Goal: Task Accomplishment & Management: Manage account settings

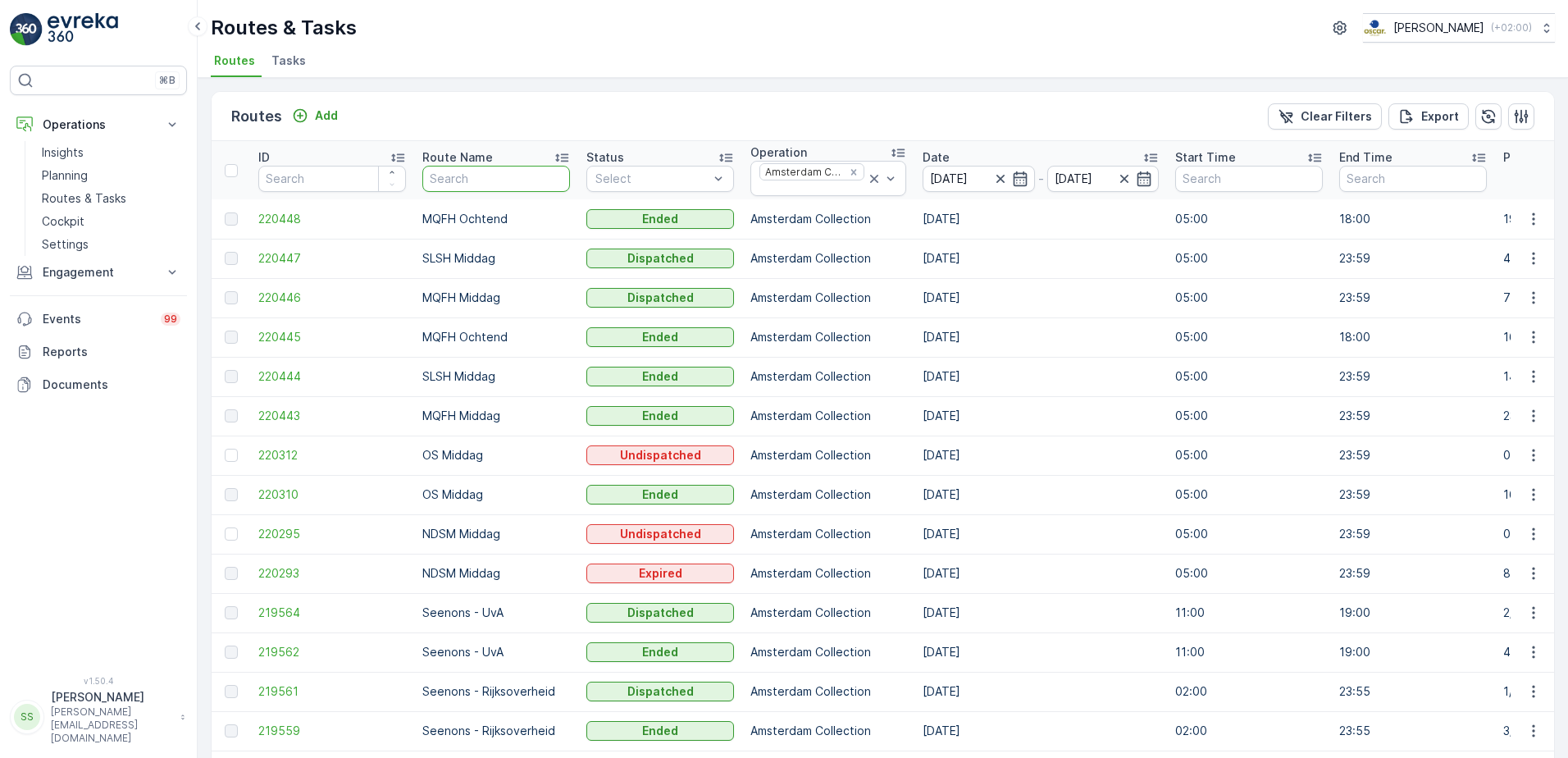
click at [479, 178] on input "text" at bounding box center [496, 179] width 148 height 27
type input "uva"
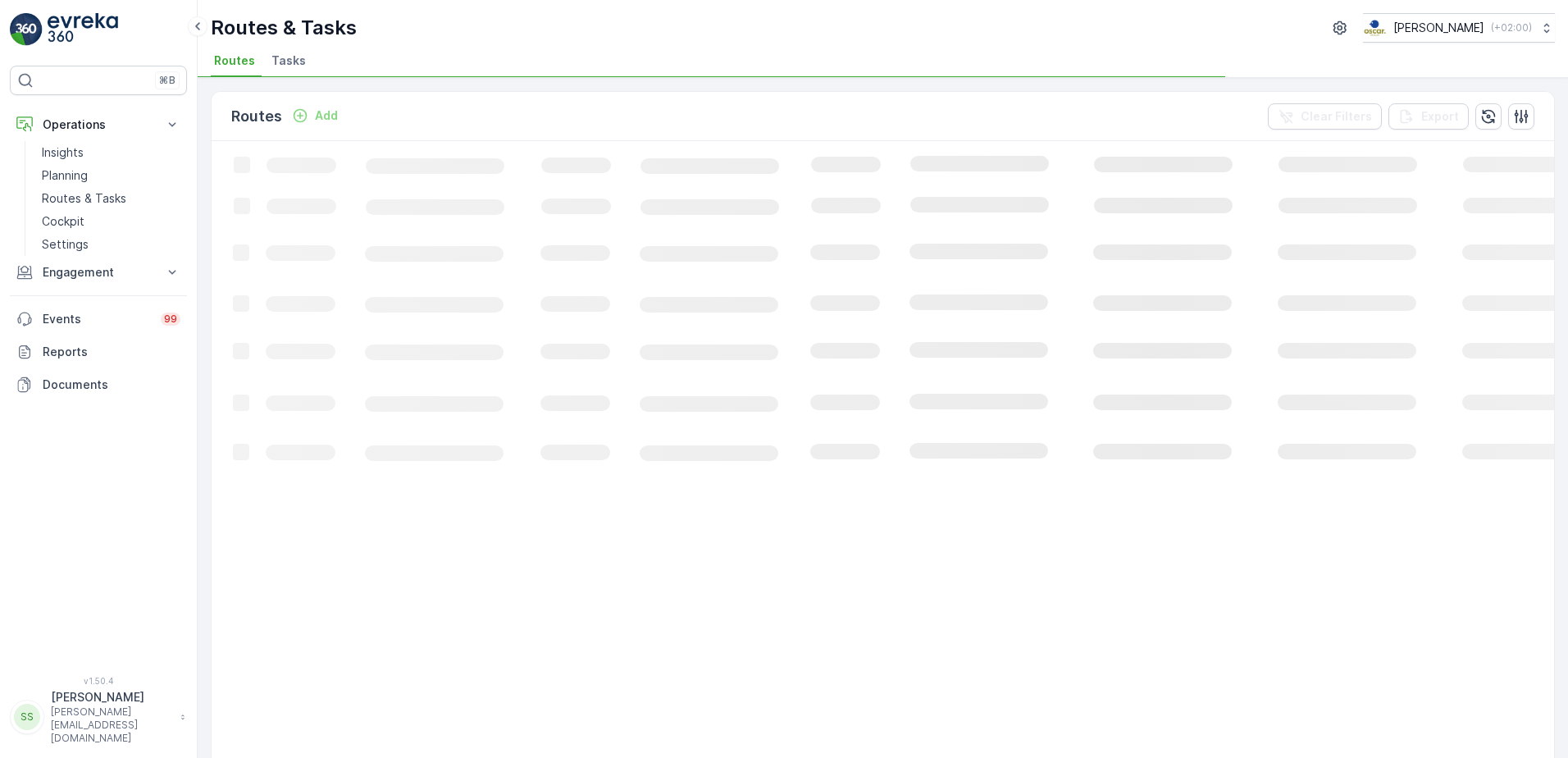
click at [558, 123] on div "Routes Add Clear Filters Export" at bounding box center [882, 116] width 1342 height 49
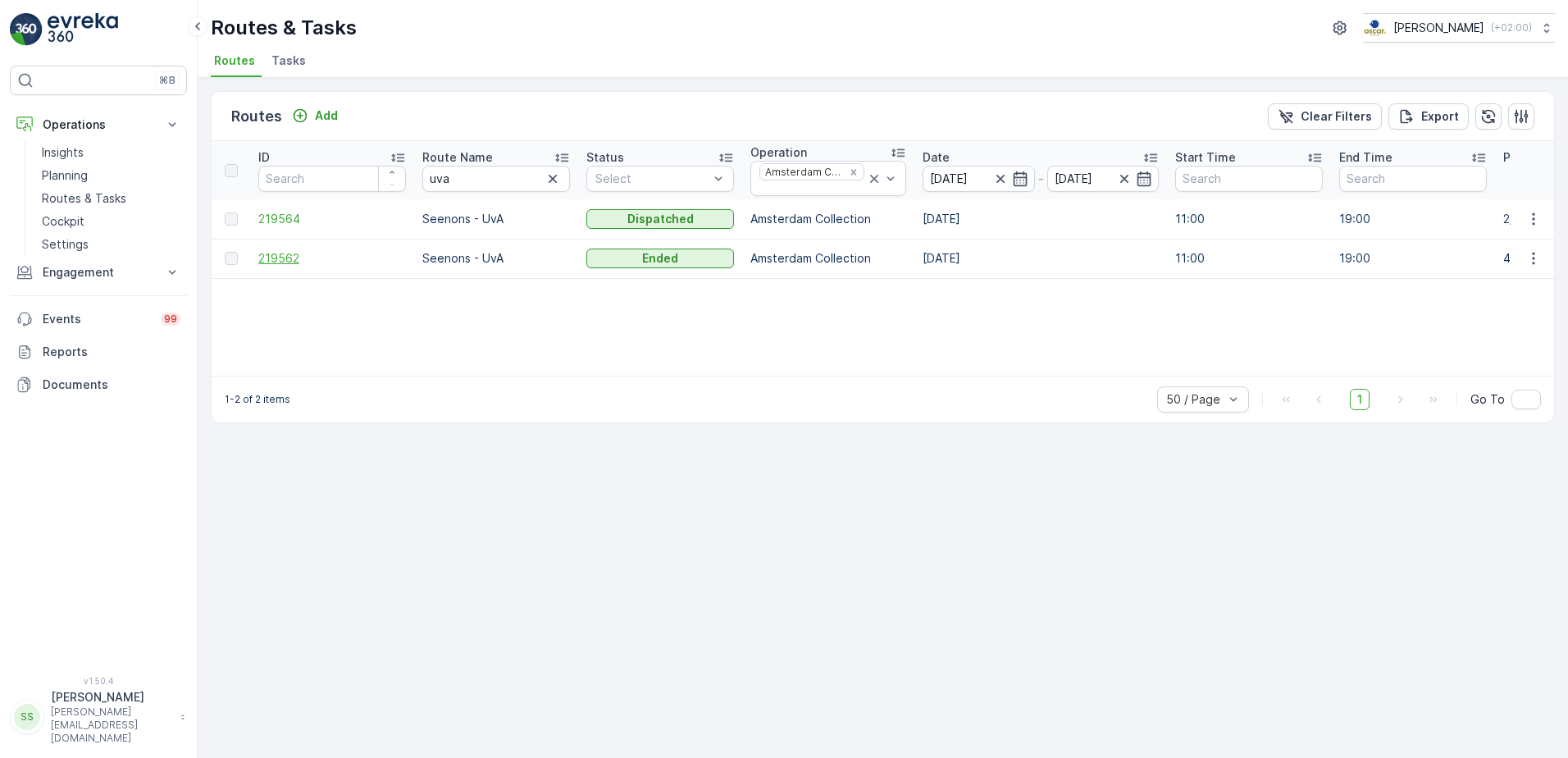
click at [272, 256] on span "219562" at bounding box center [332, 258] width 148 height 17
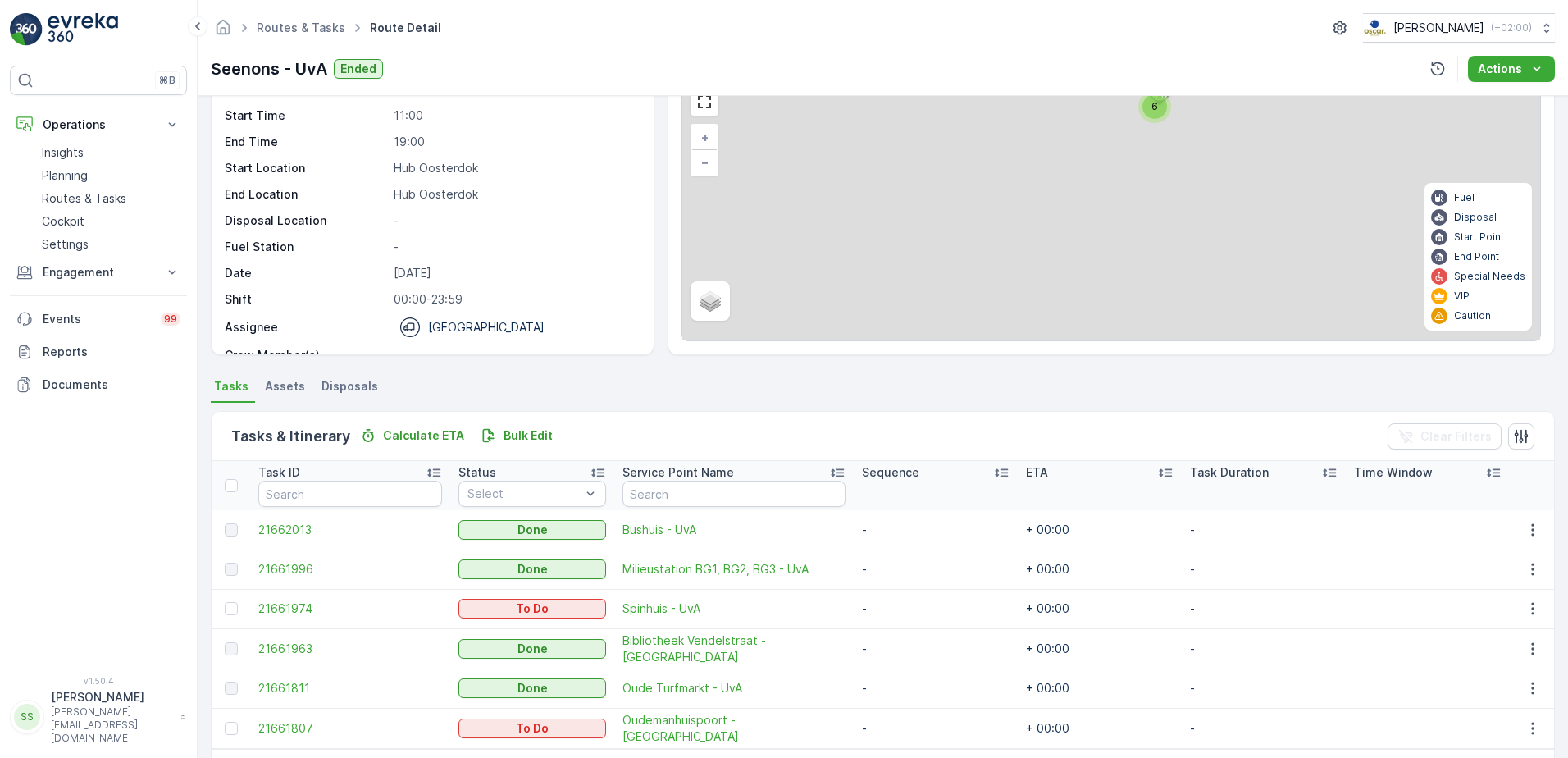
scroll to position [140, 0]
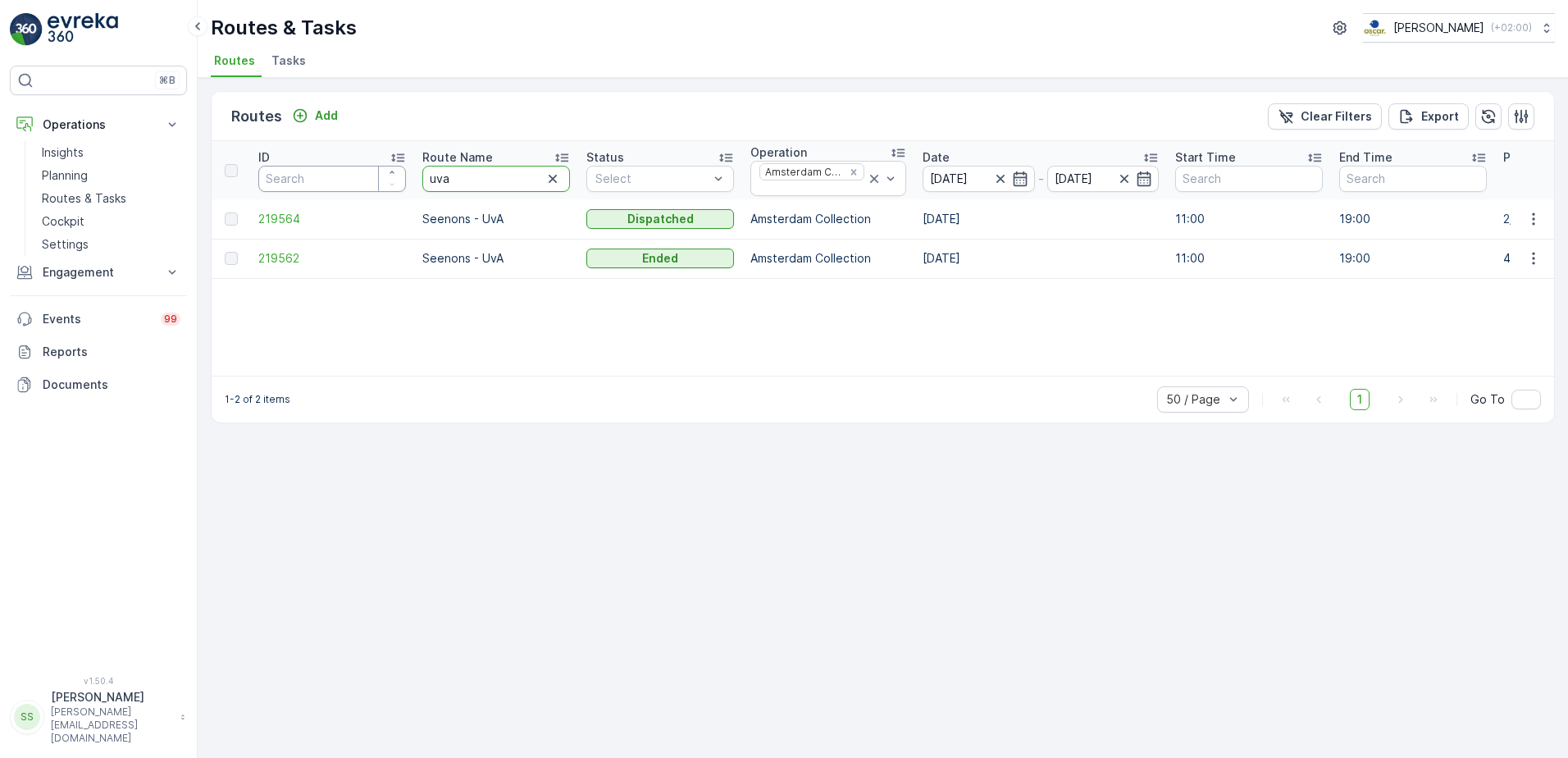
drag, startPoint x: 426, startPoint y: 187, endPoint x: 316, endPoint y: 180, distance: 110.2
type input "gemee"
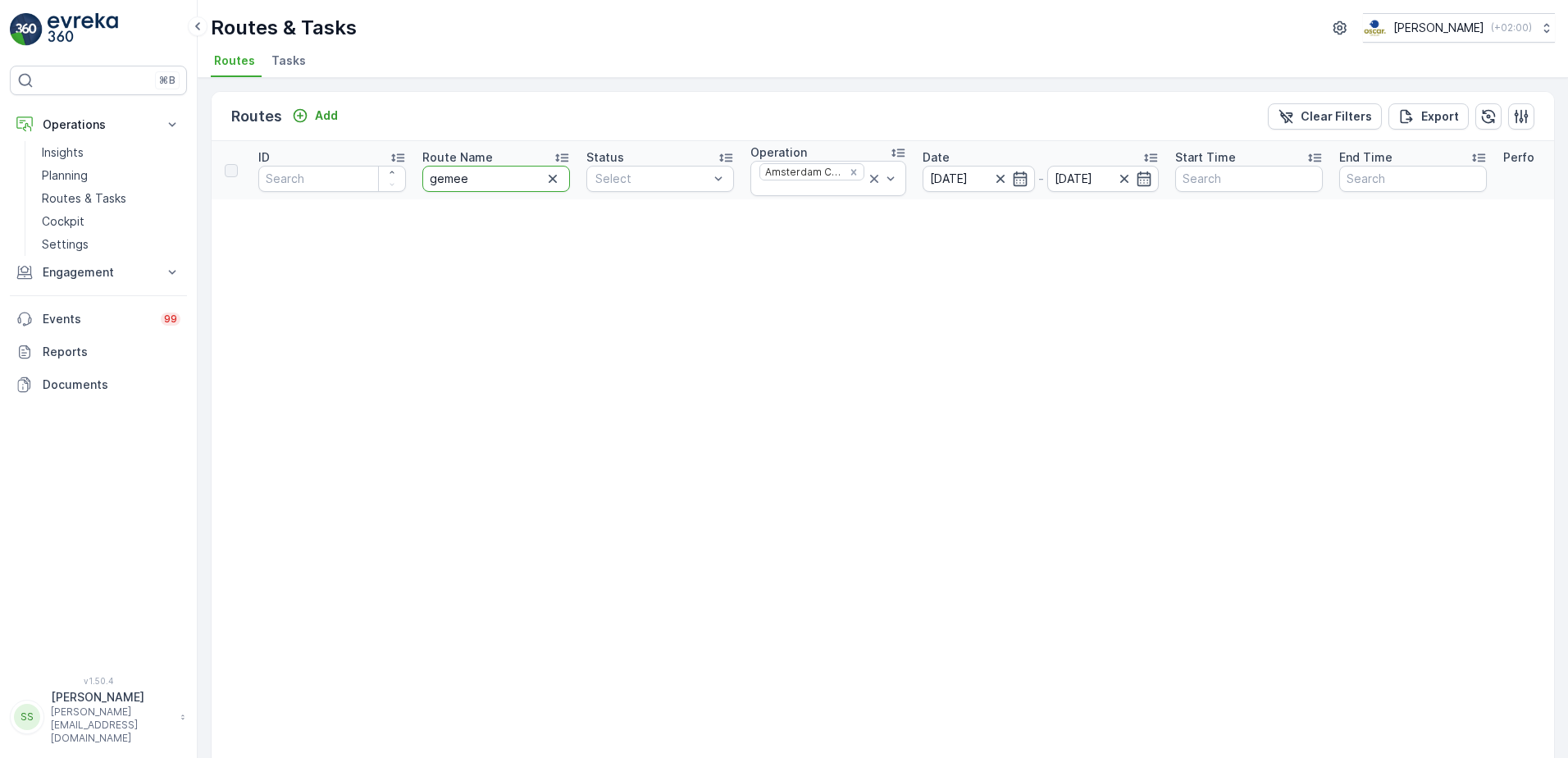
drag, startPoint x: 462, startPoint y: 175, endPoint x: 356, endPoint y: 154, distance: 108.1
type input "e"
type input "rijks"
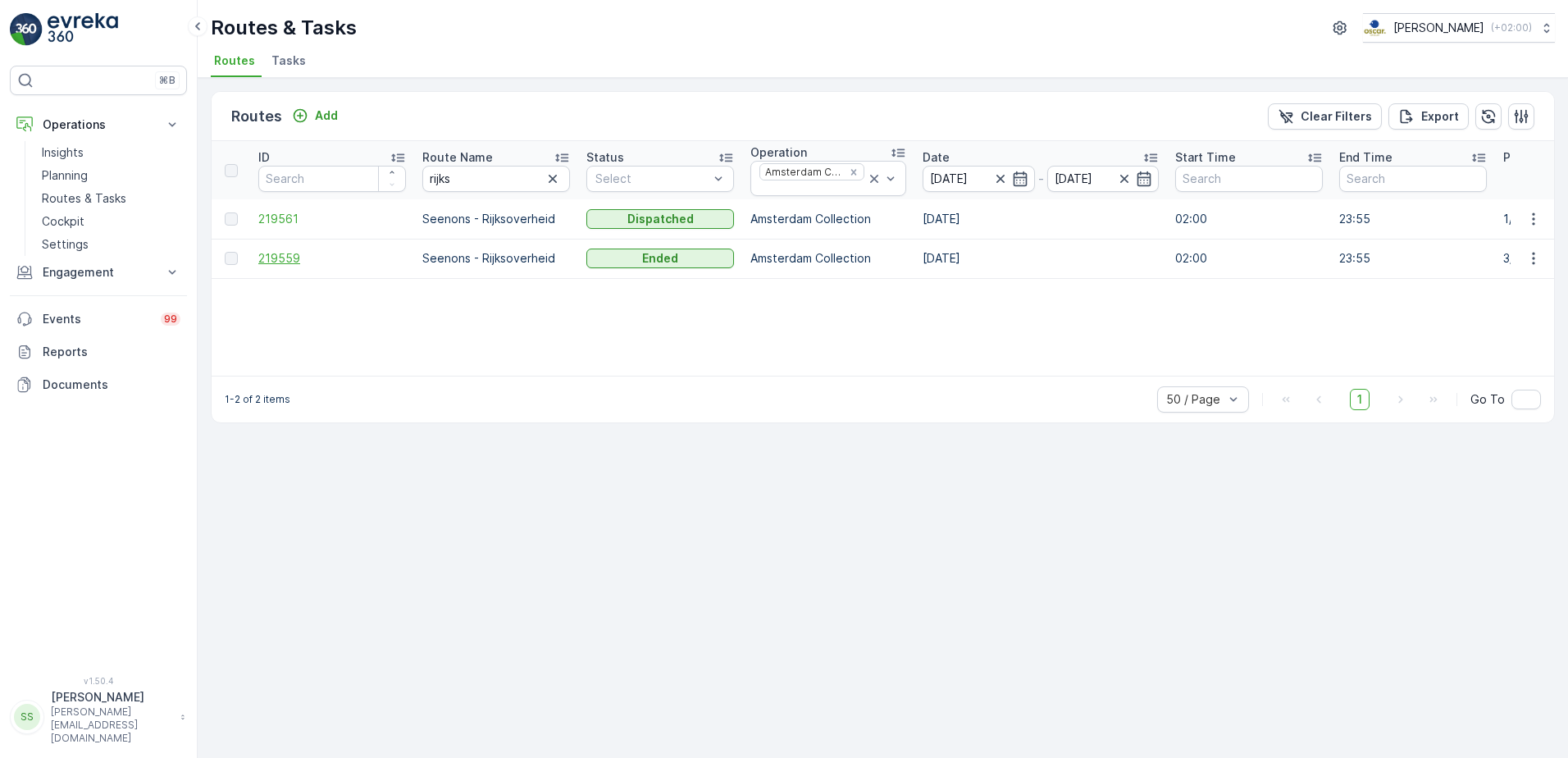
click at [295, 258] on span "219559" at bounding box center [332, 258] width 148 height 17
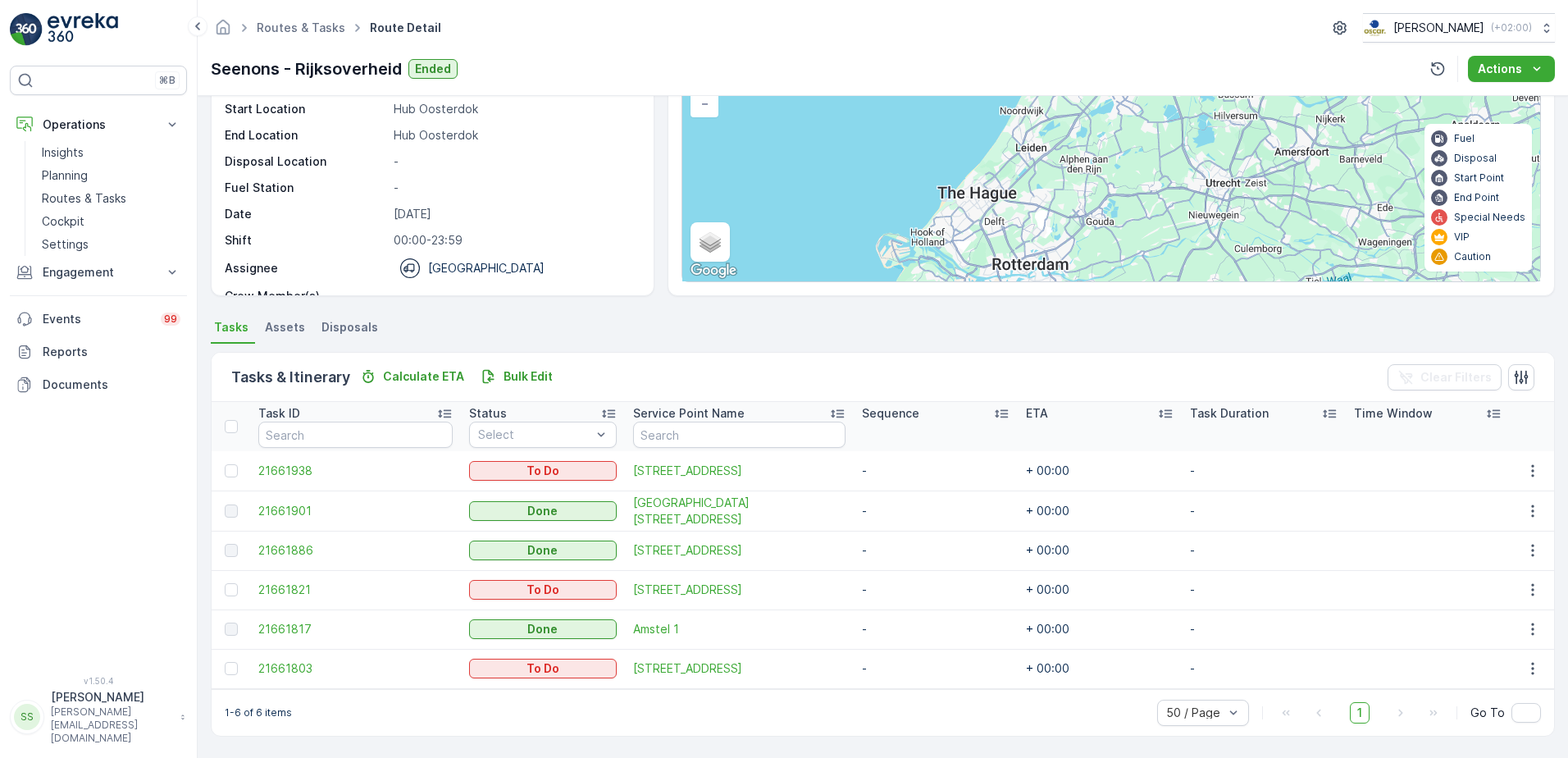
scroll to position [140, 0]
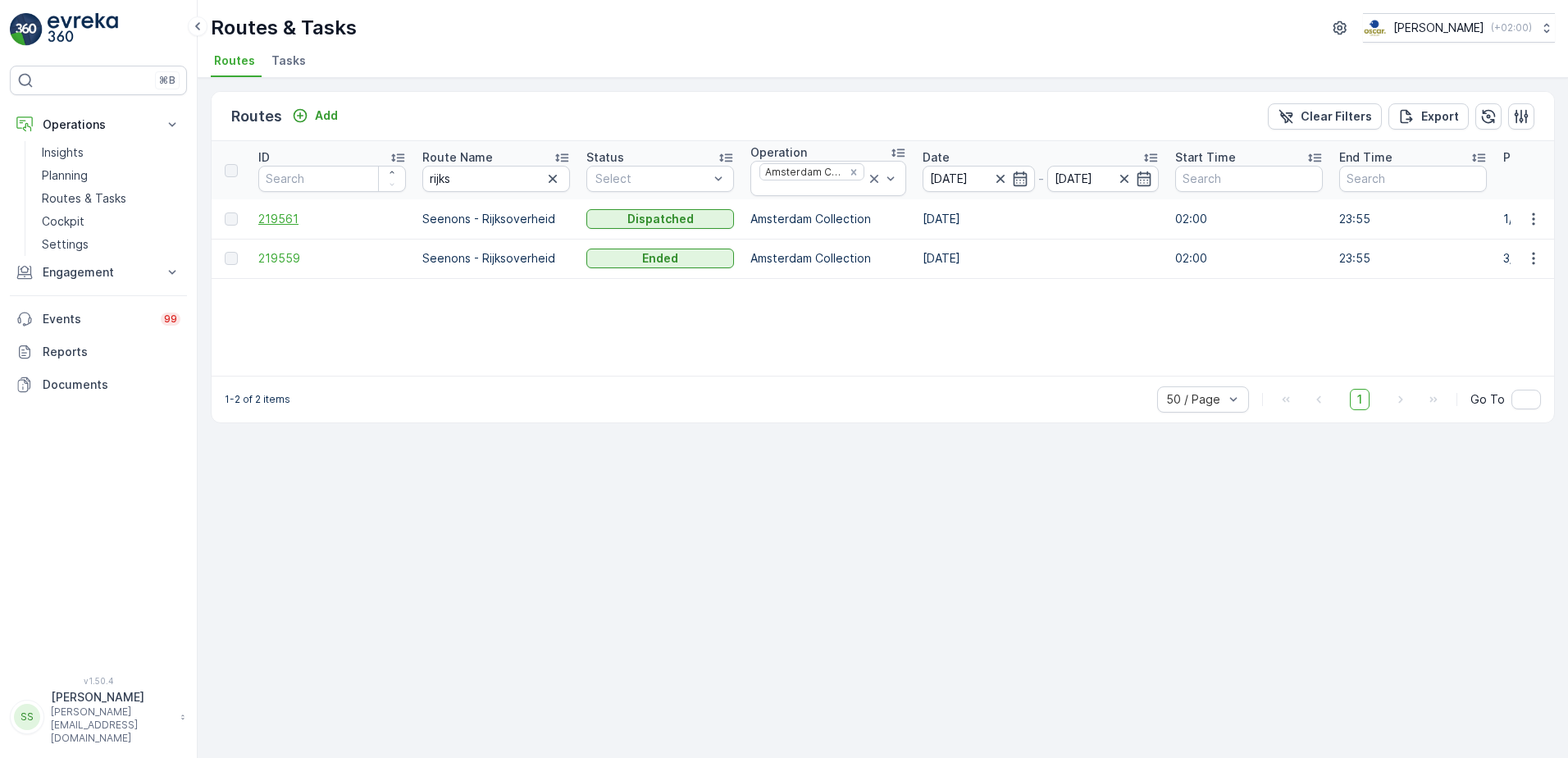
click at [279, 216] on span "219561" at bounding box center [332, 219] width 148 height 17
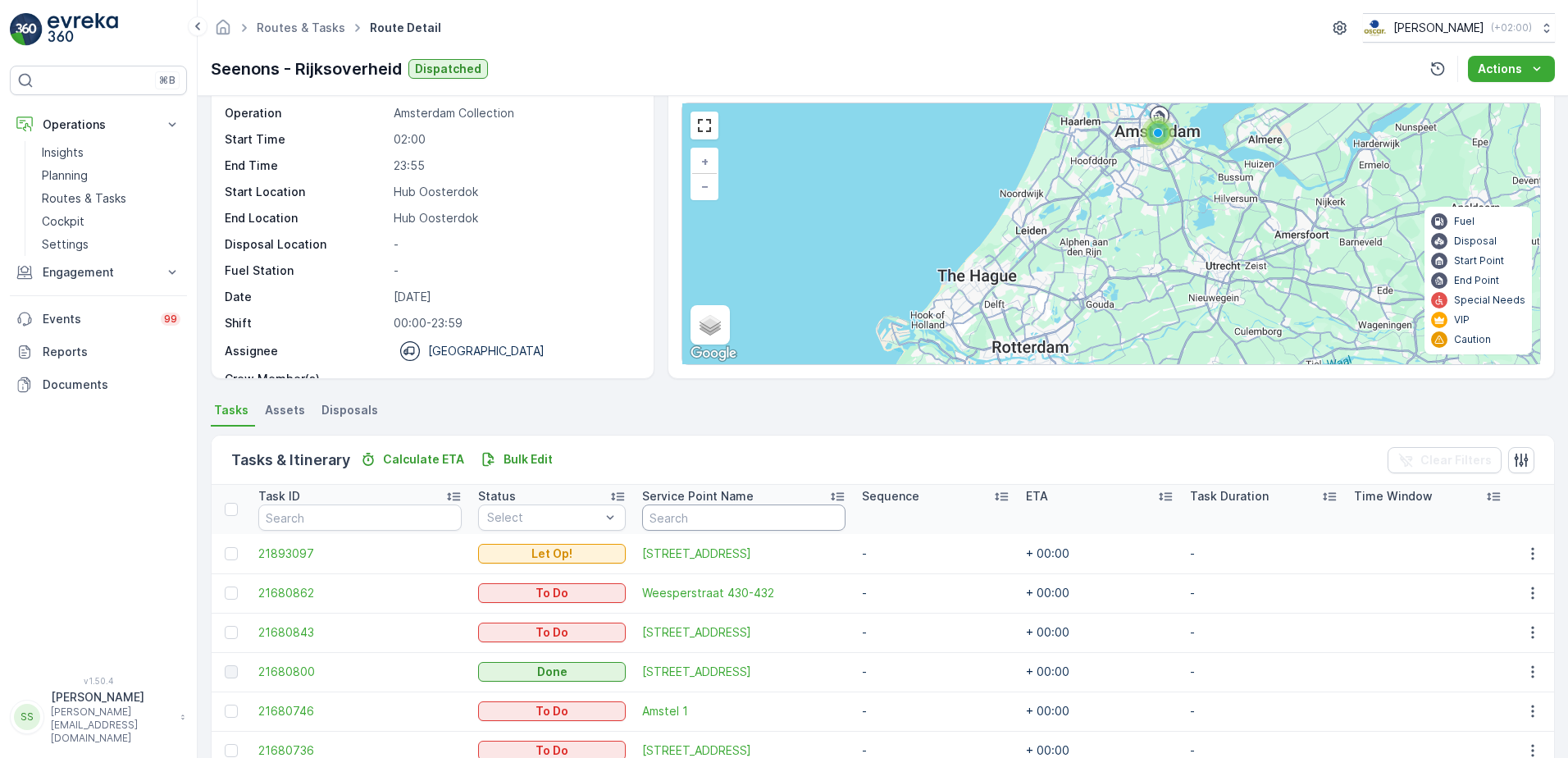
scroll to position [140, 0]
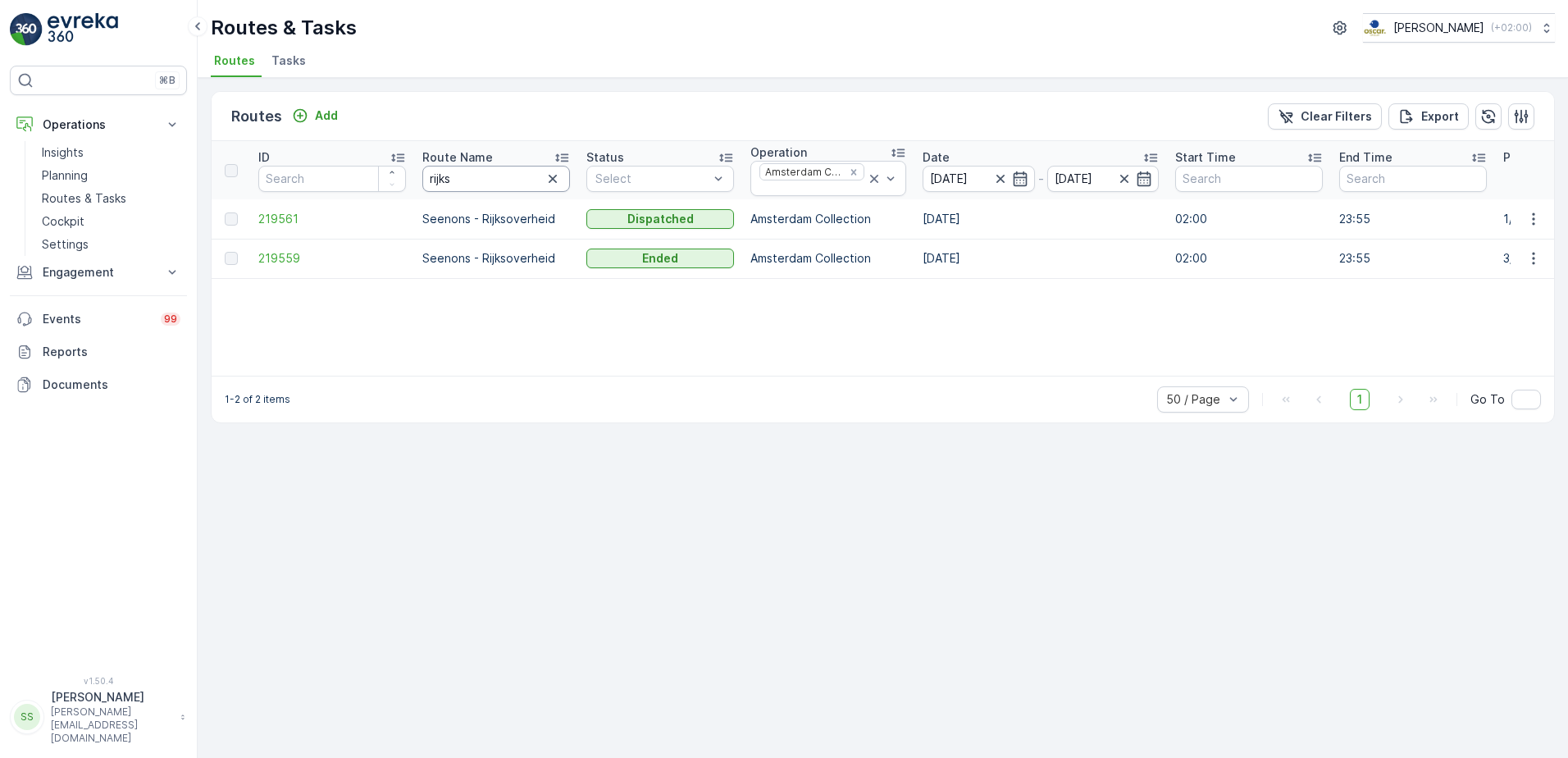
drag, startPoint x: 433, startPoint y: 183, endPoint x: 374, endPoint y: 183, distance: 59.0
type input "uva"
click at [303, 215] on span "219564" at bounding box center [332, 219] width 148 height 17
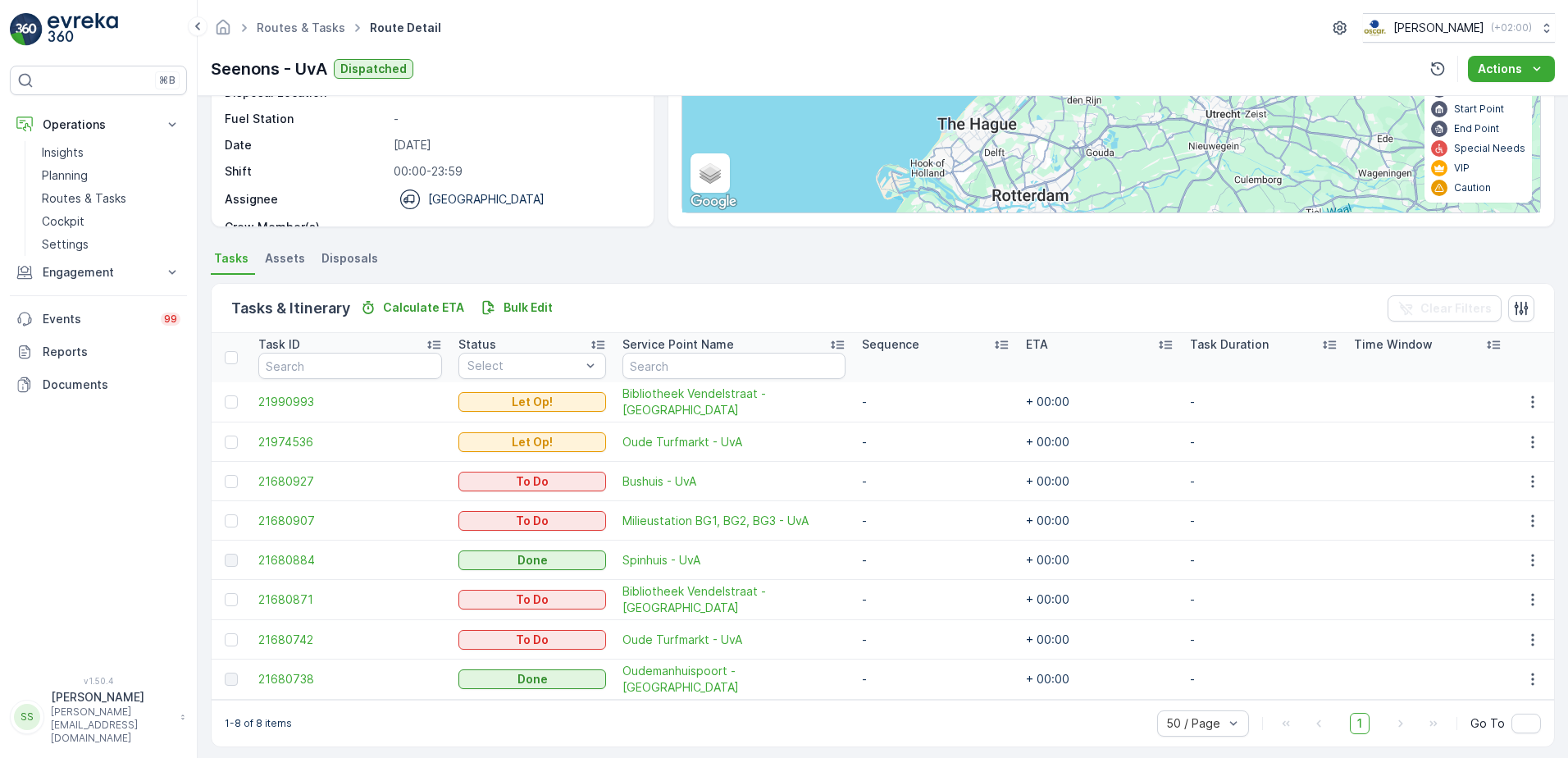
scroll to position [219, 0]
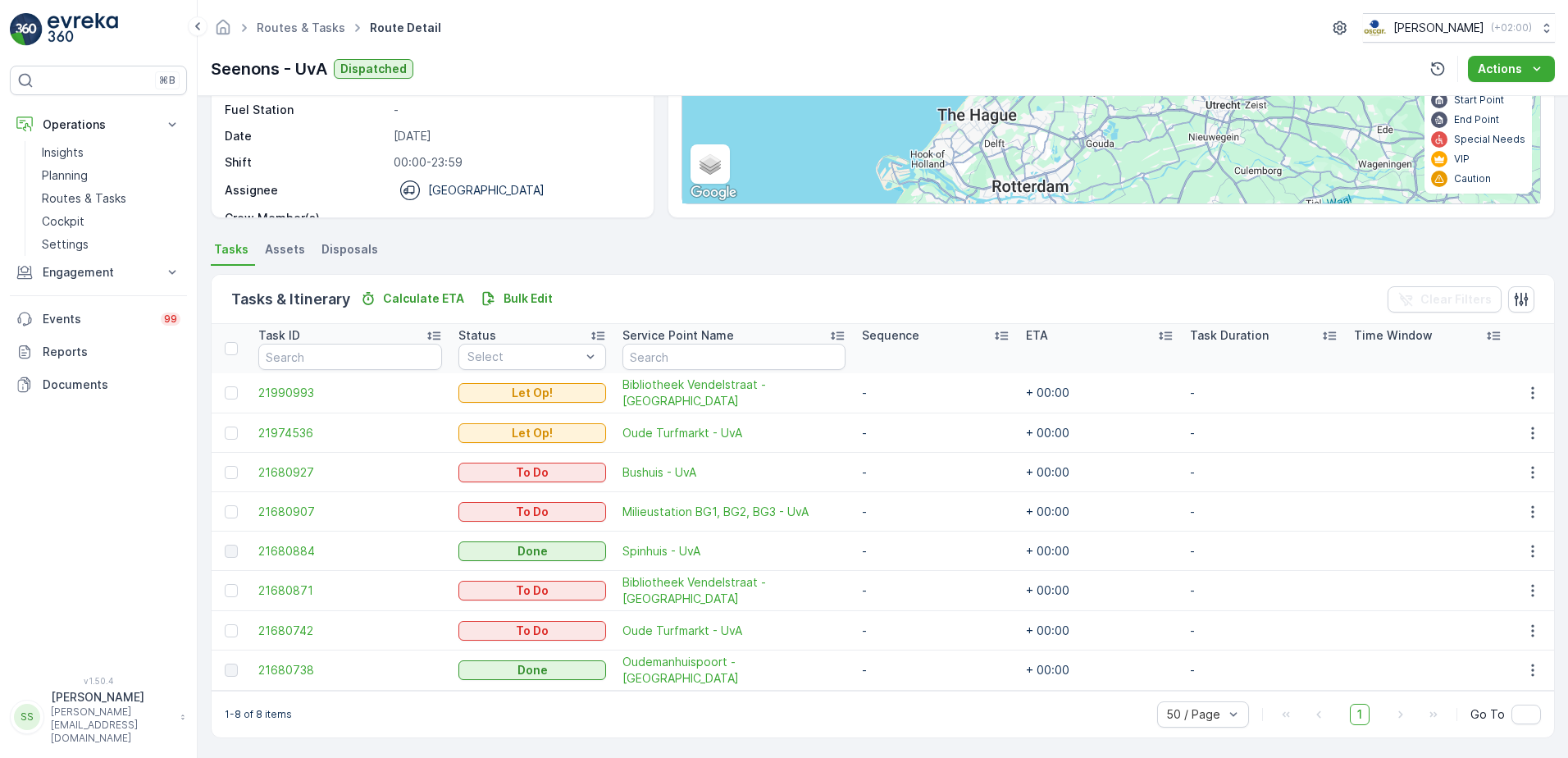
click at [574, 20] on div "Routes & Tasks Route Detail [PERSON_NAME] ( +02:00 )" at bounding box center [882, 28] width 1344 height 30
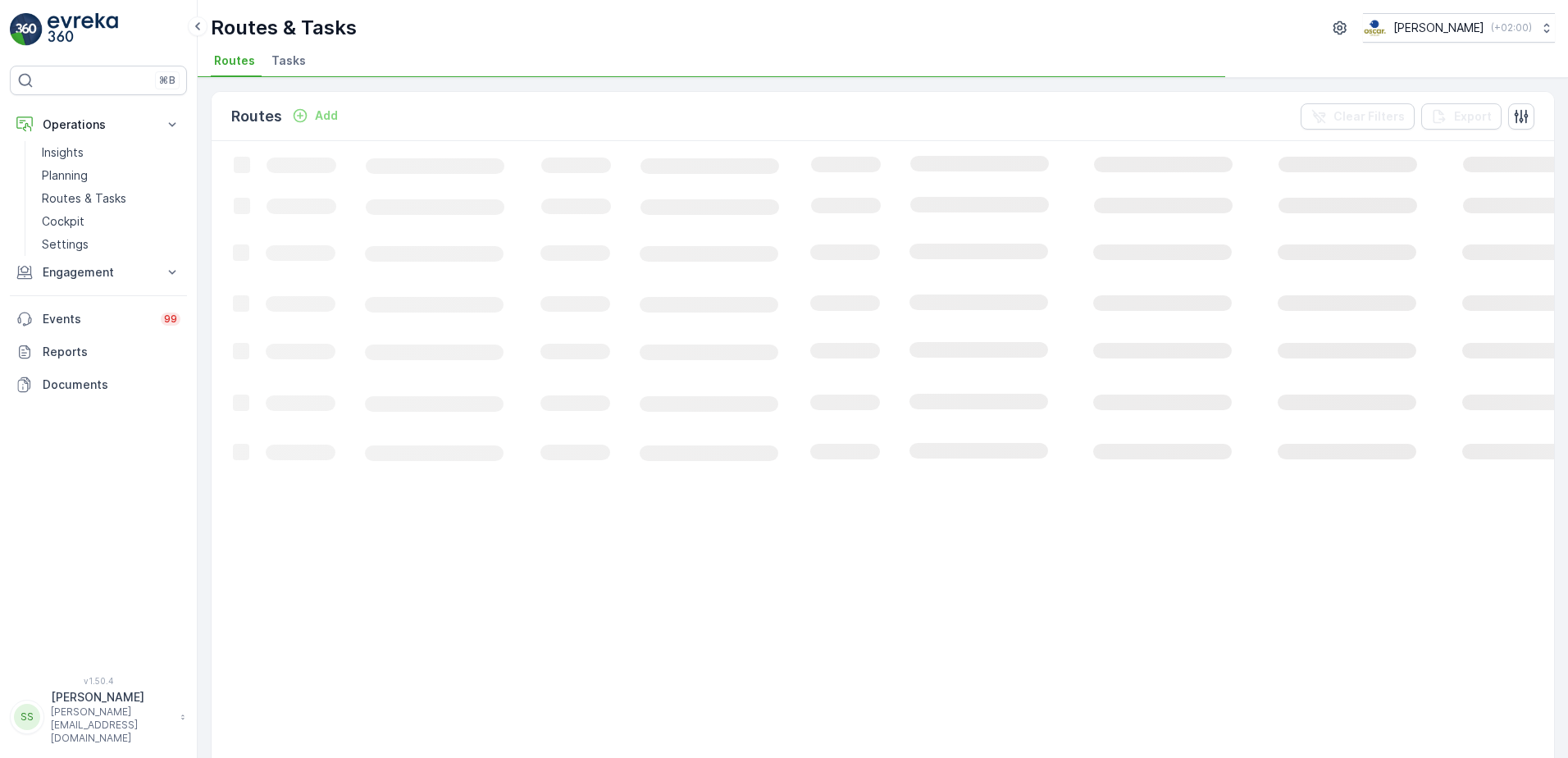
click at [546, 121] on div "Routes Add Clear Filters Export" at bounding box center [882, 116] width 1342 height 49
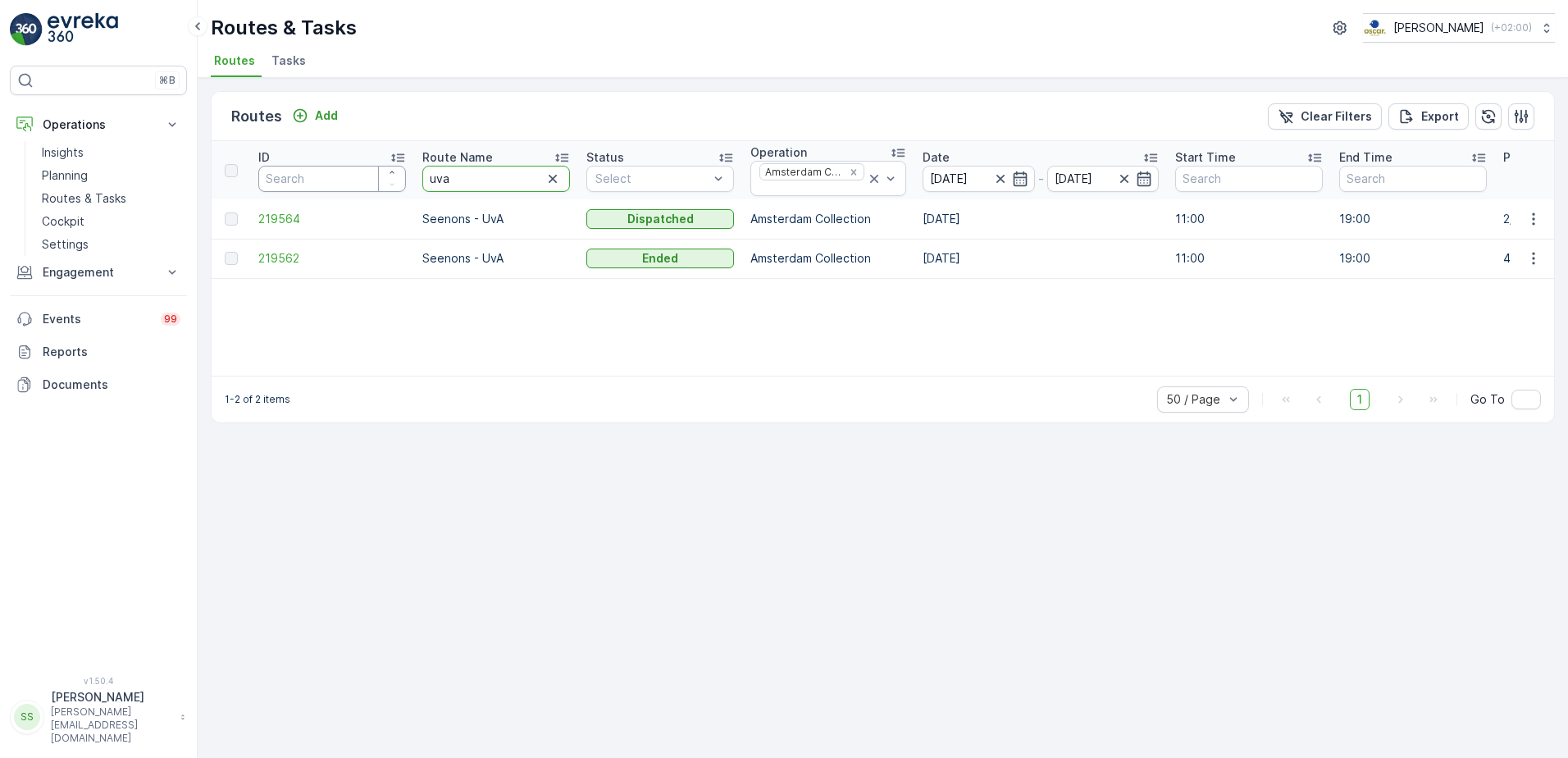
drag, startPoint x: 454, startPoint y: 175, endPoint x: 355, endPoint y: 175, distance: 99.0
click at [850, 170] on icon "Remove Amsterdam Collection" at bounding box center [853, 171] width 6 height 6
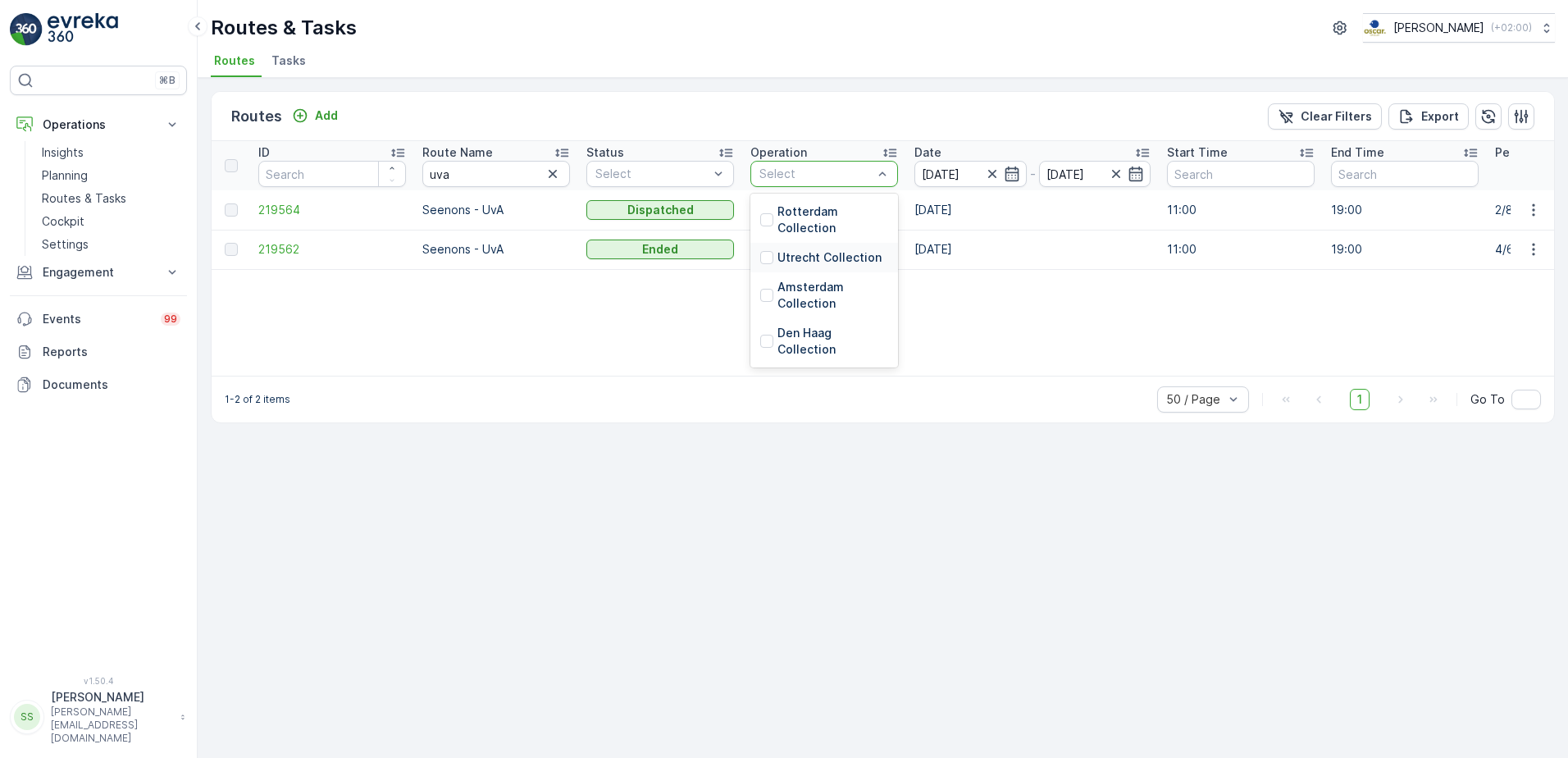
click at [767, 256] on div at bounding box center [767, 258] width 13 height 13
click at [727, 135] on div "Routes Add Clear Filters Export" at bounding box center [882, 116] width 1342 height 49
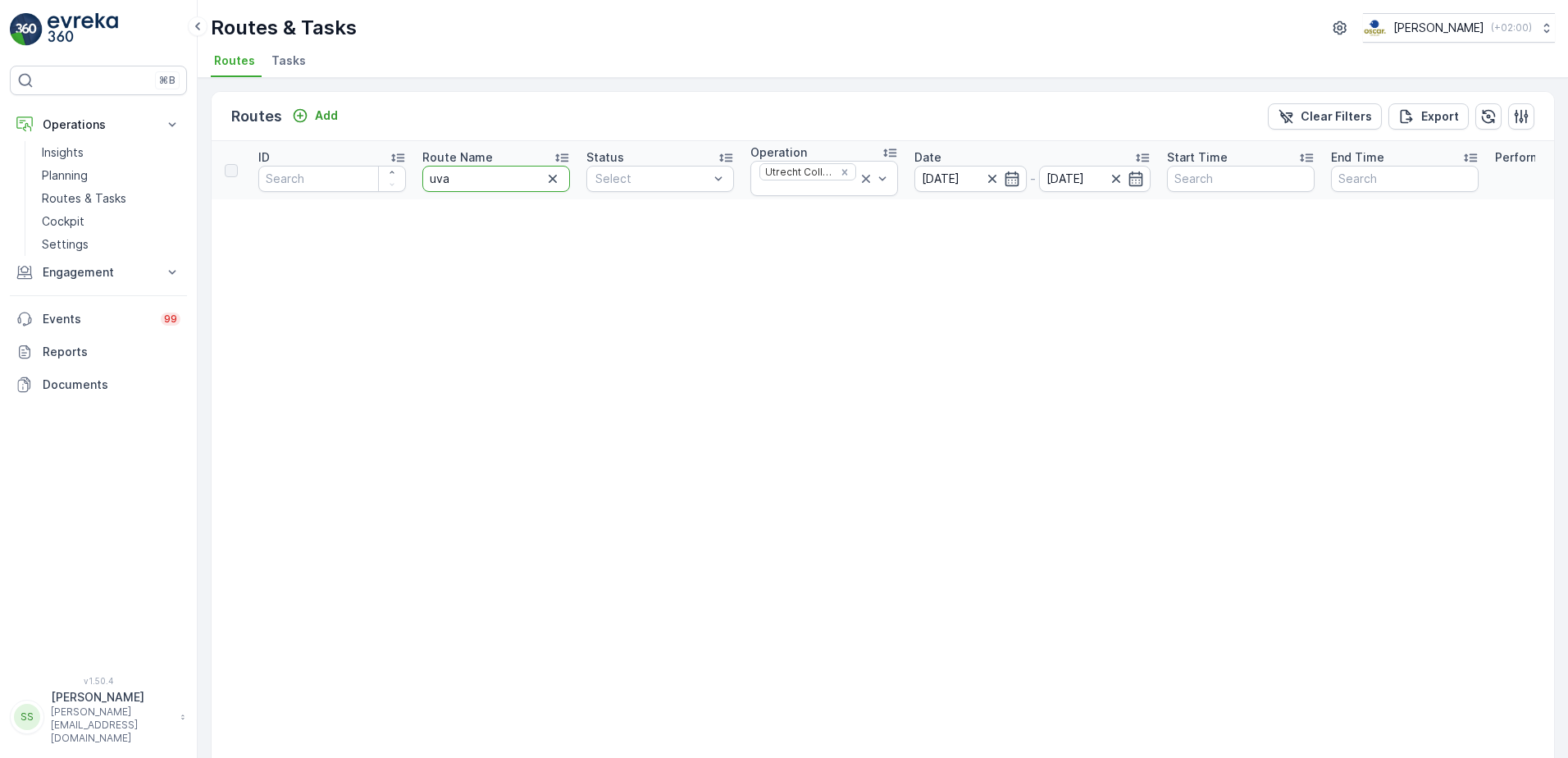
drag, startPoint x: 471, startPoint y: 181, endPoint x: 308, endPoint y: 179, distance: 163.0
type input "over"
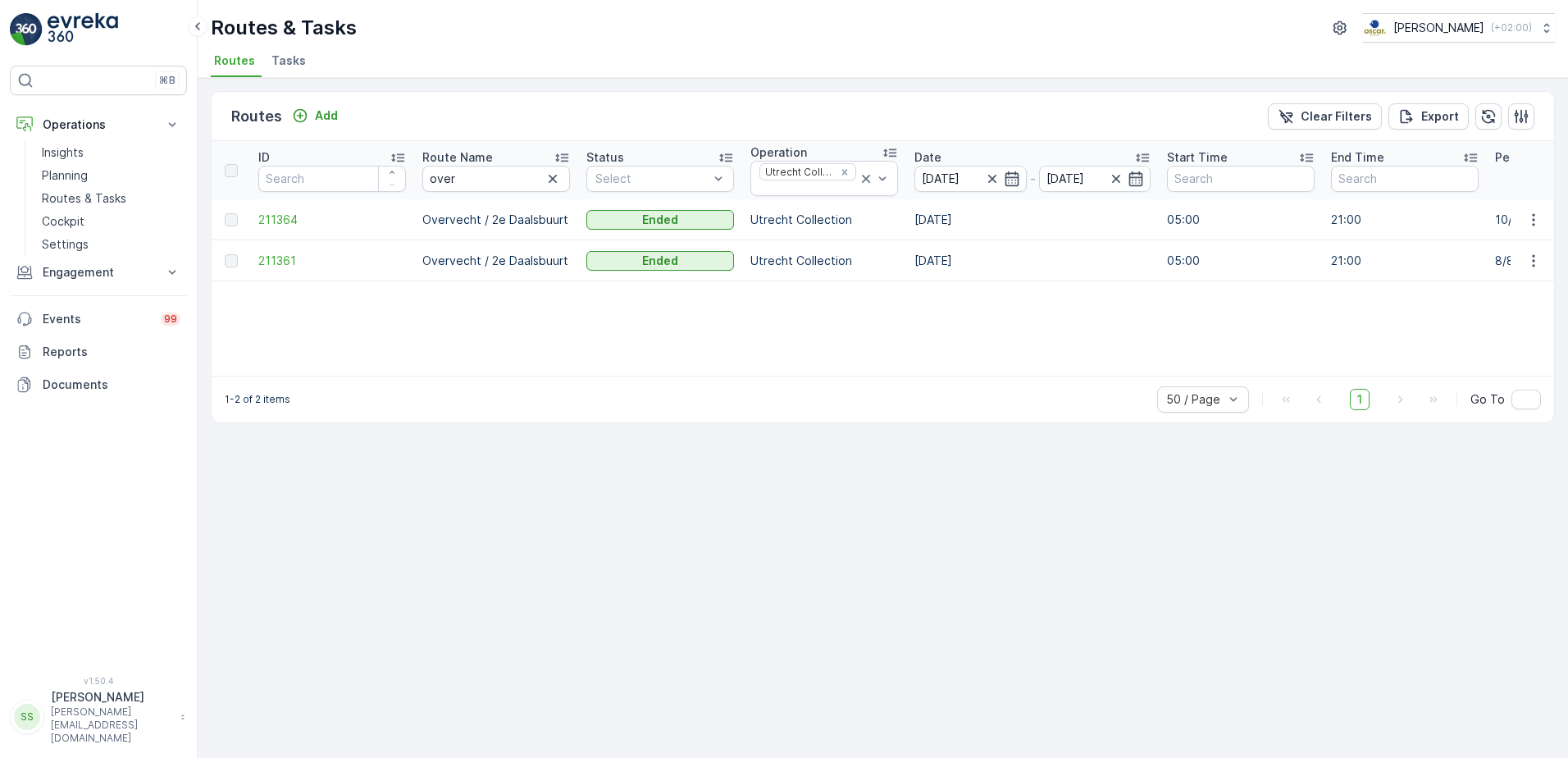
click at [597, 560] on div "Routes Add Clear Filters Export ID Route Name over Status Select Operation Utre…" at bounding box center [882, 418] width 1370 height 680
click at [476, 180] on input "over" at bounding box center [496, 179] width 148 height 27
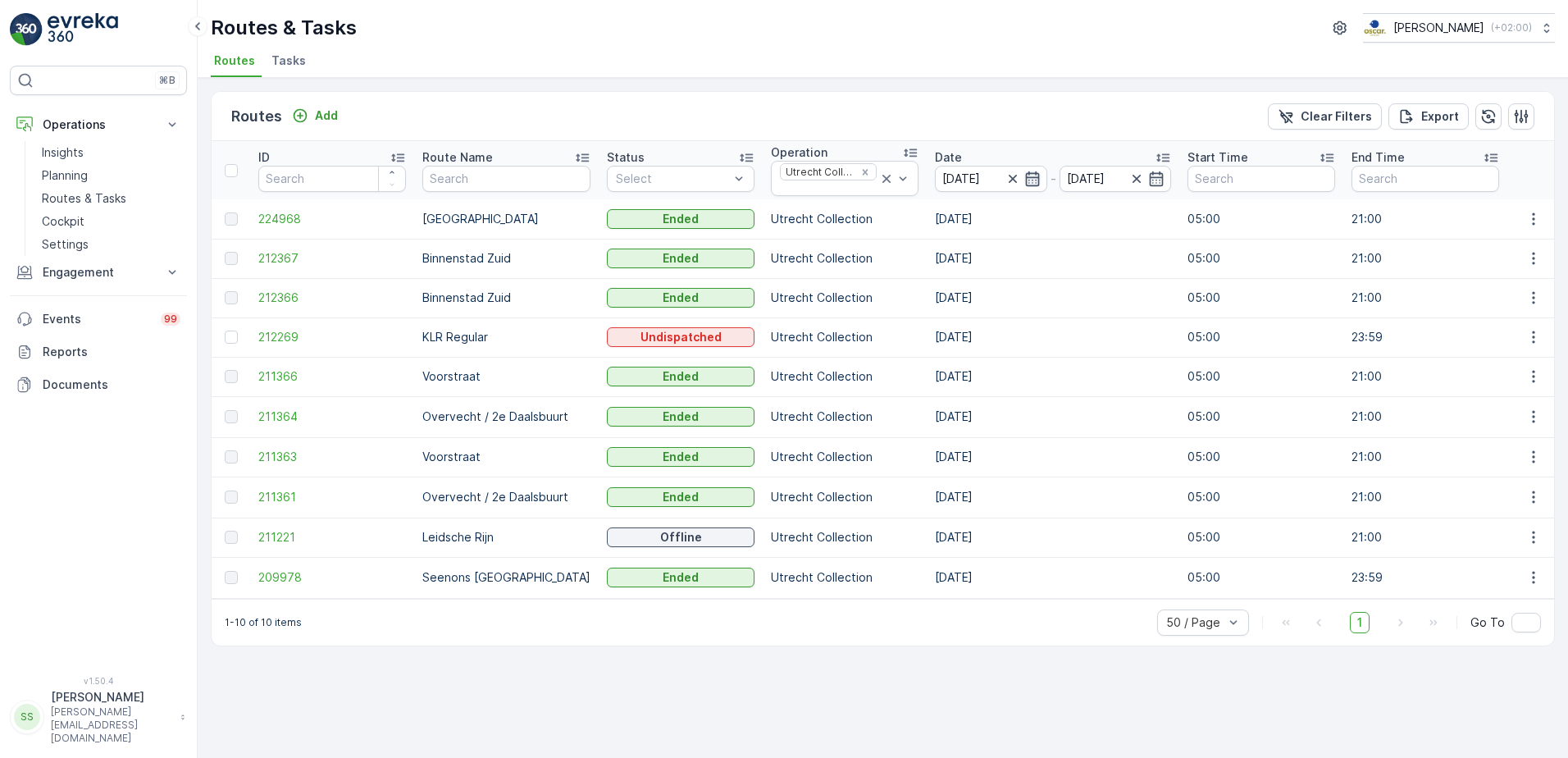
click at [1024, 180] on icon "button" at bounding box center [1032, 179] width 17 height 17
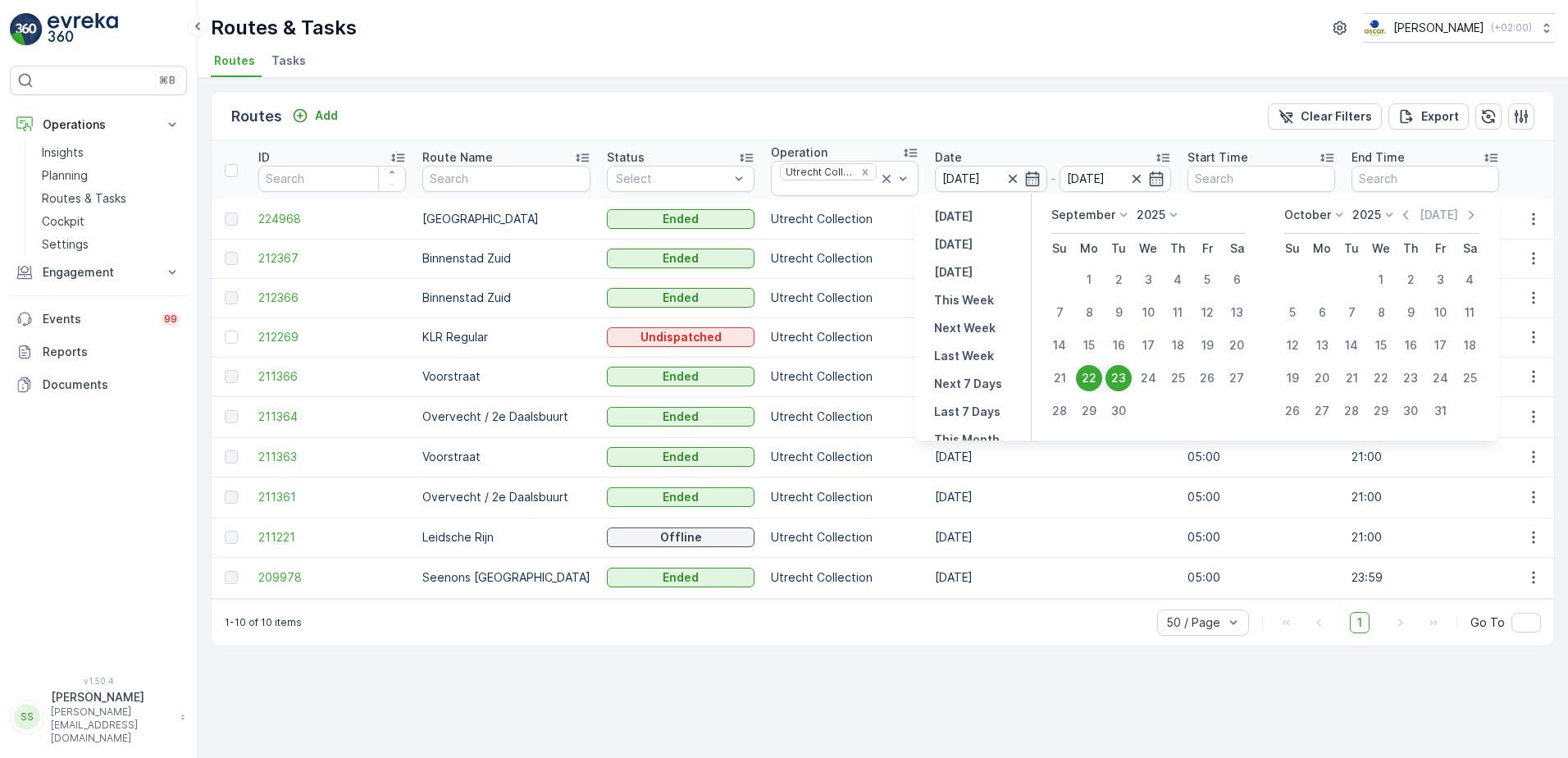
click at [1117, 378] on div "23" at bounding box center [1118, 378] width 27 height 27
type input "[DATE]"
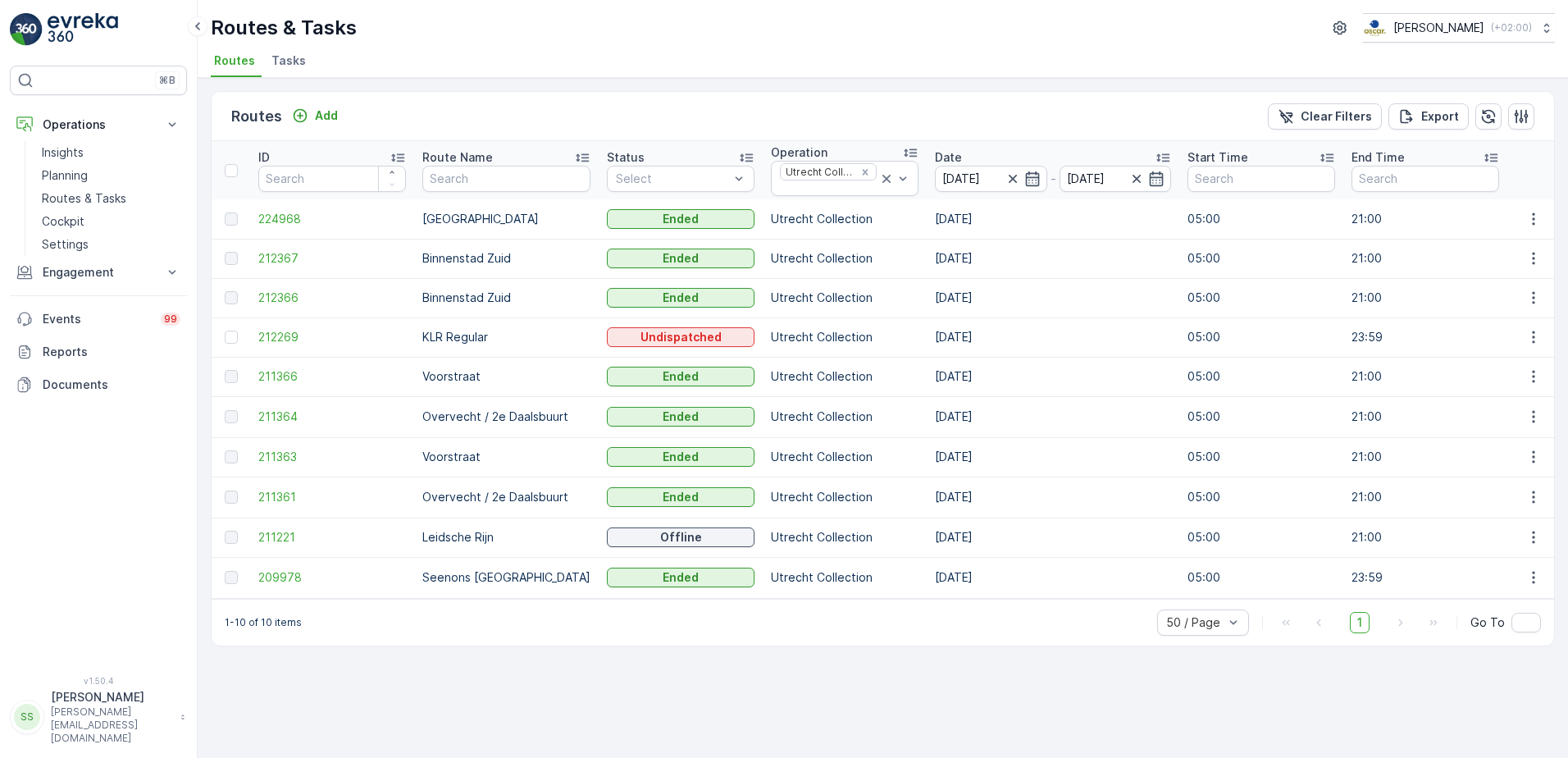
click at [1003, 119] on div "Routes Add Clear Filters Export" at bounding box center [882, 116] width 1342 height 49
click at [1005, 179] on icon "button" at bounding box center [1013, 179] width 17 height 17
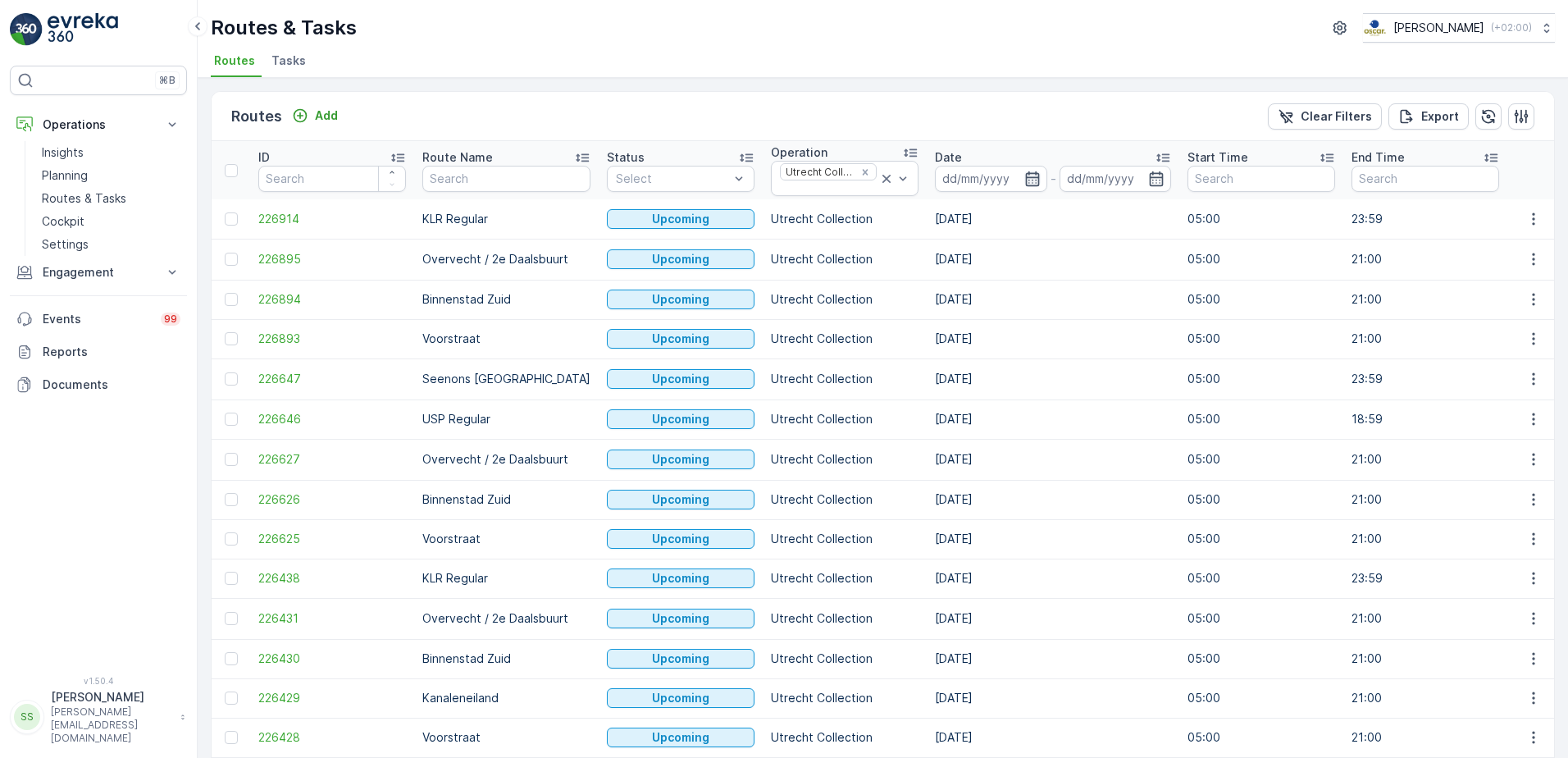
click at [1024, 177] on icon "button" at bounding box center [1032, 179] width 17 height 17
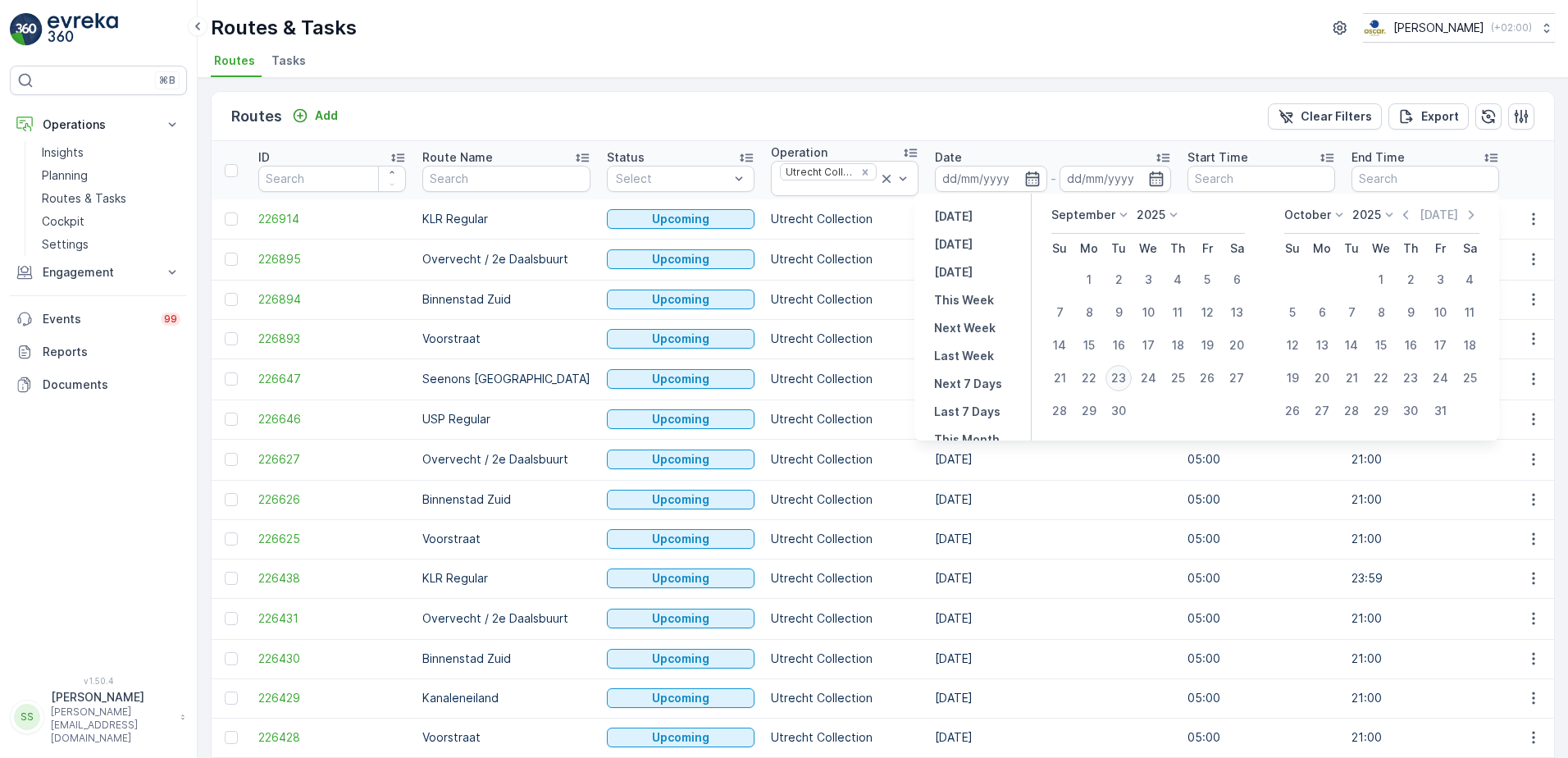
click at [1118, 369] on div "23" at bounding box center [1118, 378] width 27 height 27
type input "[DATE]"
click at [968, 116] on div "Routes Add Clear Filters Export" at bounding box center [882, 116] width 1342 height 49
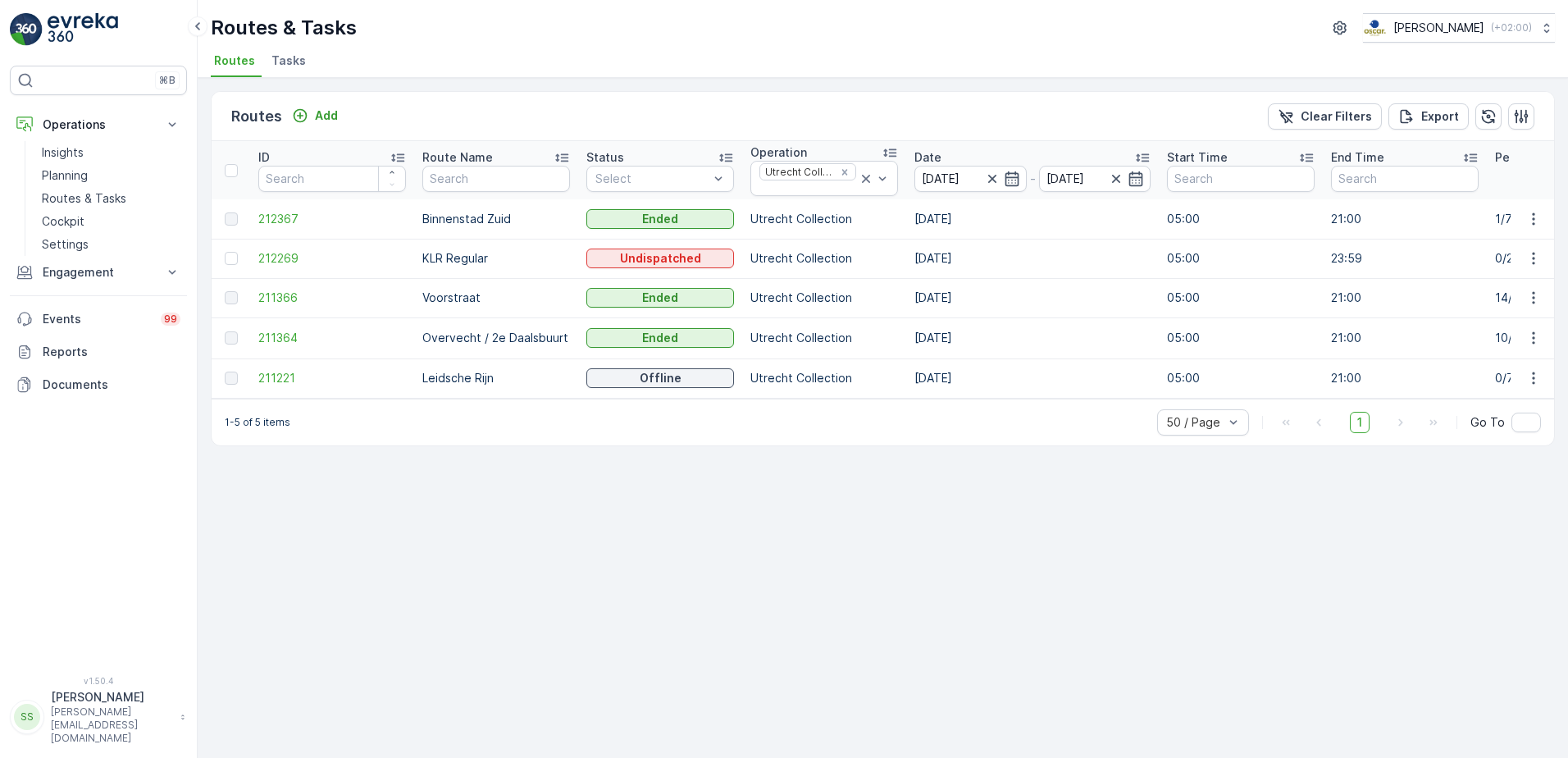
click at [578, 534] on div "Routes Add Clear Filters Export ID Route Name Status Select Operation Utrecht C…" at bounding box center [882, 418] width 1370 height 680
click at [281, 218] on span "212367" at bounding box center [332, 219] width 148 height 17
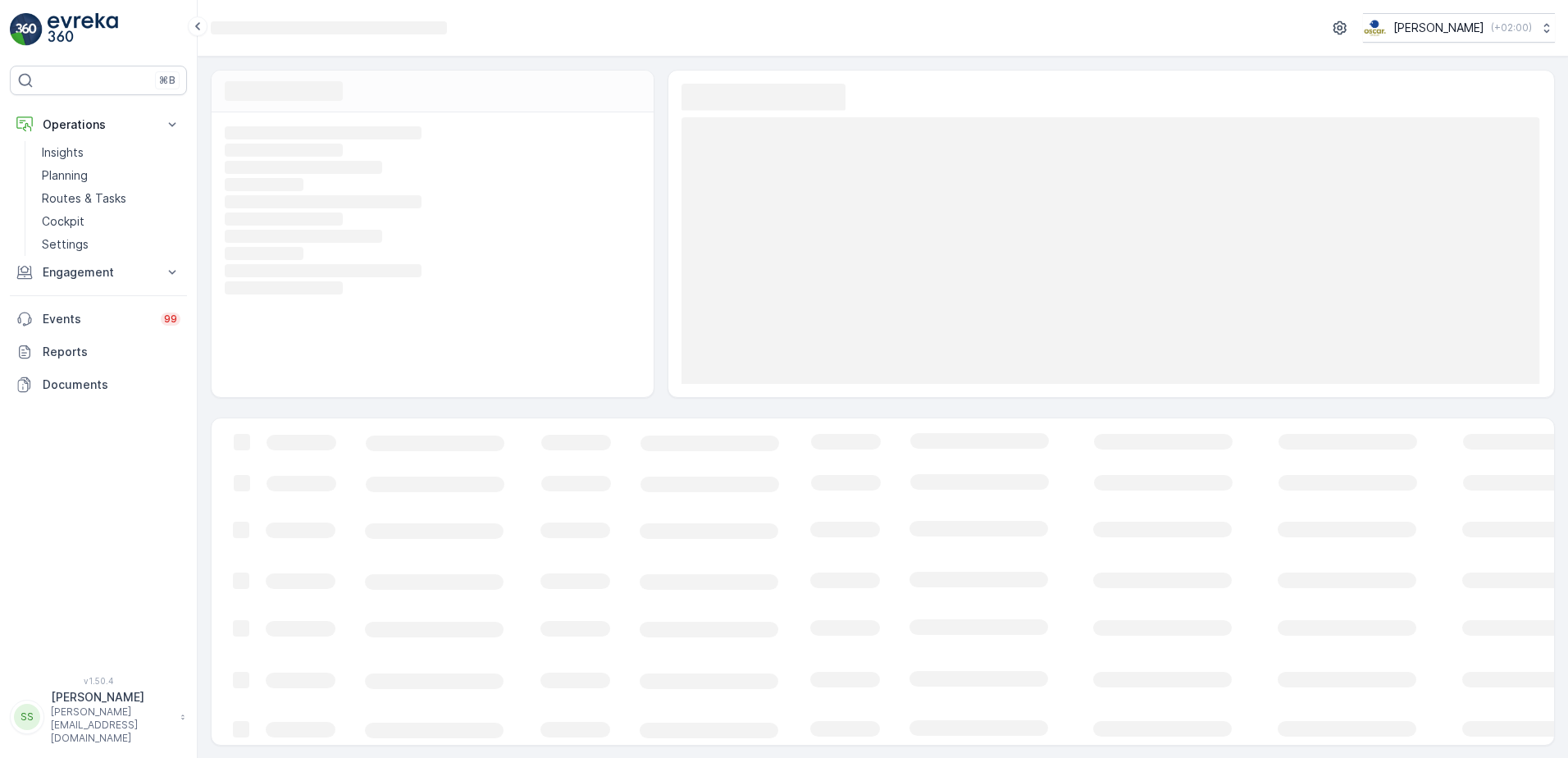
scroll to position [1, 0]
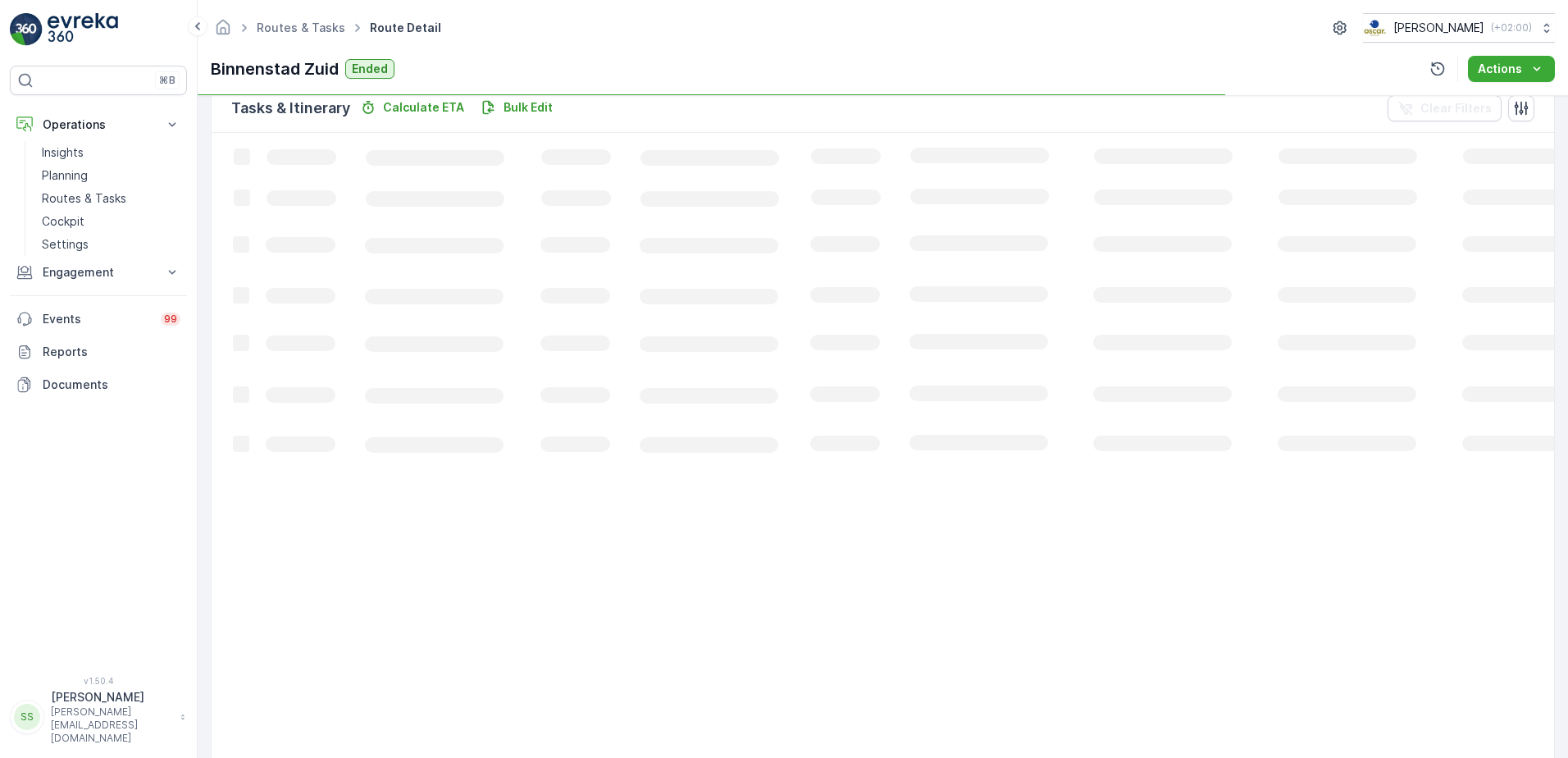
scroll to position [180, 0]
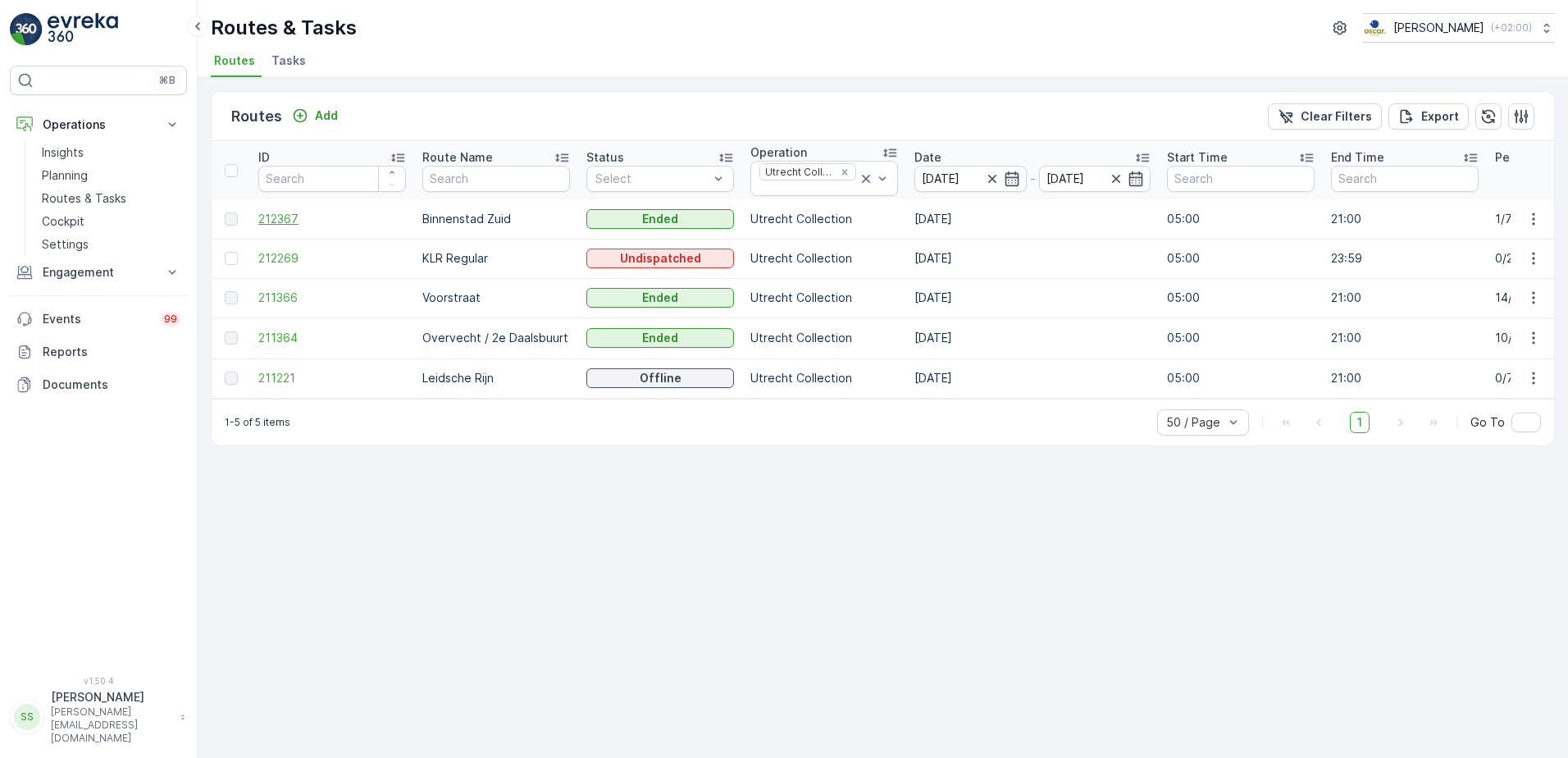
click at [299, 216] on span "212367" at bounding box center [332, 219] width 148 height 17
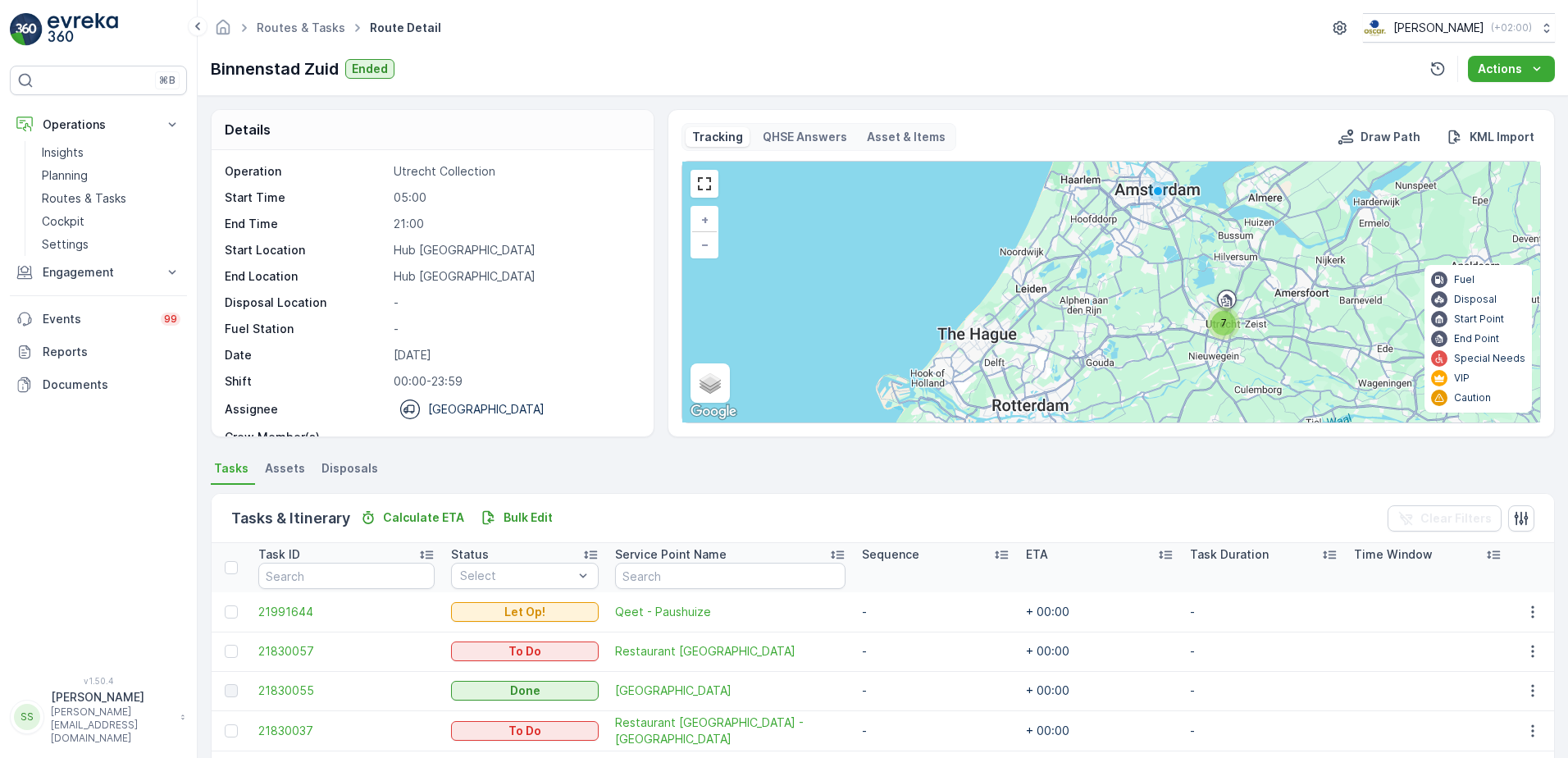
scroll to position [180, 0]
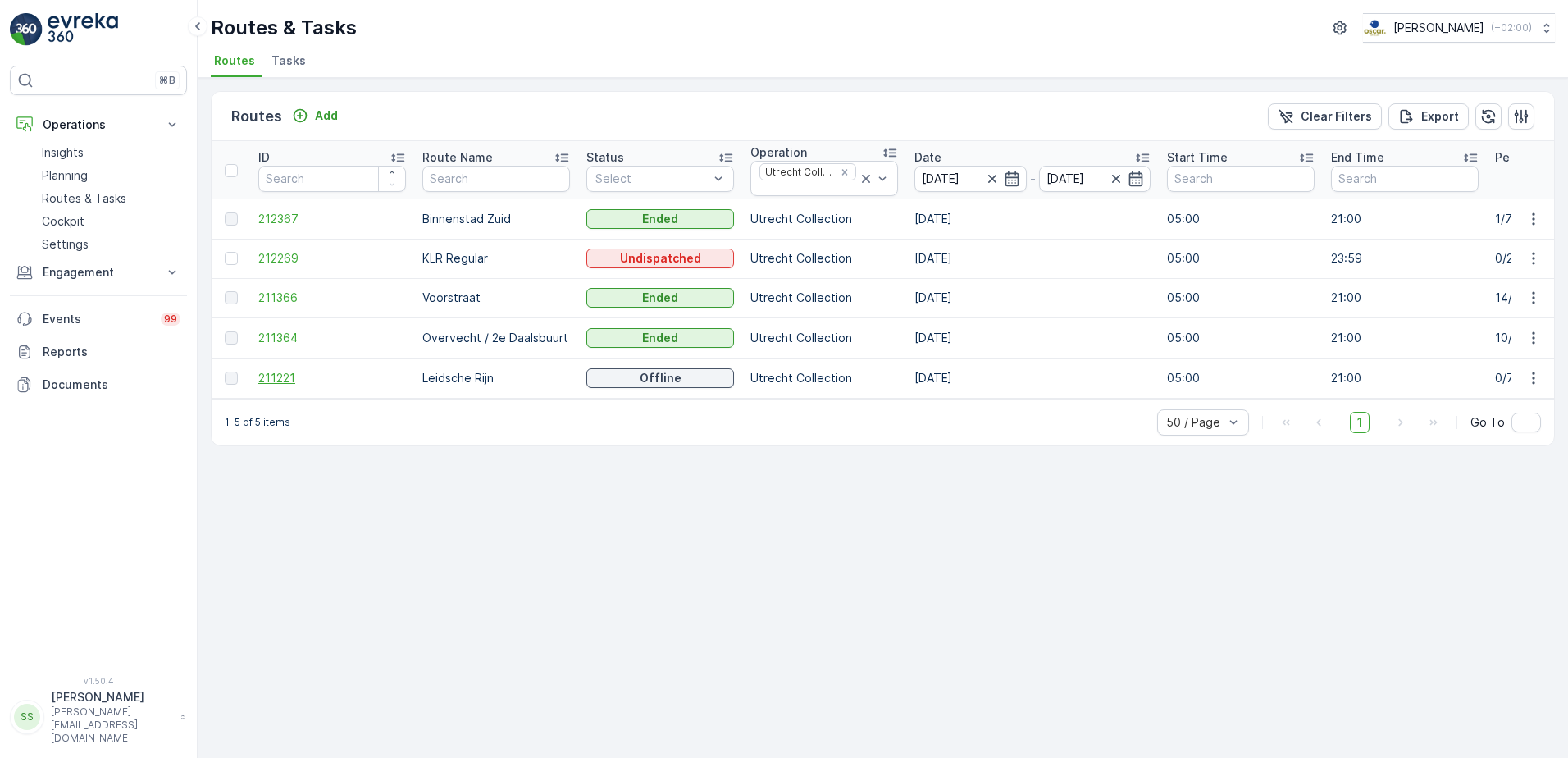
click at [291, 381] on span "211221" at bounding box center [332, 378] width 148 height 17
click at [280, 215] on span "212367" at bounding box center [332, 219] width 148 height 17
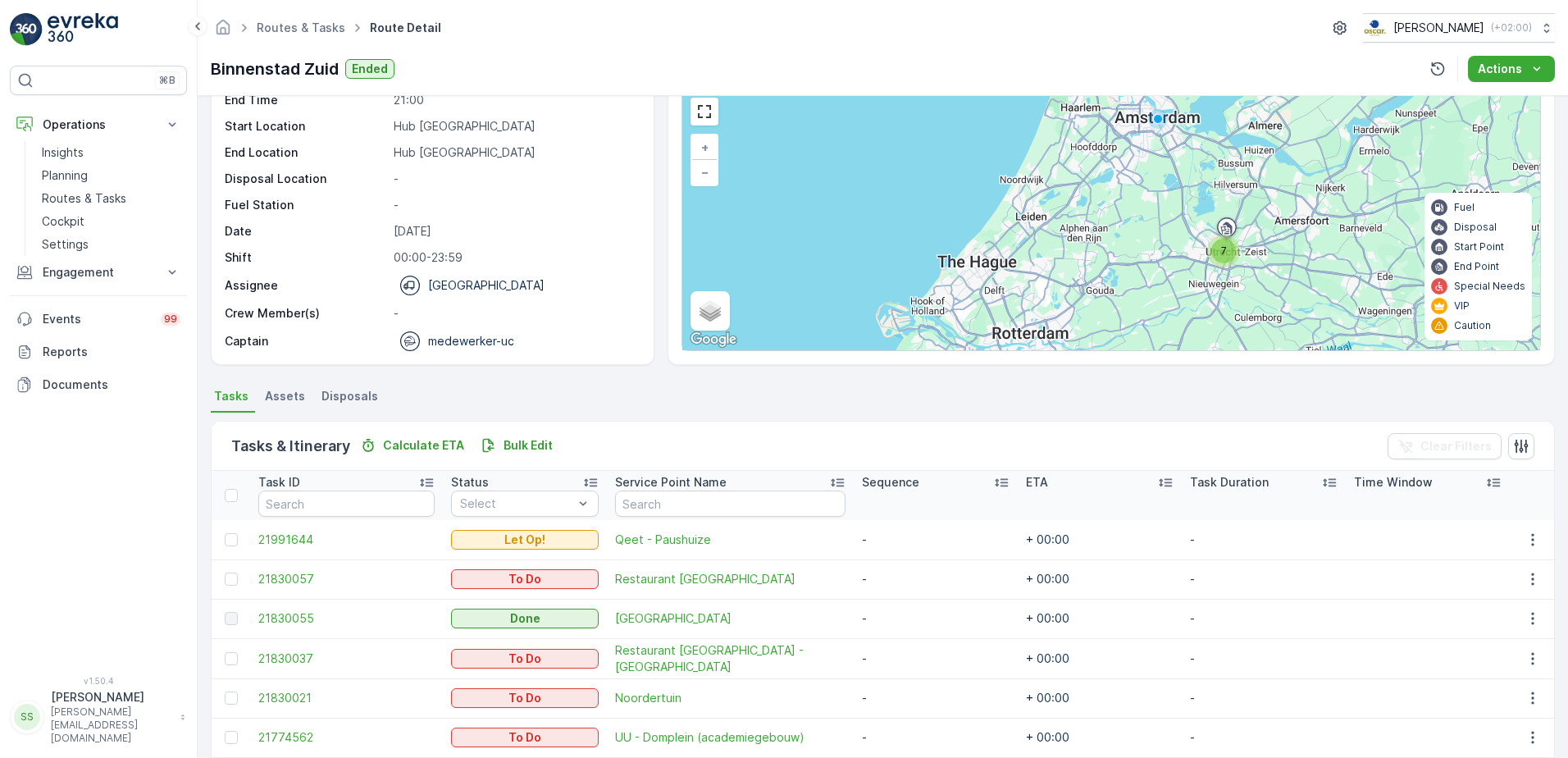
scroll to position [180, 0]
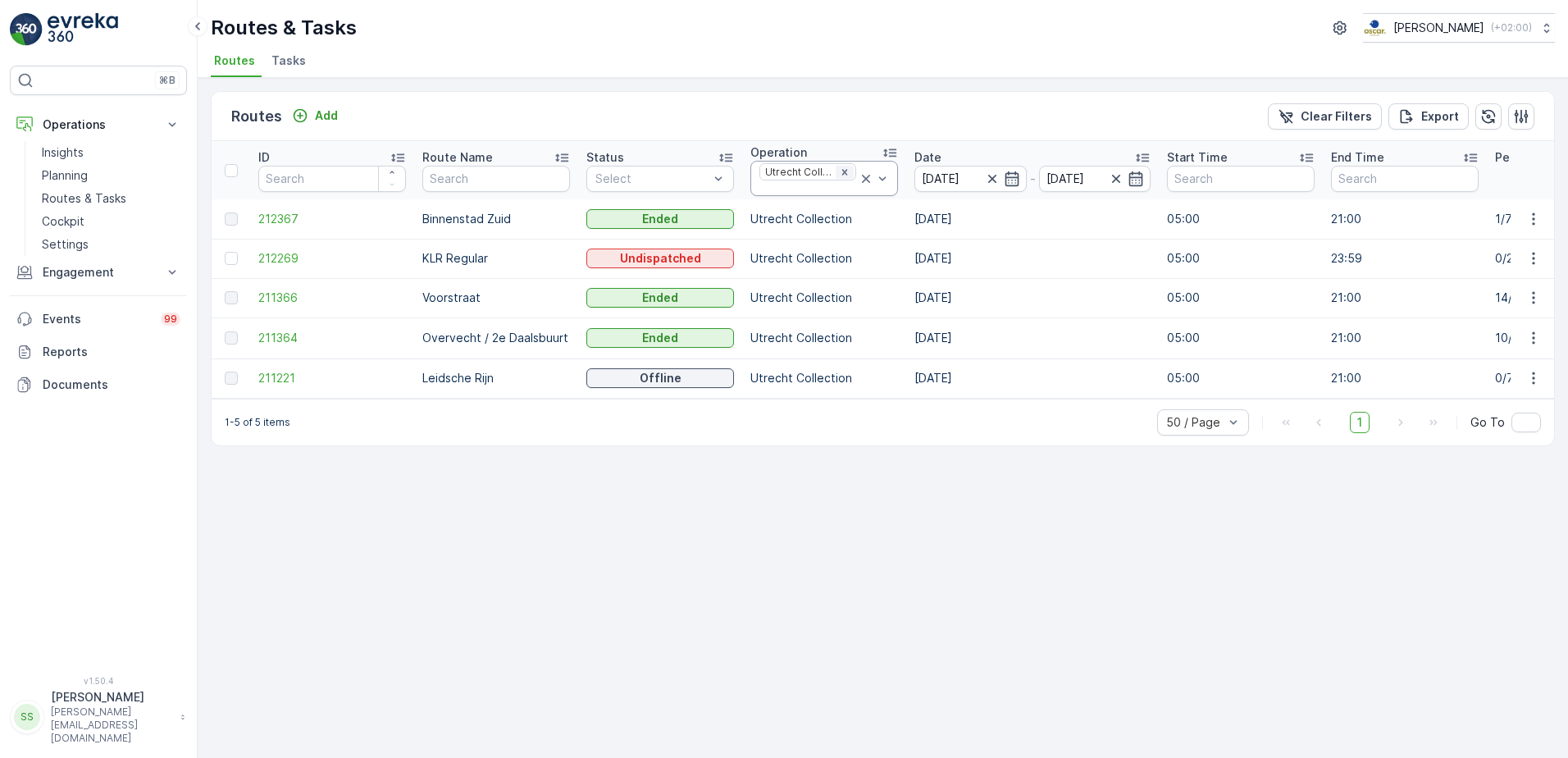
click at [845, 166] on icon "Remove Utrecht Collection" at bounding box center [844, 172] width 12 height 12
click at [852, 112] on div "Routes Add Clear Filters Export" at bounding box center [882, 116] width 1342 height 49
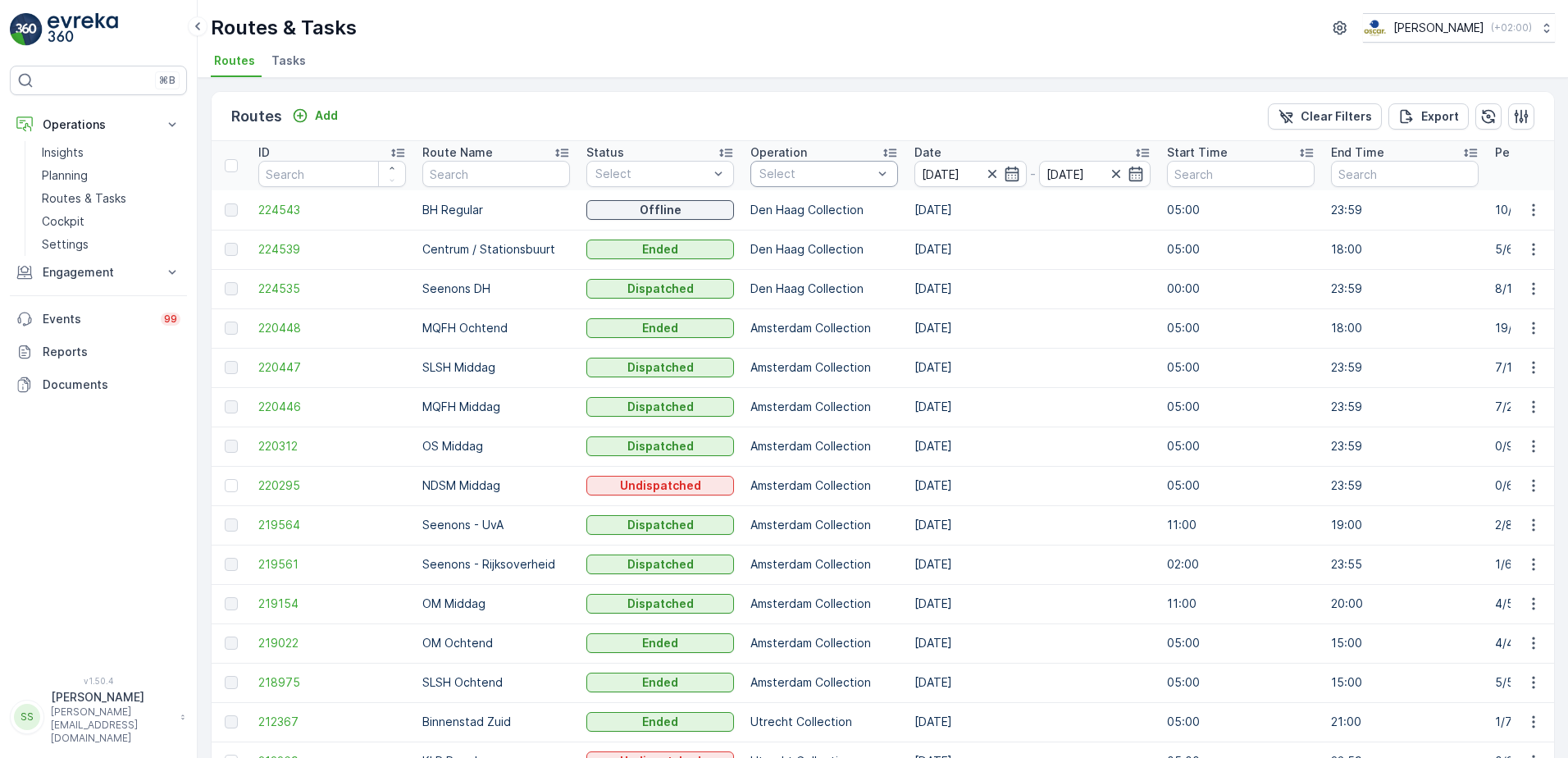
click at [846, 183] on div "Select" at bounding box center [824, 174] width 148 height 27
click at [763, 312] on div at bounding box center [767, 312] width 13 height 13
click at [789, 101] on div "Routes Add Clear Filters Export" at bounding box center [882, 116] width 1342 height 49
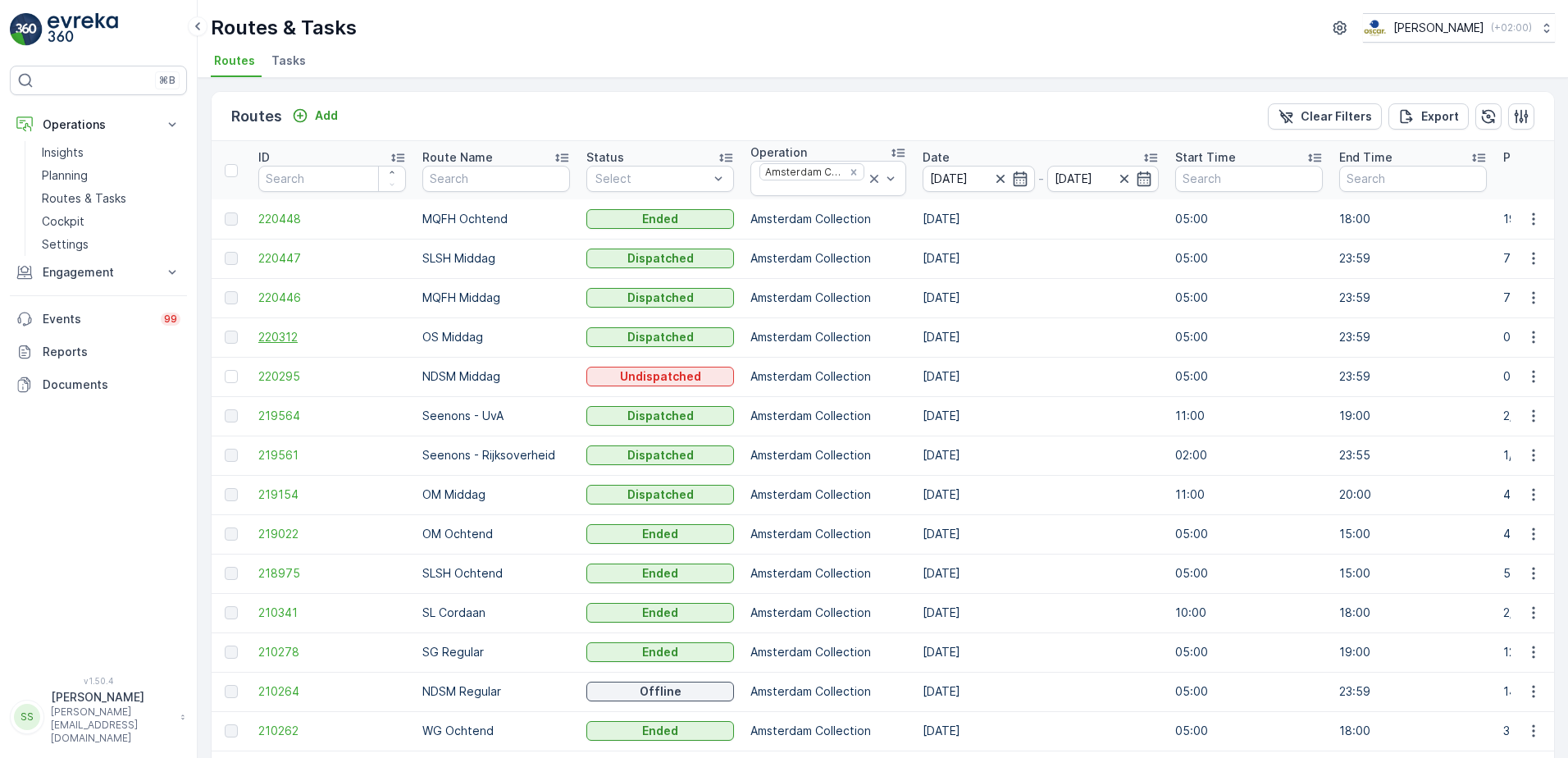
click at [270, 337] on span "220312" at bounding box center [332, 337] width 148 height 17
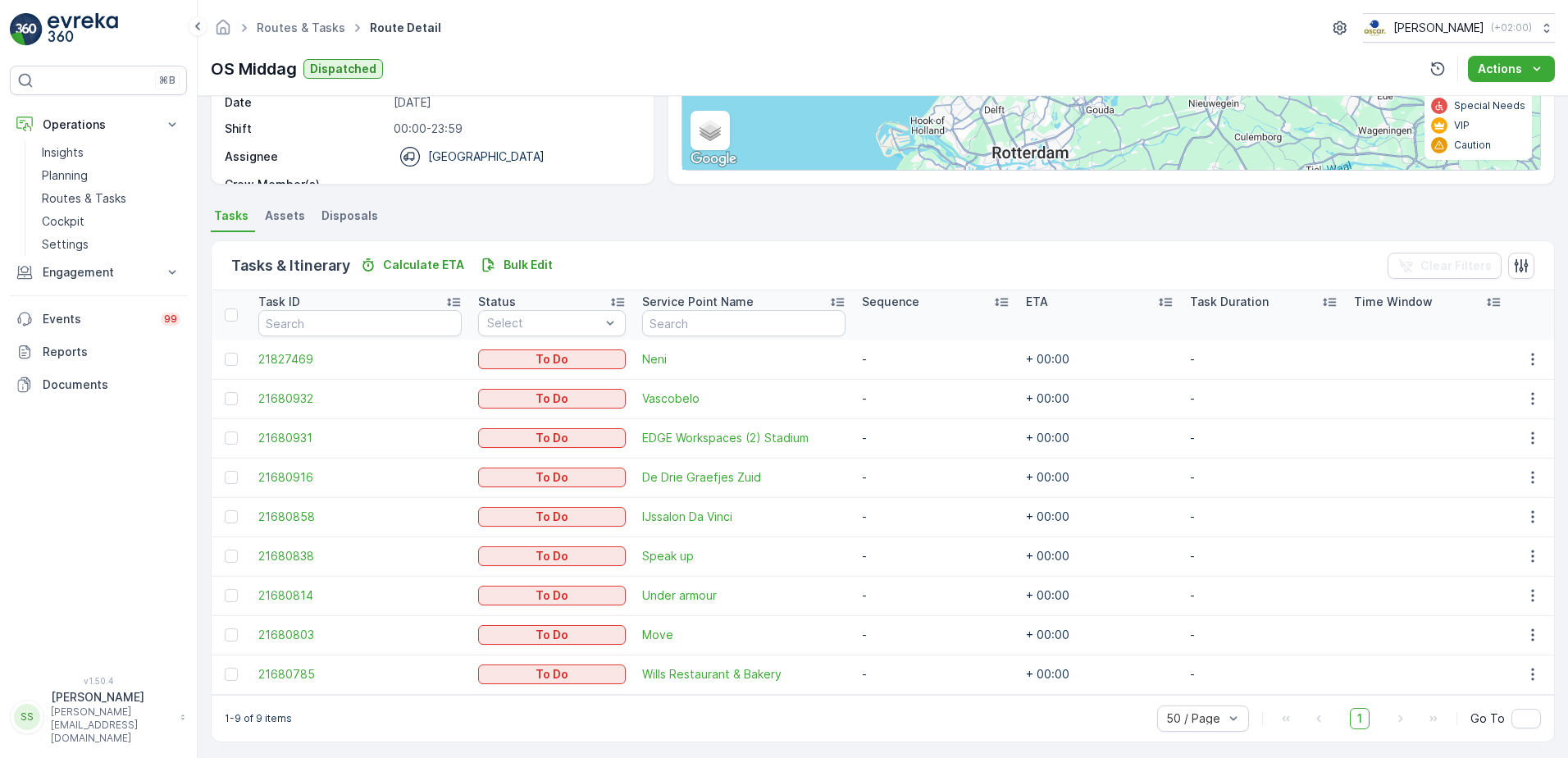
scroll to position [258, 0]
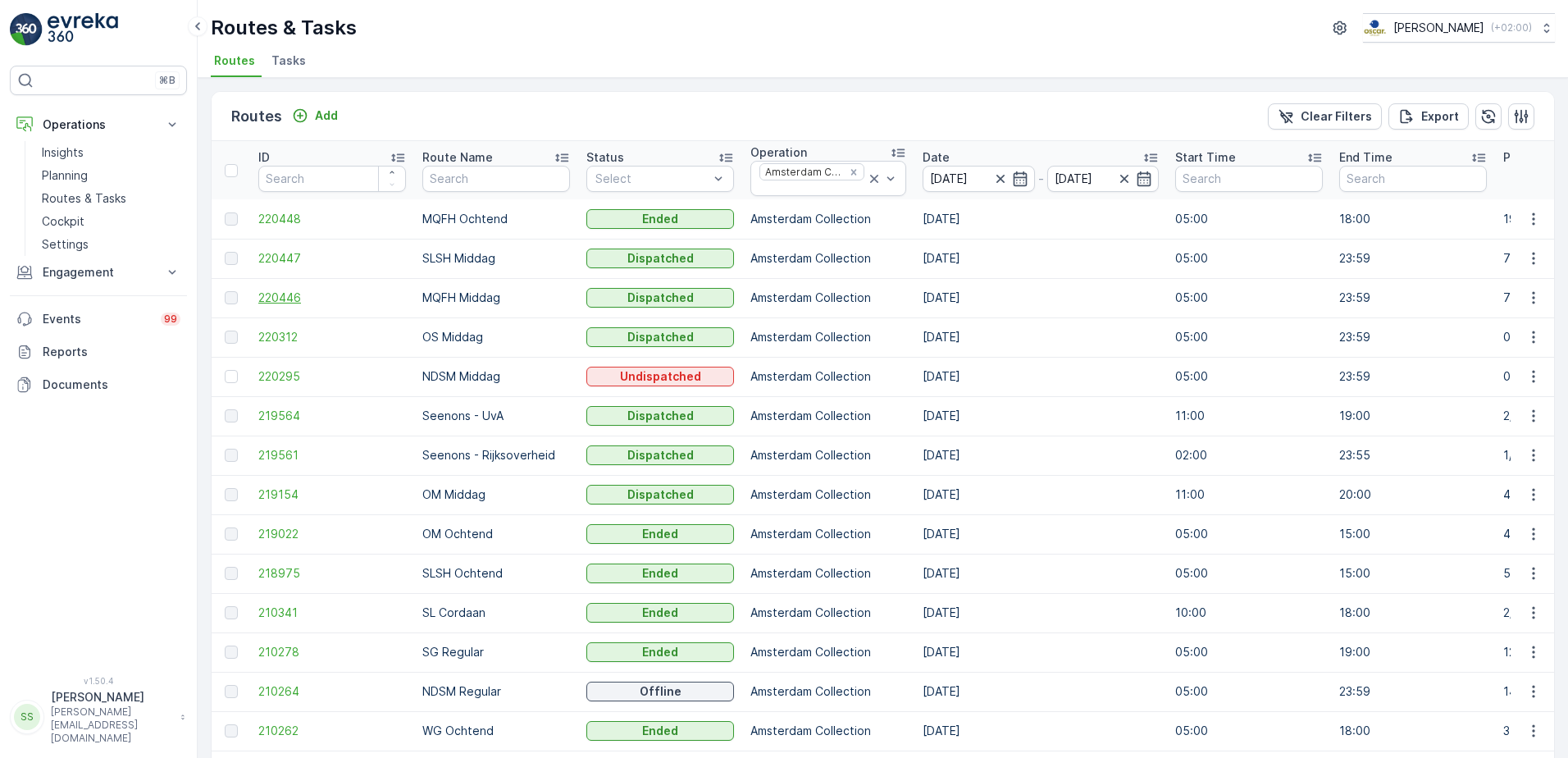
click at [262, 296] on span "220446" at bounding box center [332, 298] width 148 height 17
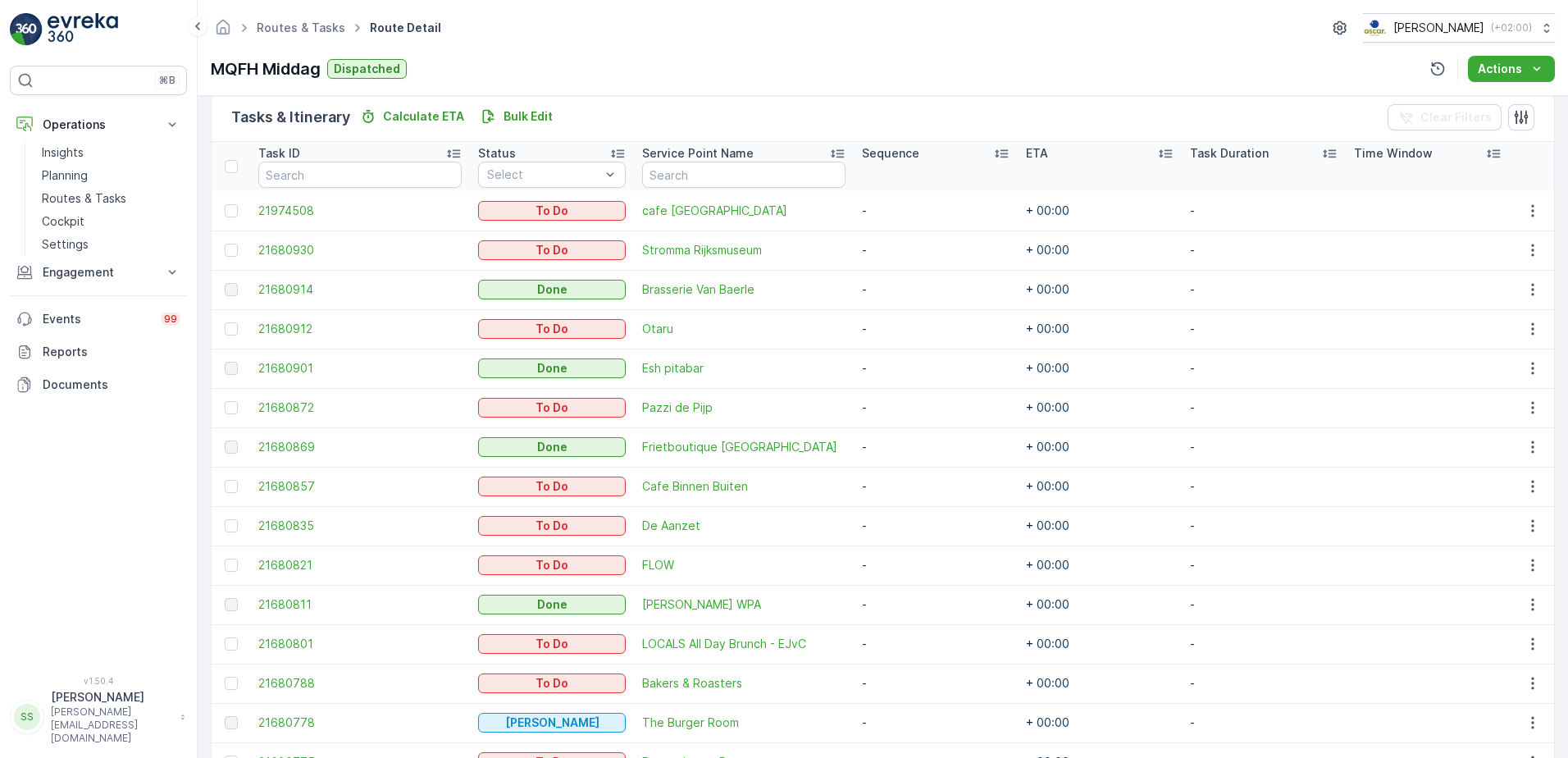
scroll to position [400, 0]
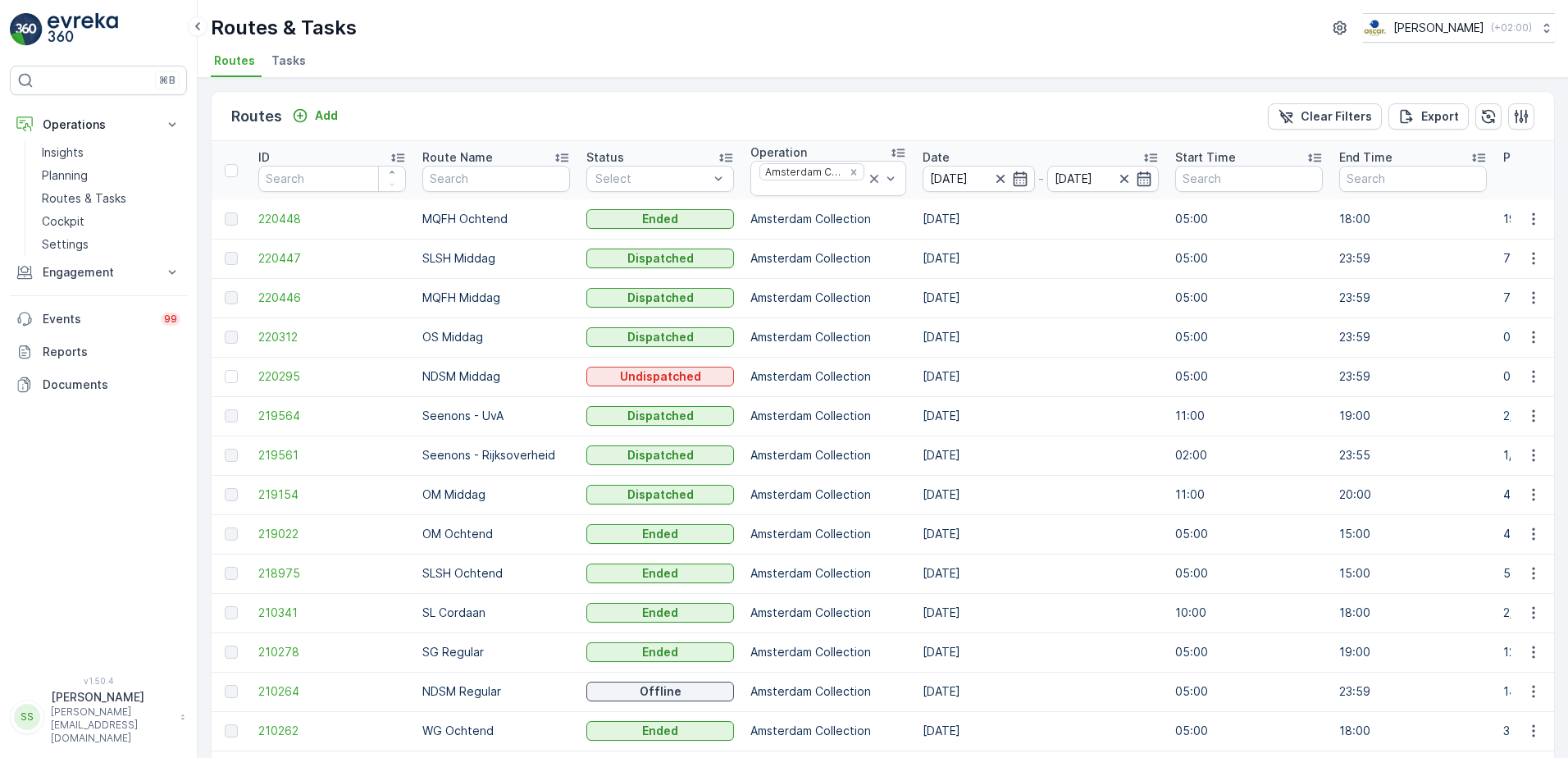
click at [288, 61] on span "Tasks" at bounding box center [288, 61] width 34 height 17
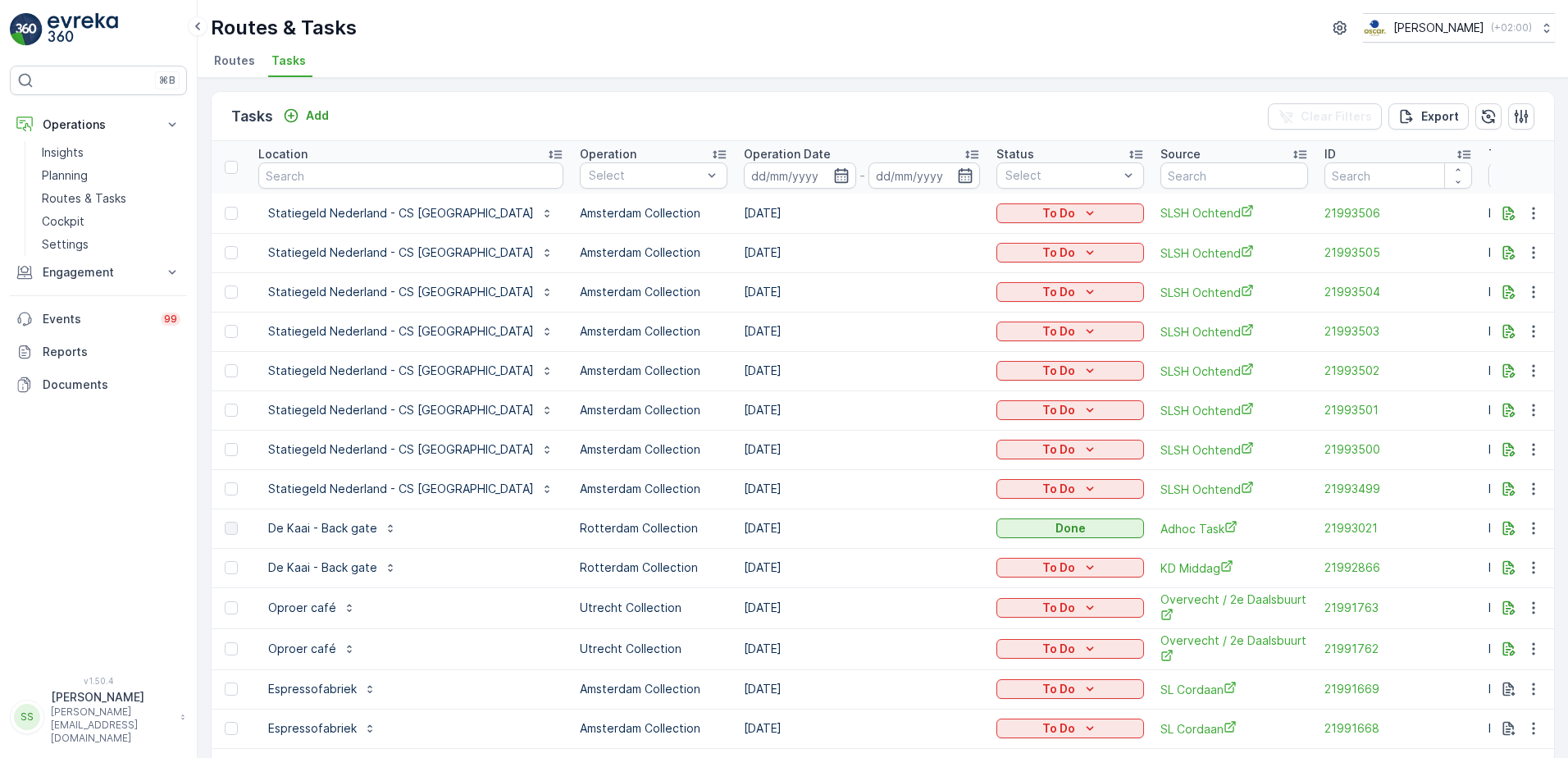
click at [366, 185] on input "text" at bounding box center [410, 175] width 305 height 27
type input "dil"
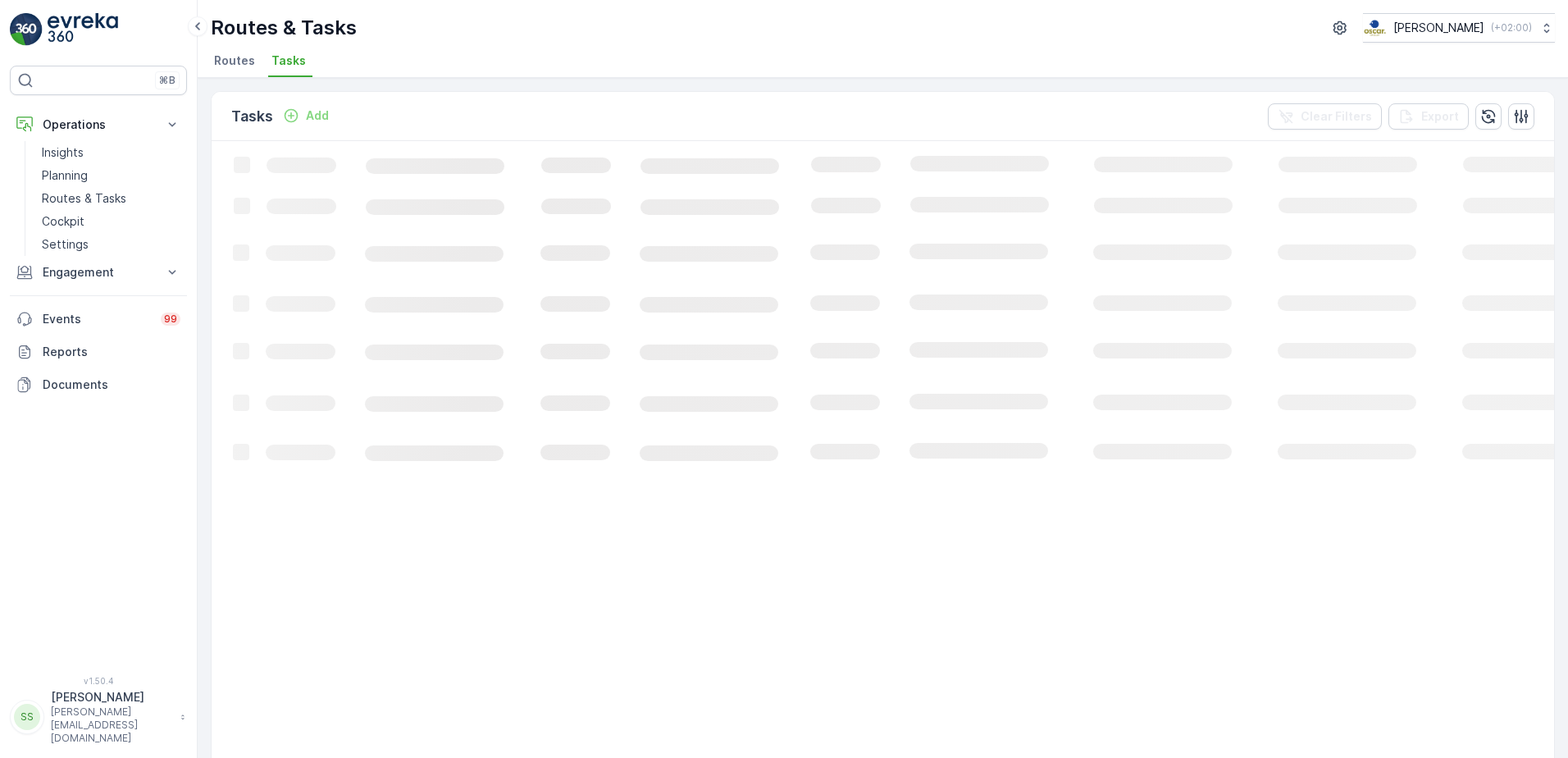
click at [430, 101] on div "Tasks Add Clear Filters Export" at bounding box center [882, 116] width 1342 height 49
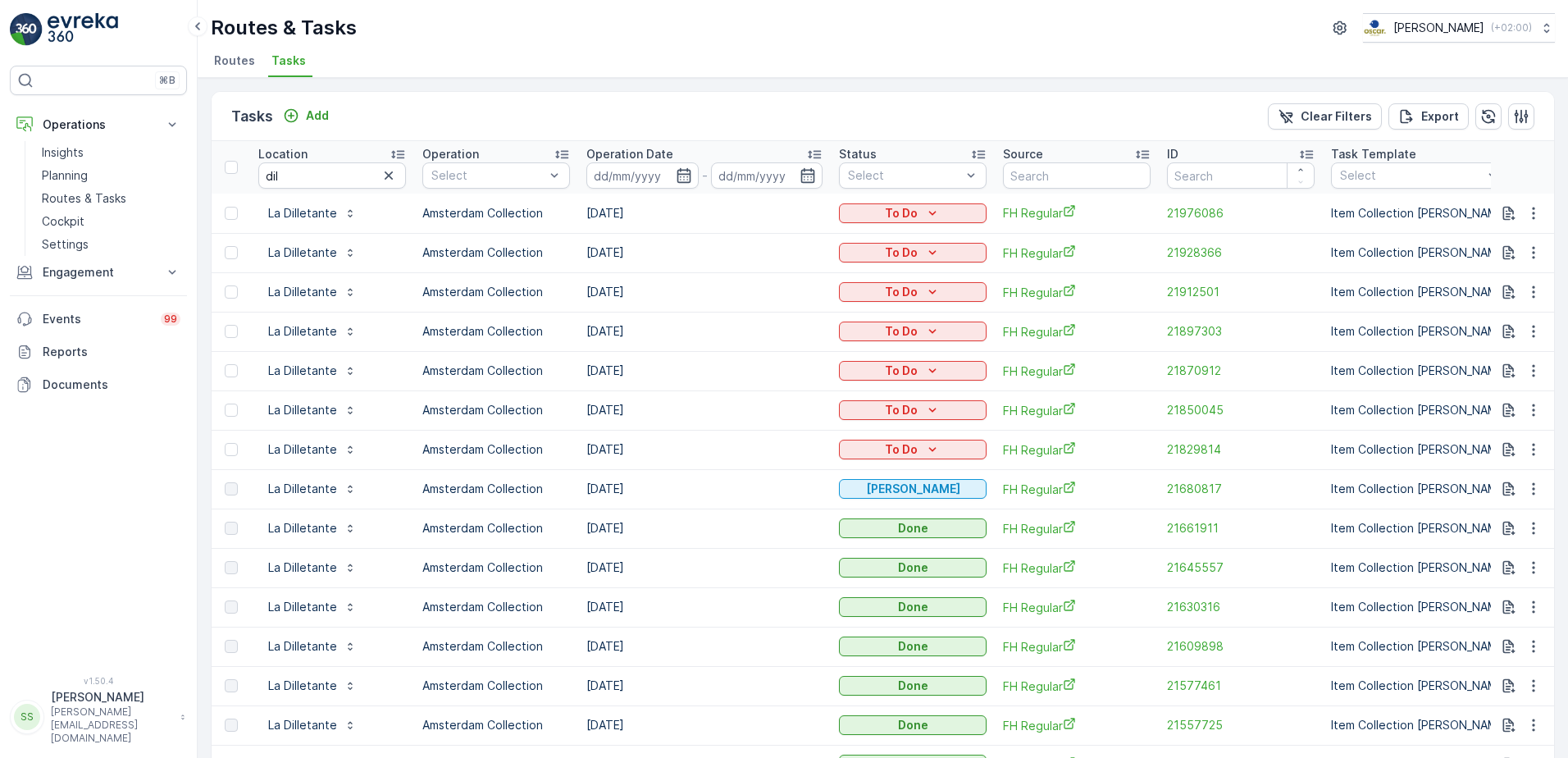
click at [617, 490] on td "[DATE]" at bounding box center [705, 488] width 253 height 39
click at [622, 488] on td "[DATE]" at bounding box center [705, 488] width 253 height 39
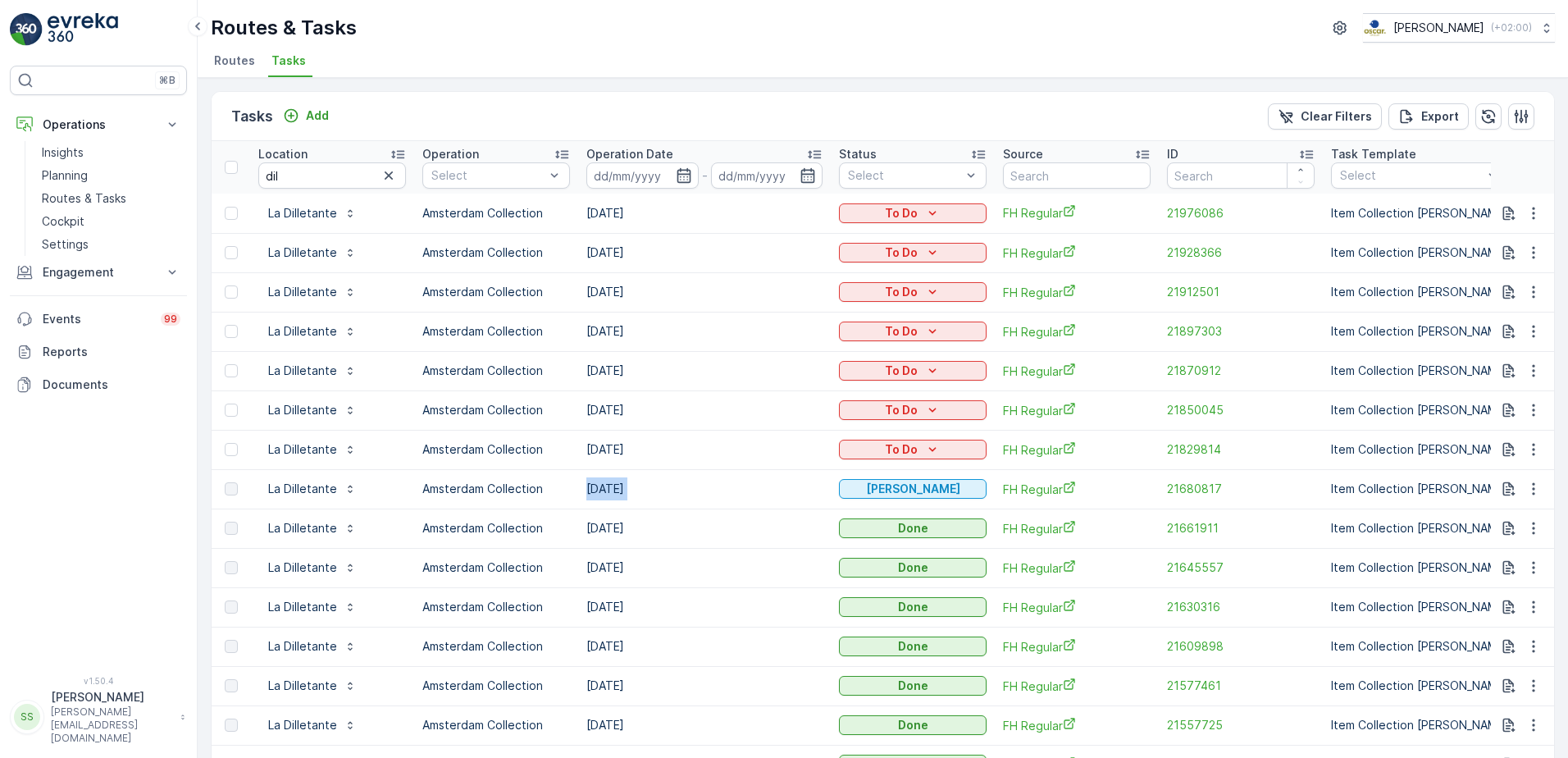
click at [621, 488] on td "[DATE]" at bounding box center [705, 488] width 253 height 39
click at [1187, 492] on span "21680817" at bounding box center [1241, 489] width 148 height 17
click at [1019, 489] on span "FH Regular" at bounding box center [1077, 489] width 148 height 17
click at [399, 121] on div "Tasks Add Clear Filters Export" at bounding box center [882, 116] width 1342 height 49
click at [228, 57] on span "Routes" at bounding box center [234, 61] width 41 height 17
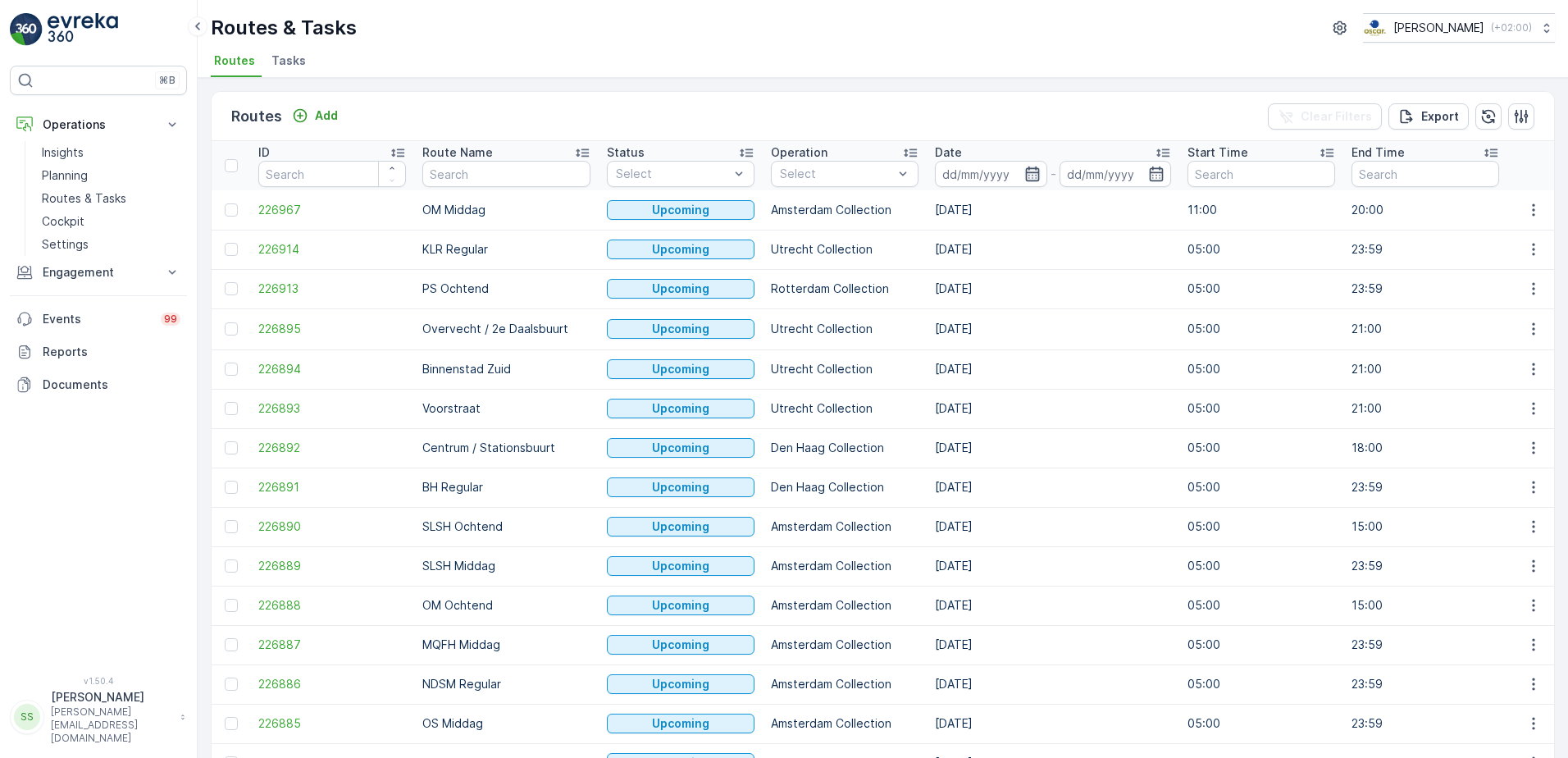
click at [1024, 177] on icon "button" at bounding box center [1032, 174] width 17 height 17
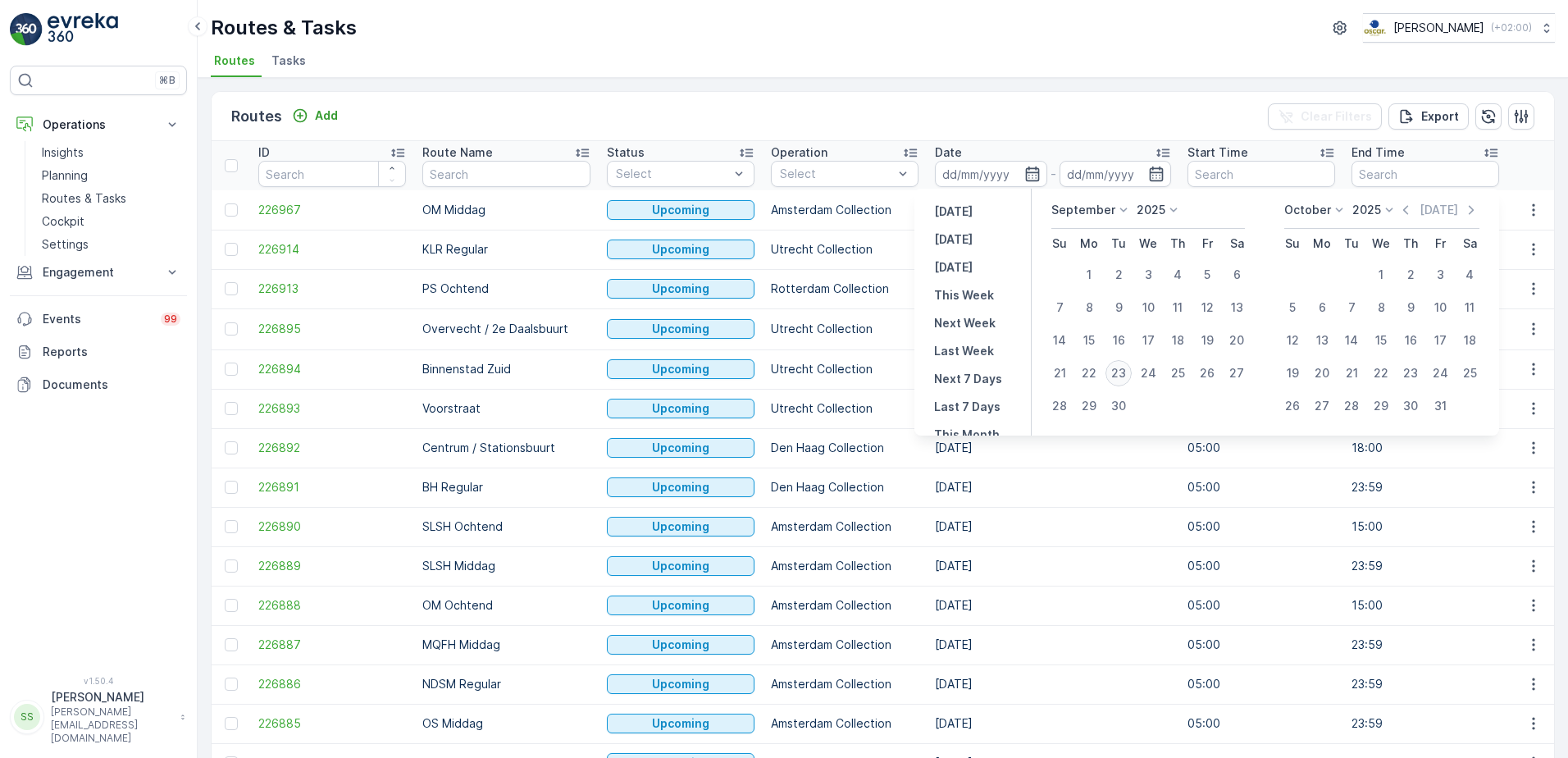
click at [1119, 374] on div "23" at bounding box center [1118, 373] width 27 height 27
type input "[DATE]"
click at [987, 116] on div "Routes Add Clear Filters Export" at bounding box center [882, 116] width 1342 height 49
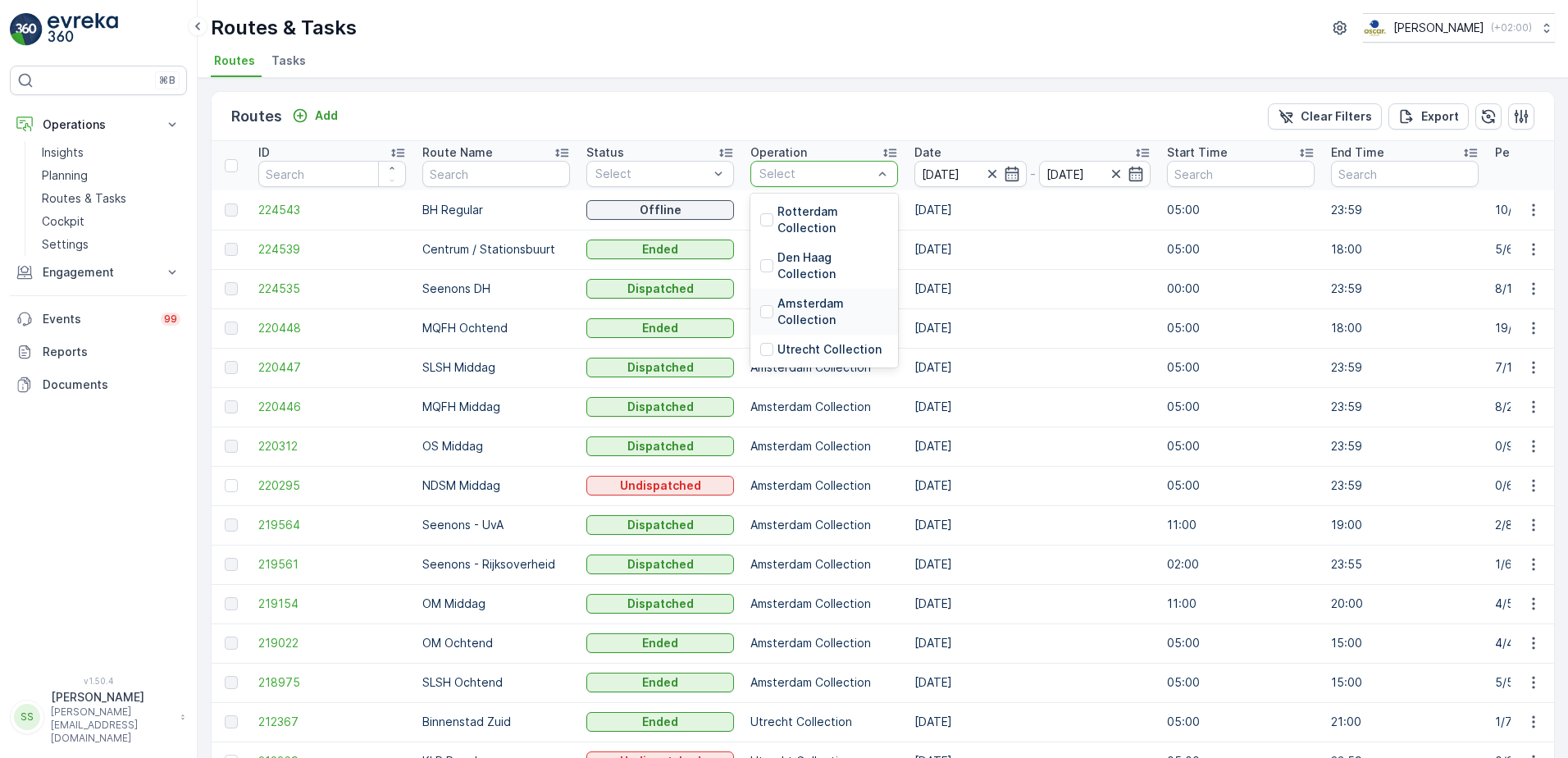
drag, startPoint x: 781, startPoint y: 309, endPoint x: 772, endPoint y: 309, distance: 9.0
click at [780, 309] on p "Amsterdam Collection" at bounding box center [832, 311] width 111 height 32
click at [391, 69] on ul "Routes Tasks" at bounding box center [876, 63] width 1330 height 28
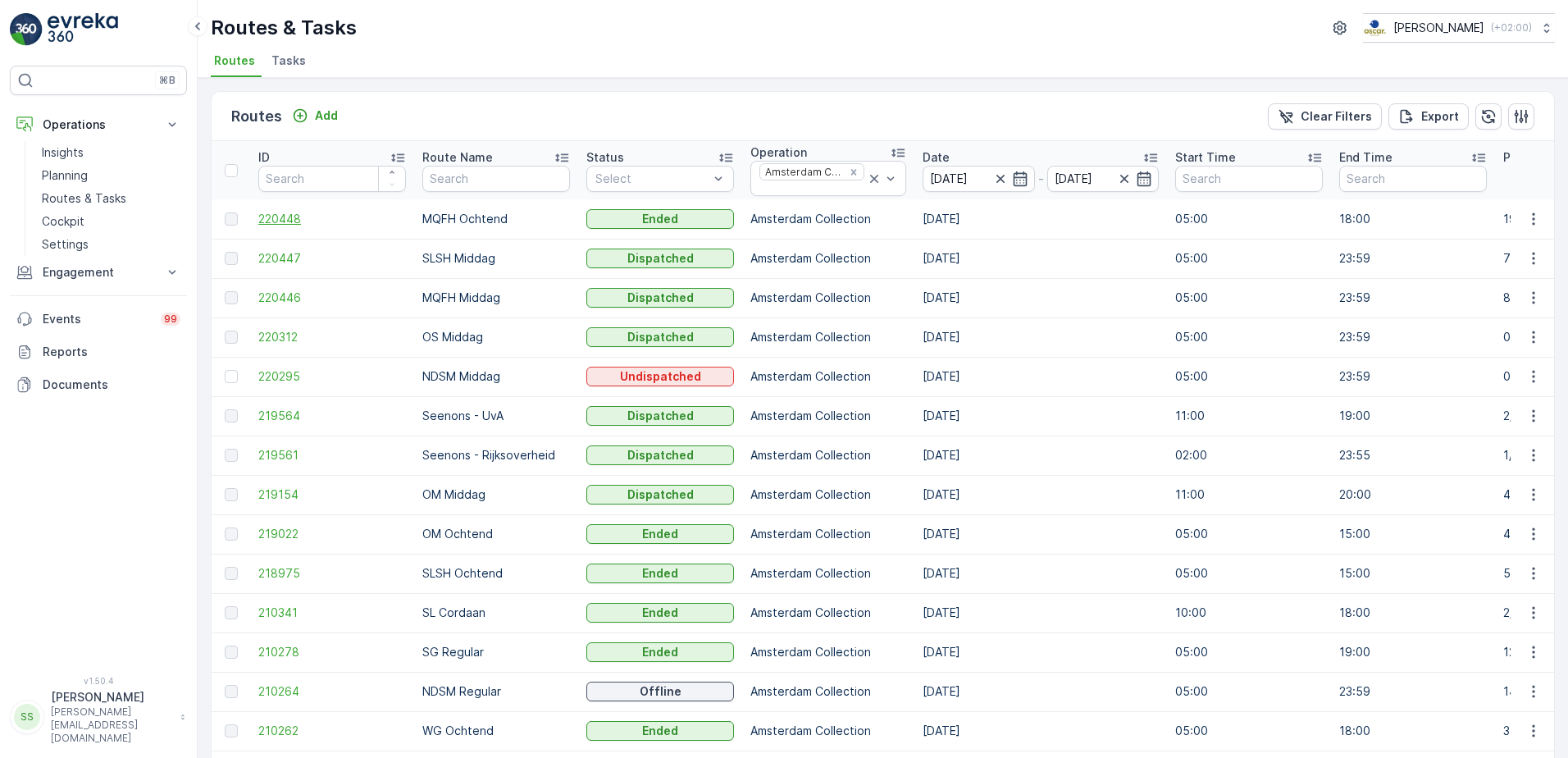
click at [272, 218] on span "220448" at bounding box center [332, 219] width 148 height 17
click at [366, 44] on div "Routes & Tasks [PERSON_NAME] ( +02:00 ) Routes Tasks" at bounding box center [882, 39] width 1370 height 78
click at [307, 62] on li "Tasks" at bounding box center [290, 63] width 44 height 28
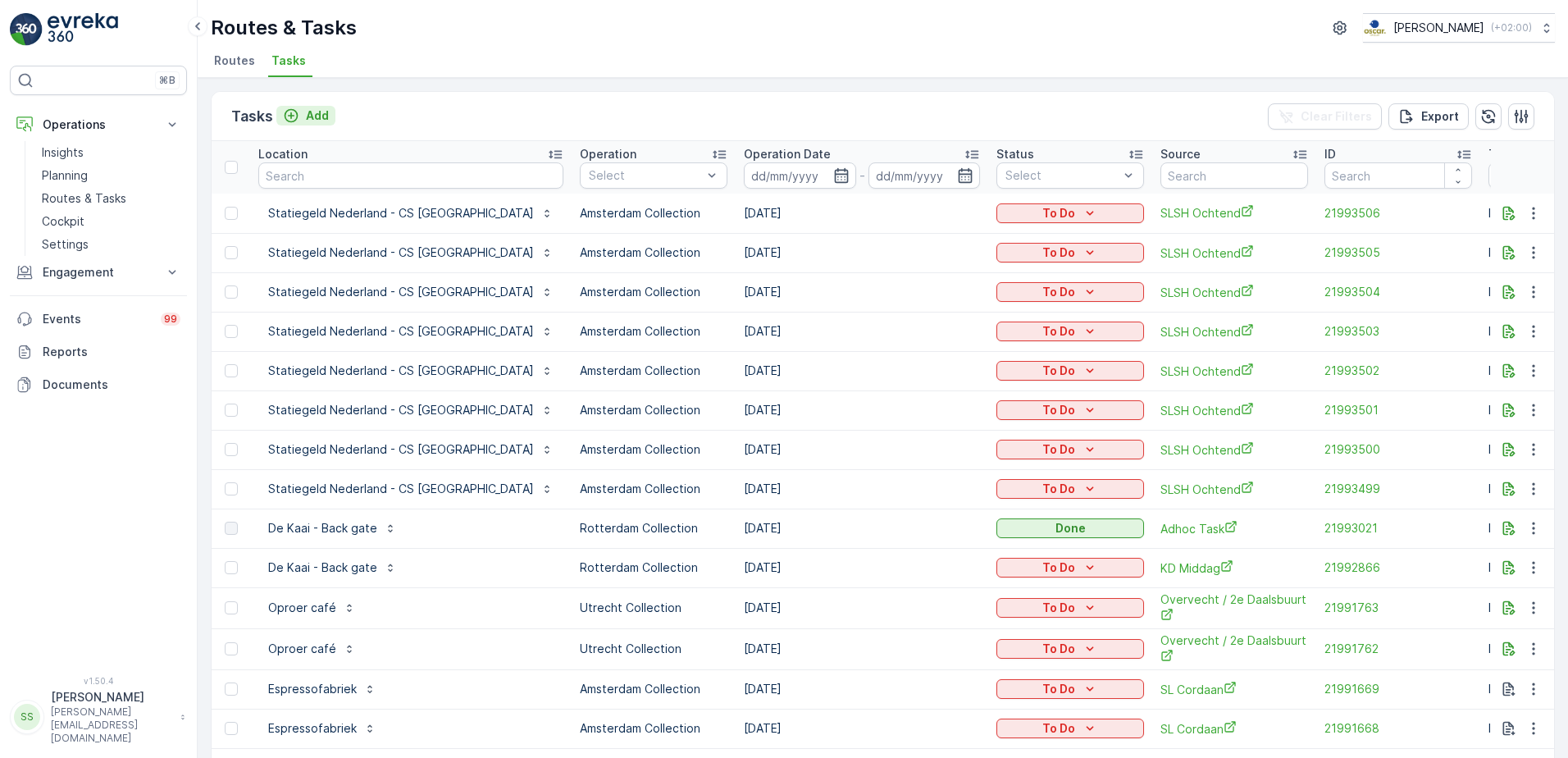
click at [321, 114] on p "Add" at bounding box center [317, 116] width 23 height 17
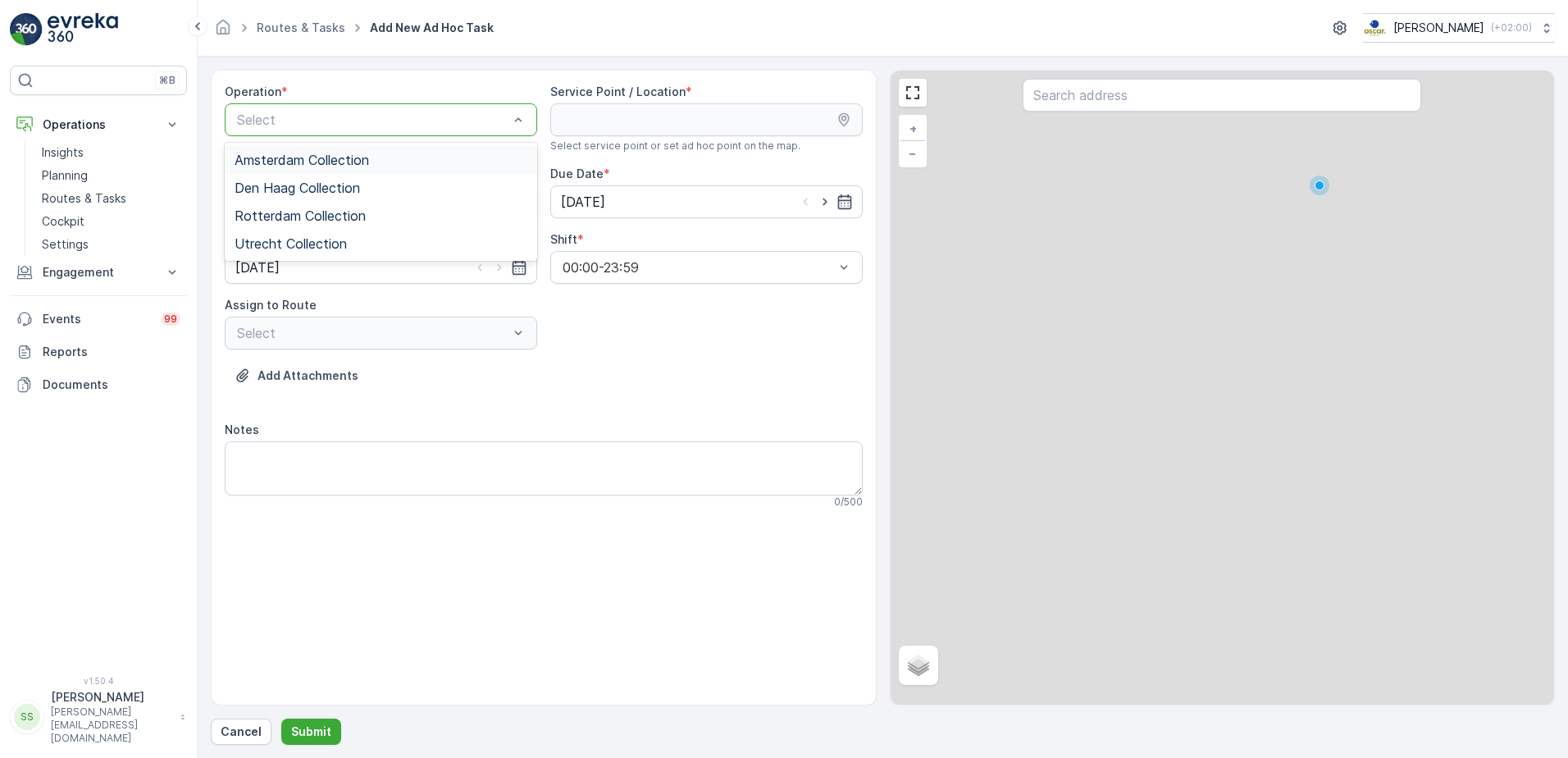
click at [380, 130] on div "Select" at bounding box center [381, 119] width 312 height 32
click at [360, 159] on span "Amsterdam Collection" at bounding box center [302, 160] width 135 height 15
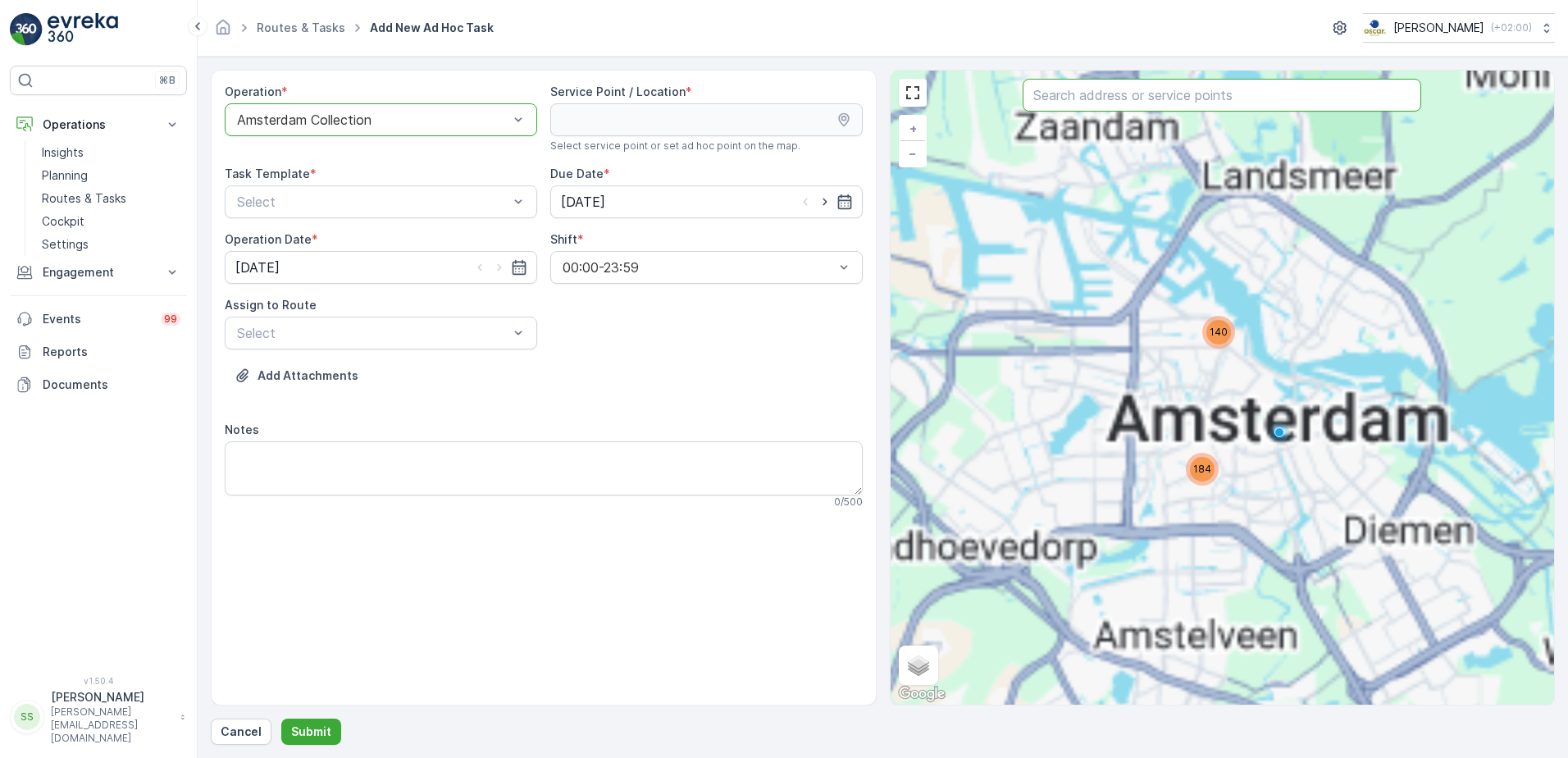
click at [1216, 94] on input "text" at bounding box center [1221, 95] width 399 height 32
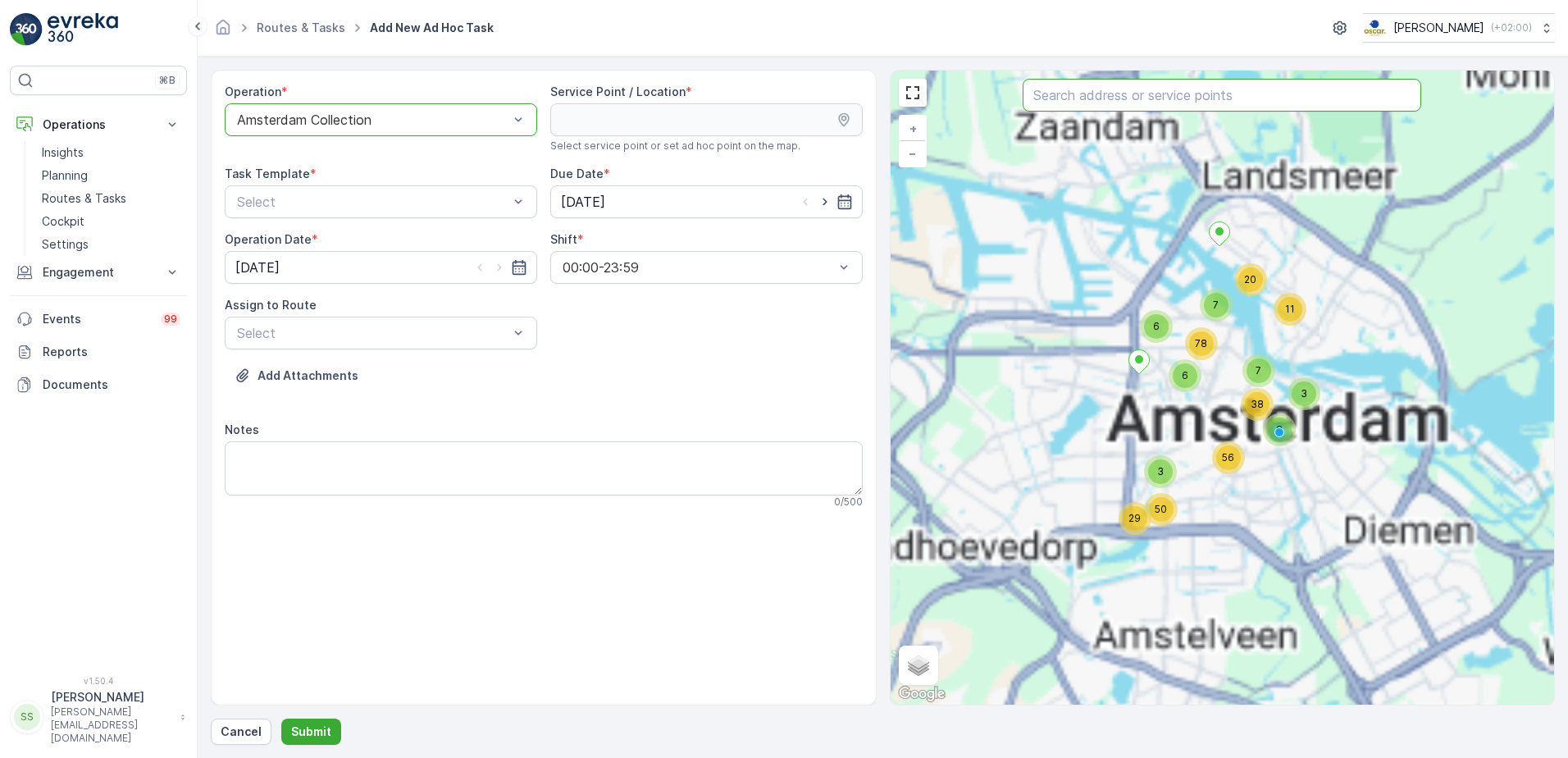
type input "l"
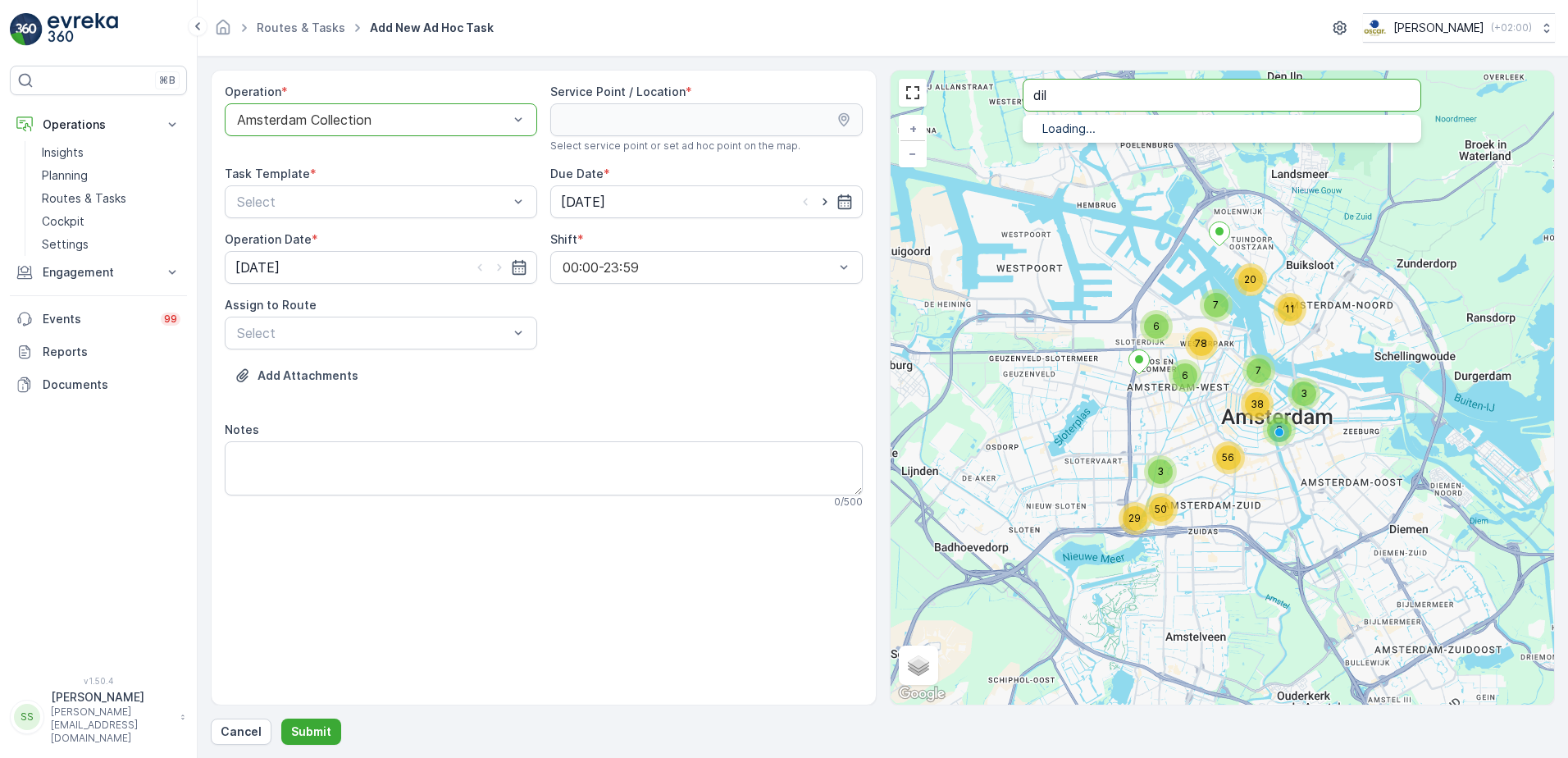
type input "dil"
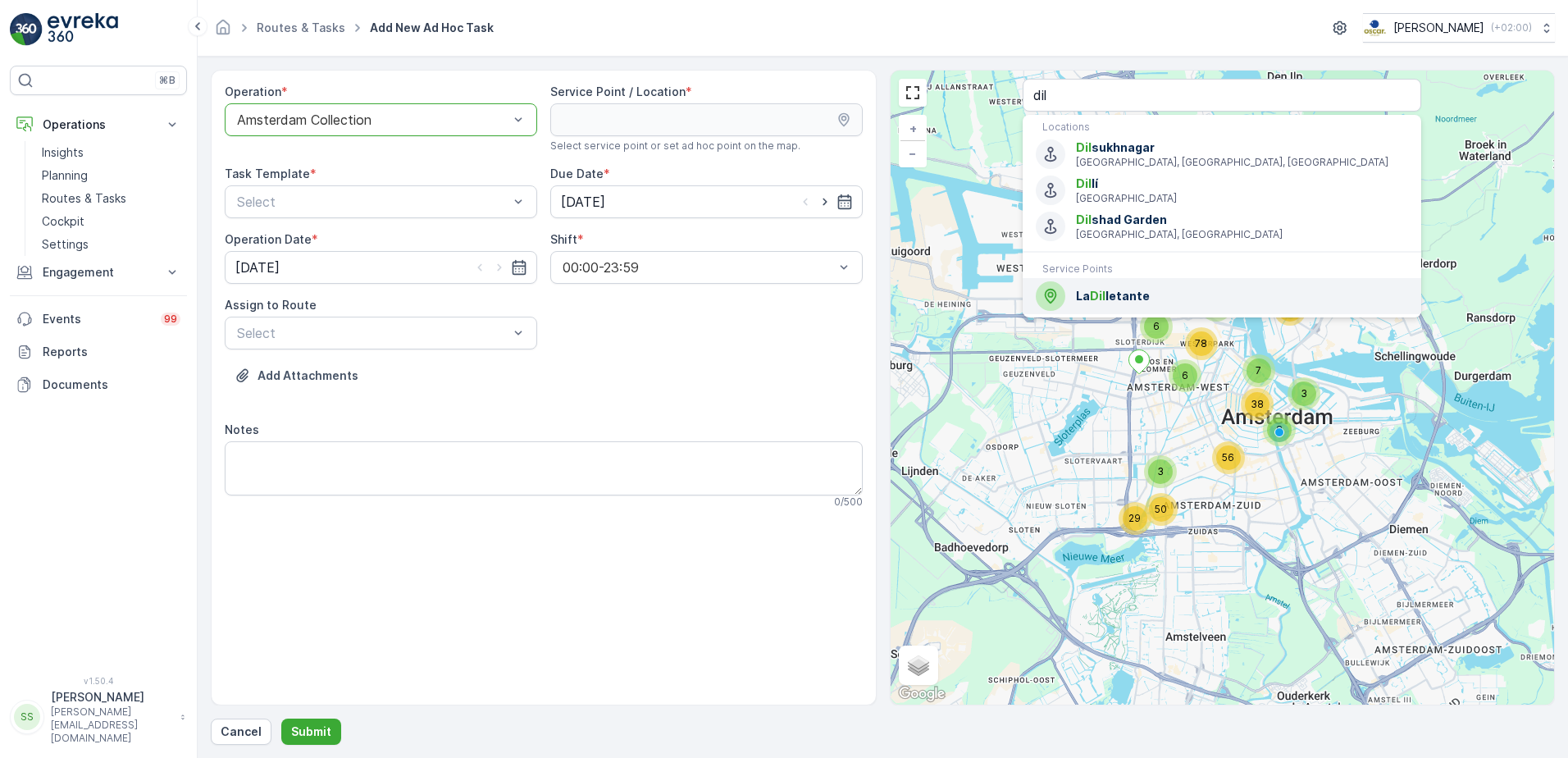
drag, startPoint x: 1100, startPoint y: 296, endPoint x: 622, endPoint y: 343, distance: 480.3
click at [1099, 296] on span "Dil" at bounding box center [1097, 295] width 16 height 14
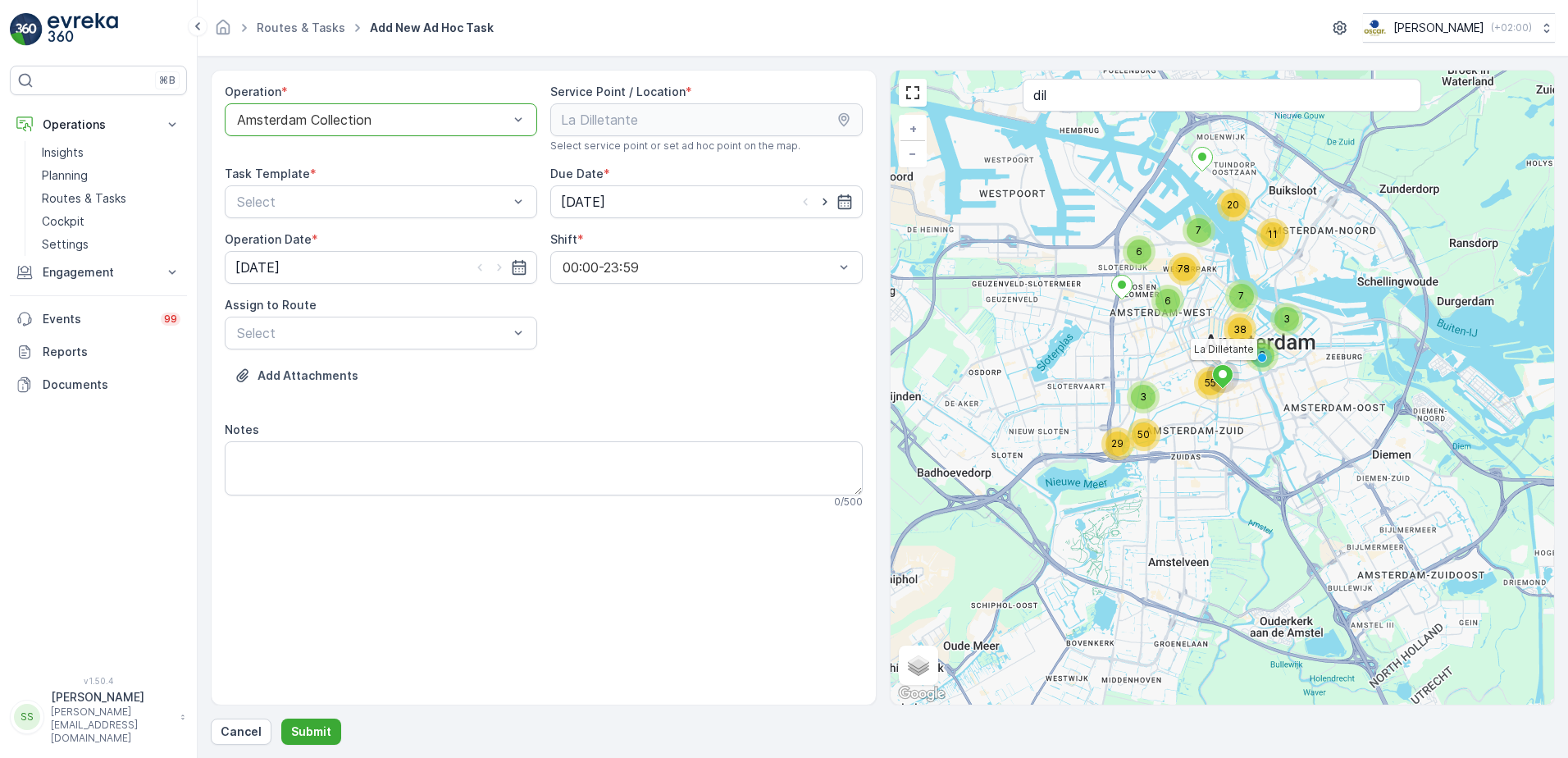
click at [622, 343] on div "Operation * option Amsterdam Collection, selected. Amsterdam Collection Service…" at bounding box center [543, 303] width 638 height 438
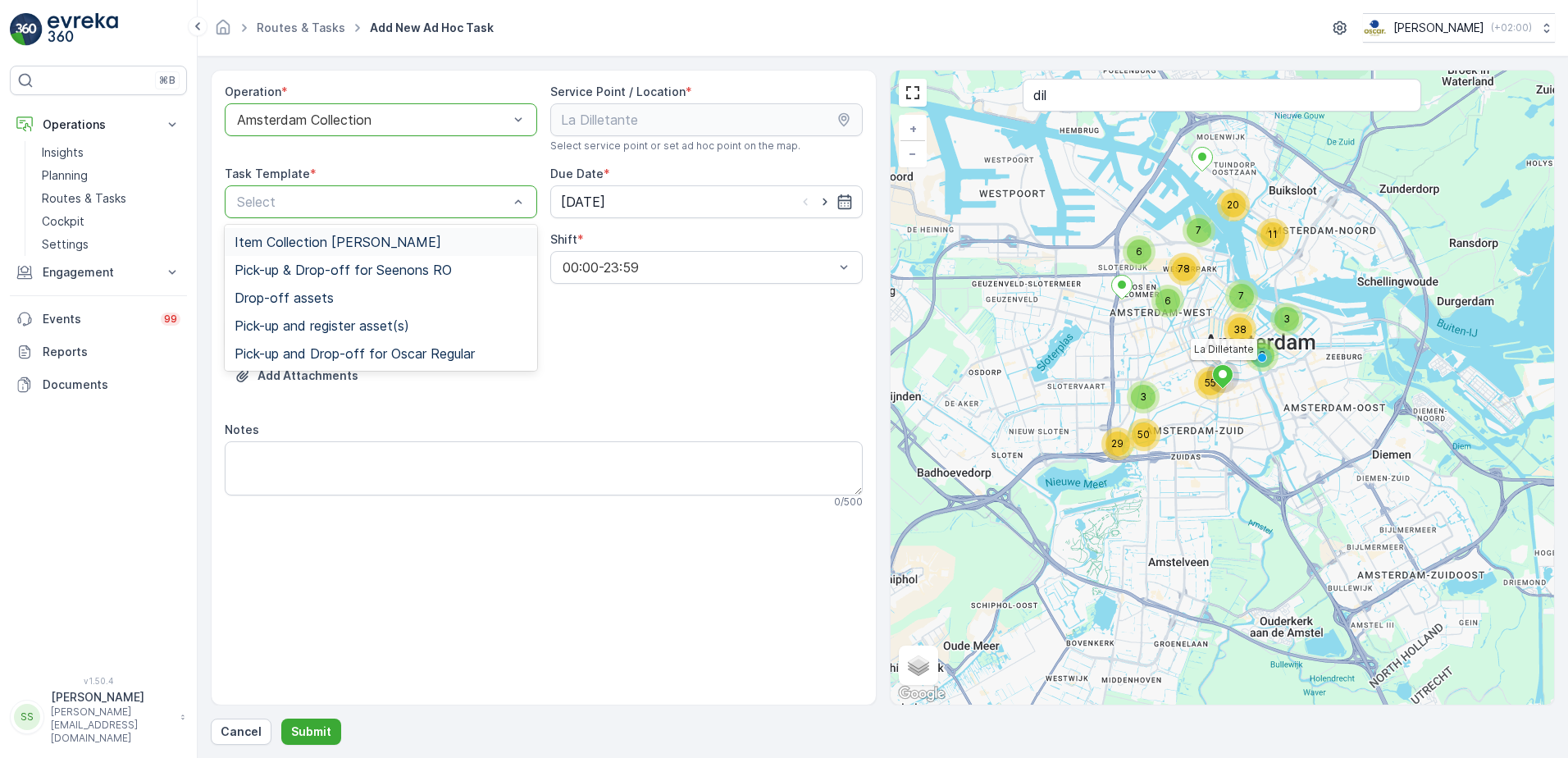
click at [307, 245] on span "Item Collection [PERSON_NAME]" at bounding box center [337, 242] width 207 height 15
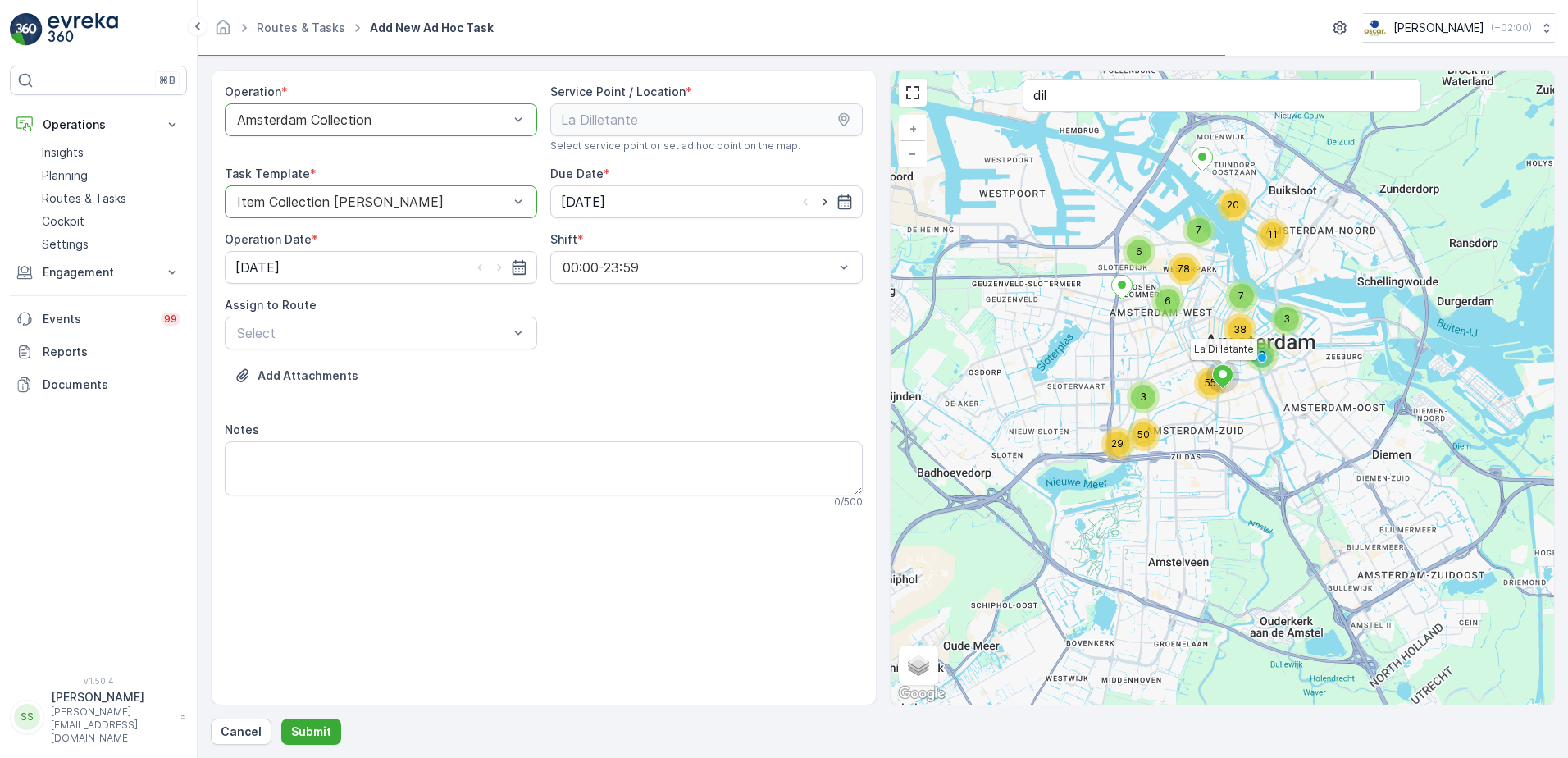
click at [745, 392] on div "Add Attachments" at bounding box center [543, 385] width 638 height 46
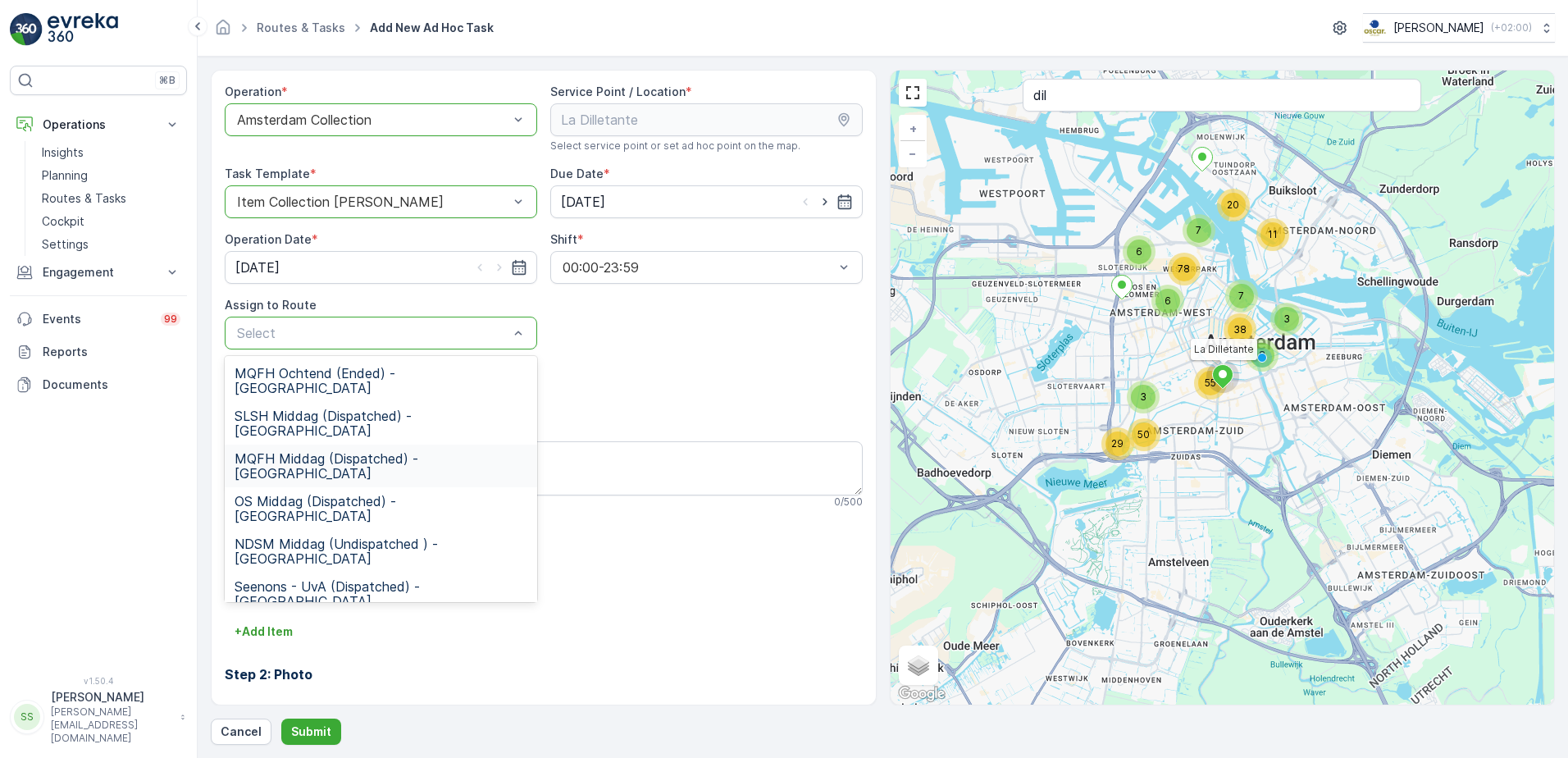
click at [322, 451] on span "MQFH Middag (Dispatched) - [GEOGRAPHIC_DATA]" at bounding box center [381, 466] width 292 height 30
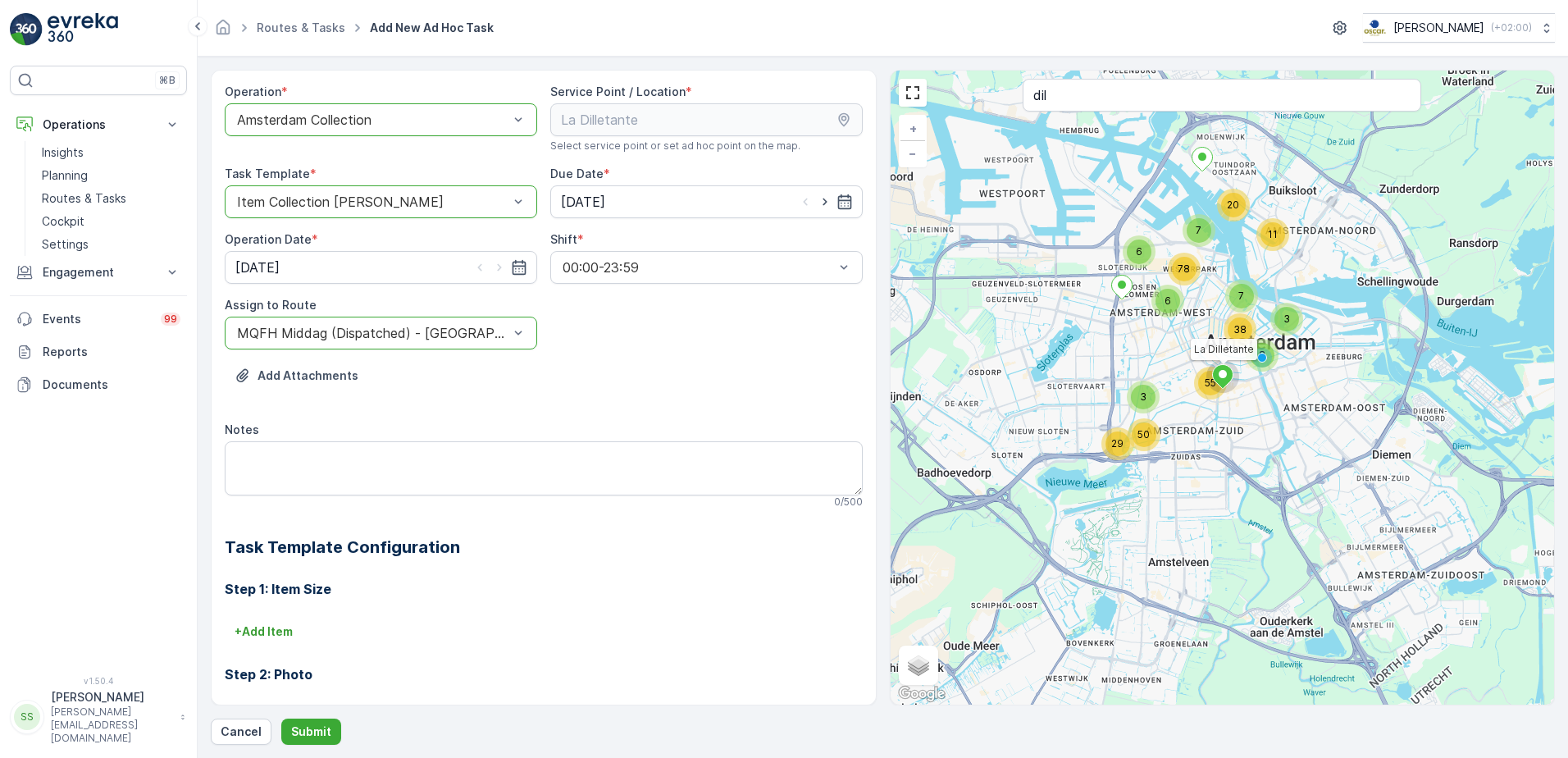
click at [661, 376] on div "Add Attachments" at bounding box center [543, 385] width 638 height 46
click at [304, 580] on p "Submit" at bounding box center [311, 731] width 40 height 17
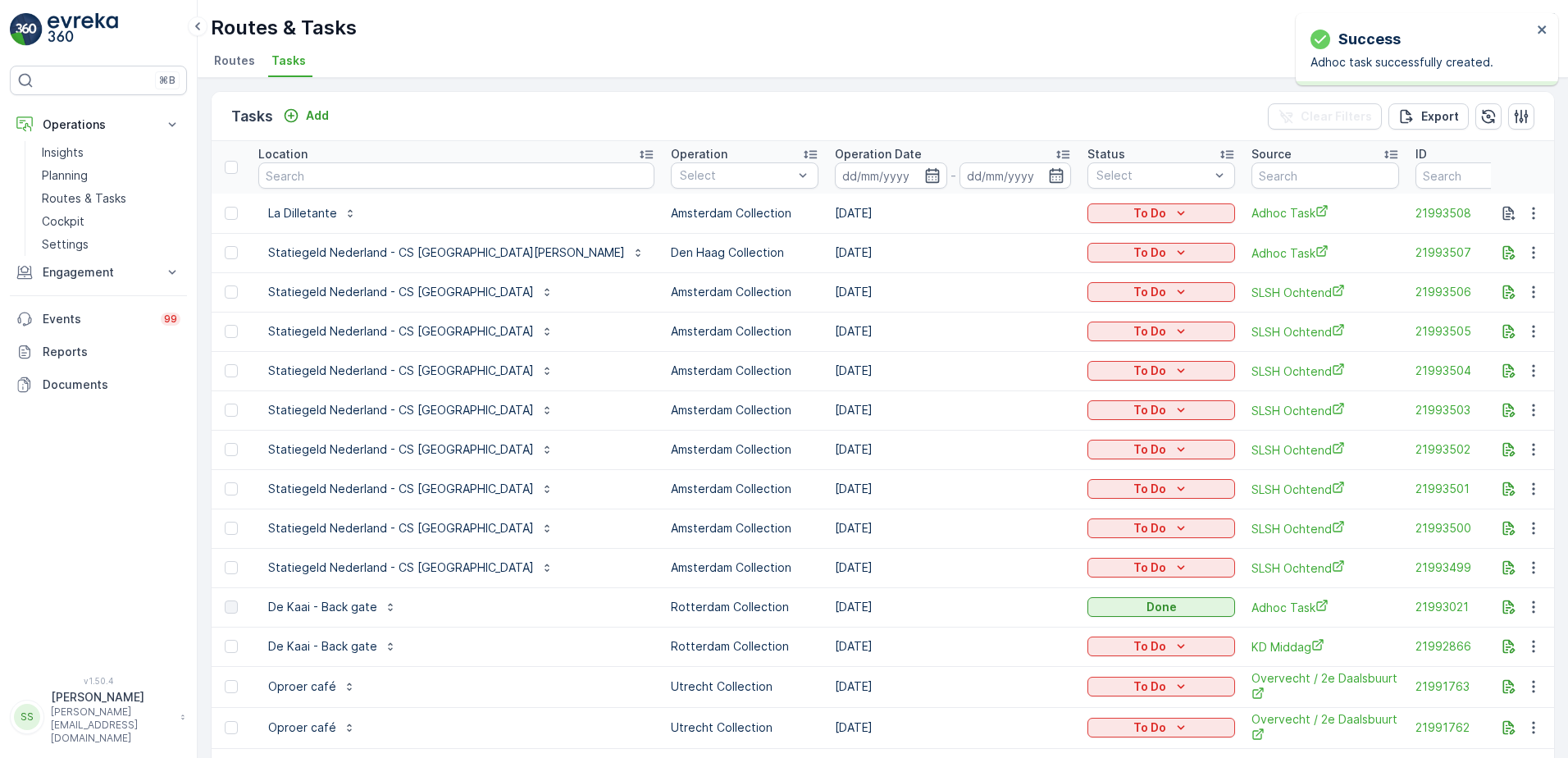
click at [406, 104] on div "Tasks Add Clear Filters Export" at bounding box center [882, 116] width 1342 height 49
click at [218, 65] on span "Routes" at bounding box center [234, 61] width 41 height 17
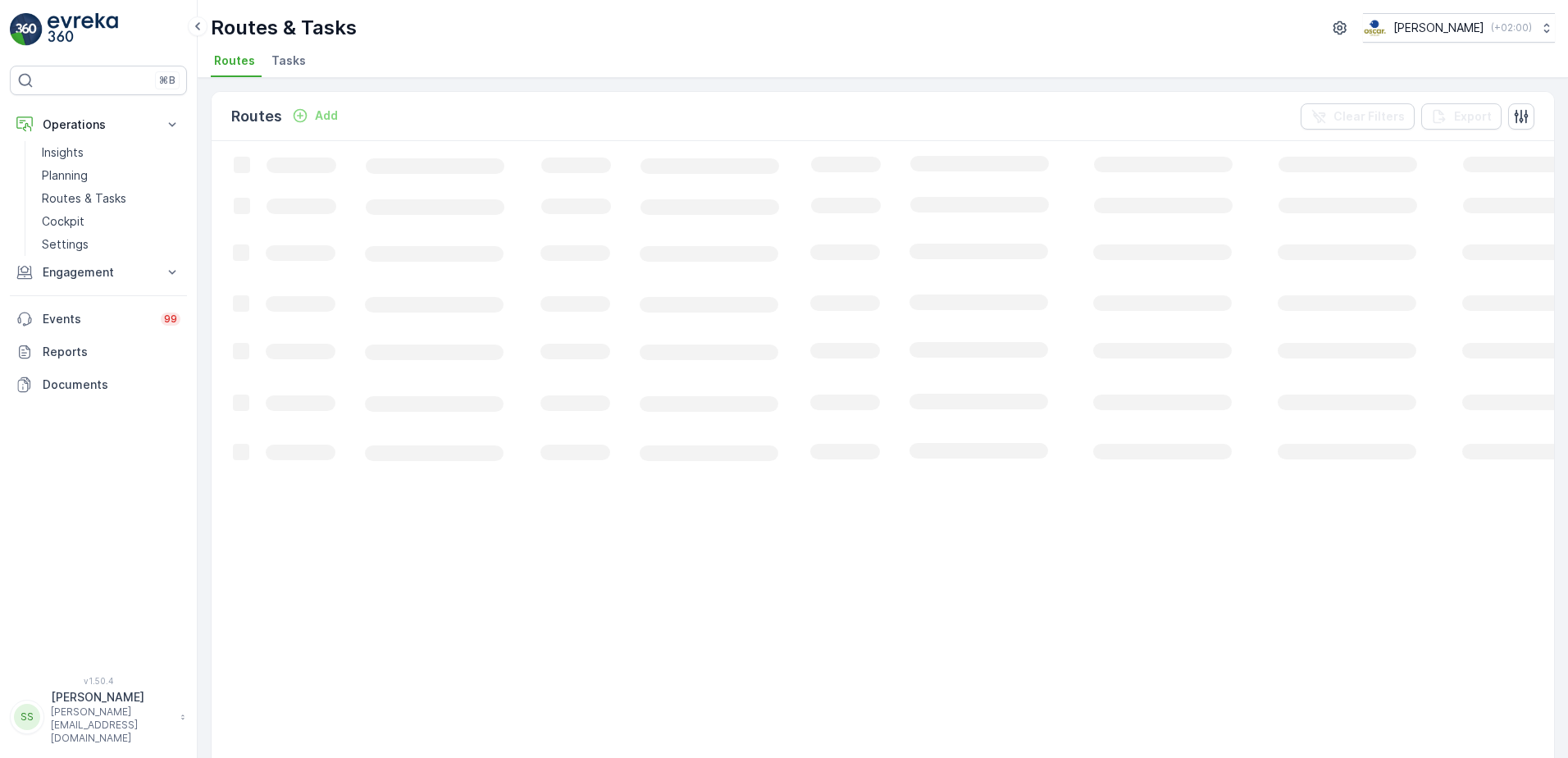
click at [457, 62] on ul "Routes Tasks" at bounding box center [876, 63] width 1330 height 28
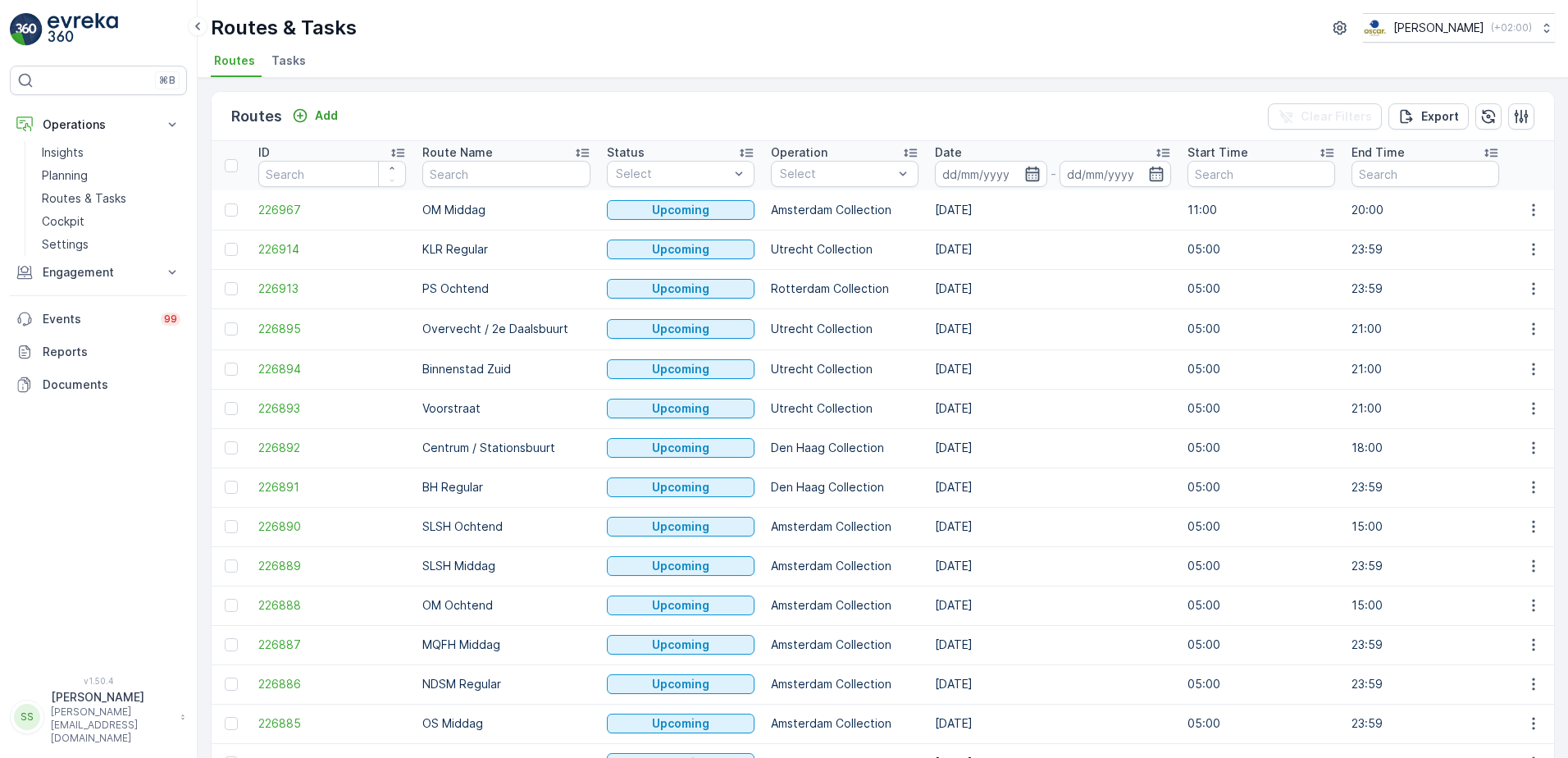
click at [1024, 166] on icon "button" at bounding box center [1032, 174] width 17 height 17
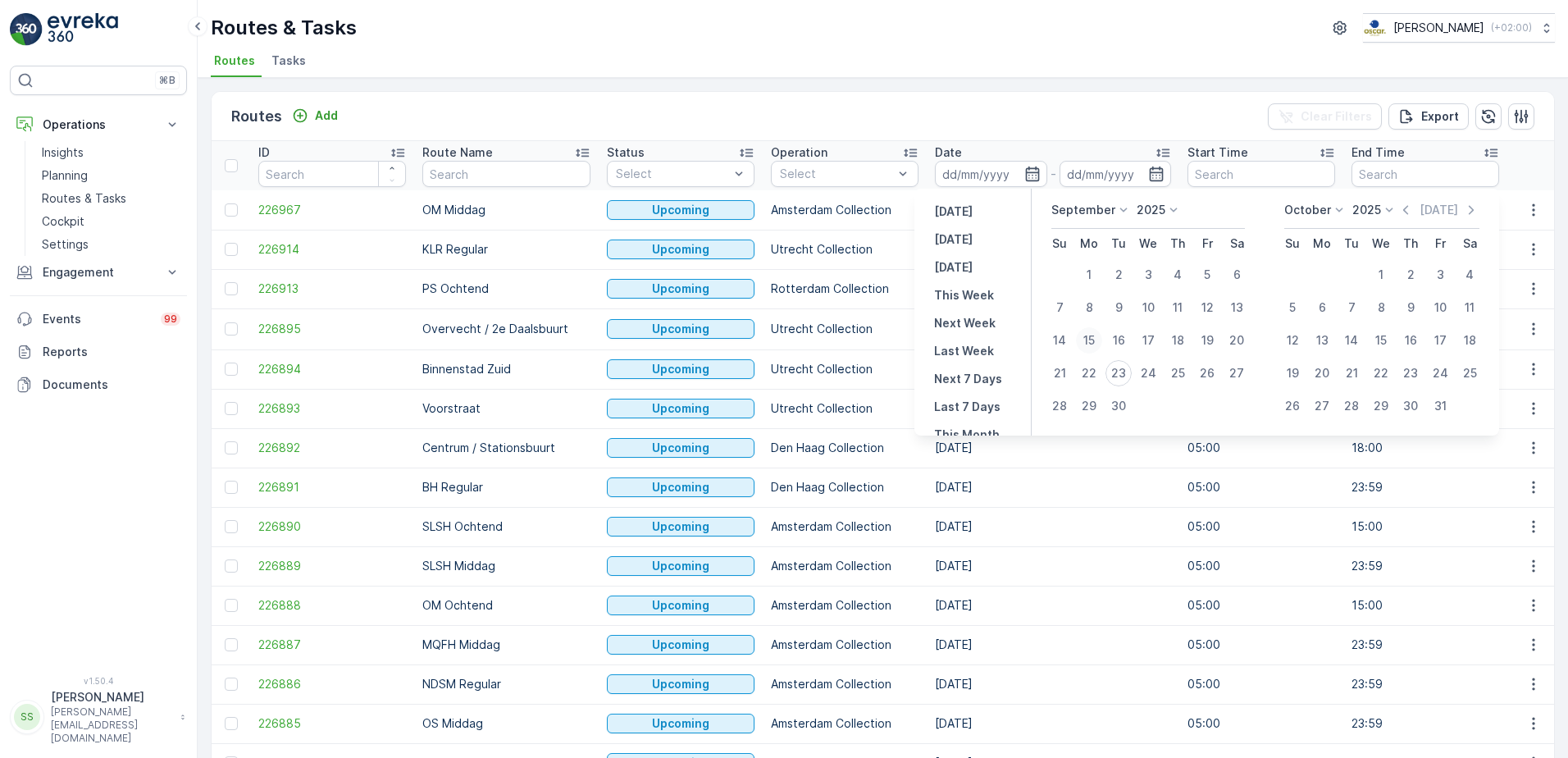
click at [1089, 347] on div "15" at bounding box center [1089, 341] width 27 height 27
type input "[DATE]"
click at [1121, 373] on div "23" at bounding box center [1118, 373] width 27 height 27
type input "[DATE]"
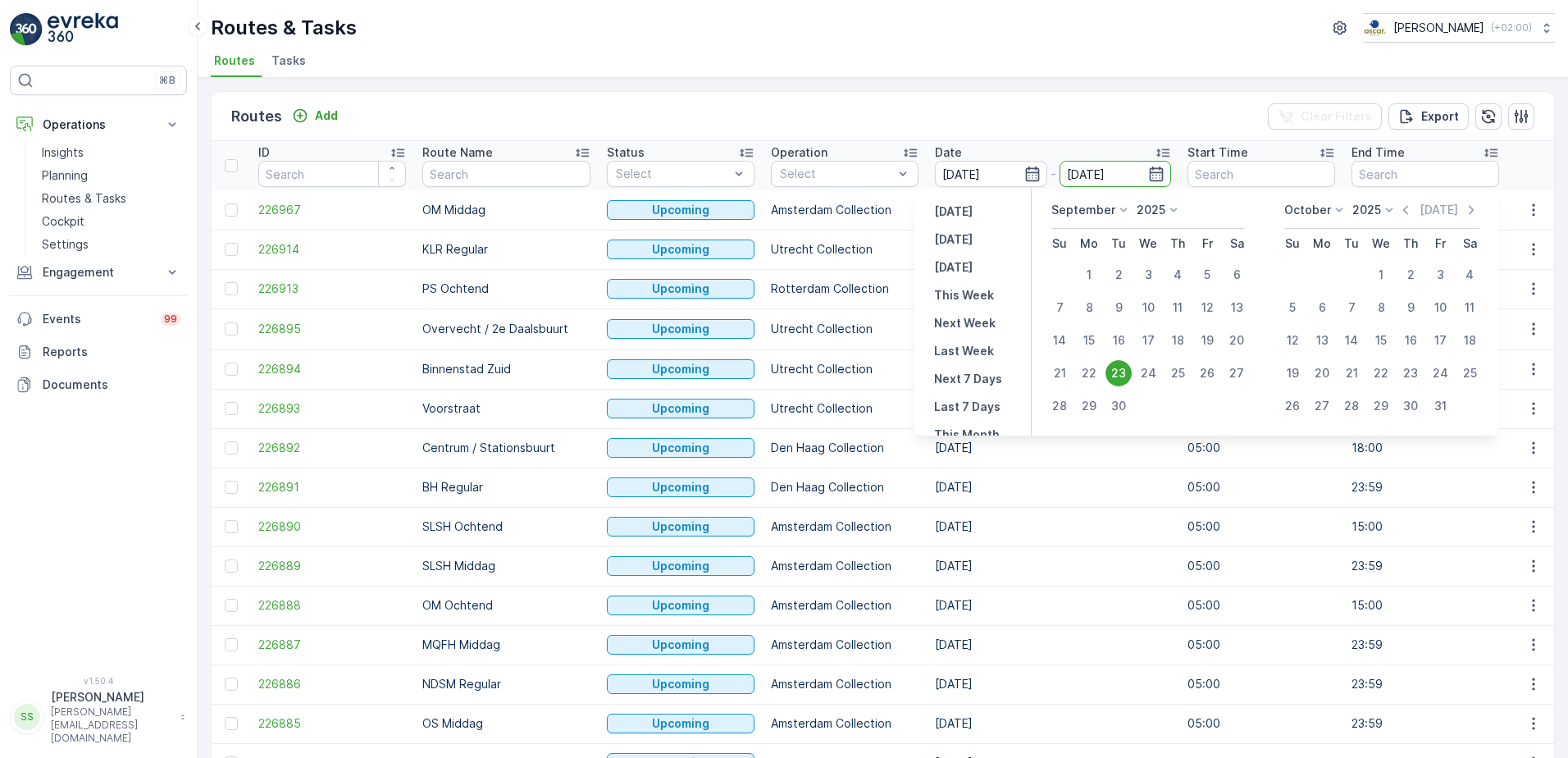
click at [995, 136] on div "Routes Add Clear Filters Export" at bounding box center [882, 116] width 1342 height 49
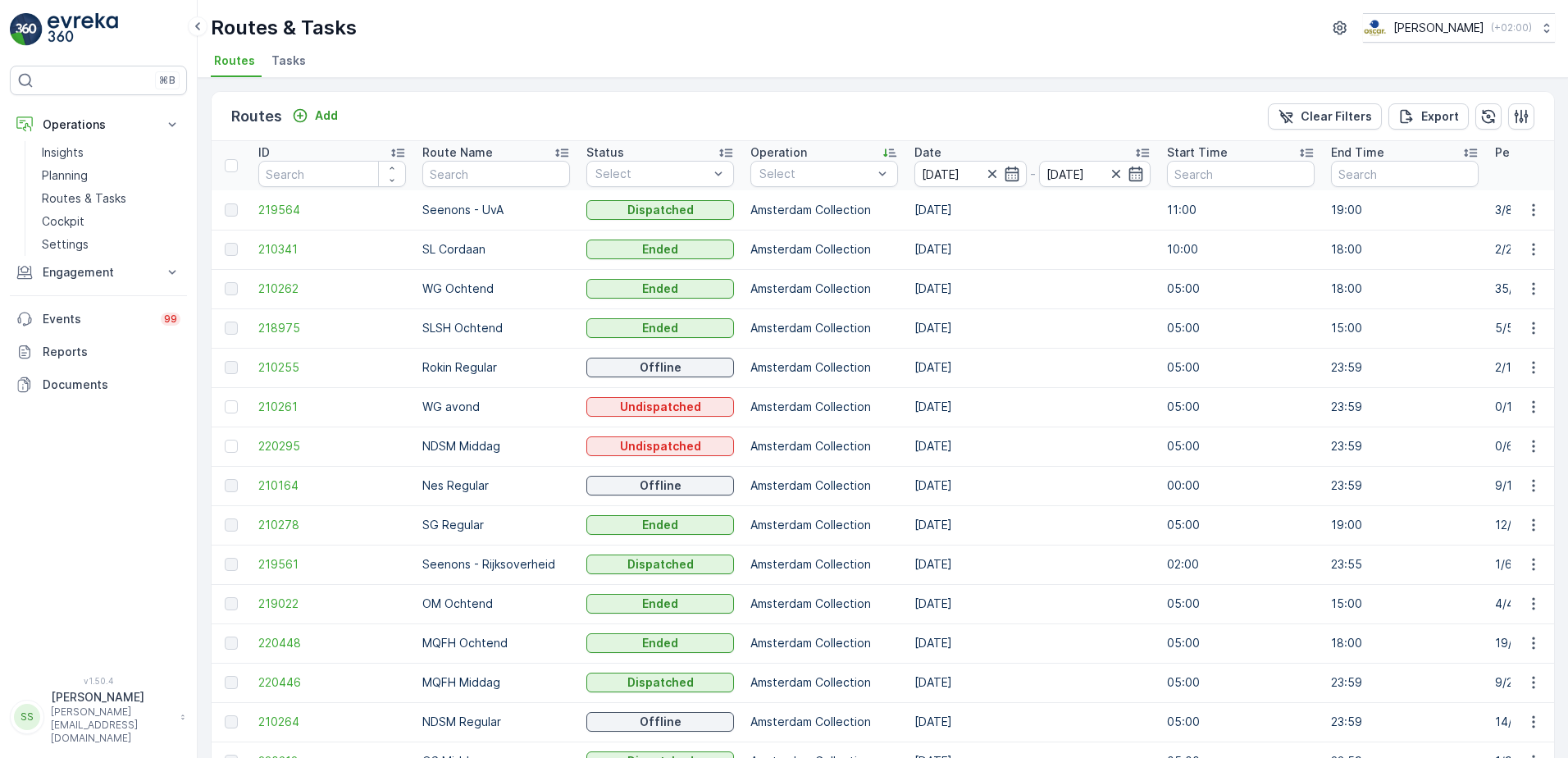
click at [826, 94] on div "Routes Add Clear Filters Export" at bounding box center [882, 116] width 1342 height 49
click at [813, 159] on div "Operation" at bounding box center [824, 153] width 148 height 17
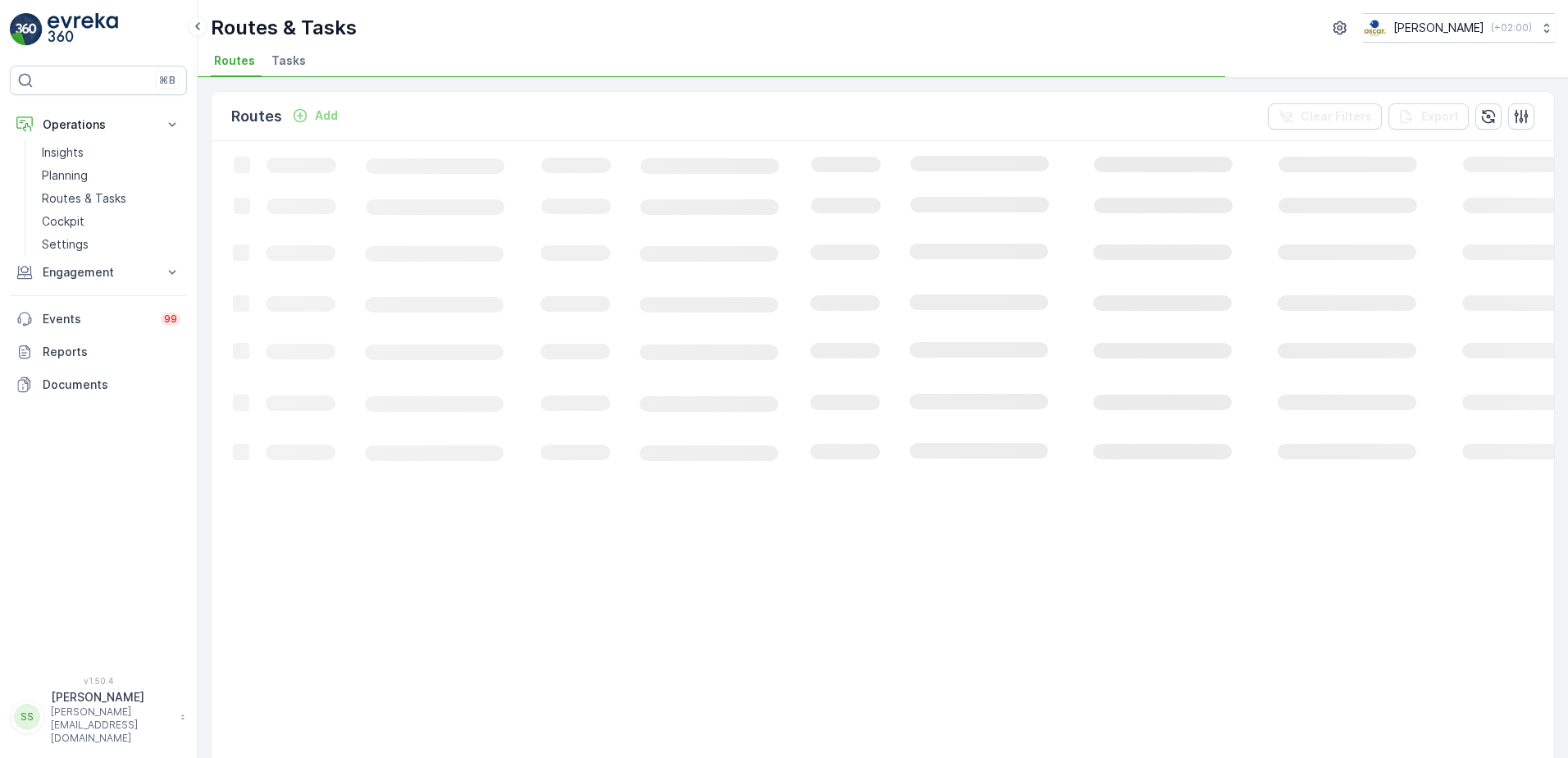
click at [786, 106] on div "Routes Add Clear Filters Export" at bounding box center [882, 116] width 1342 height 49
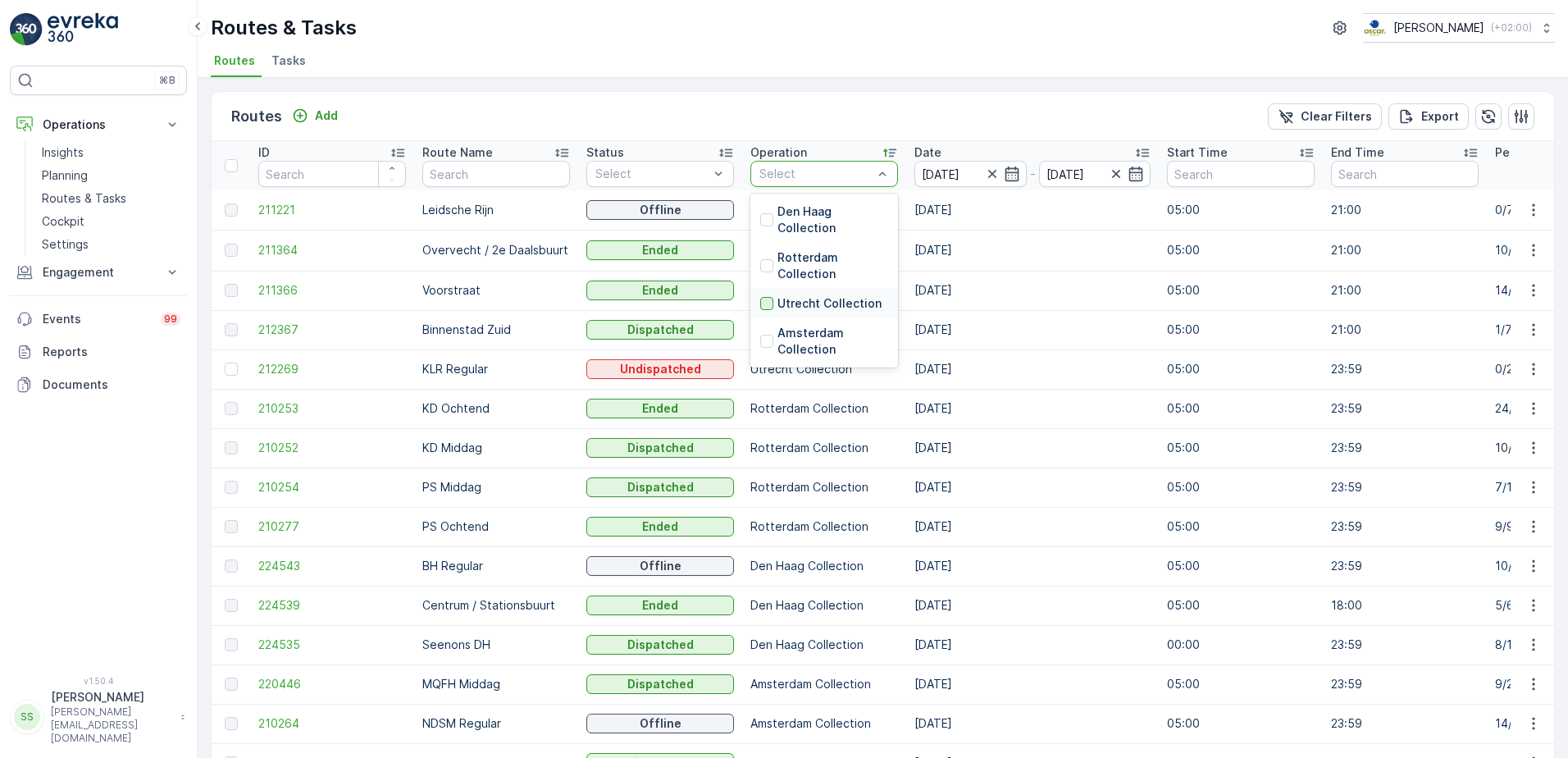
click at [766, 303] on div at bounding box center [767, 303] width 13 height 13
click at [769, 120] on div "Routes Add Clear Filters Export" at bounding box center [882, 116] width 1342 height 49
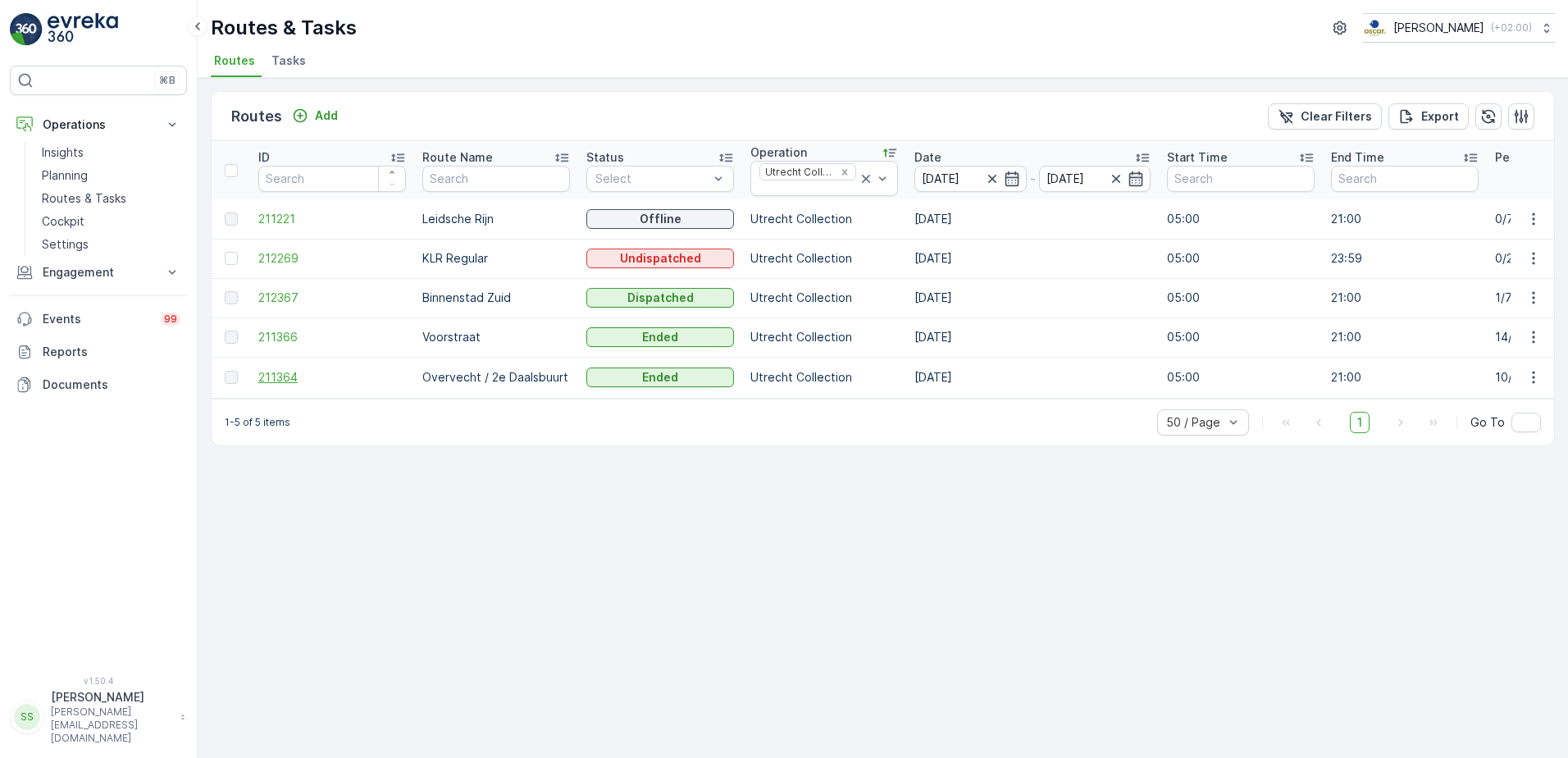
click at [274, 379] on span "211364" at bounding box center [332, 377] width 148 height 17
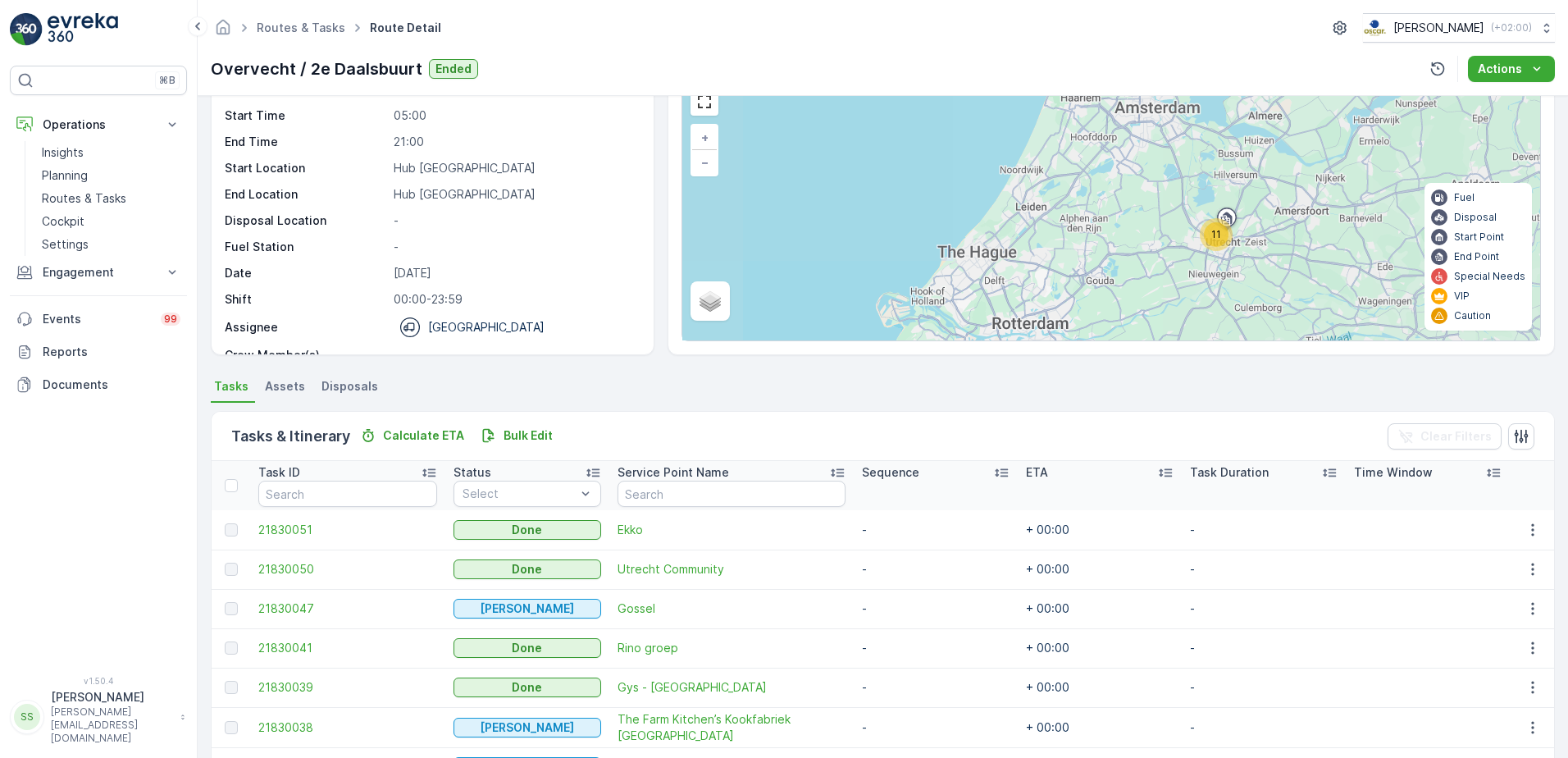
scroll to position [337, 0]
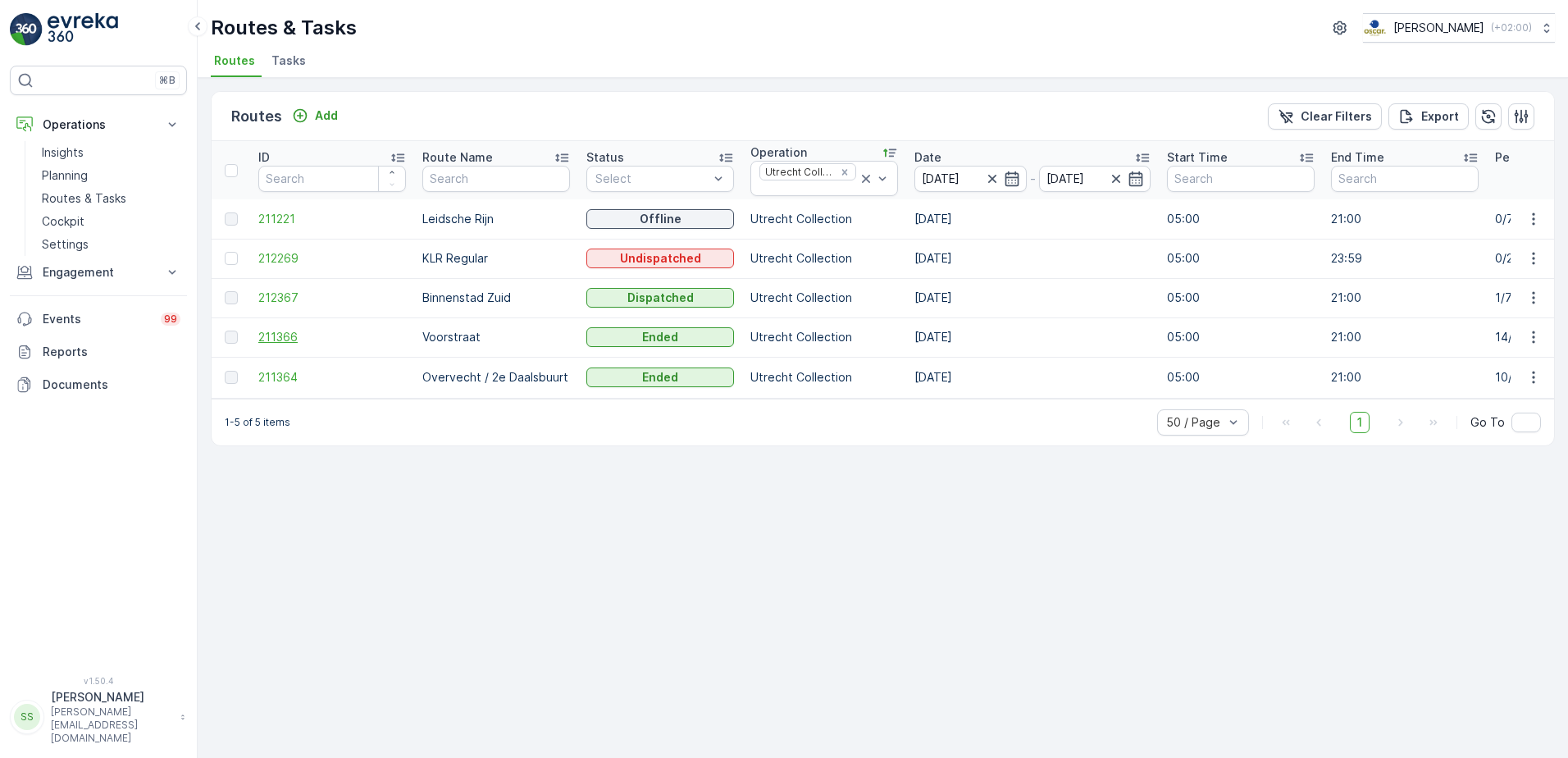
click at [276, 337] on span "211366" at bounding box center [332, 337] width 148 height 17
click at [282, 296] on span "212367" at bounding box center [332, 298] width 148 height 17
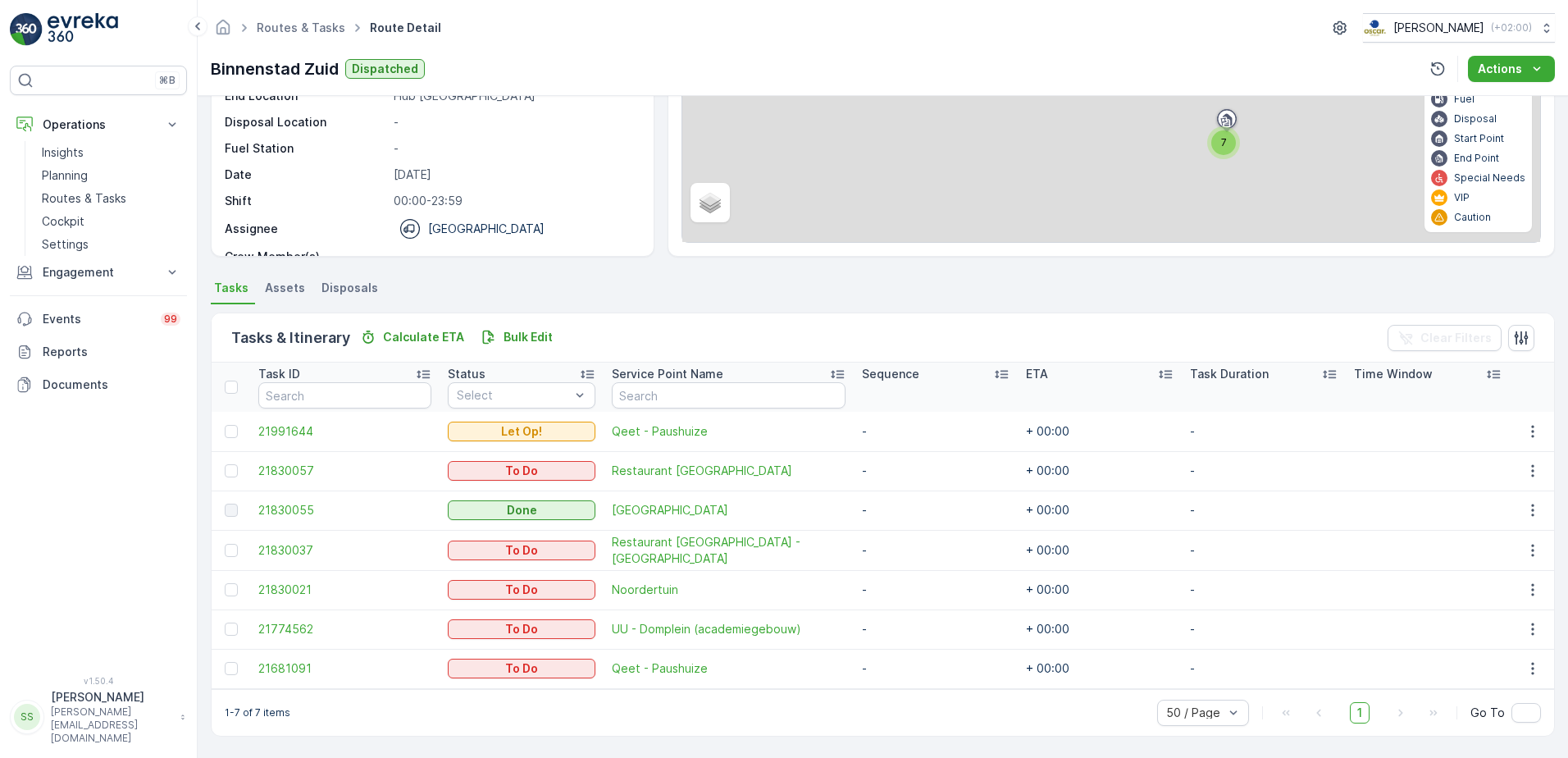
scroll to position [180, 0]
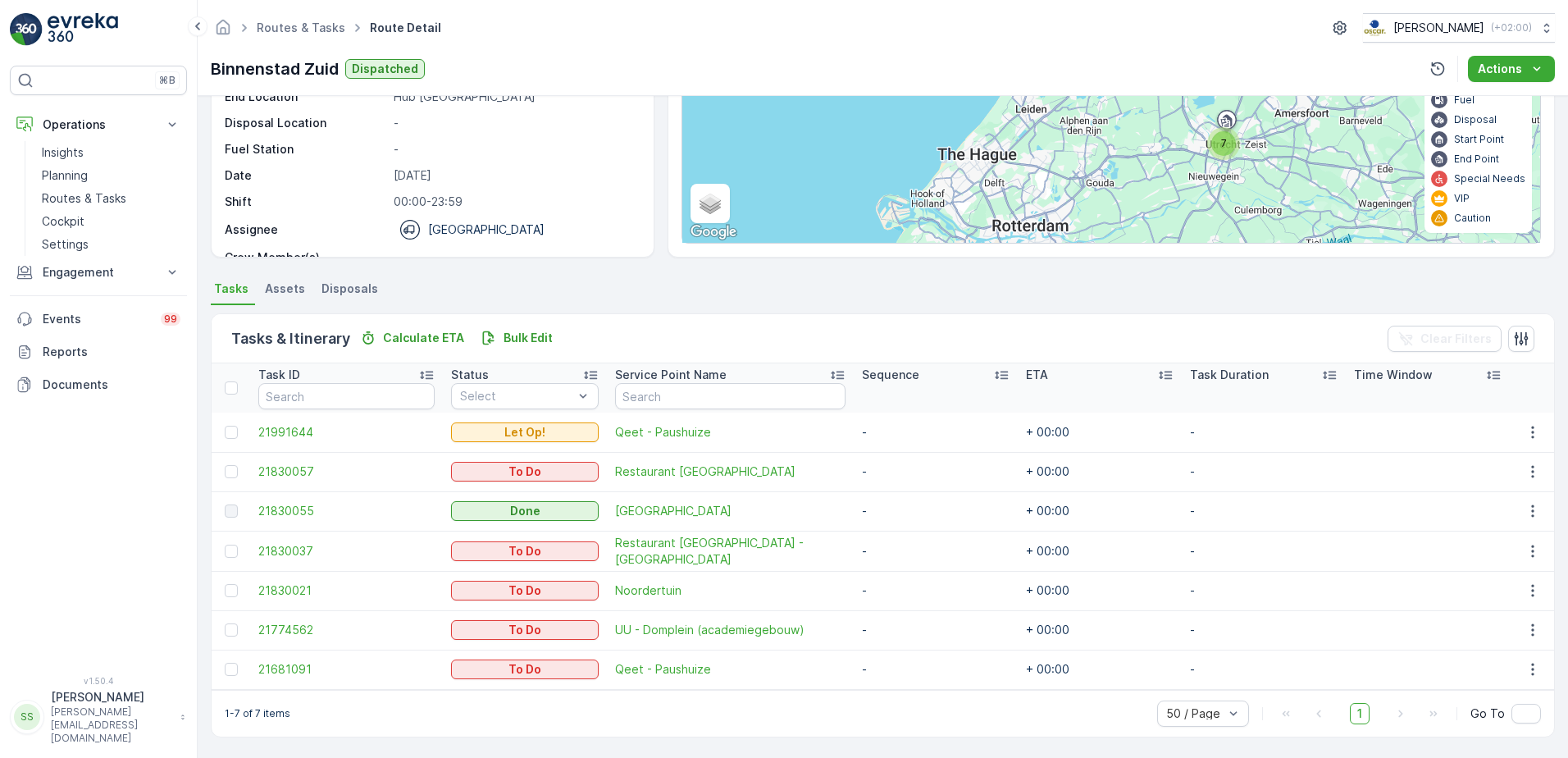
click at [654, 180] on div "Details Operation Utrecht Collection Start Time 05:00 End Time 21:00 Start Loca…" at bounding box center [882, 93] width 1344 height 328
click at [653, 205] on div "Details Operation Utrecht Collection Start Time 05:00 End Time 21:00 Start Loca…" at bounding box center [882, 93] width 1344 height 328
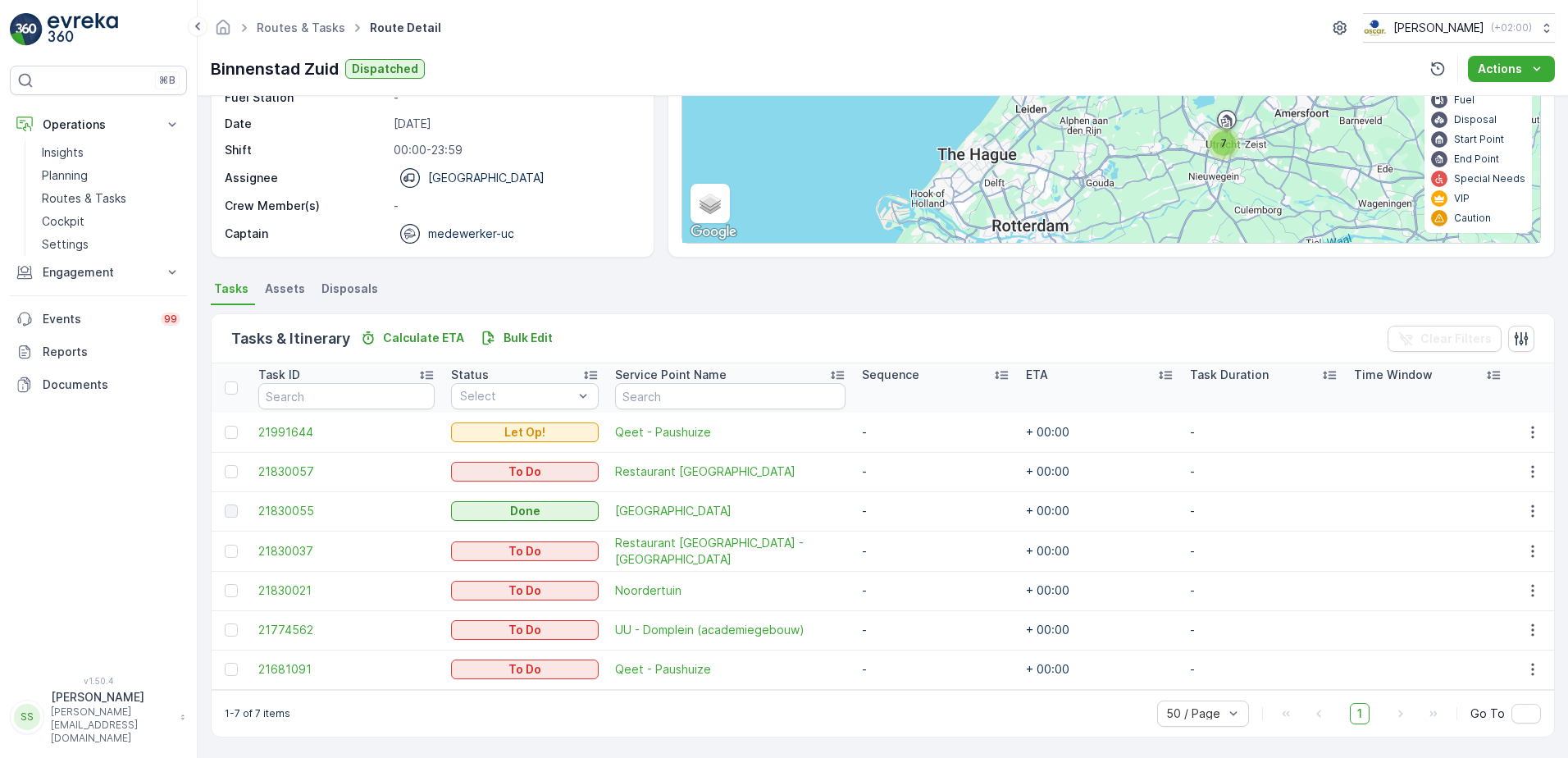
scroll to position [0, 0]
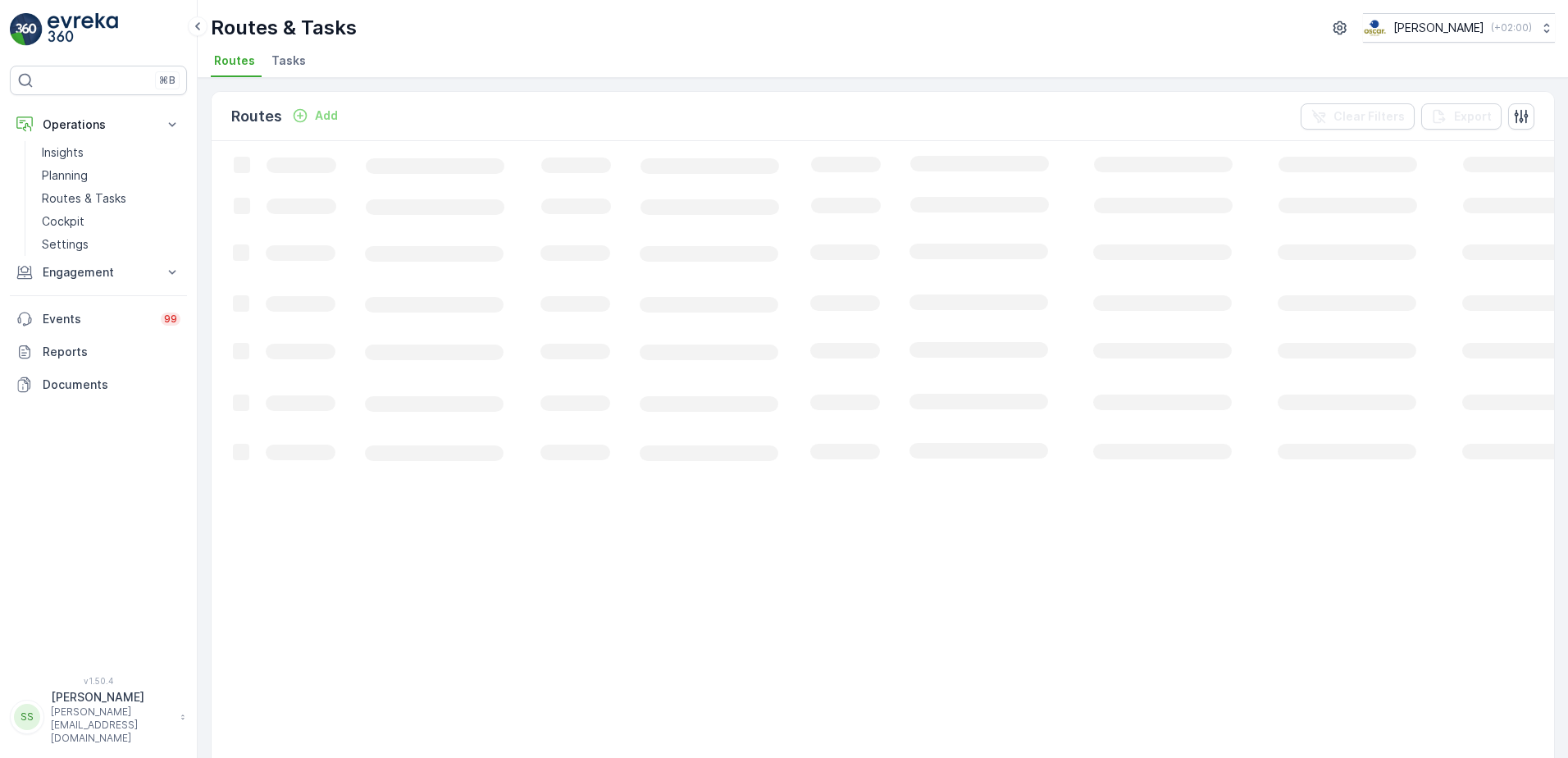
drag, startPoint x: 455, startPoint y: 123, endPoint x: 464, endPoint y: 119, distance: 9.8
click at [455, 123] on div "Routes Add Clear Filters Export" at bounding box center [882, 116] width 1342 height 49
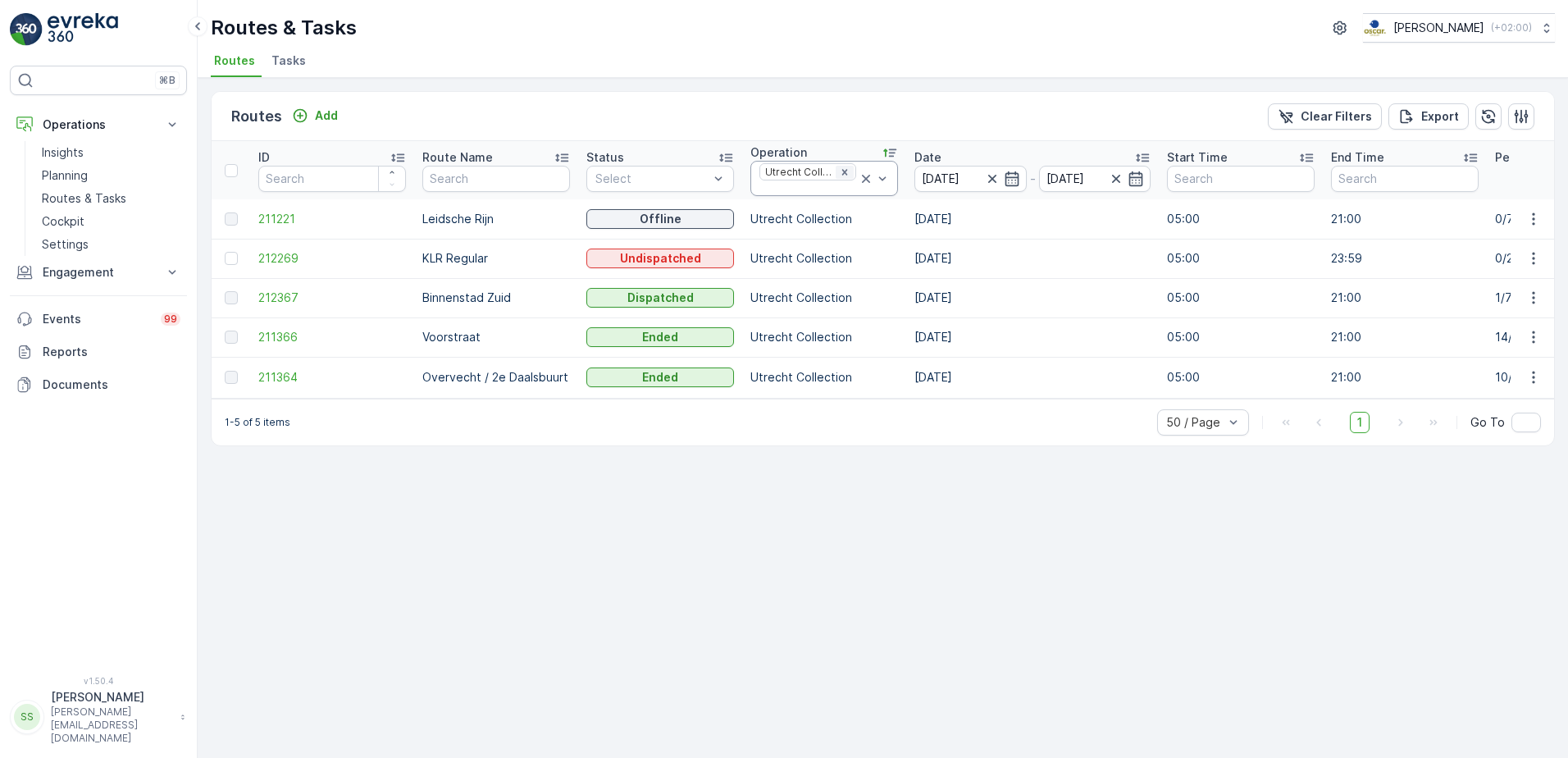
click at [847, 176] on icon "Remove Utrecht Collection" at bounding box center [844, 172] width 12 height 12
click at [850, 111] on div "Routes Add Clear Filters Export" at bounding box center [882, 116] width 1342 height 49
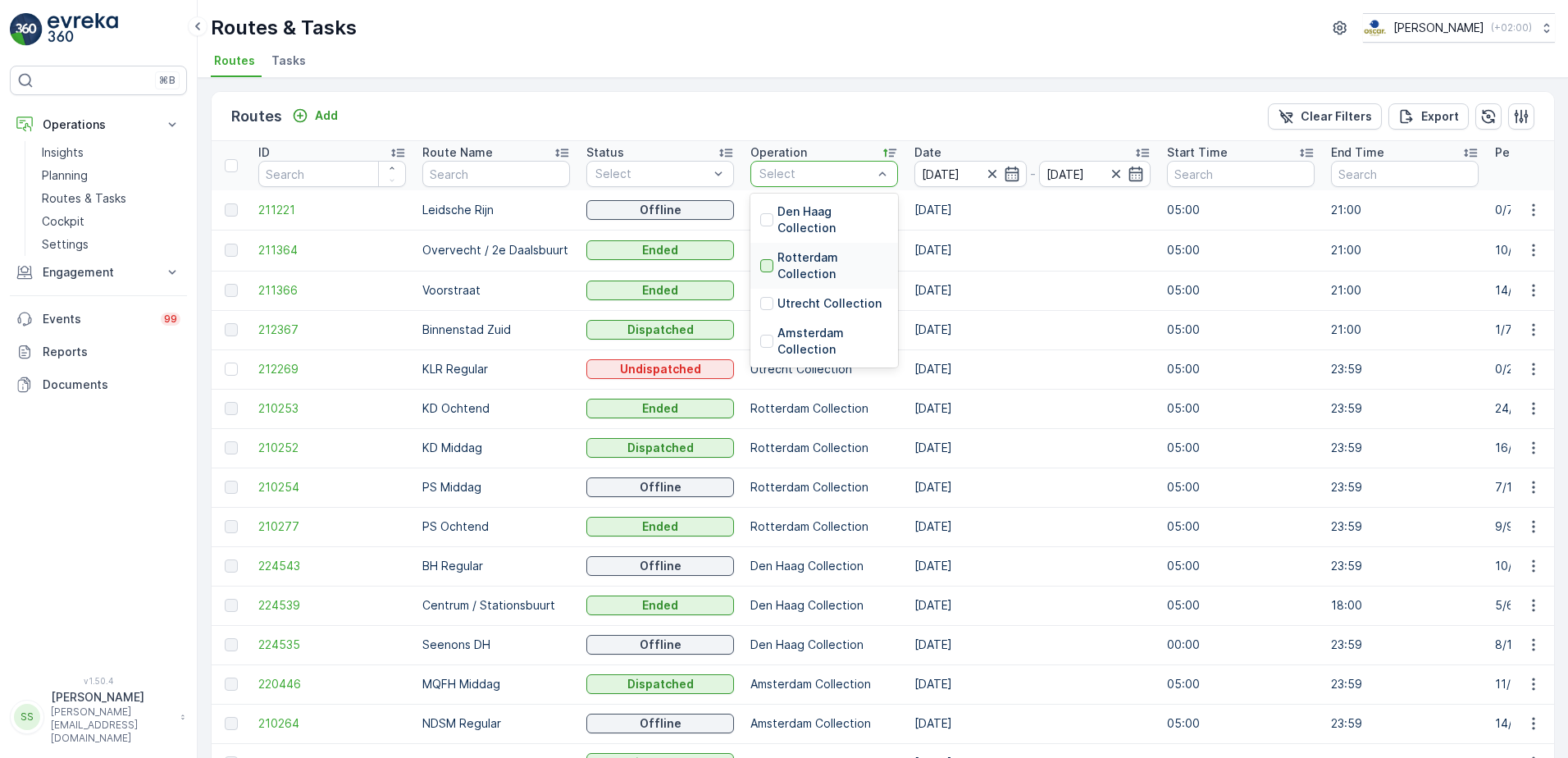
click at [764, 262] on div at bounding box center [767, 266] width 13 height 13
click at [779, 145] on p "Operation" at bounding box center [779, 153] width 57 height 17
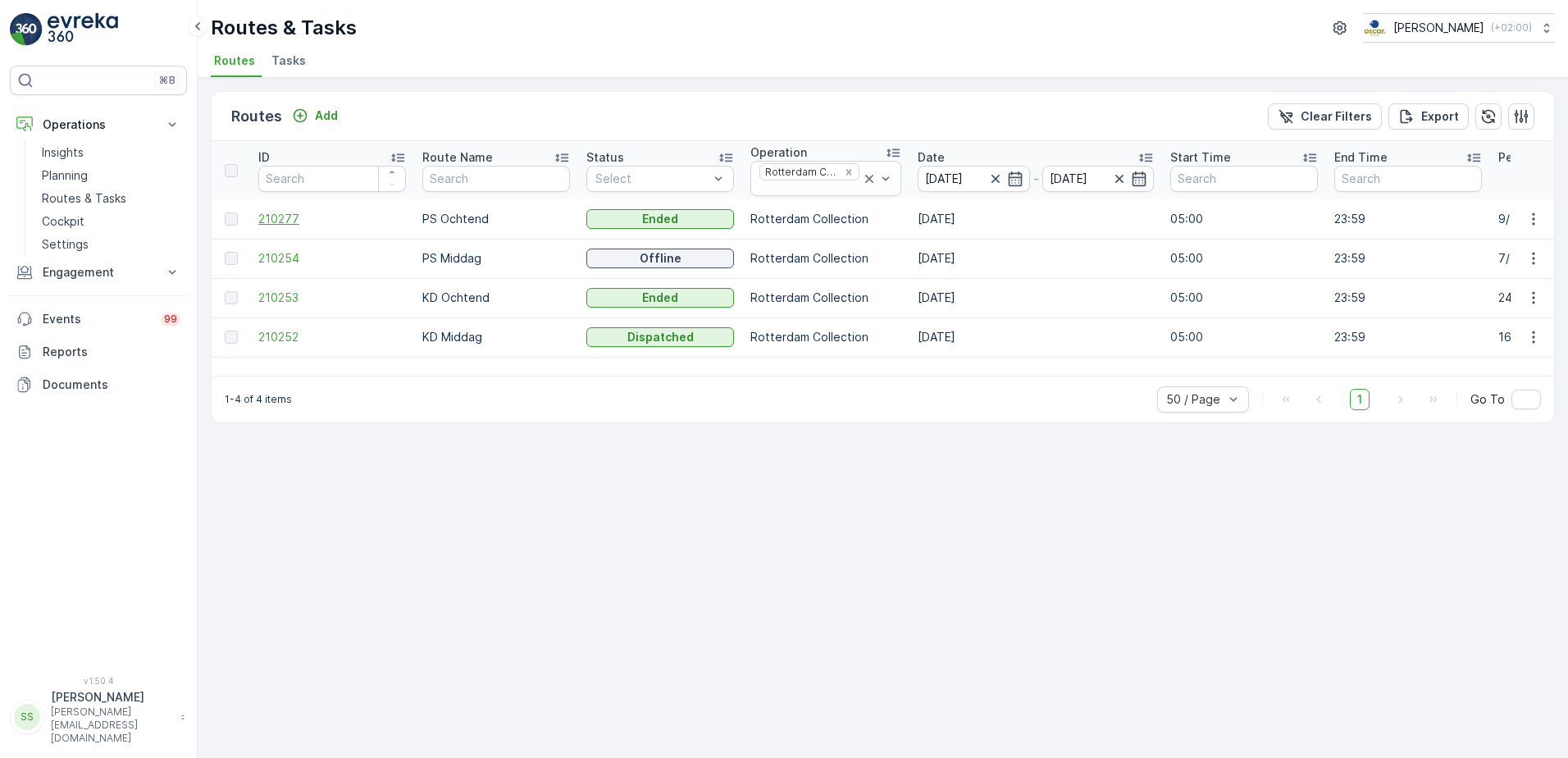
click at [282, 219] on span "210277" at bounding box center [332, 219] width 148 height 17
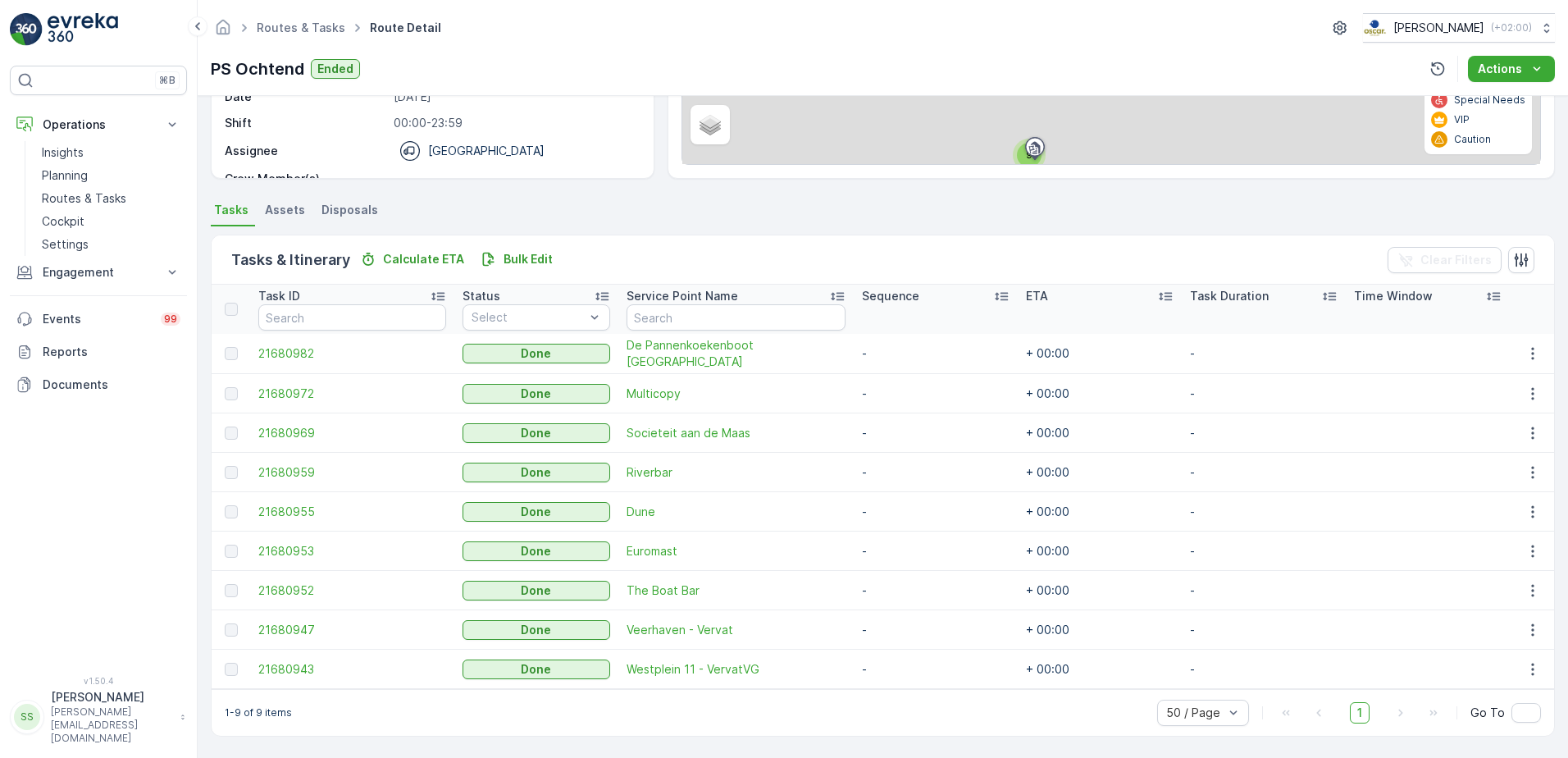
scroll to position [258, 0]
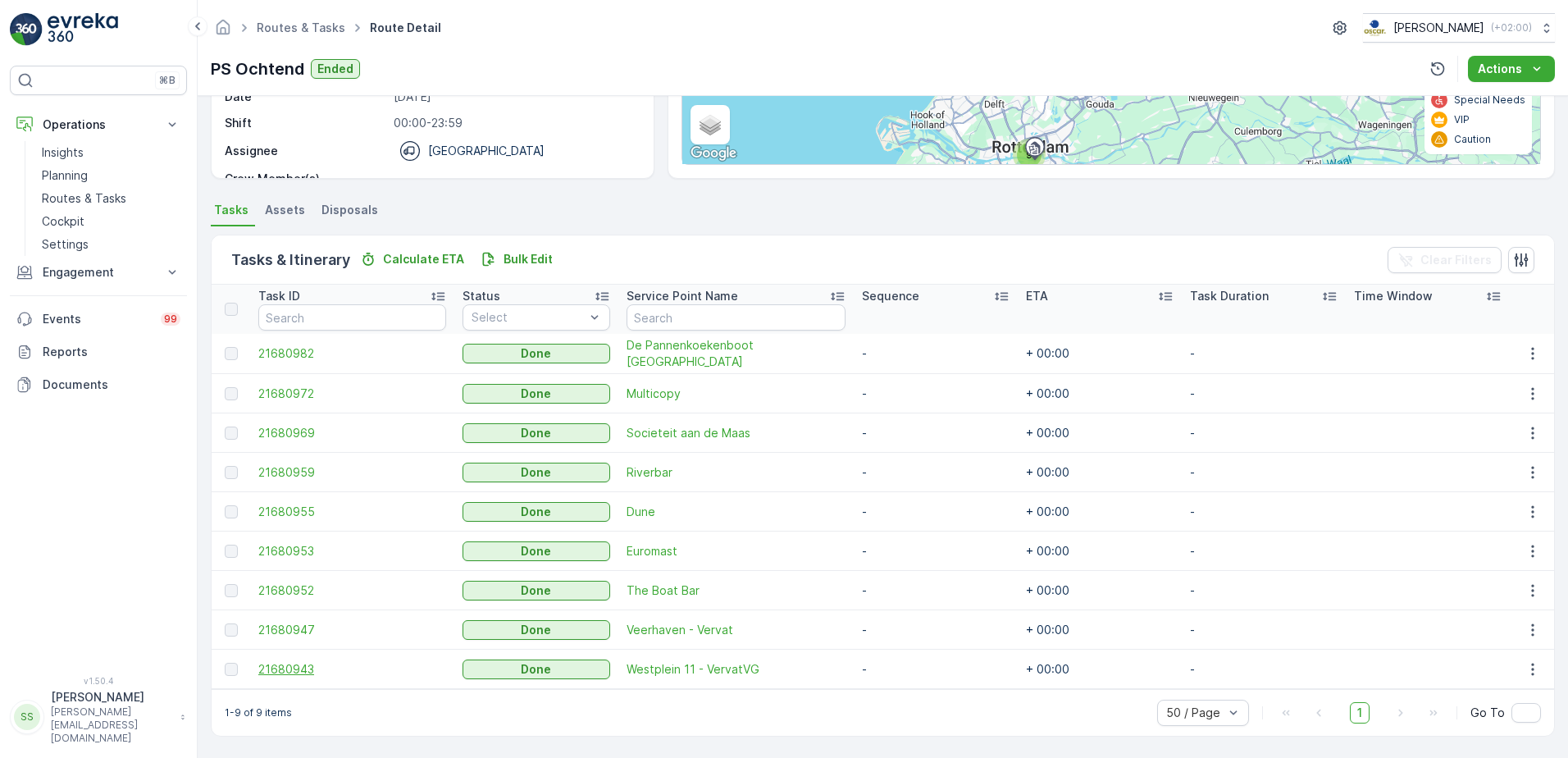
click at [302, 580] on span "21680943" at bounding box center [352, 669] width 188 height 17
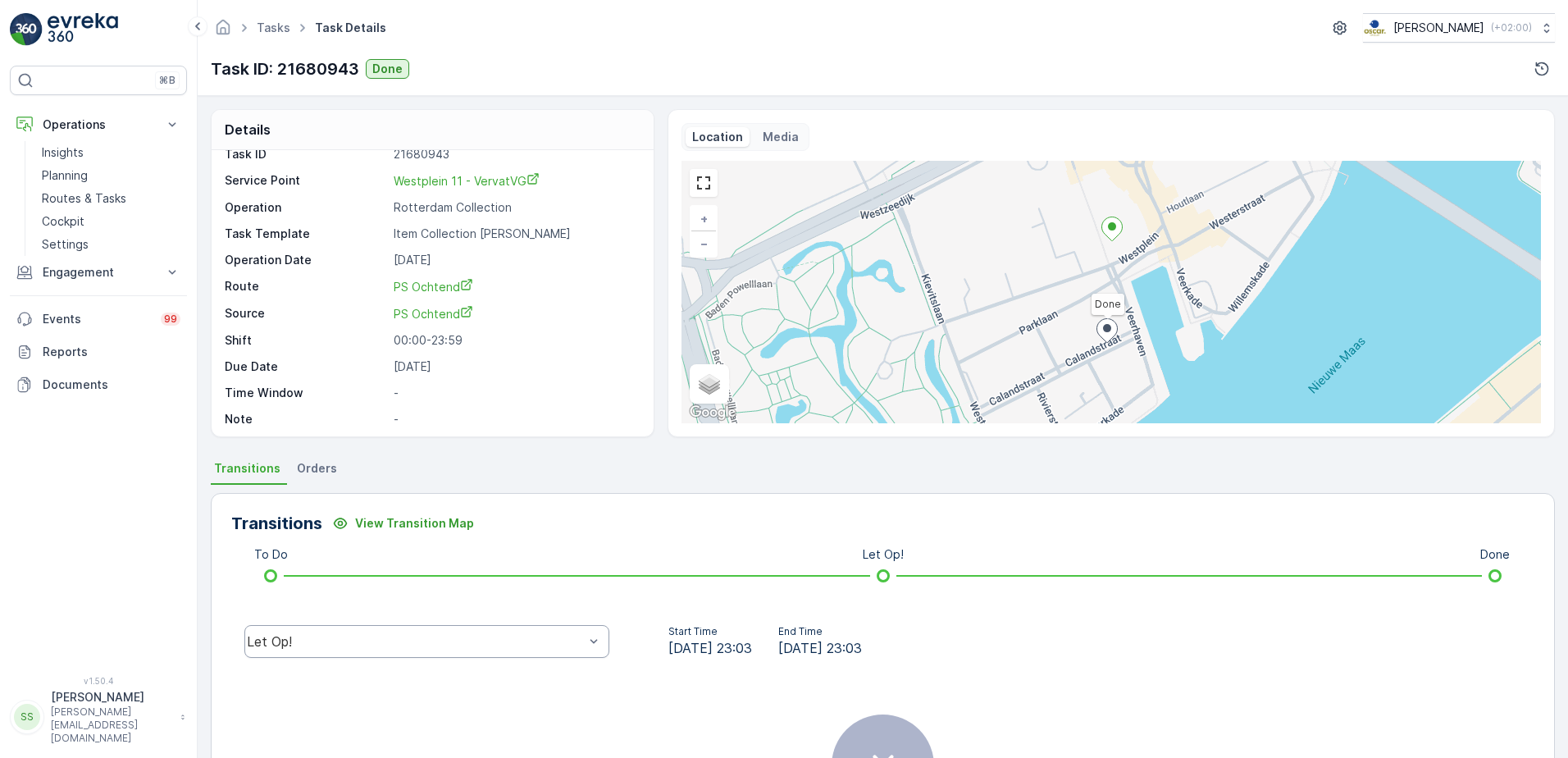
scroll to position [22, 0]
click at [448, 580] on div "Let Op!" at bounding box center [426, 641] width 365 height 32
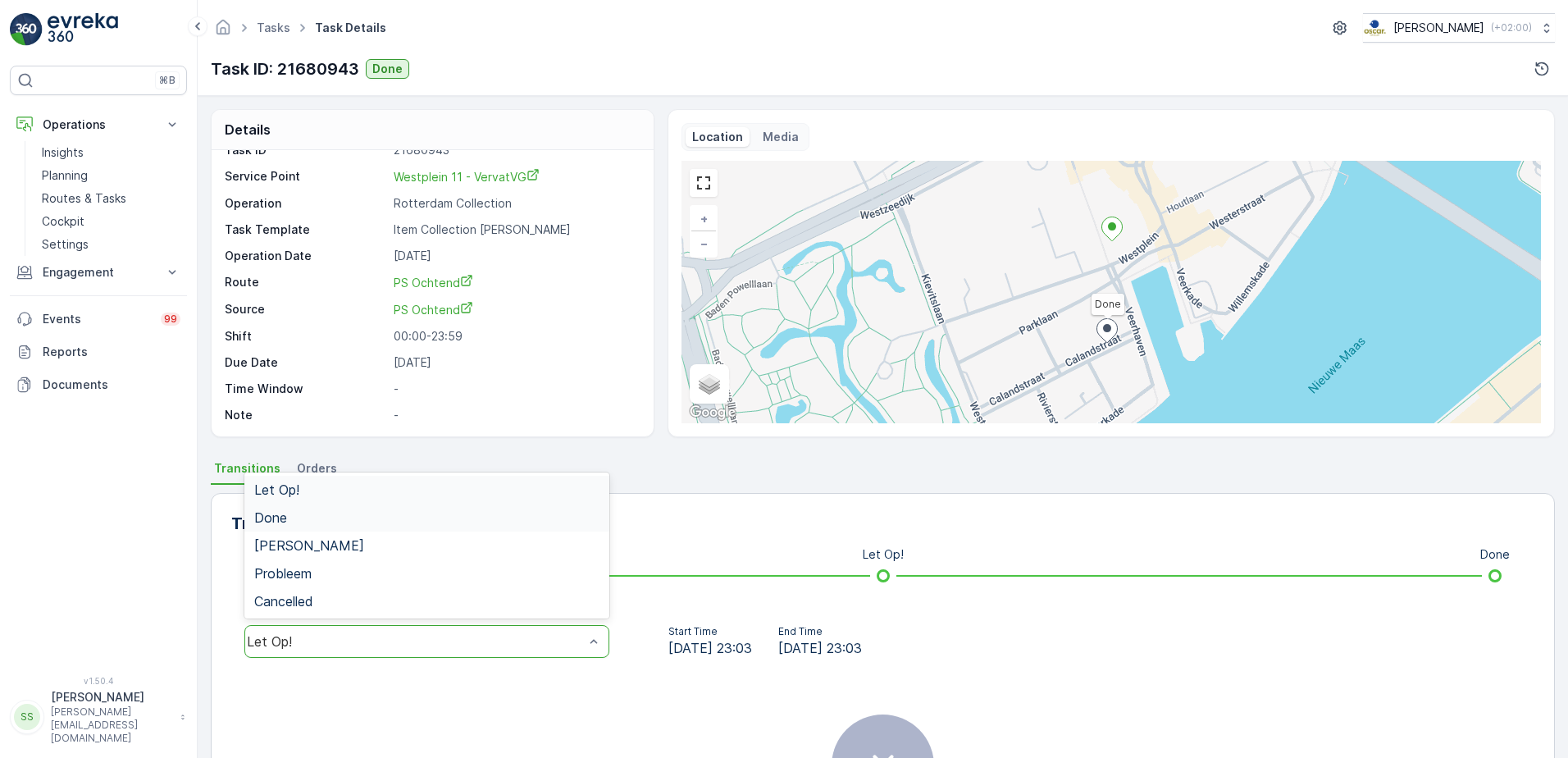
click at [290, 516] on div "Done" at bounding box center [426, 518] width 345 height 15
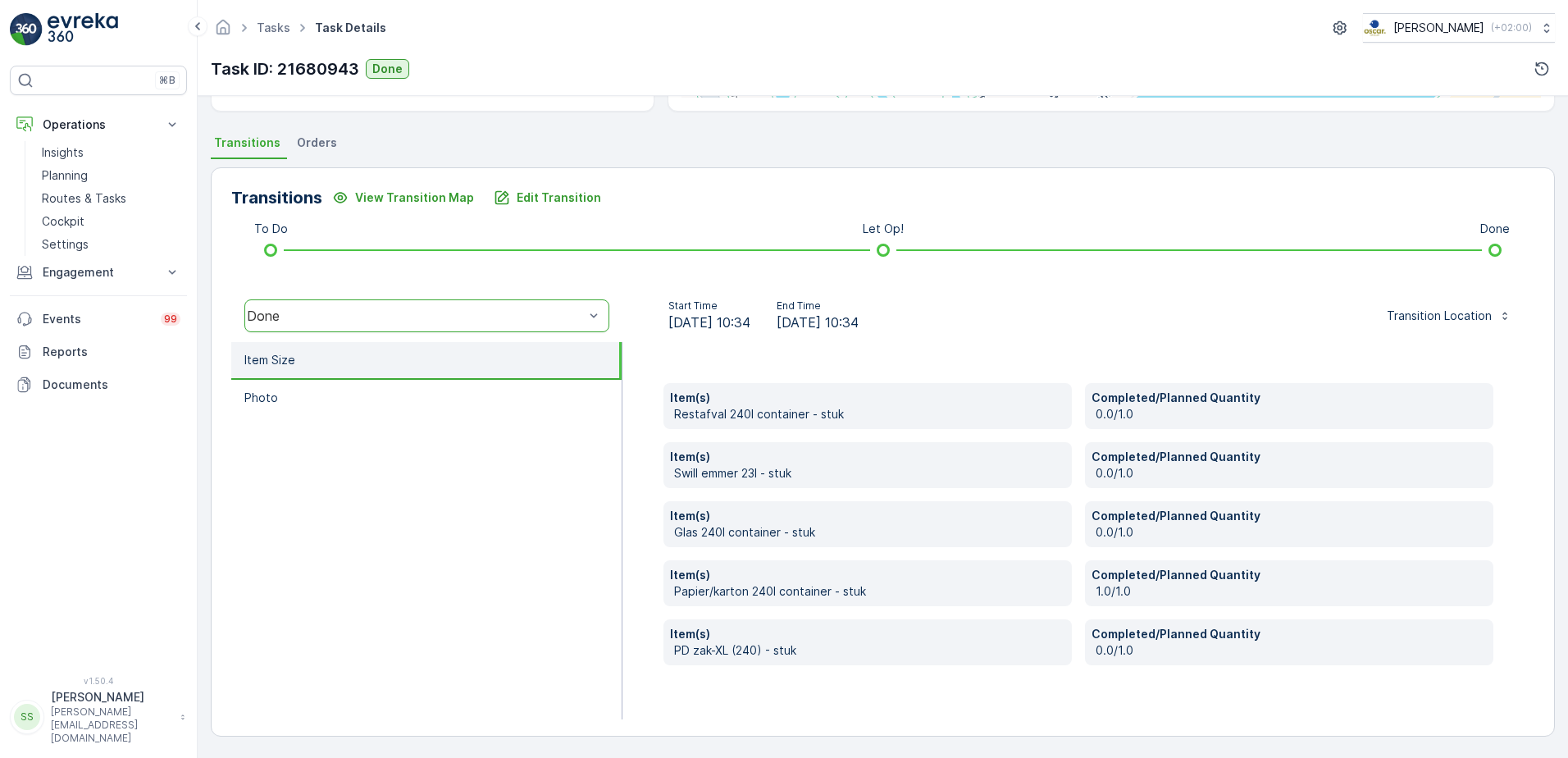
scroll to position [0, 0]
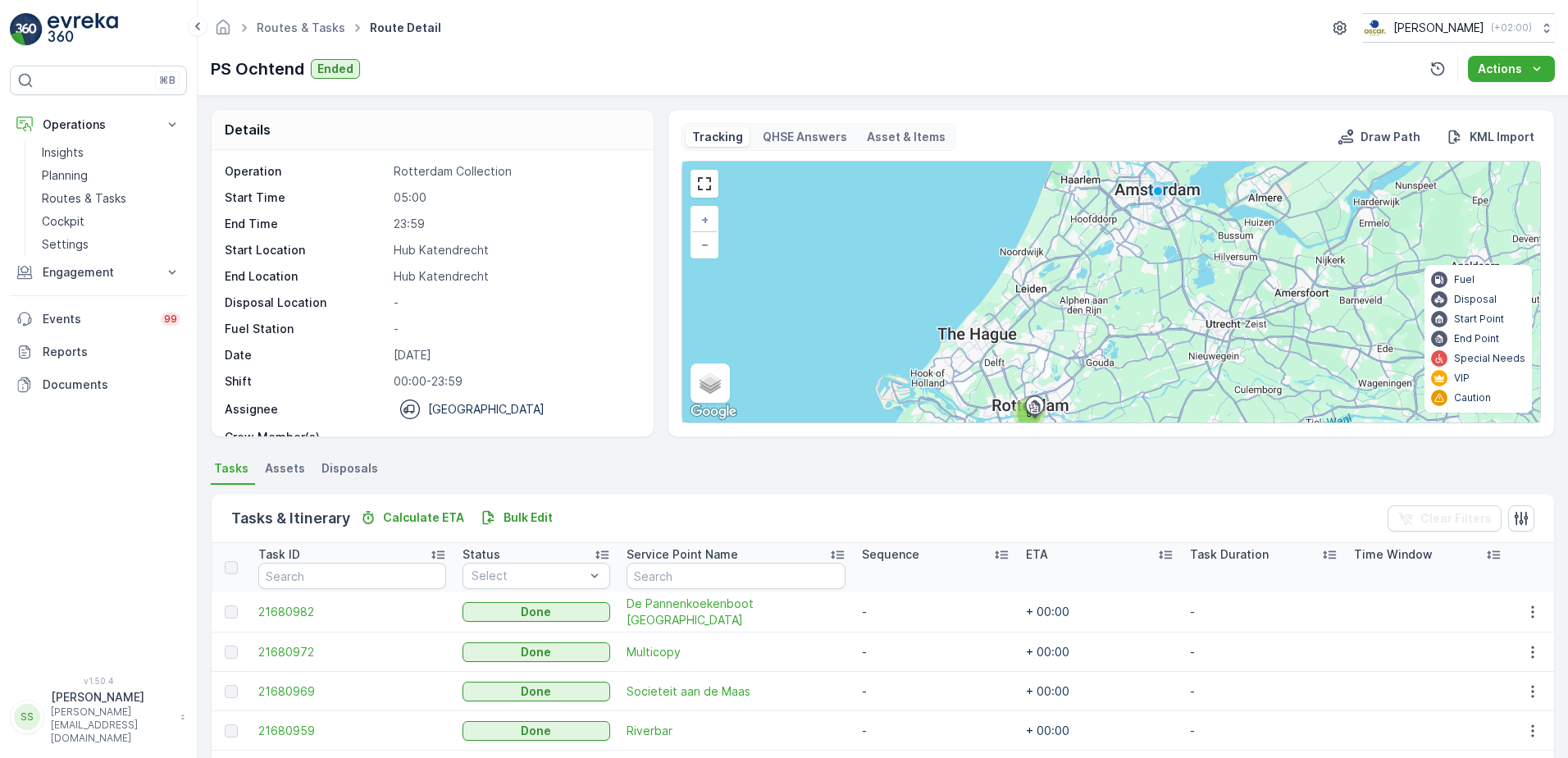
scroll to position [258, 0]
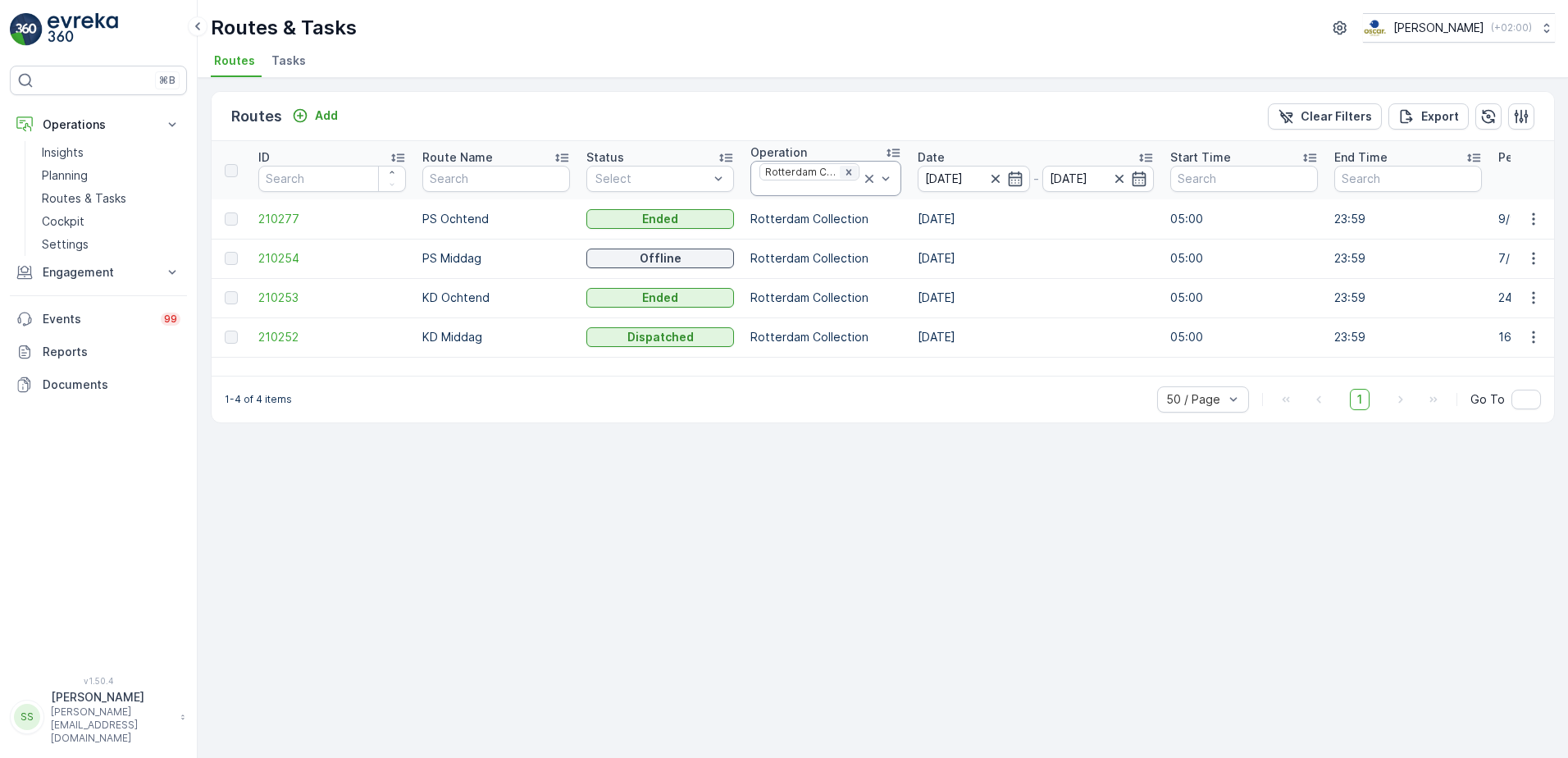
click at [848, 169] on icon "Remove Rotterdam Collection" at bounding box center [848, 172] width 12 height 12
click at [830, 115] on div "Routes Add Clear Filters Export" at bounding box center [882, 116] width 1342 height 49
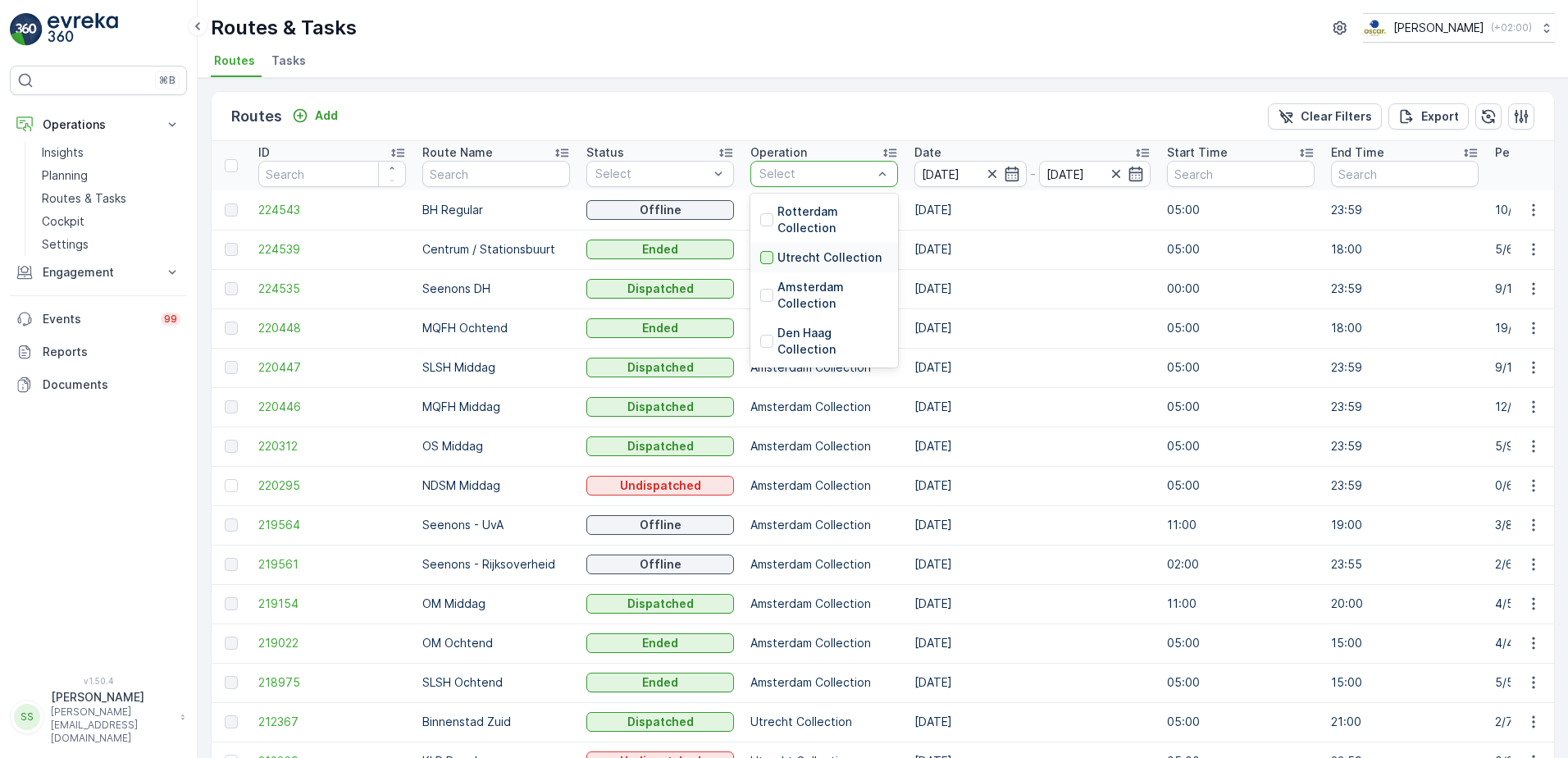
click at [769, 255] on div at bounding box center [767, 258] width 13 height 13
click at [791, 144] on th "Operation option Utrecht Collection, selected. Select" at bounding box center [823, 165] width 164 height 49
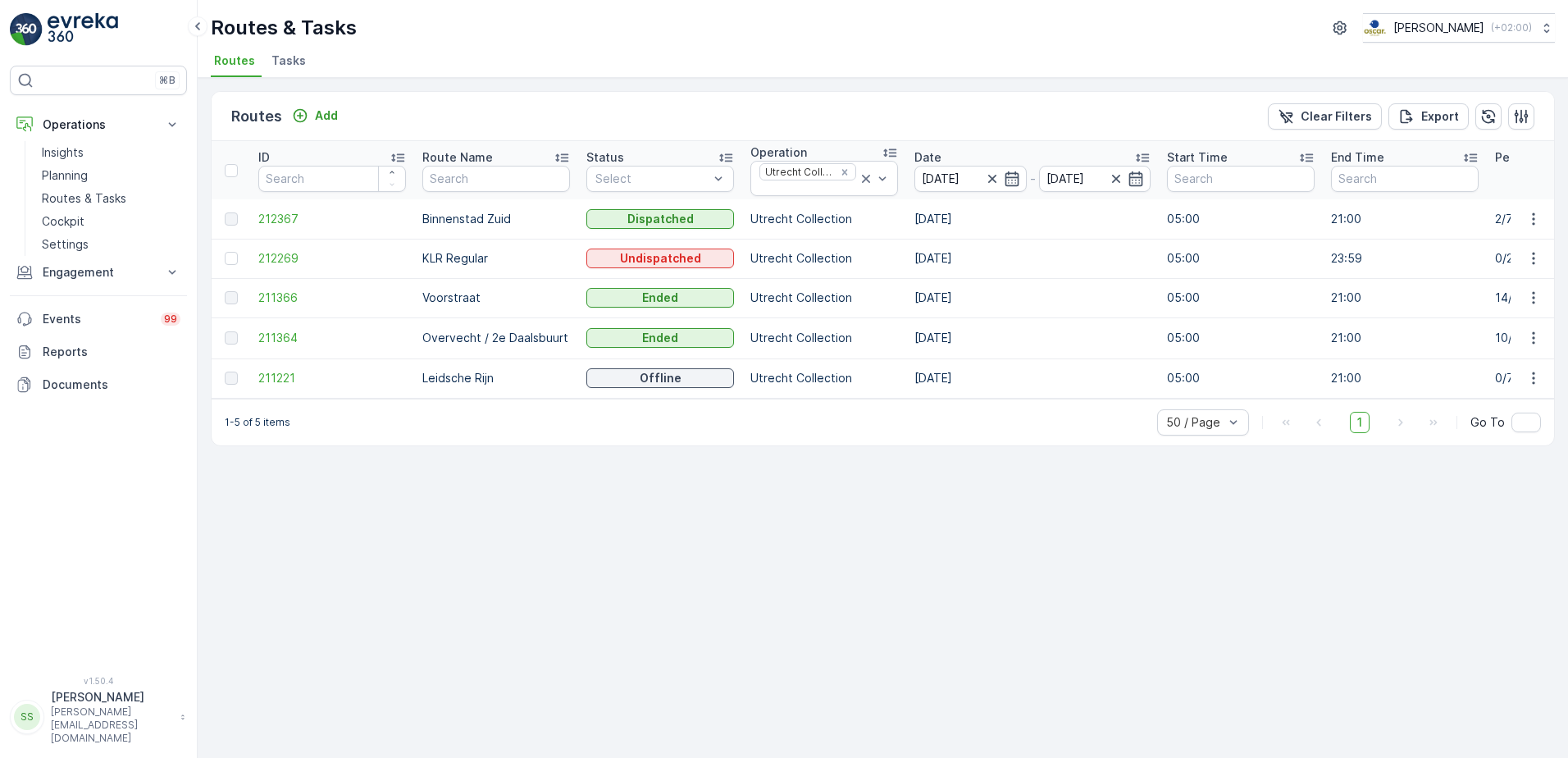
click at [646, 111] on div "Routes Add Clear Filters Export" at bounding box center [882, 116] width 1342 height 49
click at [268, 337] on span "211364" at bounding box center [332, 338] width 148 height 17
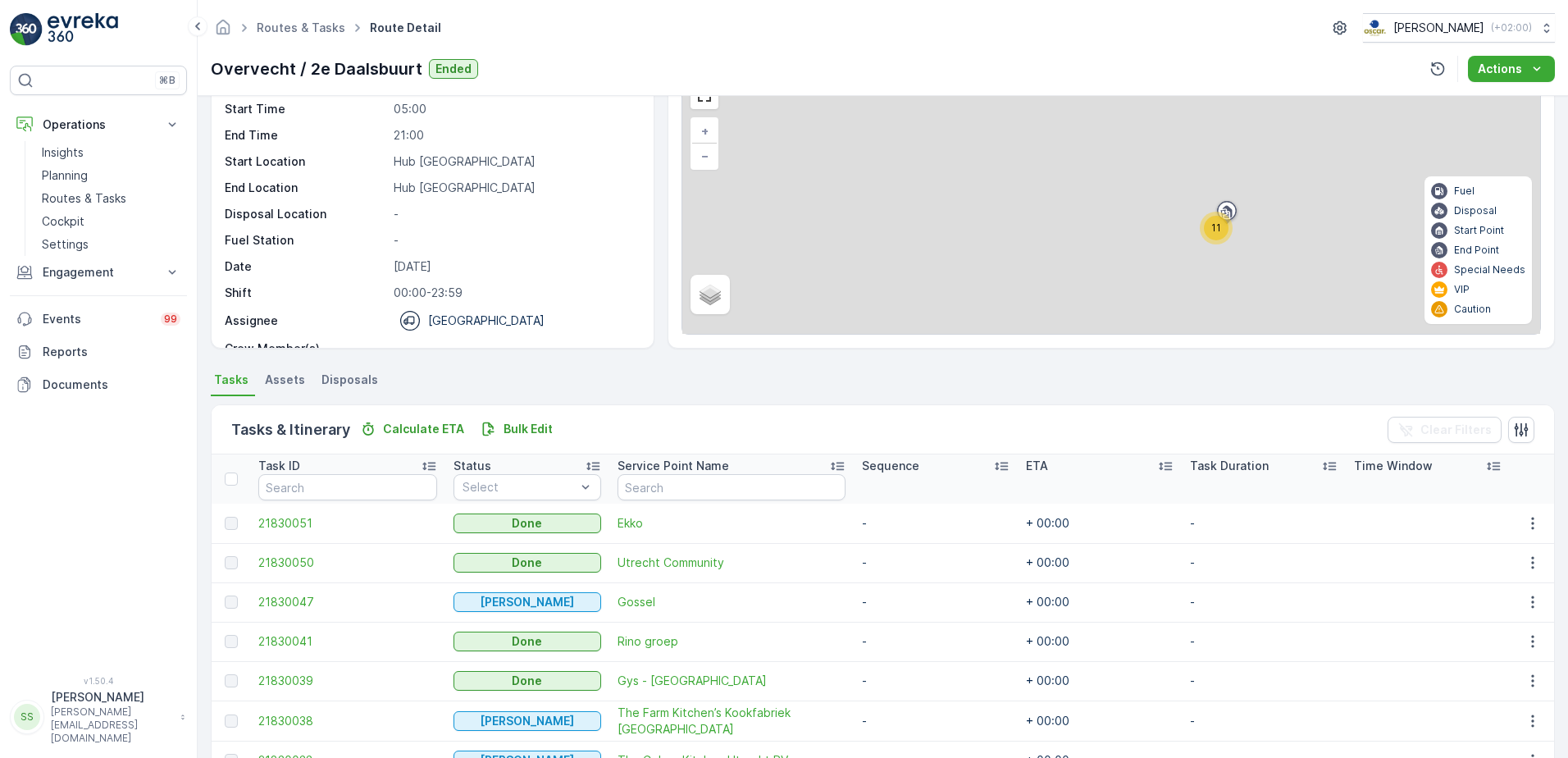
scroll to position [337, 0]
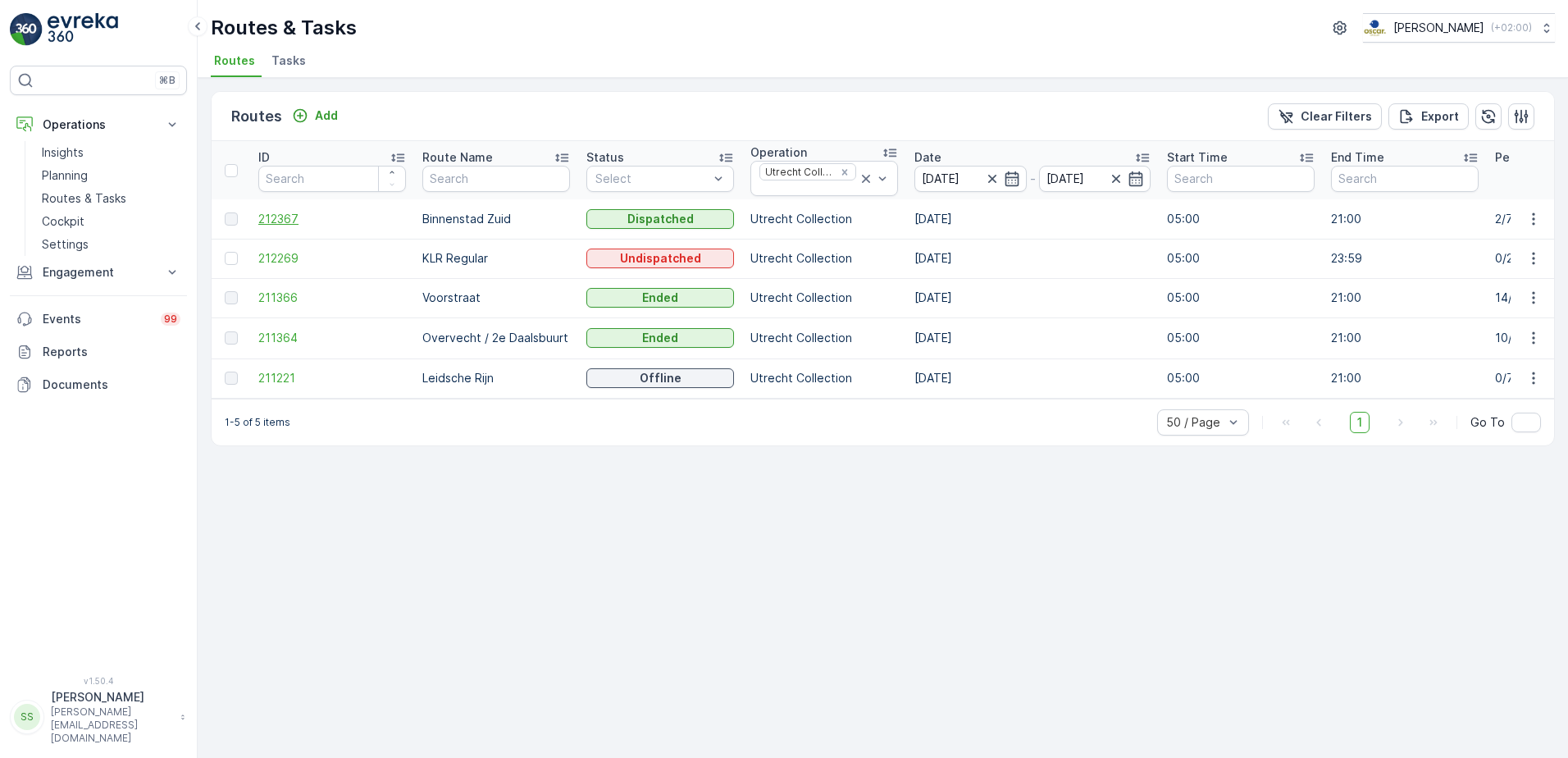
click at [259, 216] on span "212367" at bounding box center [332, 219] width 148 height 17
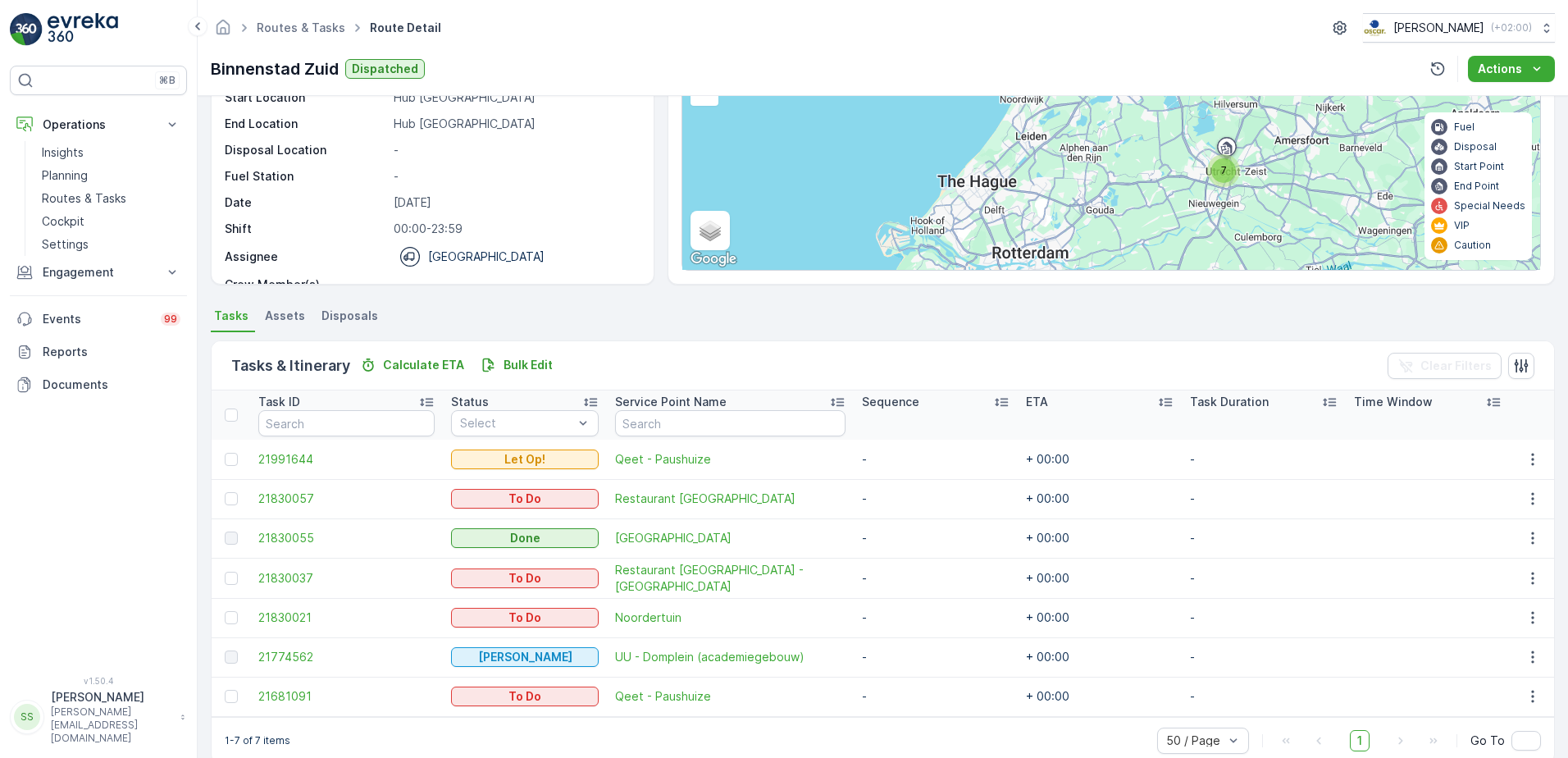
scroll to position [180, 0]
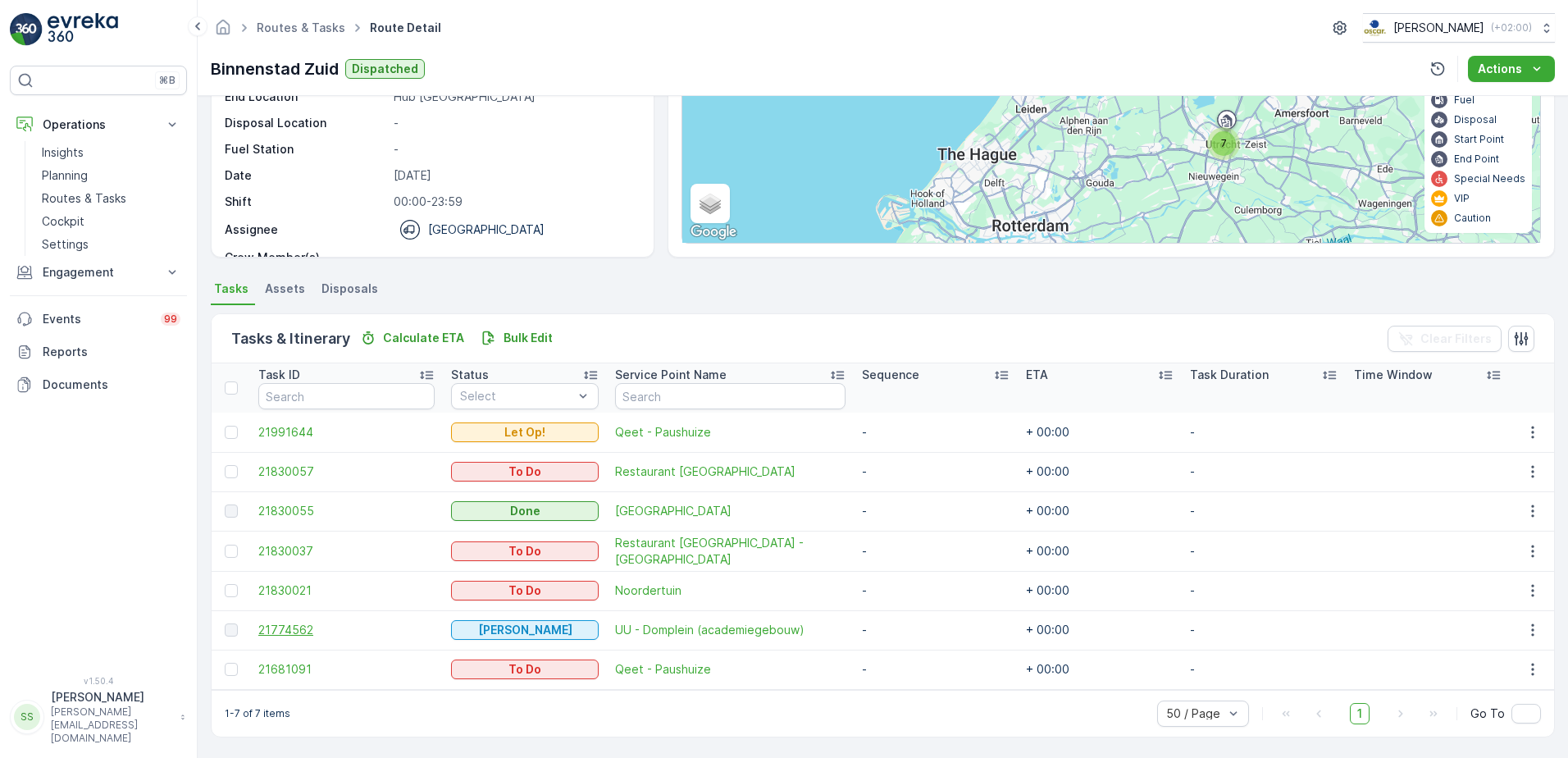
click at [300, 580] on span "21774562" at bounding box center [347, 630] width 176 height 17
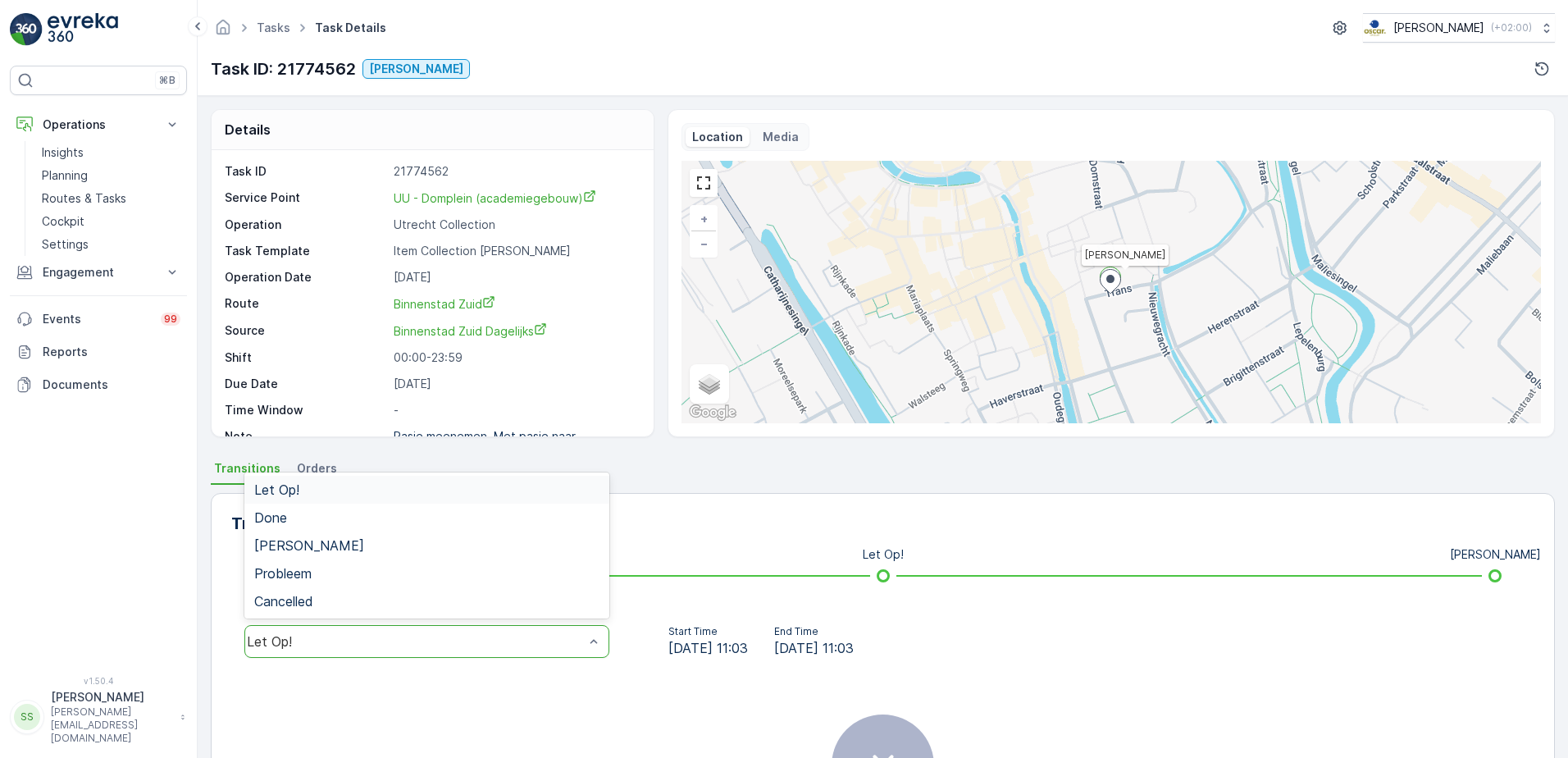
click at [366, 580] on div "Let Op!" at bounding box center [426, 641] width 365 height 32
click at [289, 553] on span "[PERSON_NAME]" at bounding box center [309, 545] width 110 height 15
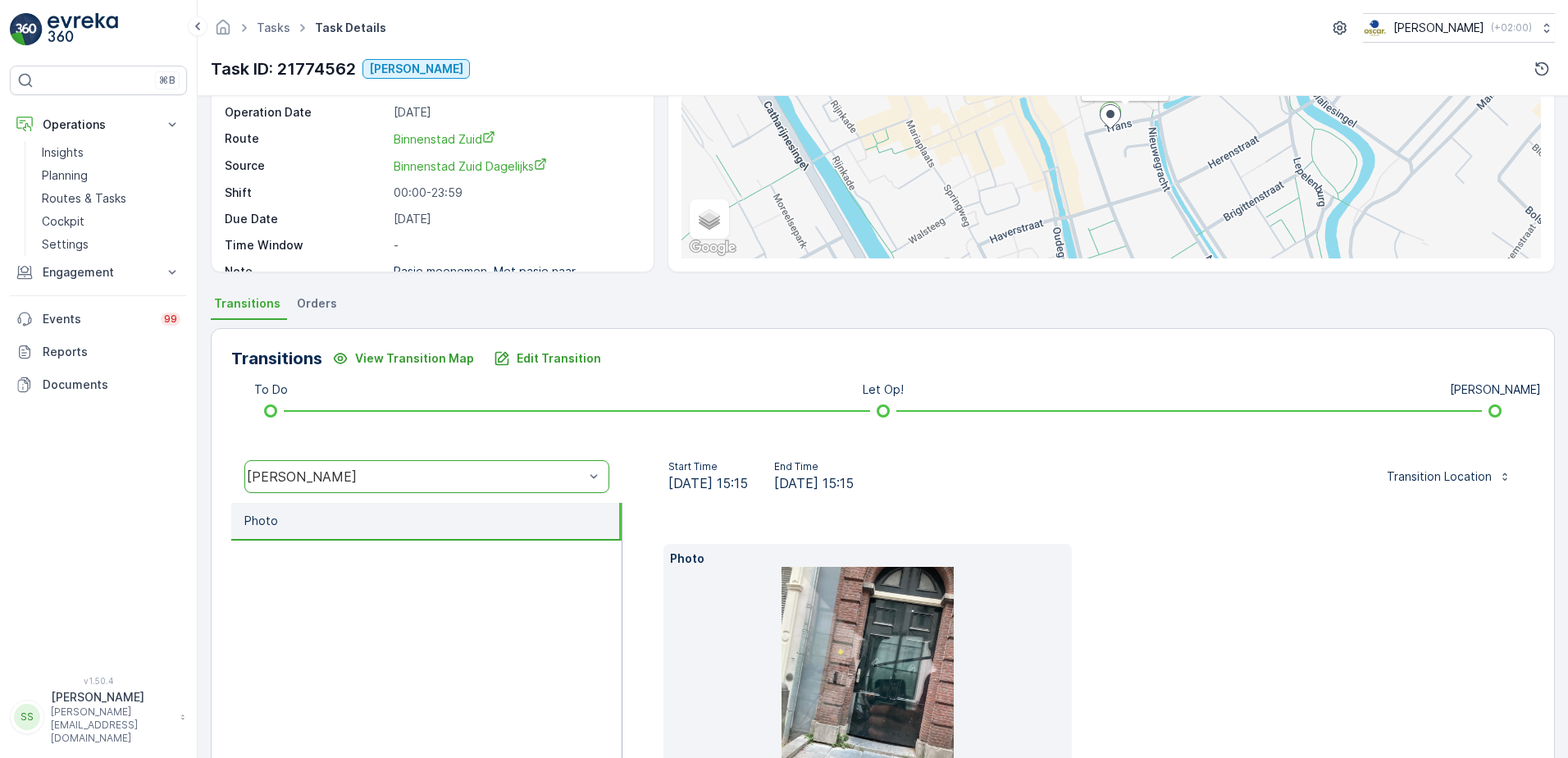
scroll to position [303, 0]
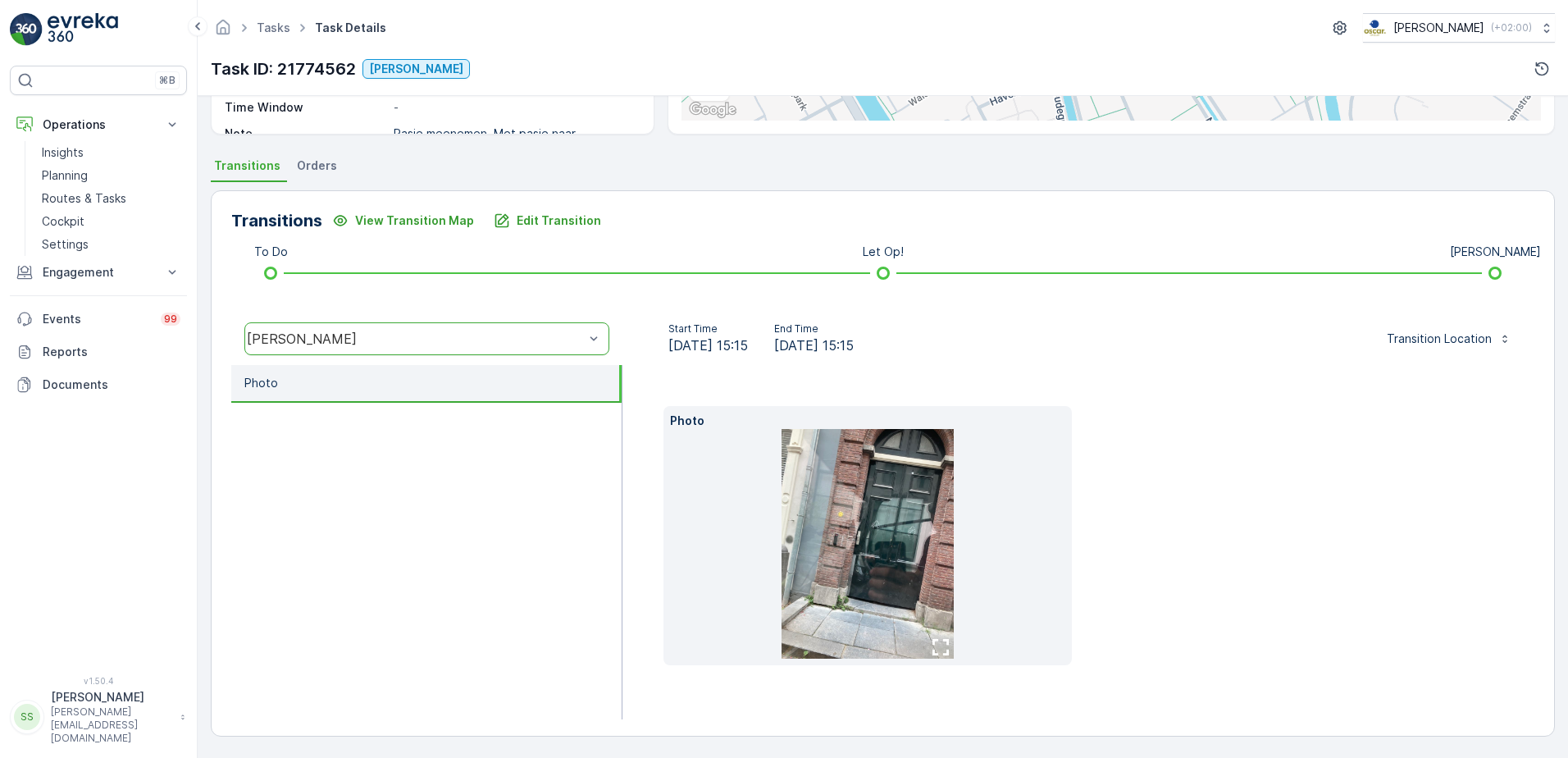
click at [907, 547] on img at bounding box center [867, 544] width 172 height 229
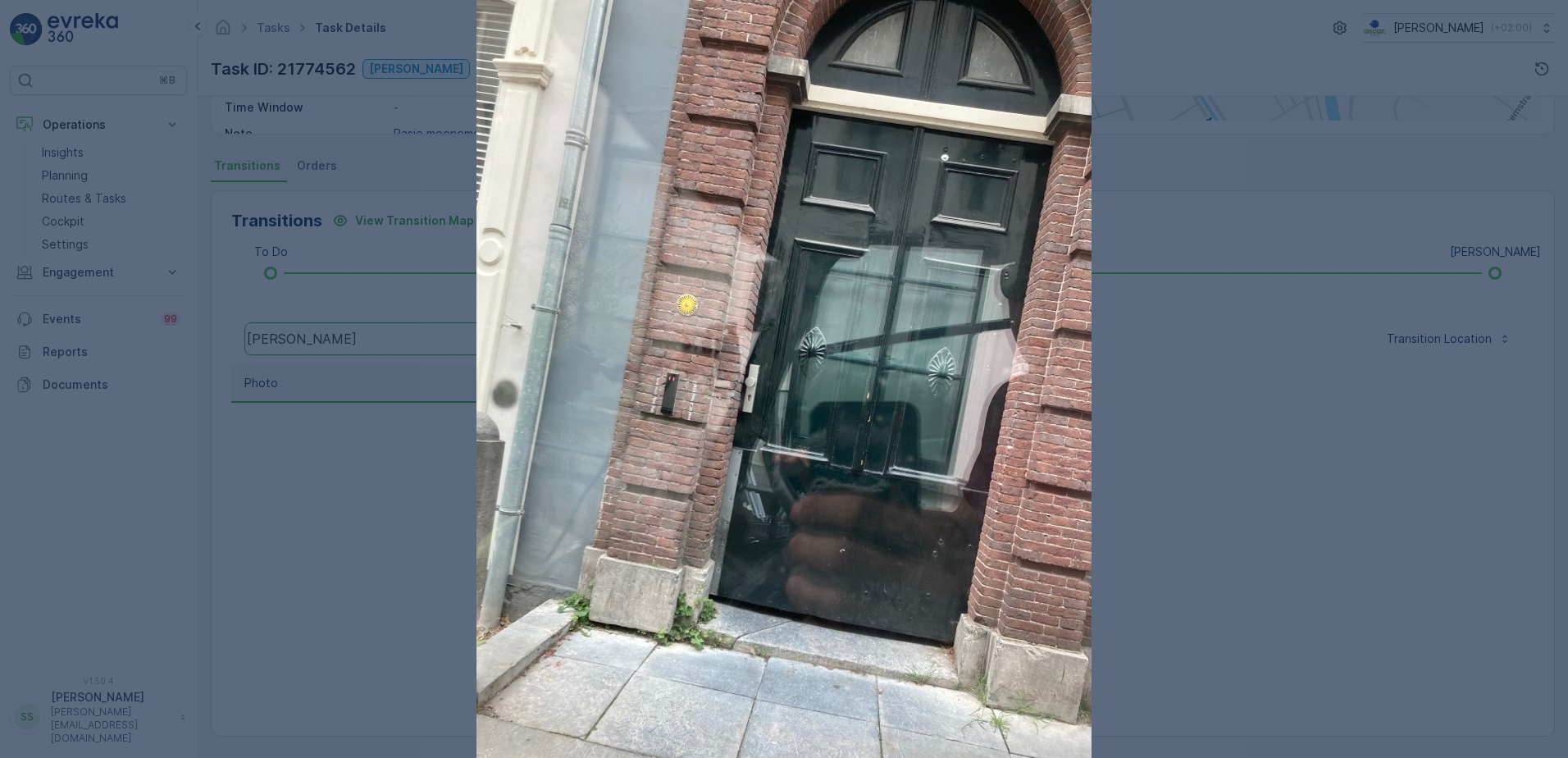
click at [1252, 554] on div at bounding box center [784, 379] width 1568 height 758
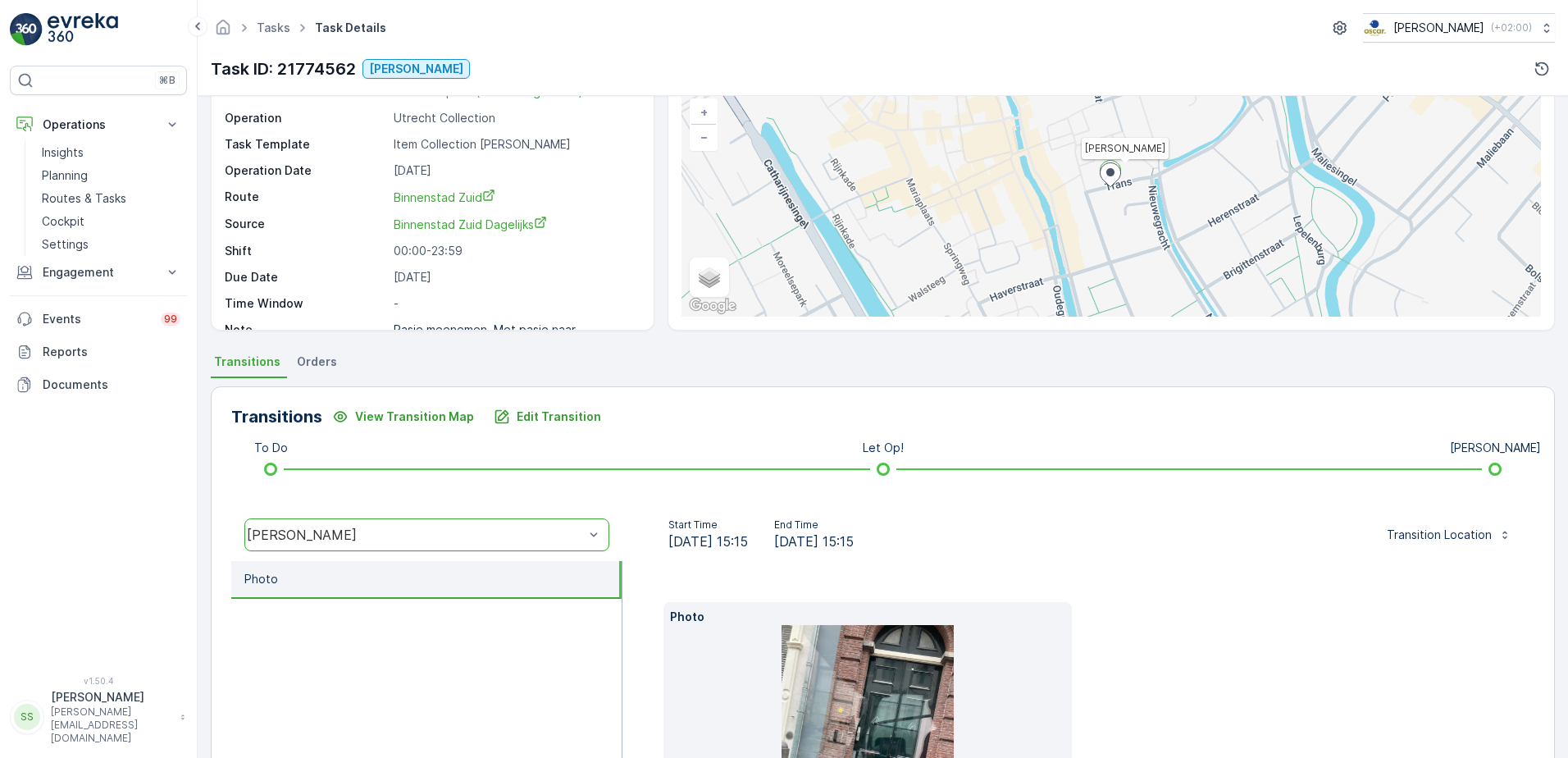
scroll to position [0, 0]
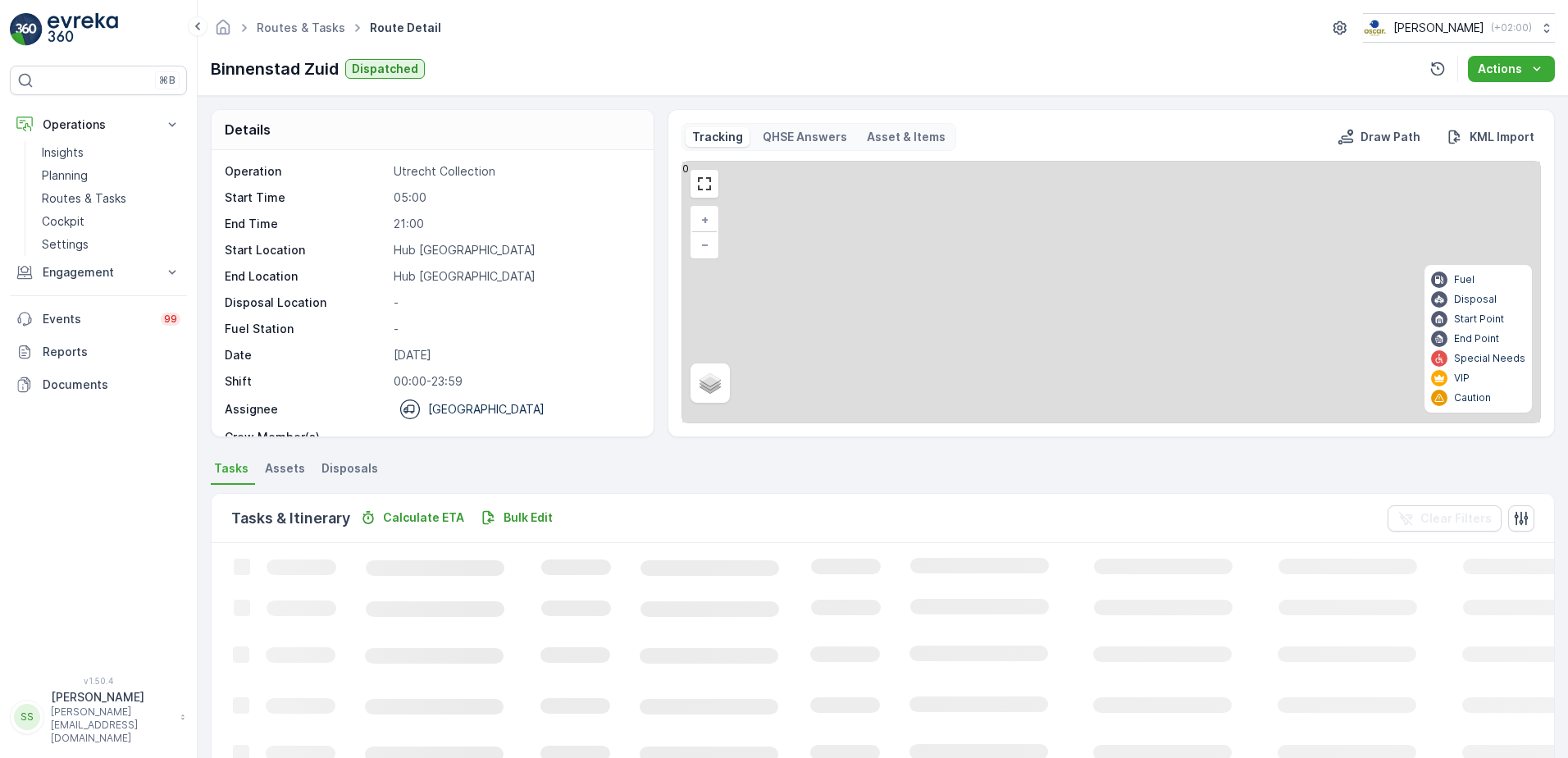
drag, startPoint x: 475, startPoint y: 133, endPoint x: 181, endPoint y: 11, distance: 318.3
click at [475, 133] on div "Details" at bounding box center [433, 130] width 442 height 40
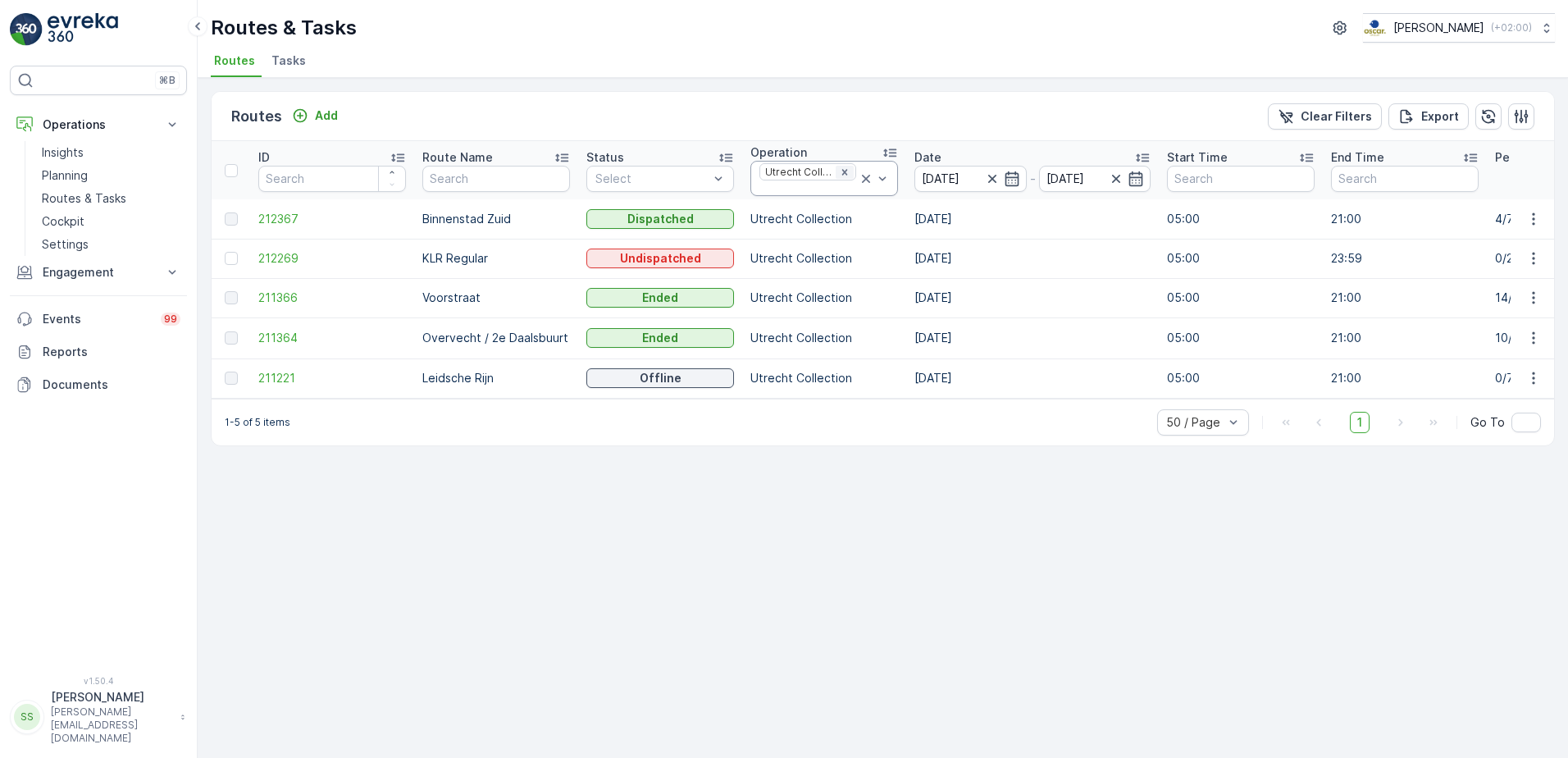
click at [853, 175] on div "Remove Utrecht Collection" at bounding box center [844, 172] width 18 height 13
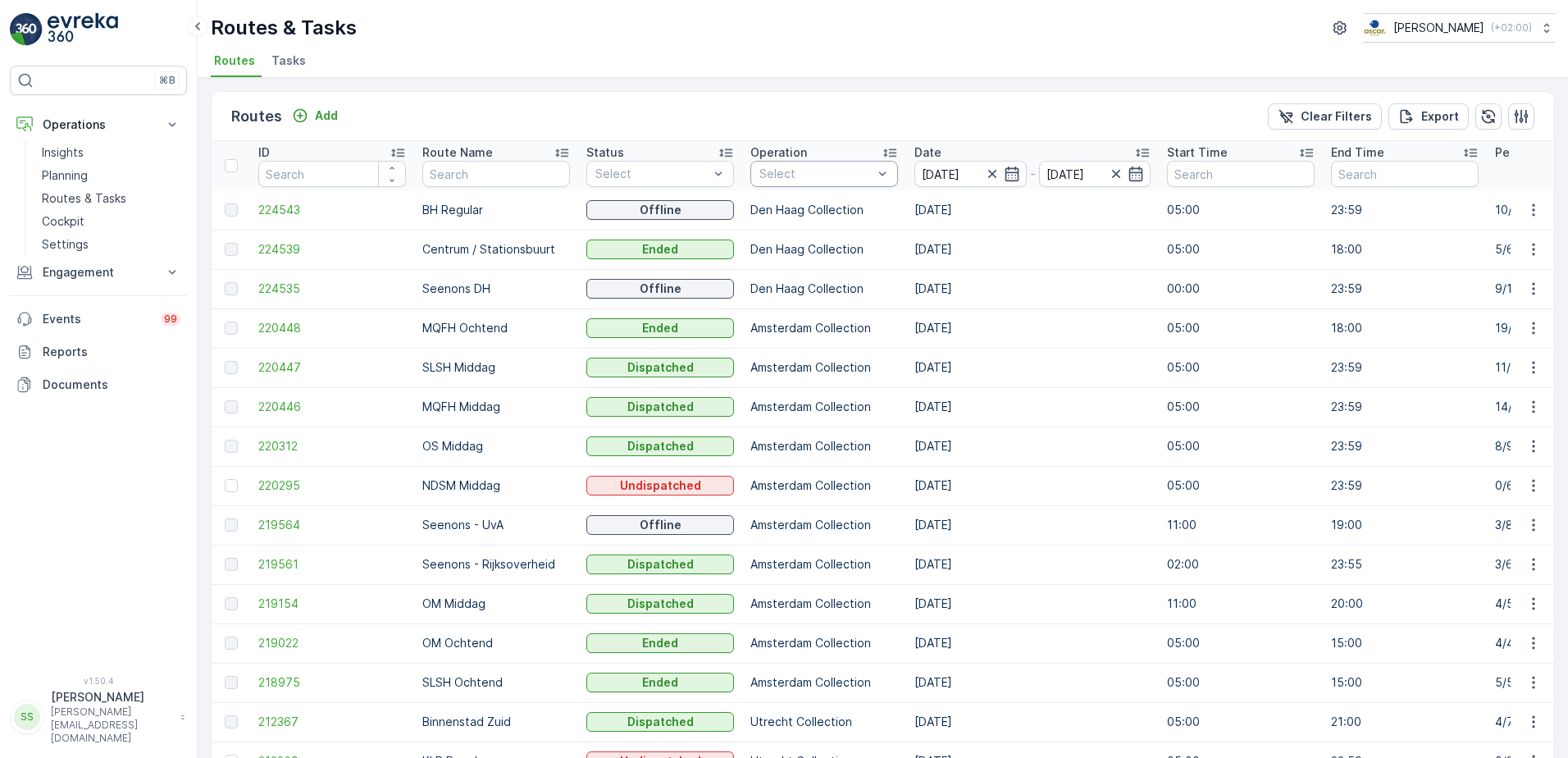
click at [810, 187] on th "Operation Select" at bounding box center [823, 165] width 164 height 49
click at [771, 316] on div at bounding box center [767, 312] width 13 height 13
click at [754, 122] on div "Routes Add Clear Filters Export" at bounding box center [882, 116] width 1342 height 49
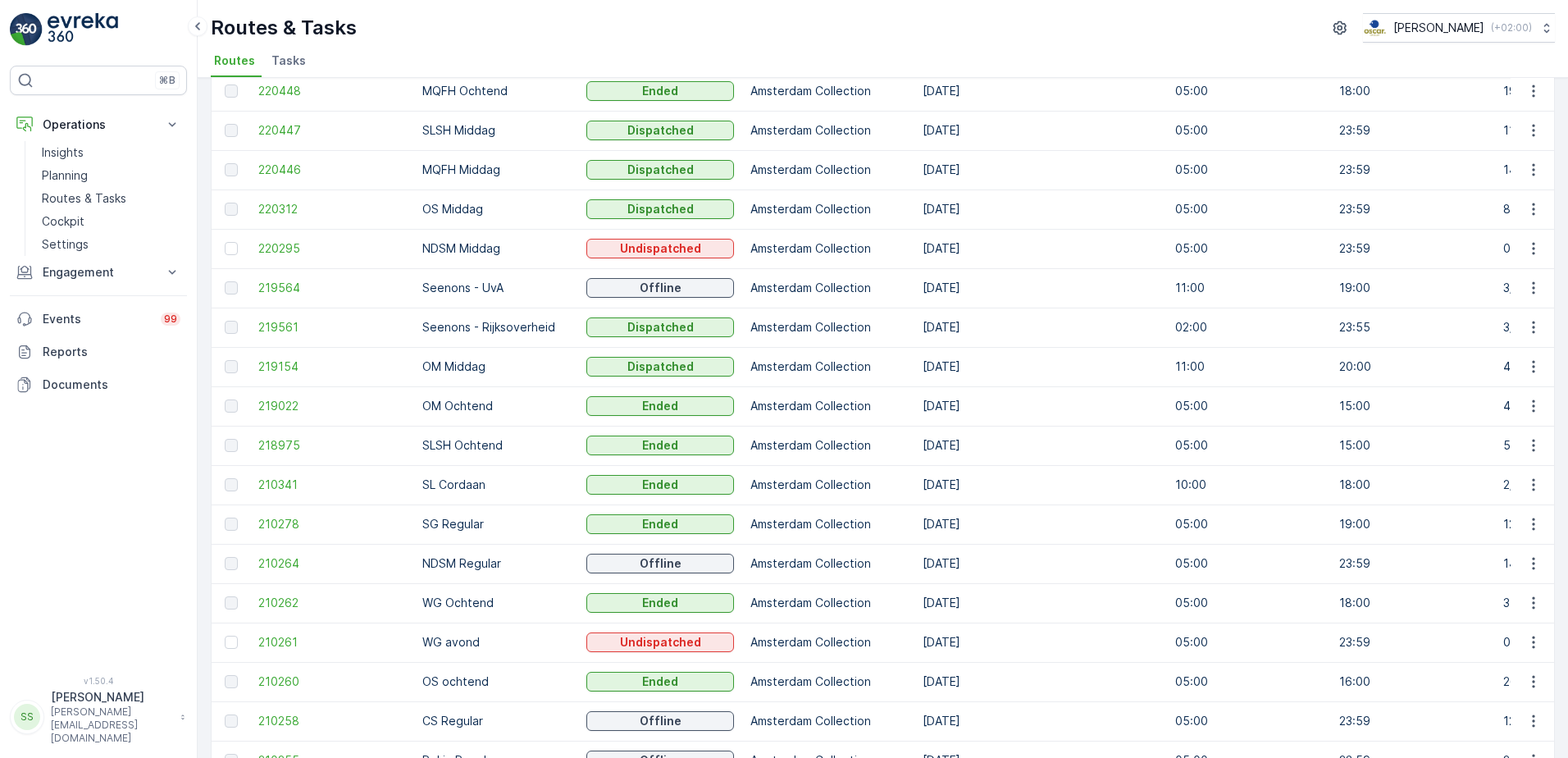
scroll to position [259, 0]
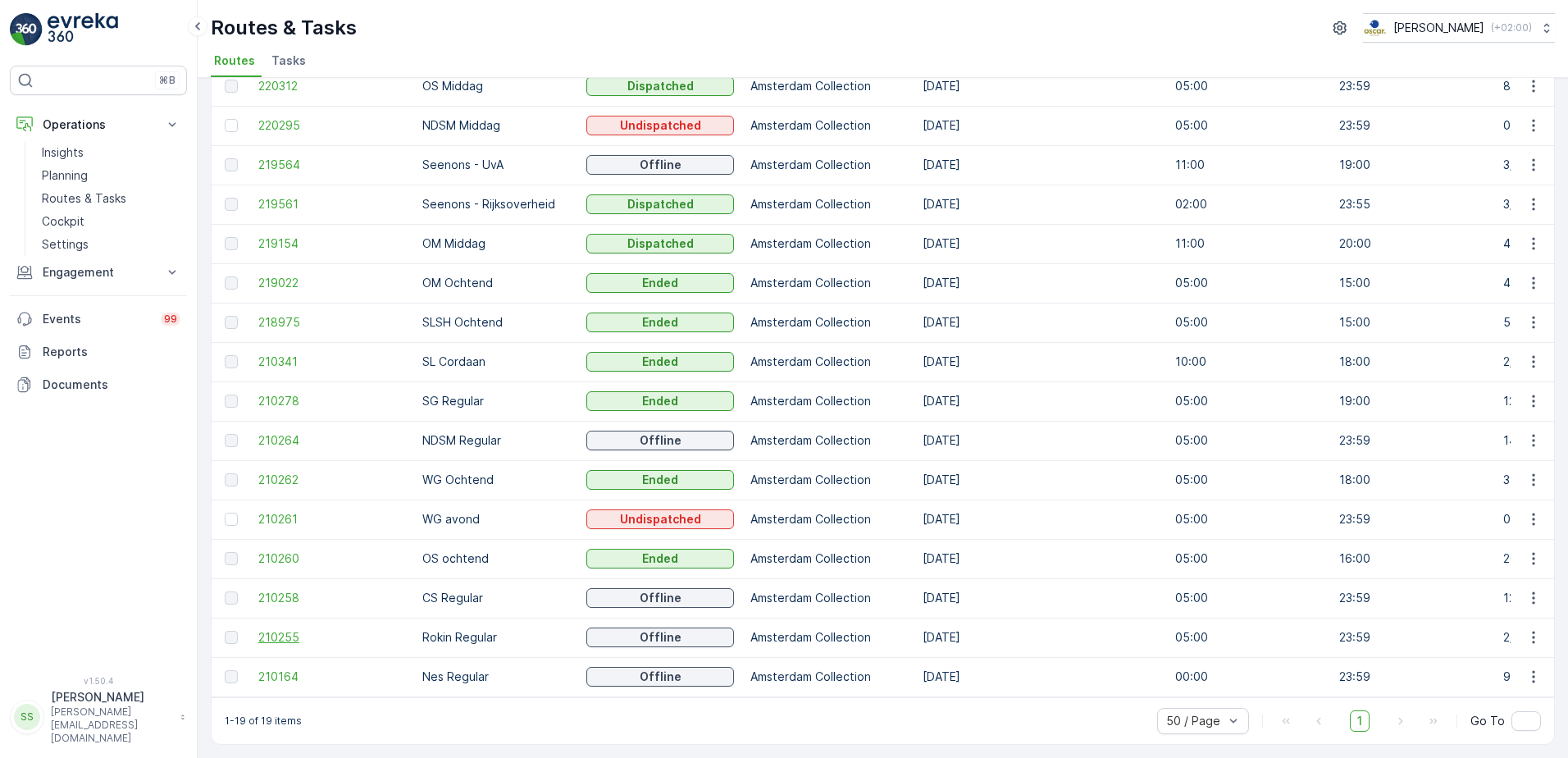
click at [265, 580] on span "210255" at bounding box center [332, 637] width 148 height 17
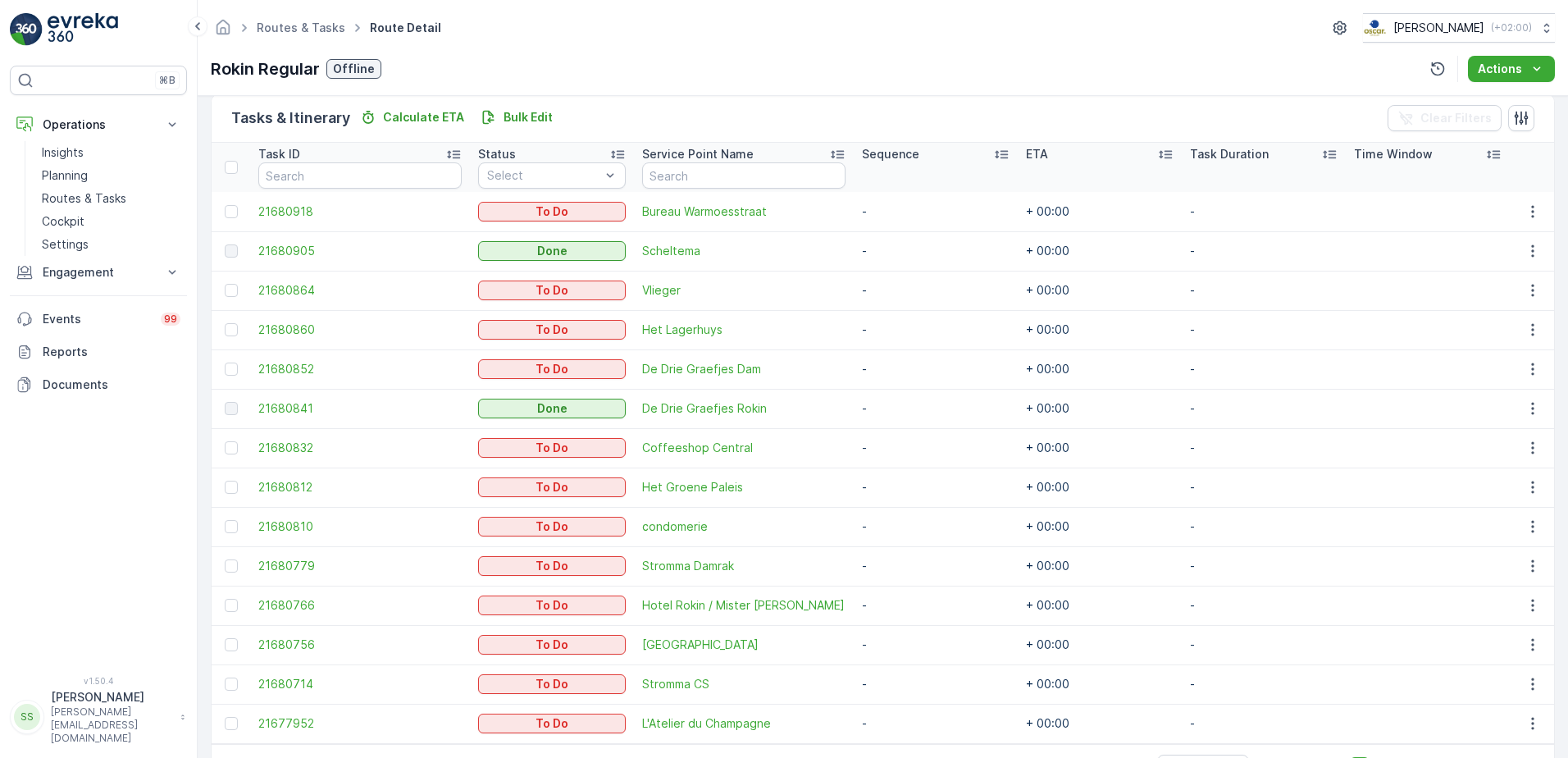
scroll to position [399, 0]
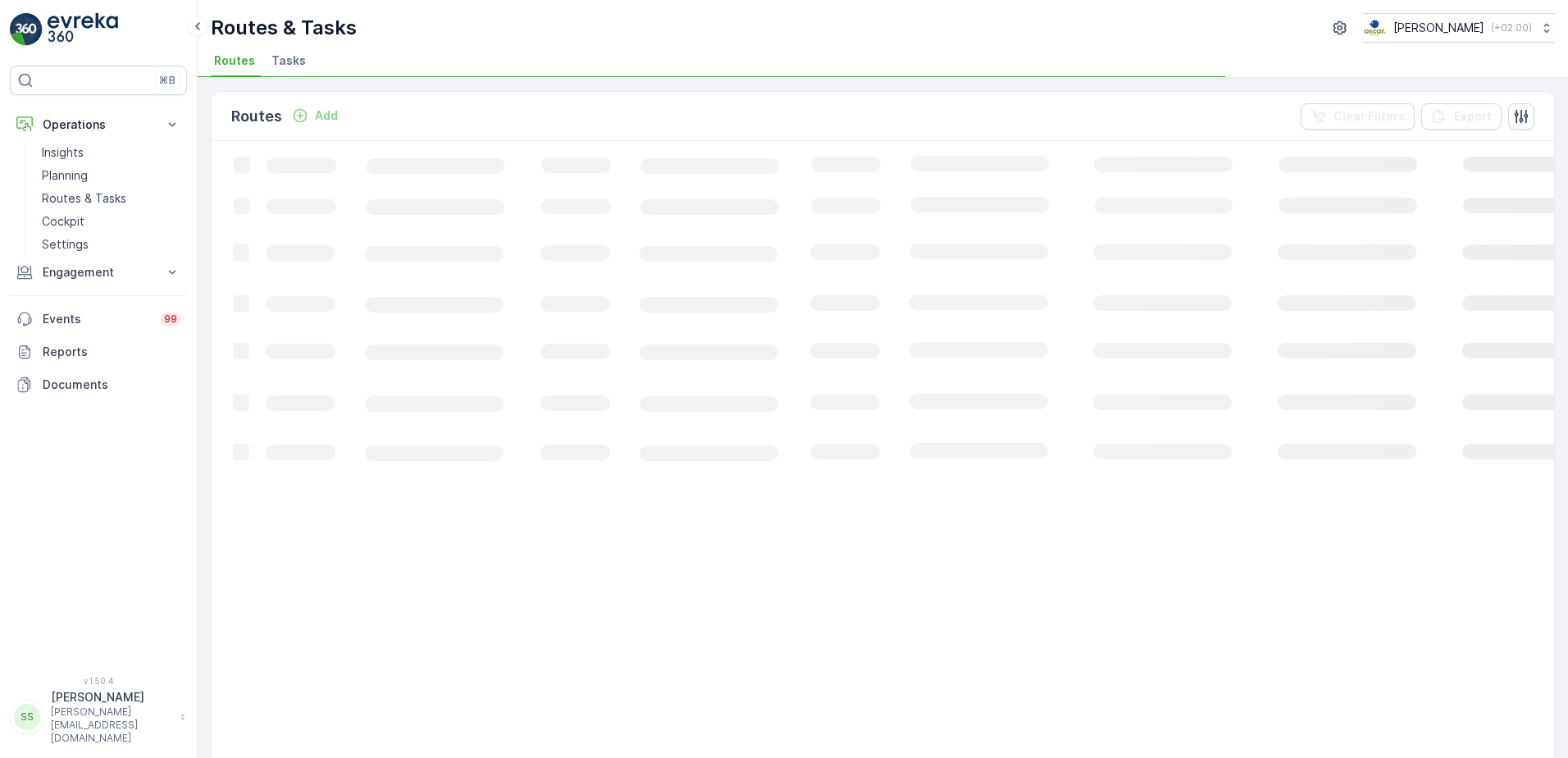
click at [440, 116] on div "Routes Add Clear Filters Export" at bounding box center [882, 116] width 1342 height 49
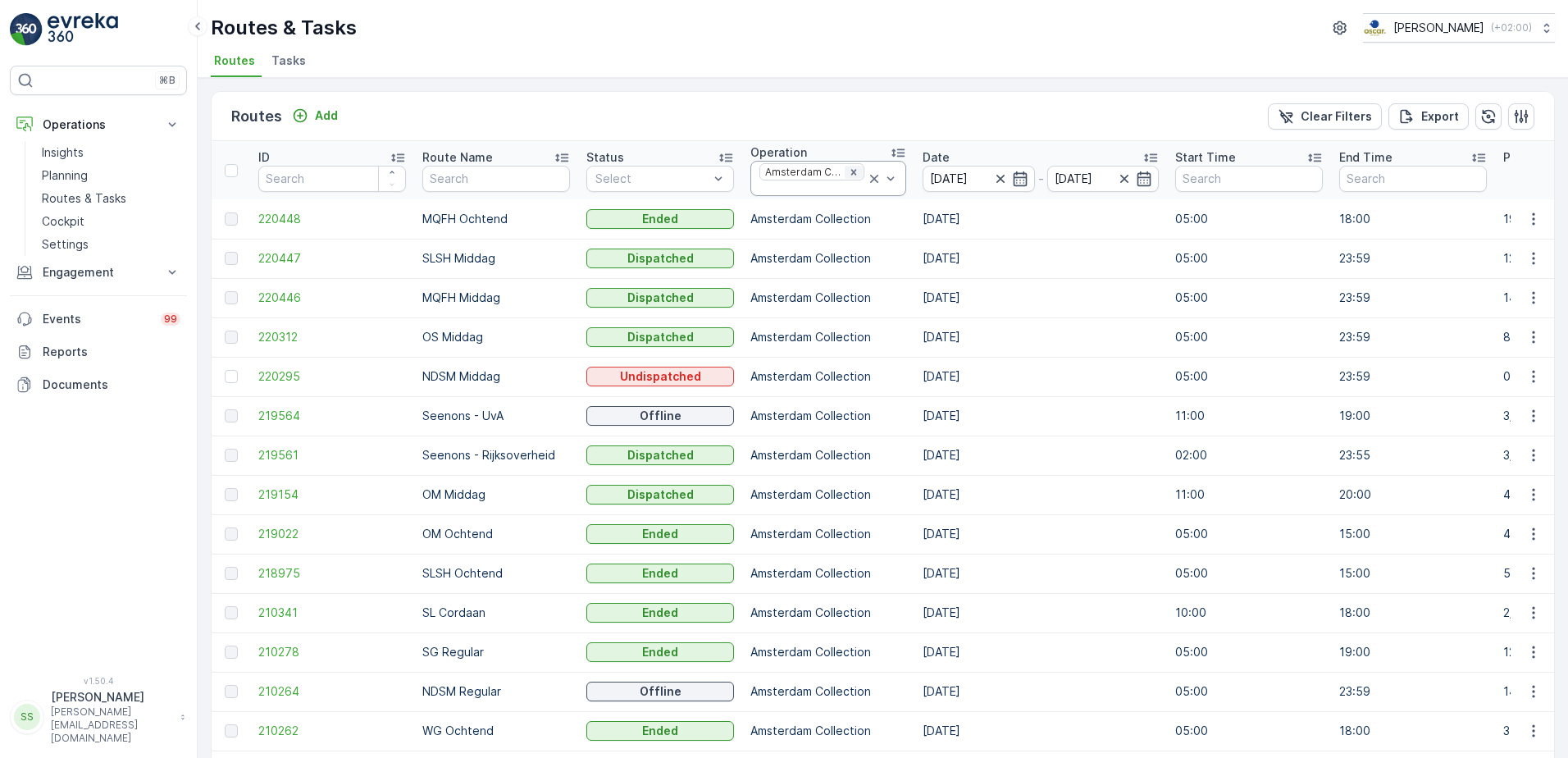
click at [849, 174] on icon "Remove Amsterdam Collection" at bounding box center [853, 172] width 12 height 12
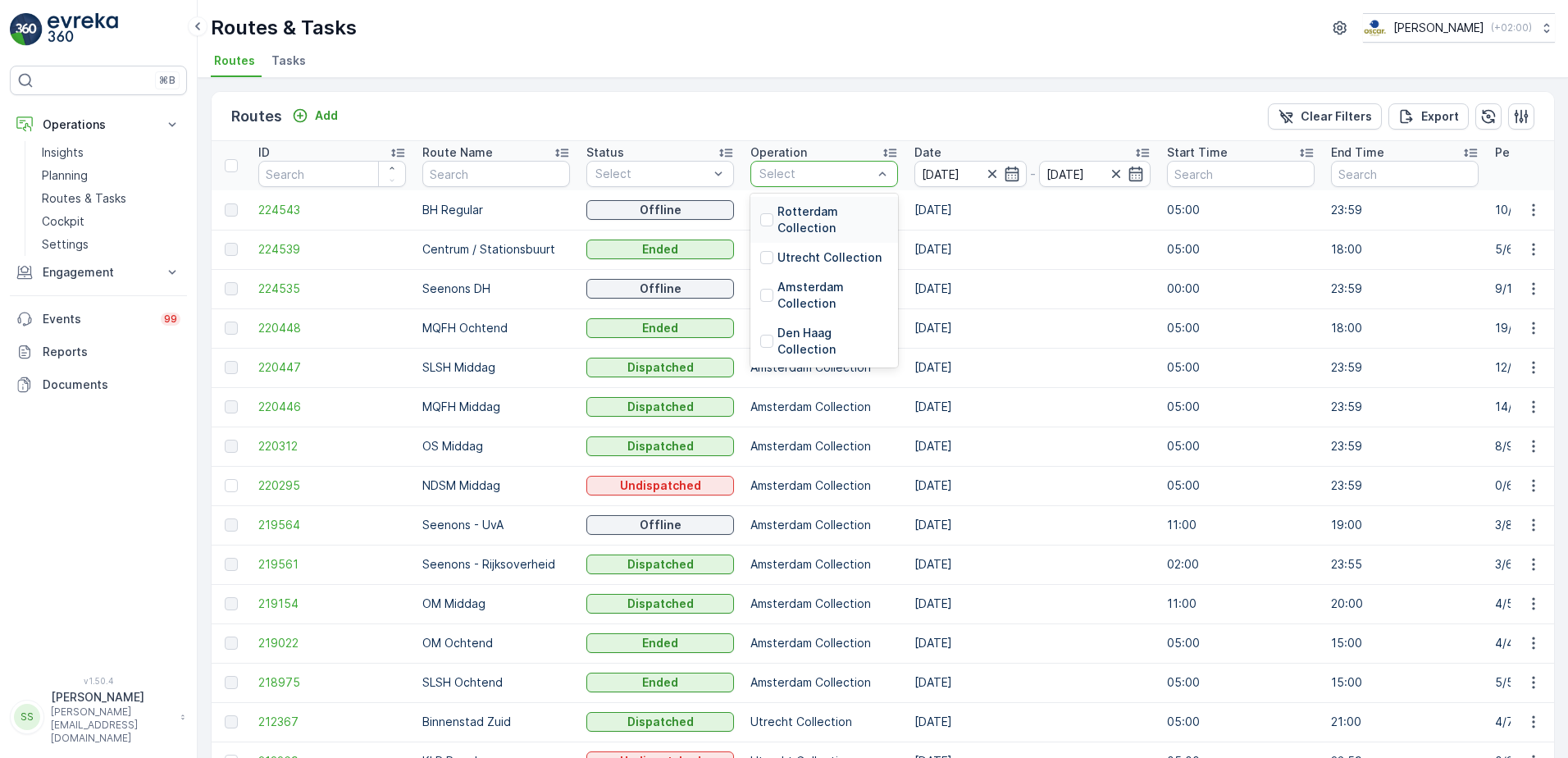
click at [795, 164] on div "Select" at bounding box center [824, 174] width 148 height 27
click at [766, 260] on div at bounding box center [767, 258] width 13 height 13
click at [847, 107] on div "Routes Add Clear Filters Export" at bounding box center [882, 116] width 1342 height 49
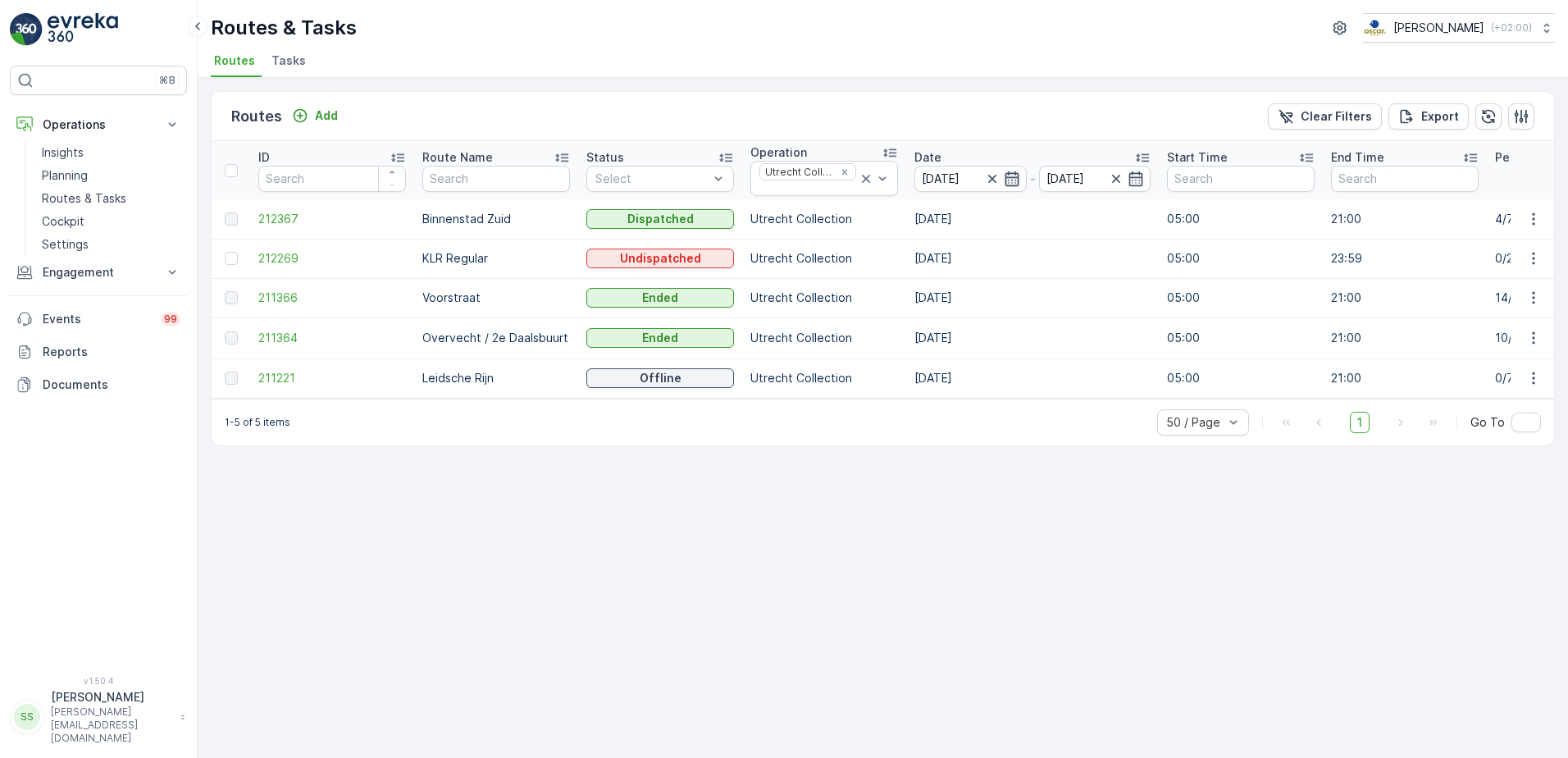
click at [1017, 172] on icon "button" at bounding box center [1012, 179] width 17 height 17
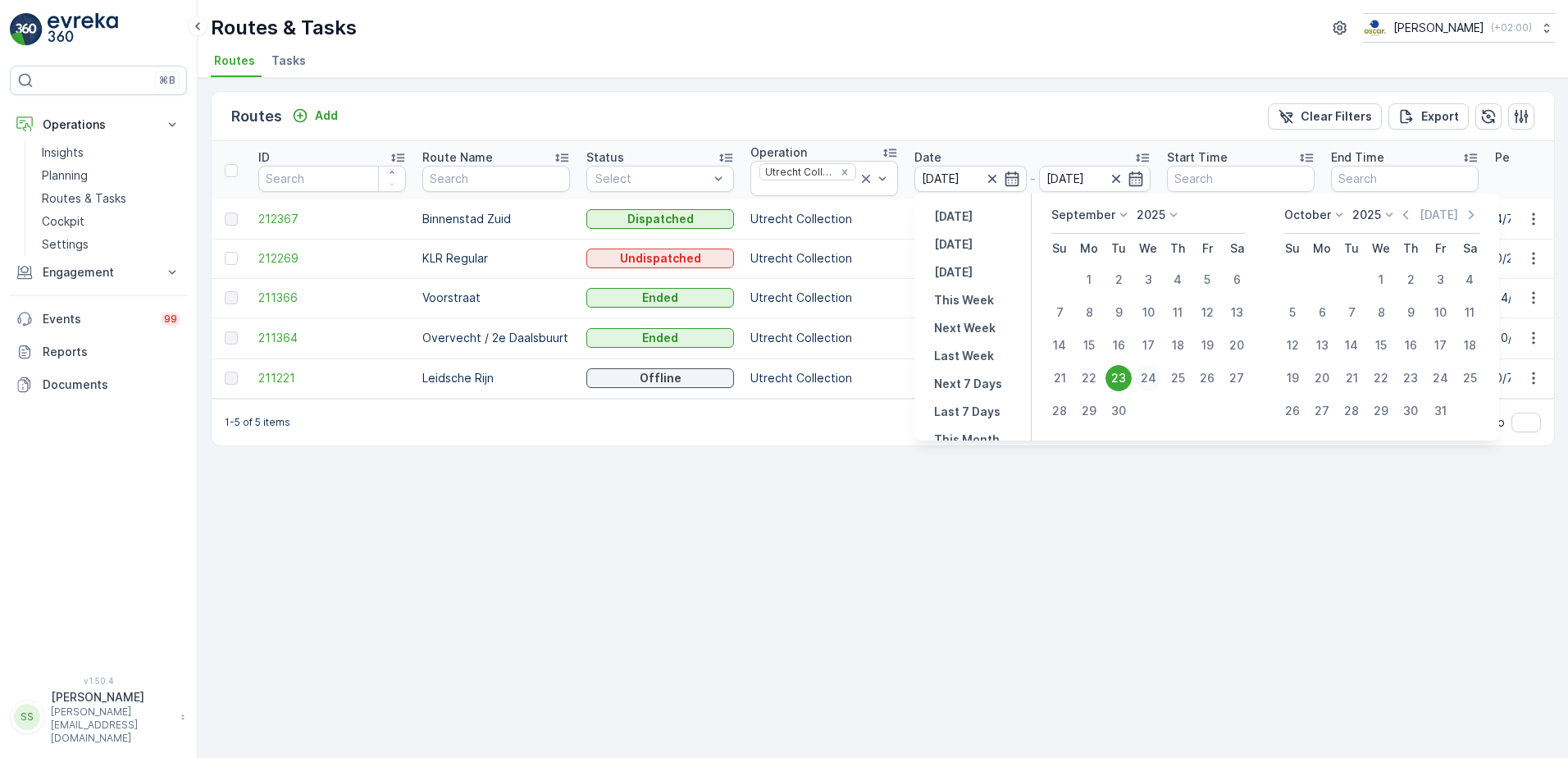
click at [1145, 379] on div "24" at bounding box center [1148, 378] width 27 height 27
type input "[DATE]"
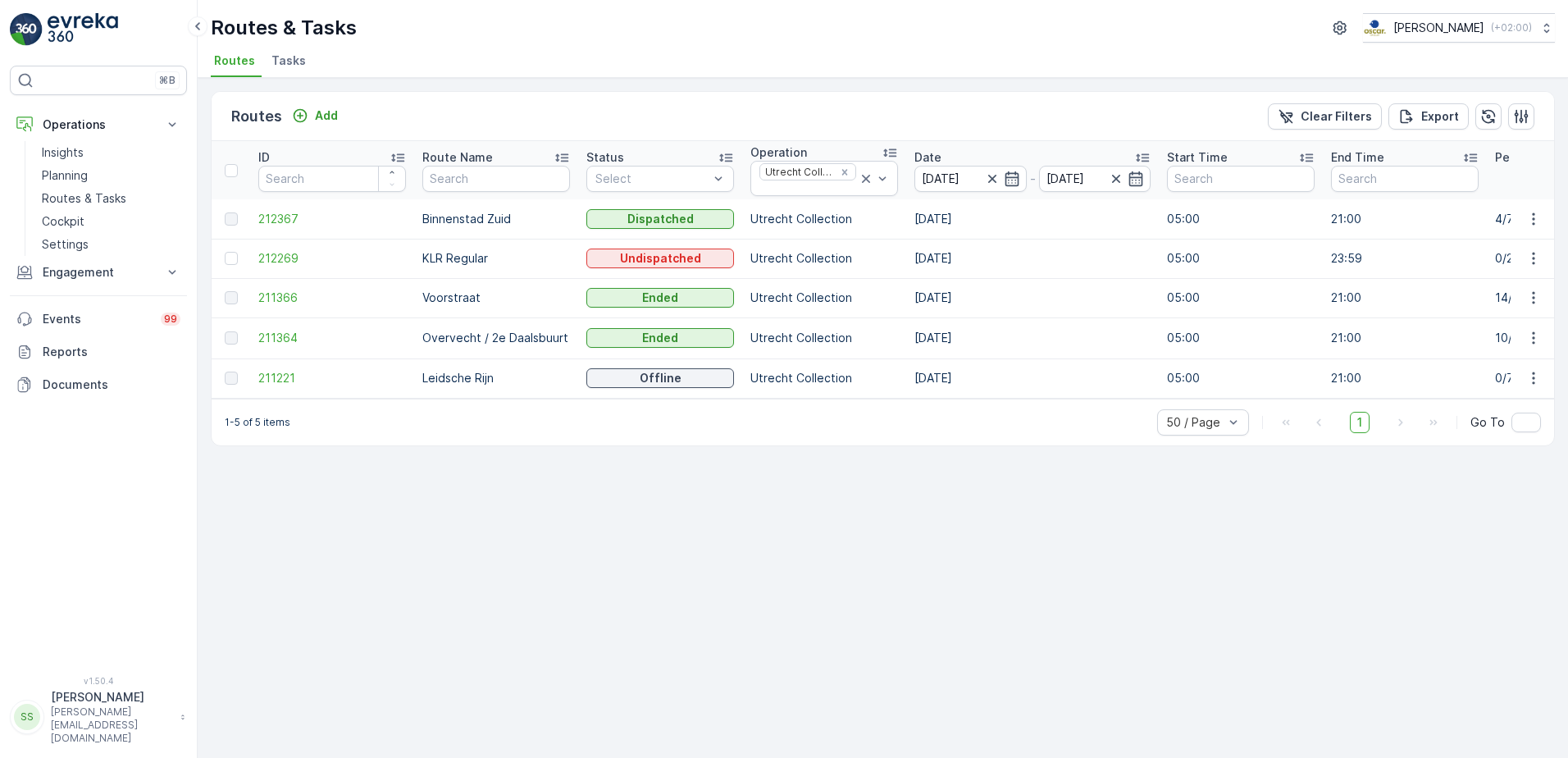
click at [984, 112] on div "Routes Add Clear Filters Export" at bounding box center [882, 116] width 1342 height 49
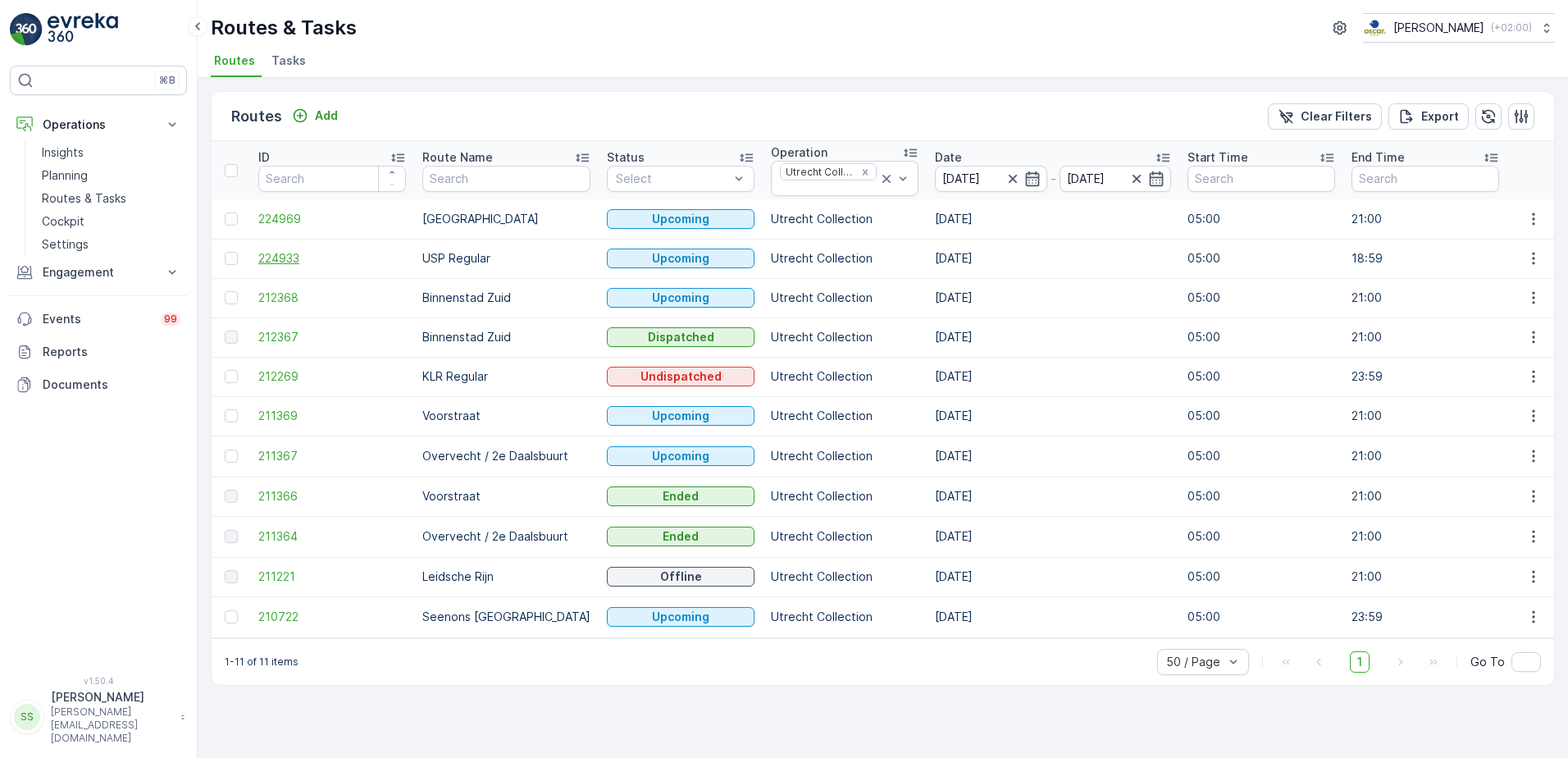
click at [281, 258] on span "224933" at bounding box center [332, 258] width 148 height 17
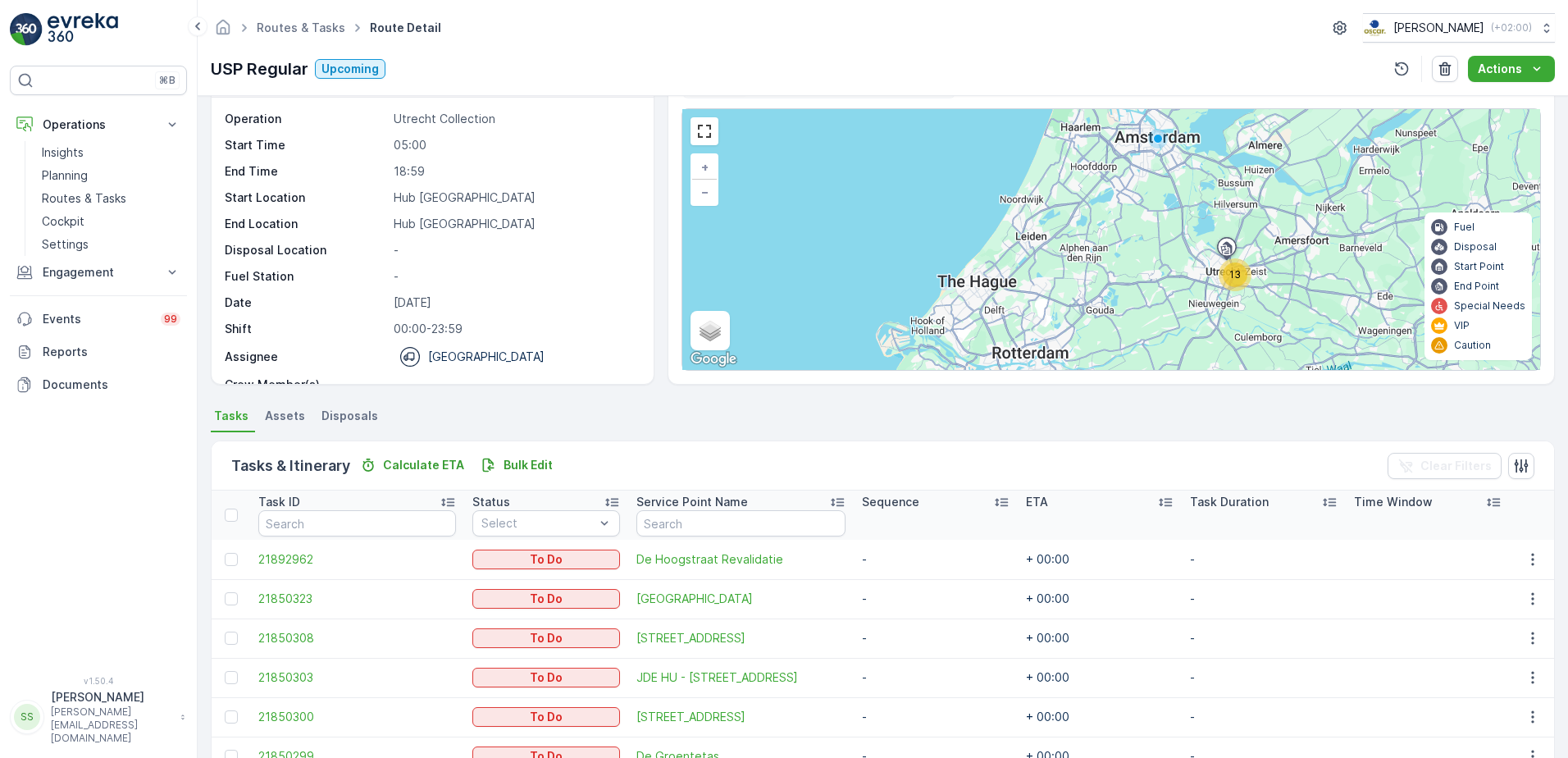
scroll to position [82, 0]
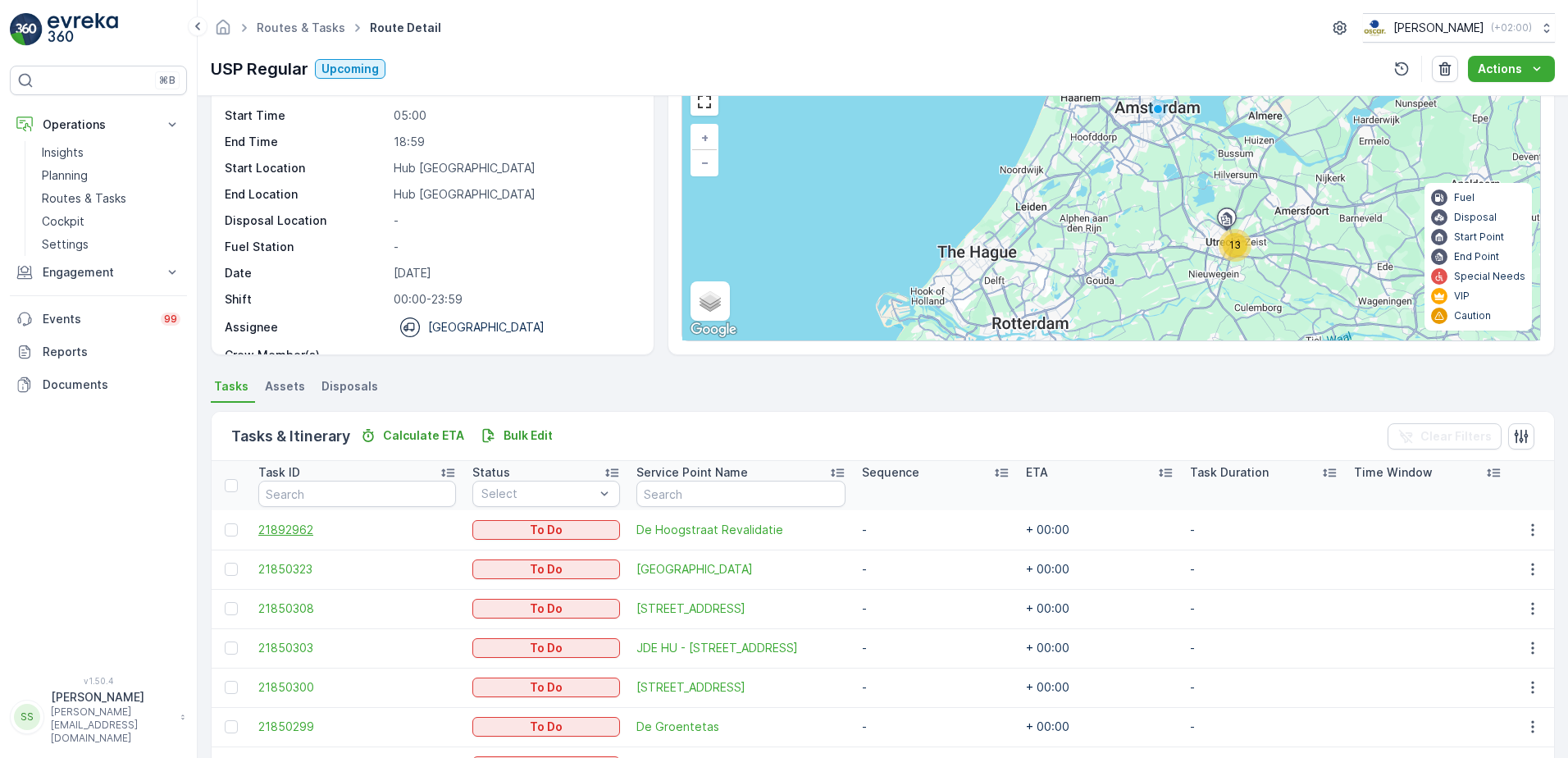
click at [298, 530] on span "21892962" at bounding box center [357, 530] width 198 height 17
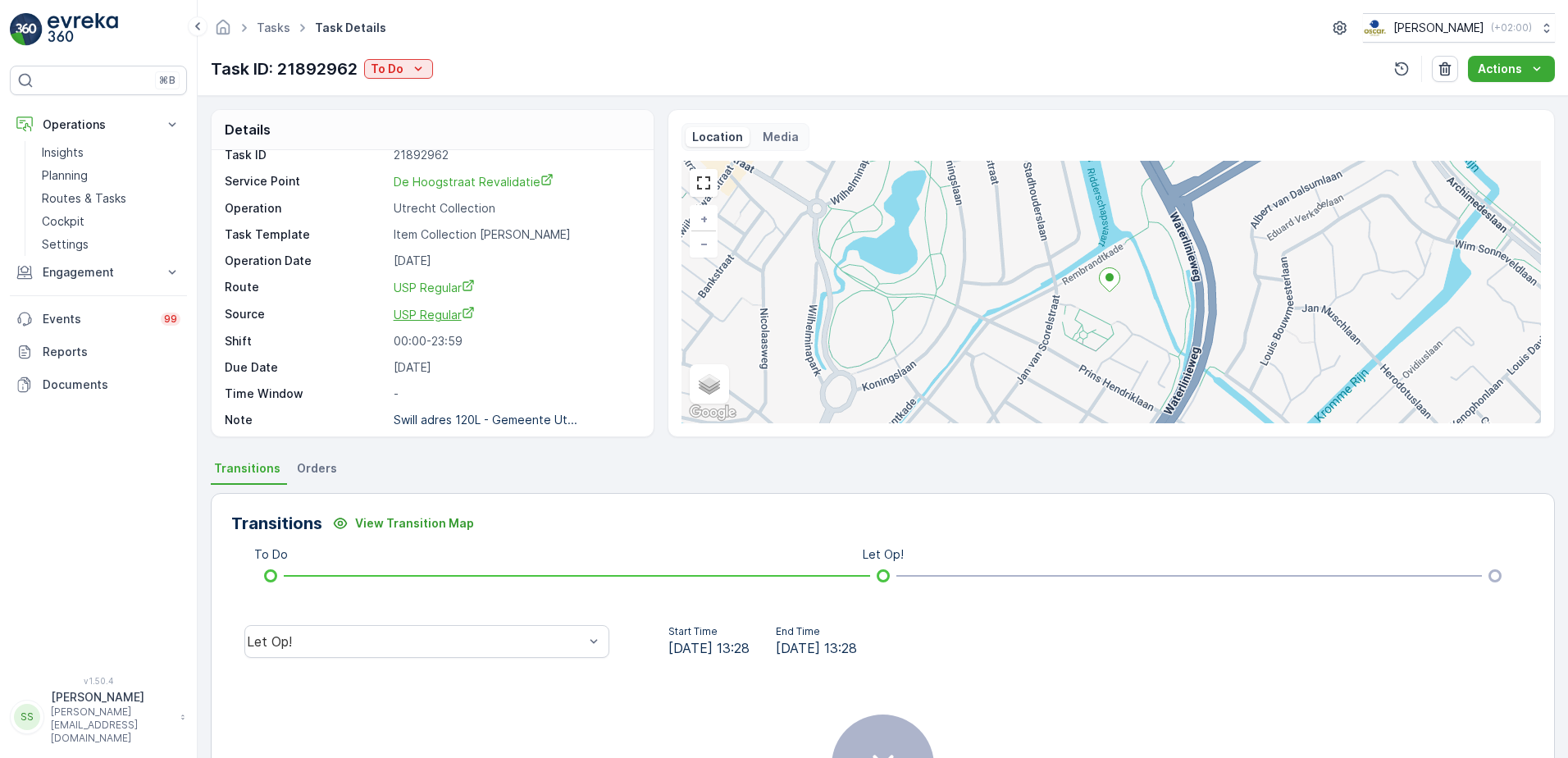
scroll to position [22, 0]
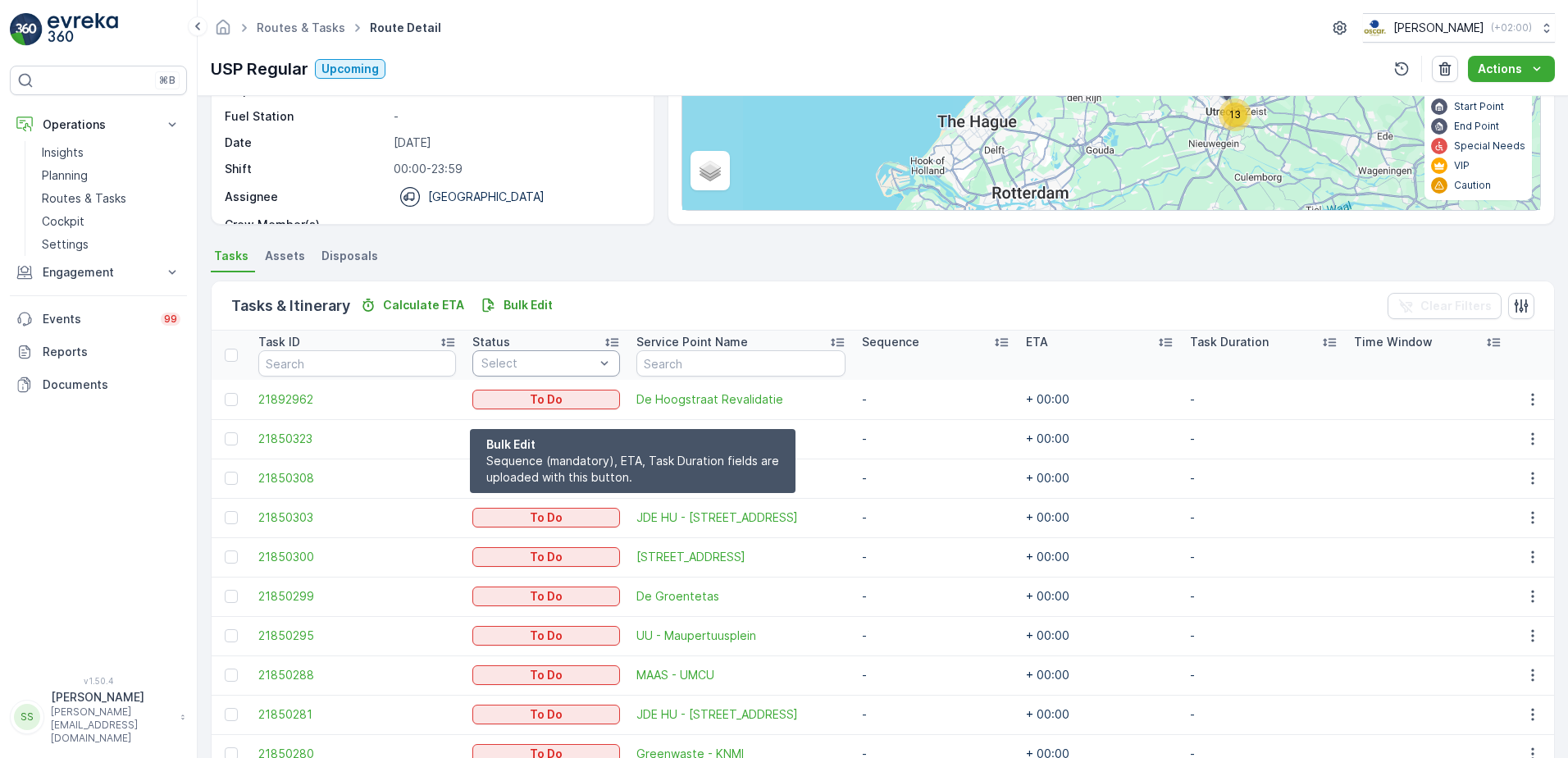
scroll to position [416, 0]
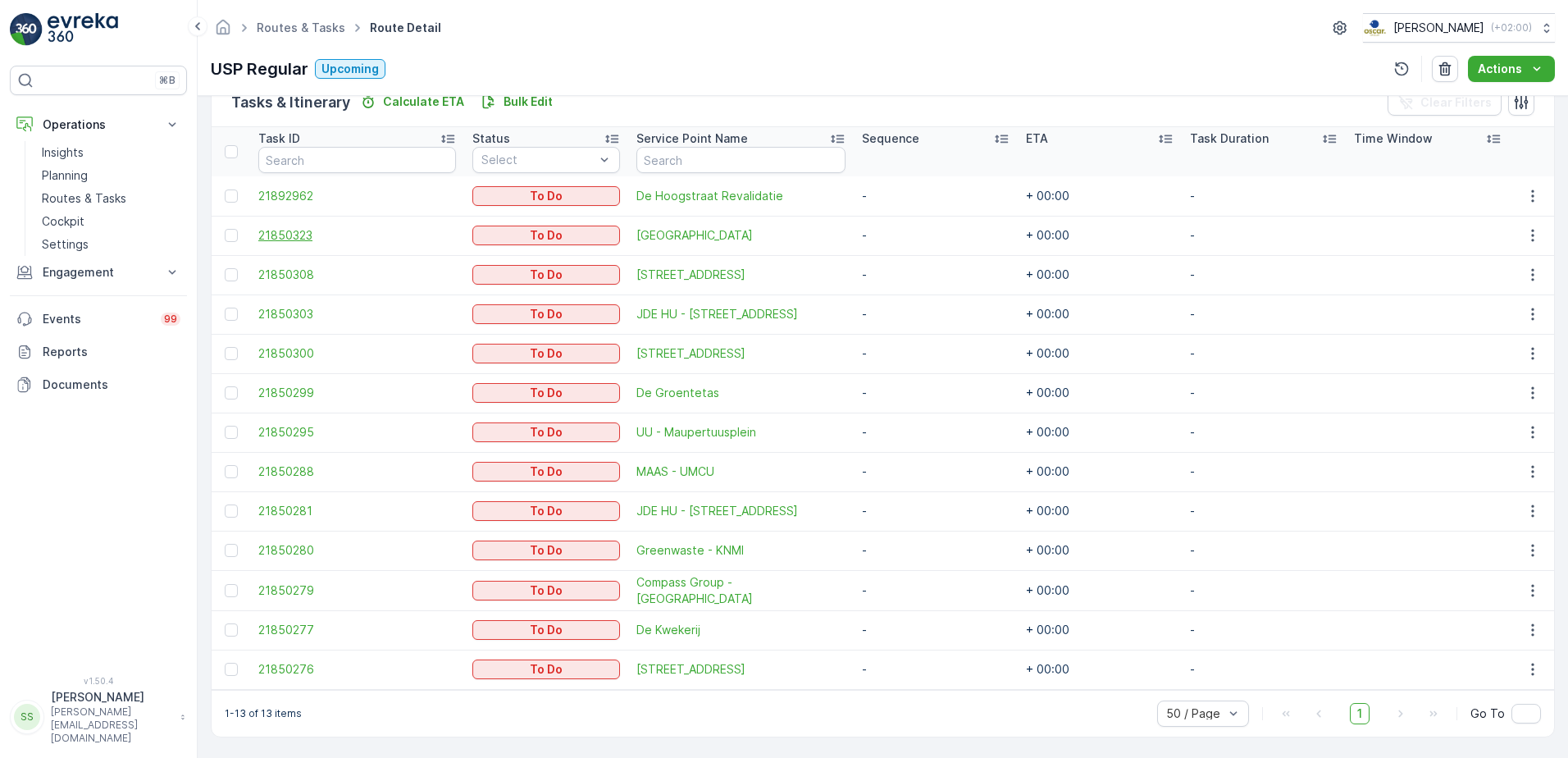
click at [302, 235] on span "21850323" at bounding box center [357, 235] width 198 height 17
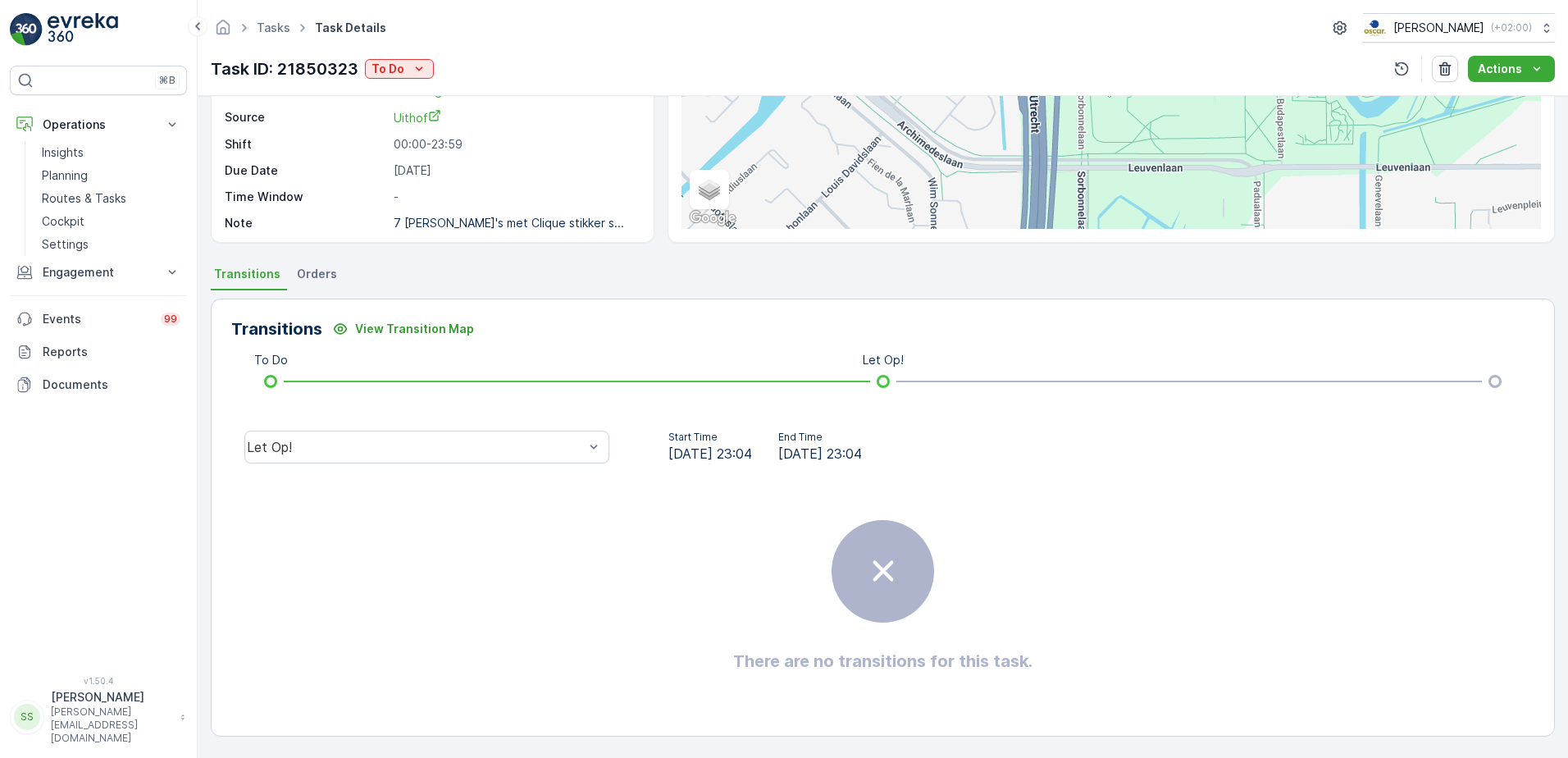
scroll to position [22, 0]
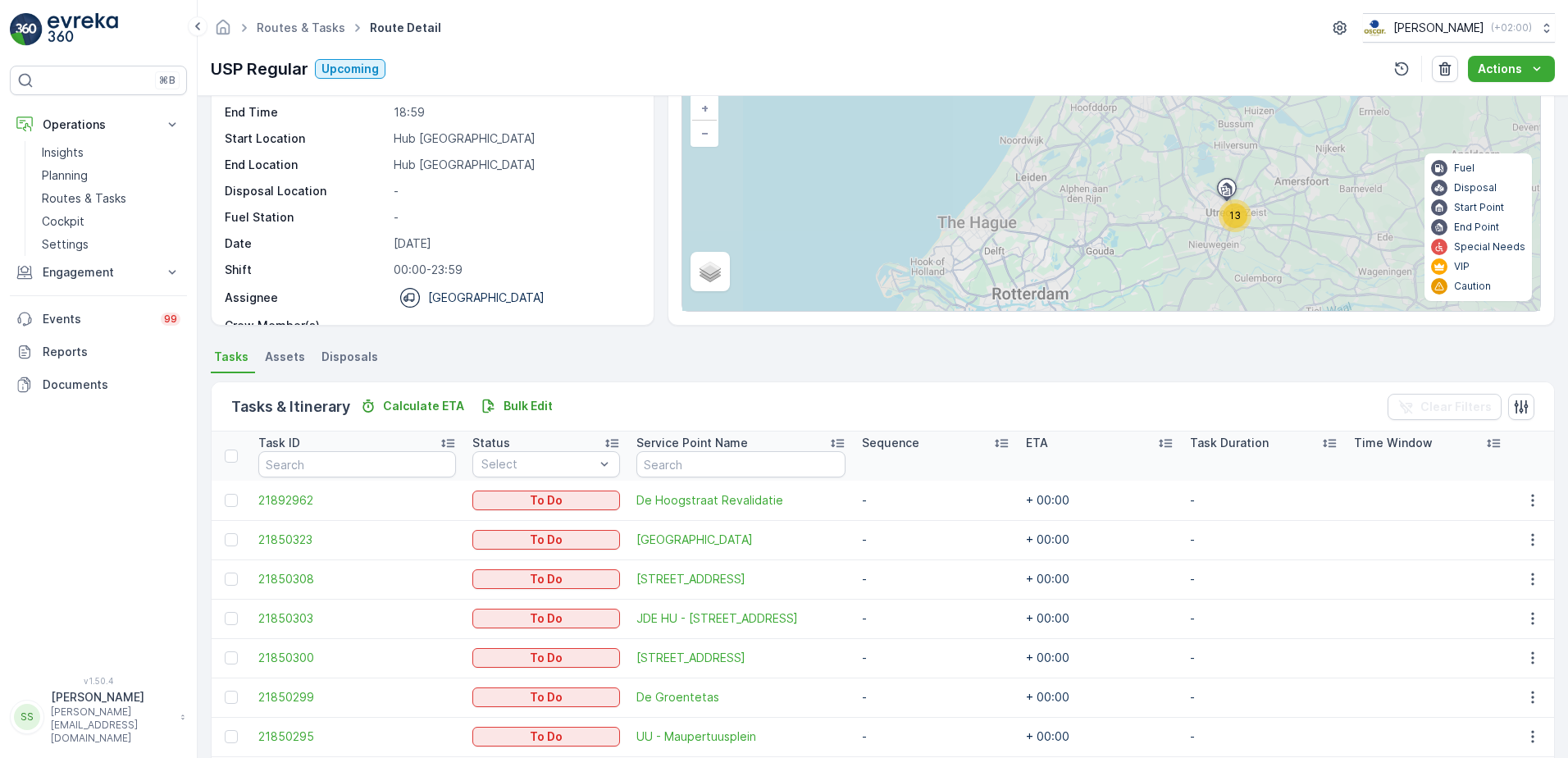
scroll to position [410, 0]
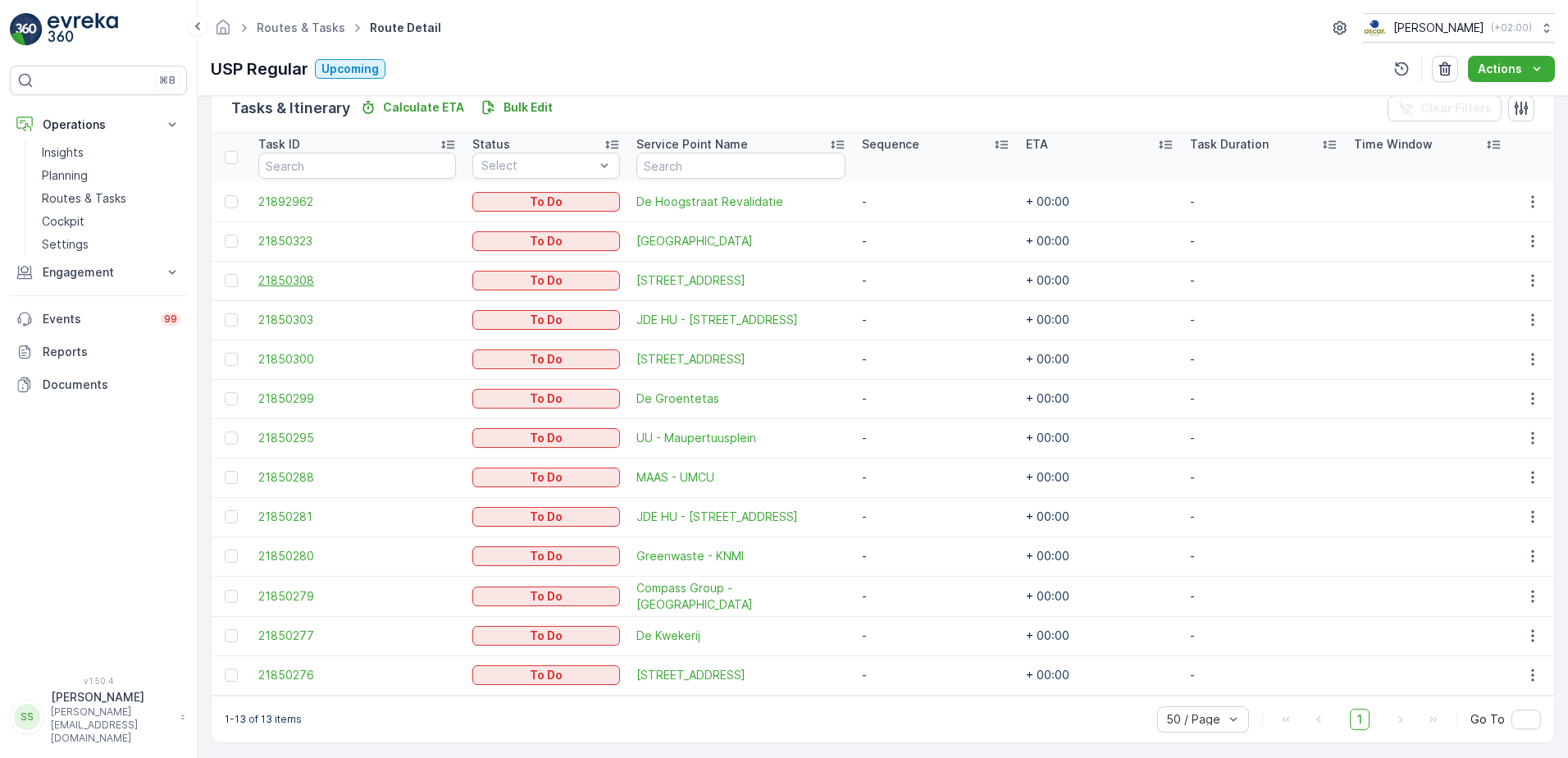
click at [307, 285] on span "21850308" at bounding box center [357, 281] width 198 height 17
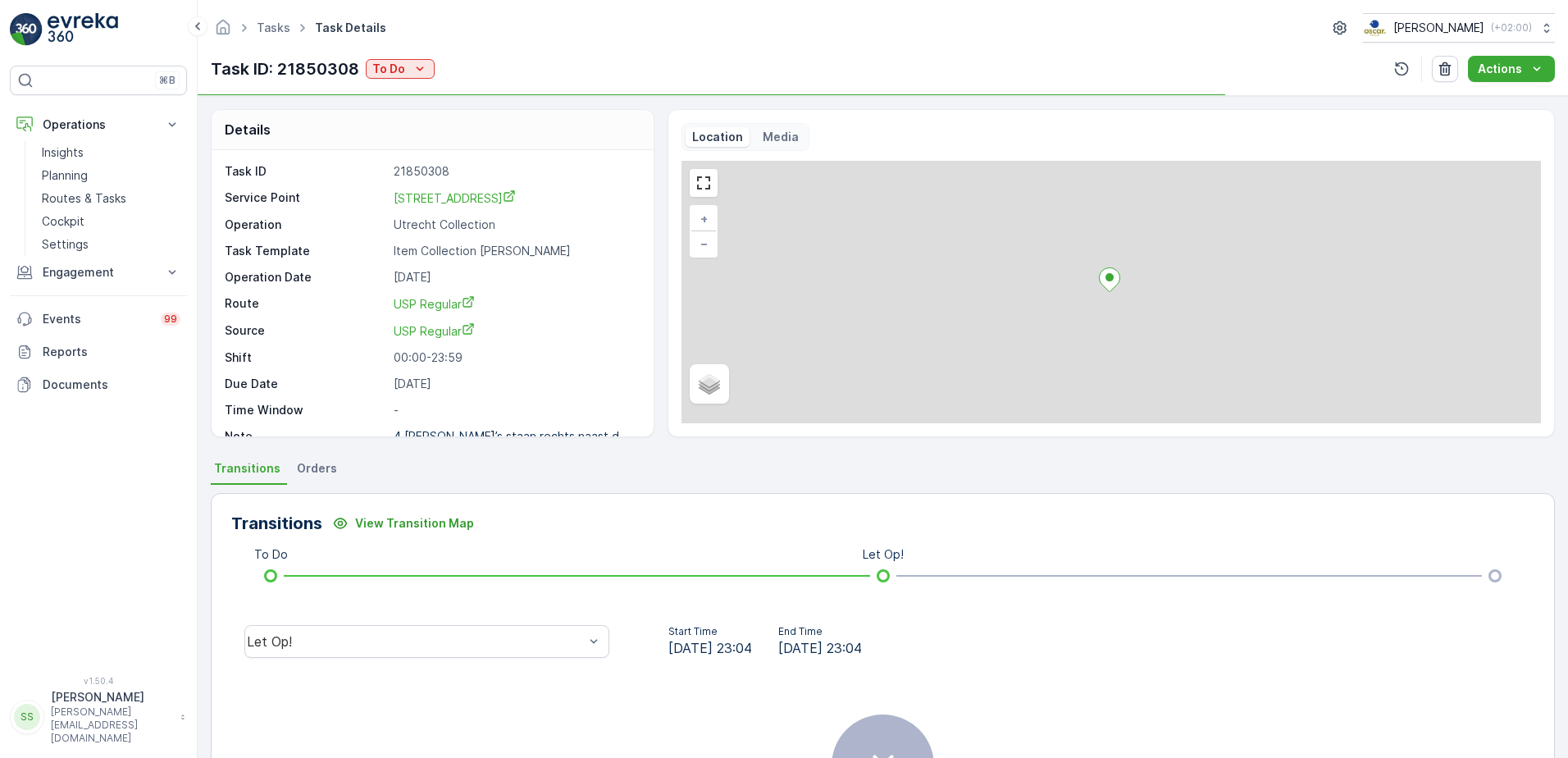
scroll to position [22, 0]
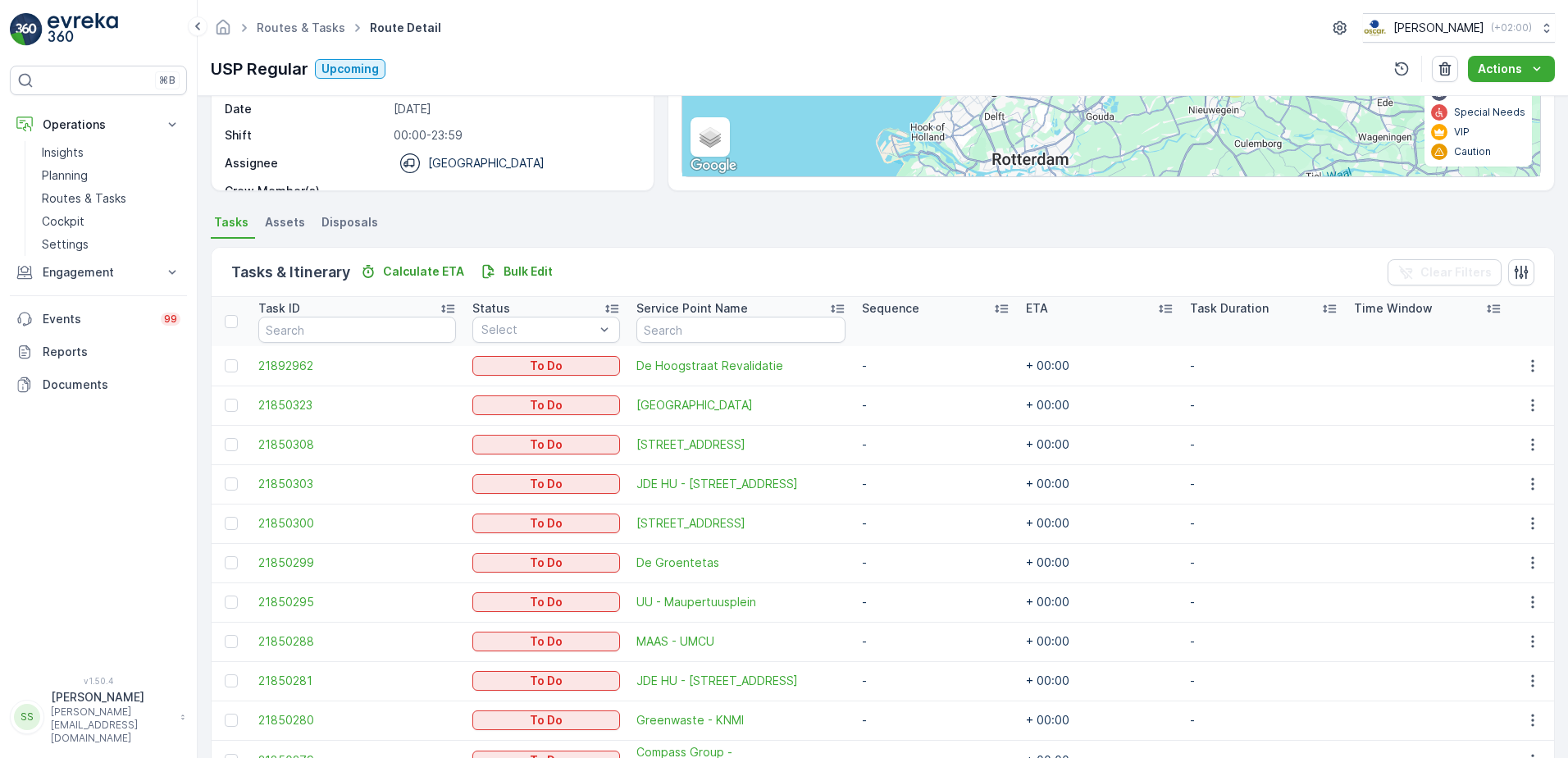
scroll to position [416, 0]
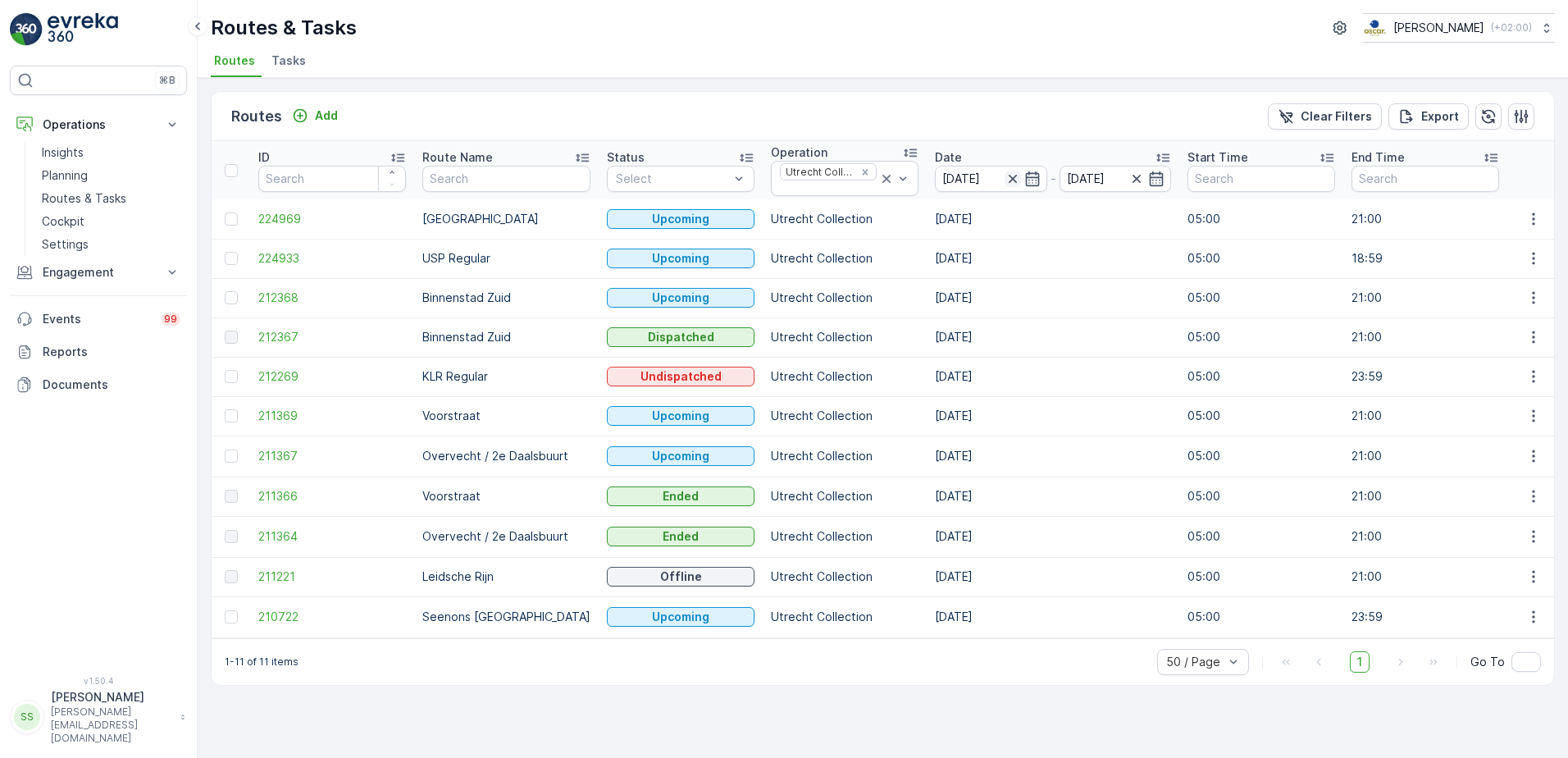
click at [1008, 176] on icon "button" at bounding box center [1012, 179] width 8 height 8
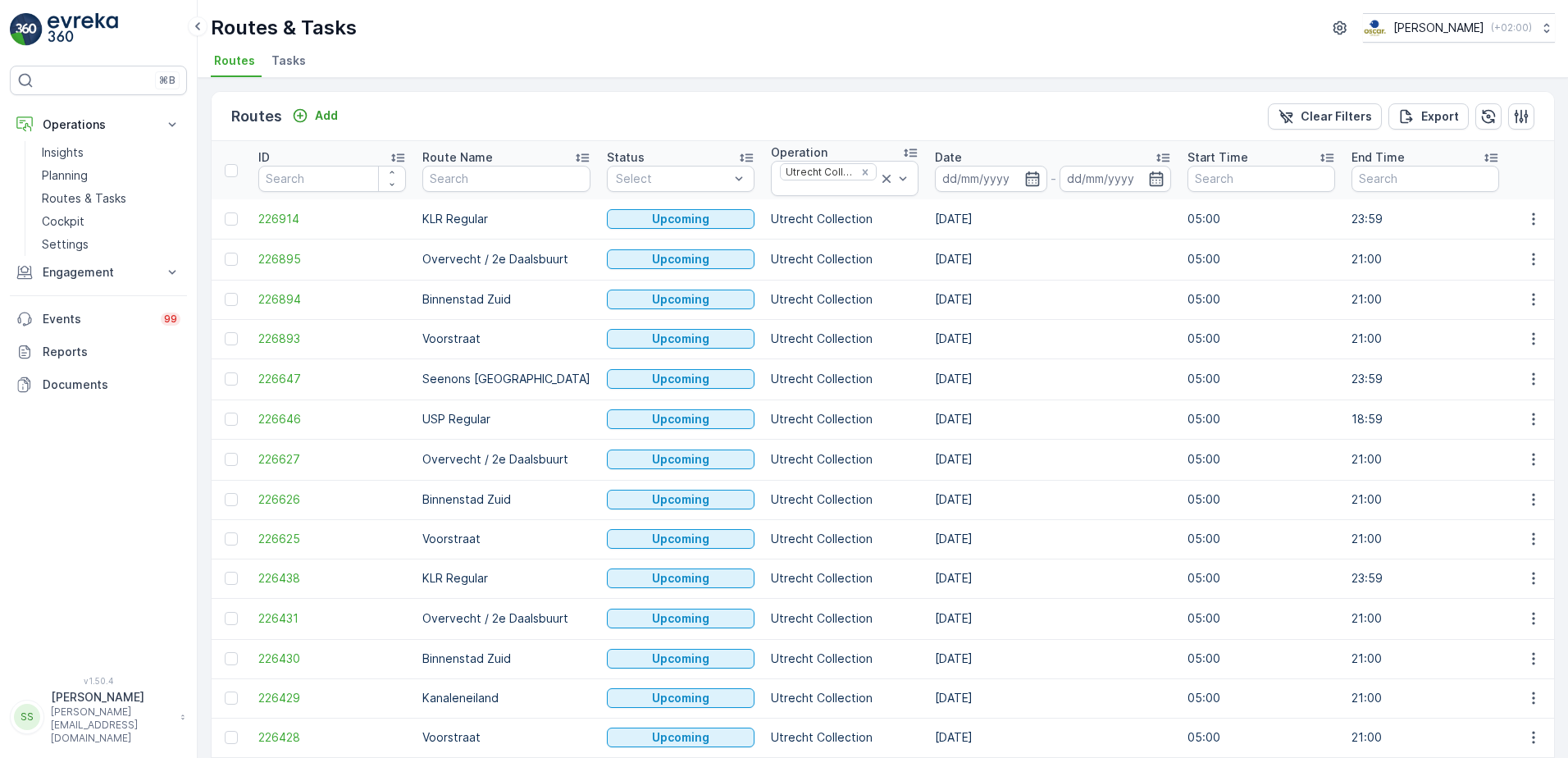
click at [1024, 179] on icon "button" at bounding box center [1032, 179] width 17 height 17
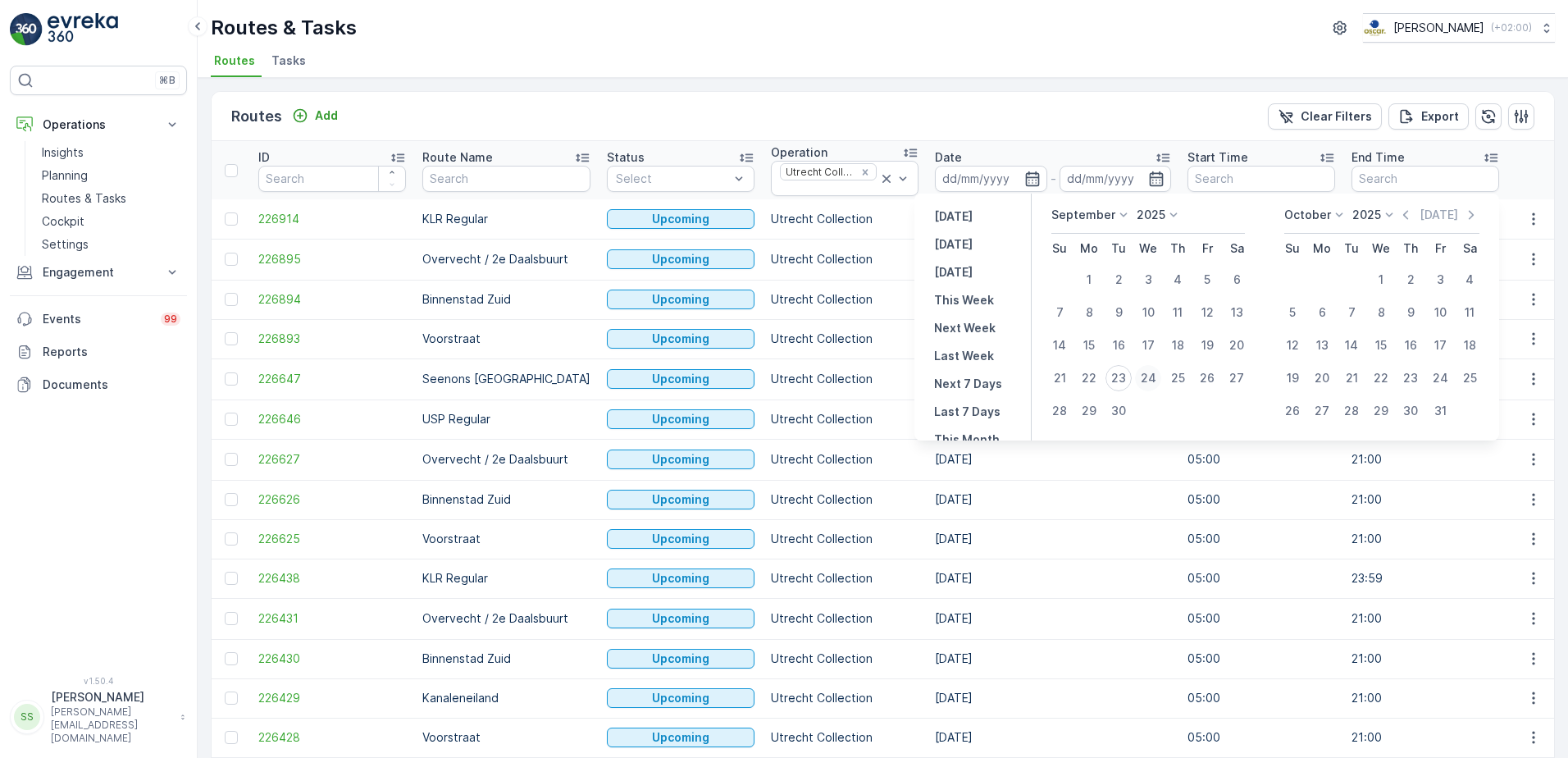
click at [1145, 376] on div "24" at bounding box center [1148, 378] width 27 height 27
type input "[DATE]"
click at [966, 101] on div "Routes Add Clear Filters Export" at bounding box center [882, 116] width 1342 height 49
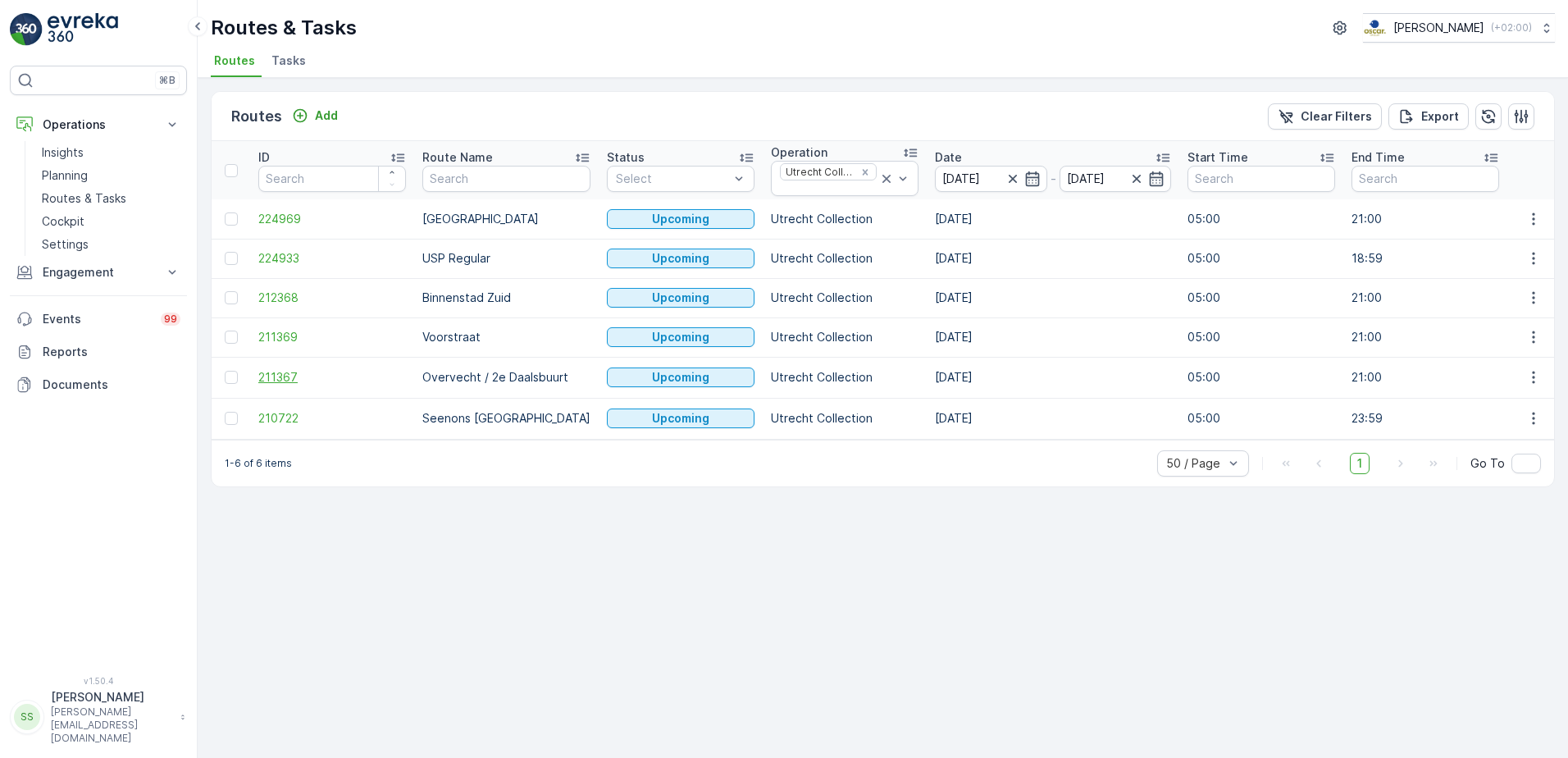
click at [278, 375] on span "211367" at bounding box center [332, 377] width 148 height 17
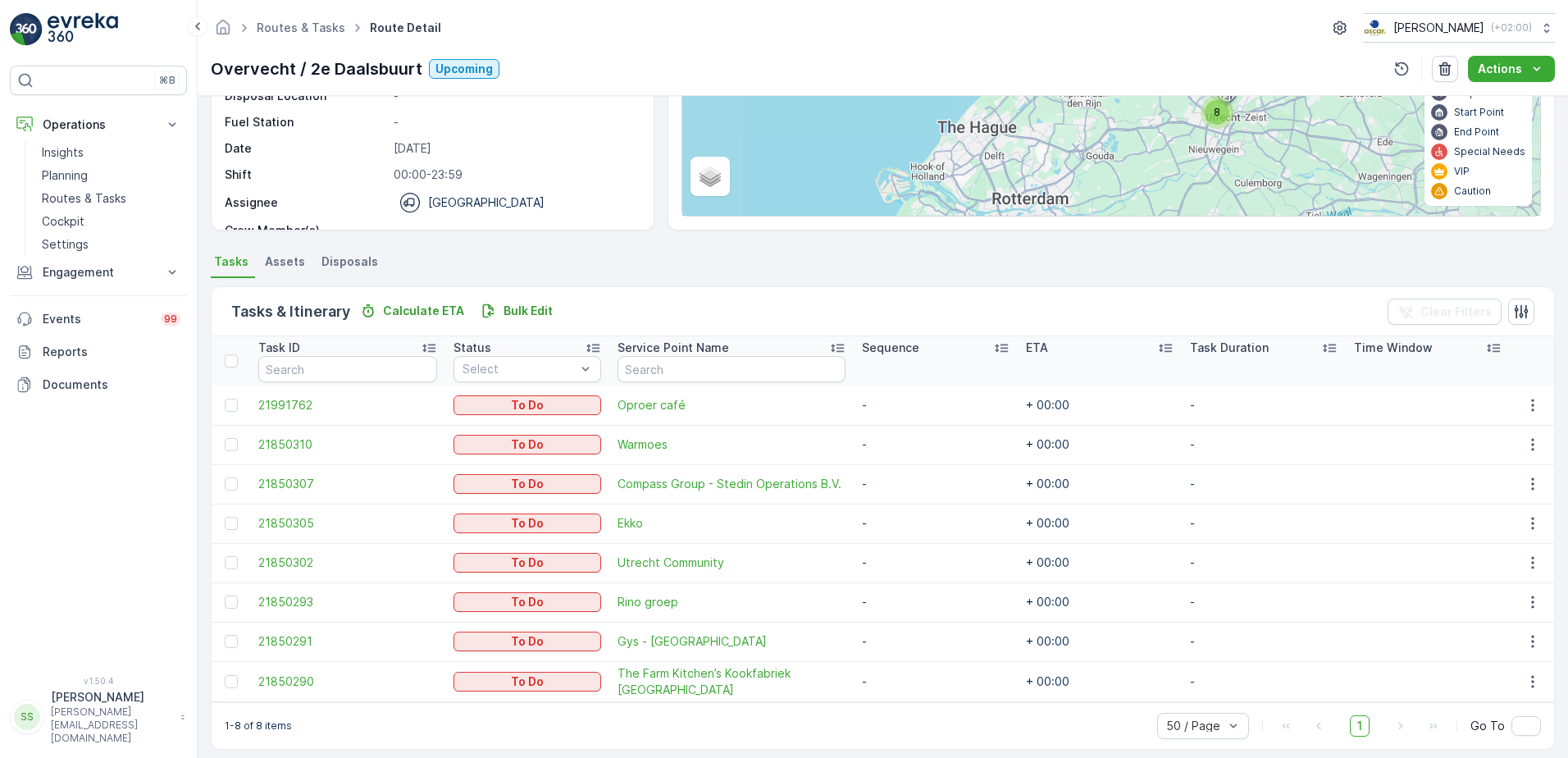
scroll to position [219, 0]
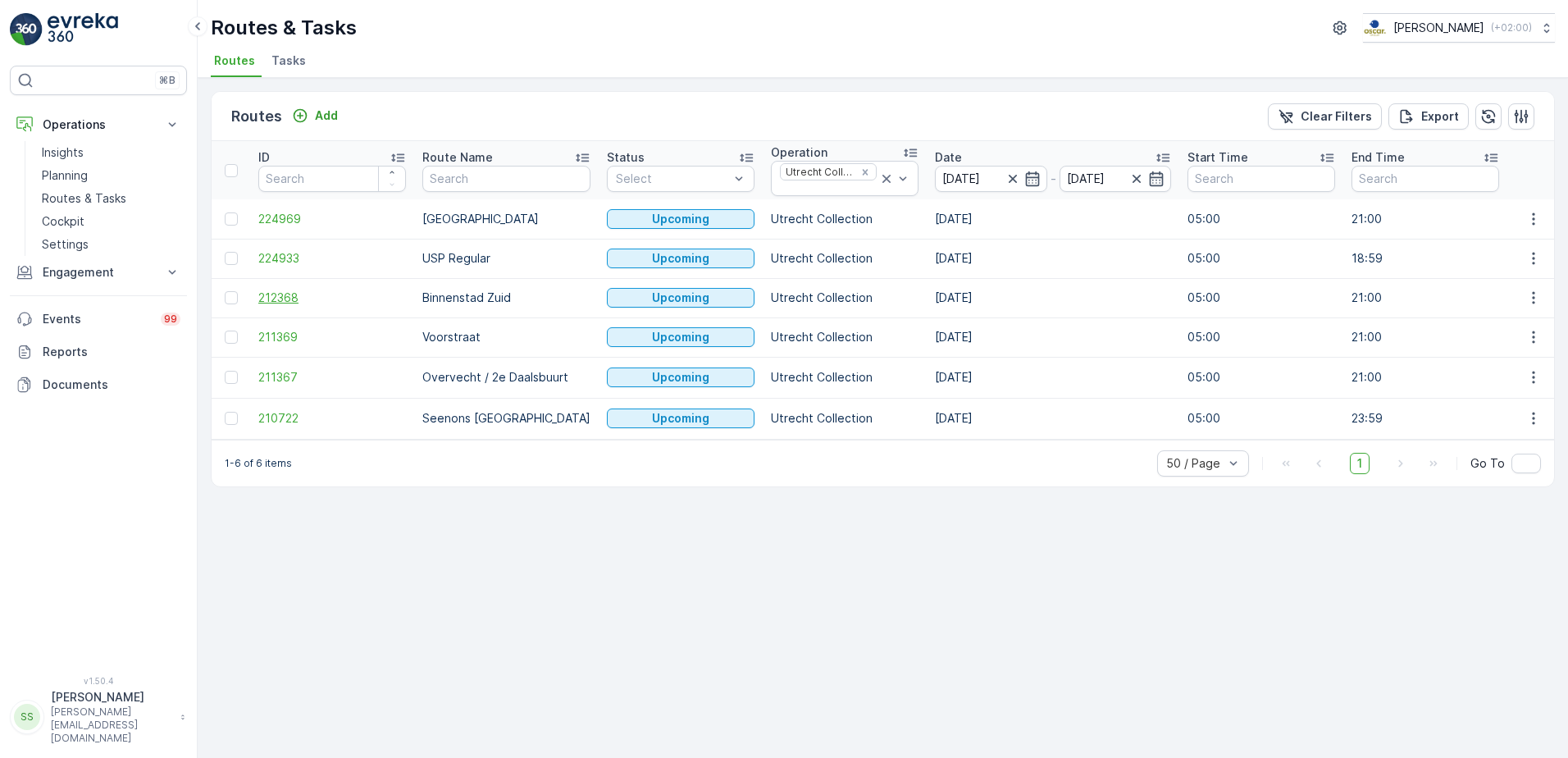
click at [283, 294] on span "212368" at bounding box center [332, 298] width 148 height 17
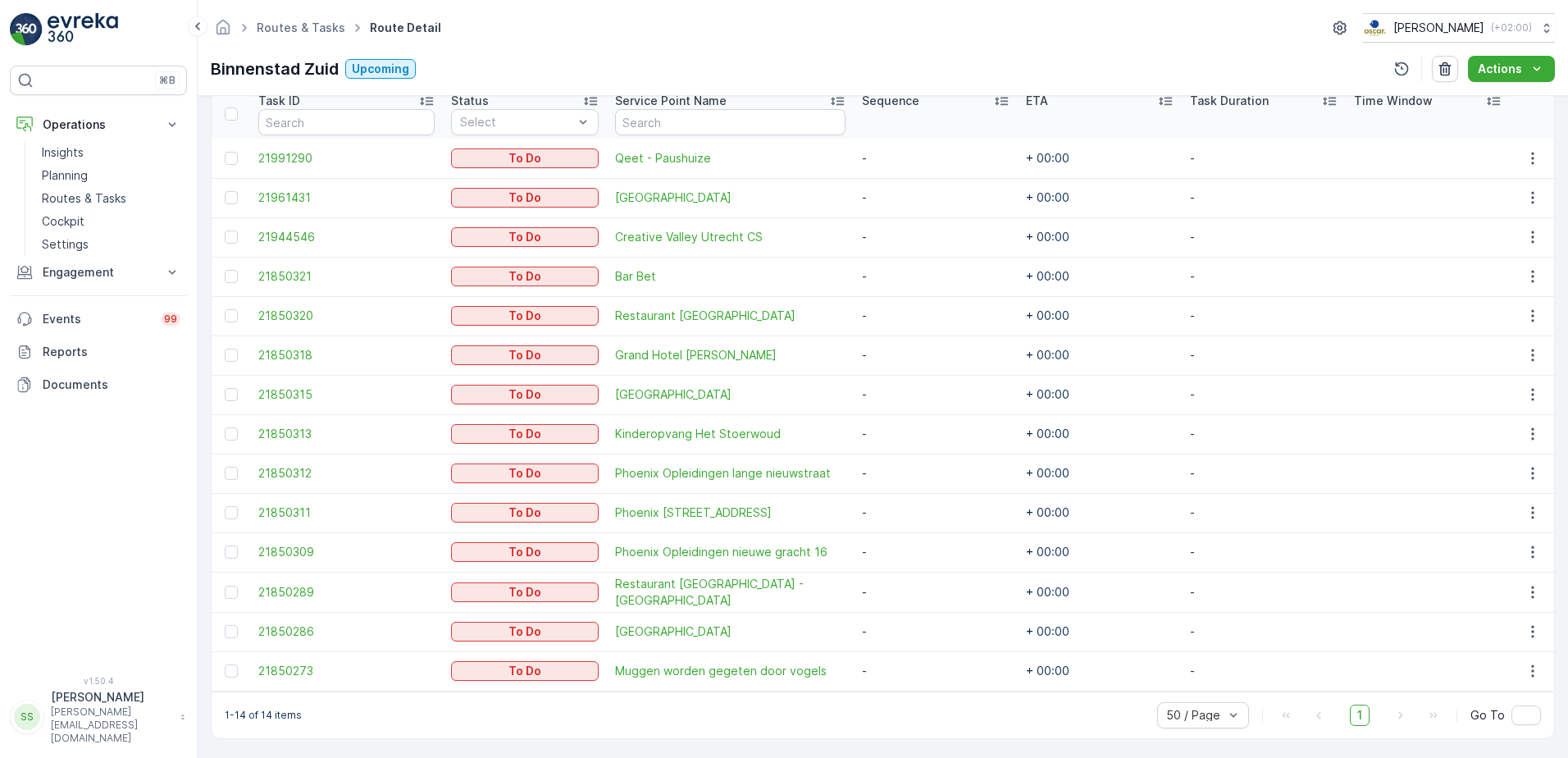
scroll to position [455, 0]
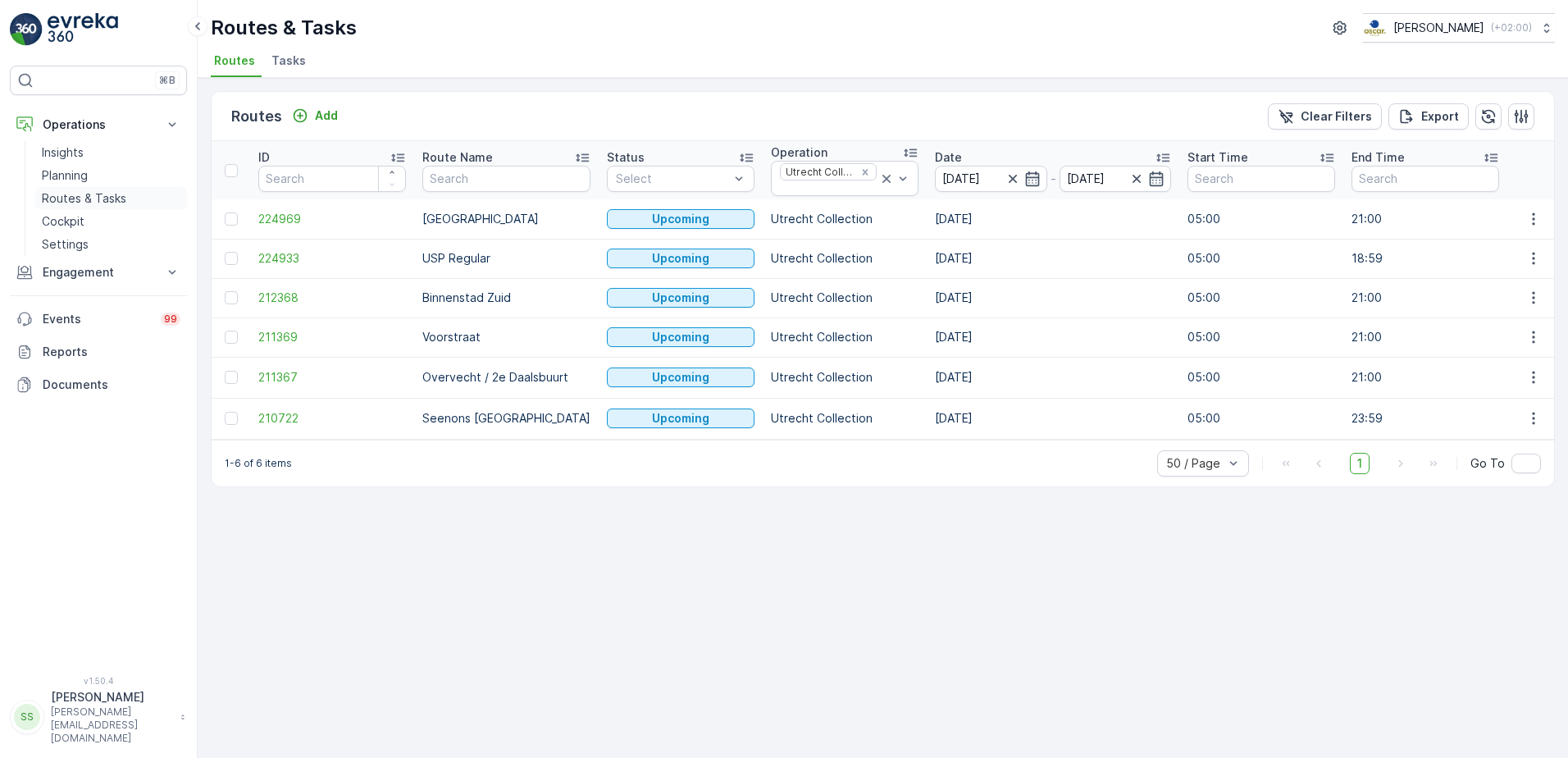
drag, startPoint x: 67, startPoint y: 194, endPoint x: 104, endPoint y: 200, distance: 37.5
click at [67, 194] on p "Routes & Tasks" at bounding box center [84, 199] width 85 height 17
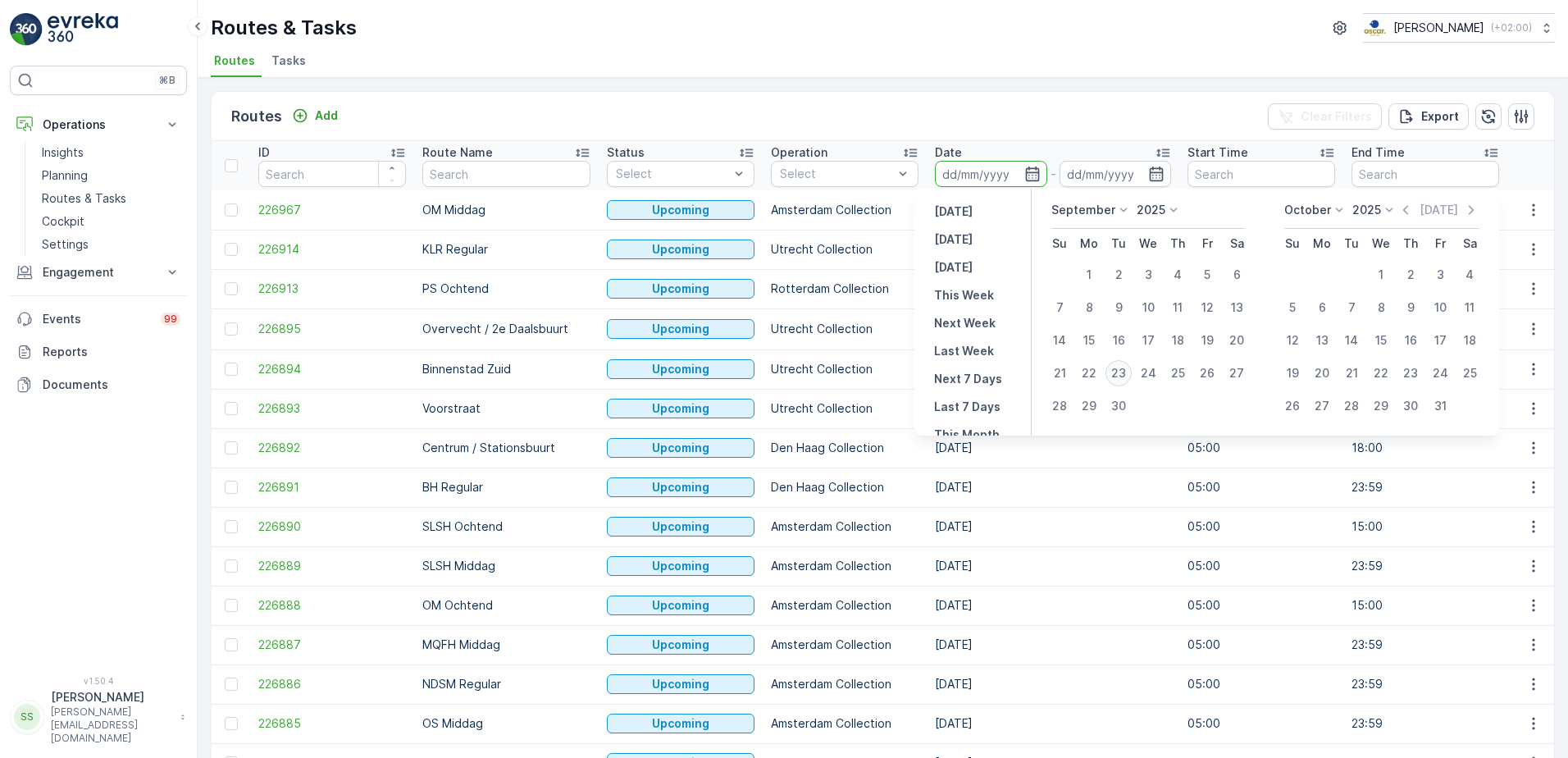
click at [1123, 369] on div "23" at bounding box center [1118, 373] width 27 height 27
type input "[DATE]"
click at [894, 107] on div "Routes Add Clear Filters Export" at bounding box center [882, 116] width 1342 height 49
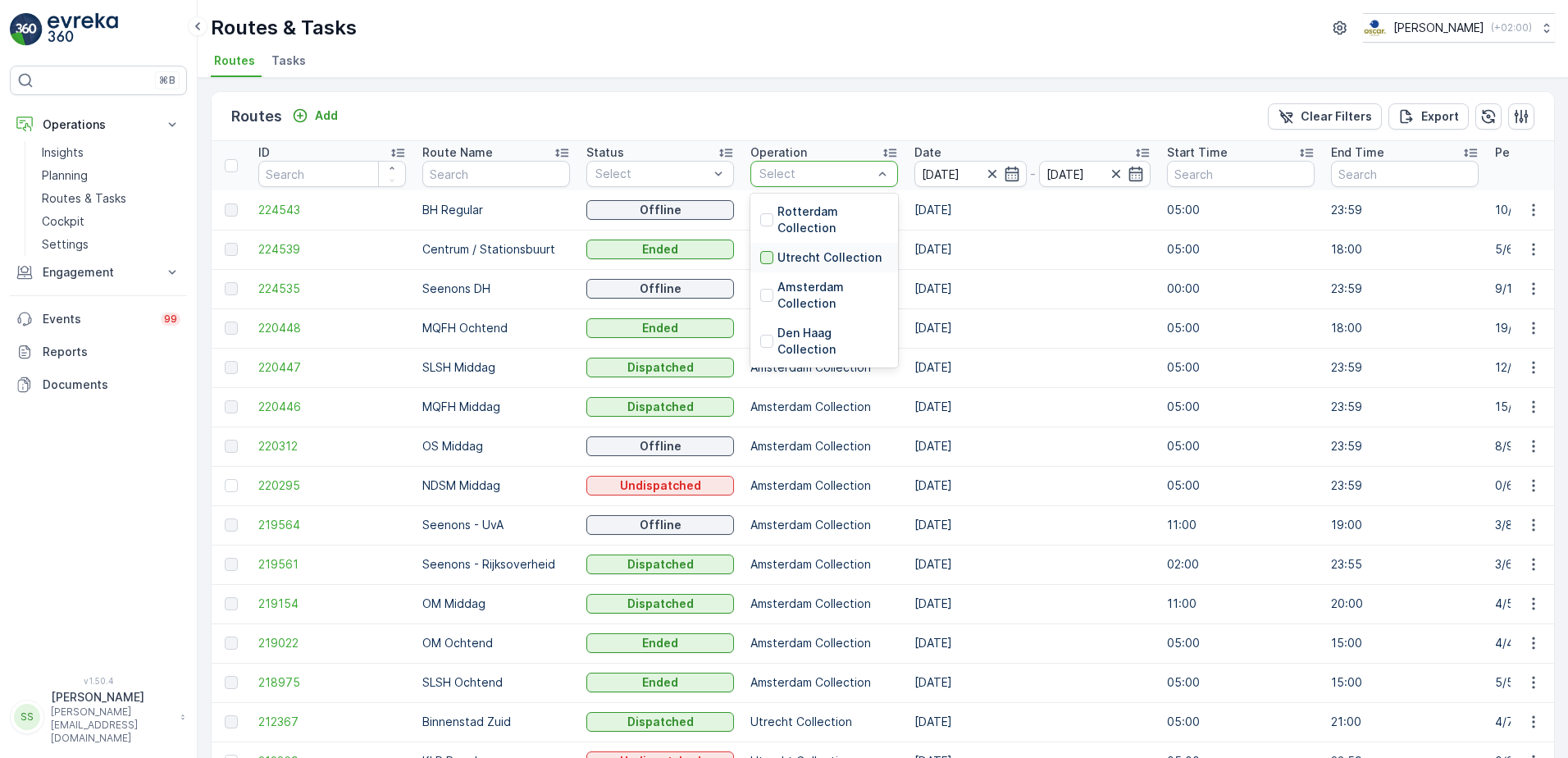
click at [771, 253] on div at bounding box center [767, 258] width 13 height 13
click at [782, 140] on div "Routes Add Clear Filters Export" at bounding box center [882, 116] width 1342 height 49
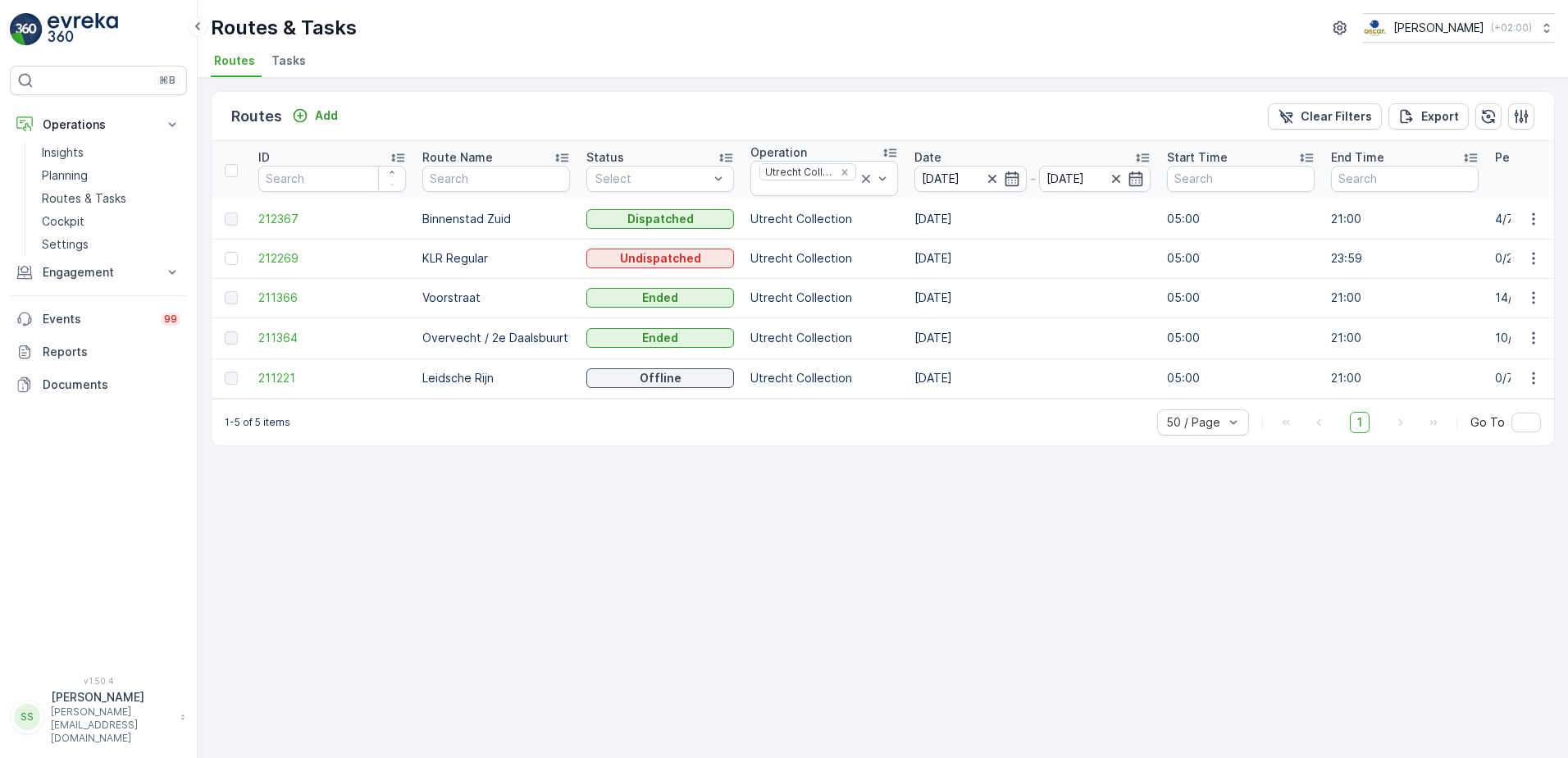
click at [593, 561] on div "Routes Add Clear Filters Export ID Route Name Status Select Operation Utrecht C…" at bounding box center [882, 418] width 1370 height 680
click at [849, 168] on icon "Remove Utrecht Collection" at bounding box center [844, 172] width 12 height 12
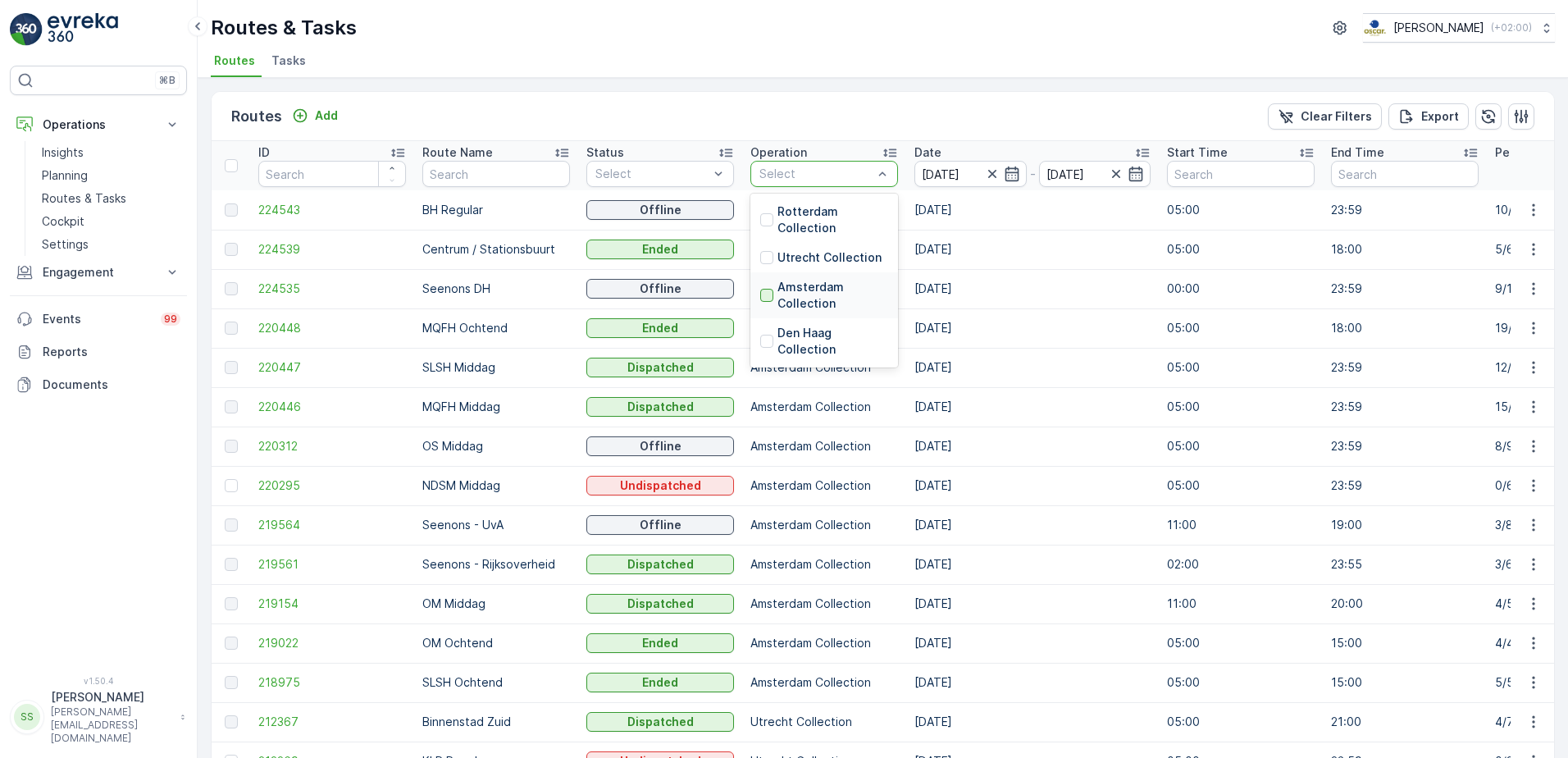
click at [766, 293] on div at bounding box center [767, 295] width 13 height 13
click at [781, 117] on div "Routes Add Clear Filters Export" at bounding box center [882, 116] width 1342 height 49
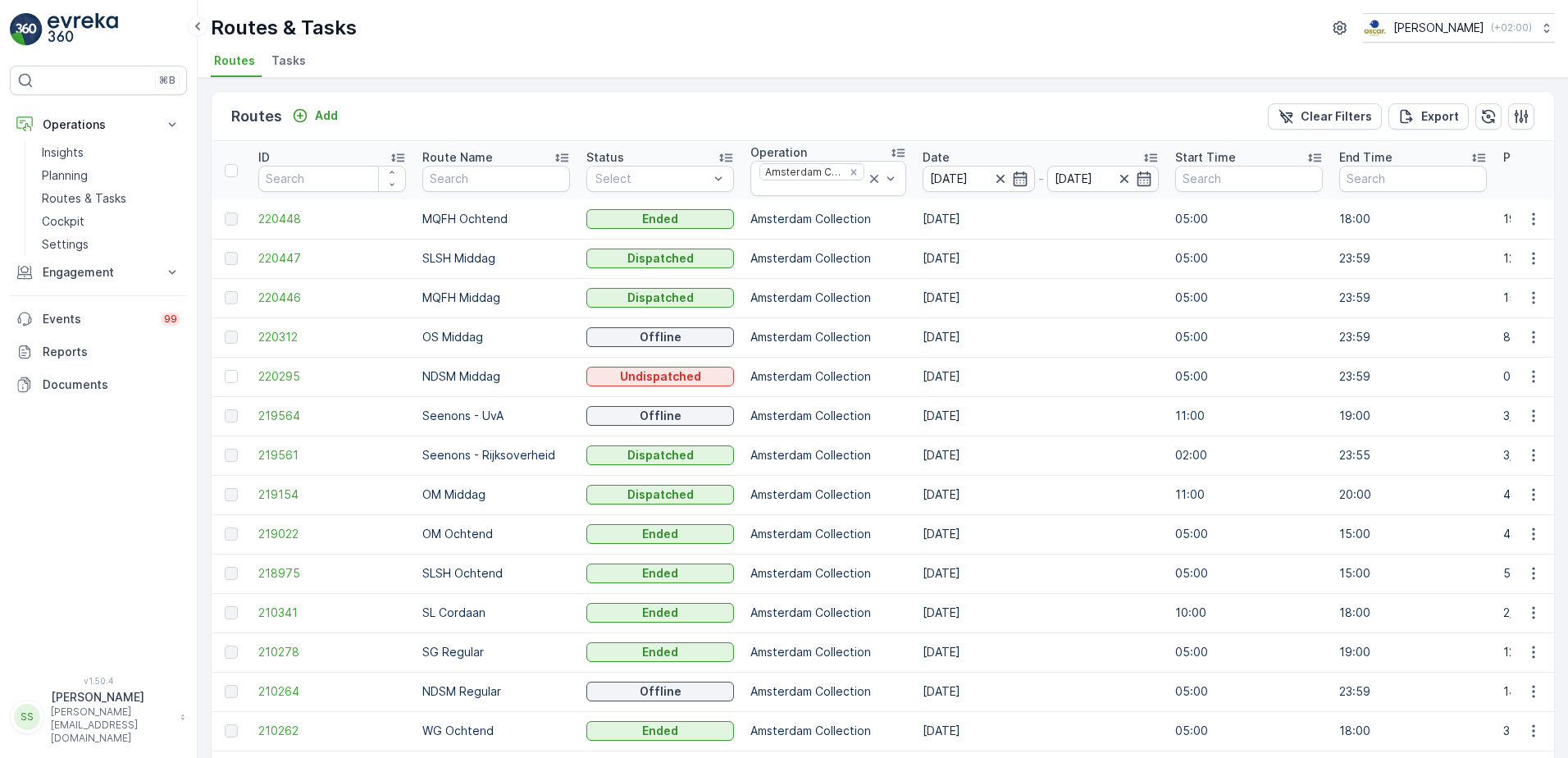
scroll to position [259, 0]
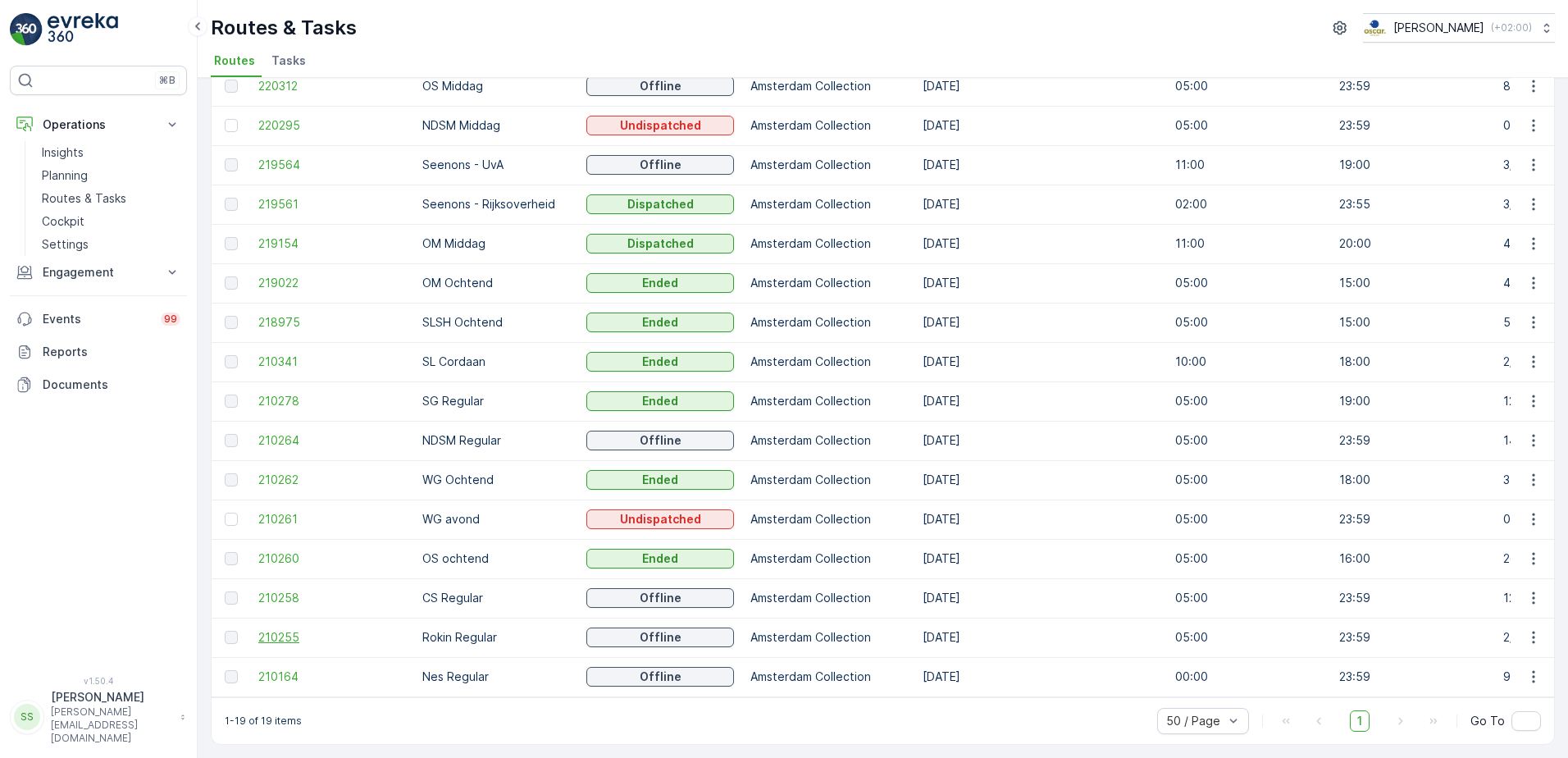
click at [287, 580] on span "210255" at bounding box center [332, 637] width 148 height 17
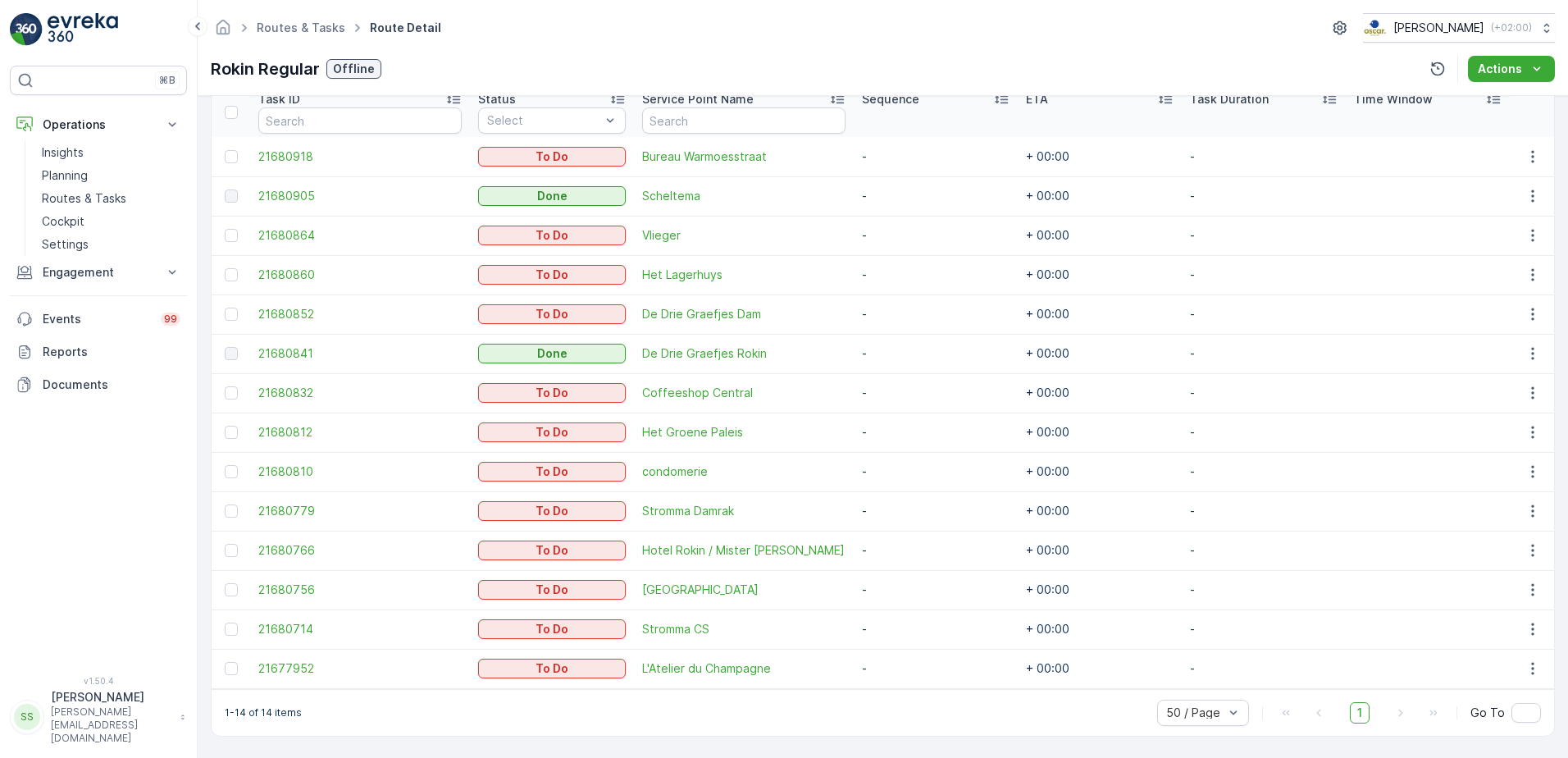
scroll to position [455, 0]
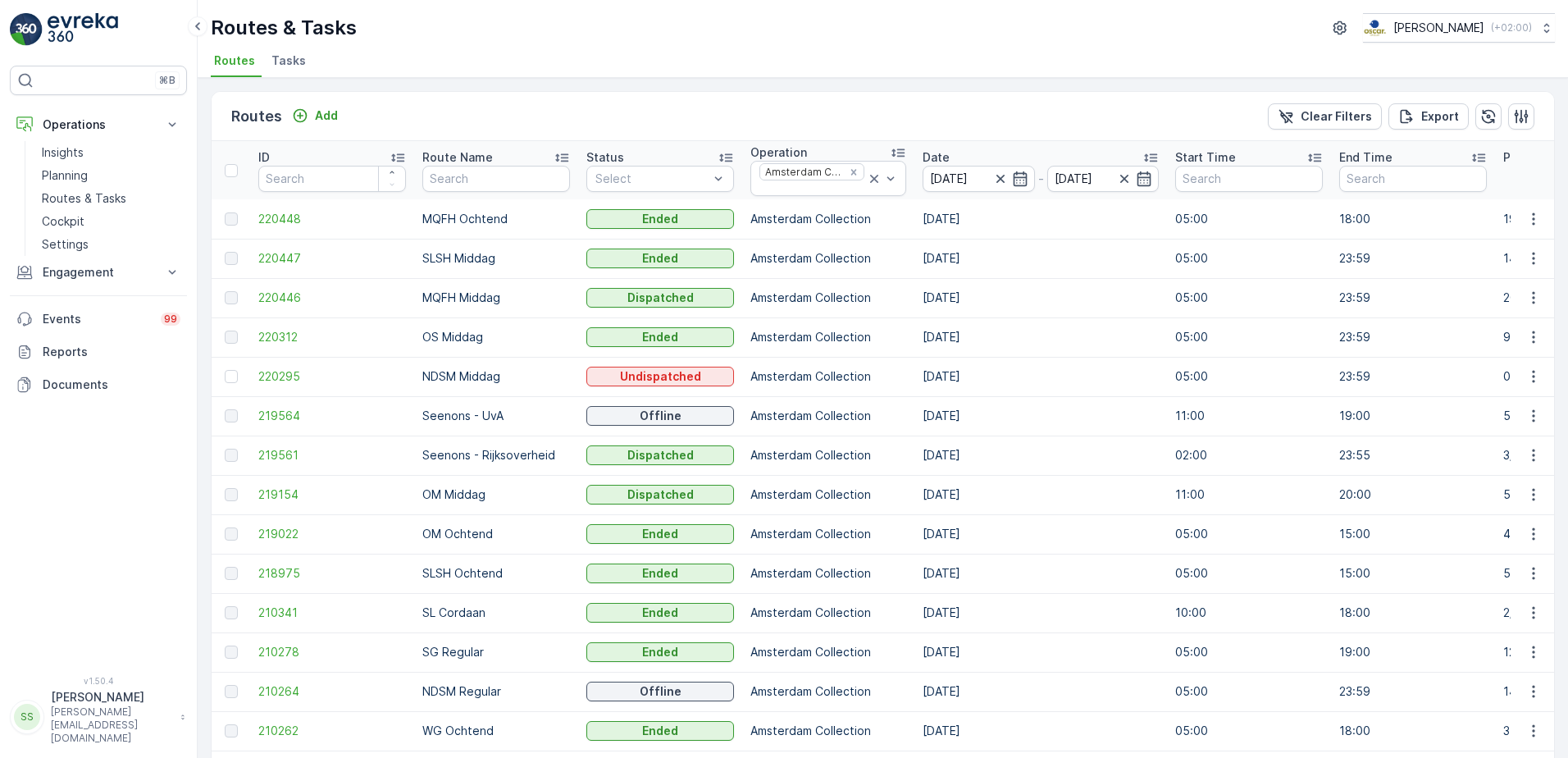
drag, startPoint x: 846, startPoint y: 173, endPoint x: 848, endPoint y: 155, distance: 18.1
click at [850, 173] on icon "Remove Amsterdam Collection" at bounding box center [853, 171] width 6 height 6
click at [850, 135] on div "Routes Add Clear Filters Export" at bounding box center [882, 116] width 1342 height 49
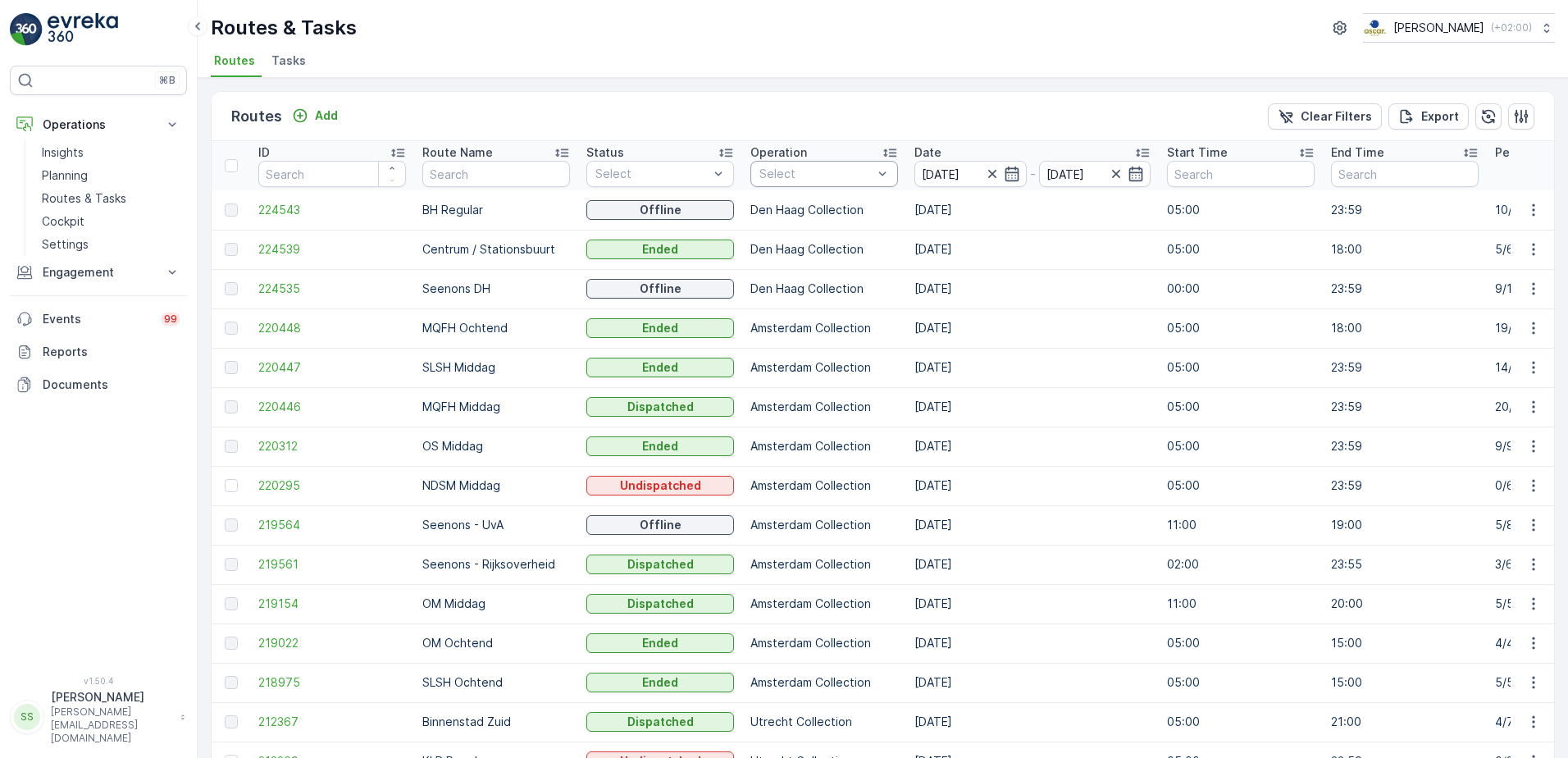
click at [821, 183] on div "Select" at bounding box center [824, 174] width 148 height 27
click at [768, 253] on div at bounding box center [767, 258] width 13 height 13
click at [771, 102] on div "Routes Add Clear Filters Export" at bounding box center [882, 116] width 1342 height 49
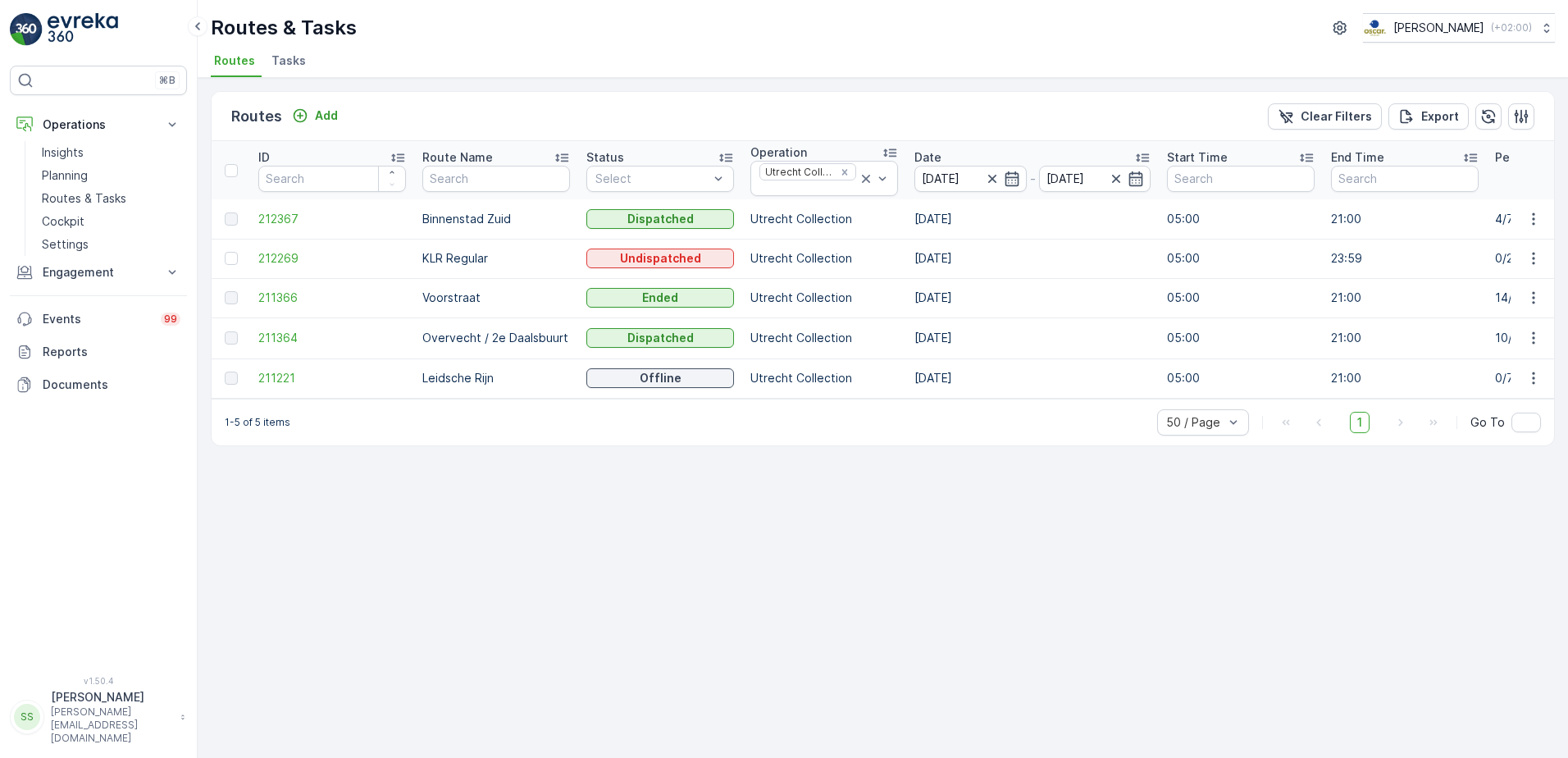
click at [765, 109] on div "Routes Add Clear Filters Export" at bounding box center [882, 116] width 1342 height 49
click at [262, 381] on span "211221" at bounding box center [332, 378] width 148 height 17
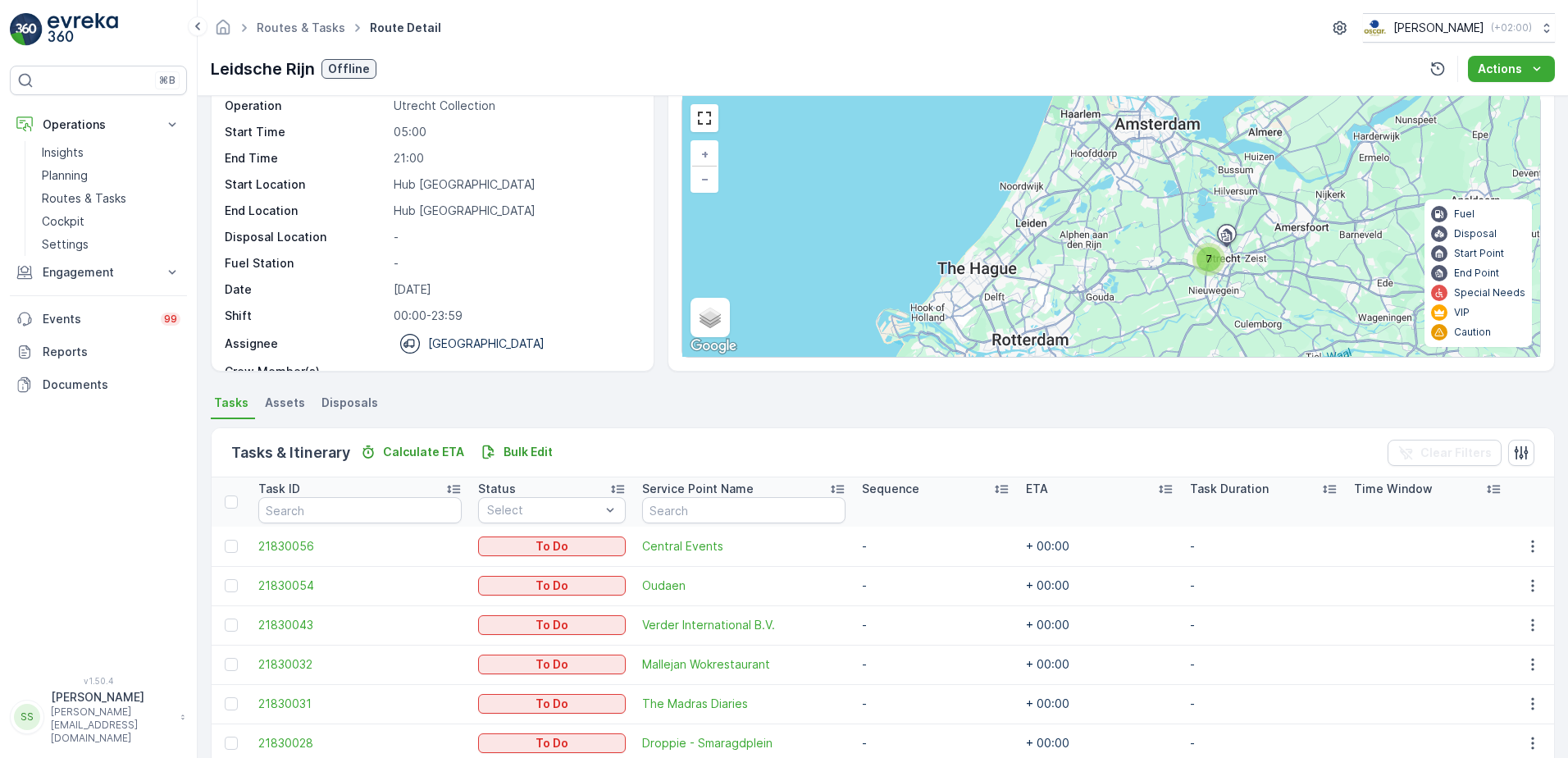
scroll to position [180, 0]
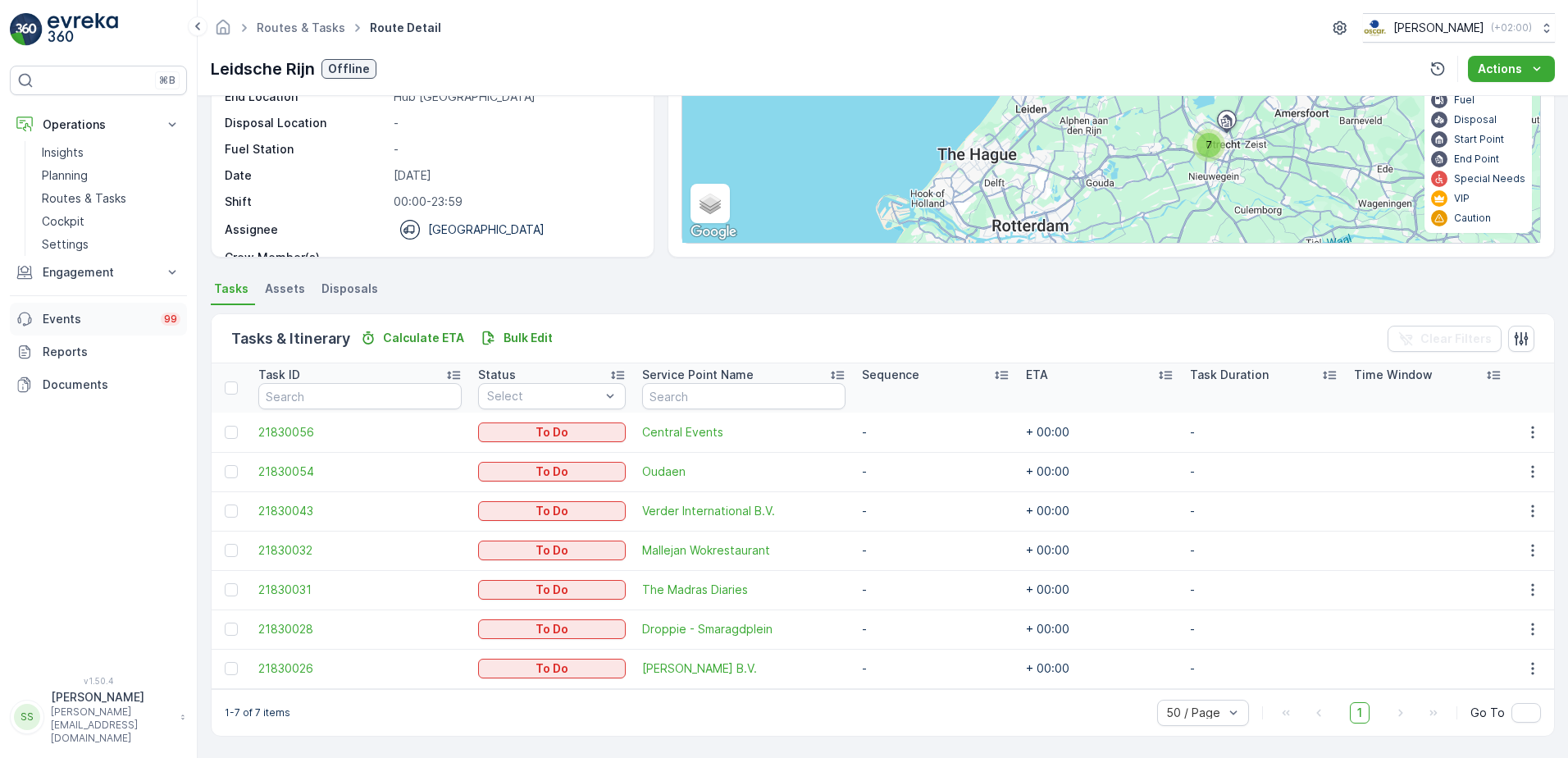
drag, startPoint x: 289, startPoint y: 510, endPoint x: 135, endPoint y: 332, distance: 235.4
click at [289, 510] on span "21830043" at bounding box center [360, 511] width 204 height 17
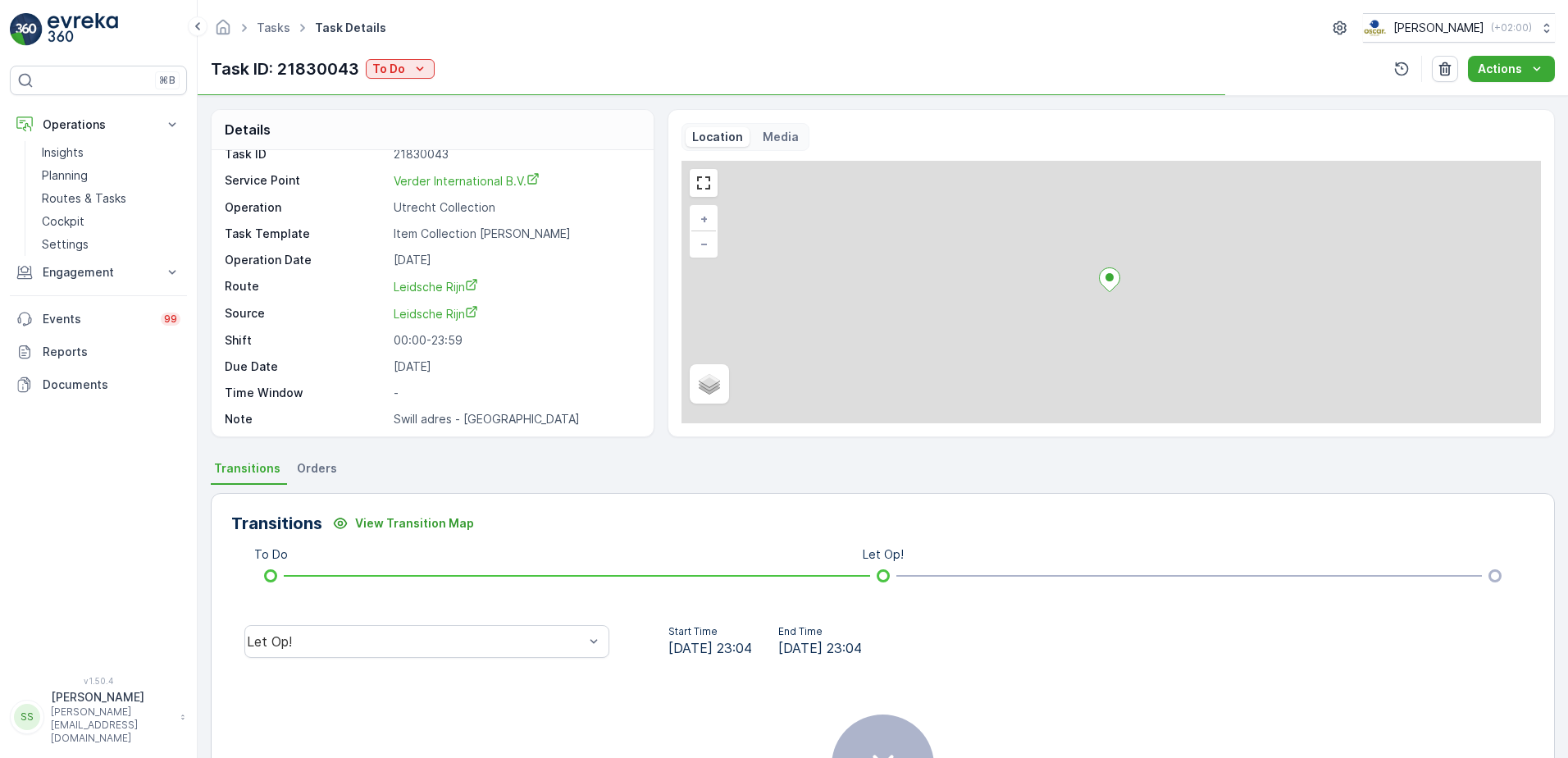
scroll to position [22, 0]
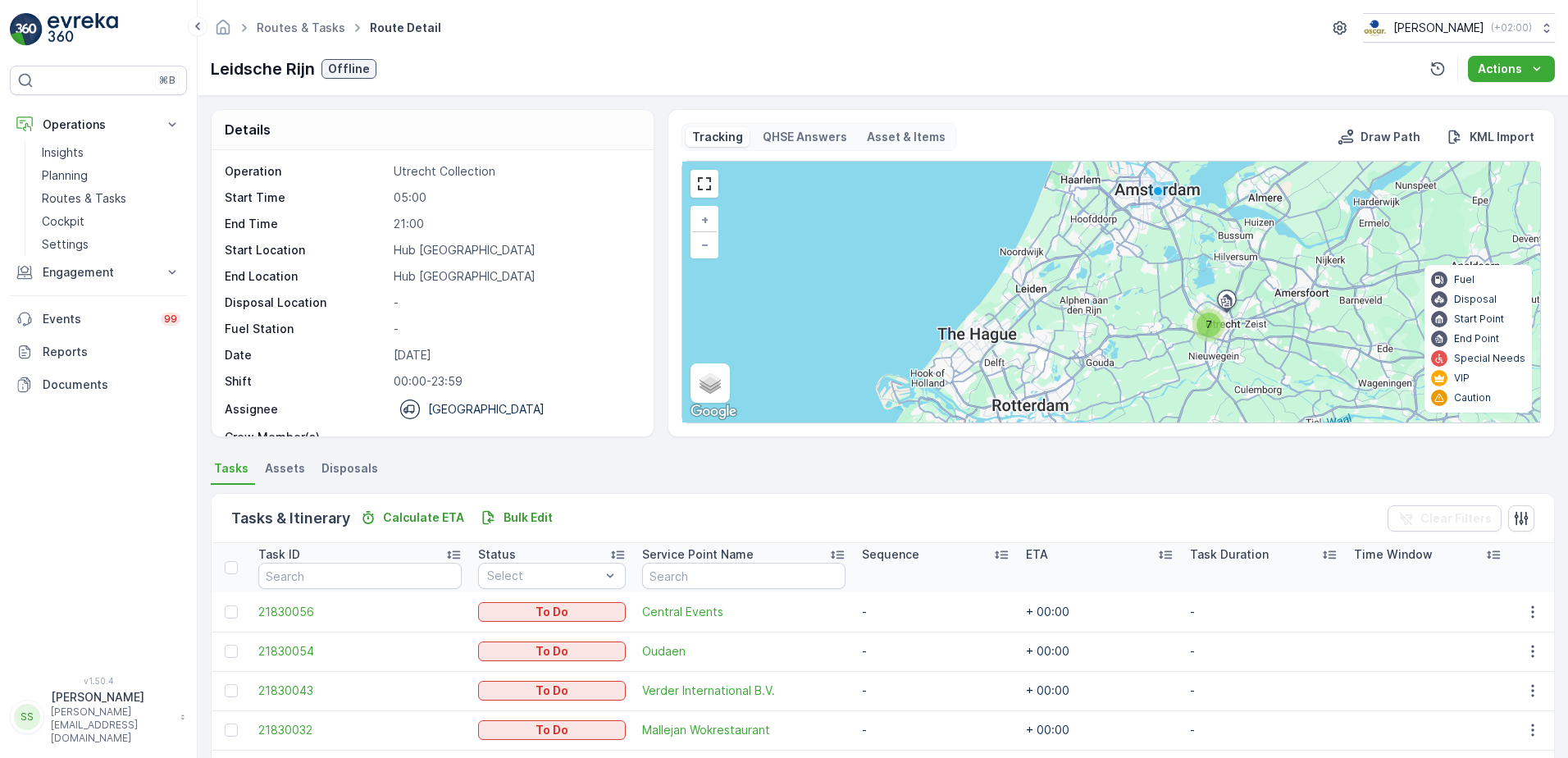
click at [292, 580] on td "21830056" at bounding box center [360, 611] width 219 height 39
click at [283, 580] on span "21830054" at bounding box center [360, 652] width 204 height 17
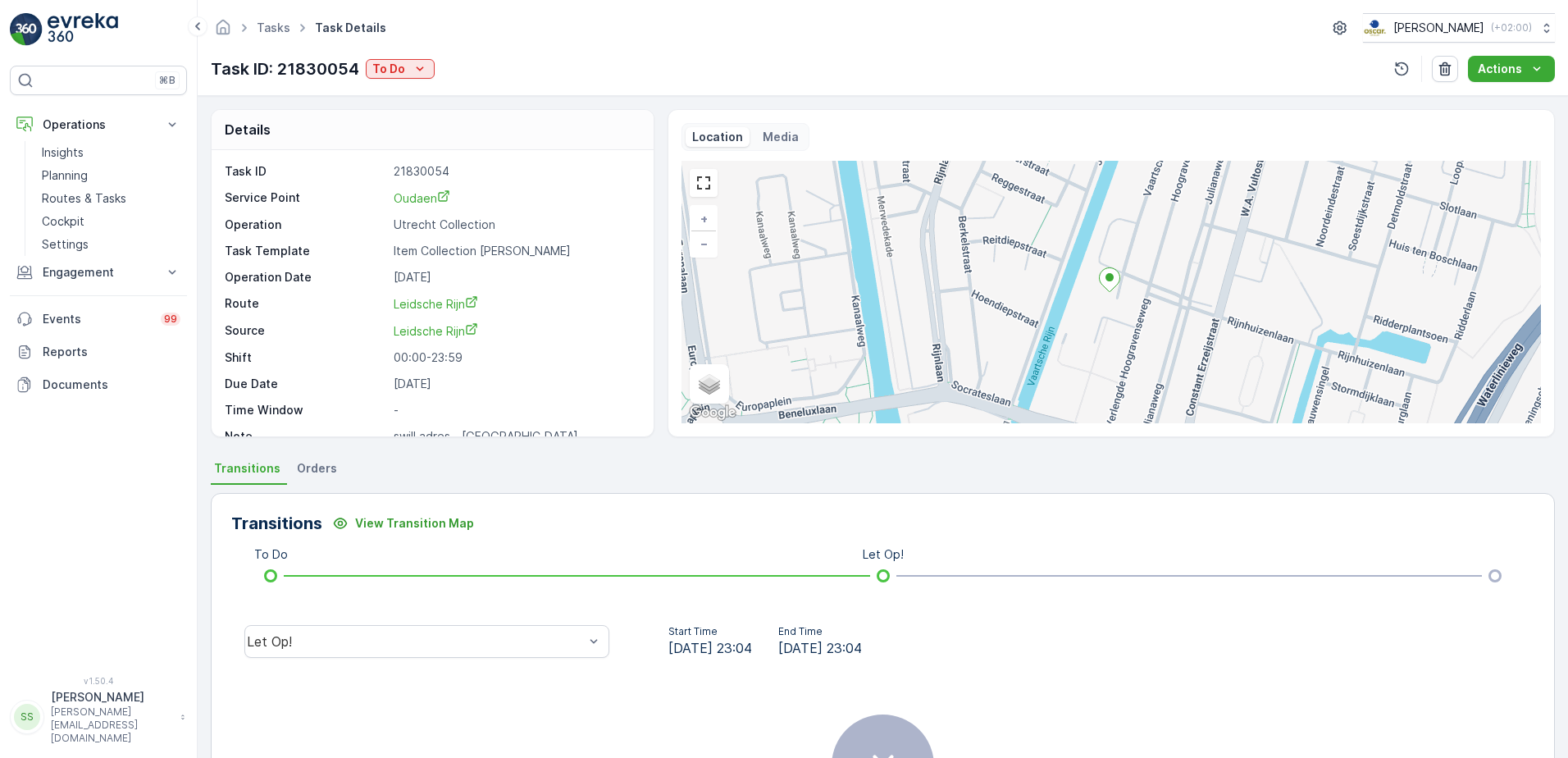
scroll to position [22, 0]
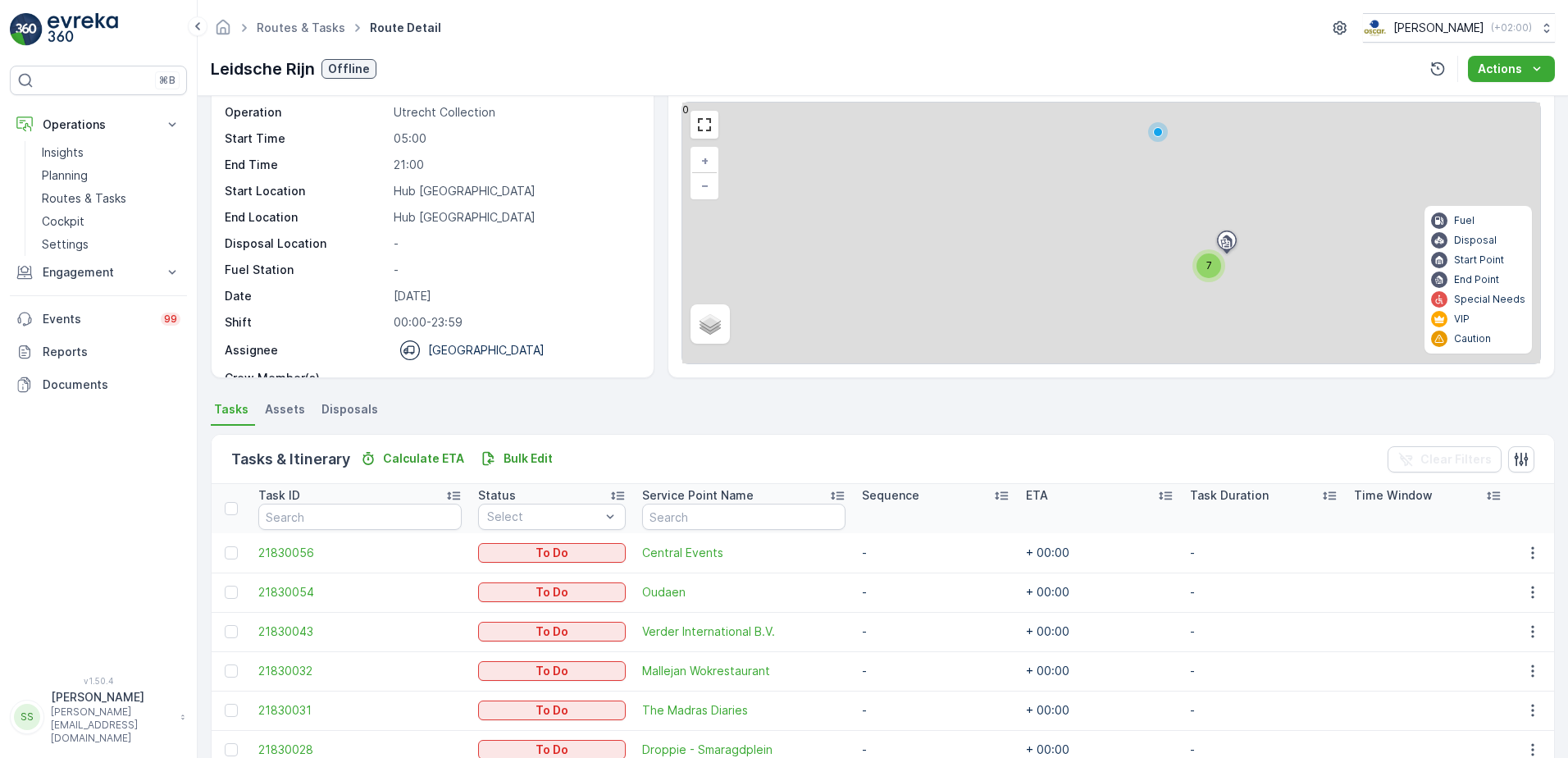
scroll to position [180, 0]
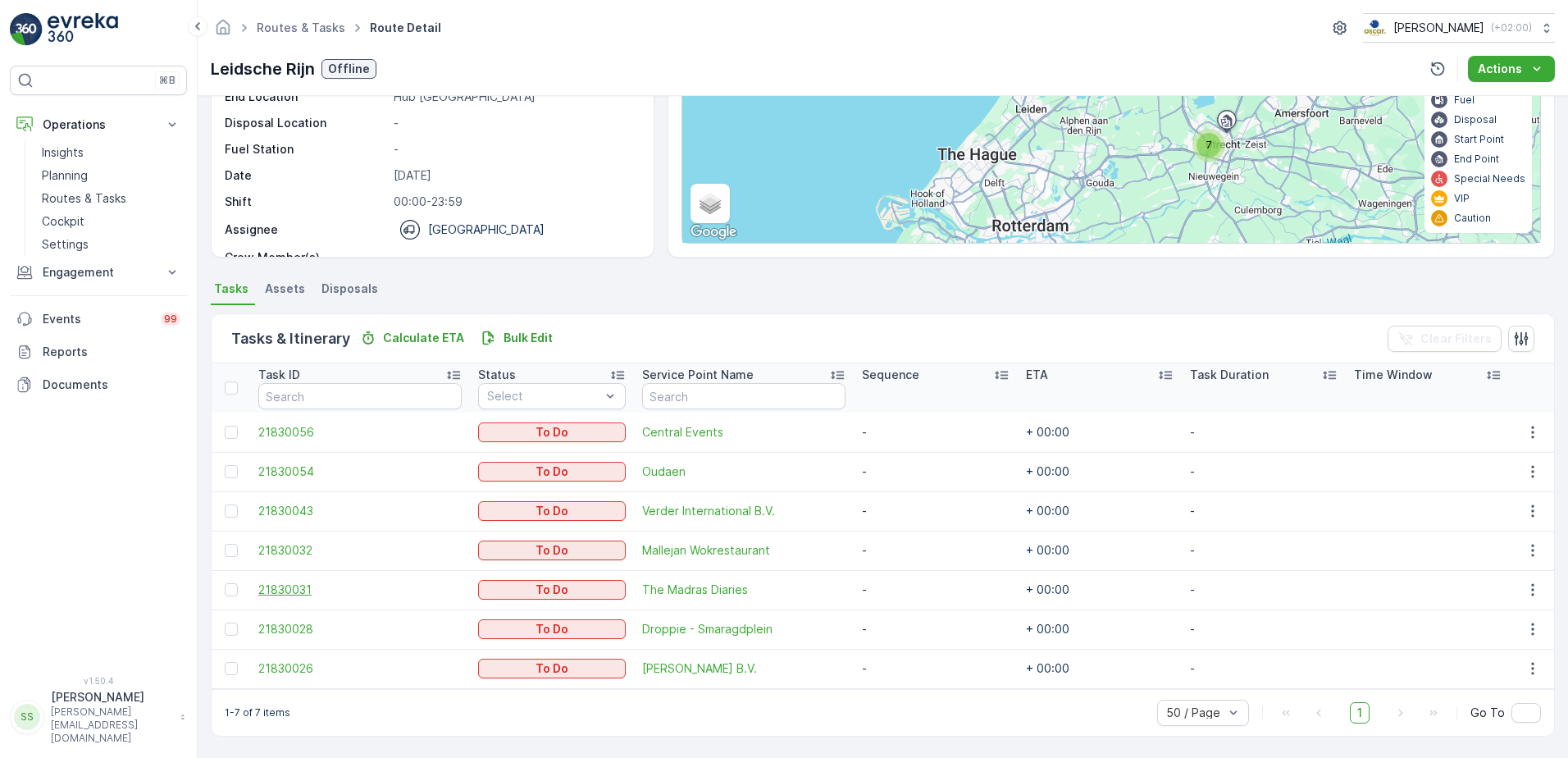
click at [288, 580] on span "21830031" at bounding box center [360, 590] width 204 height 17
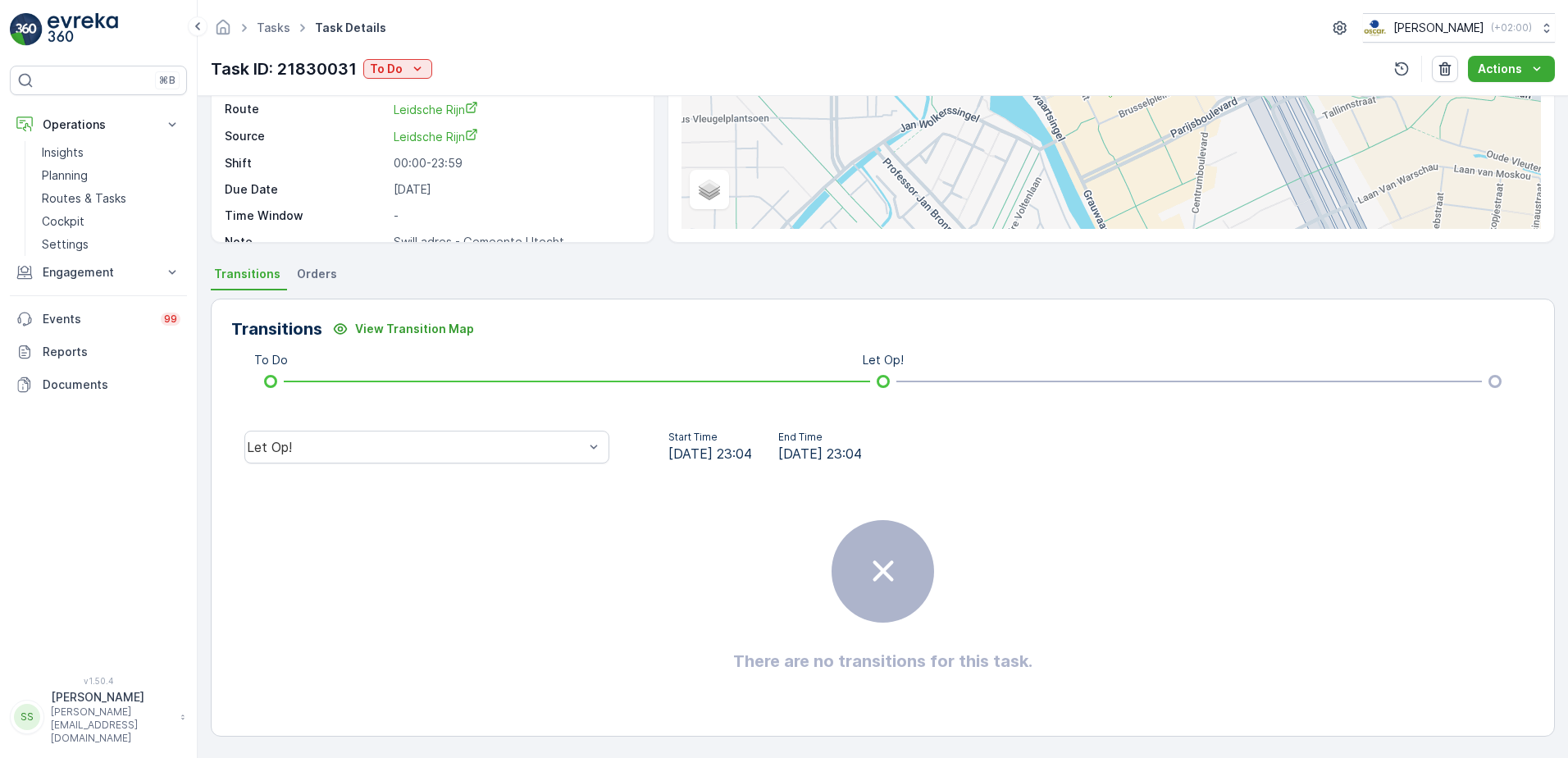
scroll to position [22, 0]
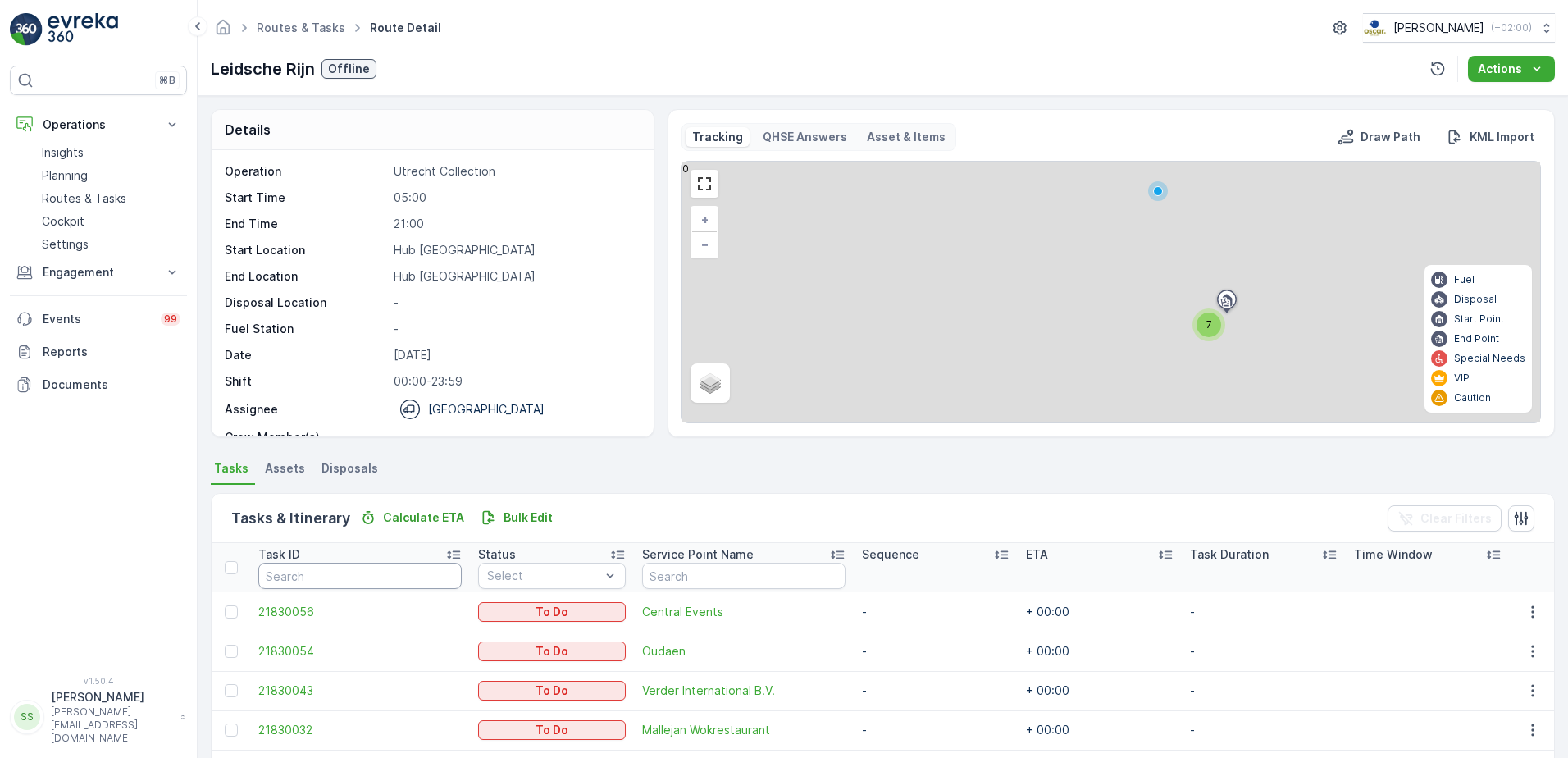
scroll to position [180, 0]
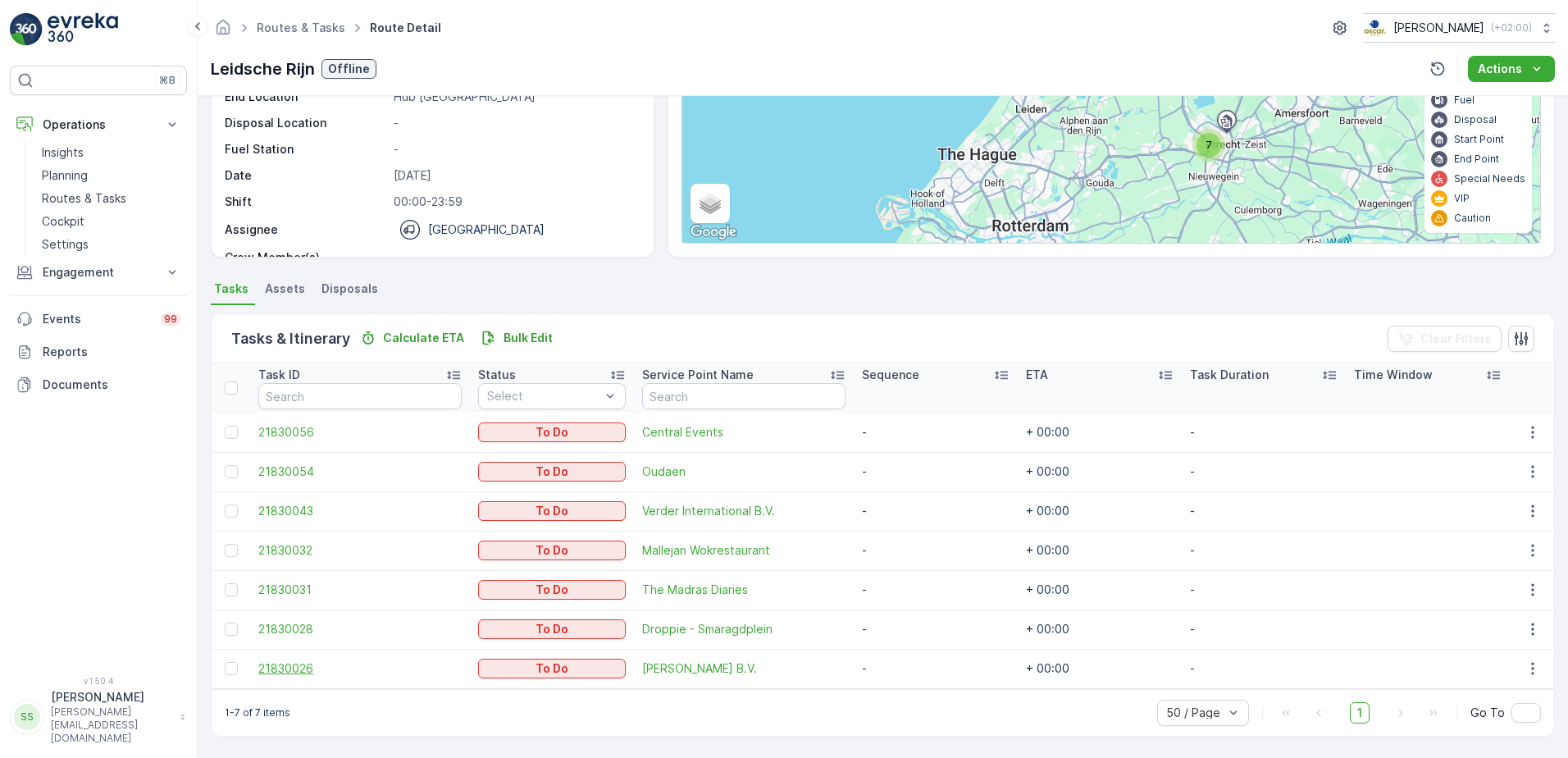
click at [309, 580] on span "21830026" at bounding box center [360, 668] width 204 height 17
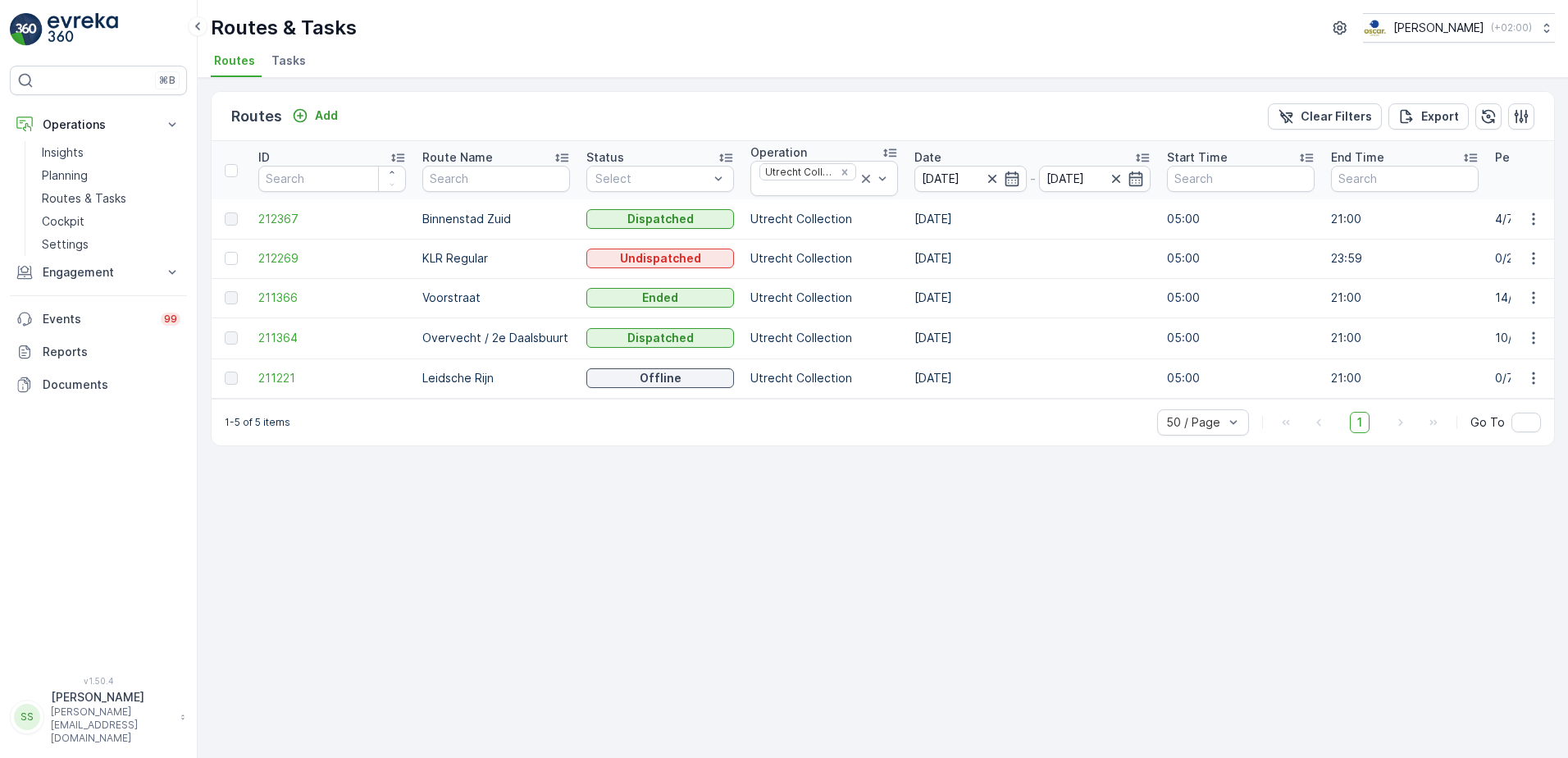
click at [248, 218] on td at bounding box center [231, 219] width 38 height 39
click at [268, 218] on span "212367" at bounding box center [332, 219] width 148 height 17
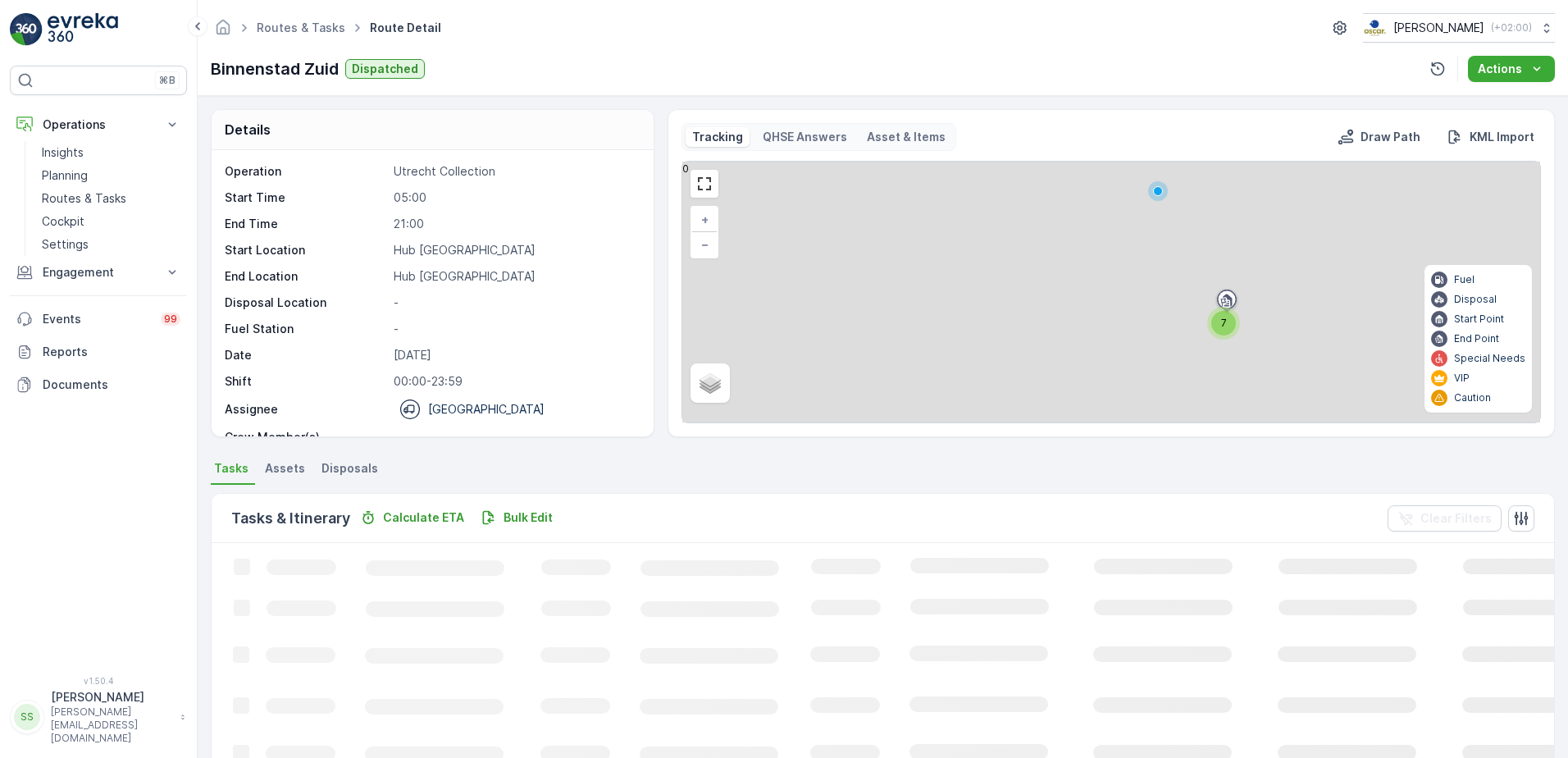
click at [204, 258] on div "Details Operation Utrecht Collection Start Time 05:00 End Time 21:00 Start Loca…" at bounding box center [882, 426] width 1370 height 662
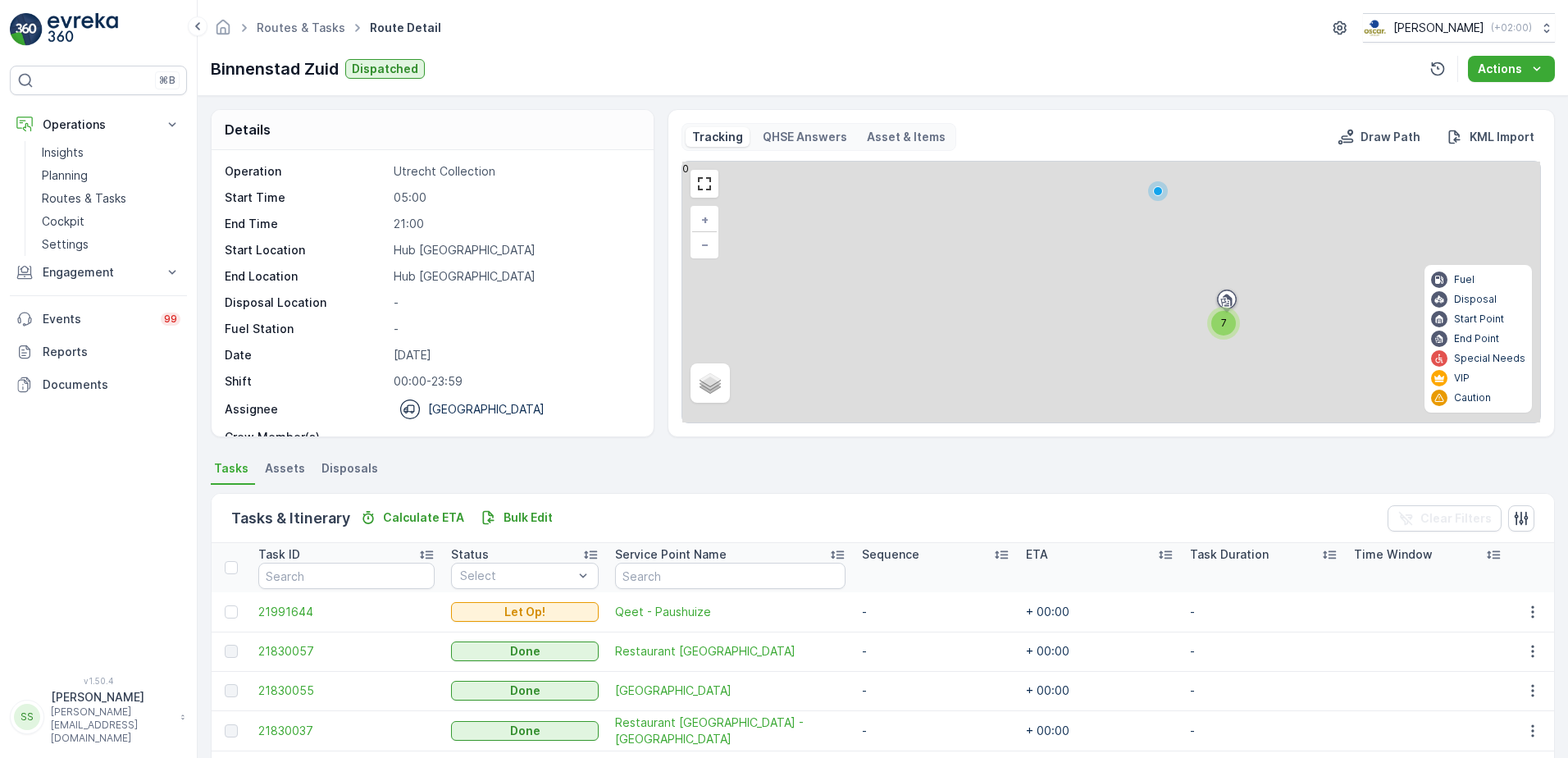
scroll to position [180, 0]
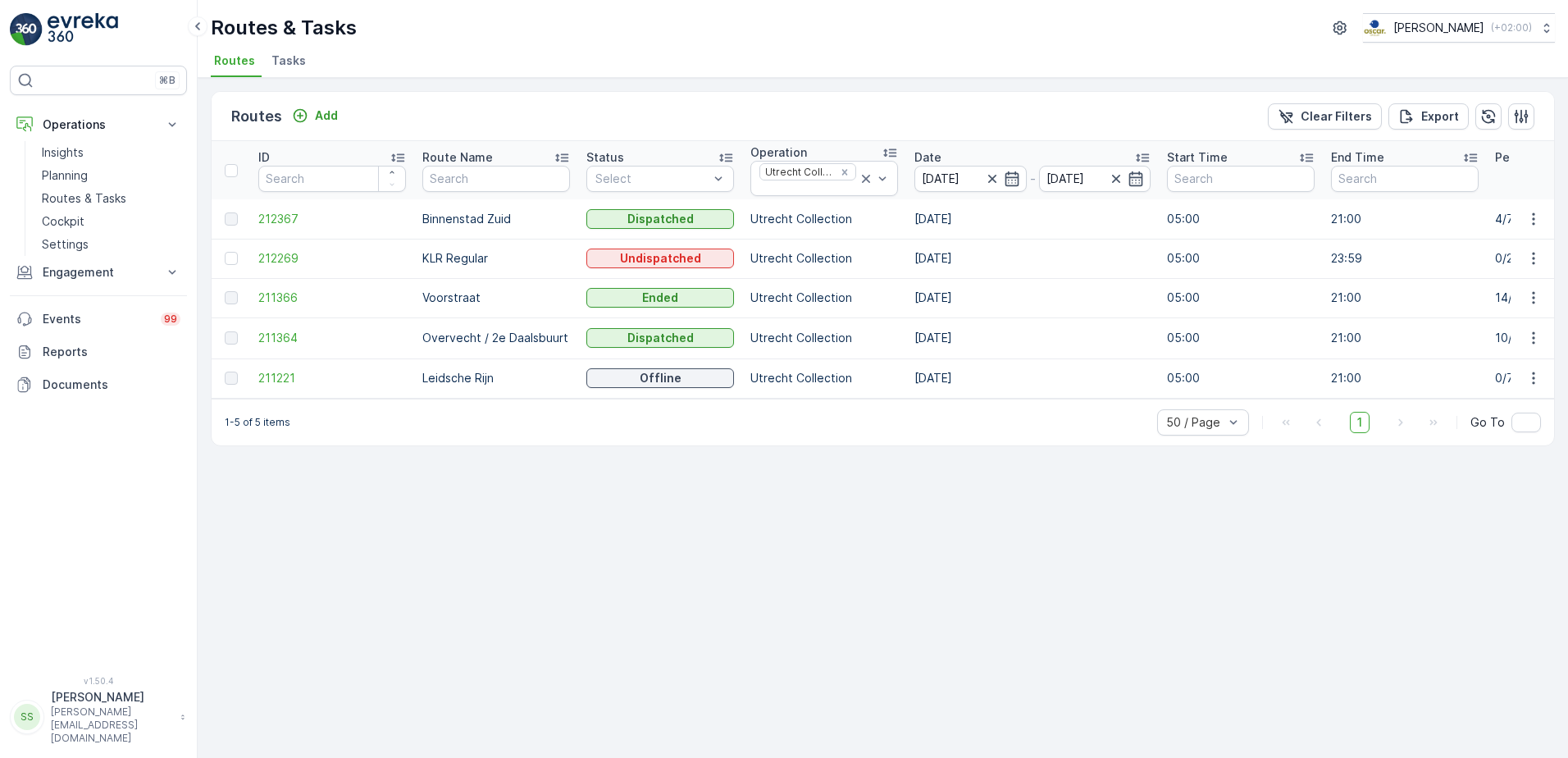
click at [823, 110] on div "Routes Add Clear Filters Export" at bounding box center [882, 116] width 1342 height 49
click at [917, 135] on div "Routes Add Clear Filters Export" at bounding box center [882, 116] width 1342 height 49
click at [1009, 179] on icon "button" at bounding box center [1012, 179] width 17 height 17
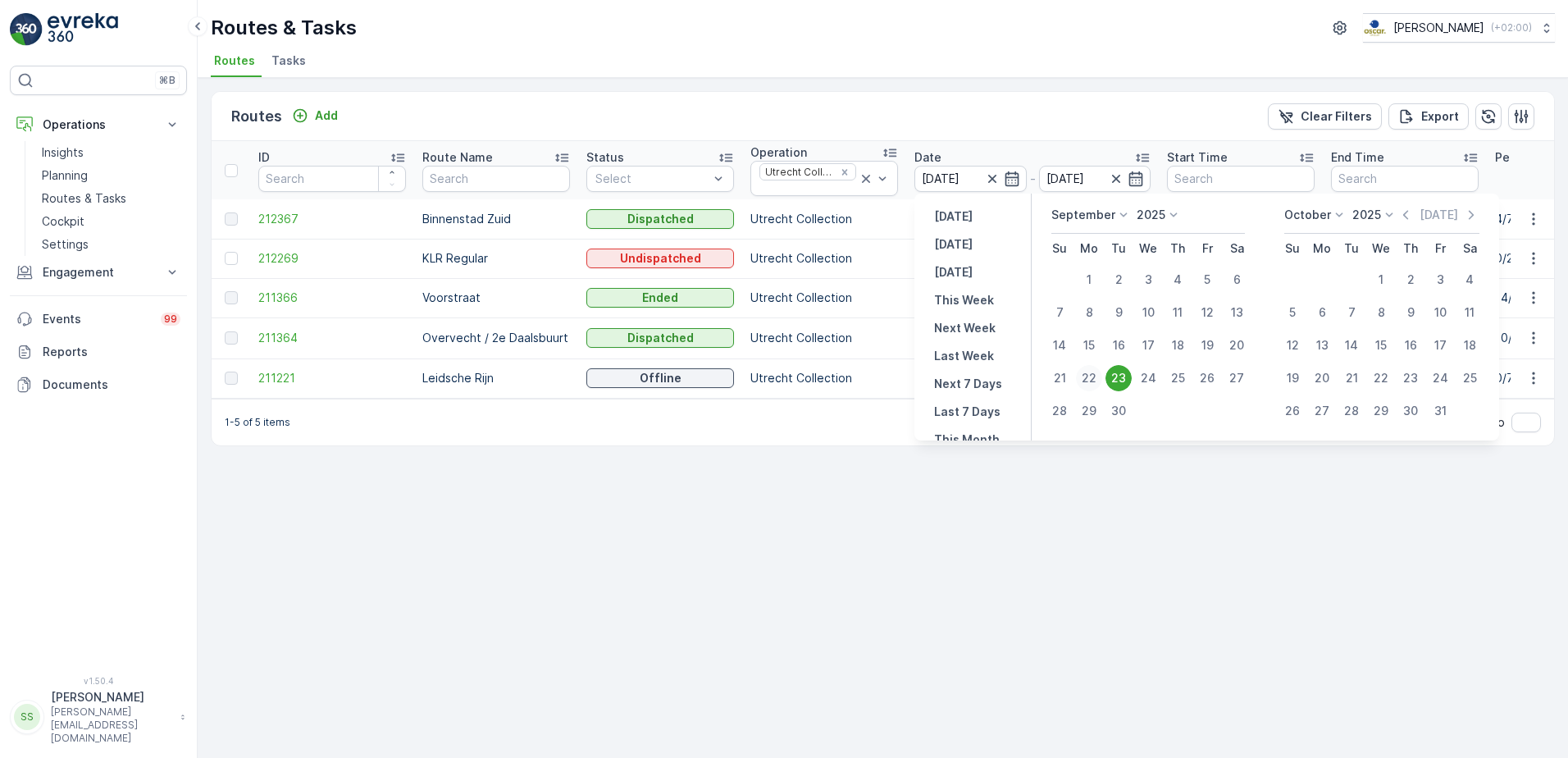
click at [1096, 374] on div "22" at bounding box center [1089, 378] width 27 height 27
type input "[DATE]"
click at [1059, 110] on div "Routes Add Clear Filters Export" at bounding box center [882, 116] width 1342 height 49
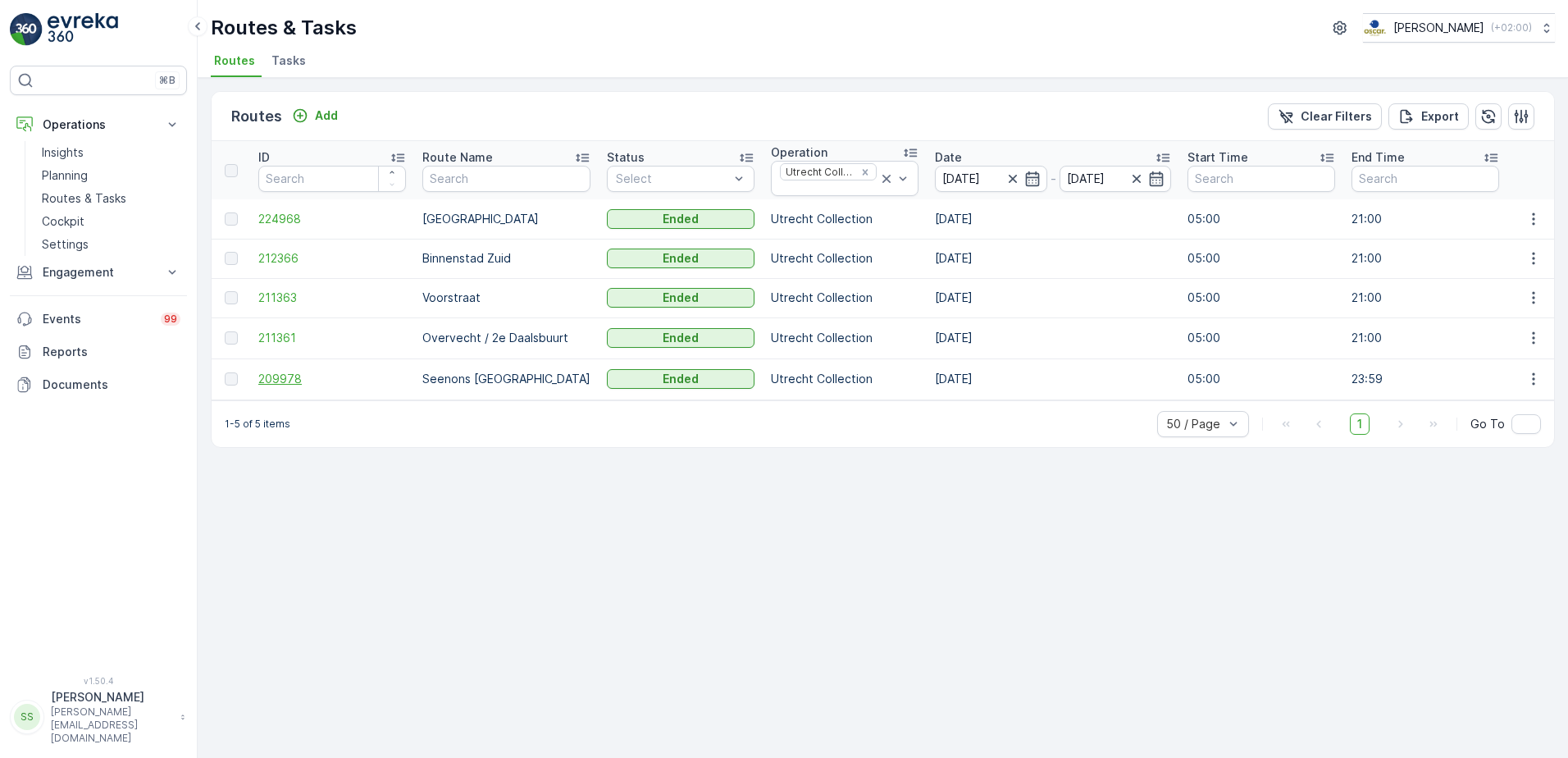
click at [263, 372] on span "209978" at bounding box center [332, 379] width 148 height 17
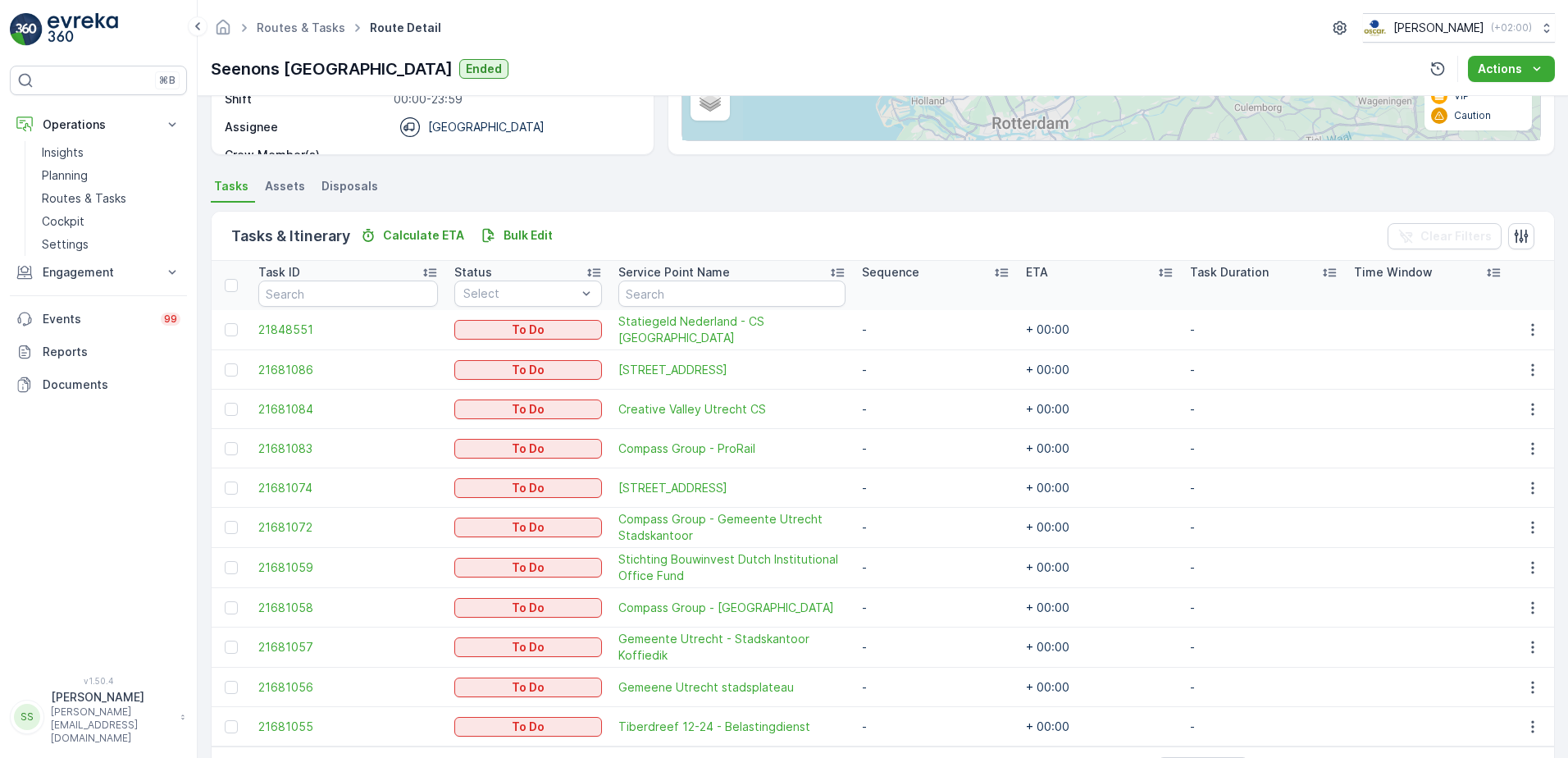
scroll to position [340, 0]
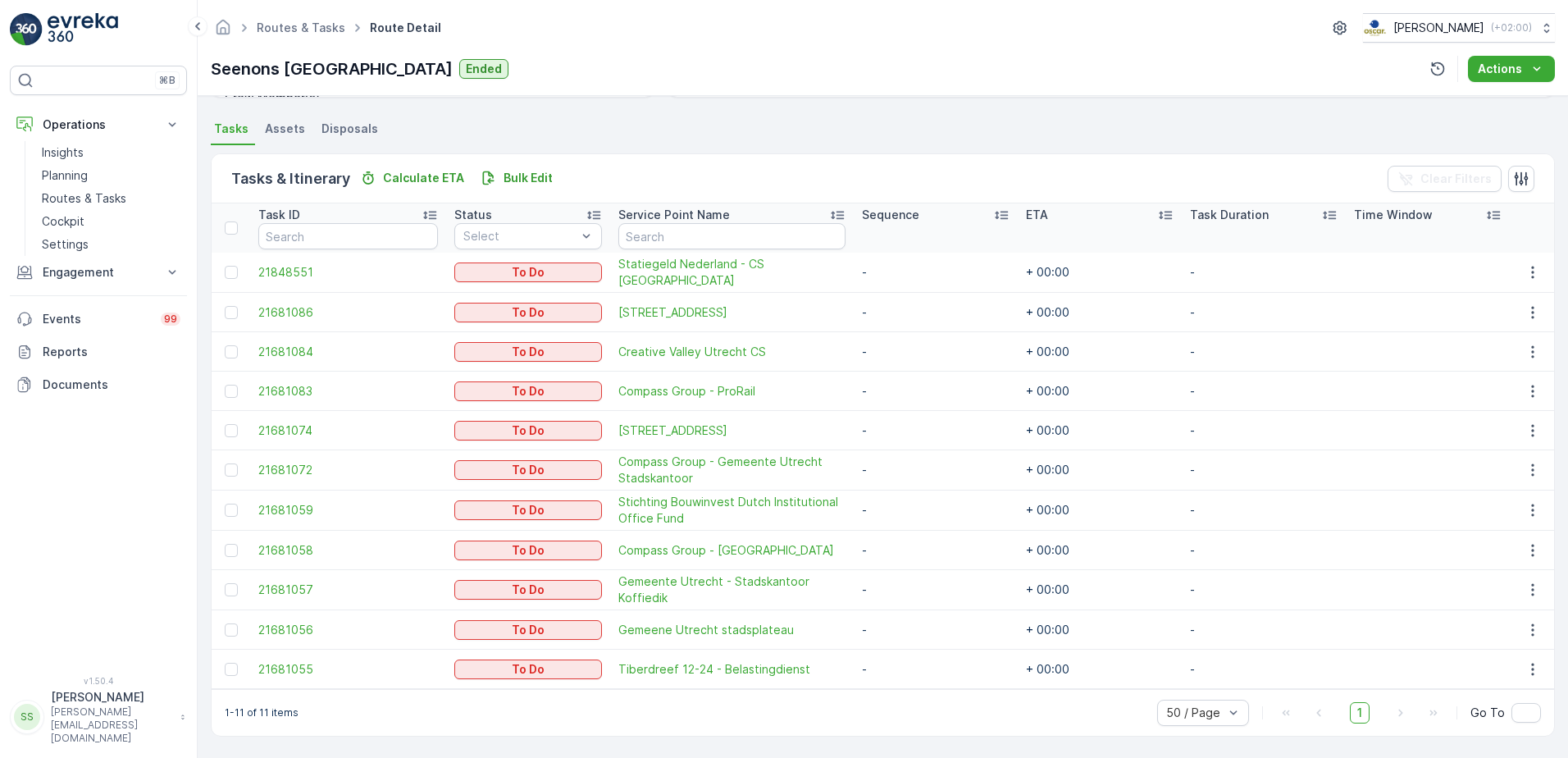
click at [648, 170] on div "Tasks & Itinerary Calculate ETA Bulk Edit Clear Filters" at bounding box center [882, 179] width 1342 height 49
click at [1047, 120] on ul "Tasks Assets Disposals" at bounding box center [882, 131] width 1344 height 28
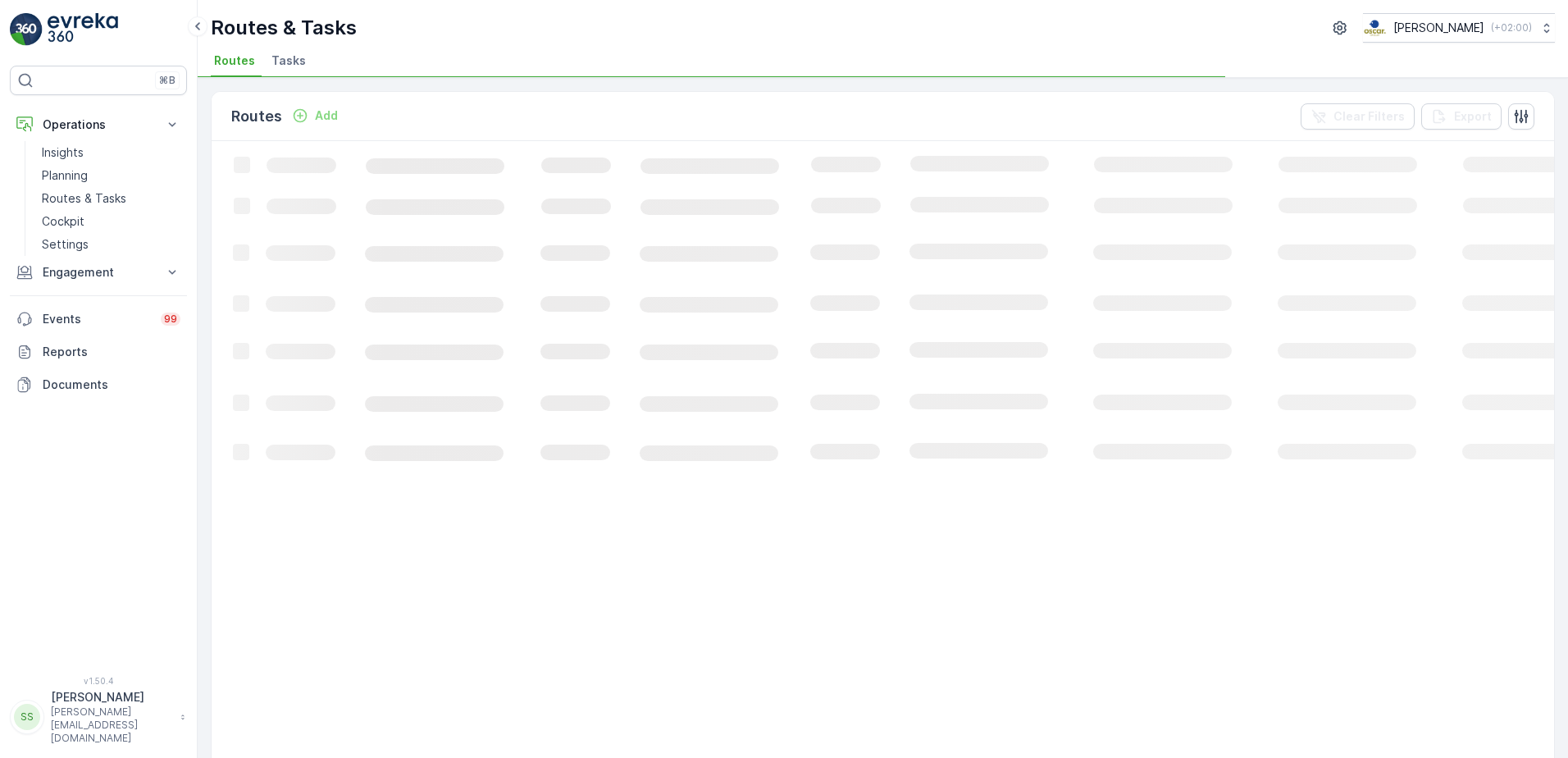
click at [588, 121] on div "Routes Add Clear Filters Export" at bounding box center [882, 116] width 1342 height 49
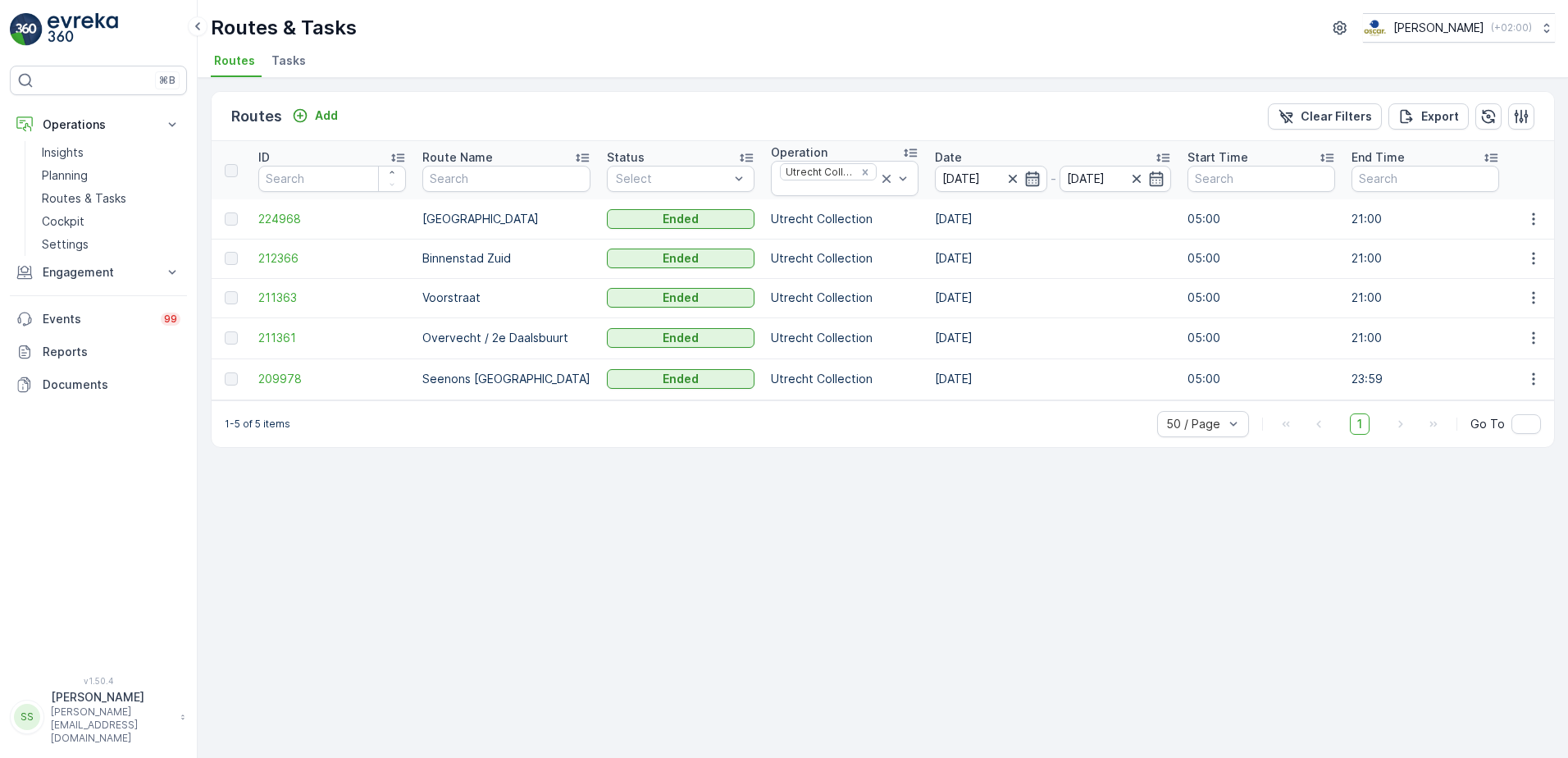
click at [1024, 176] on icon "button" at bounding box center [1032, 179] width 17 height 17
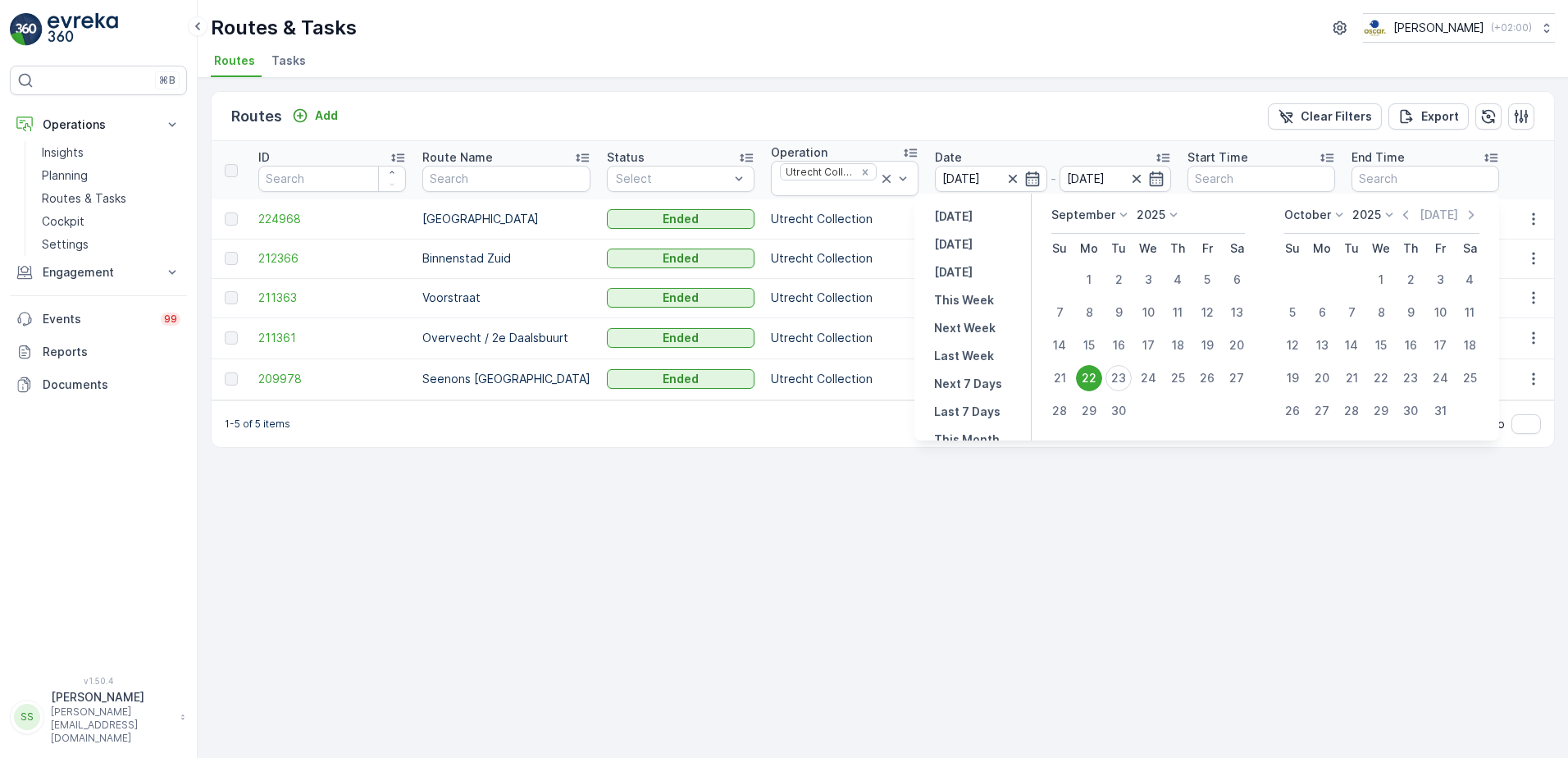
click at [1127, 377] on div "23" at bounding box center [1118, 378] width 27 height 27
type input "[DATE]"
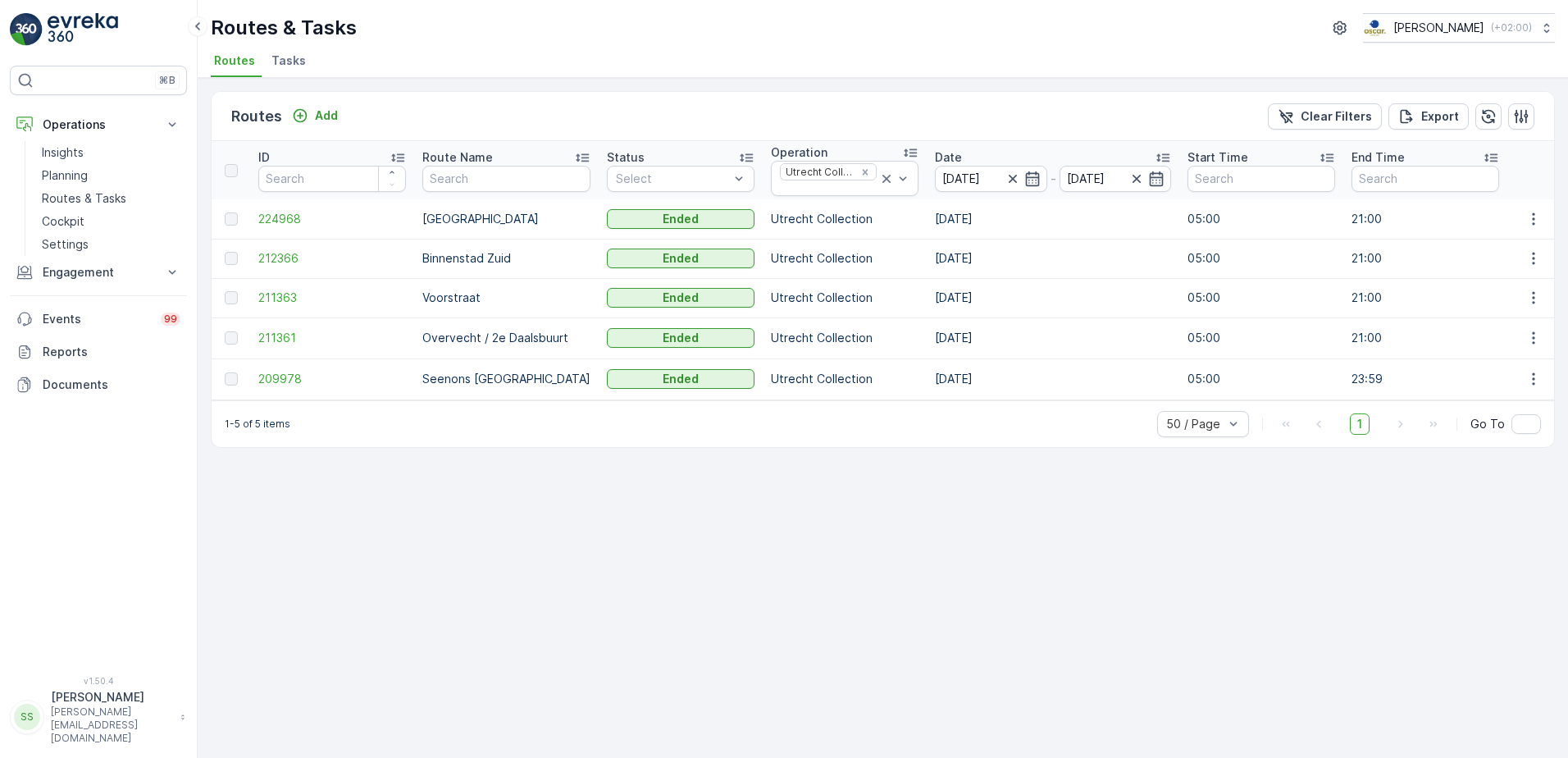
click at [1078, 85] on div "Routes Add Clear Filters Export ID Route Name Status Select Operation Utrecht C…" at bounding box center [882, 418] width 1370 height 680
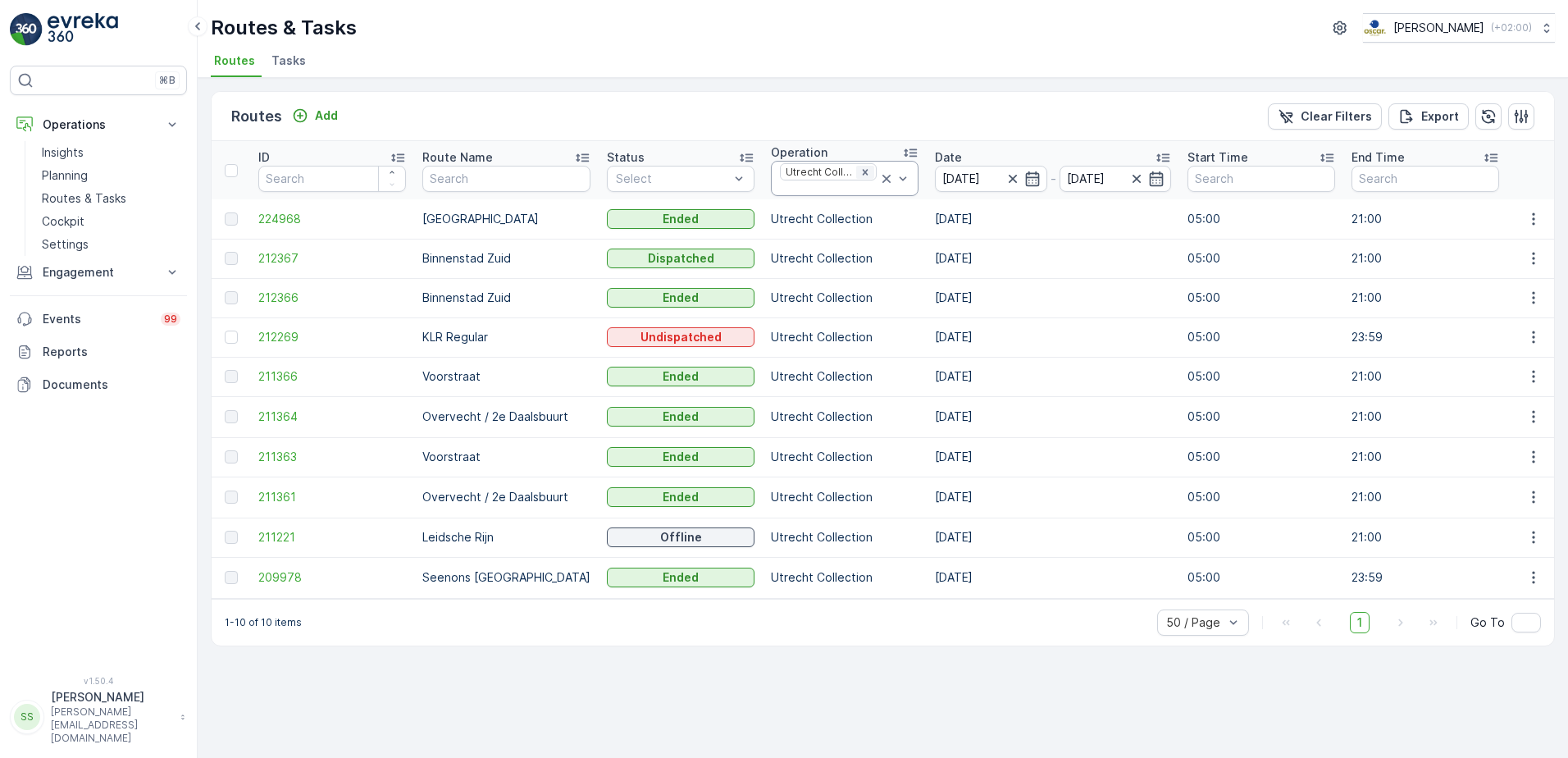
click at [859, 173] on icon "Remove Utrecht Collection" at bounding box center [865, 172] width 12 height 12
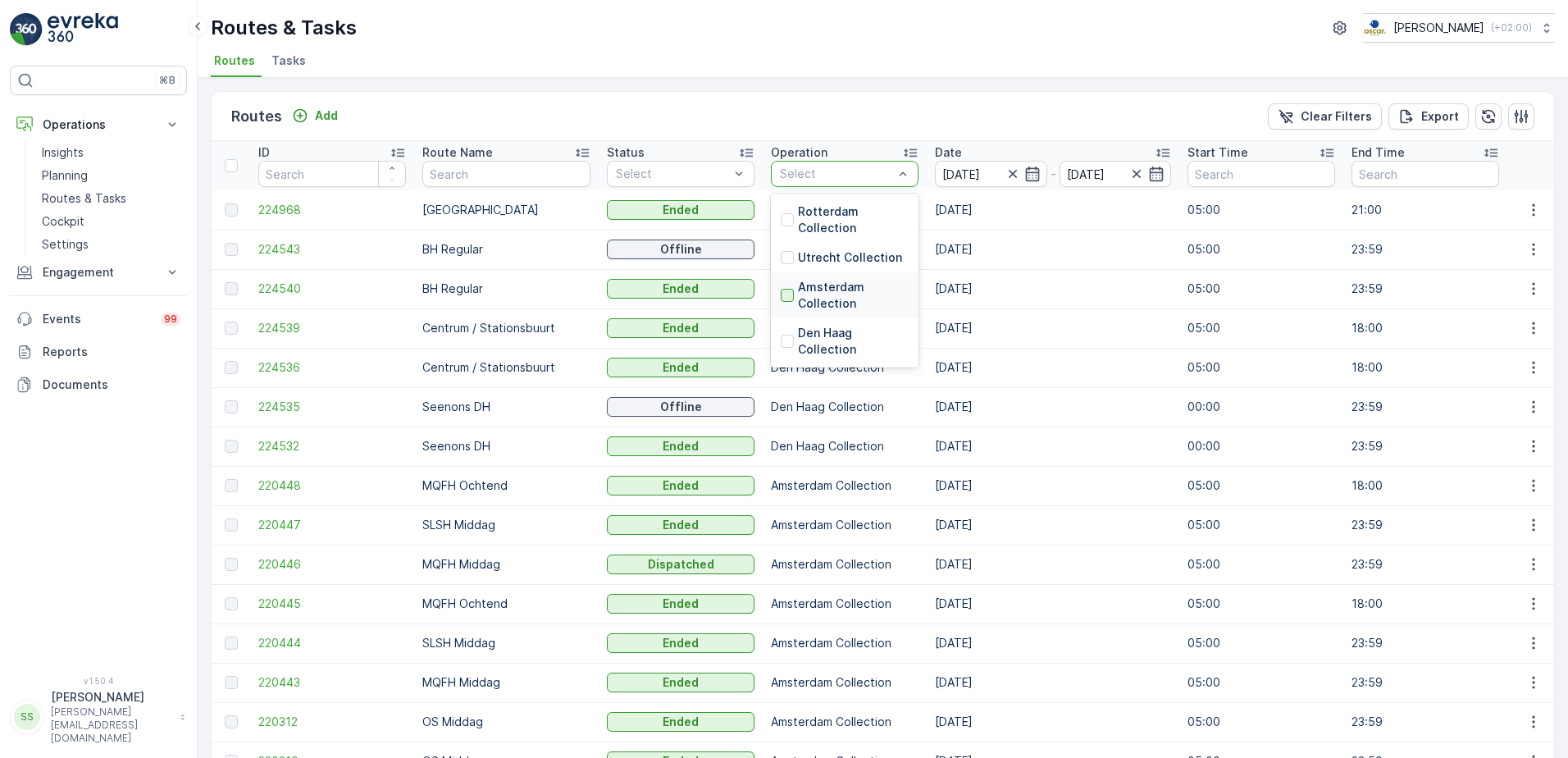
click at [780, 293] on div at bounding box center [787, 295] width 13 height 13
drag, startPoint x: 751, startPoint y: 113, endPoint x: 742, endPoint y: 116, distance: 9.5
click at [750, 113] on div "Routes Add Clear Filters Export" at bounding box center [882, 116] width 1342 height 49
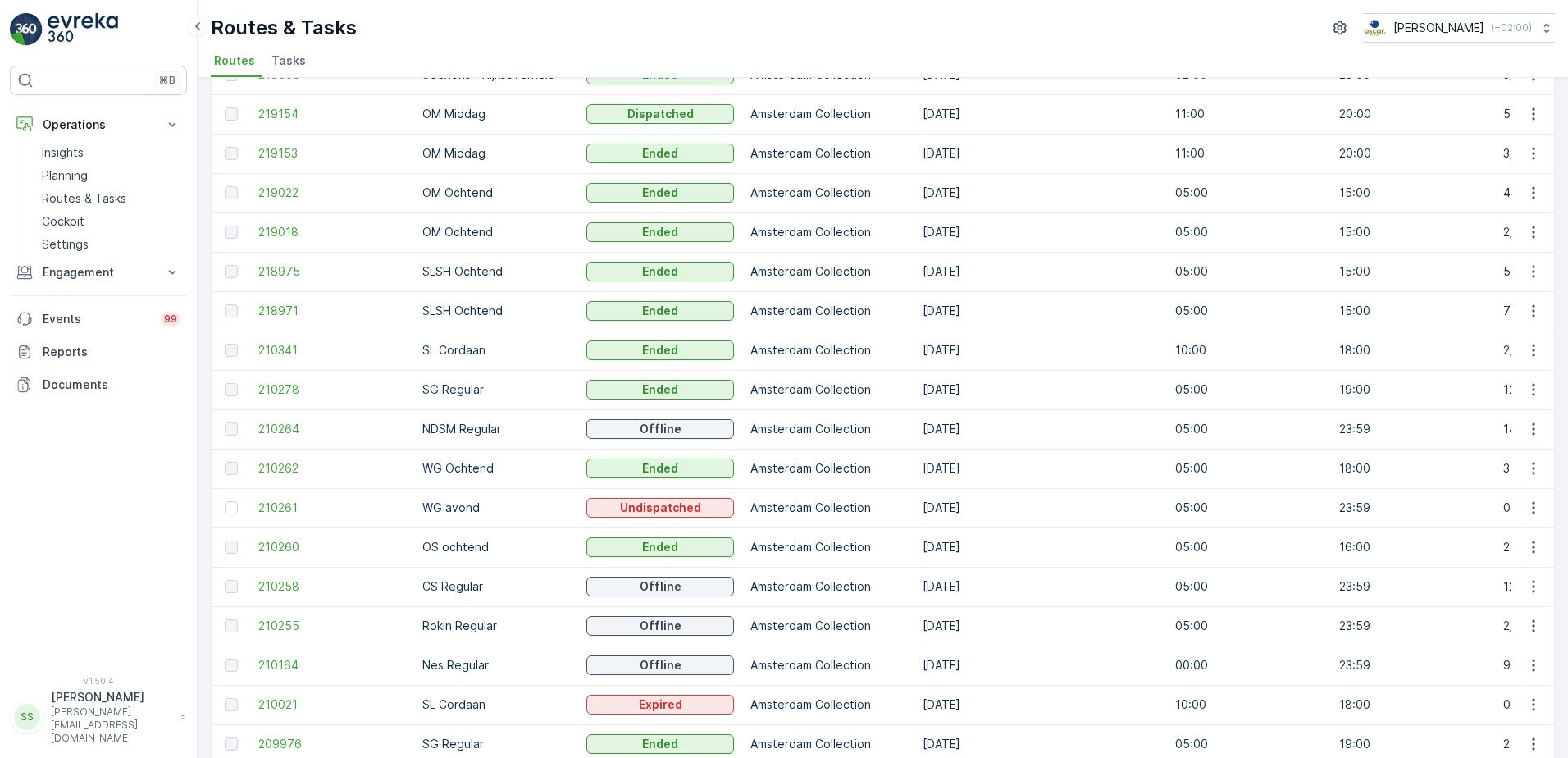
scroll to position [820, 0]
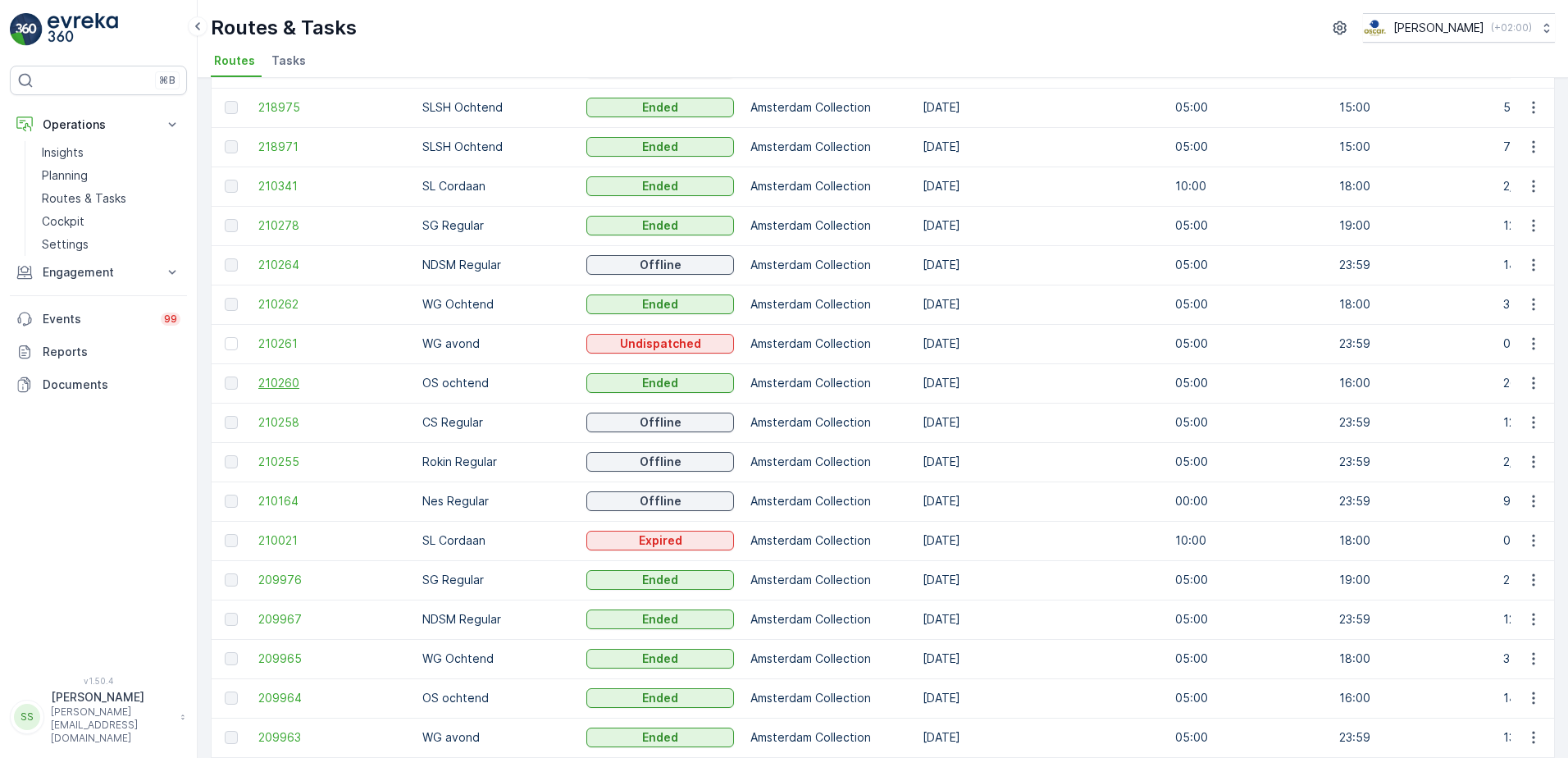
click at [262, 386] on span "210260" at bounding box center [332, 383] width 148 height 17
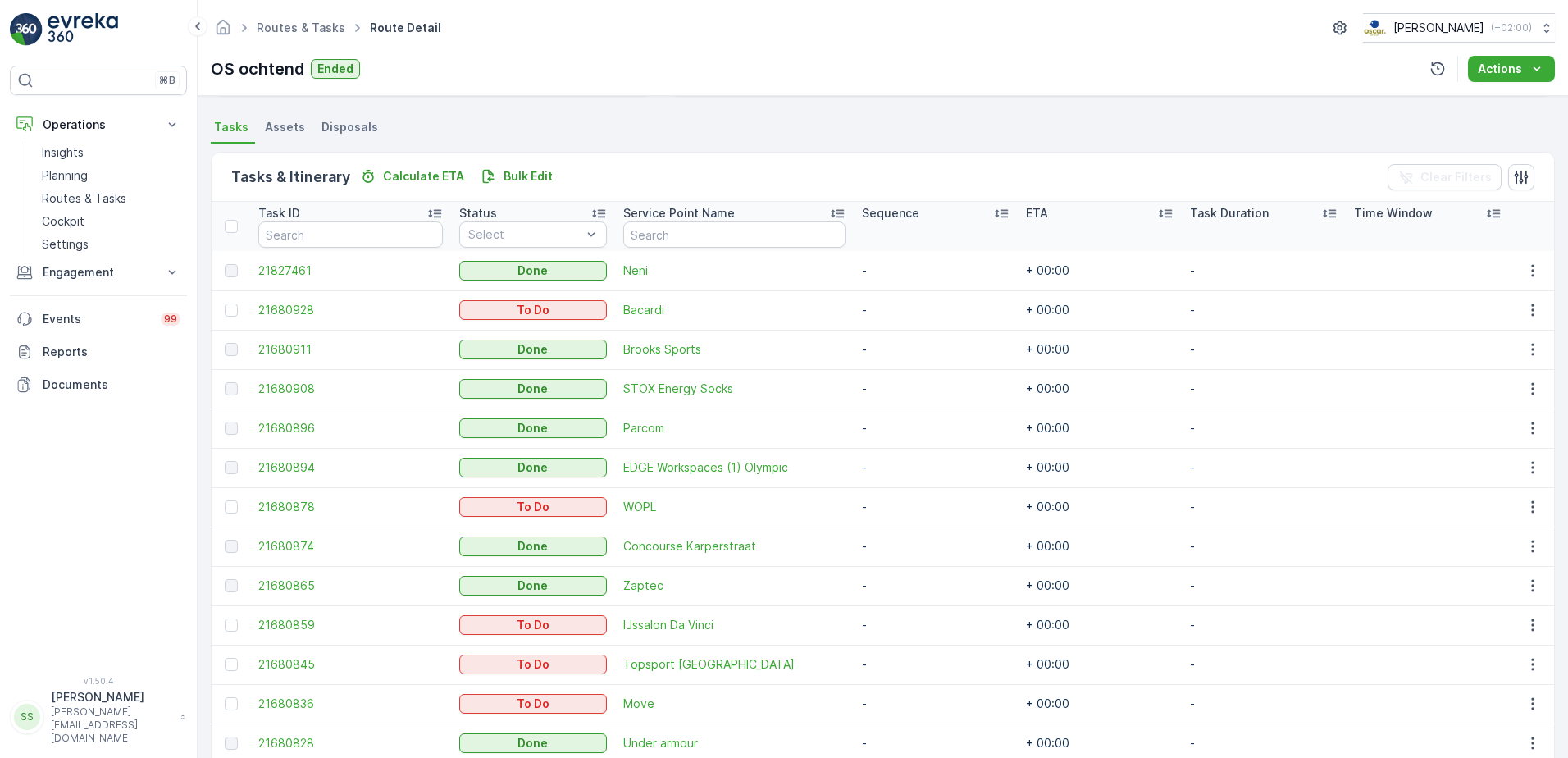
scroll to position [340, 0]
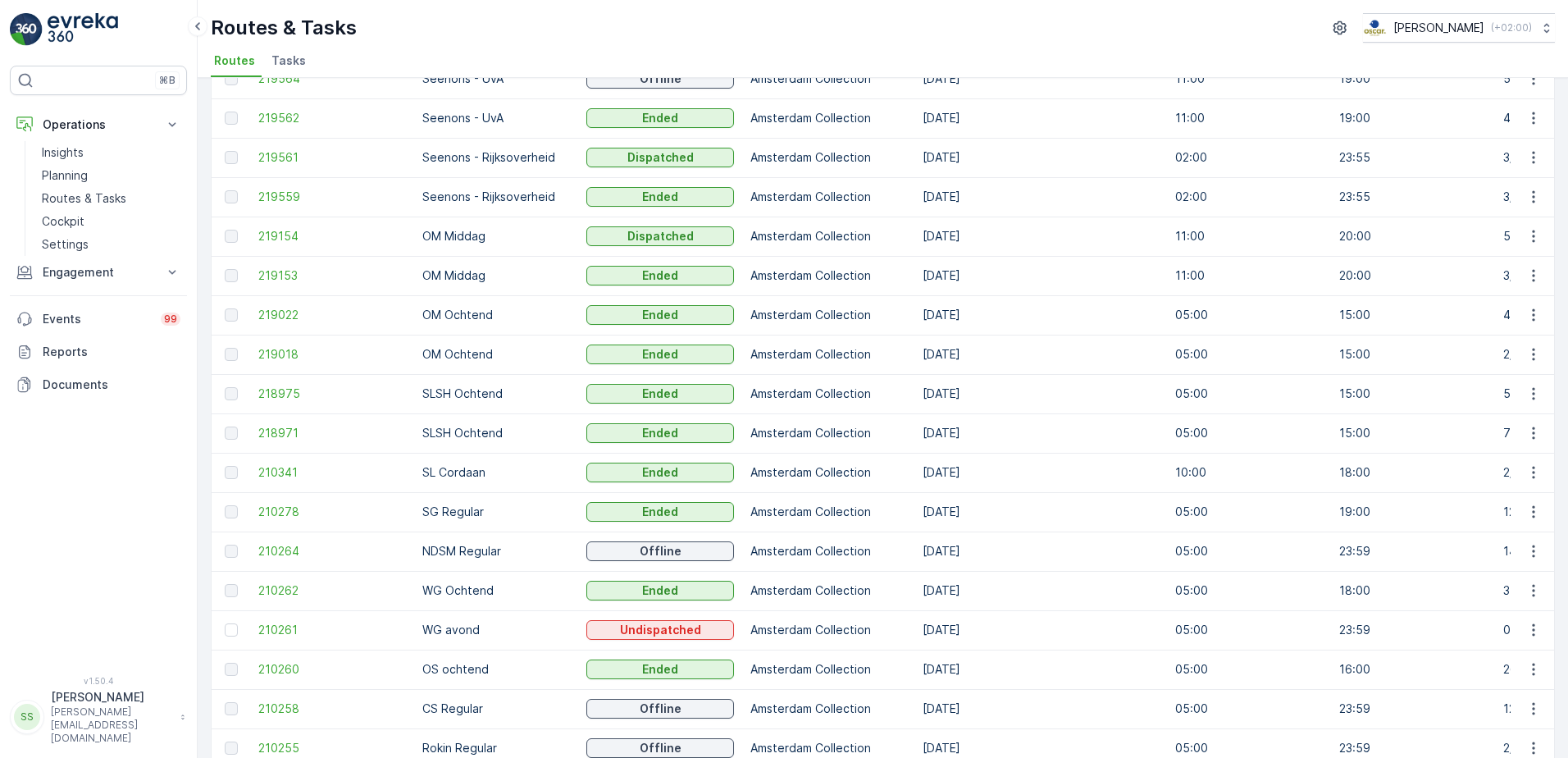
scroll to position [574, 0]
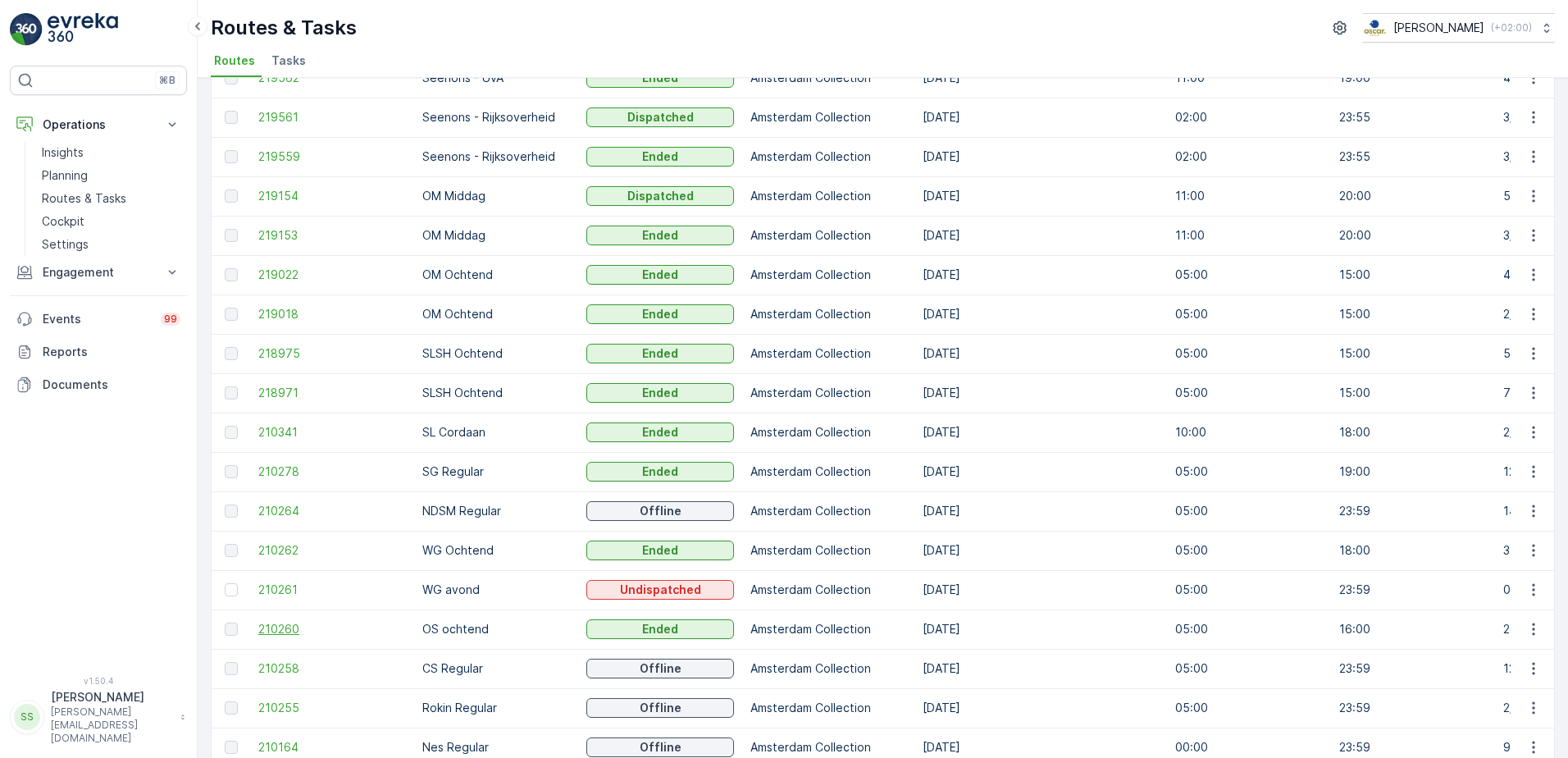
click at [278, 580] on span "210260" at bounding box center [332, 629] width 148 height 17
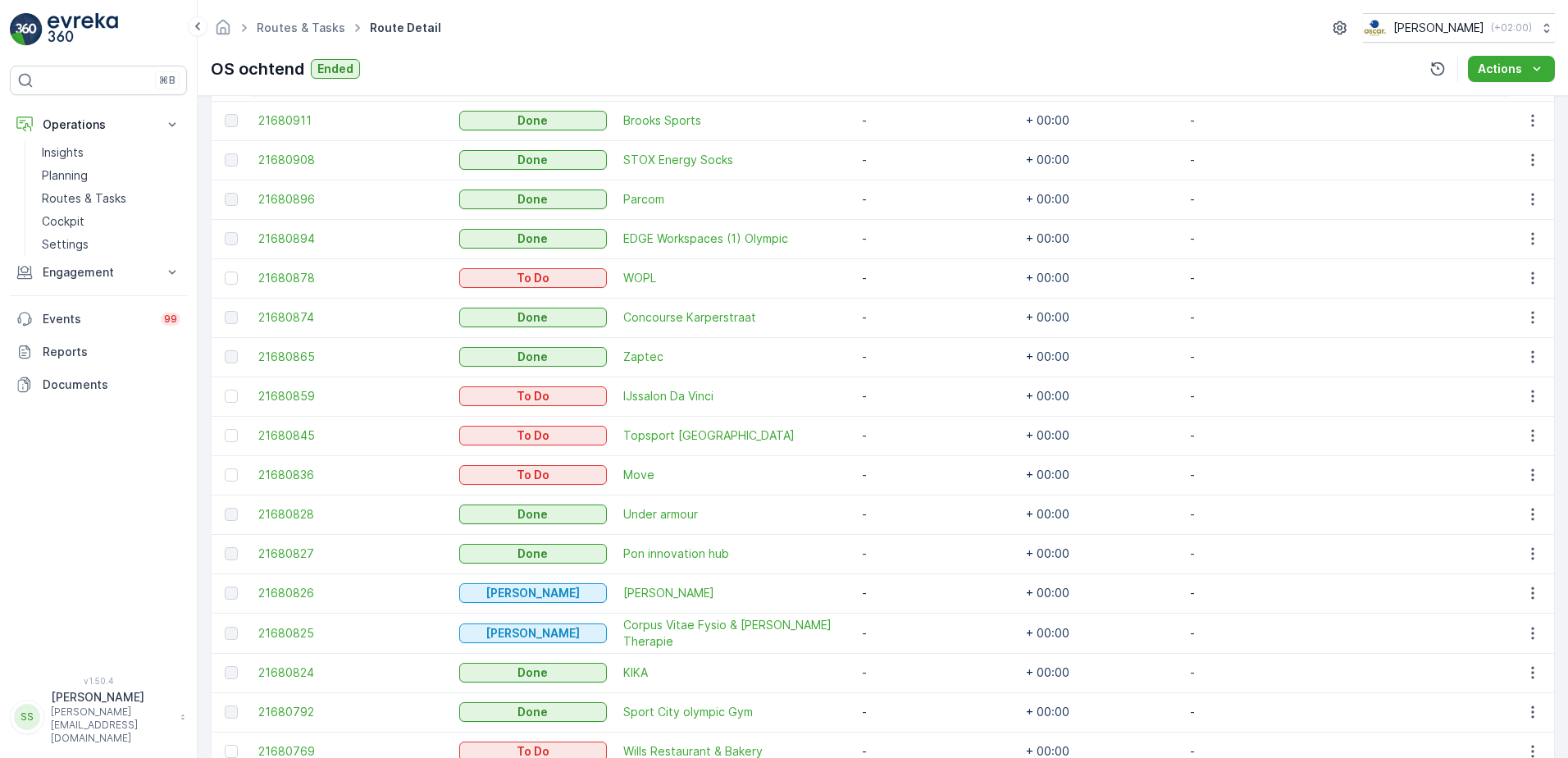
scroll to position [652, 0]
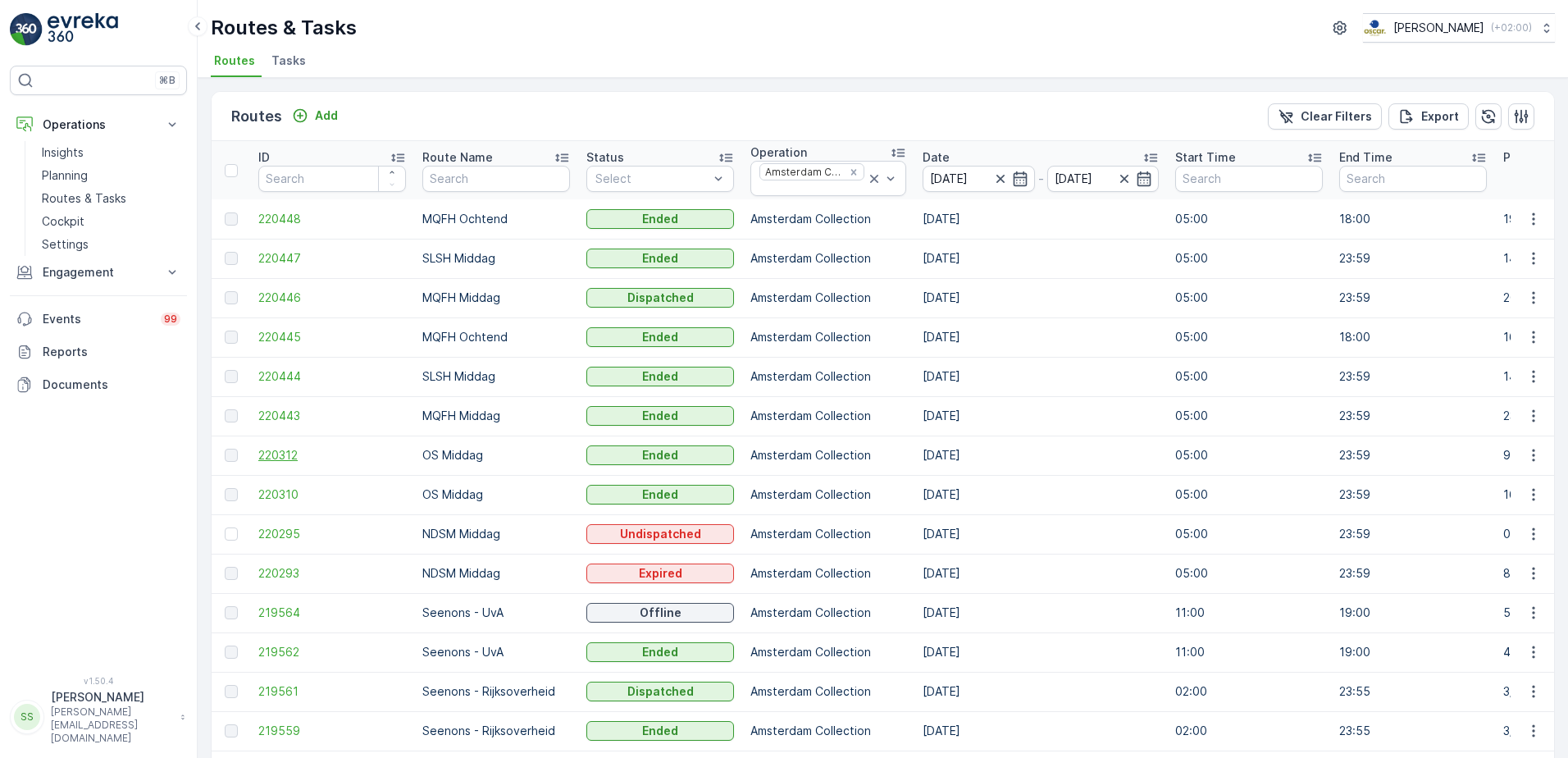
click at [282, 454] on span "220312" at bounding box center [332, 455] width 148 height 17
click at [1018, 177] on icon "button" at bounding box center [1020, 178] width 14 height 15
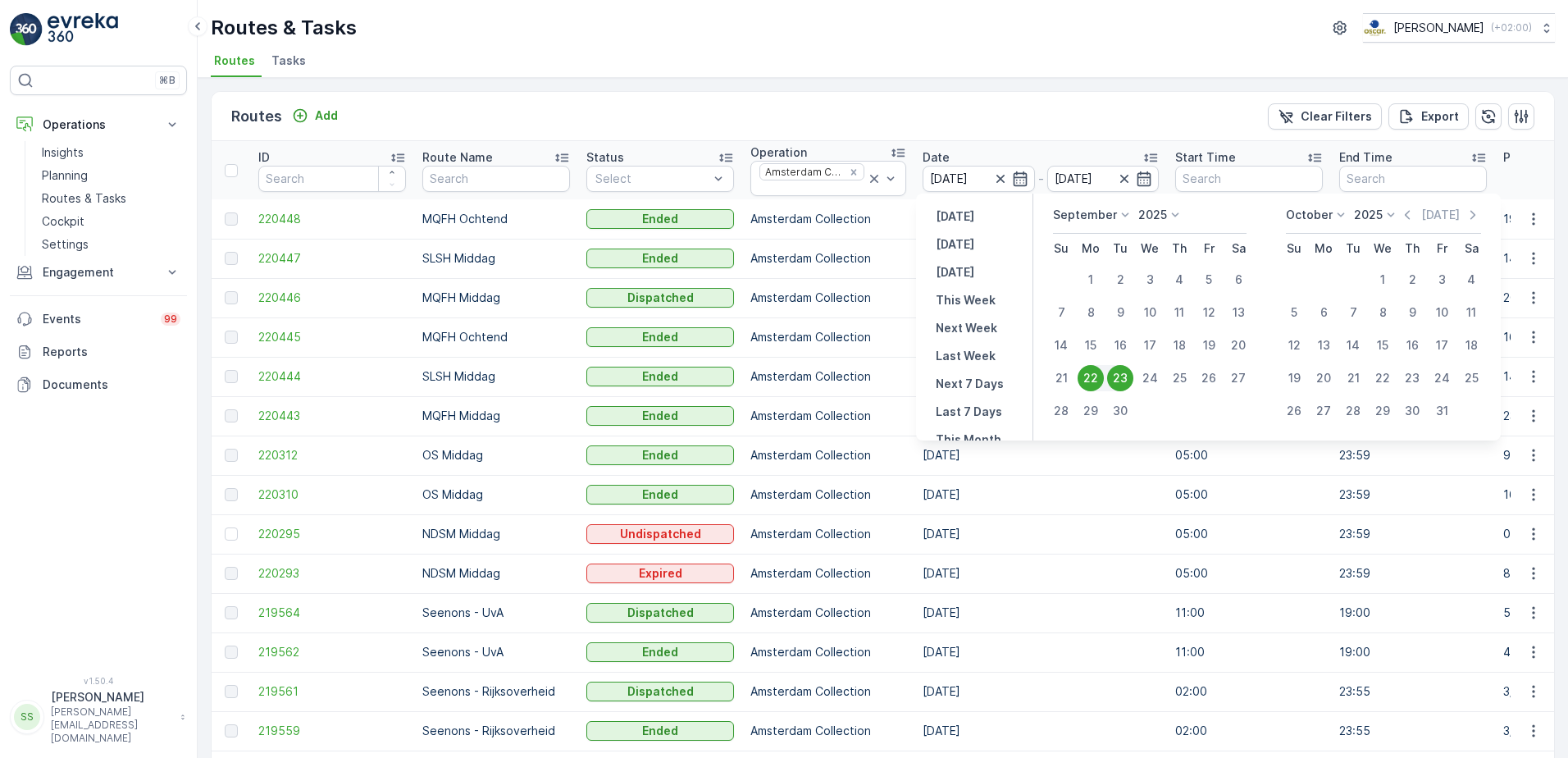
click at [1036, 96] on div "Routes Add Clear Filters Export" at bounding box center [882, 116] width 1342 height 49
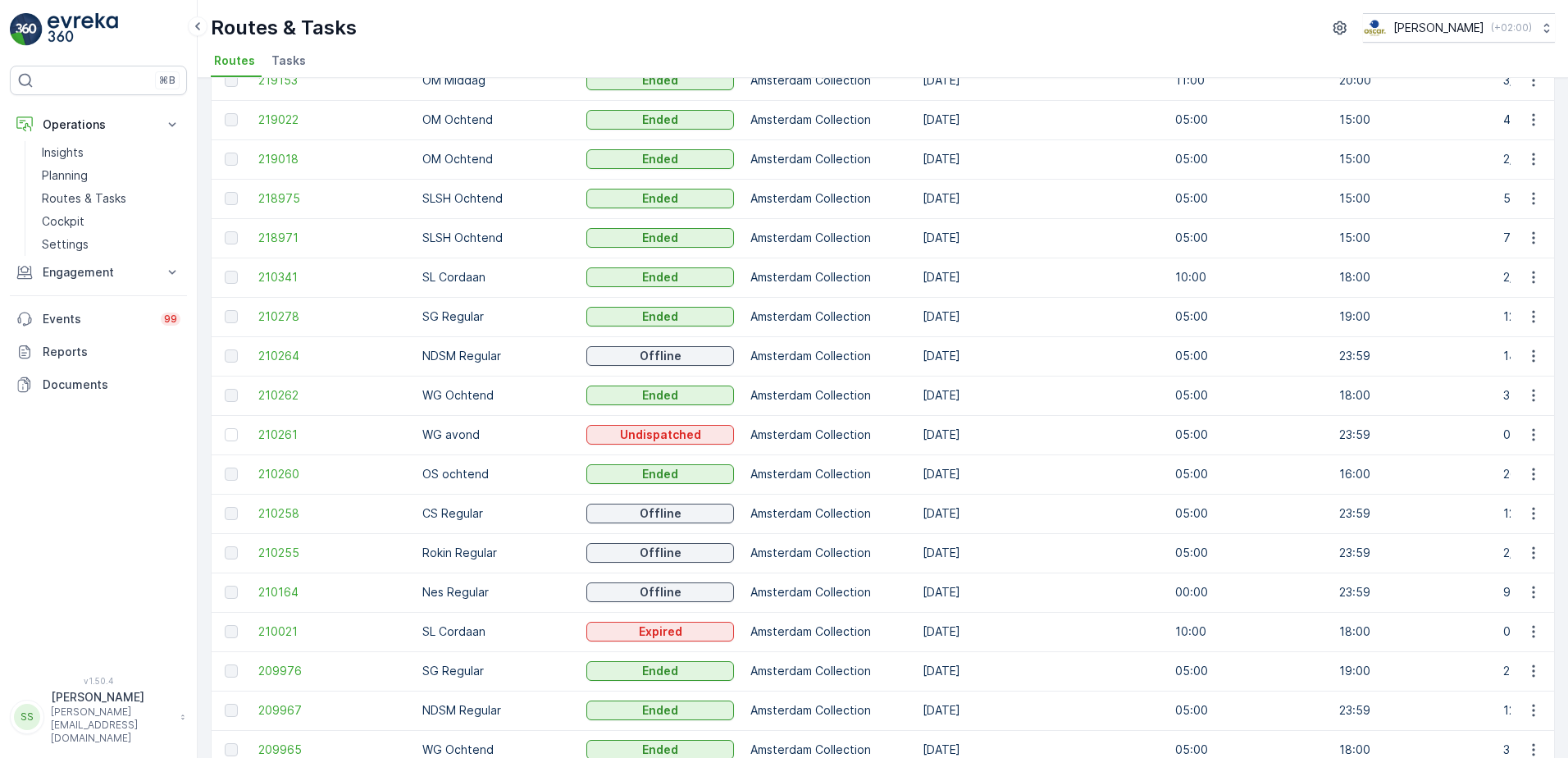
scroll to position [738, 0]
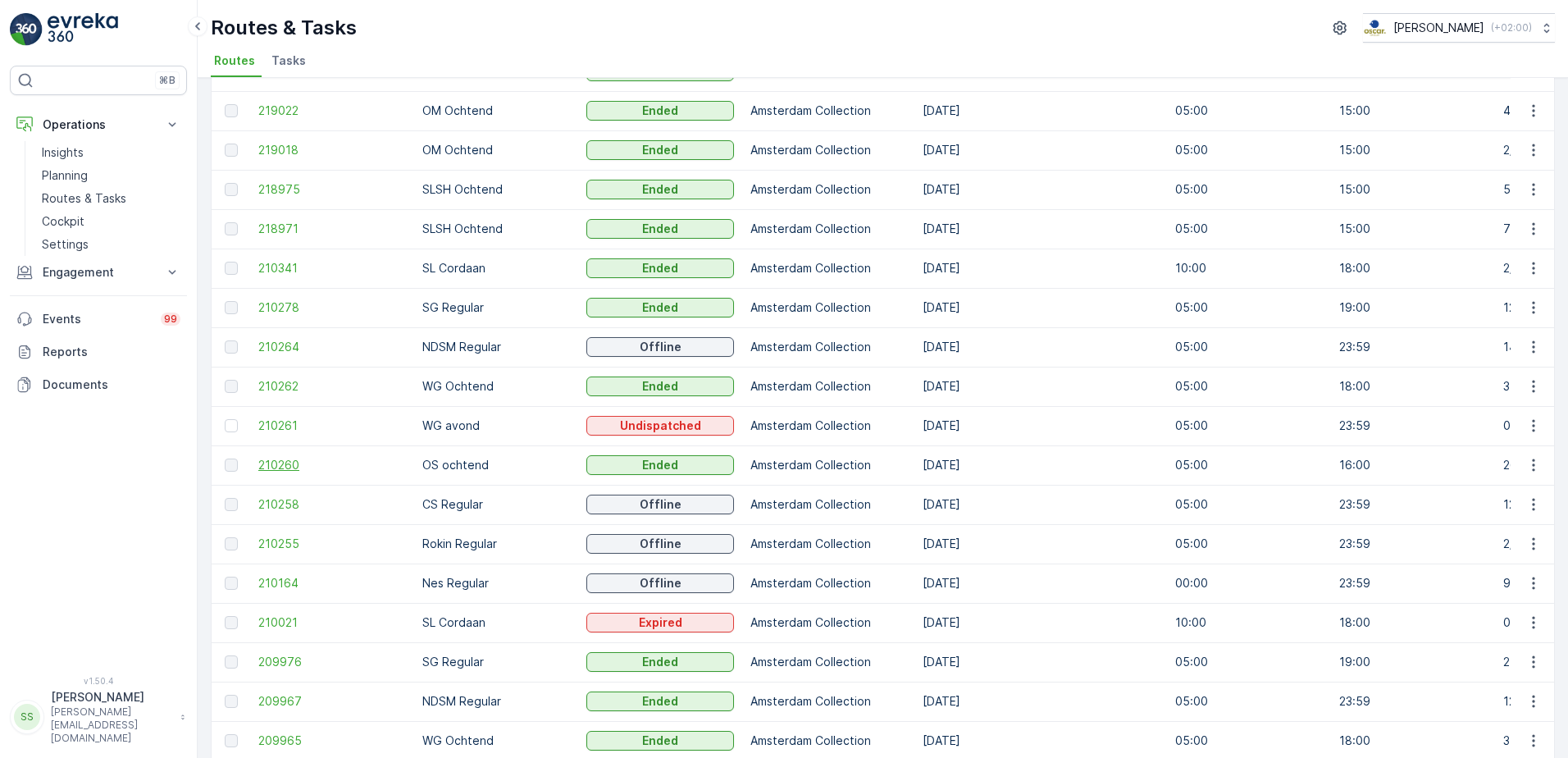
click at [270, 458] on span "210260" at bounding box center [332, 465] width 148 height 17
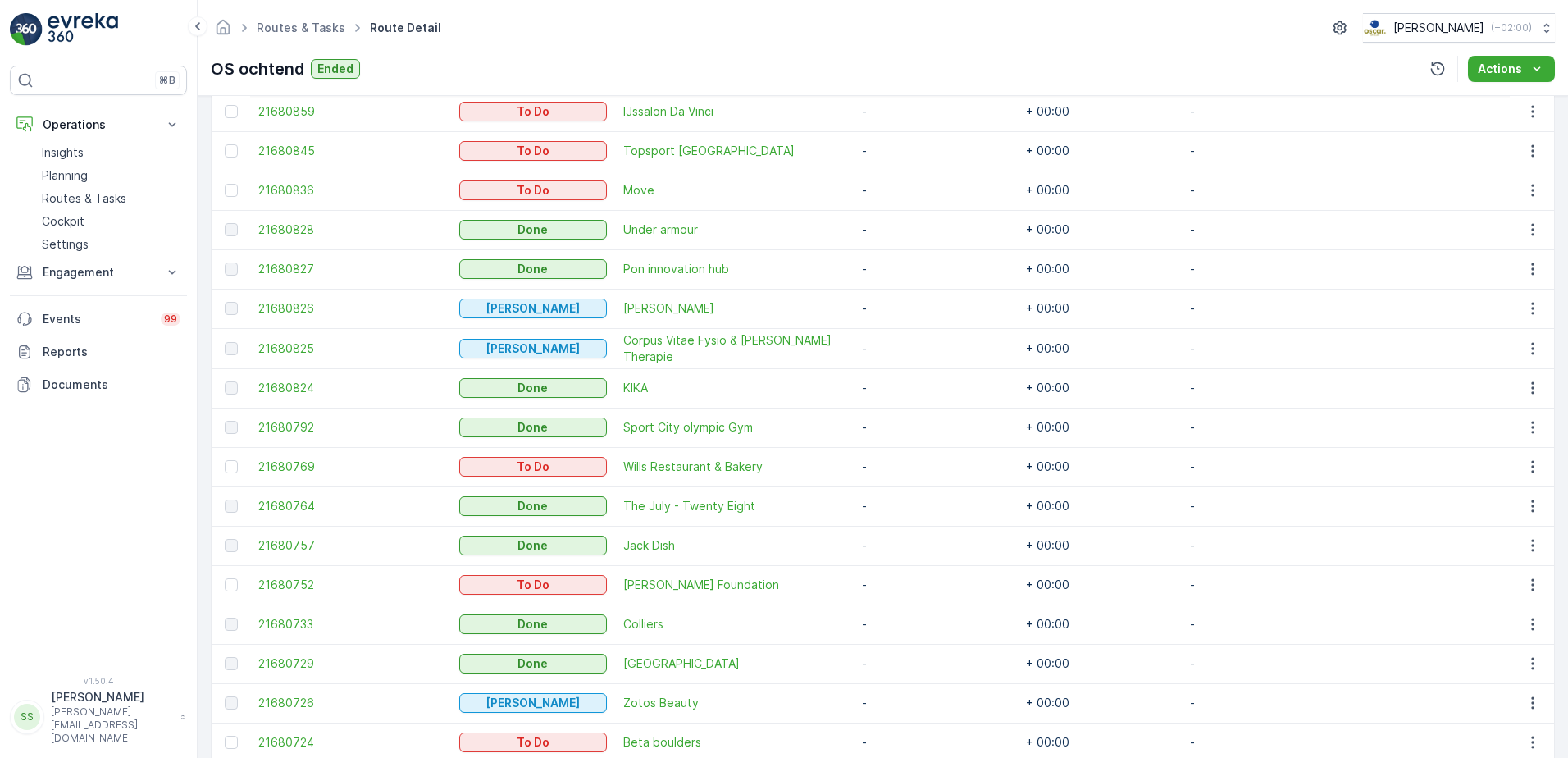
scroll to position [833, 0]
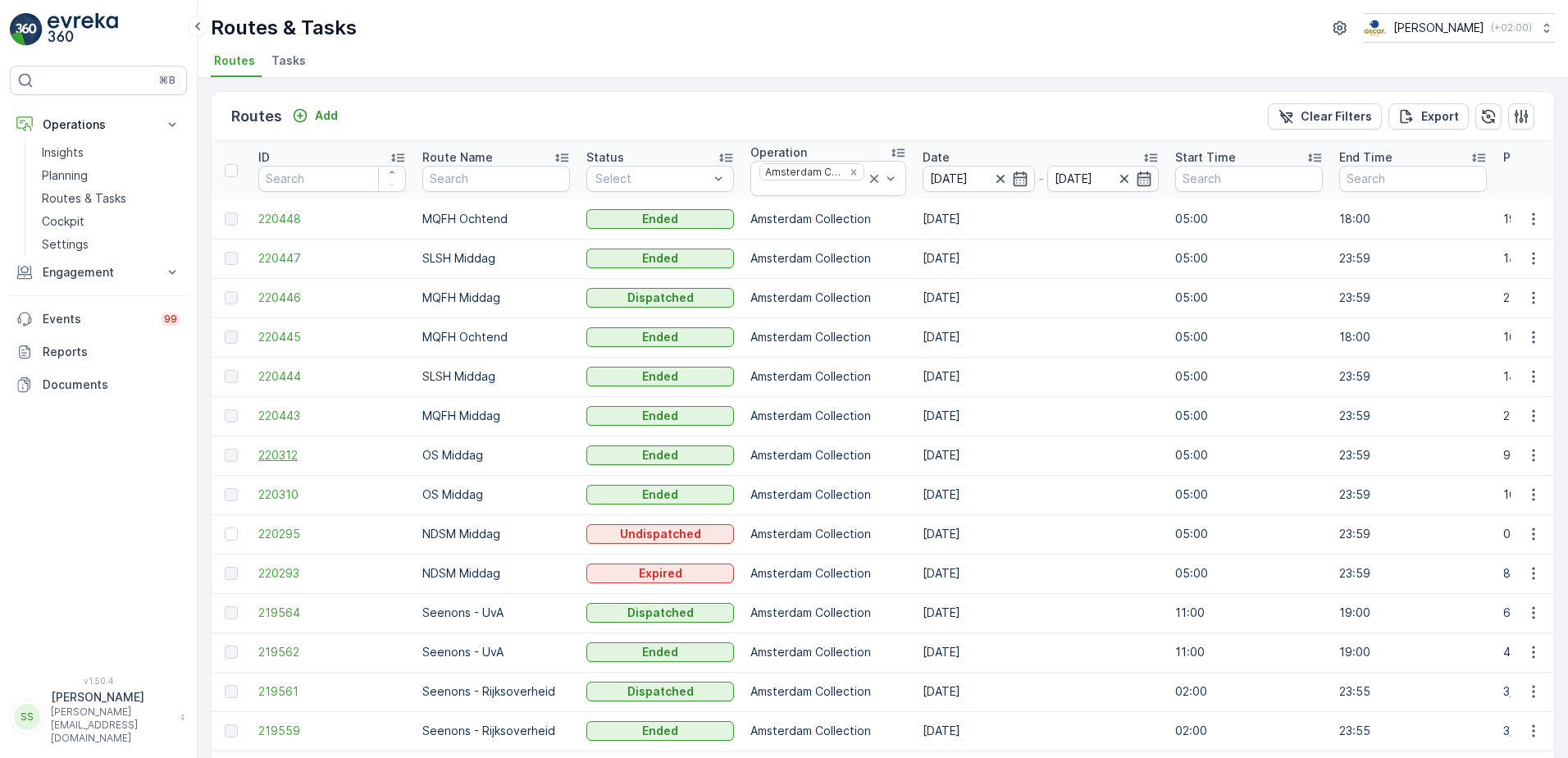
click at [280, 455] on span "220312" at bounding box center [332, 455] width 148 height 17
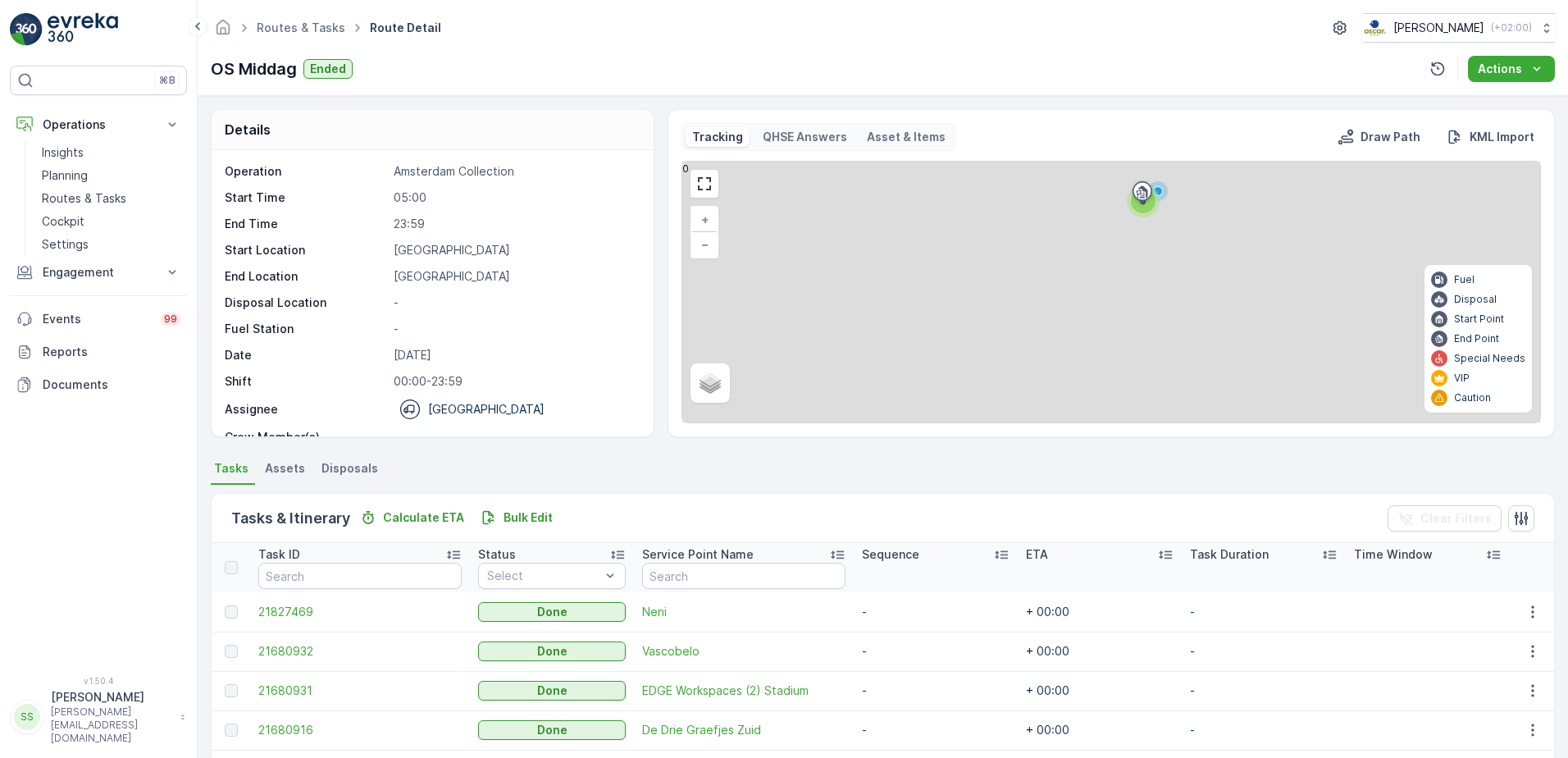
scroll to position [258, 0]
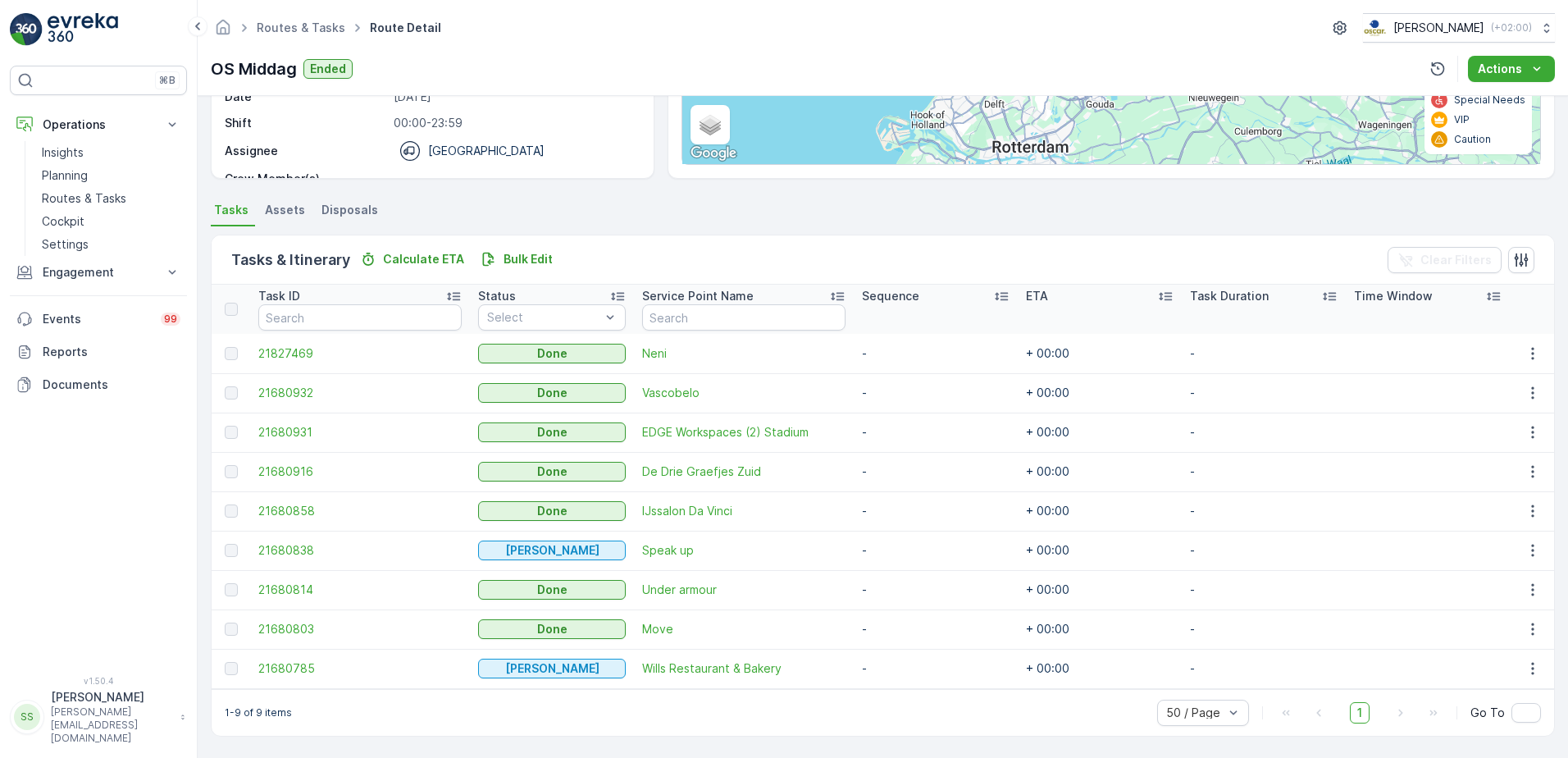
drag, startPoint x: 1103, startPoint y: 673, endPoint x: 1116, endPoint y: 667, distance: 14.3
click at [1116, 580] on td "+ 00:00" at bounding box center [1099, 668] width 164 height 39
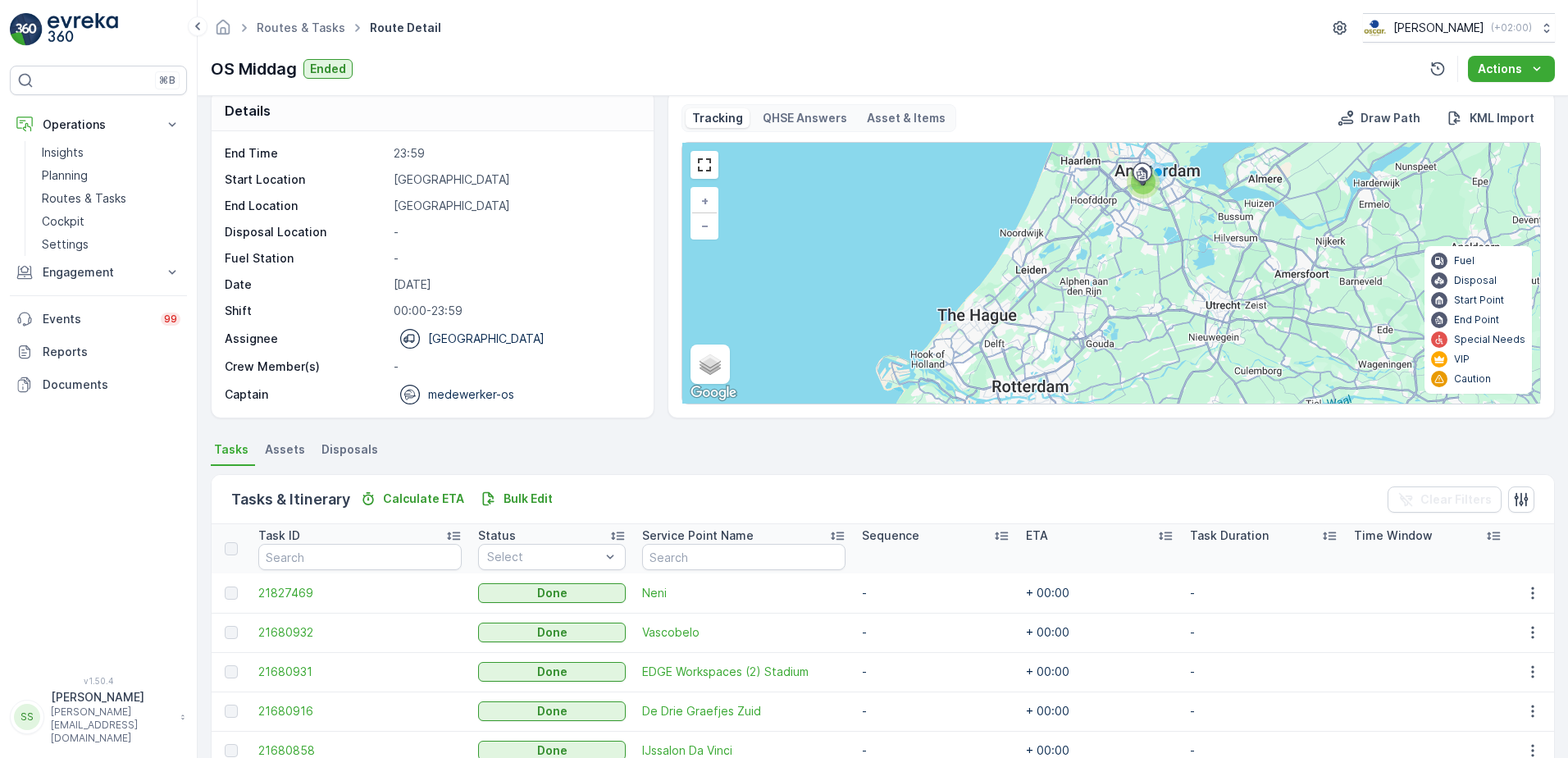
scroll to position [0, 0]
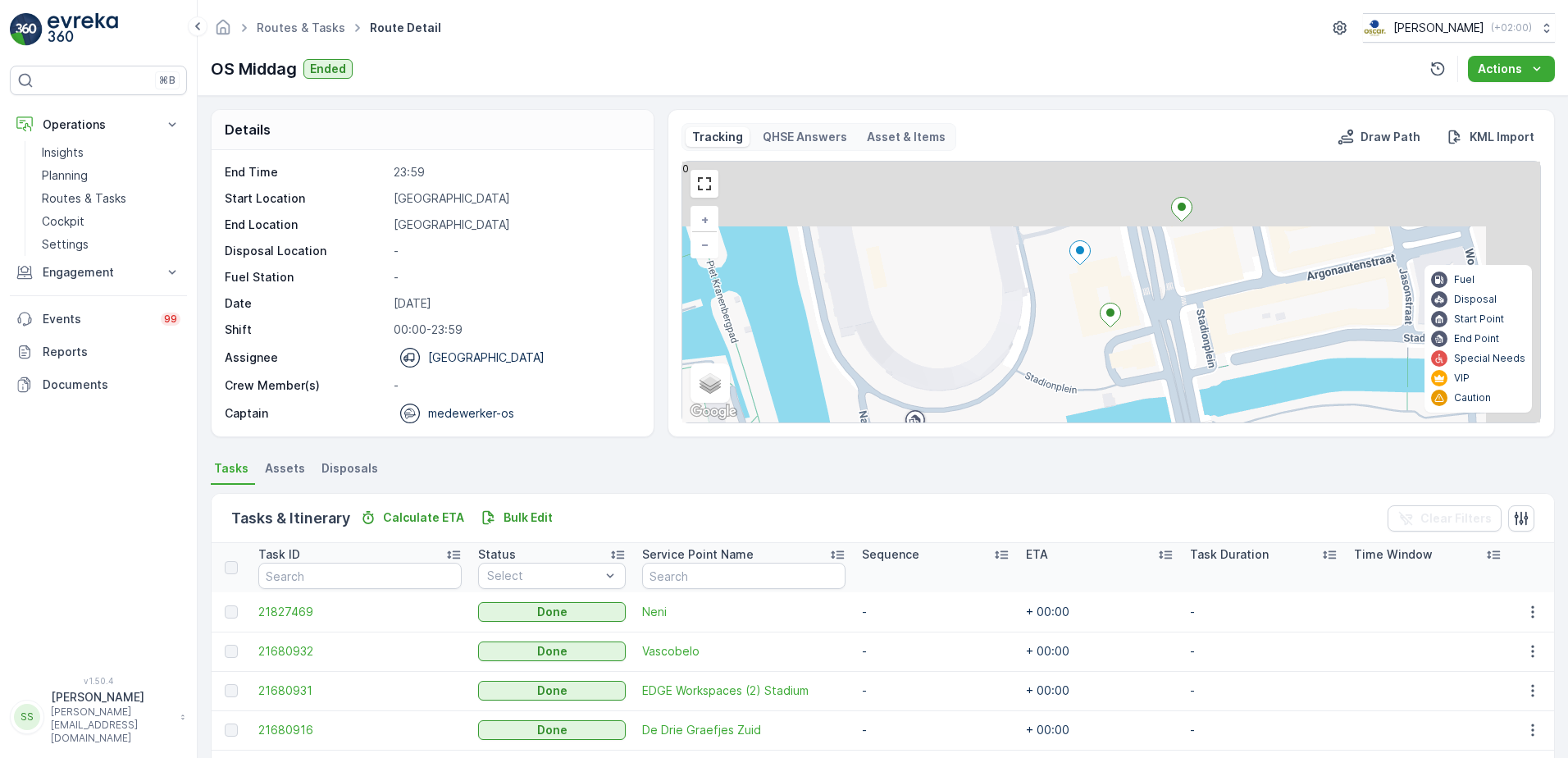
drag, startPoint x: 1066, startPoint y: 232, endPoint x: 980, endPoint y: 354, distance: 149.3
click at [958, 413] on div "2 + − Satellite Roadmap Terrain Hybrid Leaflet Keyboard shortcuts Map Data Map …" at bounding box center [1111, 292] width 858 height 261
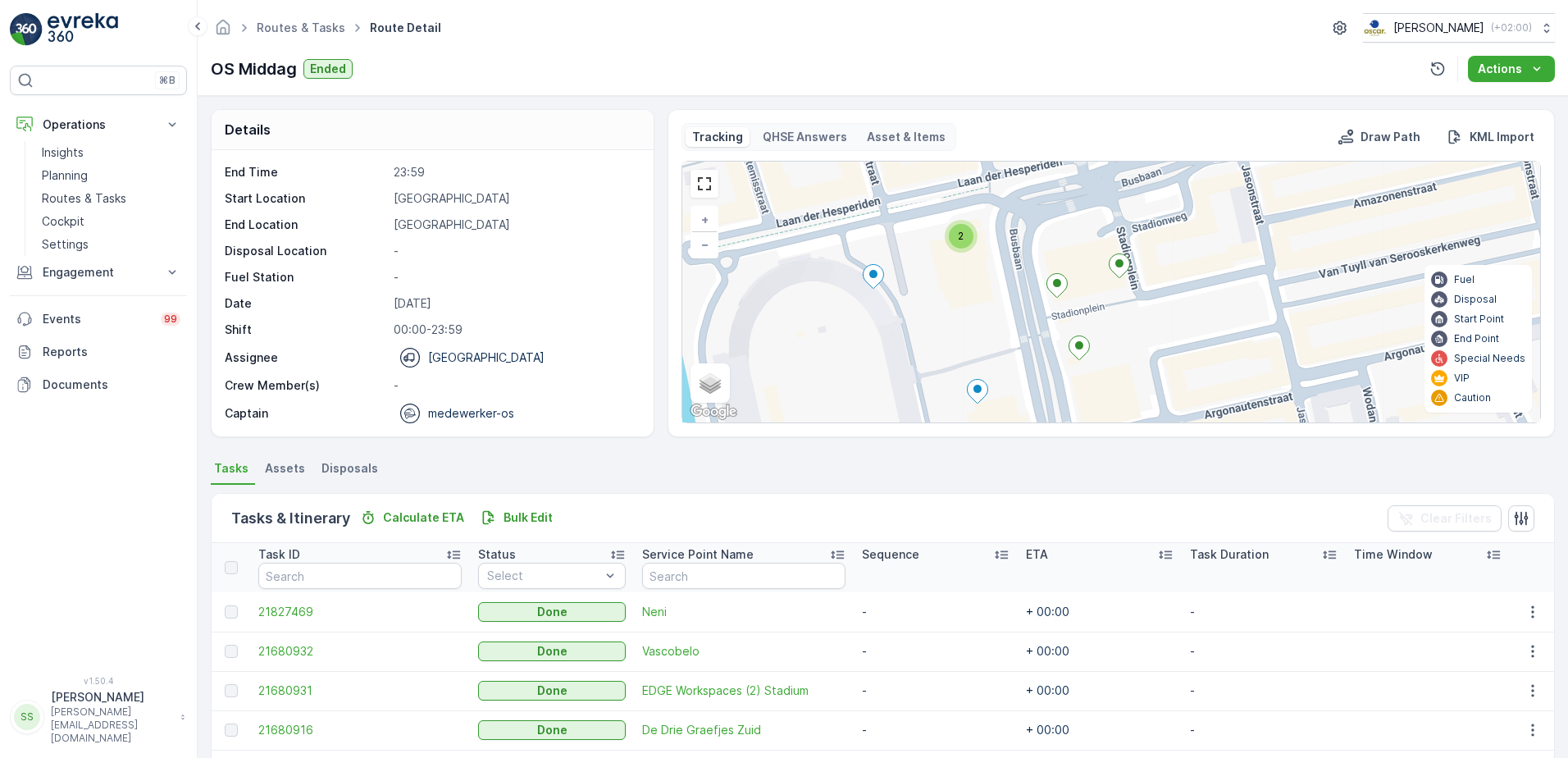
drag, startPoint x: 1022, startPoint y: 224, endPoint x: 981, endPoint y: 265, distance: 58.0
click at [961, 322] on div "2 + − Satellite Roadmap Terrain Hybrid Leaflet Keyboard shortcuts Map Data Map …" at bounding box center [1111, 292] width 858 height 261
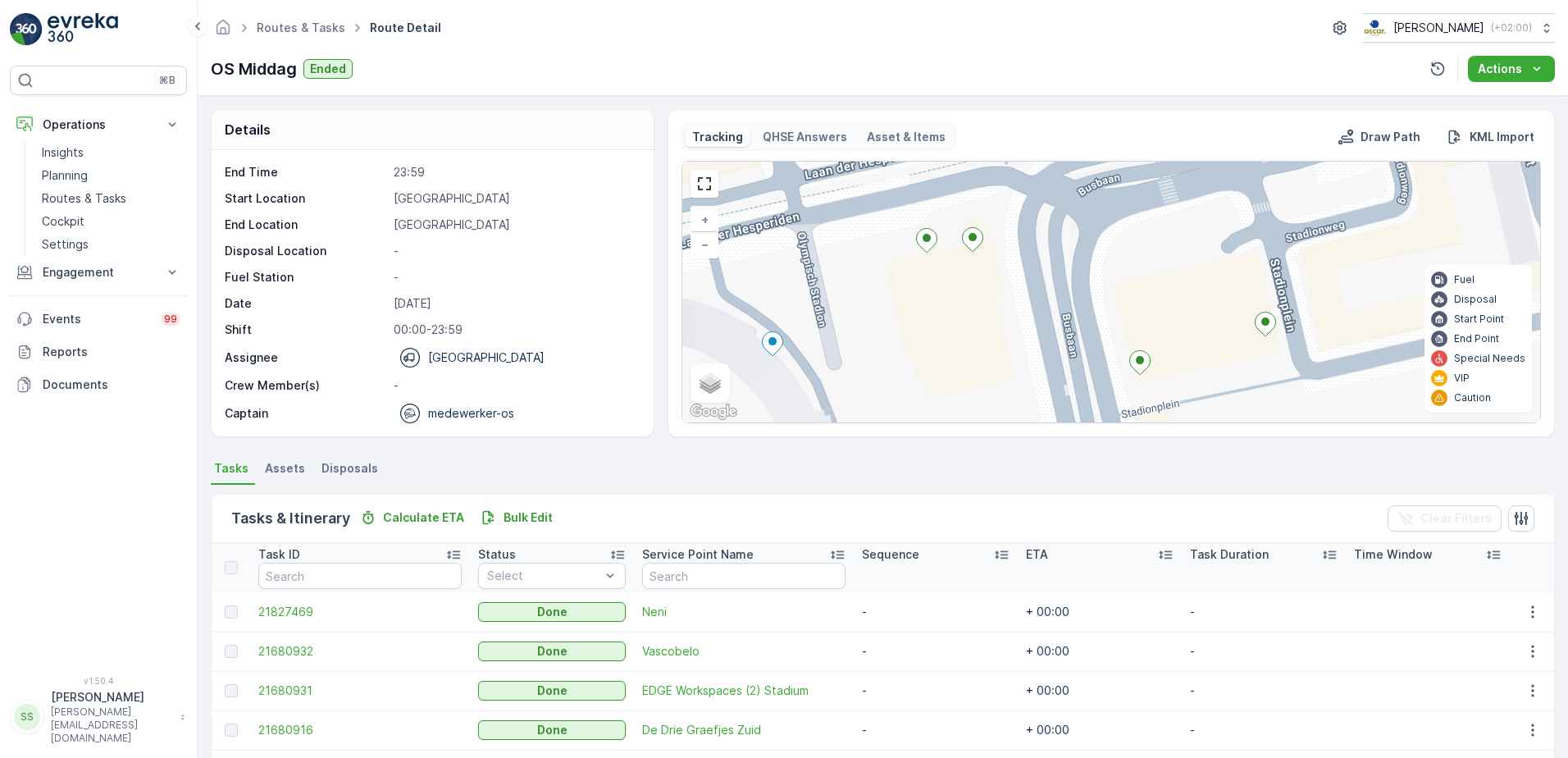
drag, startPoint x: 963, startPoint y: 327, endPoint x: 925, endPoint y: 317, distance: 39.3
click at [925, 317] on div "+ − Satellite Roadmap Terrain Hybrid Leaflet Keyboard shortcuts Map Data Map da…" at bounding box center [1111, 292] width 858 height 261
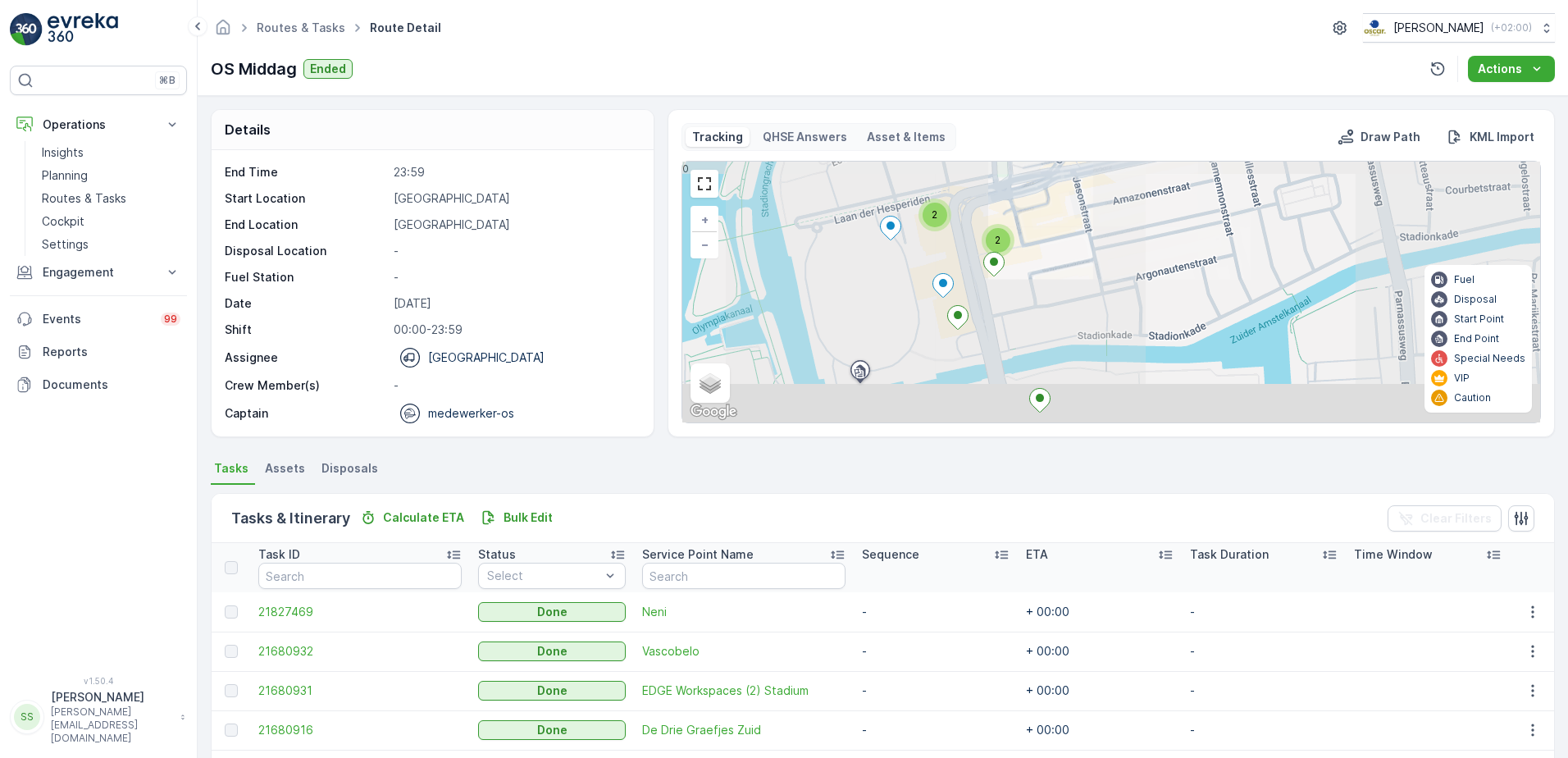
drag, startPoint x: 970, startPoint y: 361, endPoint x: 957, endPoint y: 265, distance: 96.9
click at [957, 265] on div "2 2 + − Satellite Roadmap Terrain Hybrid Leaflet Keyboard shortcuts Map Data Ma…" at bounding box center [1111, 292] width 858 height 261
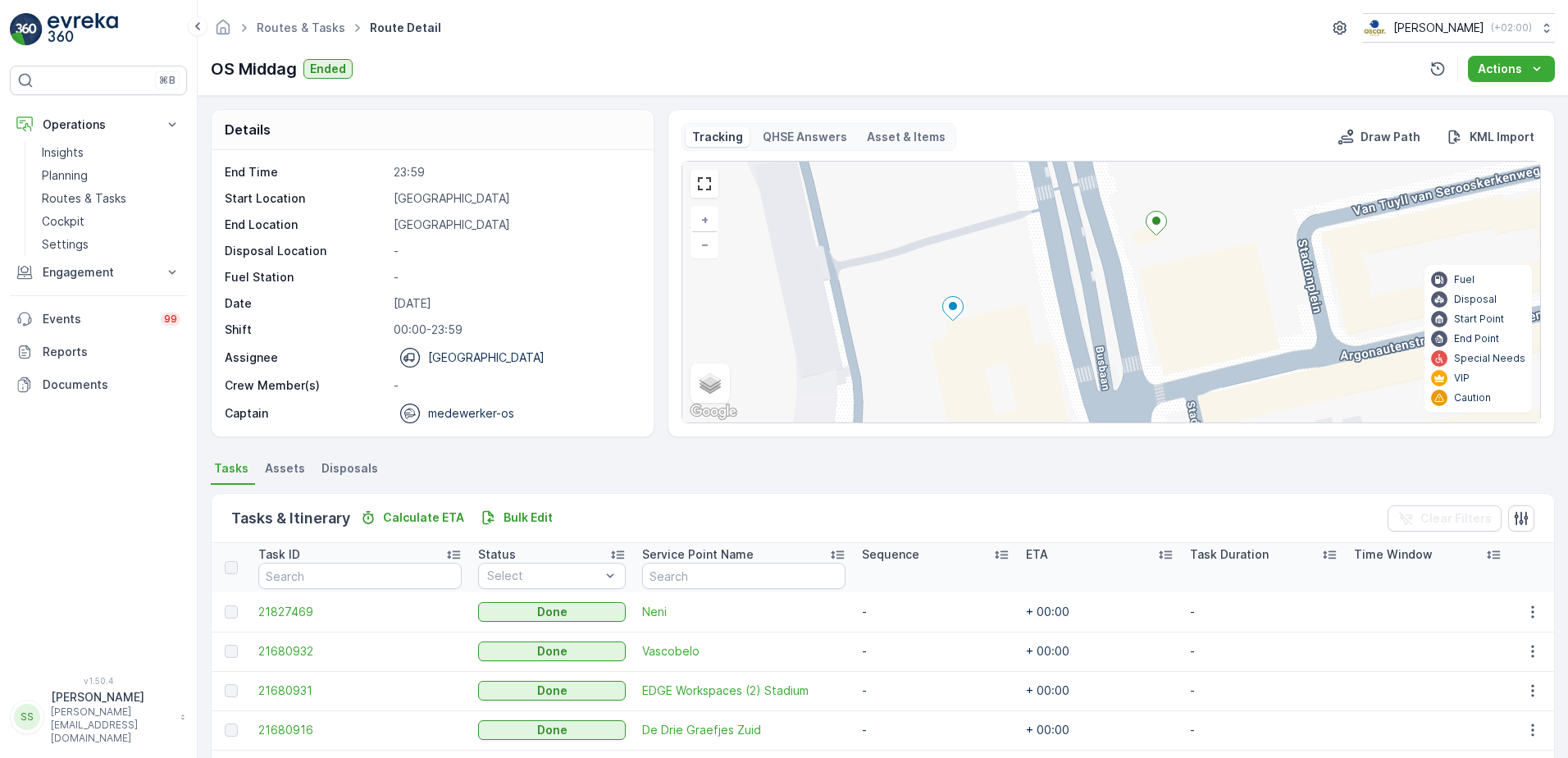
click at [946, 308] on icon at bounding box center [952, 308] width 21 height 24
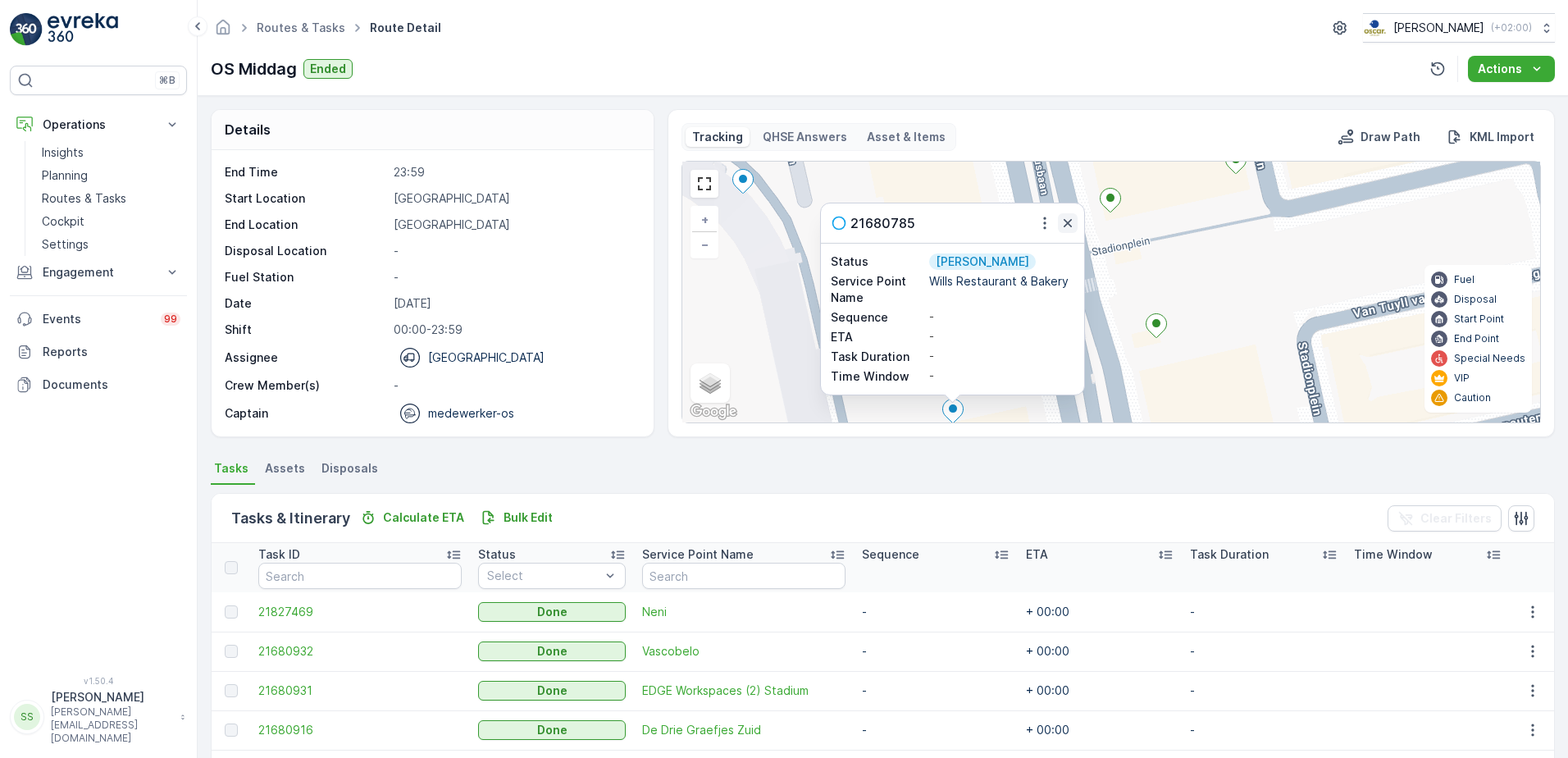
click at [1064, 224] on icon "button" at bounding box center [1068, 223] width 8 height 8
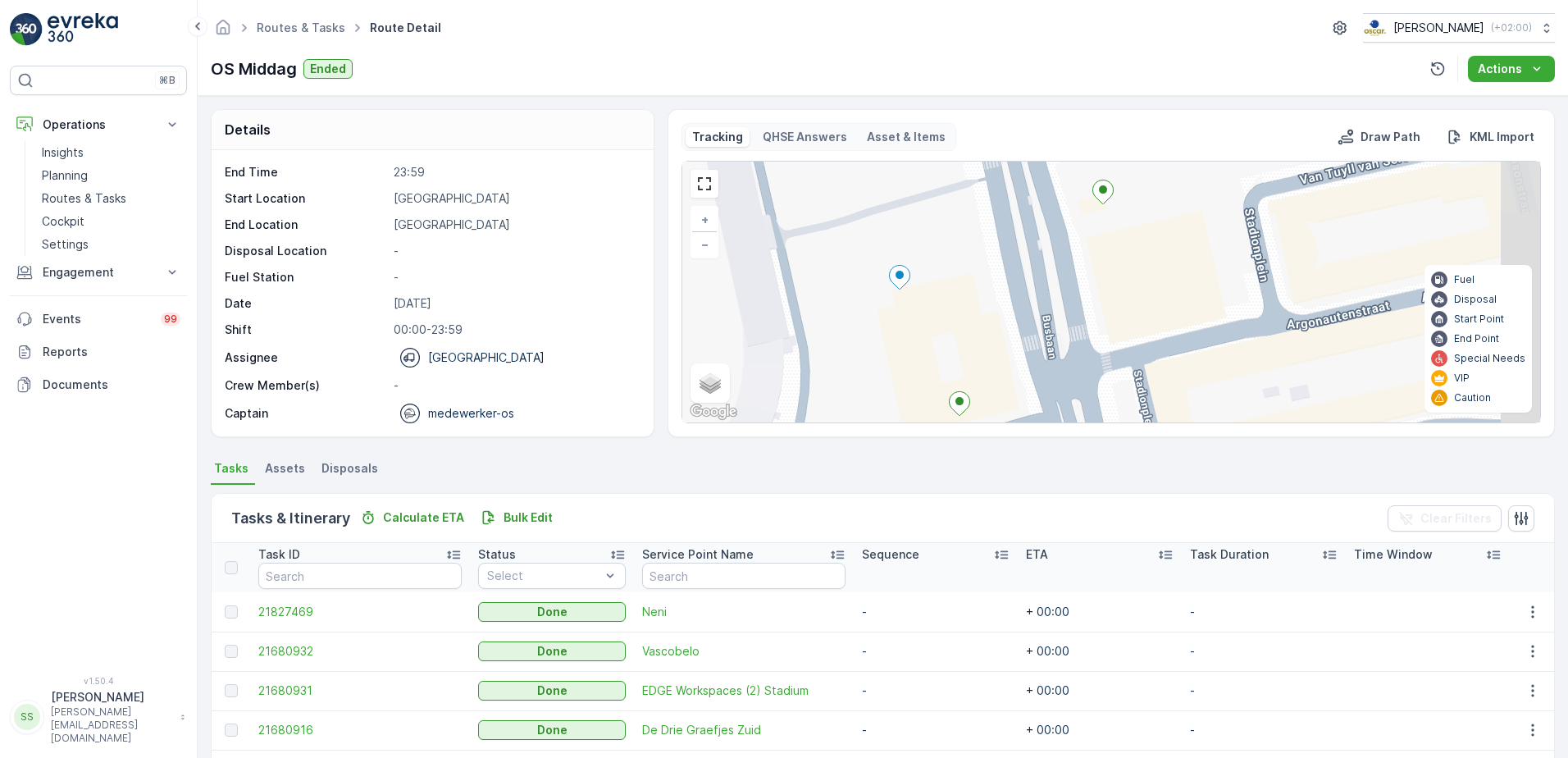
drag, startPoint x: 938, startPoint y: 352, endPoint x: 885, endPoint y: 209, distance: 152.5
click at [885, 209] on div "+ − Satellite Roadmap Terrain Hybrid Leaflet Keyboard shortcuts Map Data Map da…" at bounding box center [1111, 292] width 858 height 261
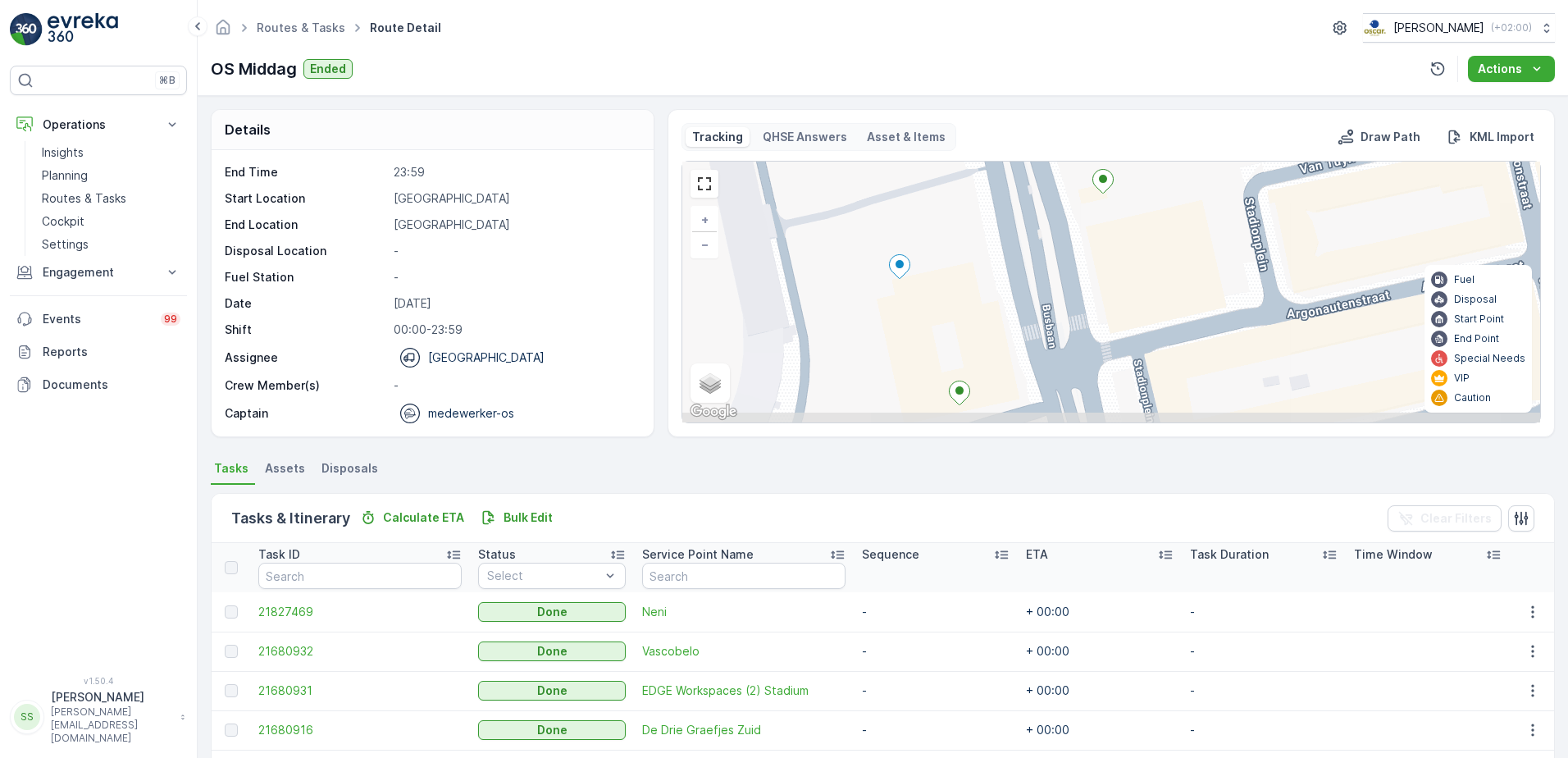
click at [861, 215] on div "+ − Satellite Roadmap Terrain Hybrid Leaflet Keyboard shortcuts Map Data Map da…" at bounding box center [1111, 292] width 858 height 261
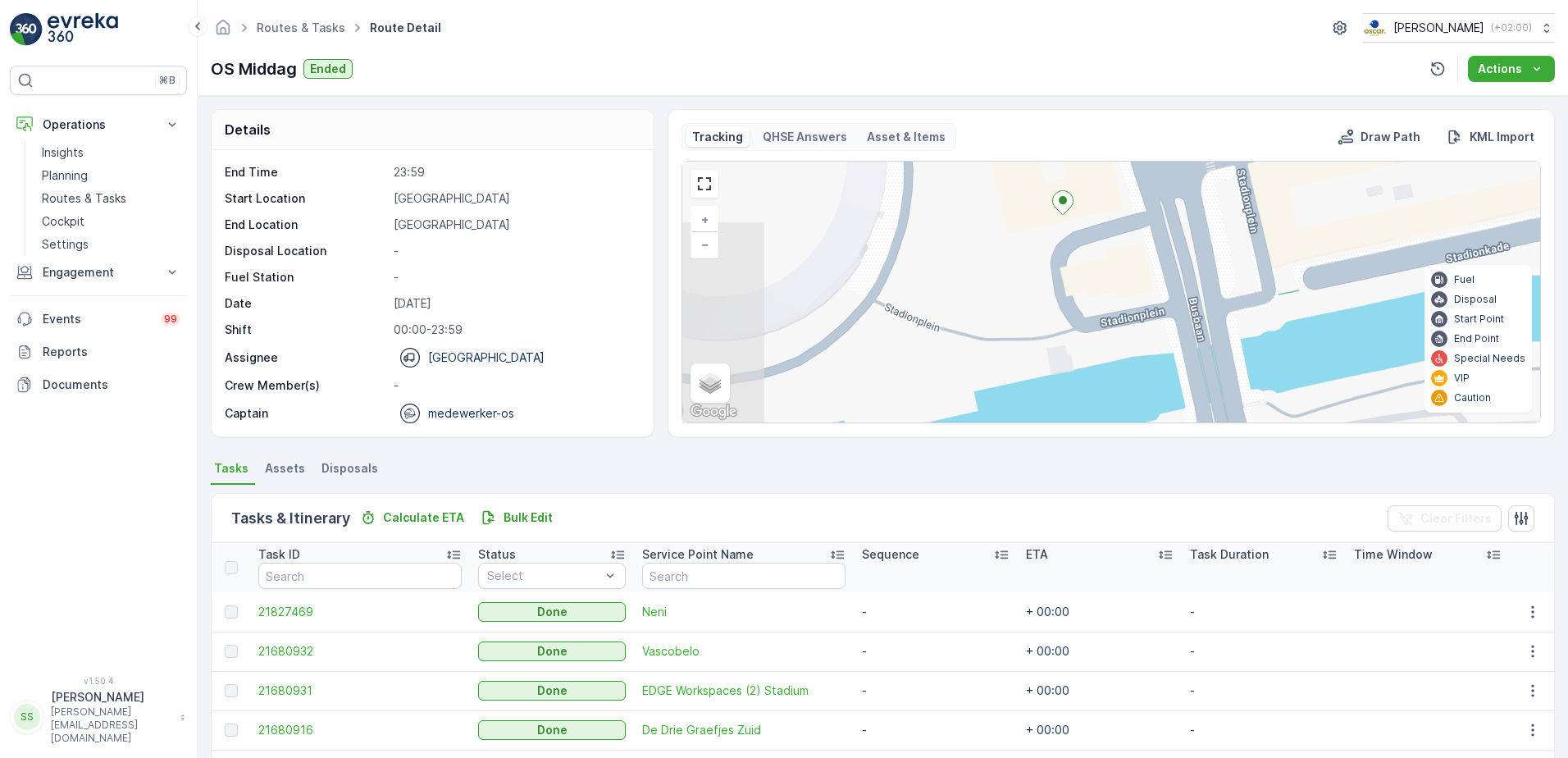
drag, startPoint x: 837, startPoint y: 335, endPoint x: 925, endPoint y: 233, distance: 134.7
click at [925, 233] on div "+ − Satellite Roadmap Terrain Hybrid Leaflet Keyboard shortcuts Map Data Map da…" at bounding box center [1111, 292] width 858 height 261
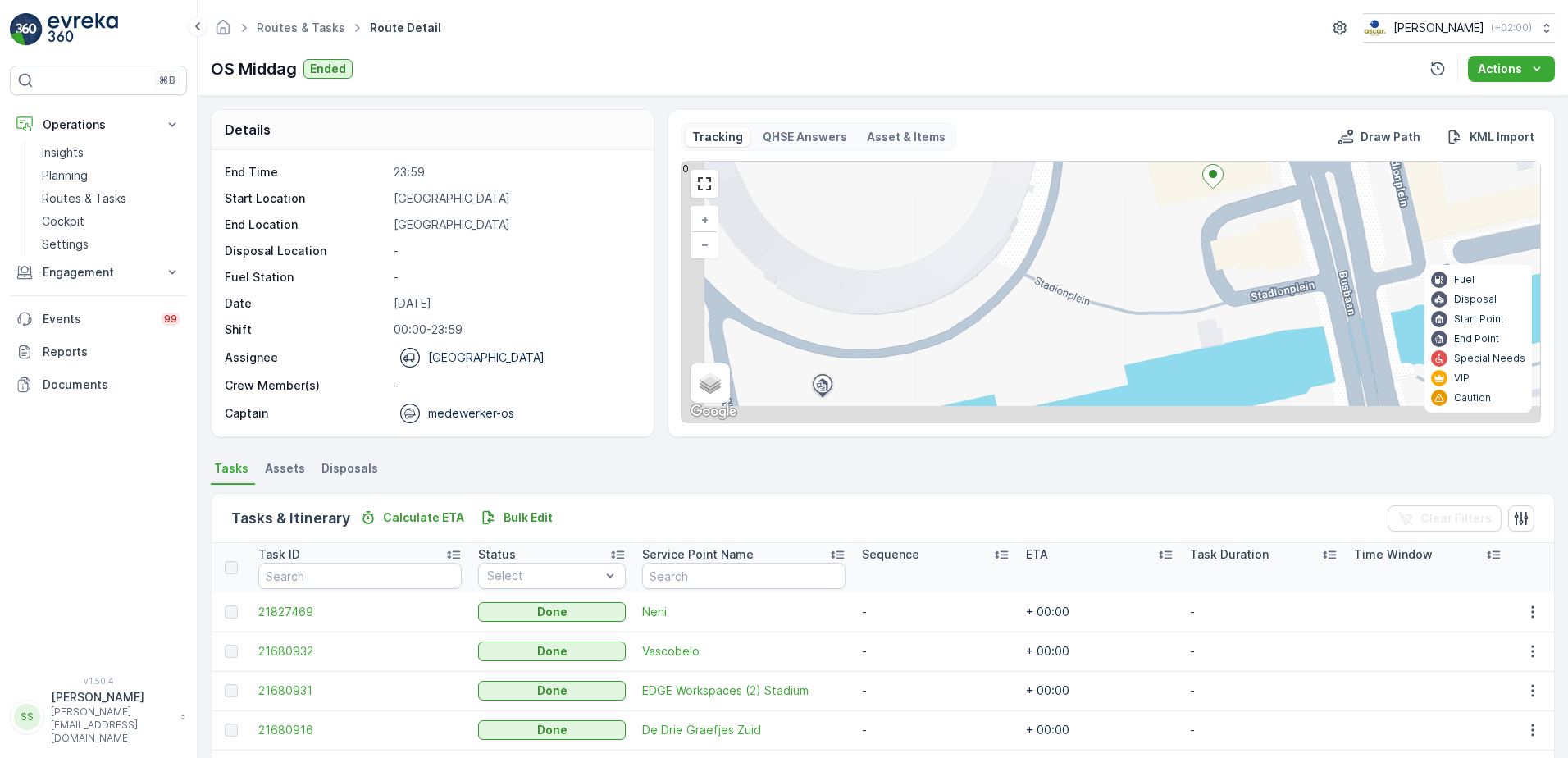
drag, startPoint x: 844, startPoint y: 291, endPoint x: 988, endPoint y: 268, distance: 145.8
click at [995, 264] on div "+ − Satellite Roadmap Terrain Hybrid Leaflet Keyboard shortcuts Map Data Map da…" at bounding box center [1111, 292] width 858 height 261
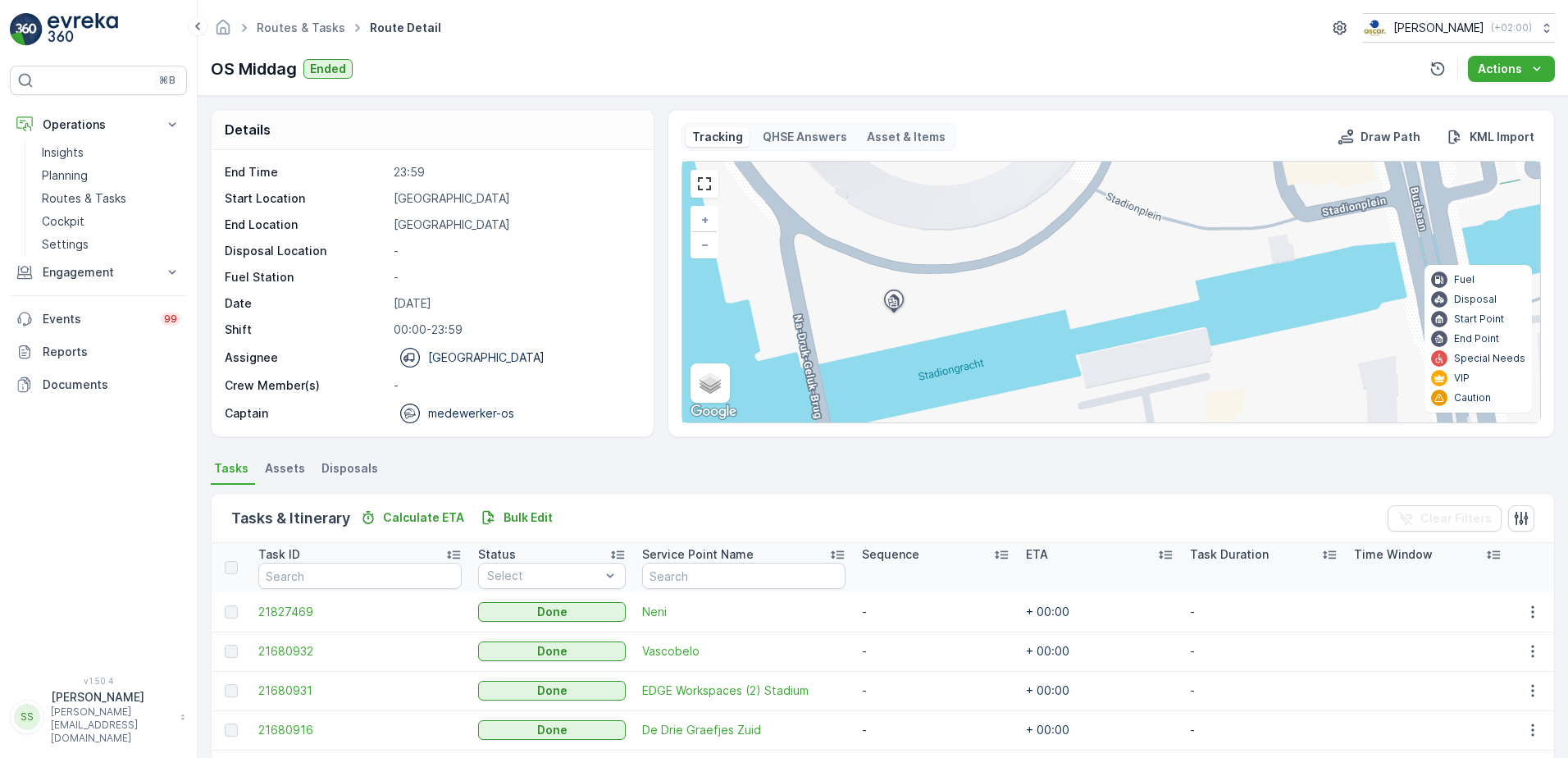
drag, startPoint x: 895, startPoint y: 317, endPoint x: 963, endPoint y: 233, distance: 108.1
click at [963, 233] on div "+ − Satellite Roadmap Terrain Hybrid Leaflet Keyboard shortcuts Map Data Map da…" at bounding box center [1111, 292] width 858 height 261
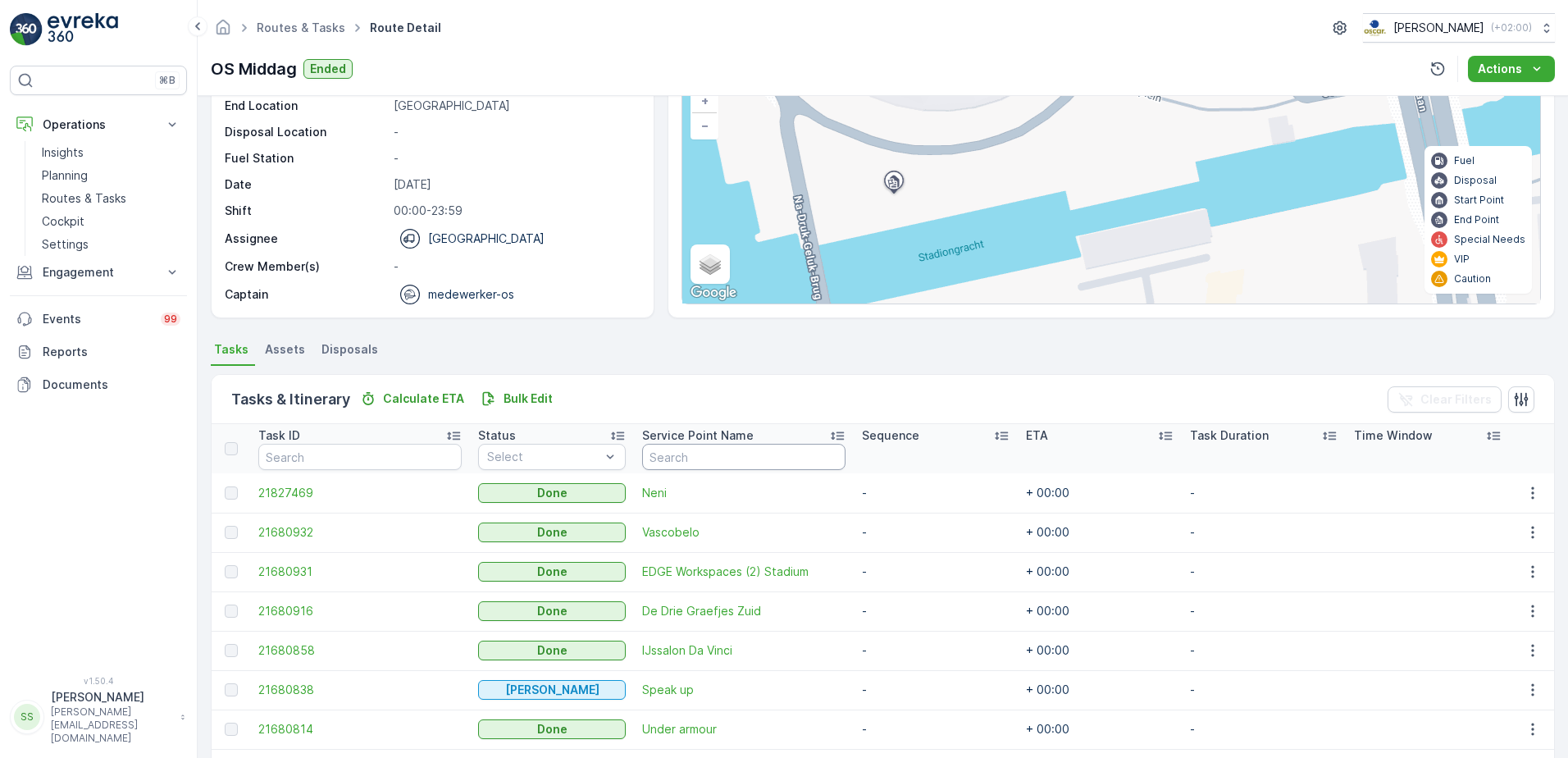
scroll to position [258, 0]
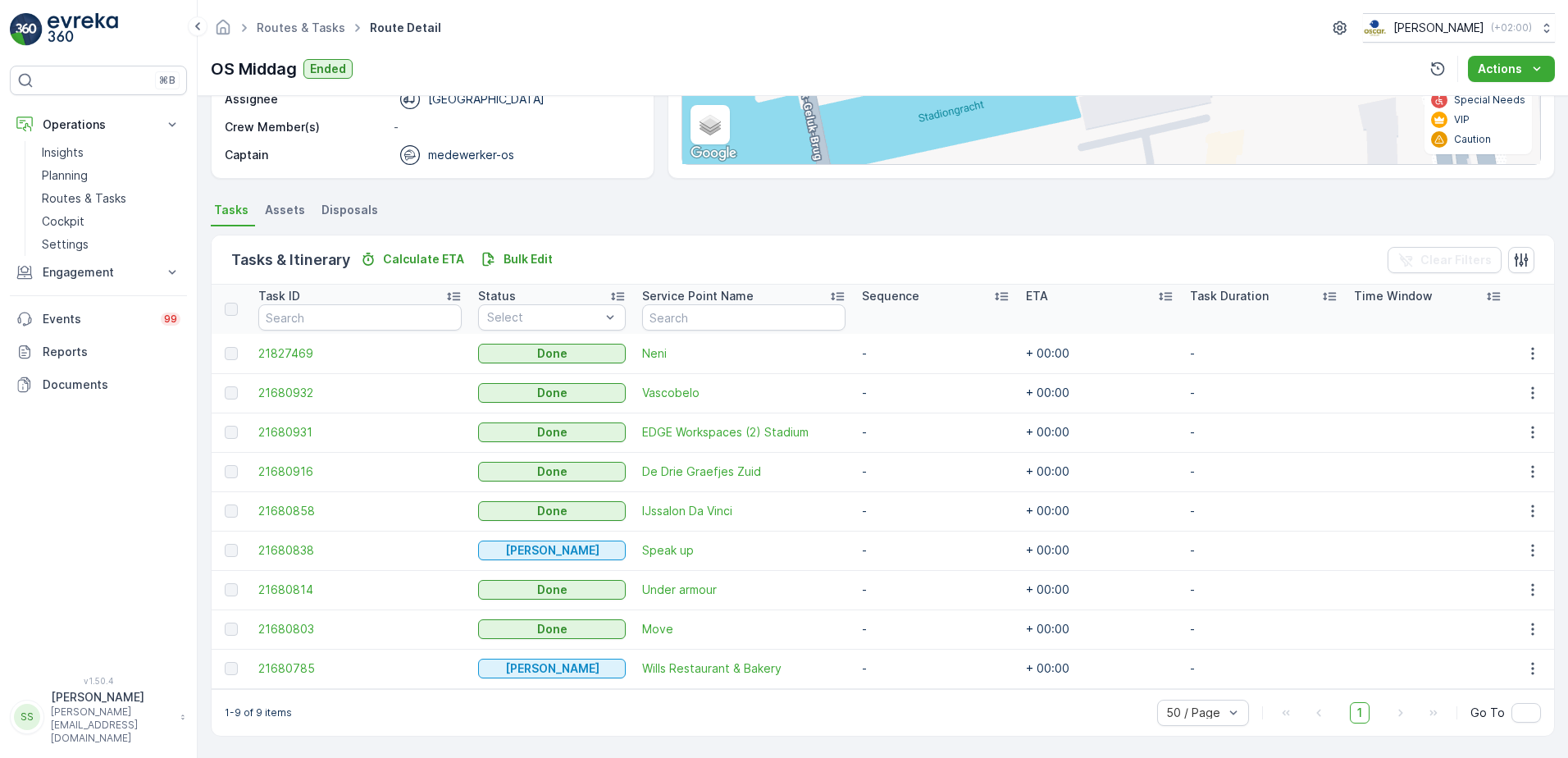
click at [655, 146] on div "Details Operation Amsterdam Collection Start Time 05:00 End Time 23:59 Start Lo…" at bounding box center [882, 14] width 1344 height 328
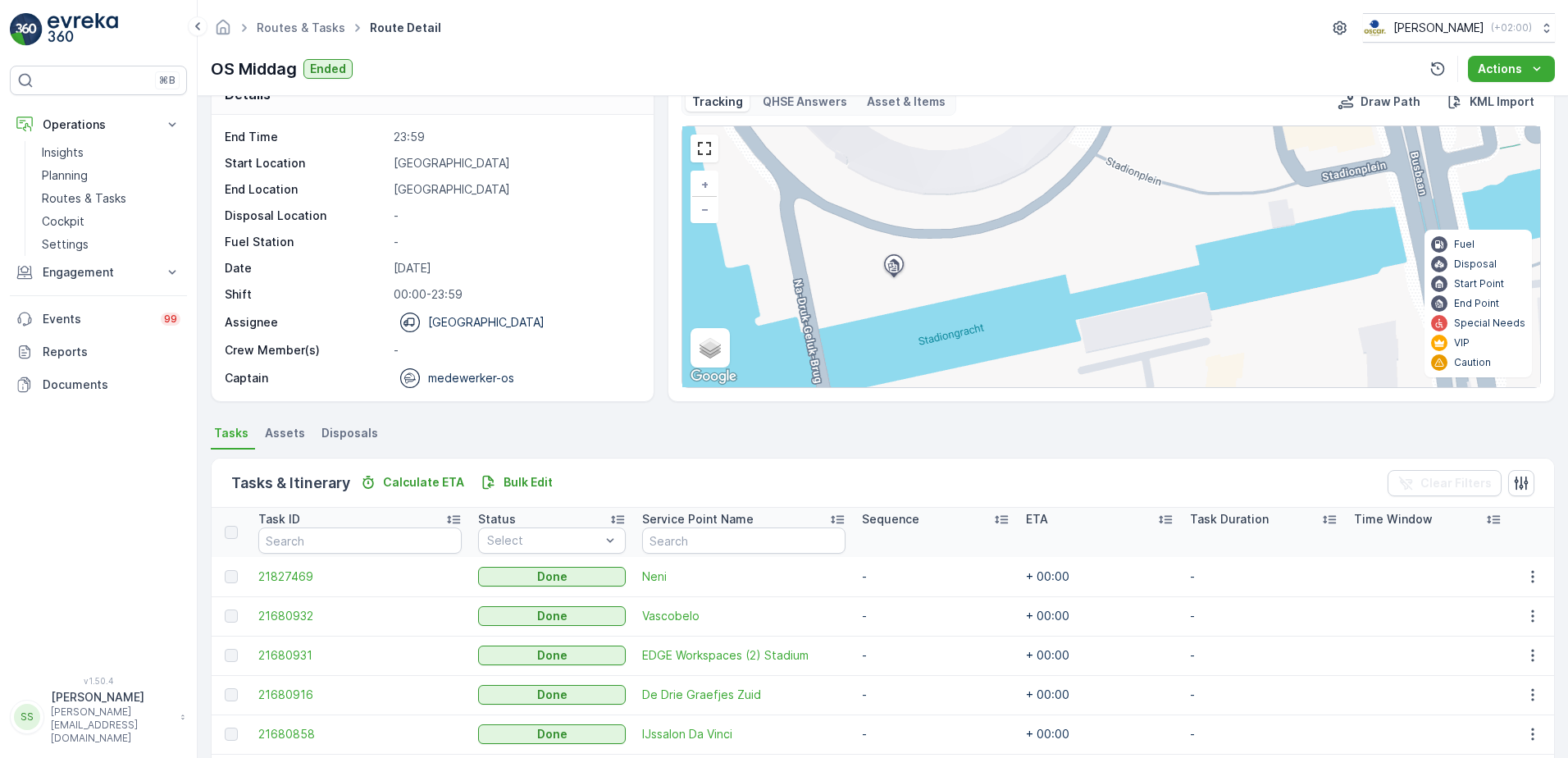
scroll to position [0, 0]
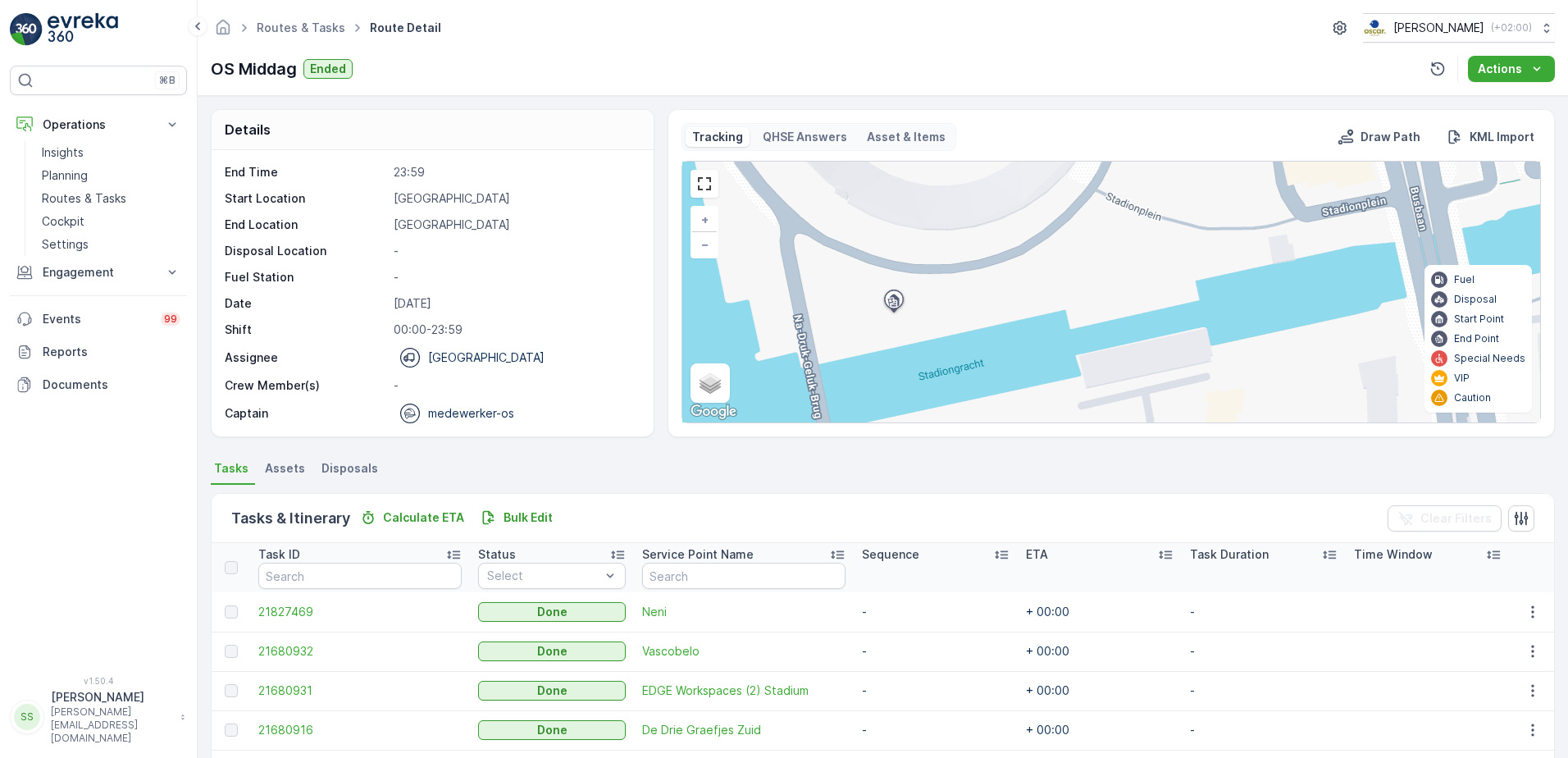
click at [1085, 402] on div "+ − Satellite Roadmap Terrain Hybrid Leaflet Keyboard shortcuts Map Data Map da…" at bounding box center [1111, 292] width 858 height 261
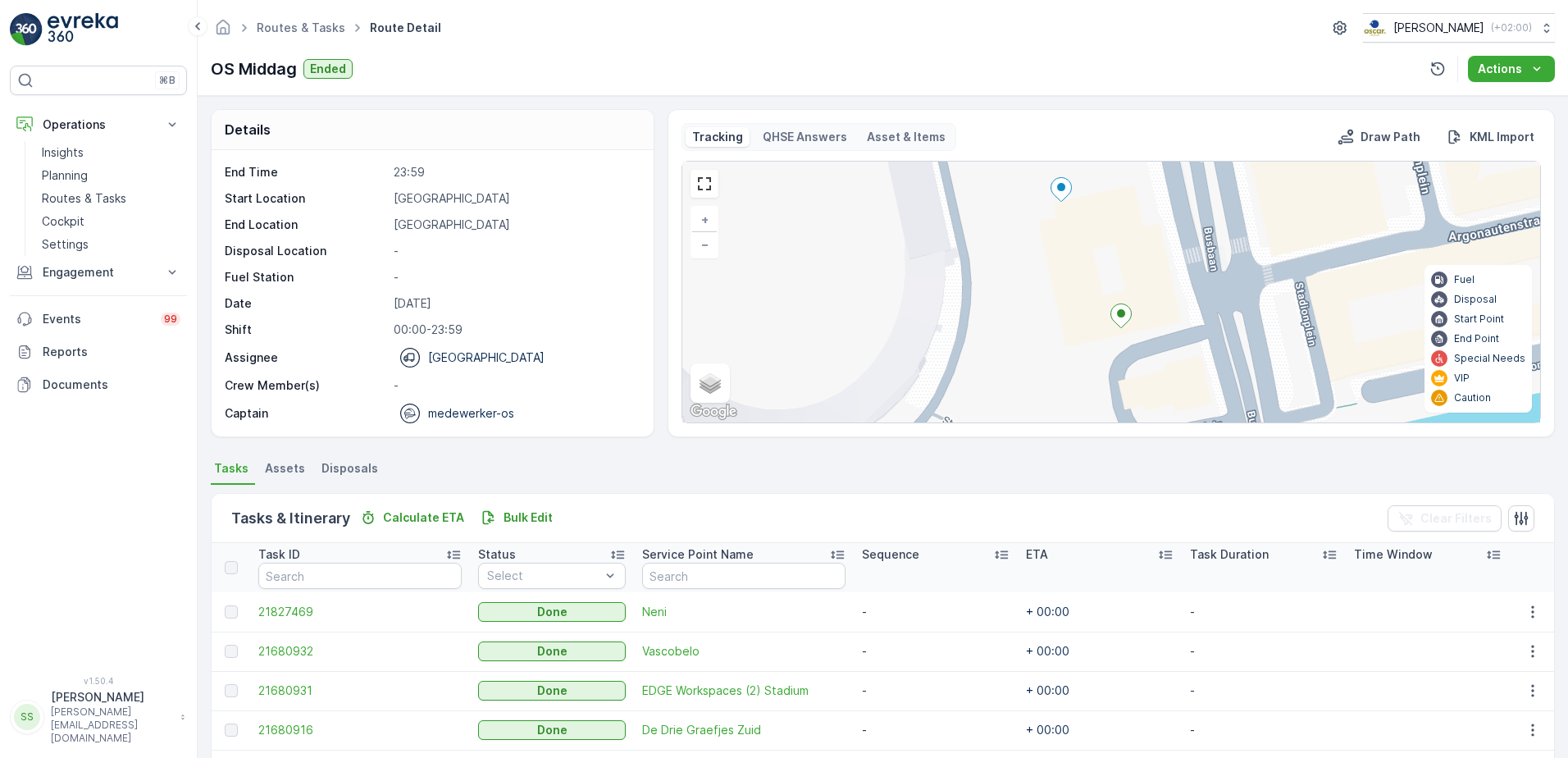
drag, startPoint x: 1063, startPoint y: 364, endPoint x: 1019, endPoint y: 383, distance: 47.9
click at [1021, 387] on div "+ − Satellite Roadmap Terrain Hybrid Leaflet Keyboard shortcuts Map Data Map da…" at bounding box center [1111, 292] width 858 height 261
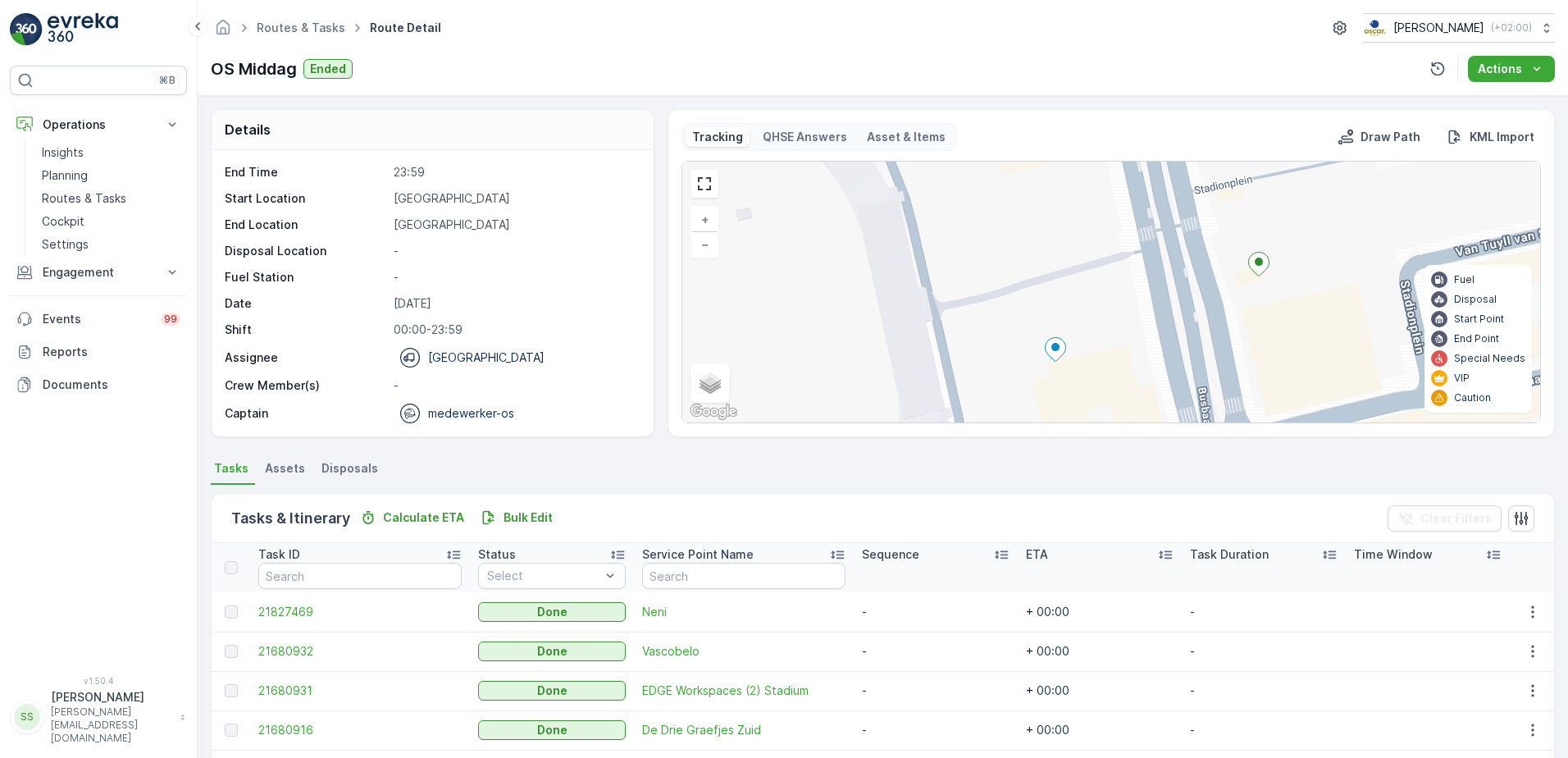
drag, startPoint x: 1030, startPoint y: 334, endPoint x: 1040, endPoint y: 424, distance: 90.6
click at [1036, 436] on div "Tracking QHSE Answers Asset & Items Draw Path KML Import + − Satellite Roadmap …" at bounding box center [1111, 273] width 887 height 328
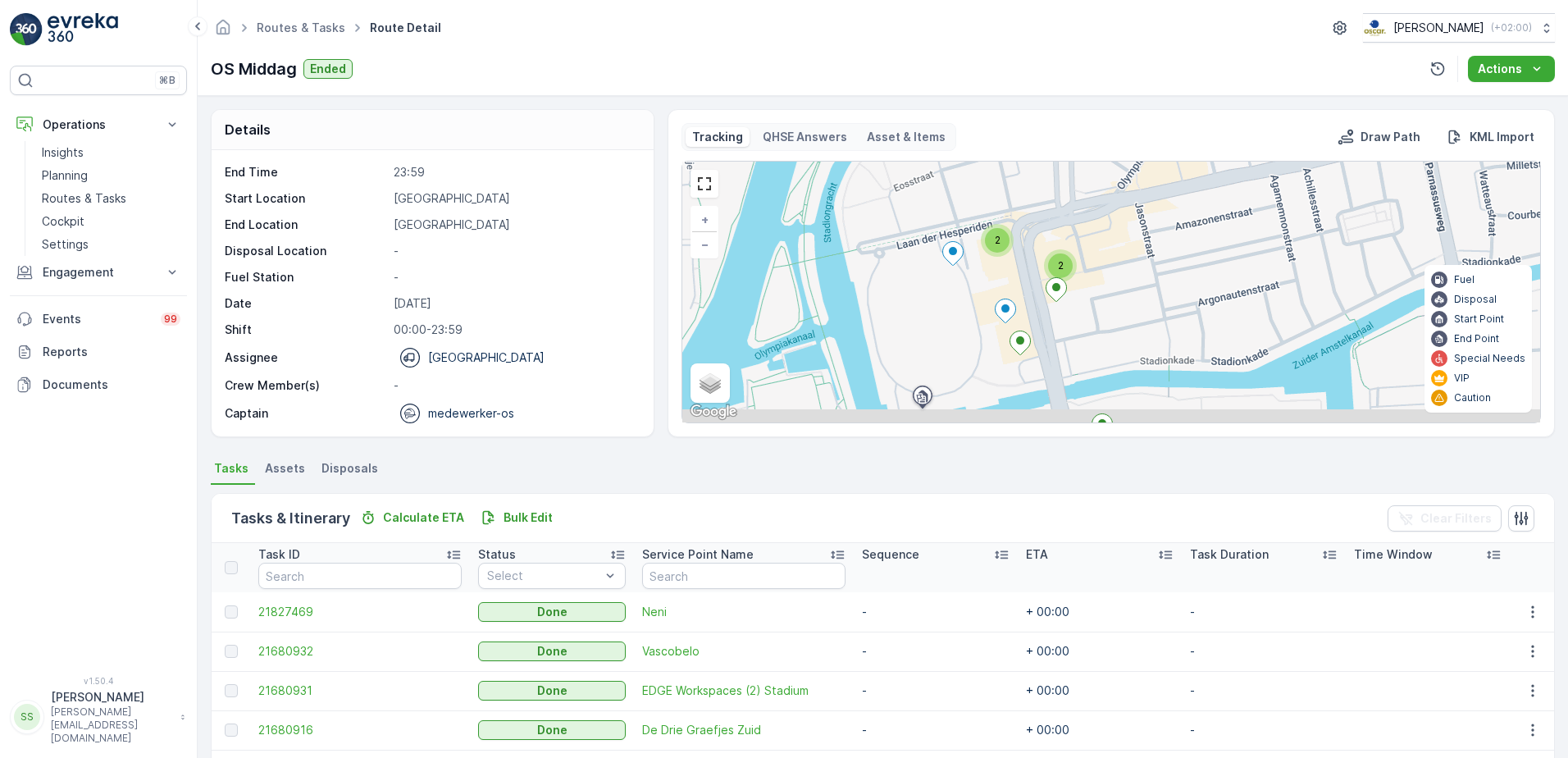
drag, startPoint x: 973, startPoint y: 353, endPoint x: 981, endPoint y: 328, distance: 26.2
click at [981, 328] on div "2 2 + − Satellite Roadmap Terrain Hybrid Leaflet Keyboard shortcuts Map Data Ma…" at bounding box center [1111, 292] width 858 height 261
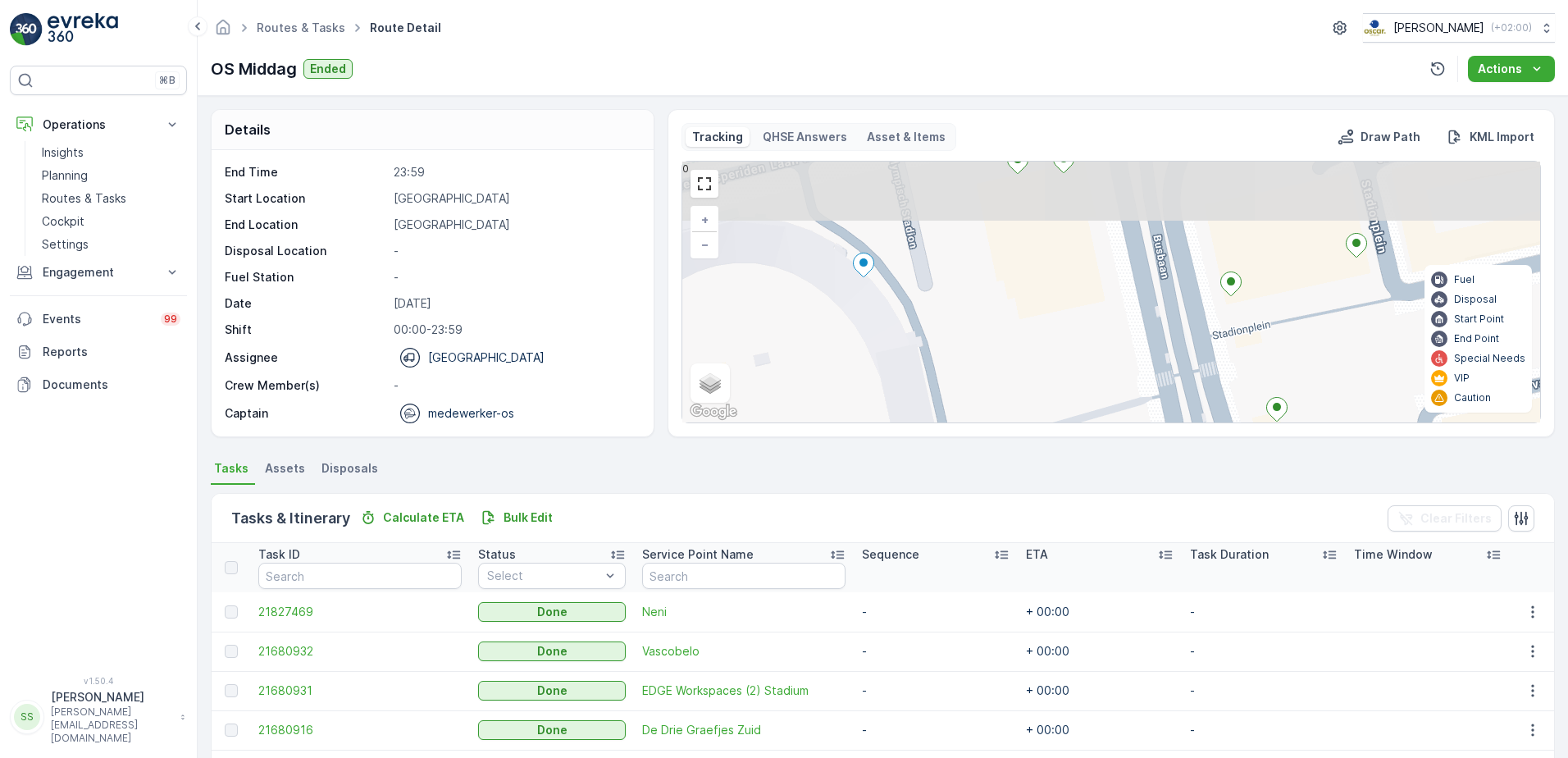
drag, startPoint x: 1025, startPoint y: 185, endPoint x: 1007, endPoint y: 378, distance: 193.8
click at [1007, 378] on div "+ − Satellite Roadmap Terrain Hybrid Leaflet Keyboard shortcuts Map Data Map da…" at bounding box center [1111, 292] width 858 height 261
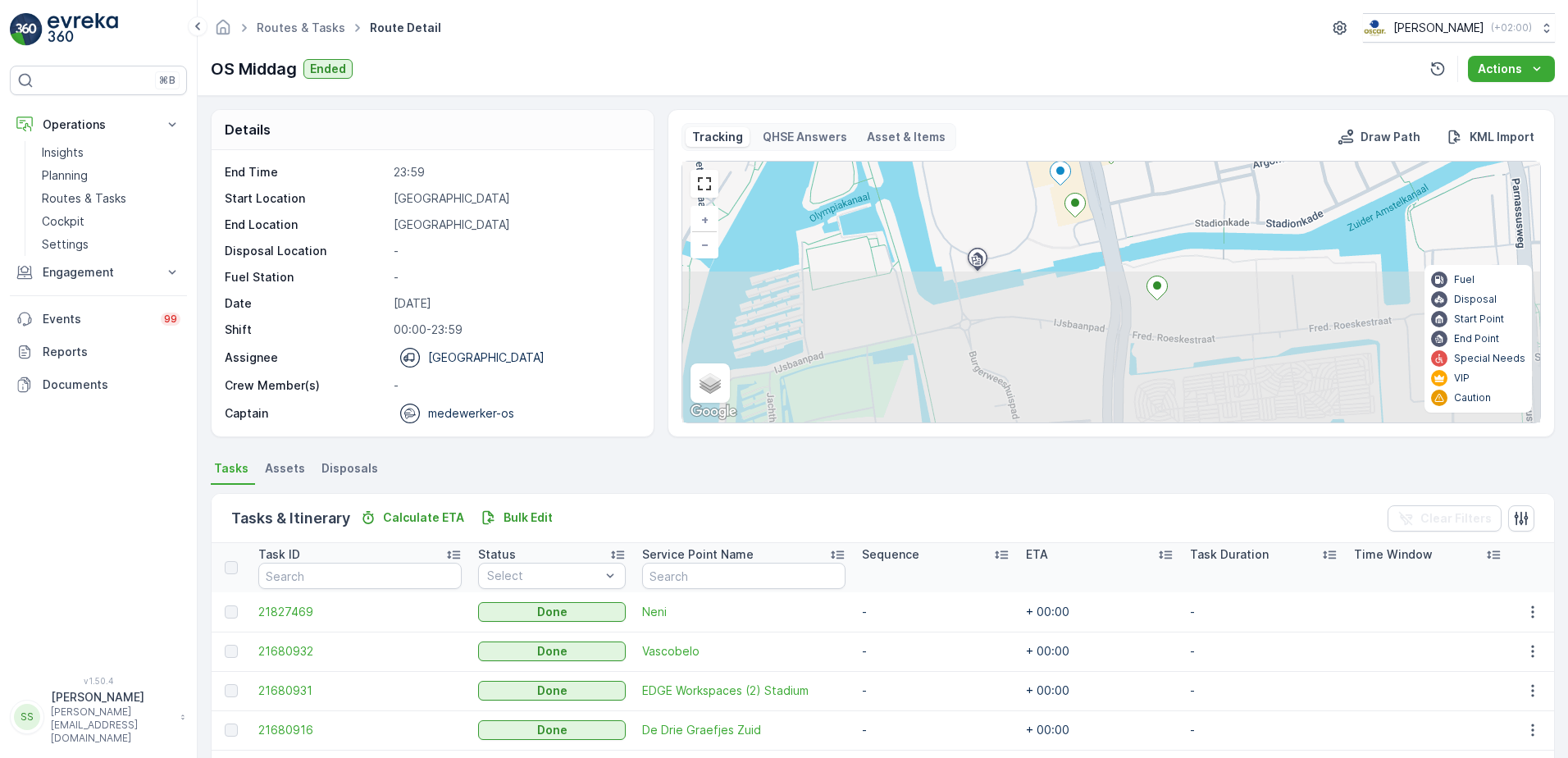
drag, startPoint x: 1040, startPoint y: 353, endPoint x: 1020, endPoint y: 212, distance: 142.4
click at [1020, 212] on div "2 2 + − Satellite Roadmap Terrain Hybrid Leaflet Keyboard shortcuts Map Data Ma…" at bounding box center [1111, 292] width 858 height 261
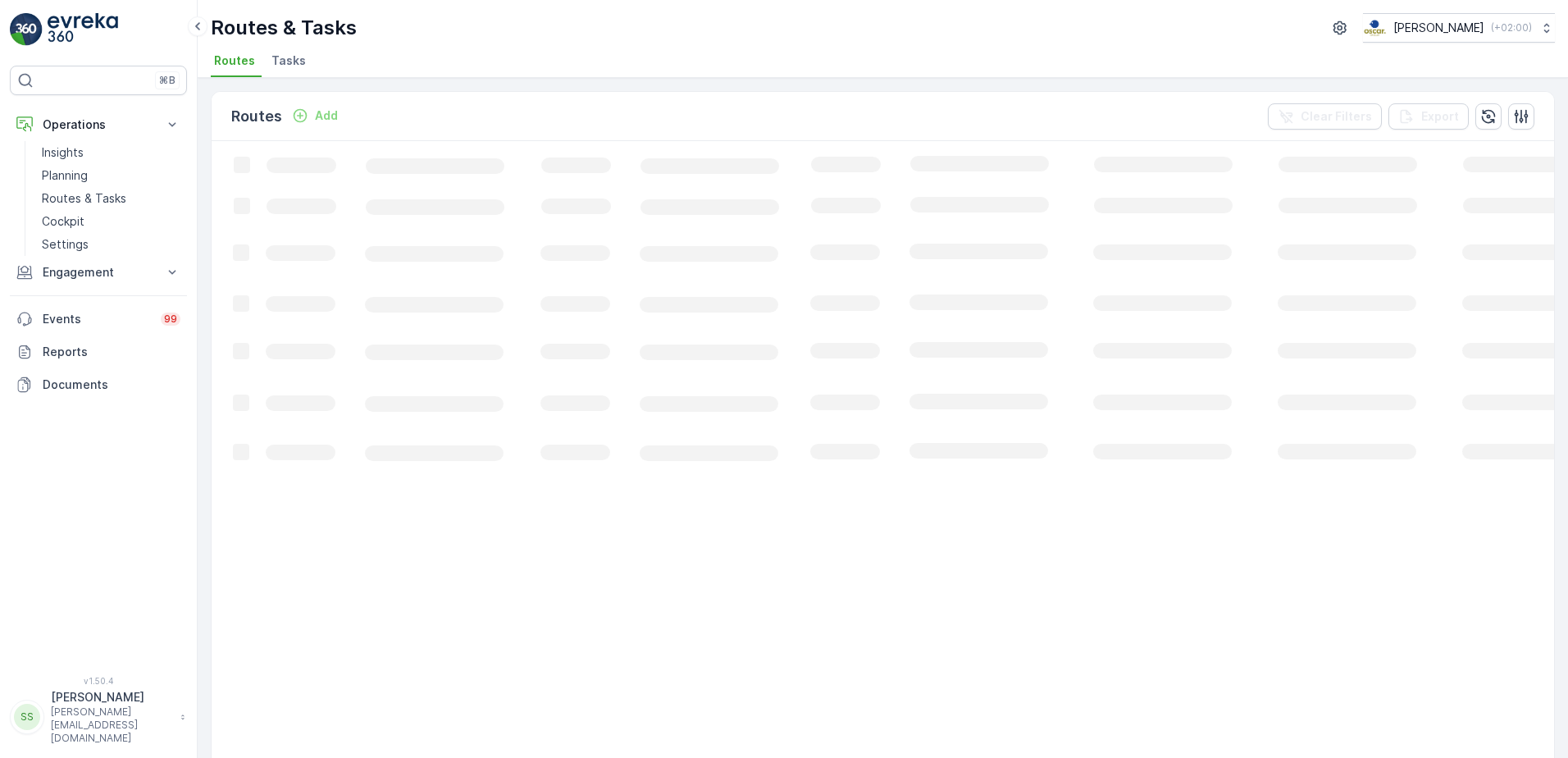
click at [461, 49] on ul "Routes Tasks" at bounding box center [876, 63] width 1330 height 28
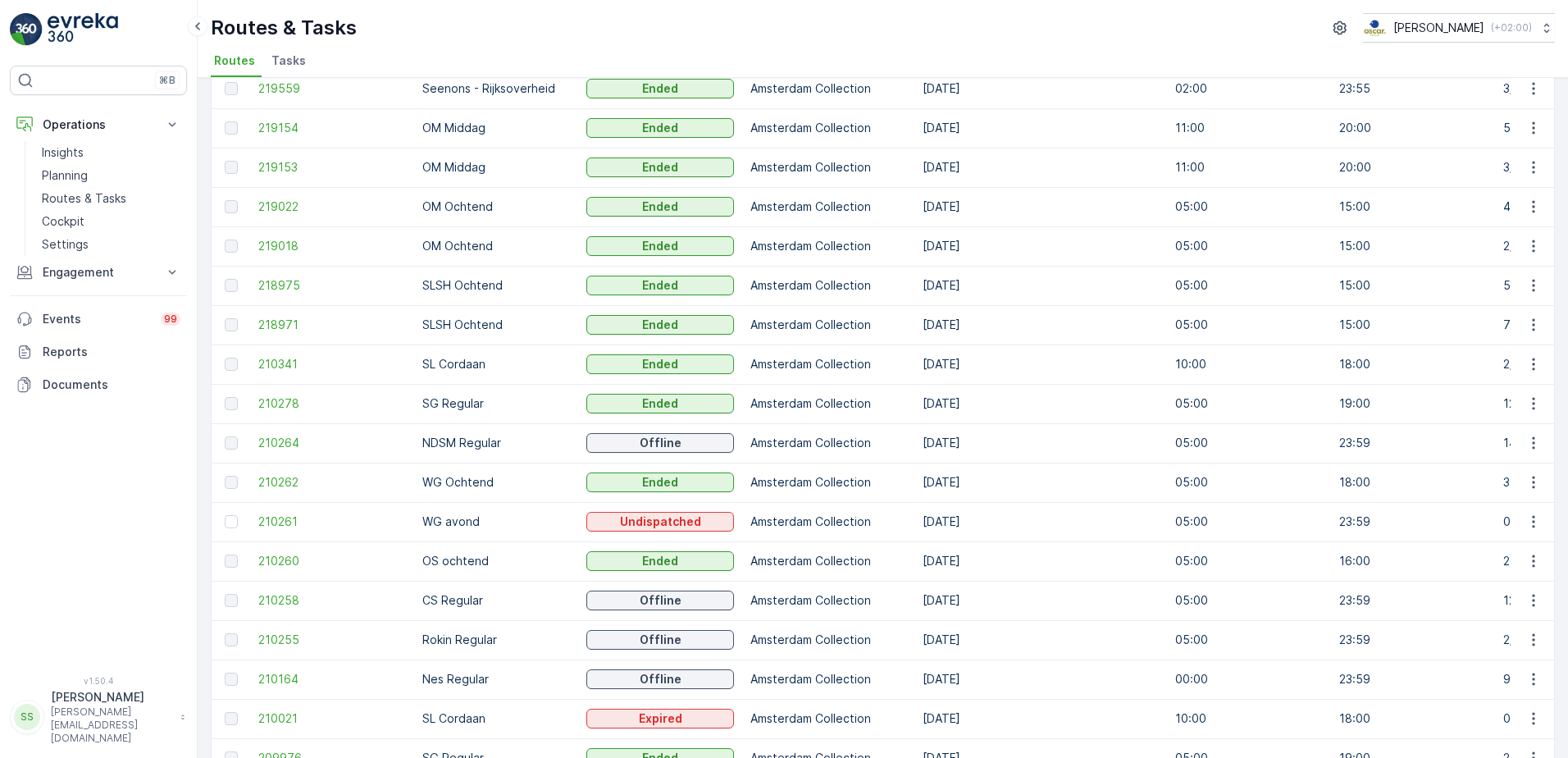
scroll to position [656, 0]
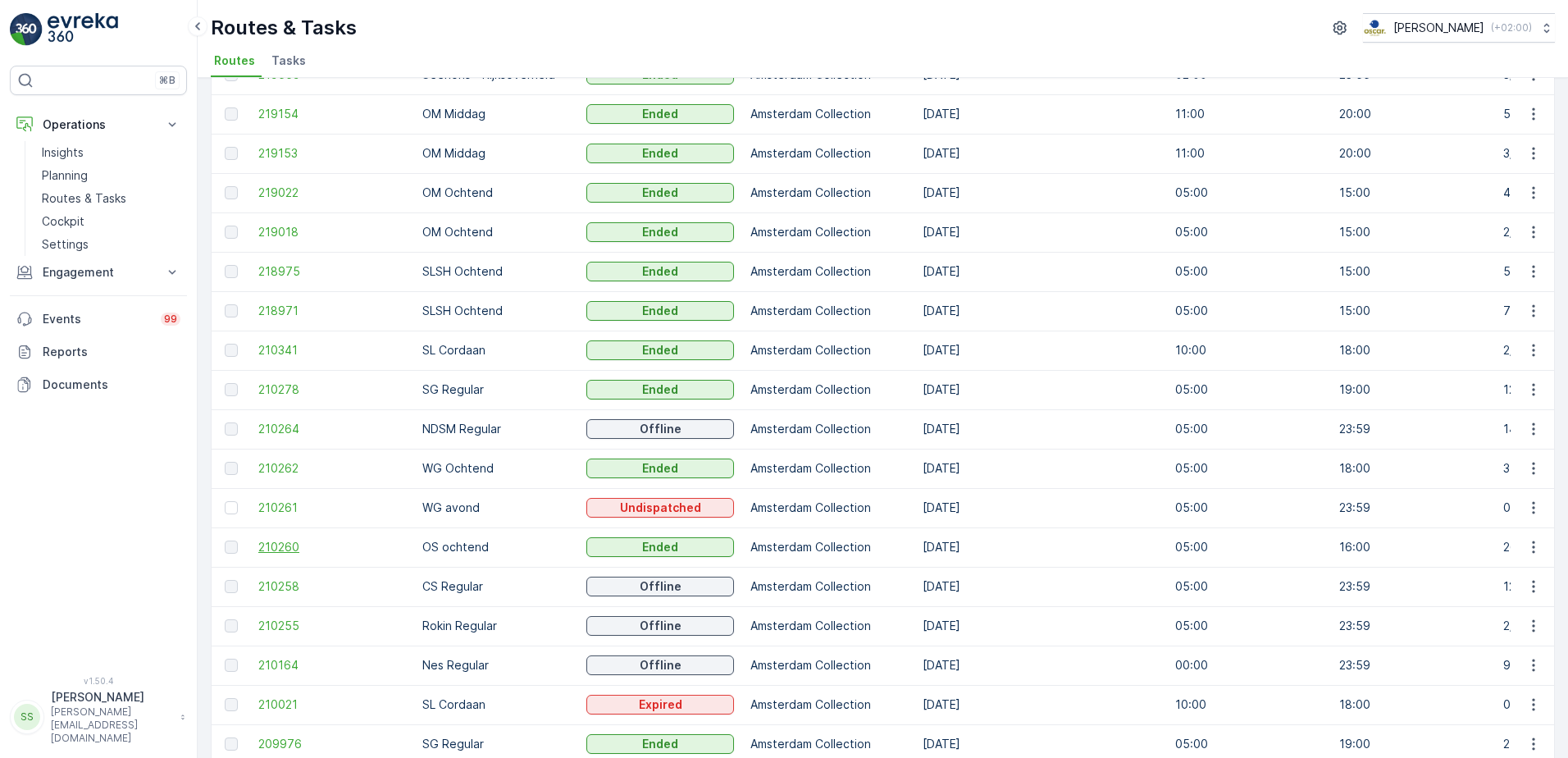
click at [278, 549] on span "210260" at bounding box center [332, 547] width 148 height 17
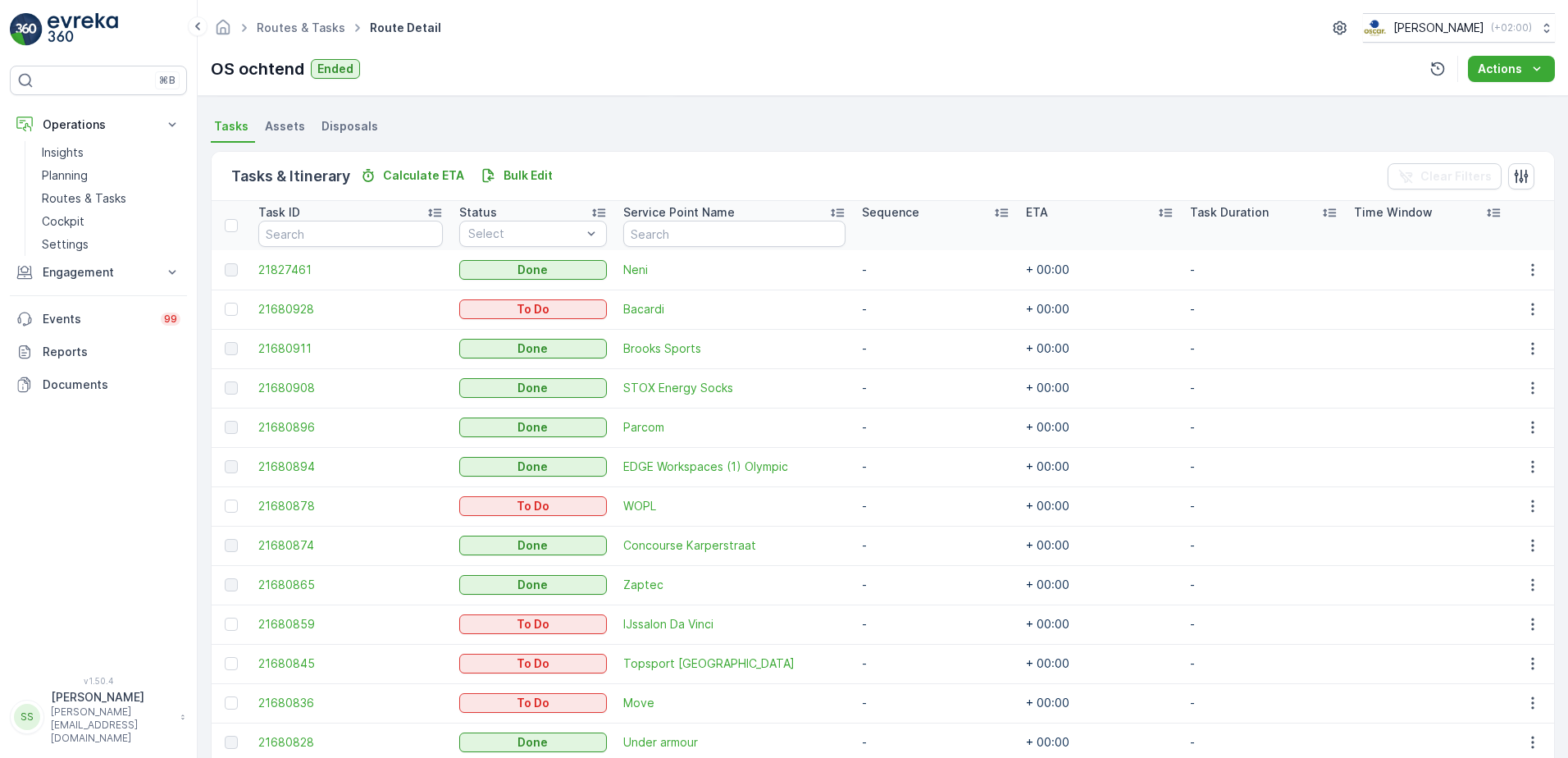
scroll to position [340, 0]
drag, startPoint x: 1027, startPoint y: 514, endPoint x: 1138, endPoint y: 519, distance: 111.1
click at [1138, 519] on td "+ 00:00" at bounding box center [1099, 507] width 164 height 39
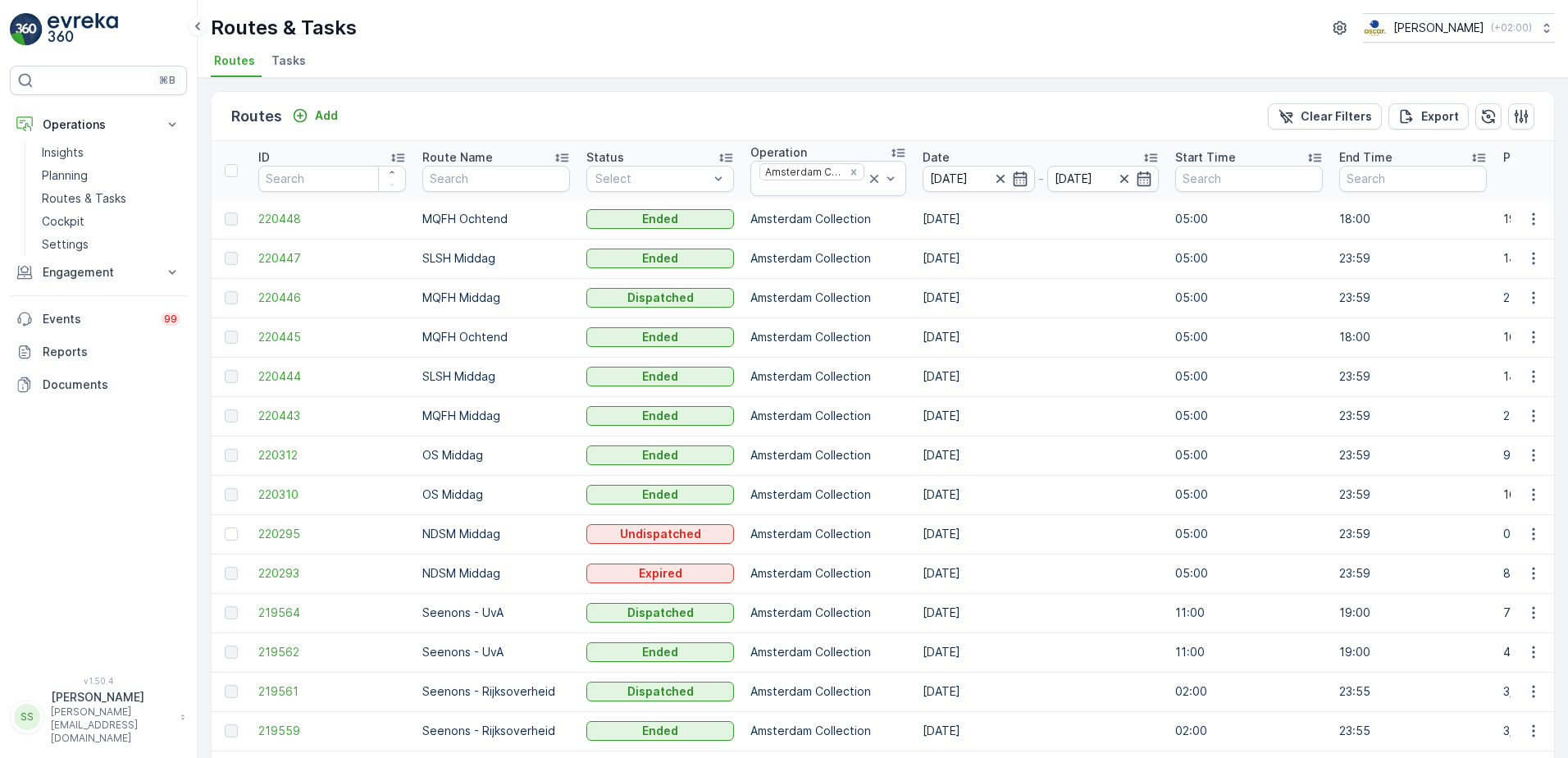
click at [513, 134] on div "Routes Add Clear Filters Export" at bounding box center [882, 116] width 1342 height 49
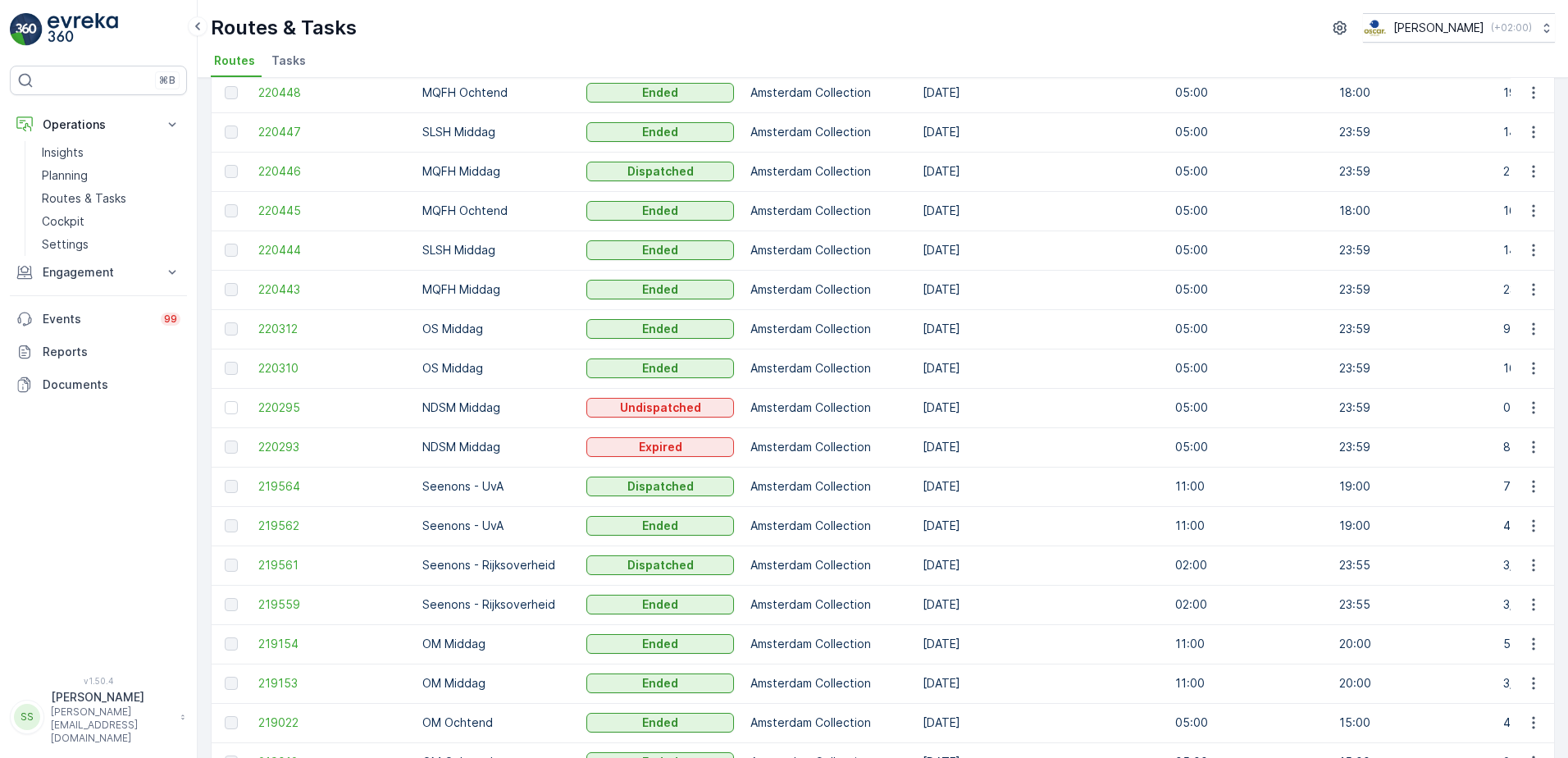
scroll to position [82, 0]
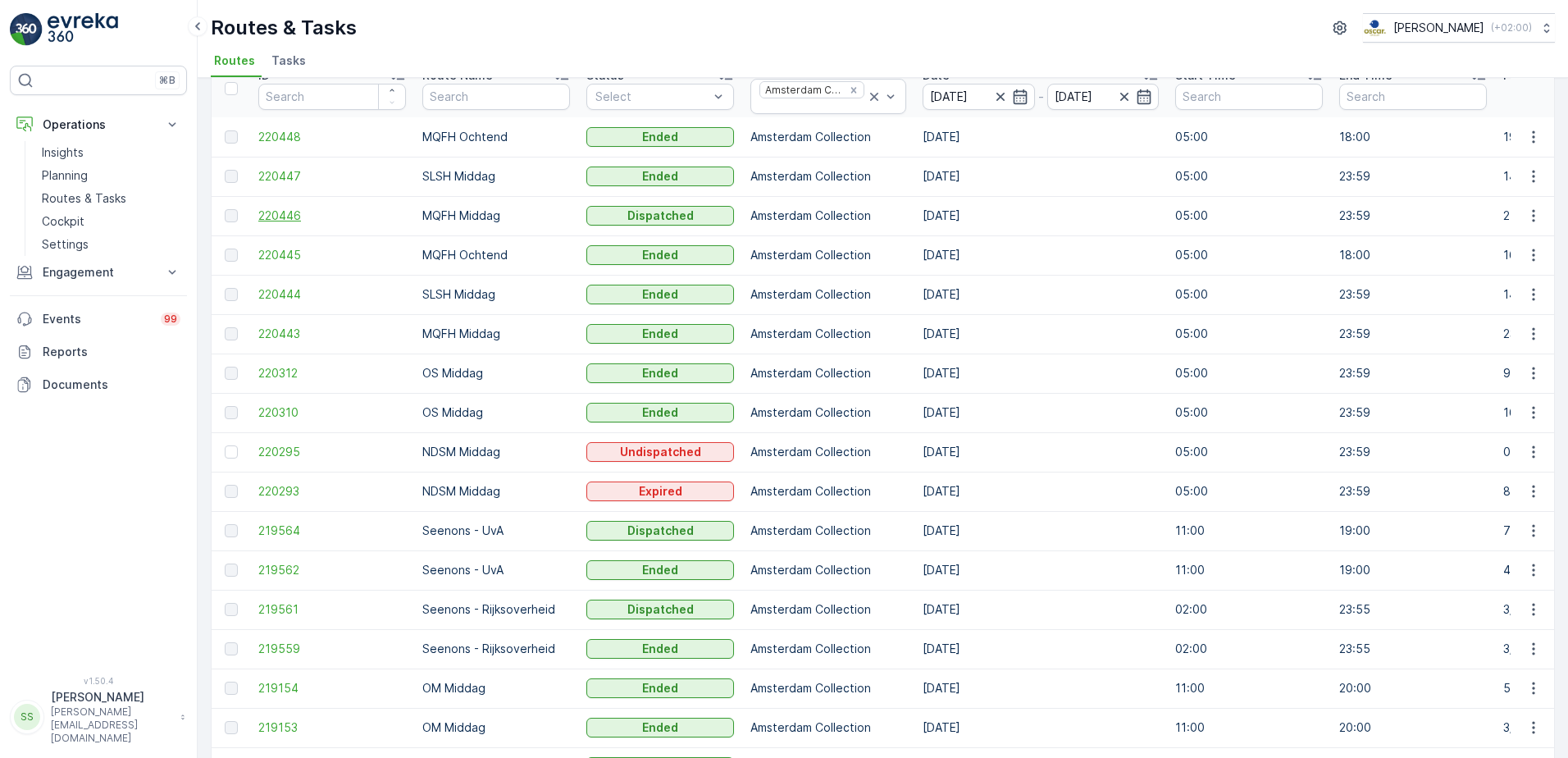
click at [272, 216] on span "220446" at bounding box center [332, 216] width 148 height 17
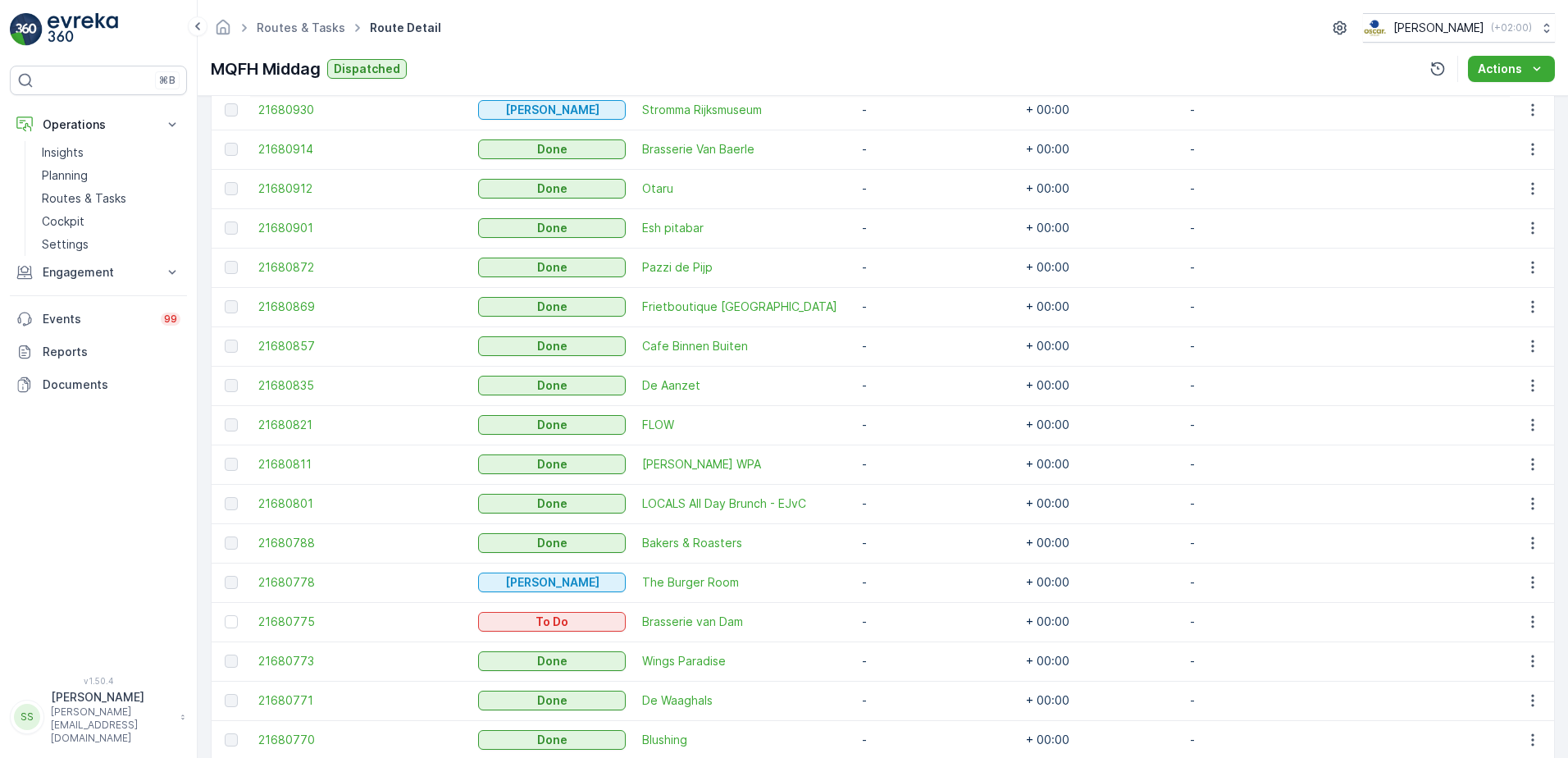
scroll to position [849, 0]
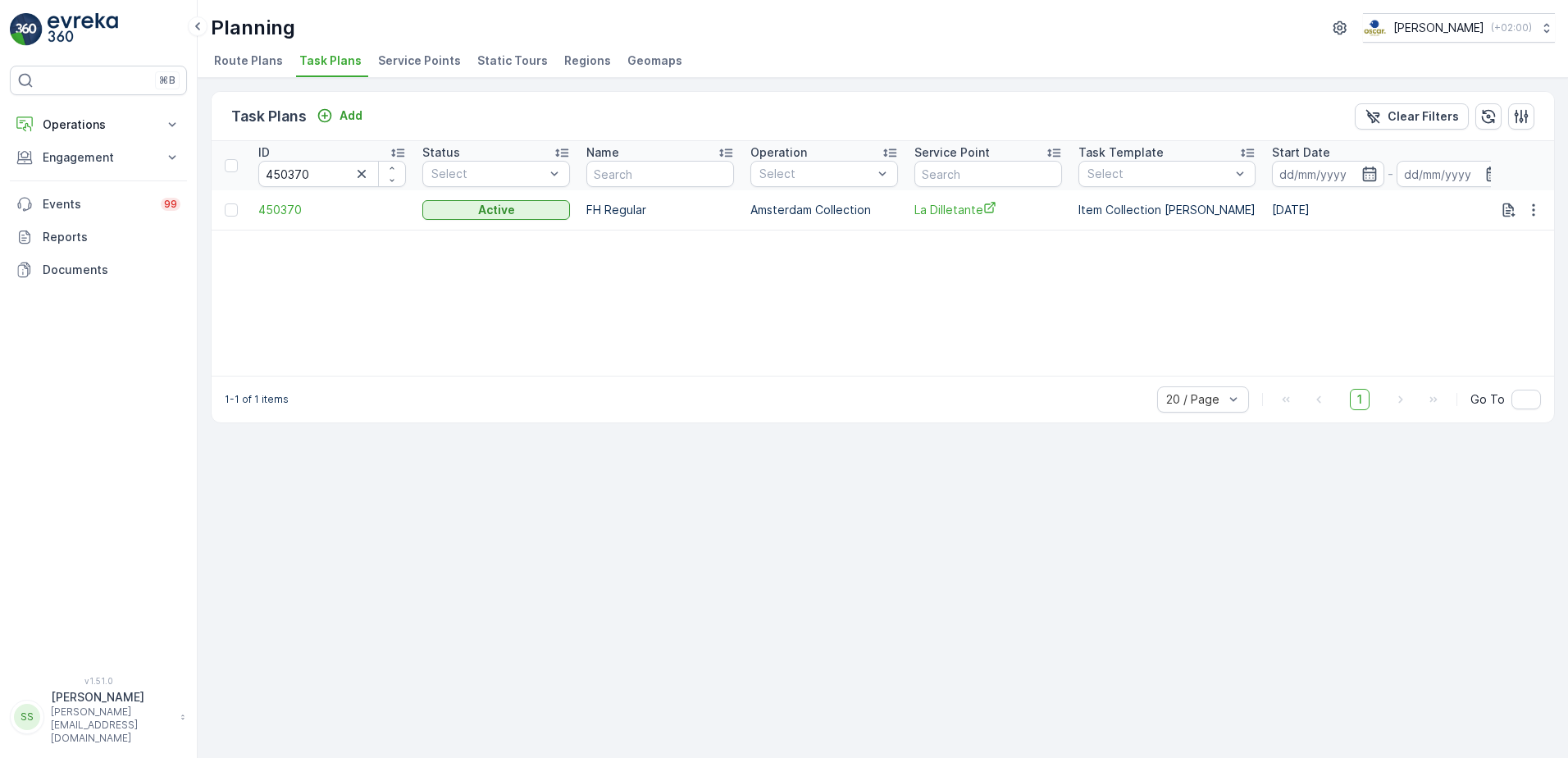
click at [696, 649] on div "Task Plans Add Clear Filters ID 450370 Status Select Name Operation Select Serv…" at bounding box center [882, 418] width 1370 height 680
click at [934, 505] on div "Task Plans Add Clear Filters ID 450370 Status Select Name Operation Select Serv…" at bounding box center [882, 418] width 1370 height 680
click at [487, 493] on div "Task Plans Add Clear Filters ID 450370 Status Select Name Operation Select Serv…" at bounding box center [882, 418] width 1370 height 680
click at [666, 332] on div "ID 450370 Status Select Name Operation Select Service Point Task Template Selec…" at bounding box center [882, 258] width 1342 height 234
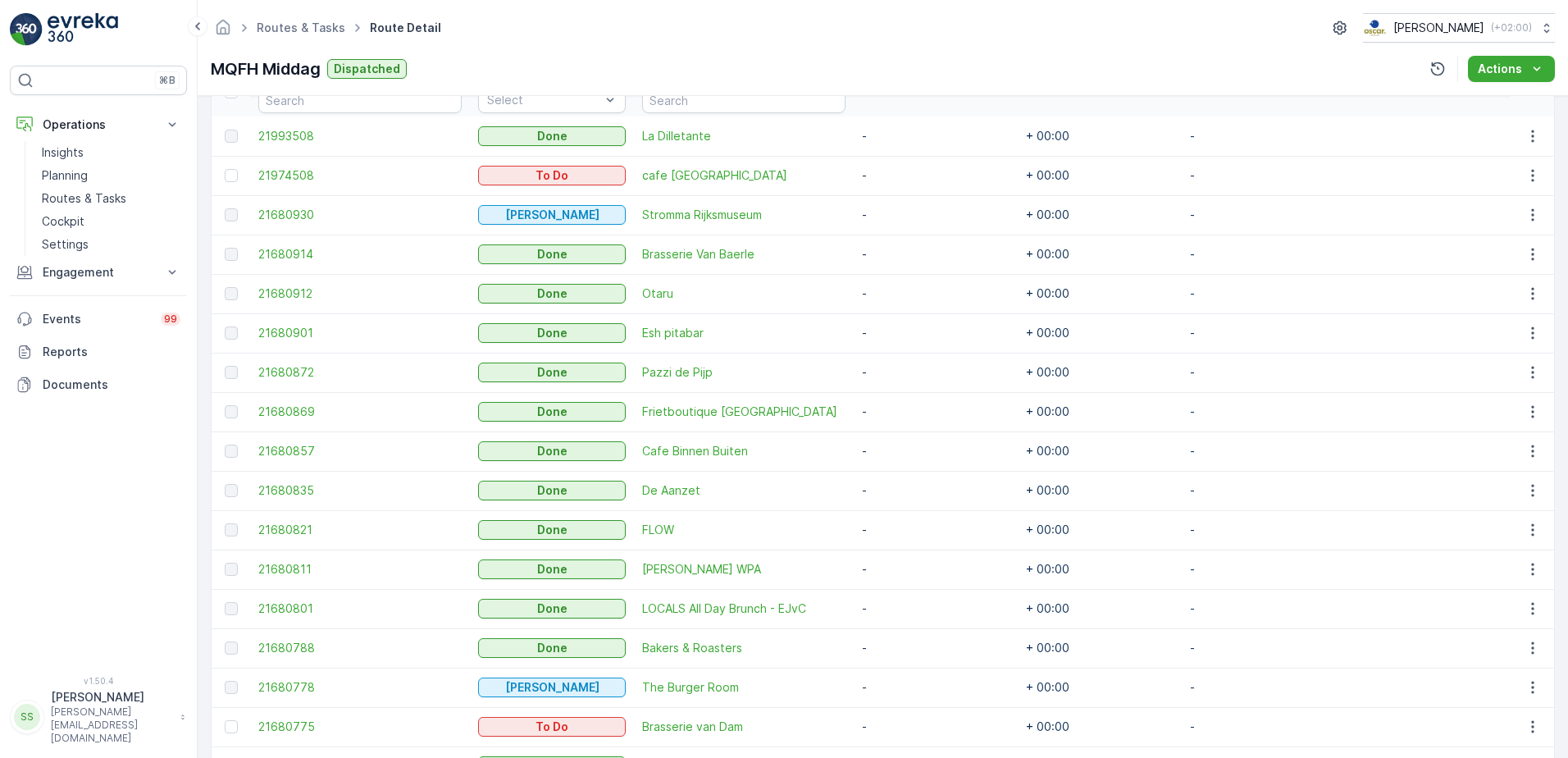
scroll to position [439, 0]
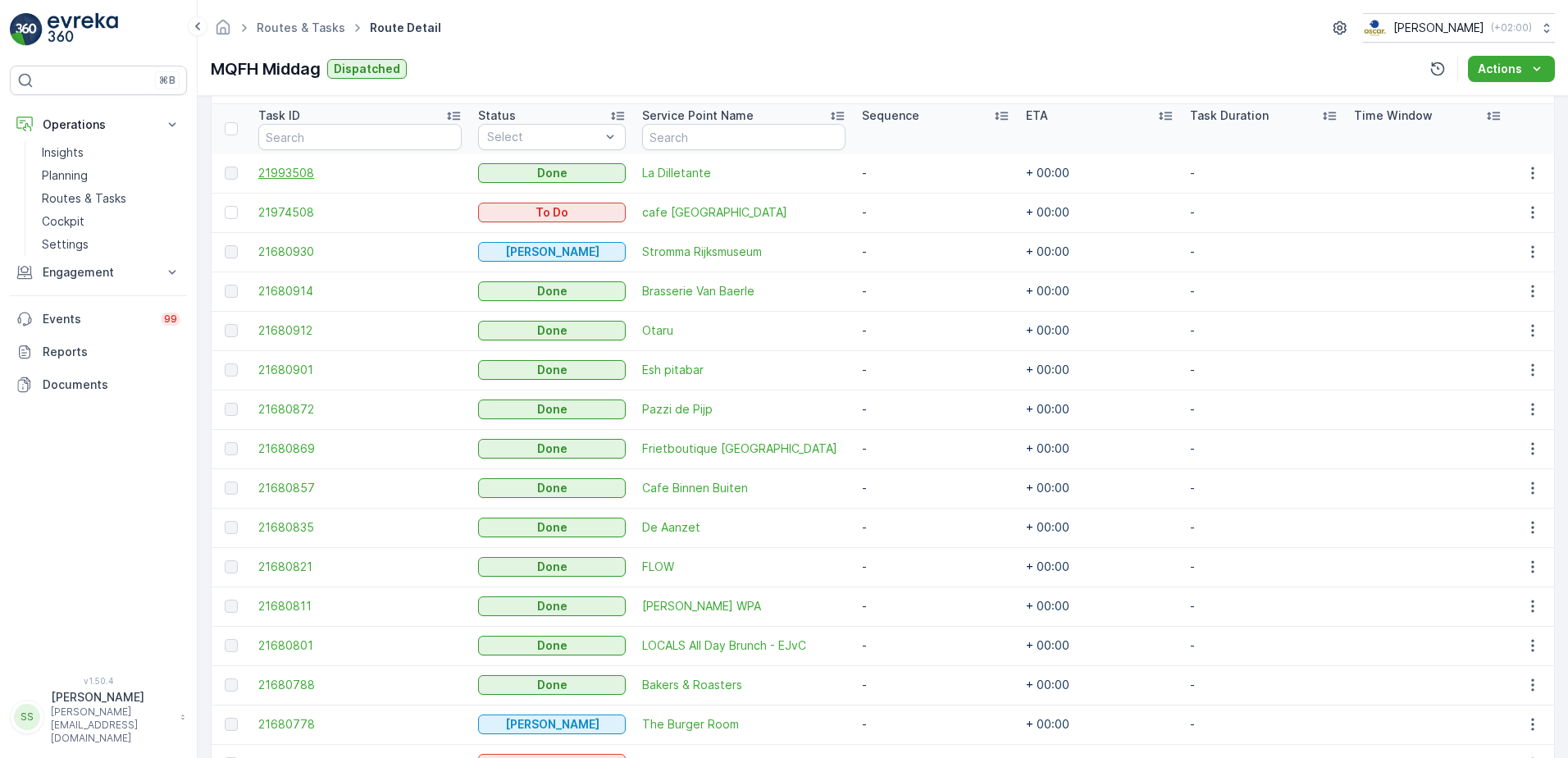
click at [278, 180] on span "21993508" at bounding box center [360, 173] width 204 height 17
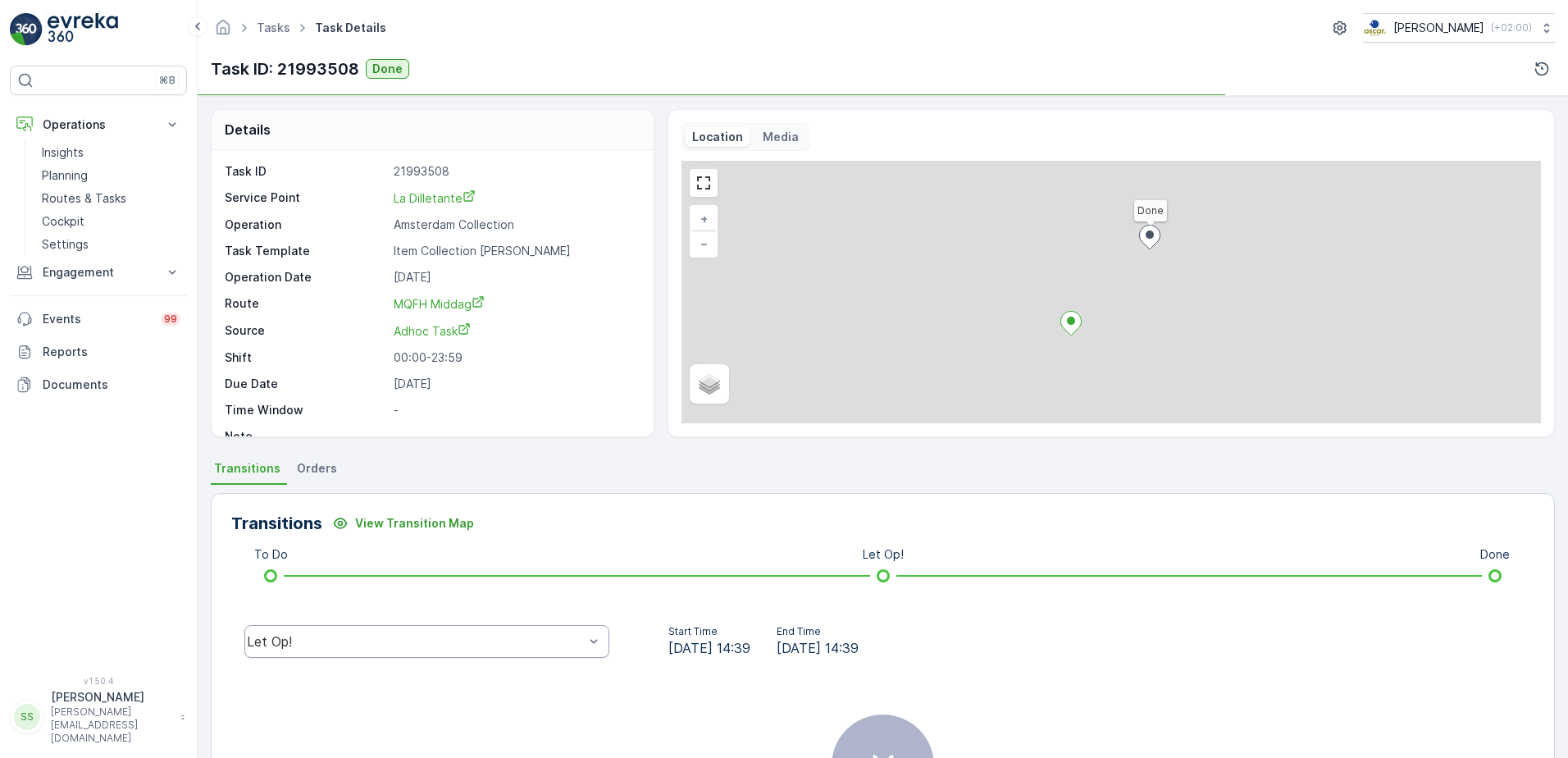
click at [413, 632] on div "Let Op!" at bounding box center [426, 641] width 365 height 32
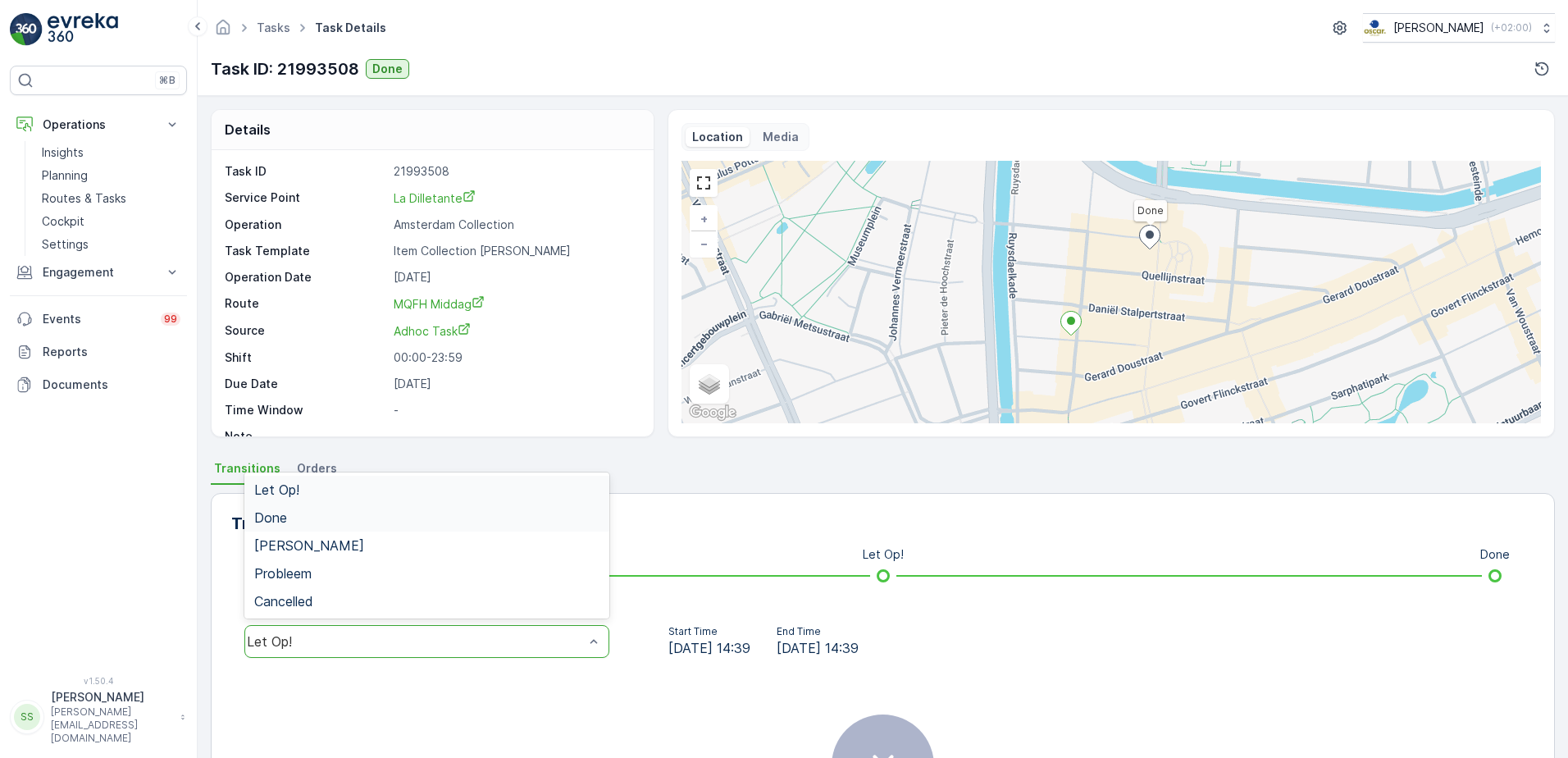
click at [310, 507] on div "Done" at bounding box center [426, 518] width 365 height 28
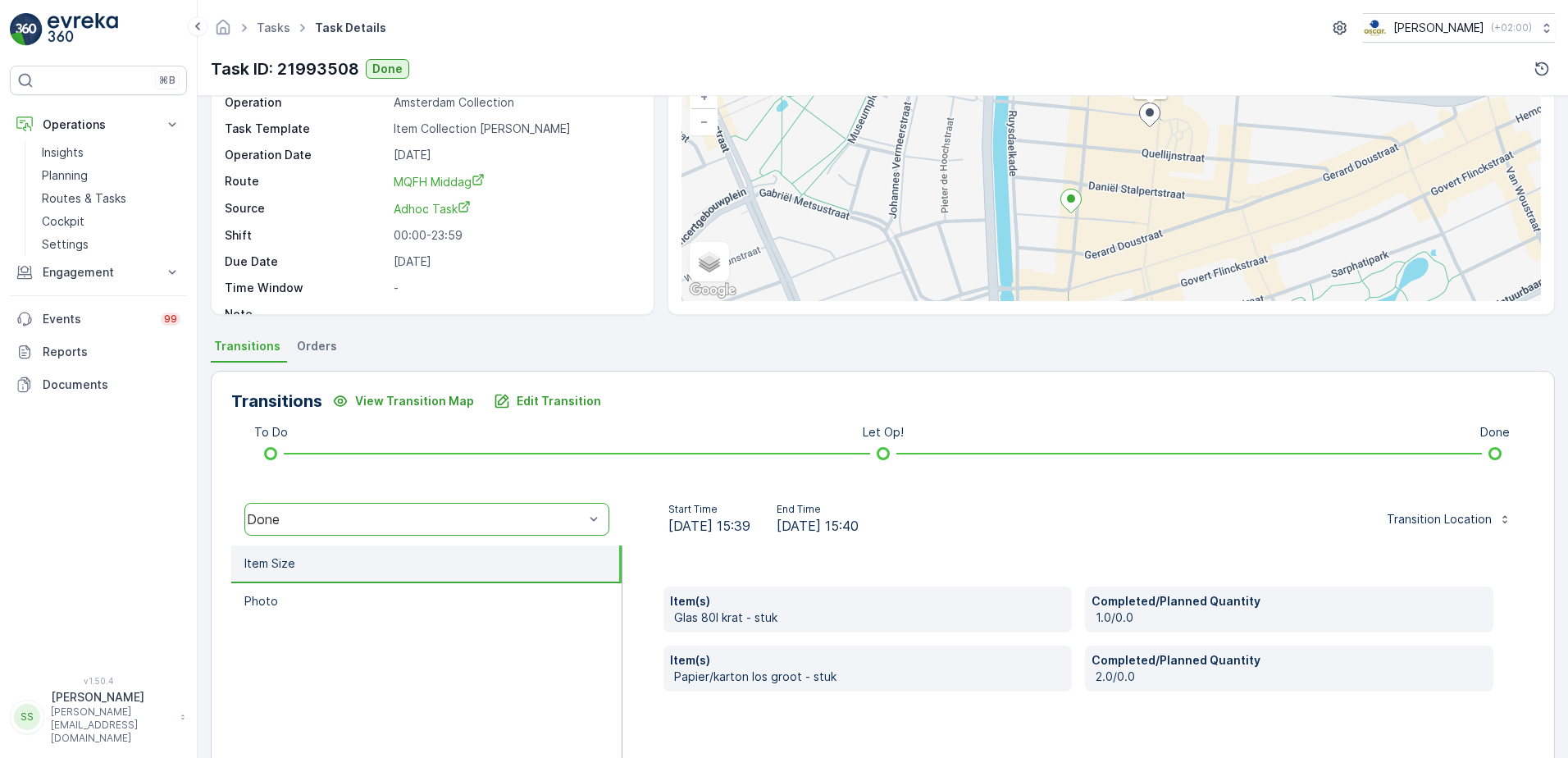
scroll to position [246, 0]
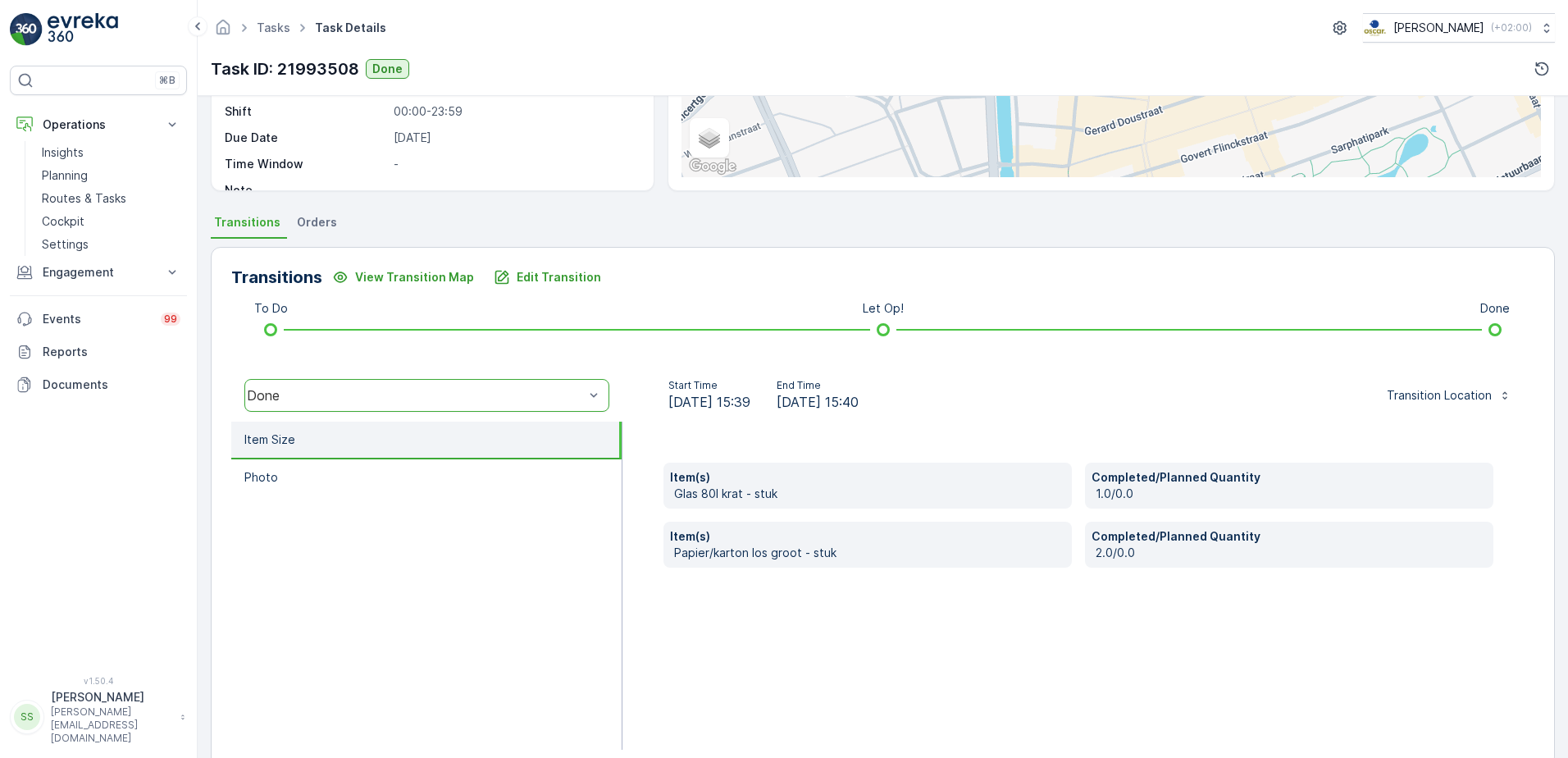
drag, startPoint x: 420, startPoint y: 571, endPoint x: 340, endPoint y: 345, distance: 239.7
click at [420, 571] on ul "Item Size Photo" at bounding box center [426, 585] width 391 height 328
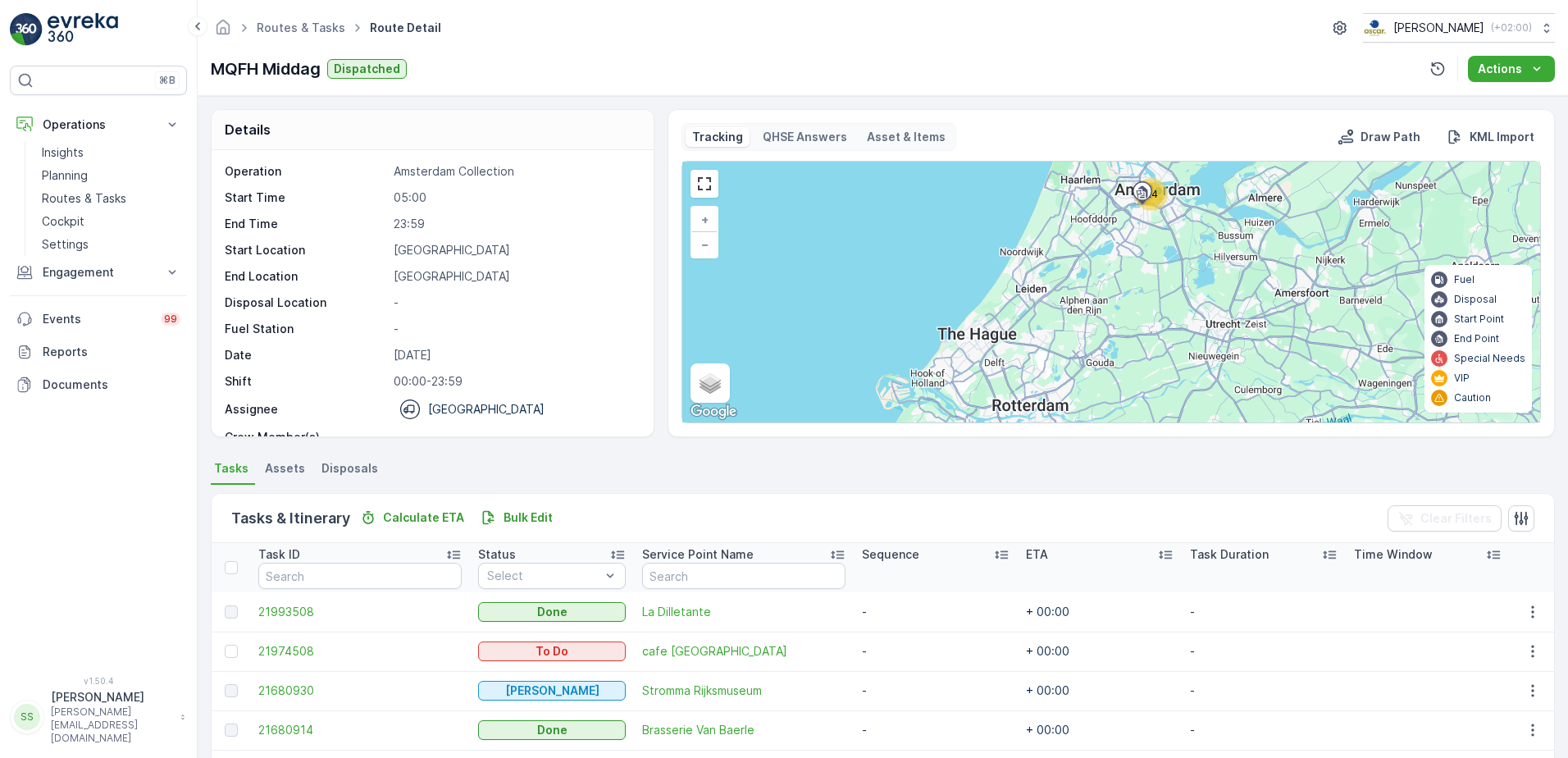
click at [199, 249] on div "Details Operation Amsterdam Collection Start Time 05:00 End Time 23:59 Start Lo…" at bounding box center [882, 426] width 1370 height 662
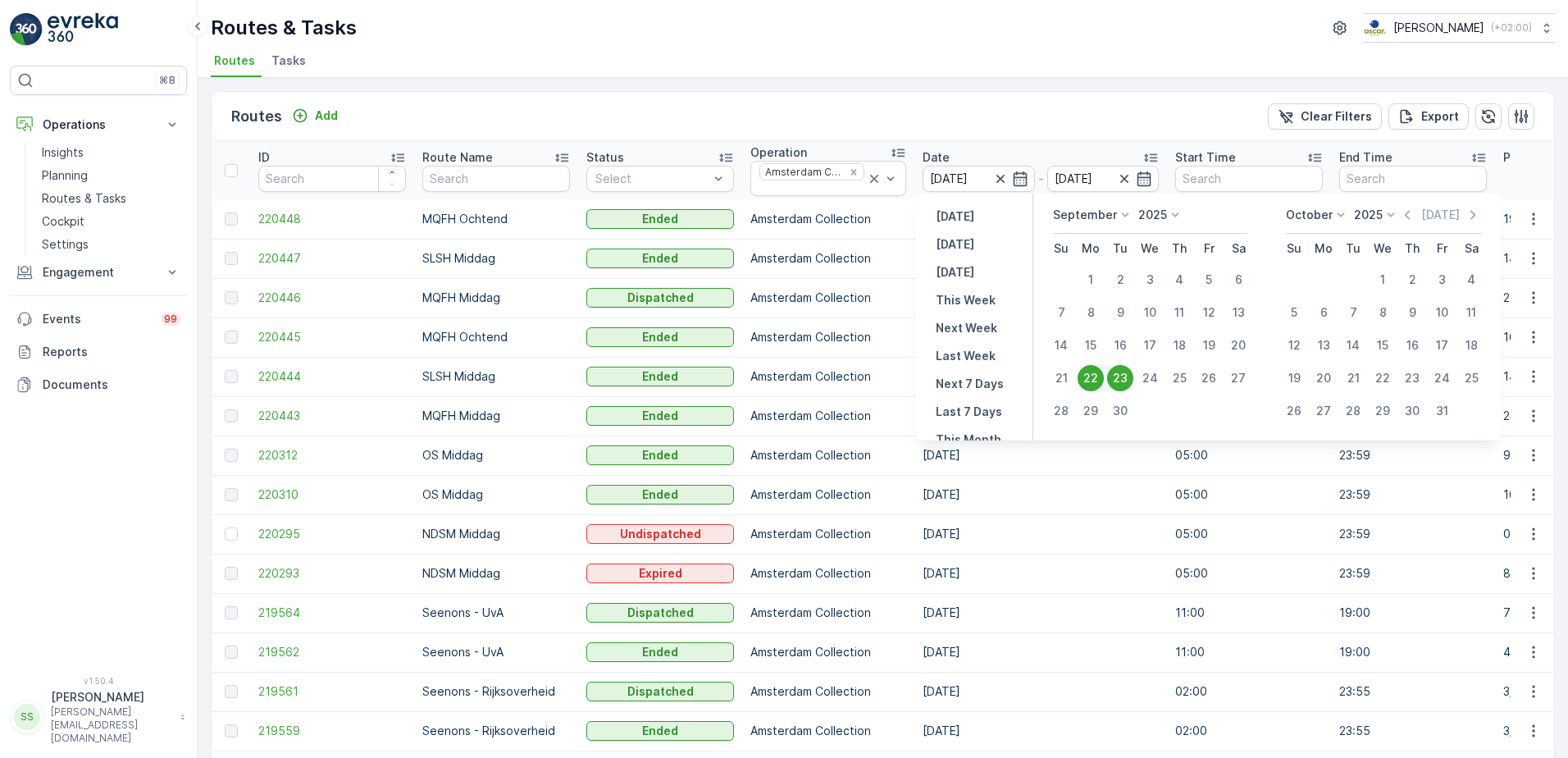
click at [1124, 375] on div "23" at bounding box center [1120, 378] width 27 height 27
click at [1123, 374] on div "23" at bounding box center [1120, 378] width 27 height 27
type input "[DATE]"
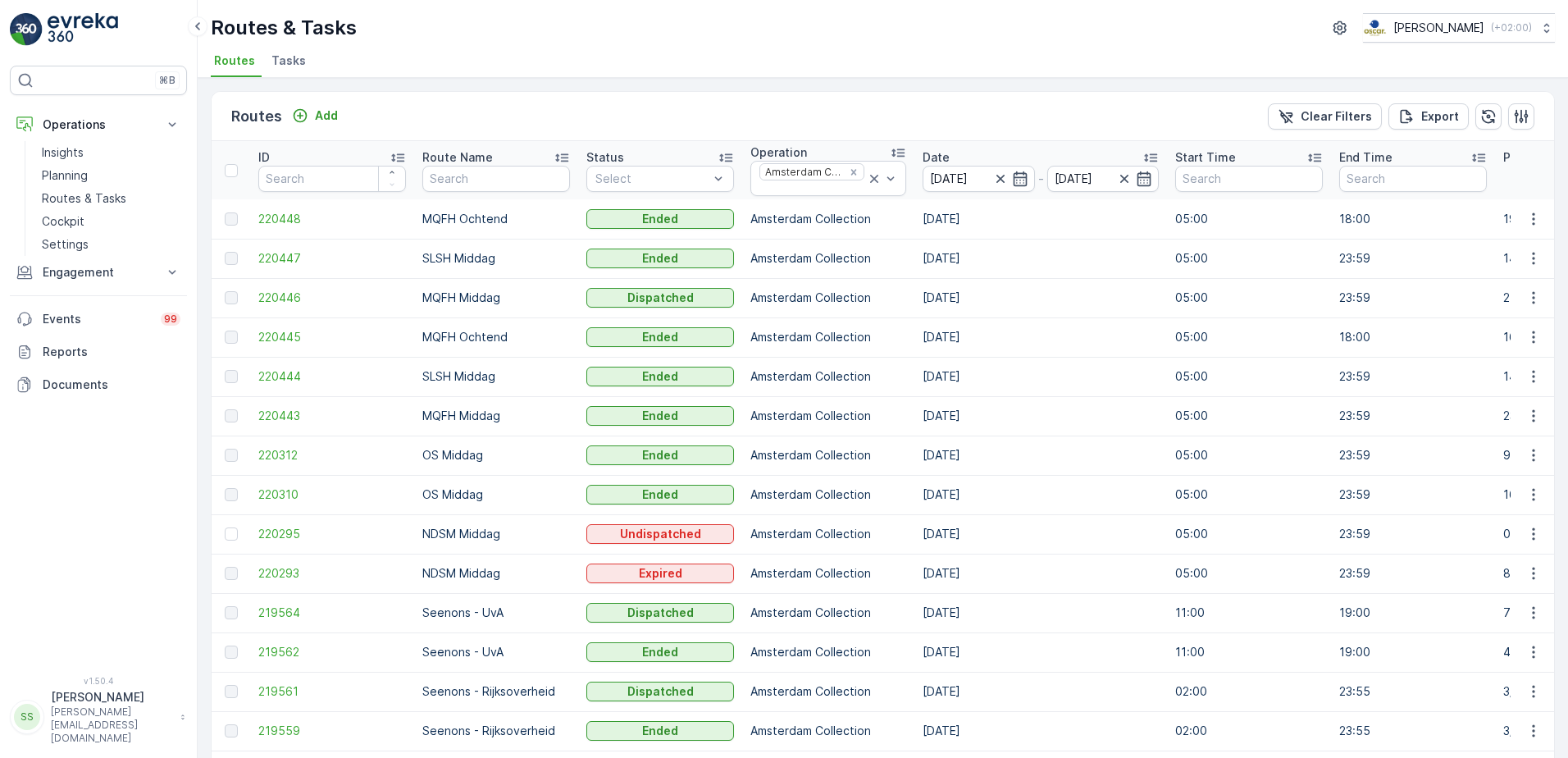
click at [928, 115] on div "Routes Add Clear Filters Export" at bounding box center [882, 116] width 1342 height 49
click at [992, 179] on icon "button" at bounding box center [1000, 179] width 17 height 17
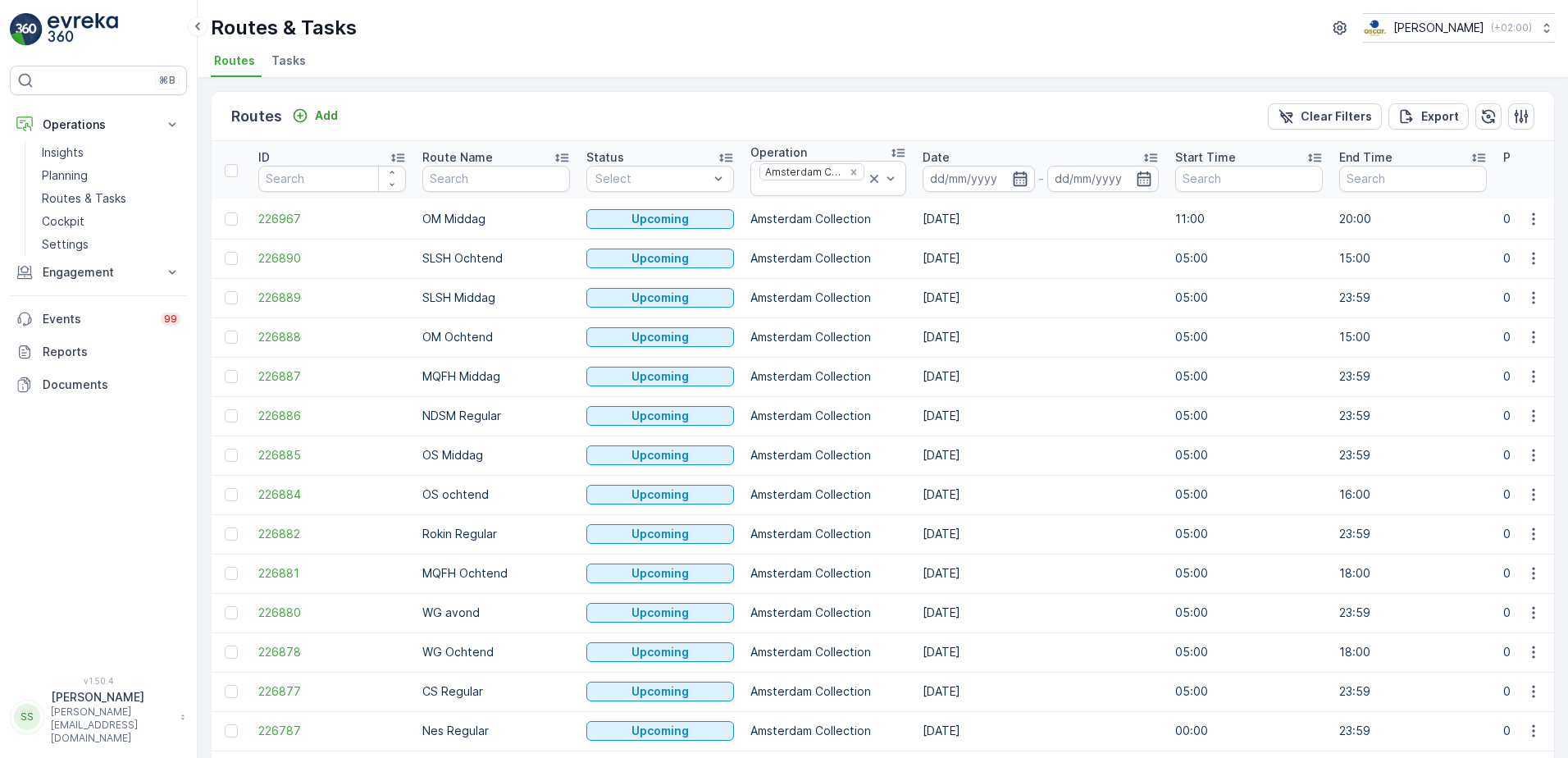
click at [1012, 180] on icon "button" at bounding box center [1020, 179] width 17 height 17
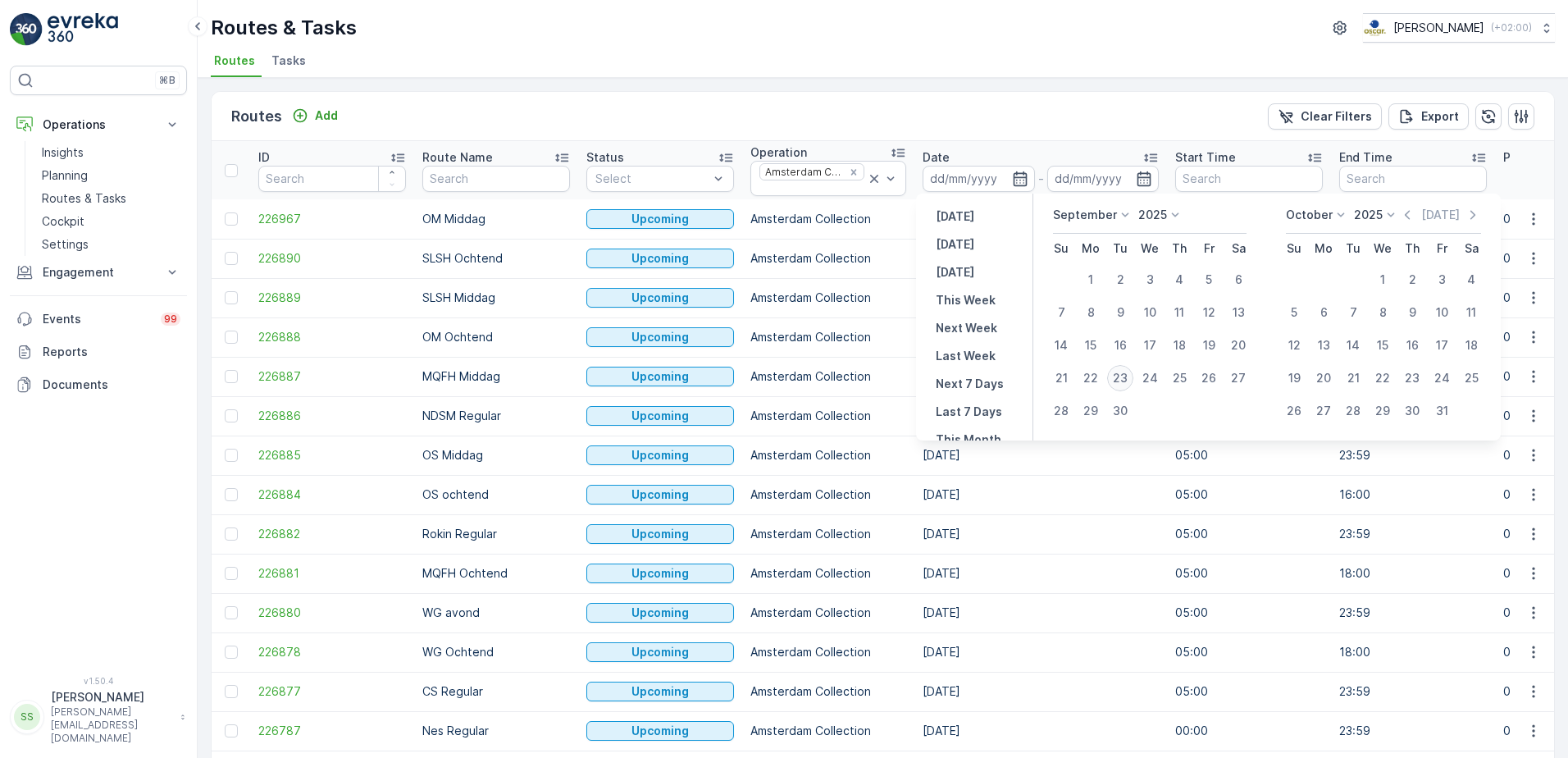
click at [1132, 377] on div "23" at bounding box center [1120, 378] width 27 height 27
type input "[DATE]"
click at [1059, 125] on div "Routes Add Clear Filters Export" at bounding box center [882, 116] width 1342 height 49
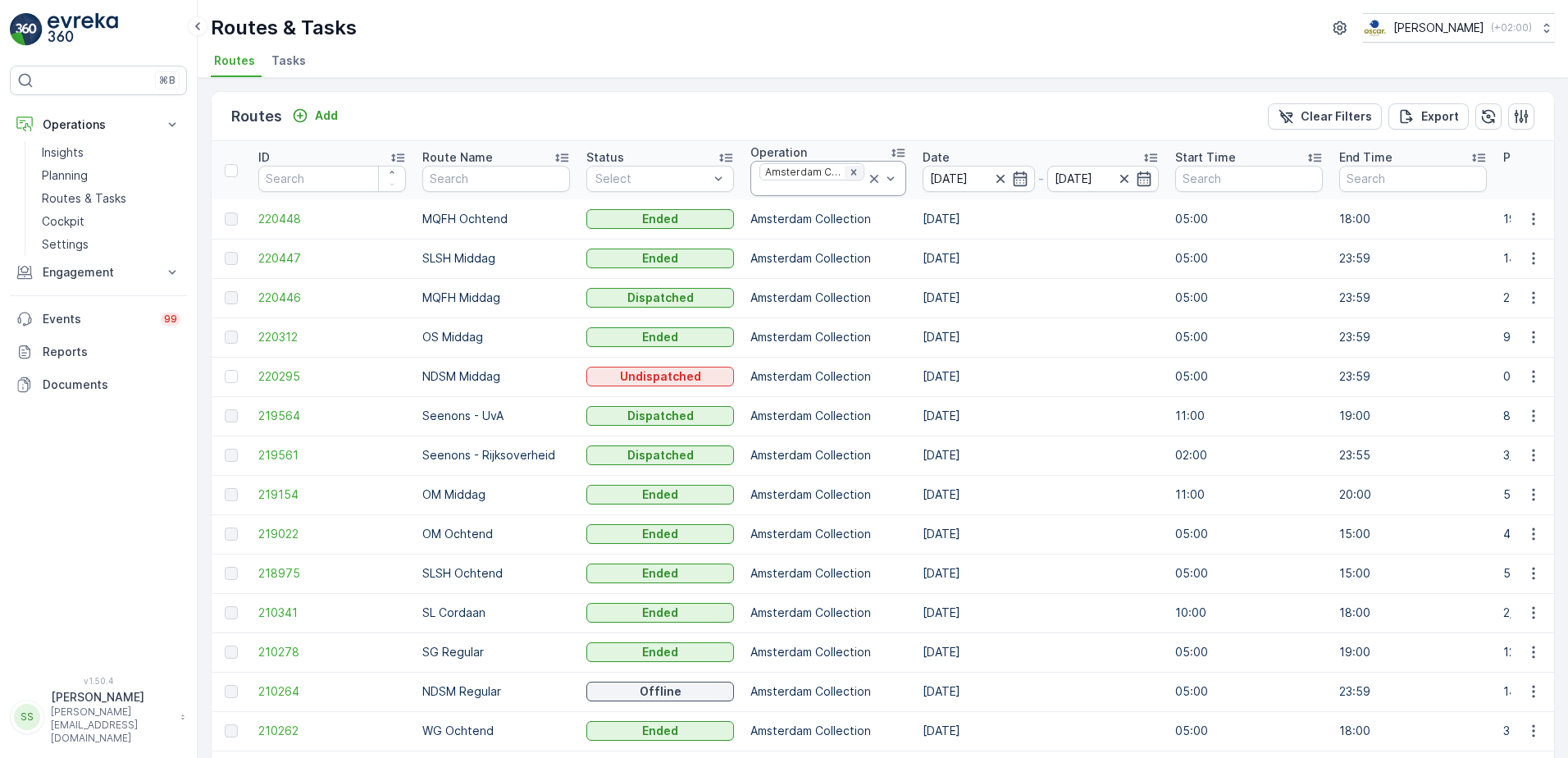
click at [848, 173] on icon "Remove Amsterdam Collection" at bounding box center [853, 172] width 12 height 12
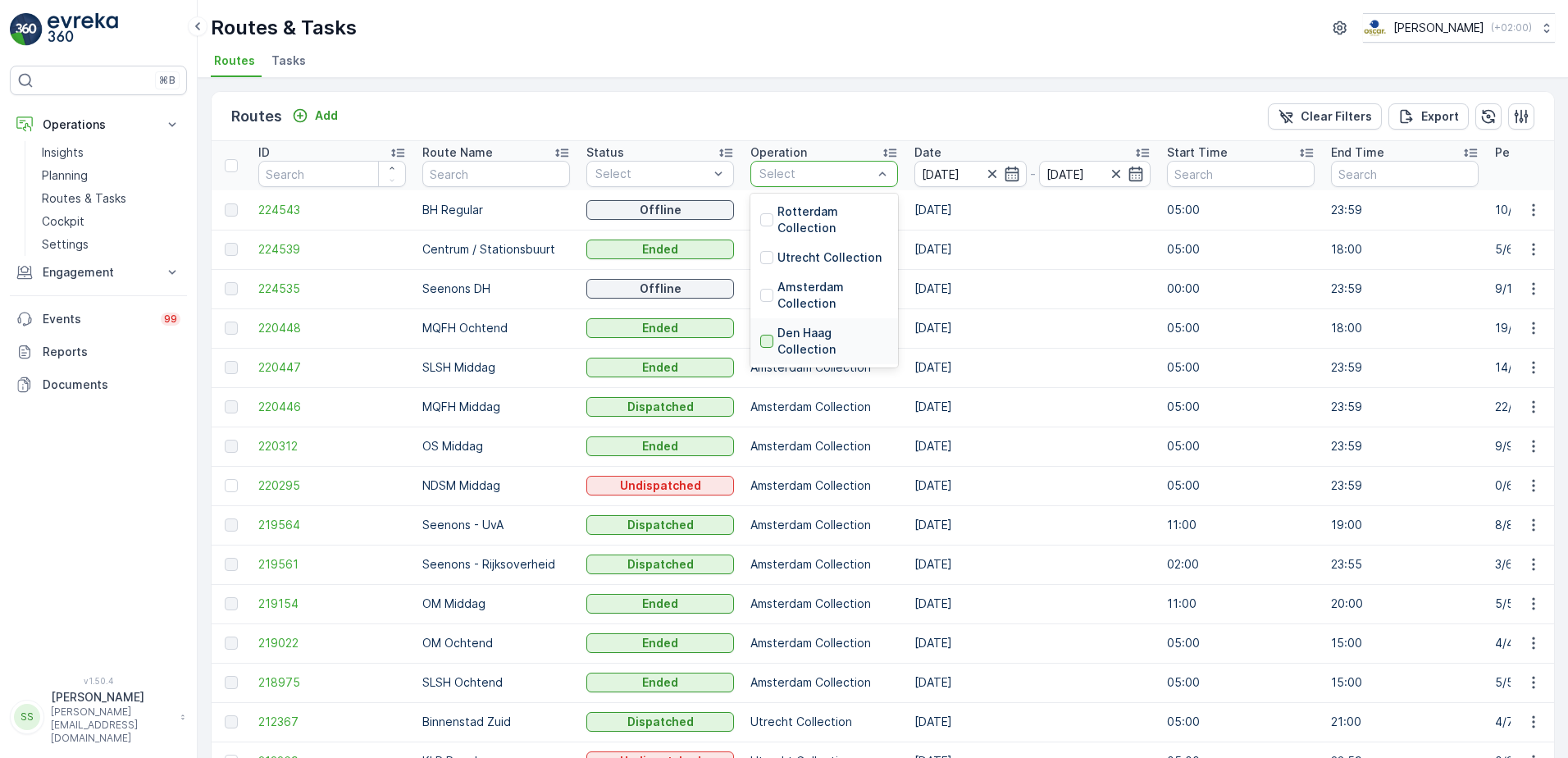
click at [764, 338] on div at bounding box center [767, 342] width 13 height 13
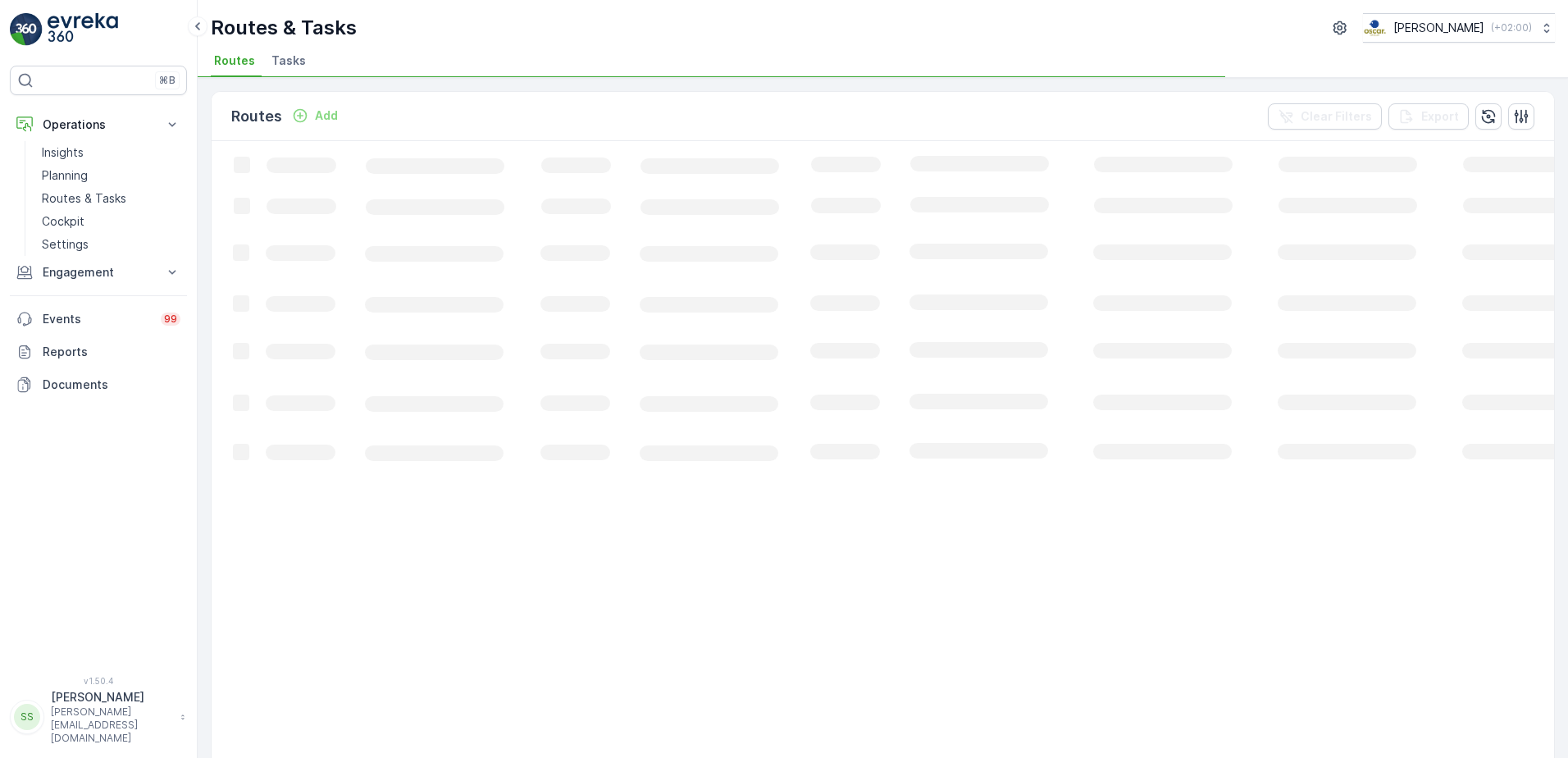
click at [784, 101] on div "Routes Add Clear Filters Export" at bounding box center [882, 116] width 1342 height 49
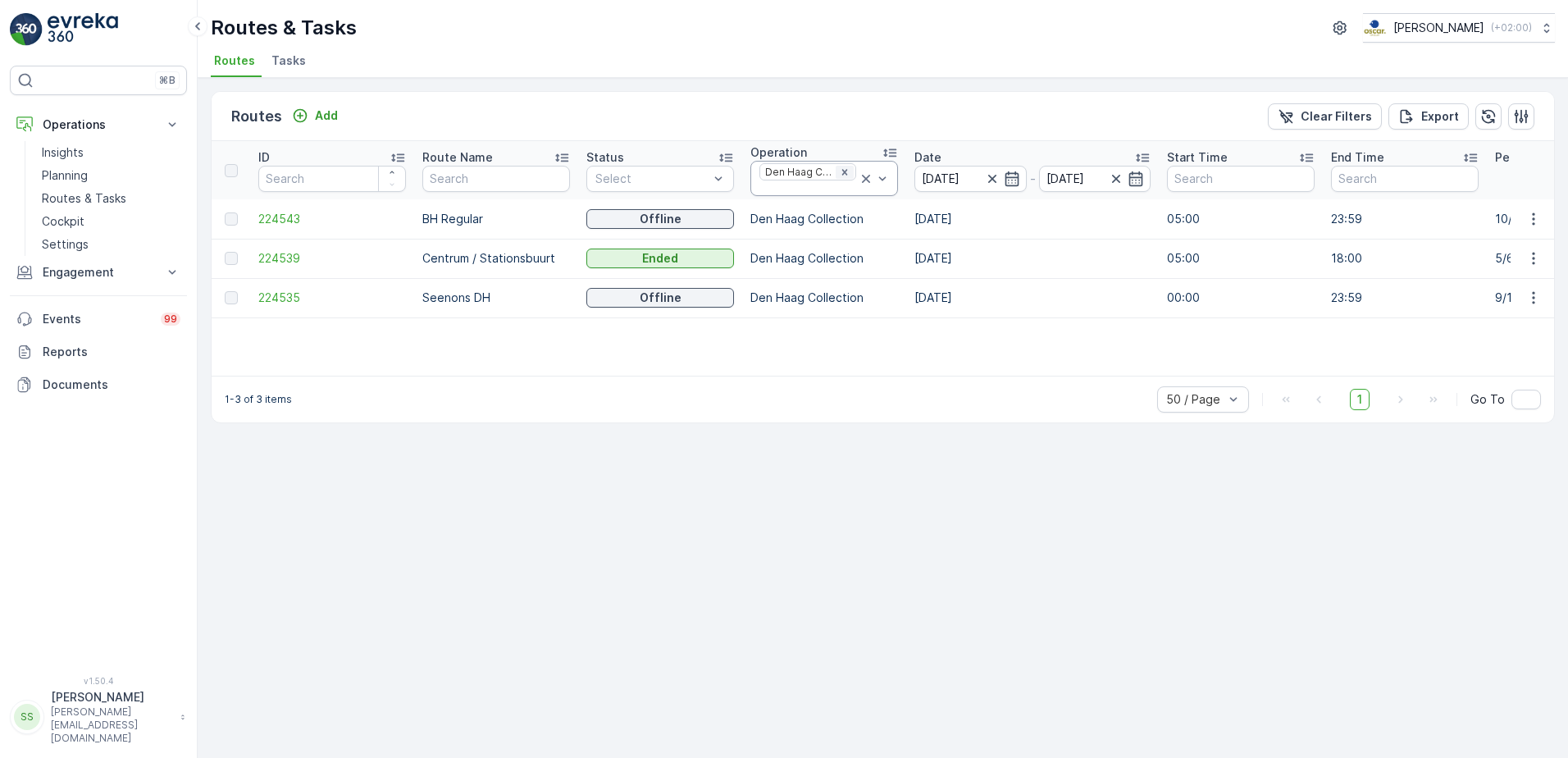
click at [843, 170] on icon "Remove Den Haag Collection" at bounding box center [844, 171] width 6 height 6
click at [811, 158] on div "Operation" at bounding box center [824, 153] width 148 height 17
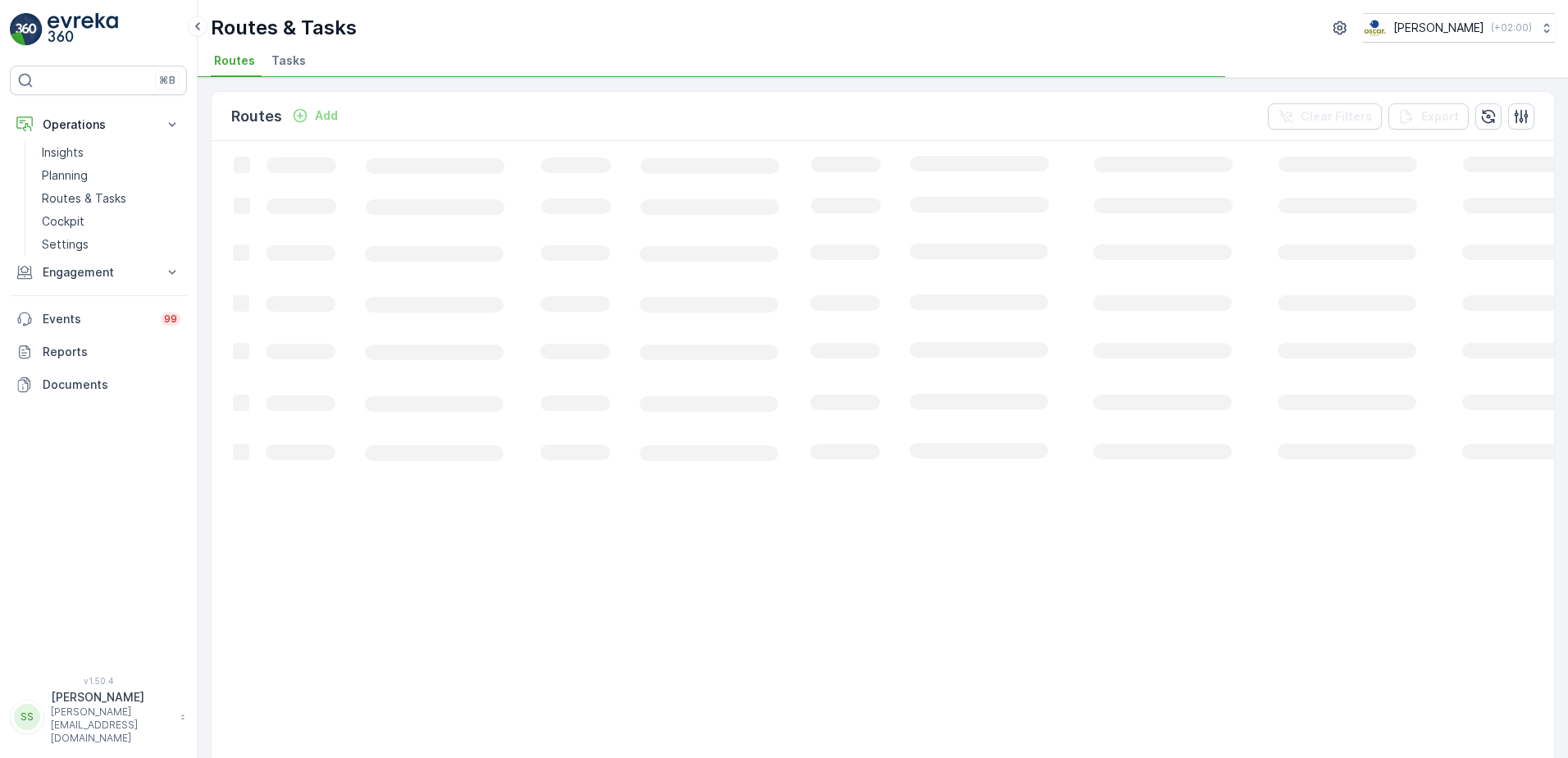
click at [804, 115] on div "Routes Add Clear Filters Export" at bounding box center [882, 116] width 1342 height 49
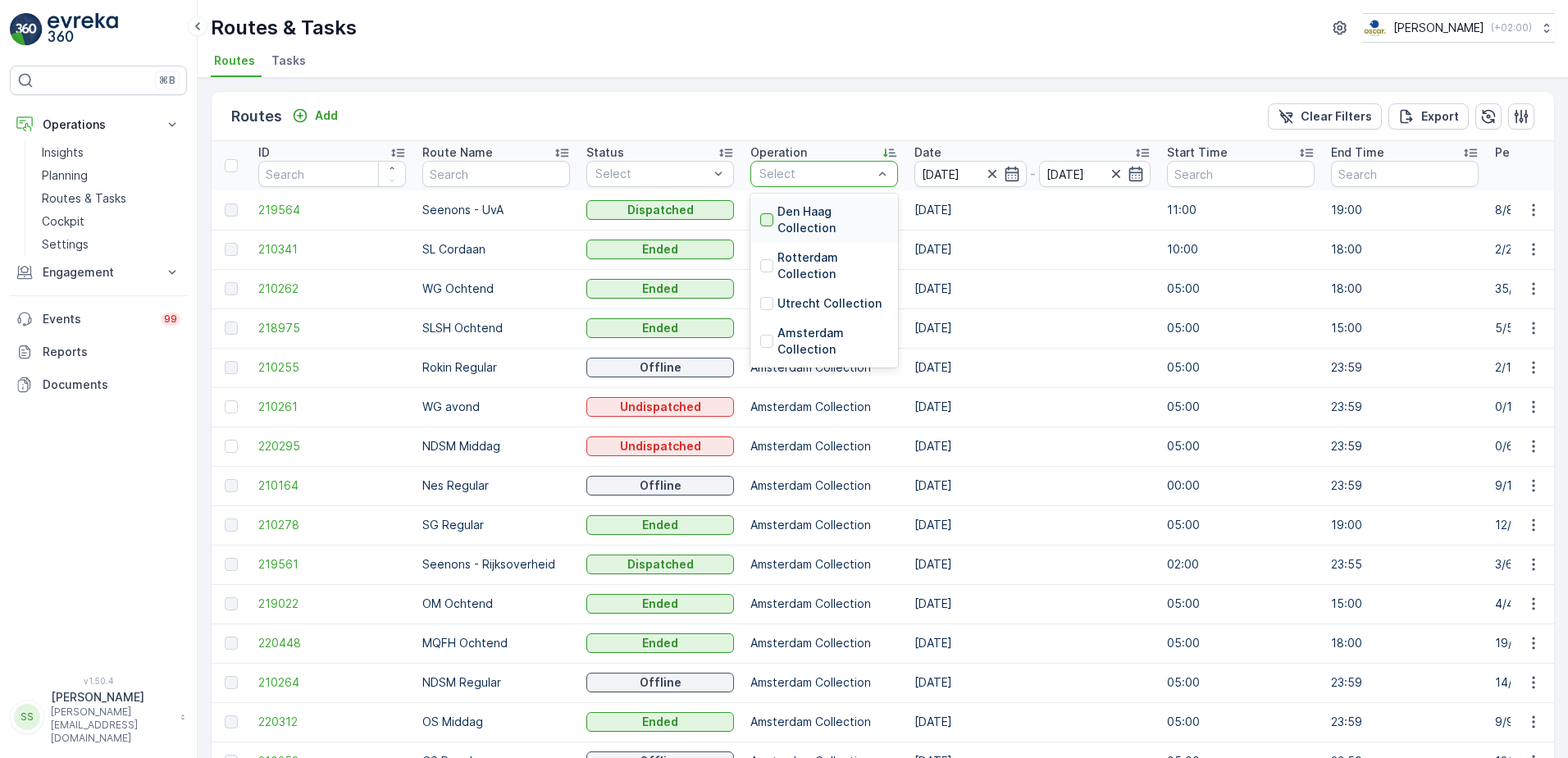
click at [765, 216] on div at bounding box center [767, 220] width 13 height 13
click at [730, 116] on div "Routes Add Clear Filters Export" at bounding box center [882, 116] width 1342 height 49
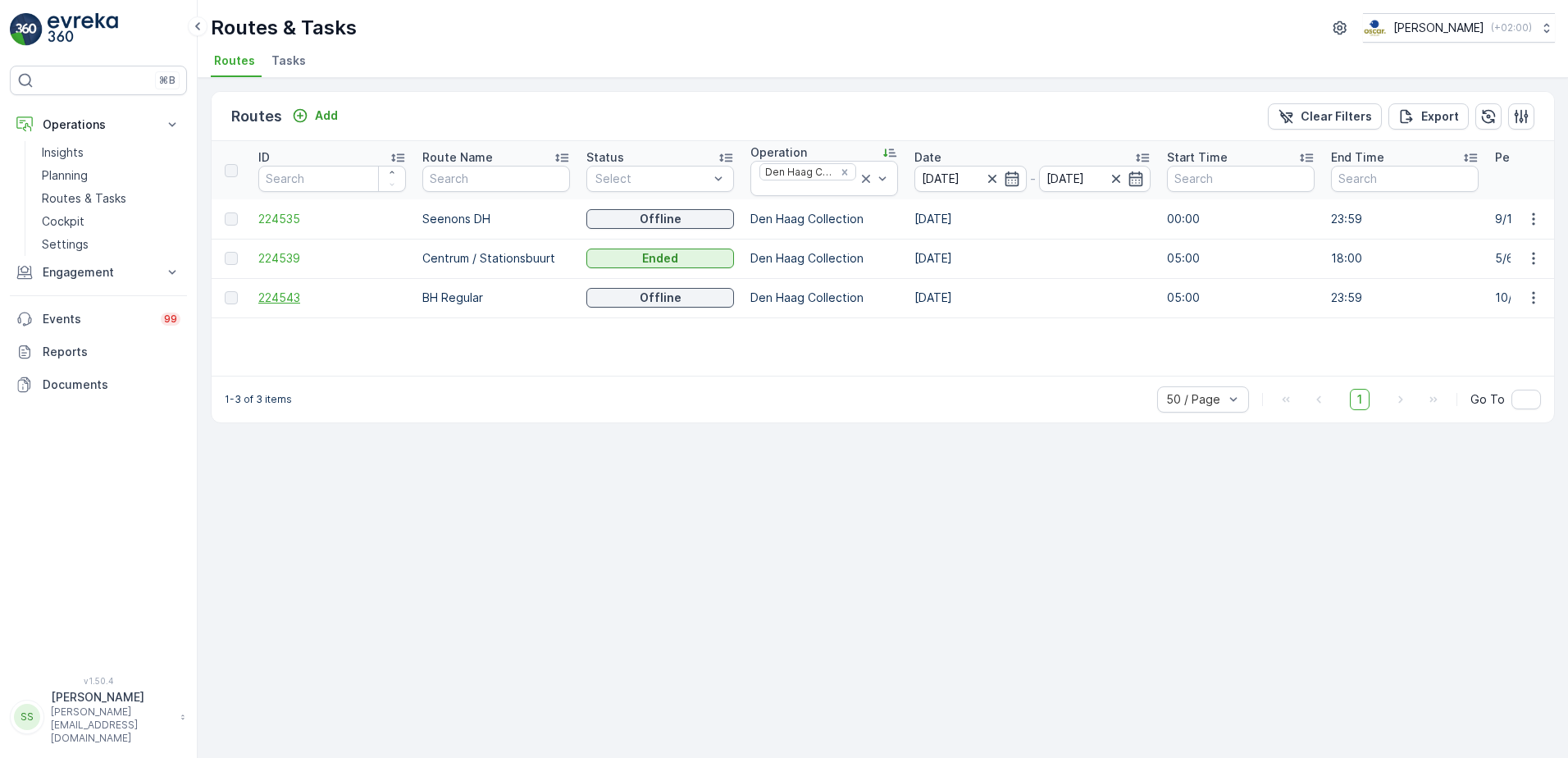
click at [277, 294] on span "224543" at bounding box center [332, 298] width 148 height 17
drag, startPoint x: 918, startPoint y: 96, endPoint x: 897, endPoint y: 135, distance: 44.3
click at [919, 96] on div "Routes Add Clear Filters Export" at bounding box center [882, 116] width 1342 height 49
click at [843, 171] on icon "Remove Den Haag Collection" at bounding box center [844, 172] width 12 height 12
click at [858, 111] on div "Routes Add Clear Filters Export" at bounding box center [882, 116] width 1342 height 49
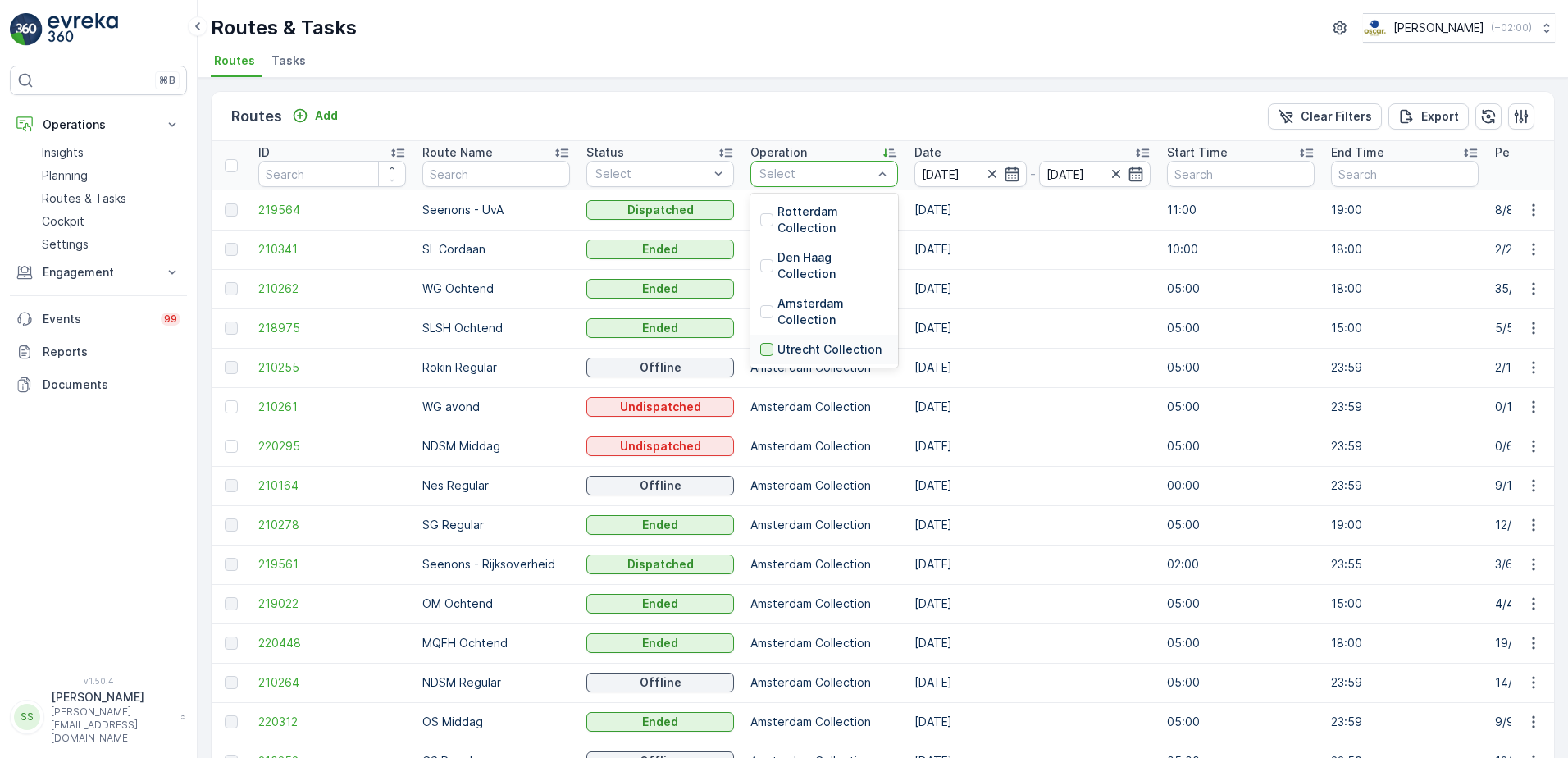
click at [765, 351] on div at bounding box center [767, 349] width 13 height 13
click at [755, 105] on div "Routes Add Clear Filters Export" at bounding box center [882, 116] width 1342 height 49
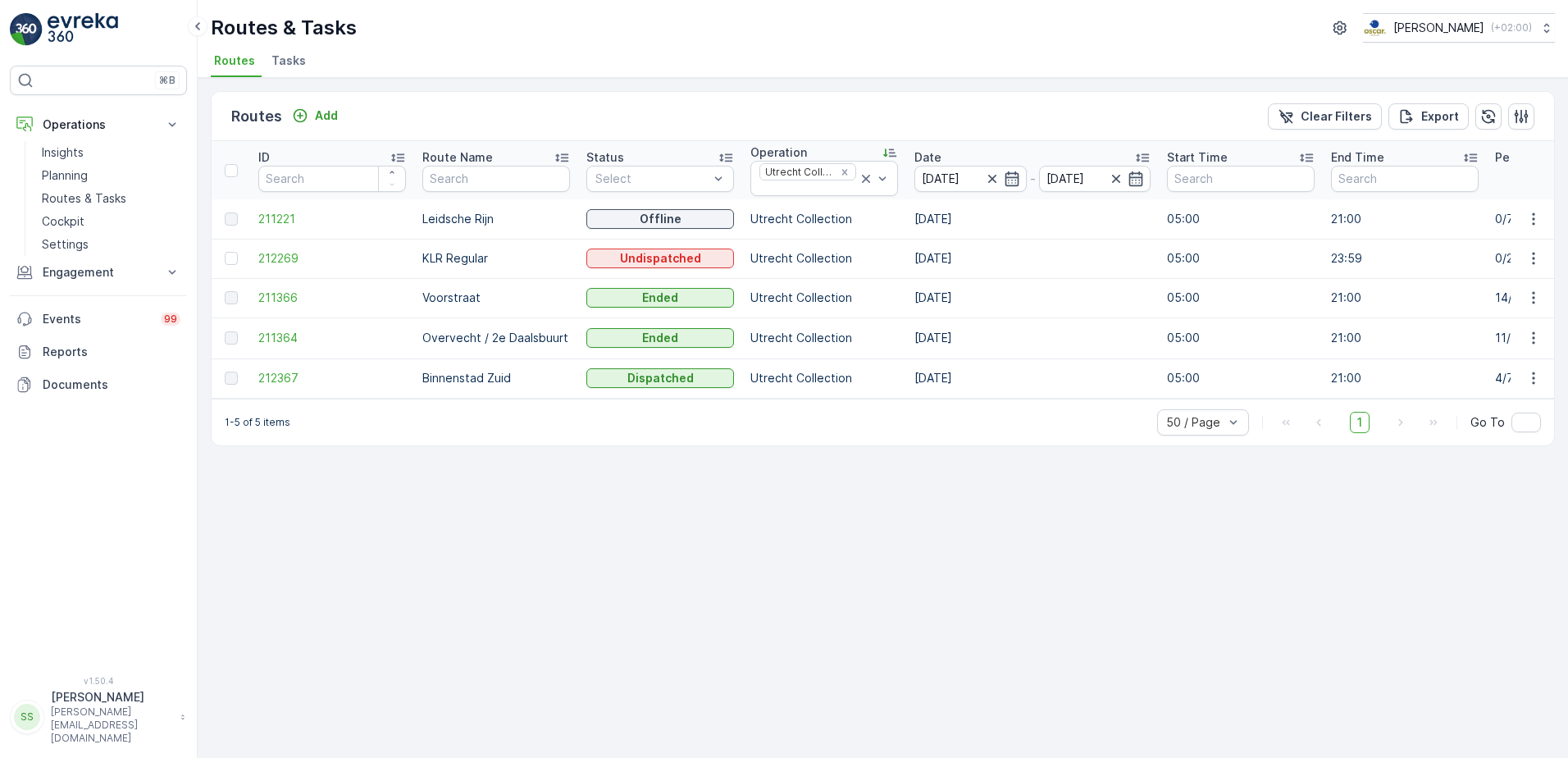
click at [466, 111] on div "Routes Add Clear Filters Export" at bounding box center [882, 116] width 1342 height 49
click at [283, 221] on span "211221" at bounding box center [332, 219] width 148 height 17
click at [260, 381] on span "212367" at bounding box center [332, 378] width 148 height 17
click at [841, 174] on icon "Remove Utrecht Collection" at bounding box center [844, 172] width 12 height 12
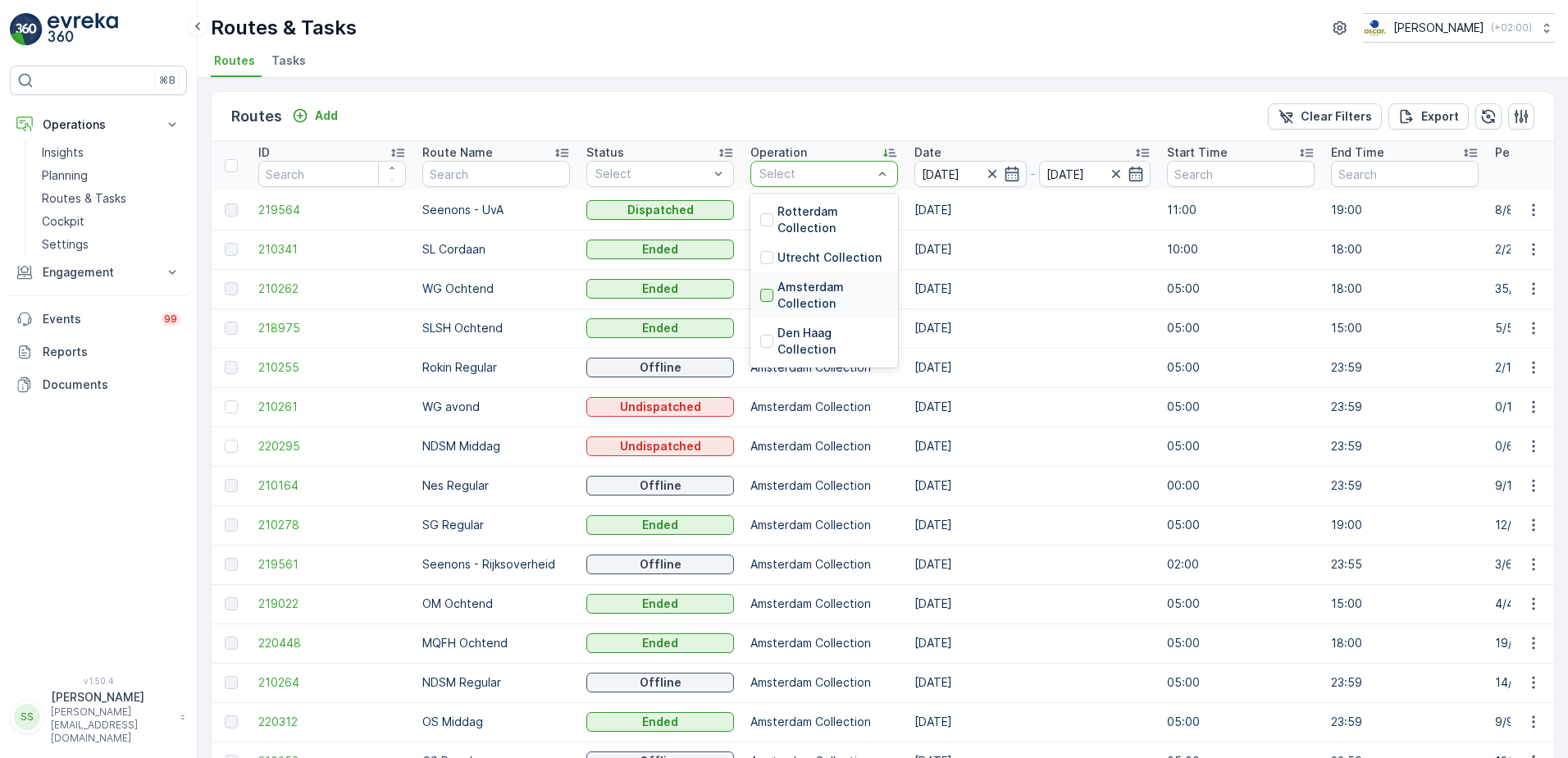
click at [765, 297] on div at bounding box center [767, 295] width 13 height 13
click at [762, 127] on div "Routes Add Clear Filters Export" at bounding box center [882, 116] width 1342 height 49
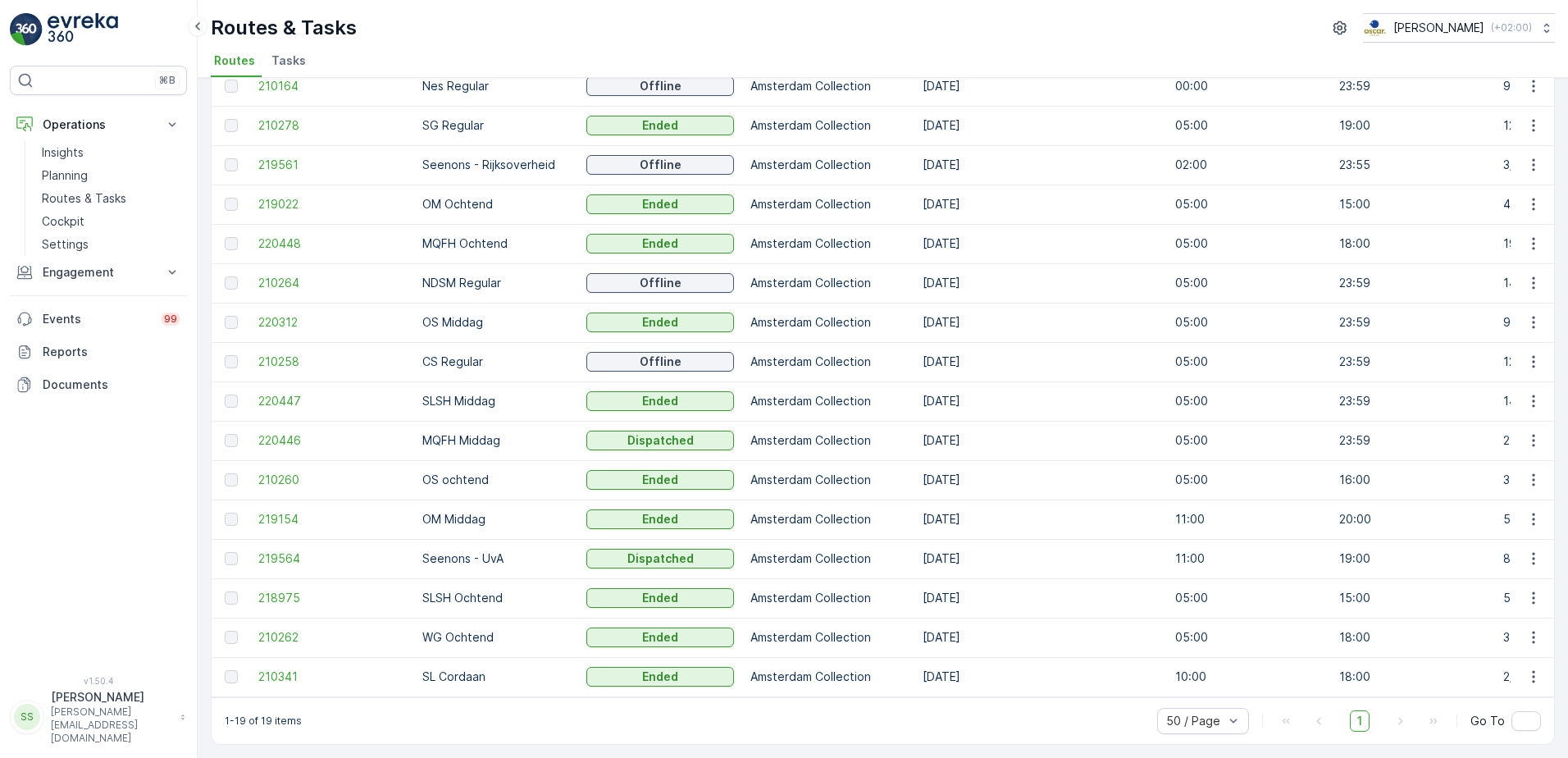
scroll to position [259, 0]
click at [282, 550] on span "219564" at bounding box center [332, 559] width 148 height 17
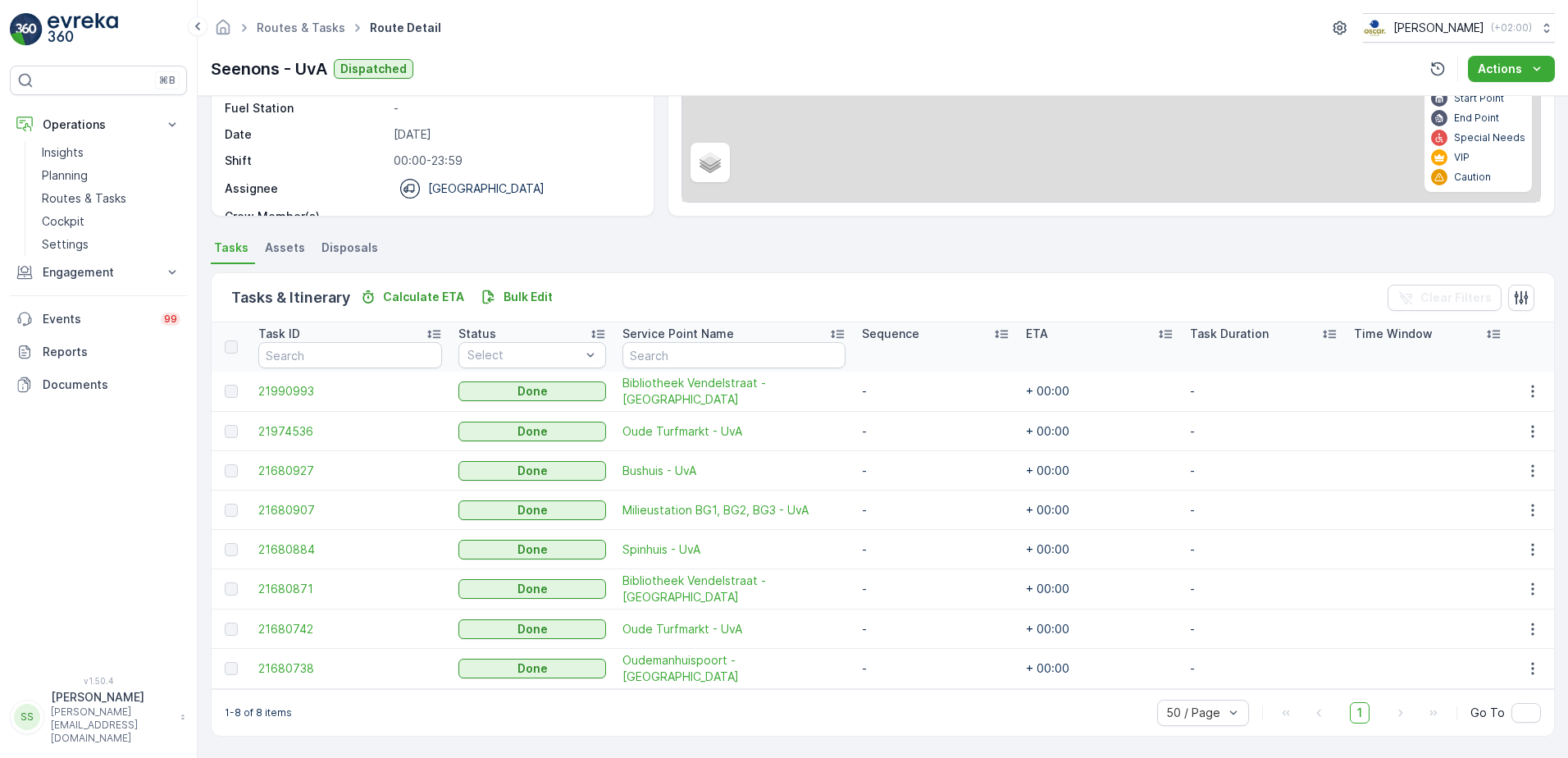
scroll to position [219, 0]
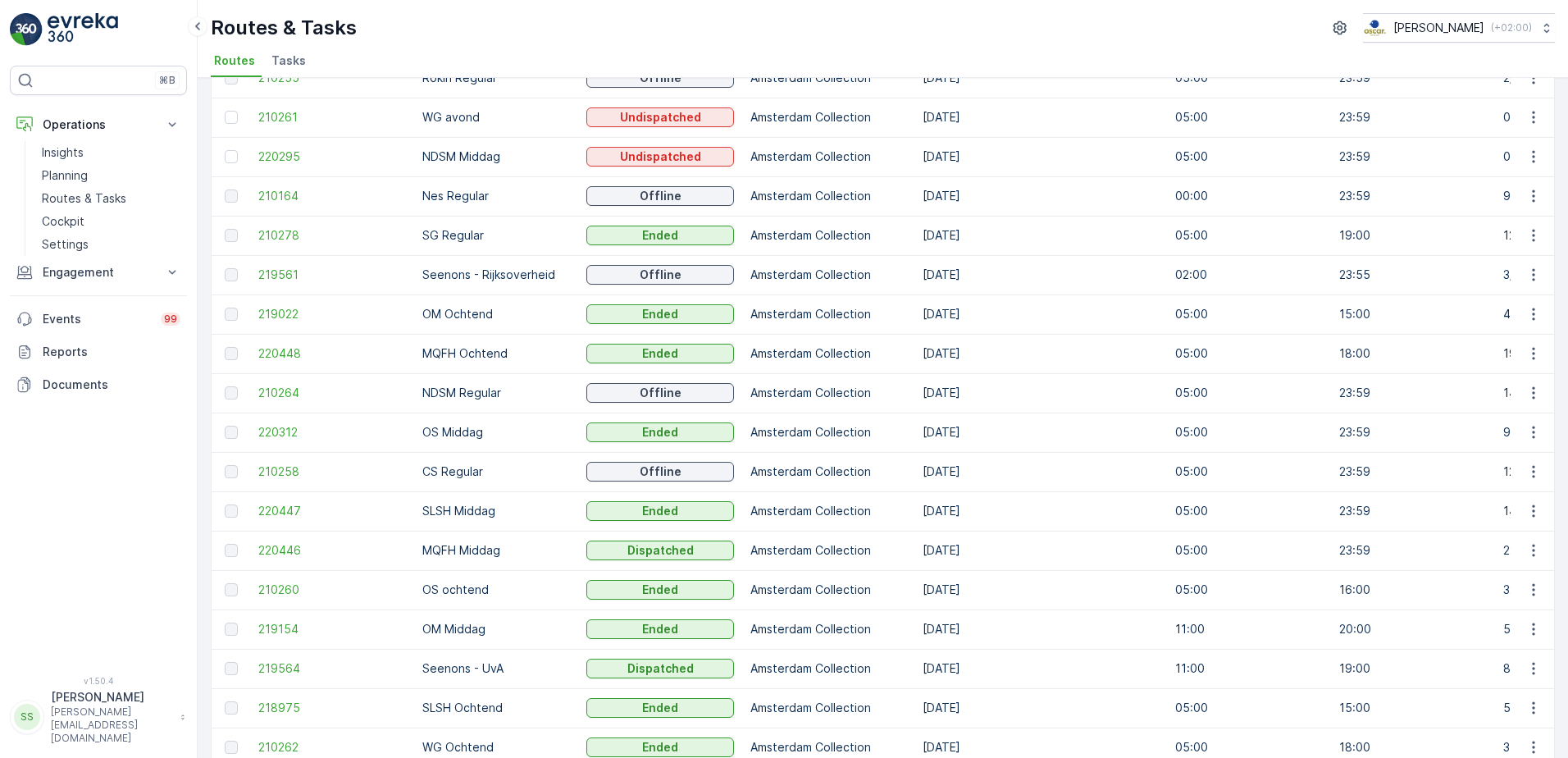
scroll to position [259, 0]
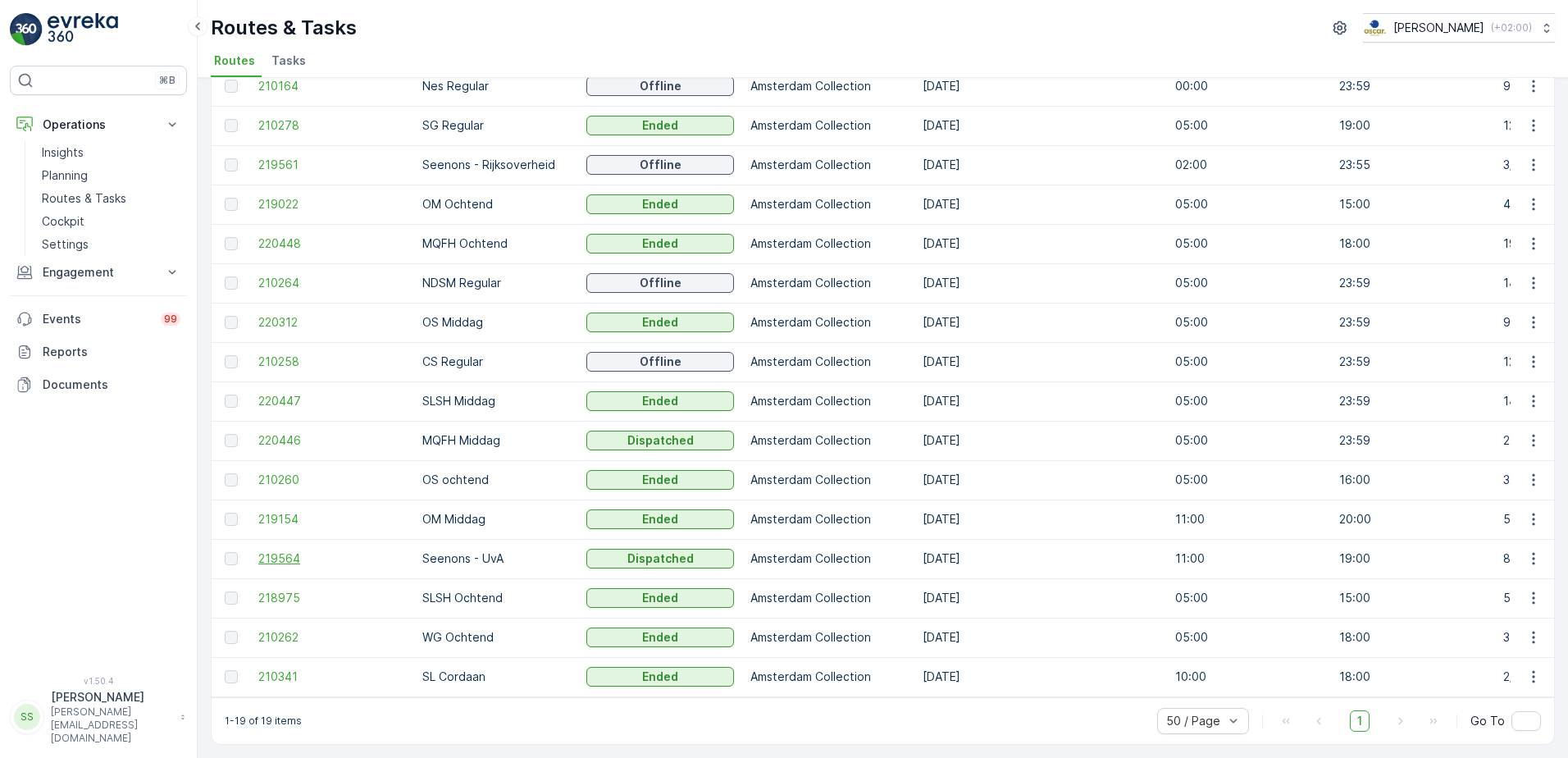
click at [278, 550] on span "219564" at bounding box center [332, 559] width 148 height 17
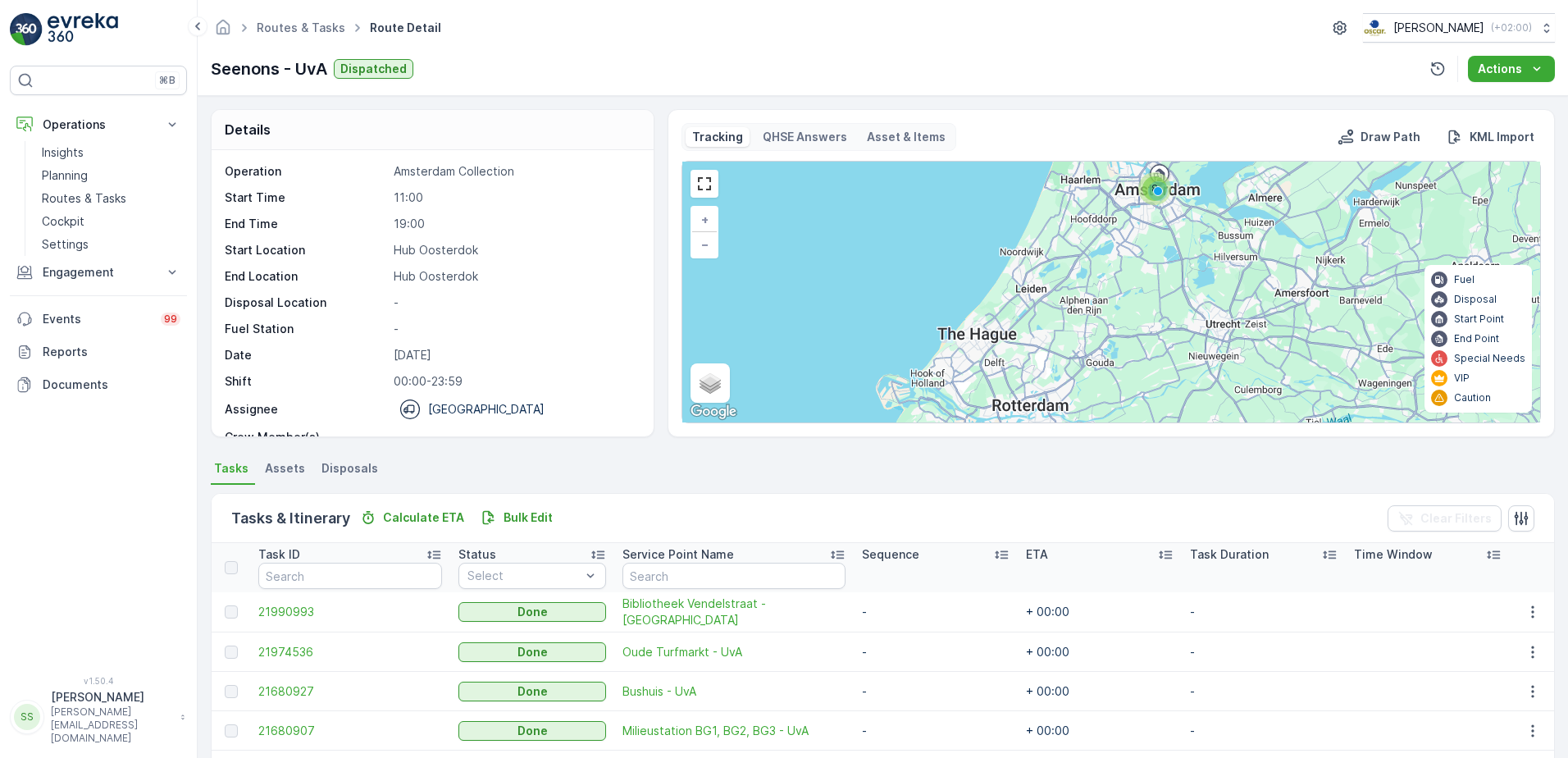
drag, startPoint x: 401, startPoint y: 348, endPoint x: 475, endPoint y: 357, distance: 74.5
click at [475, 357] on p "[DATE]" at bounding box center [515, 355] width 243 height 17
drag, startPoint x: 475, startPoint y: 357, endPoint x: 503, endPoint y: 362, distance: 28.4
click at [503, 362] on p "[DATE]" at bounding box center [515, 355] width 243 height 17
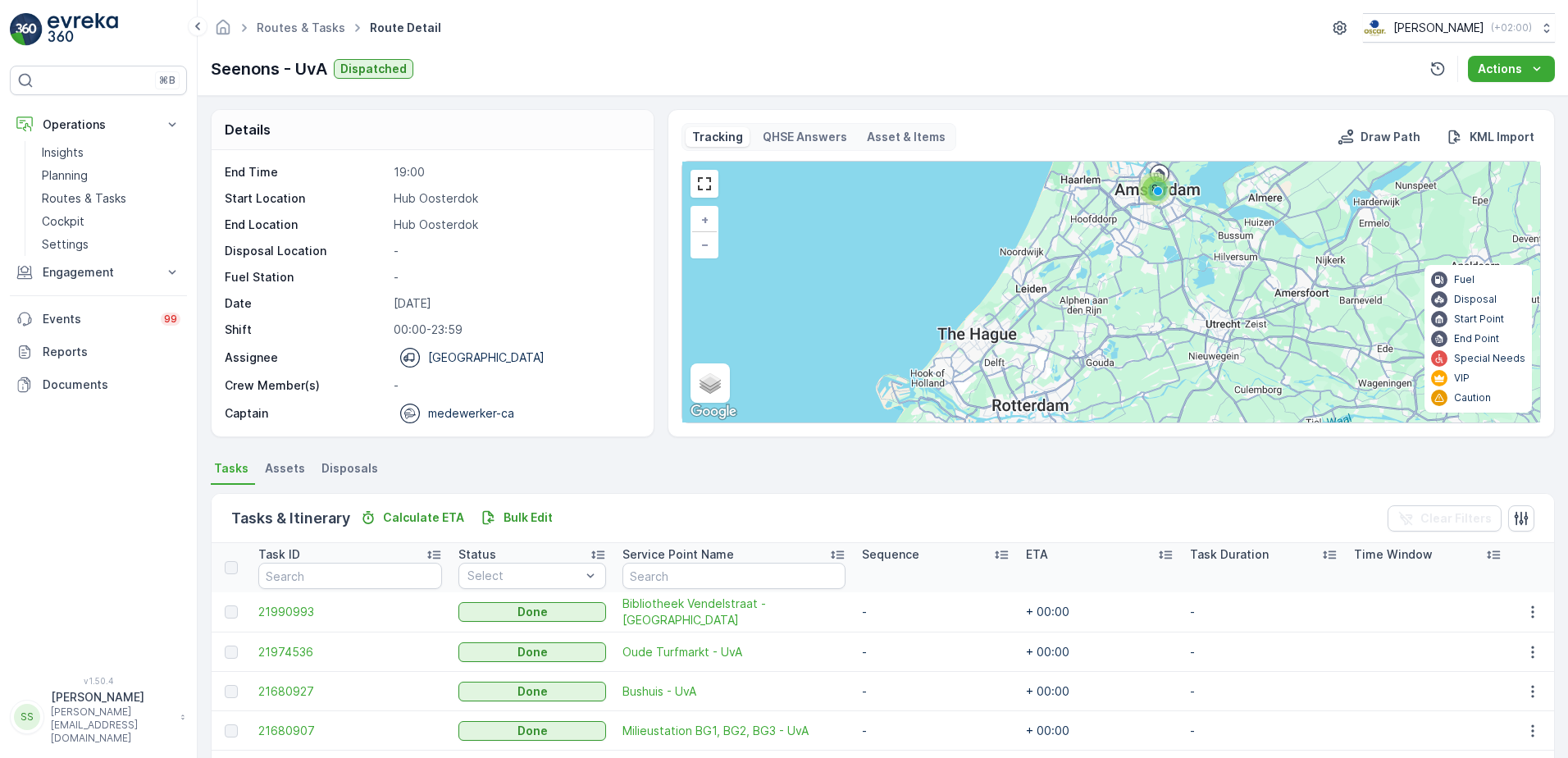
scroll to position [219, 0]
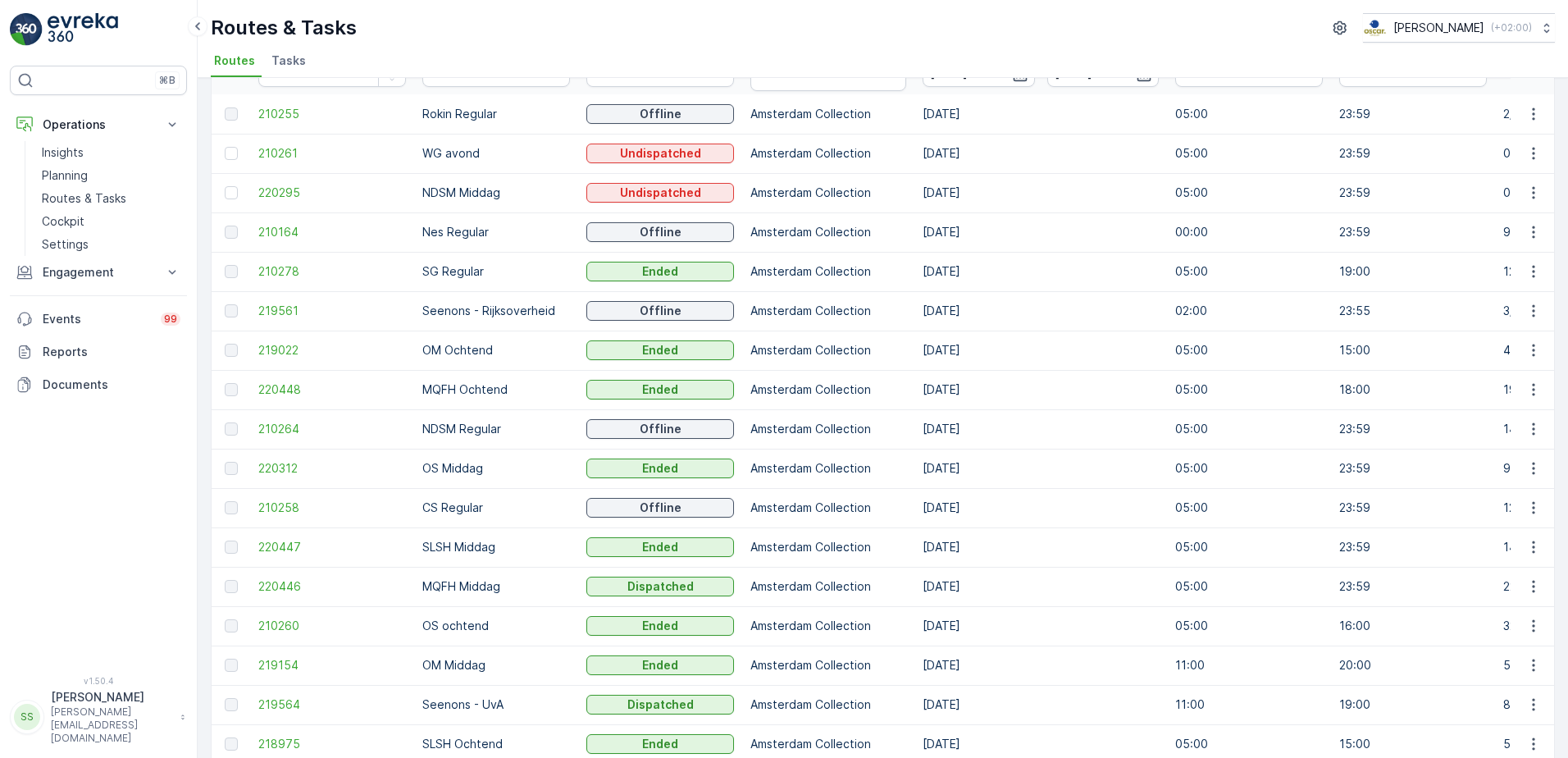
scroll to position [95, 0]
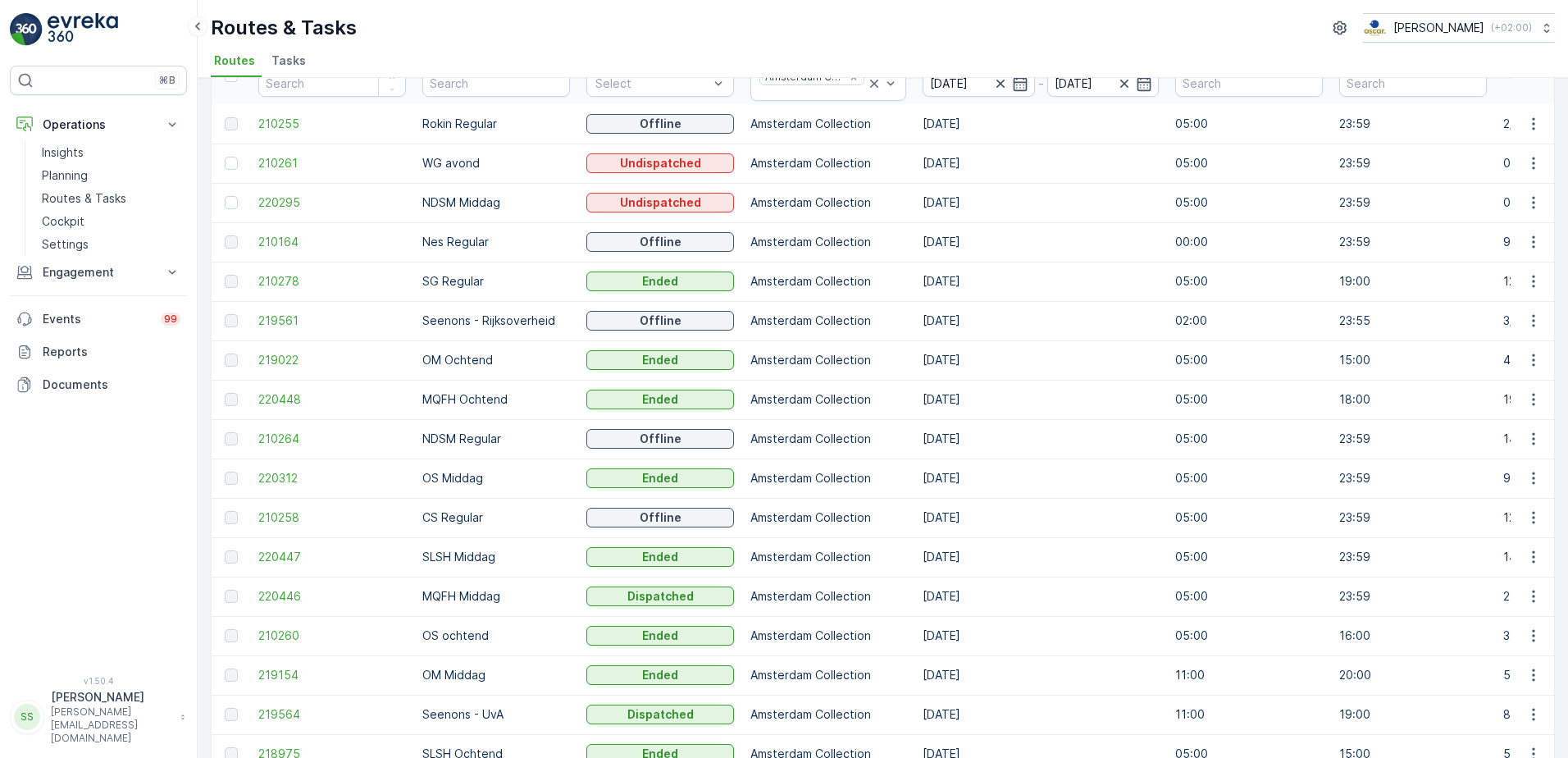
click at [241, 321] on div at bounding box center [233, 321] width 17 height 13
click at [274, 321] on span "219561" at bounding box center [332, 321] width 148 height 17
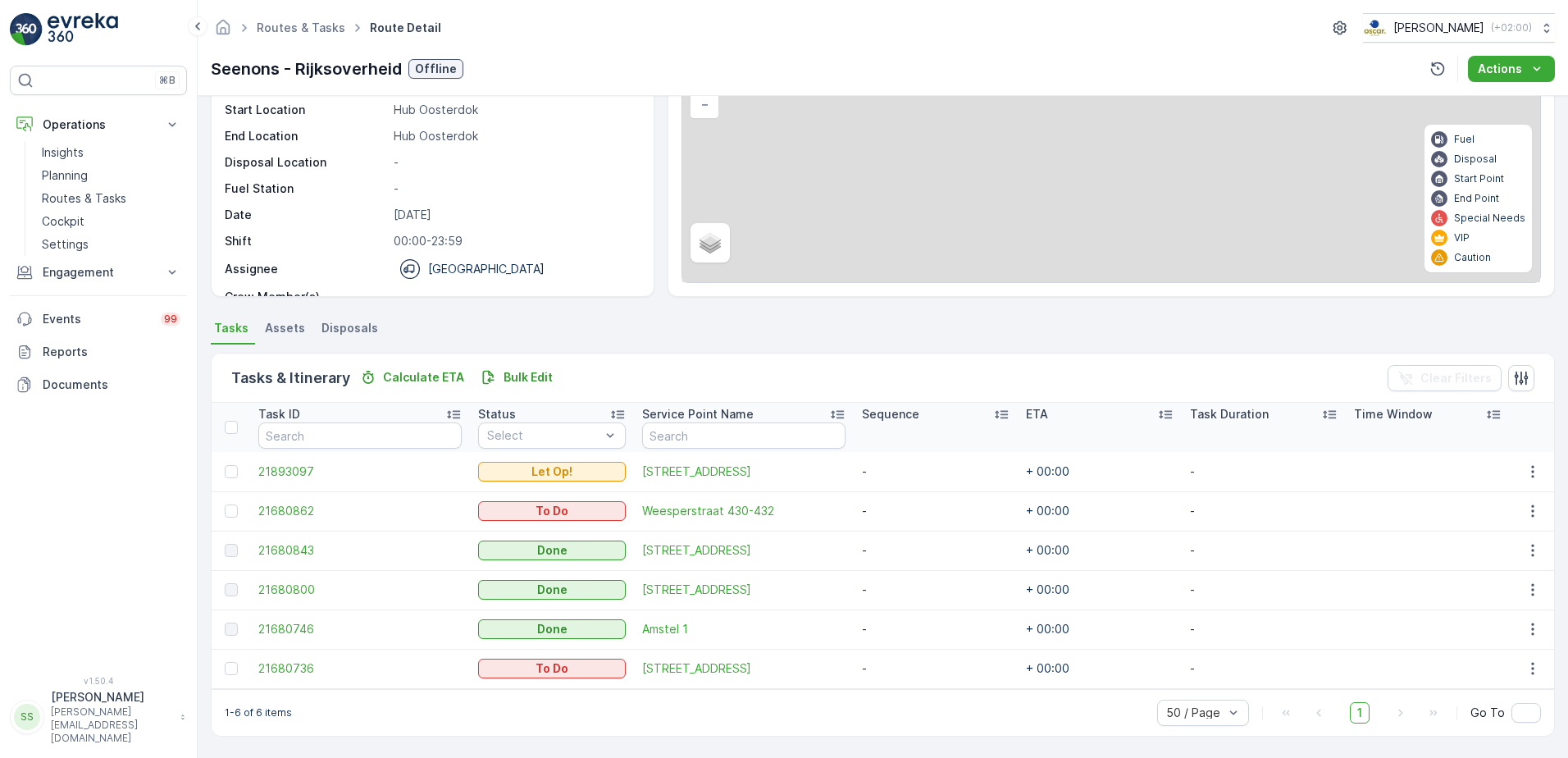
scroll to position [140, 0]
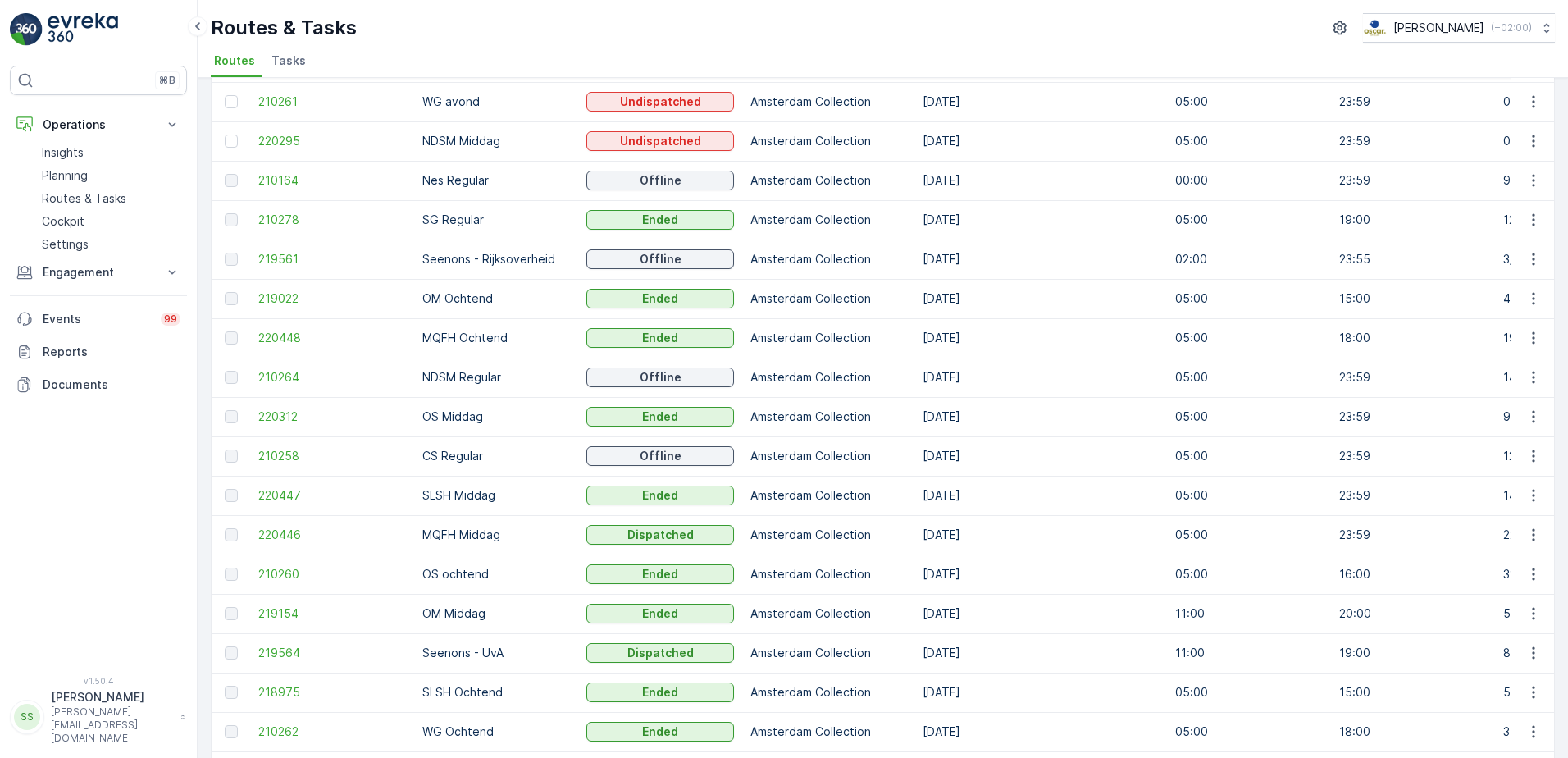
scroll to position [259, 0]
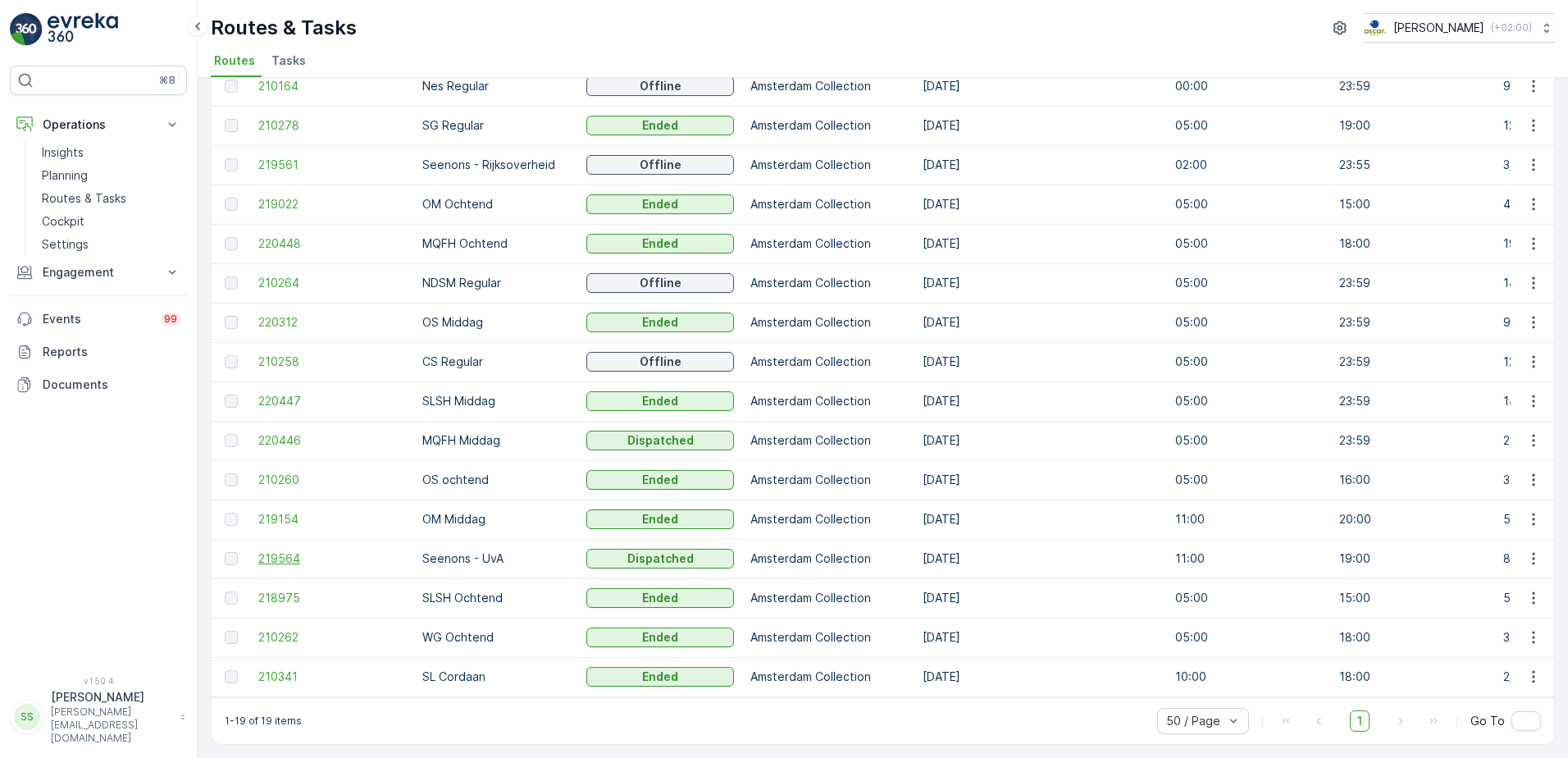
click at [294, 554] on span "219564" at bounding box center [332, 559] width 148 height 17
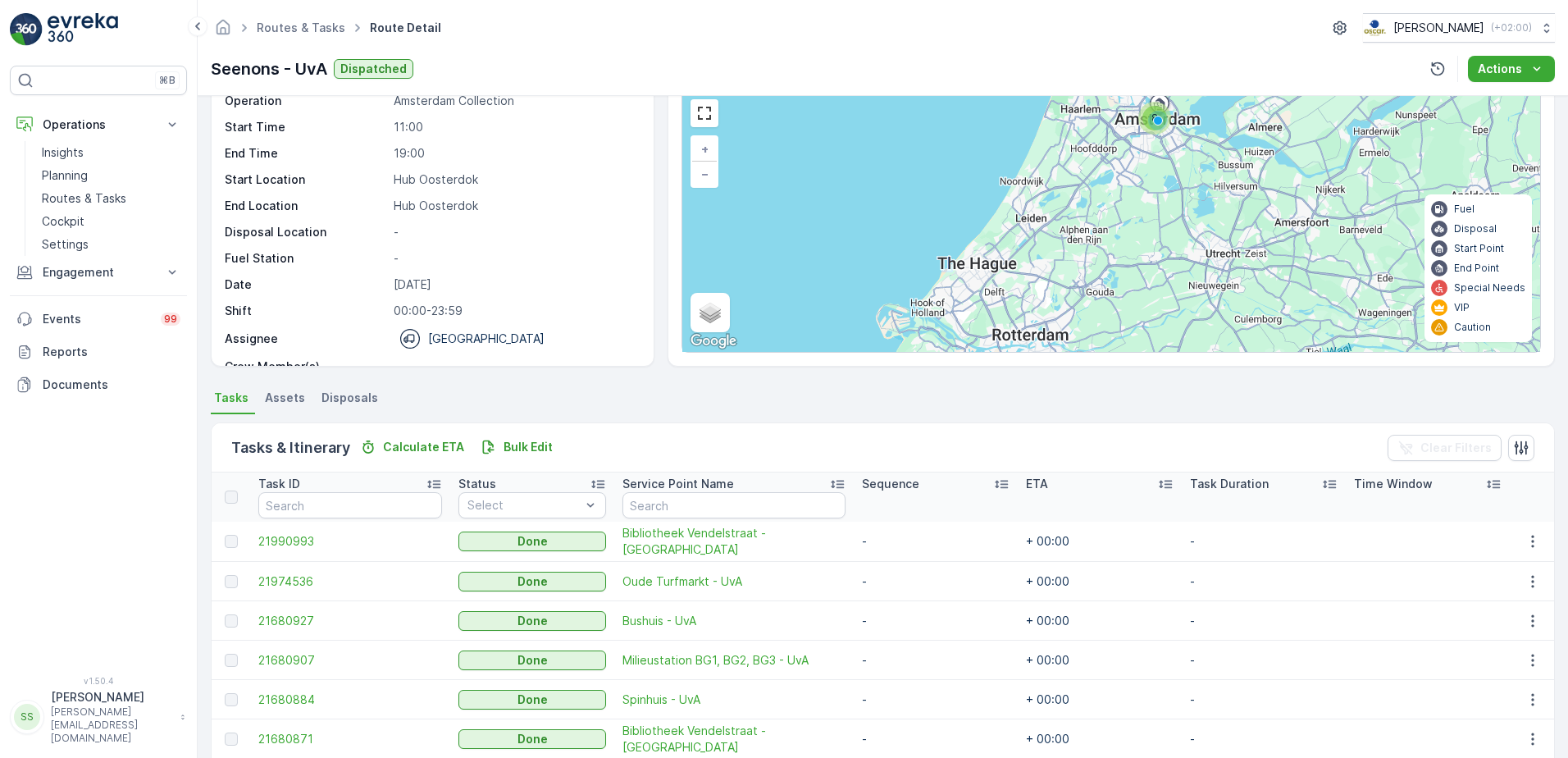
scroll to position [164, 0]
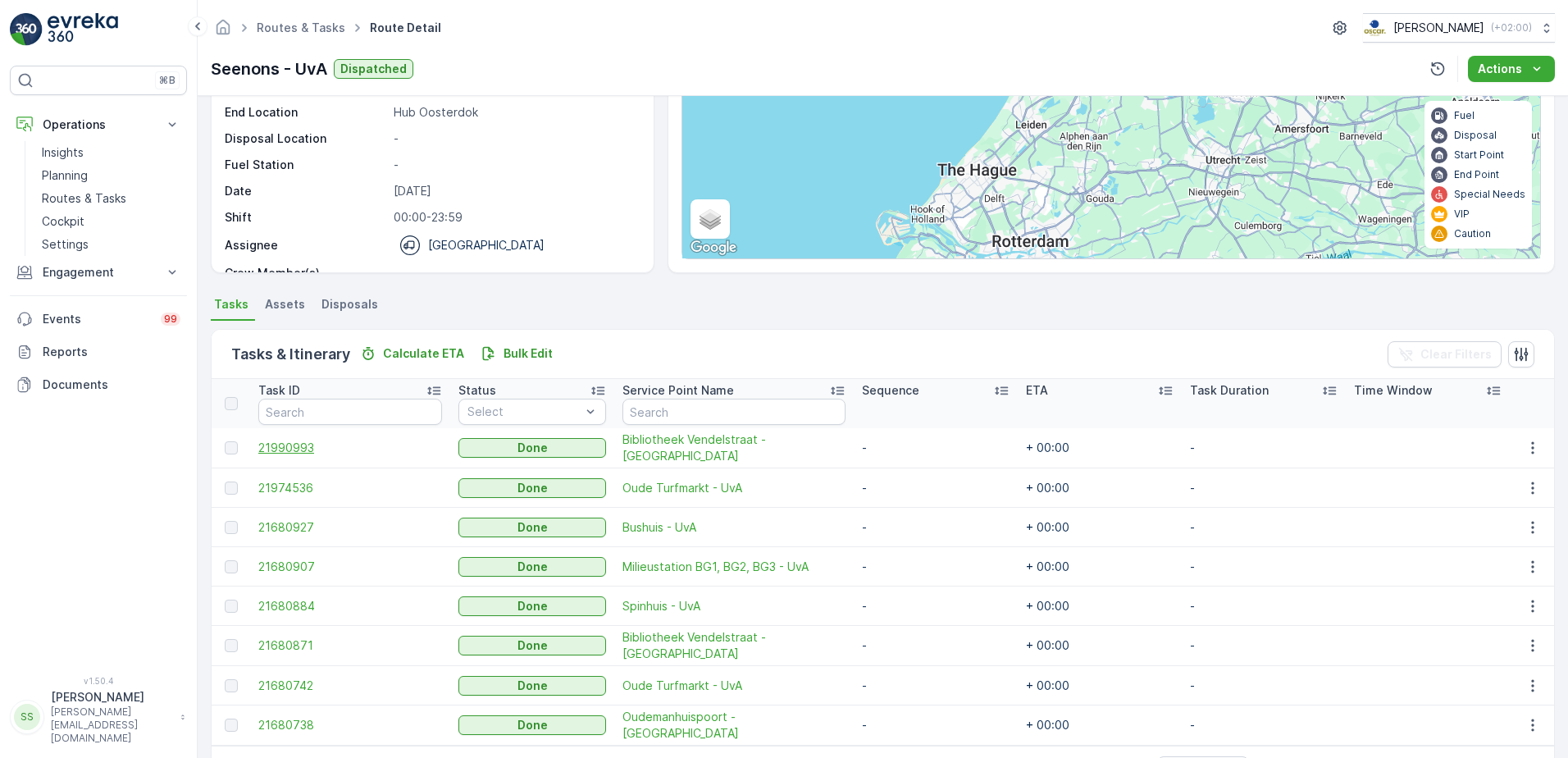
click at [309, 449] on span "21990993" at bounding box center [350, 448] width 184 height 17
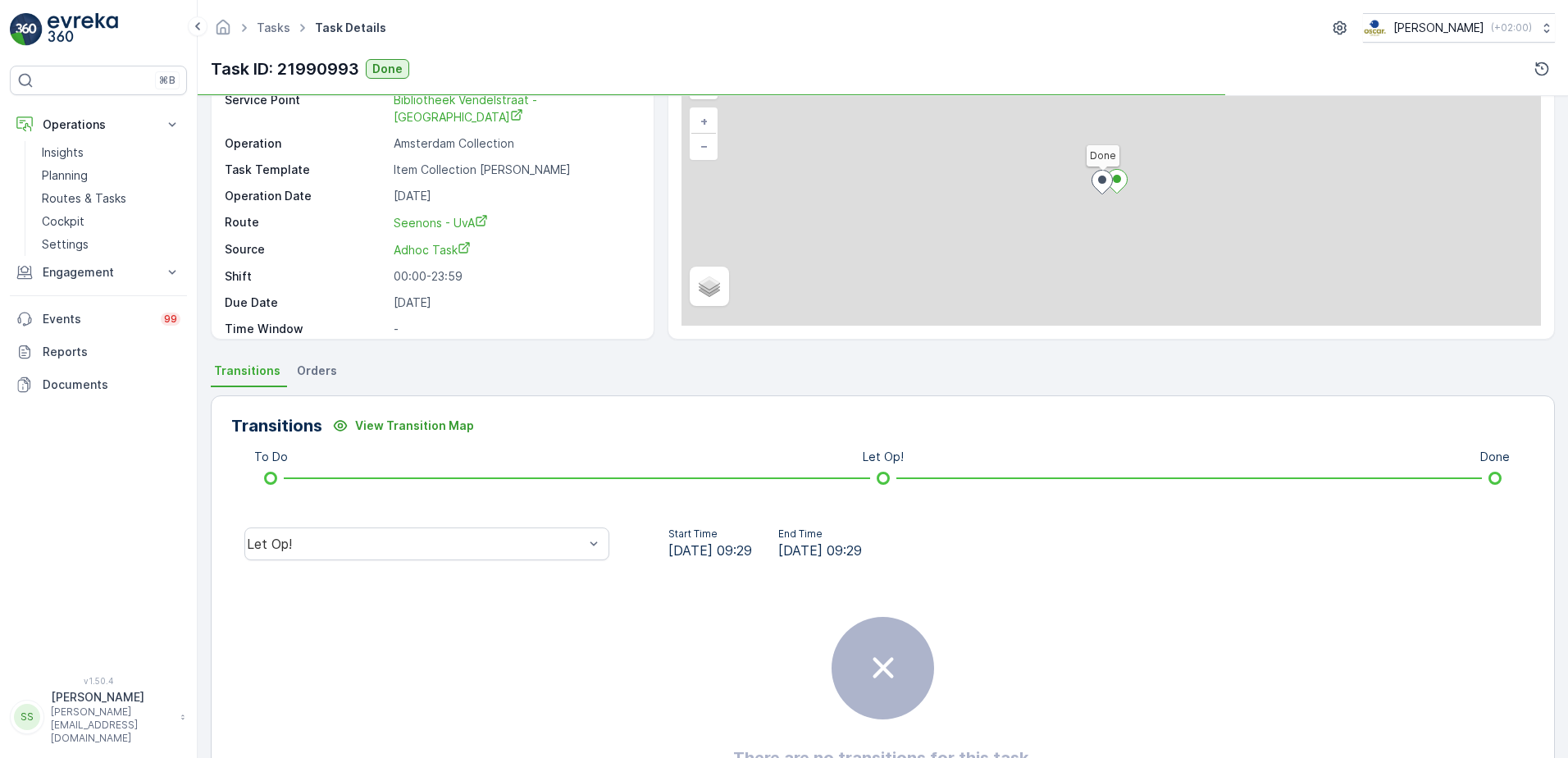
scroll to position [194, 0]
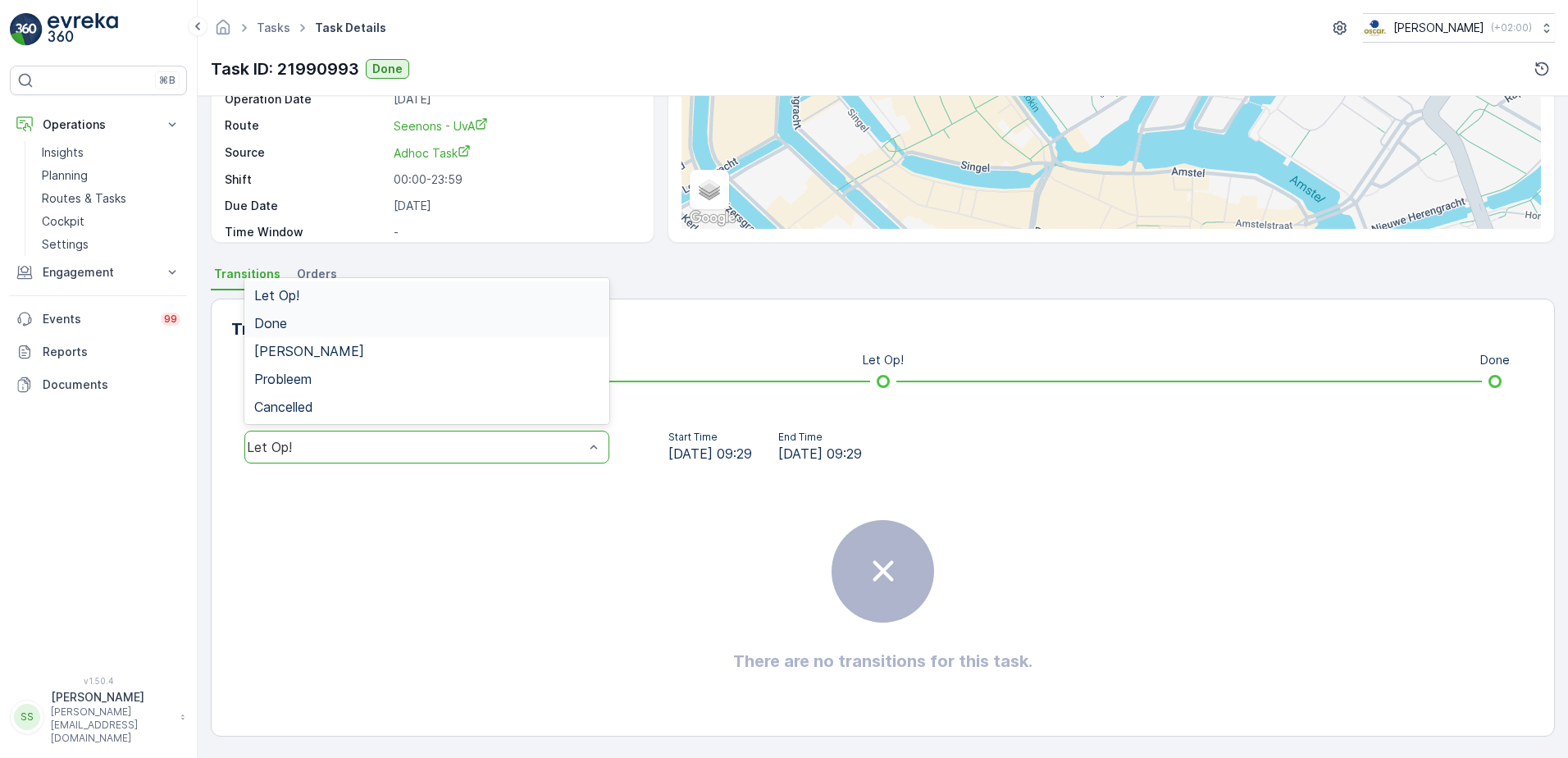
click at [284, 321] on span "Done" at bounding box center [270, 323] width 32 height 15
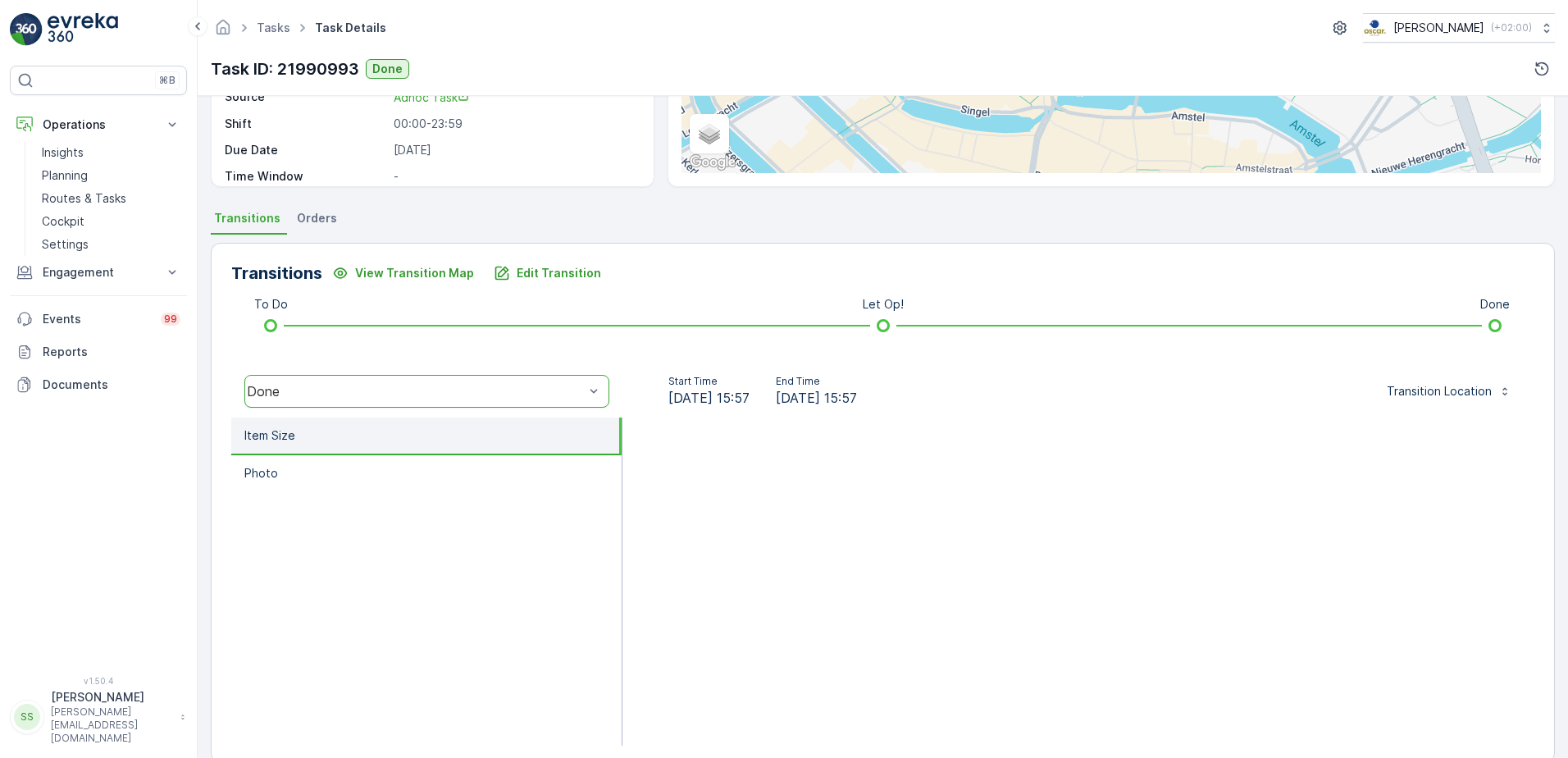
scroll to position [277, 0]
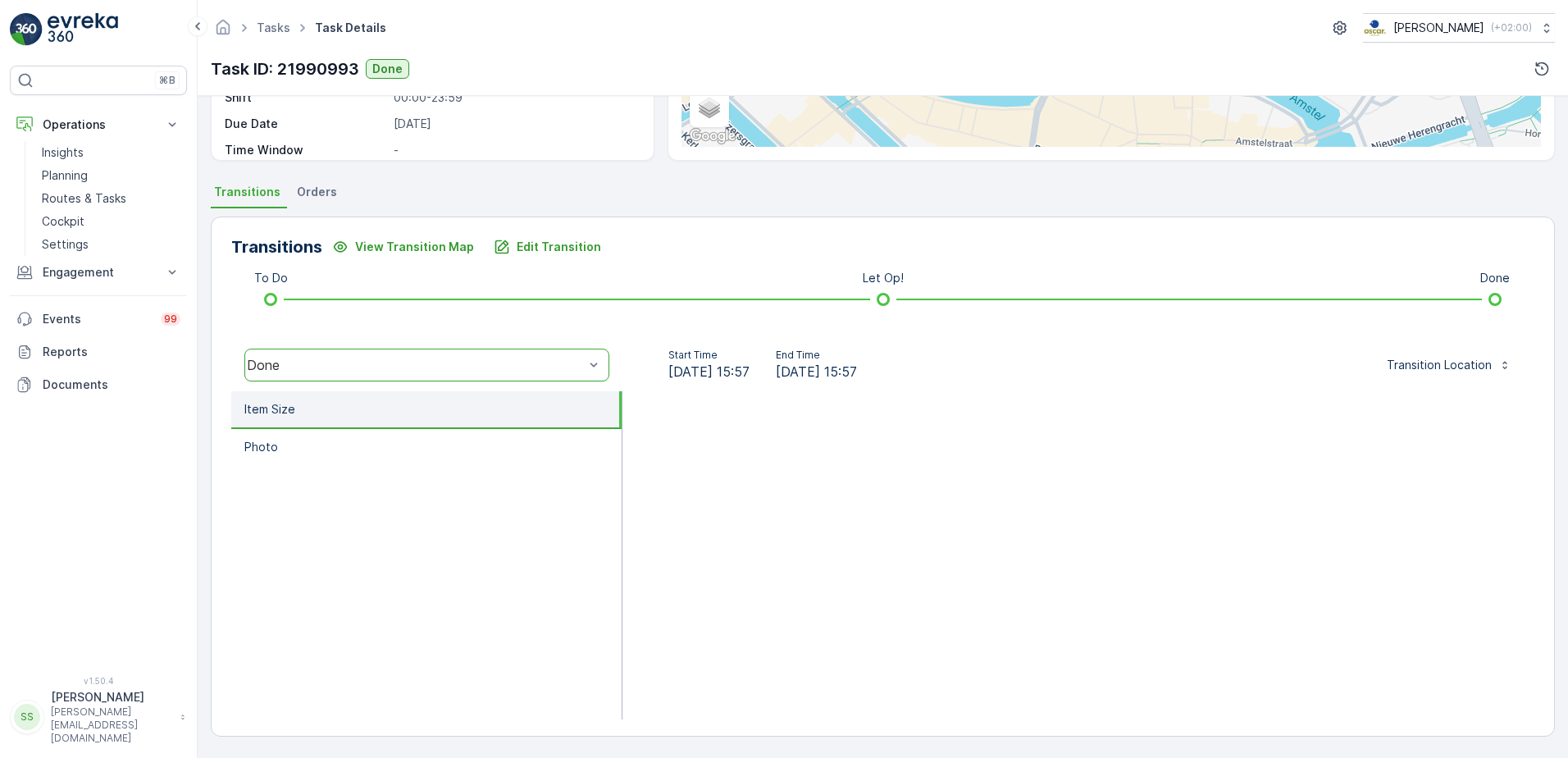
click at [486, 535] on ul "Item Size Photo" at bounding box center [426, 555] width 391 height 328
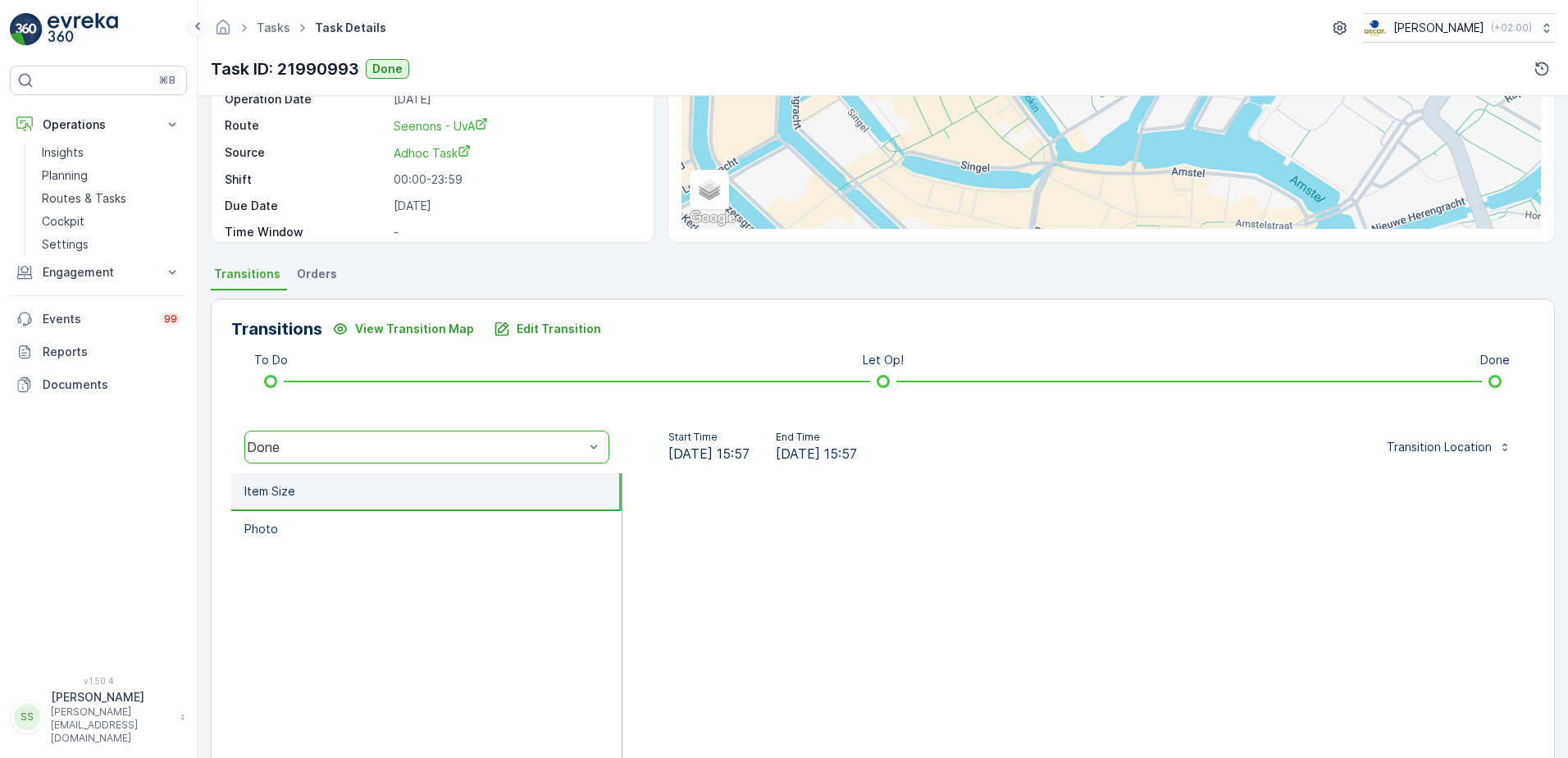
click at [303, 275] on span "Orders" at bounding box center [317, 274] width 40 height 17
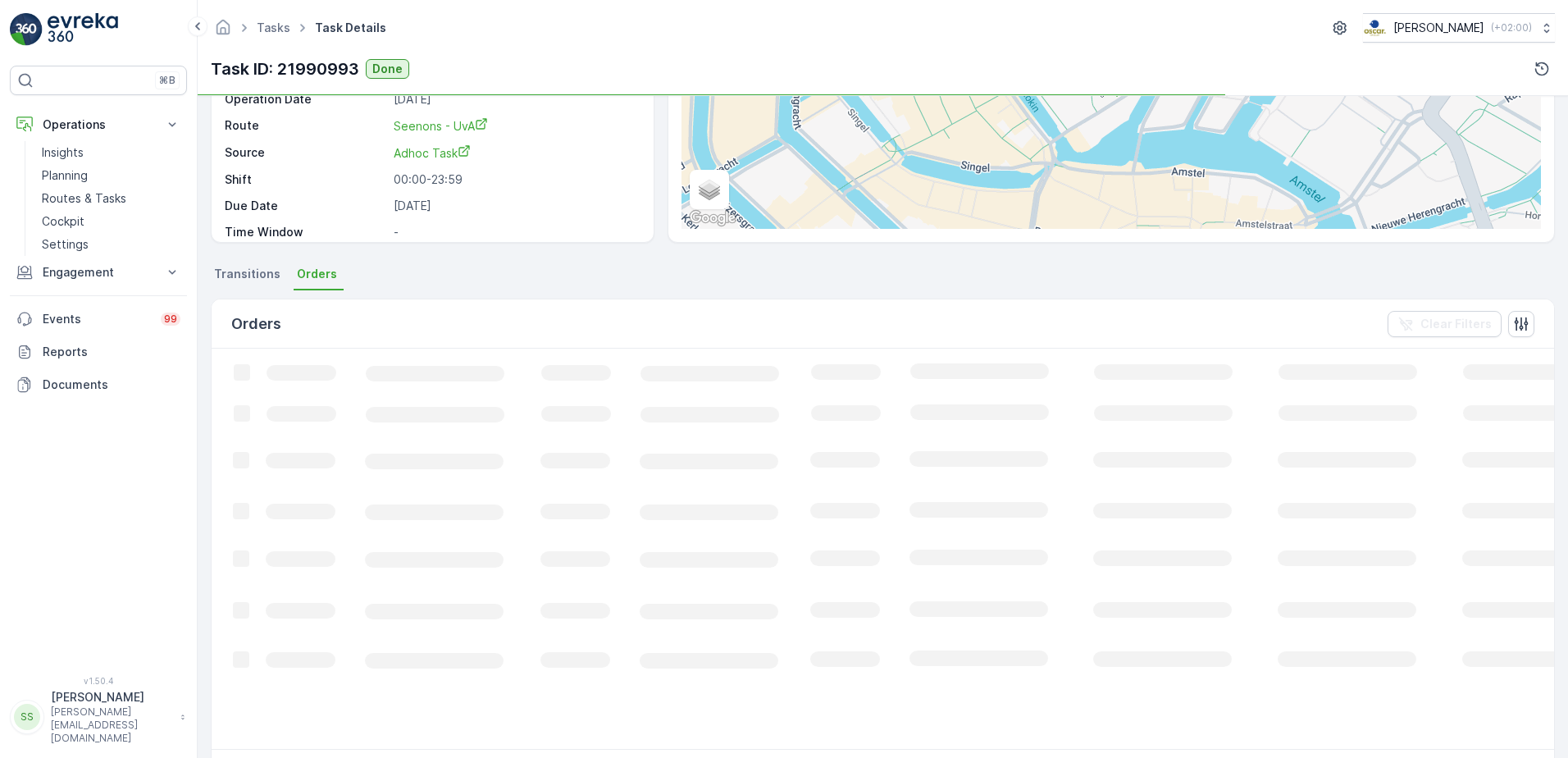
click at [233, 275] on span "Transitions" at bounding box center [248, 274] width 66 height 17
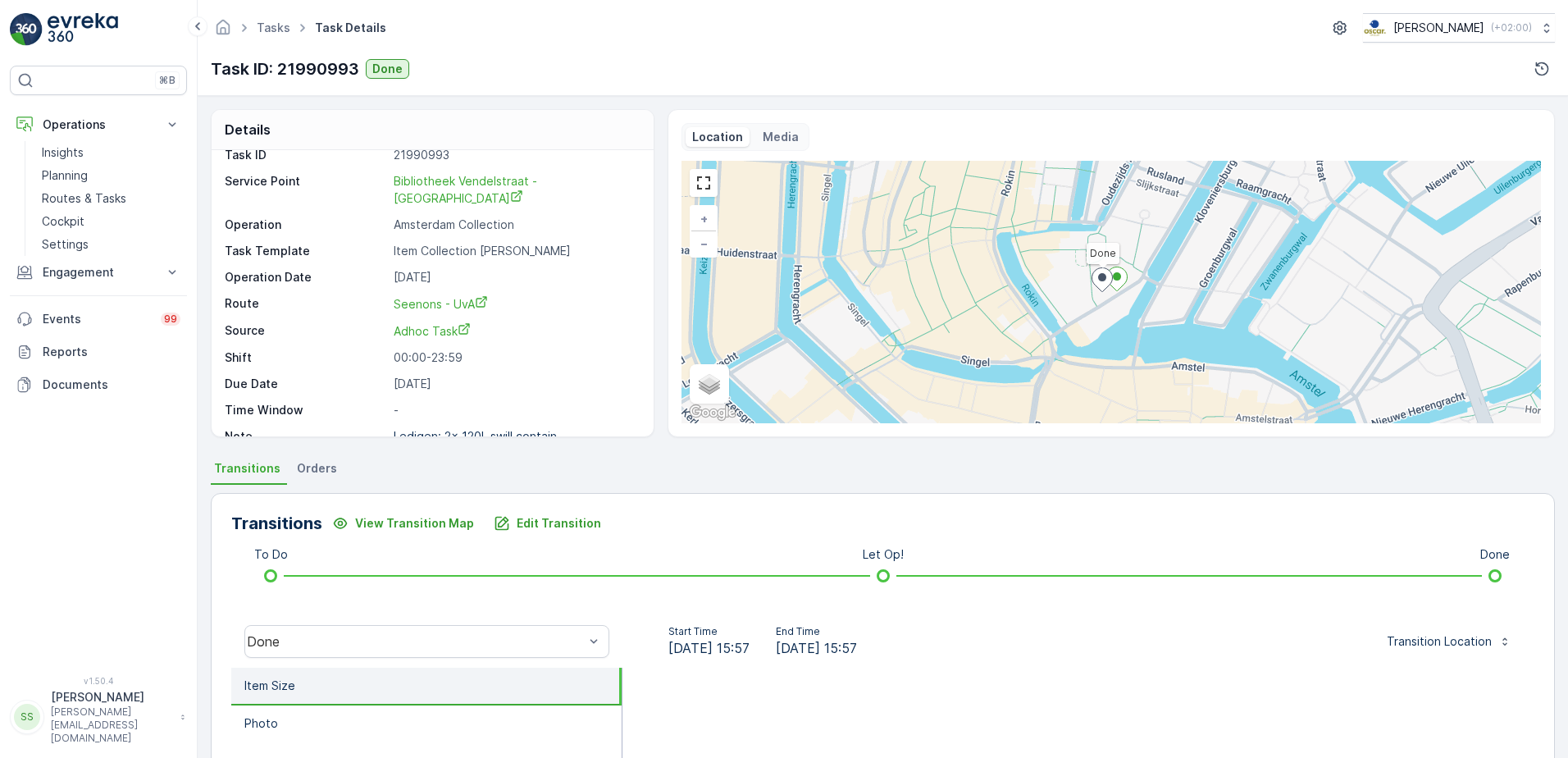
scroll to position [22, 0]
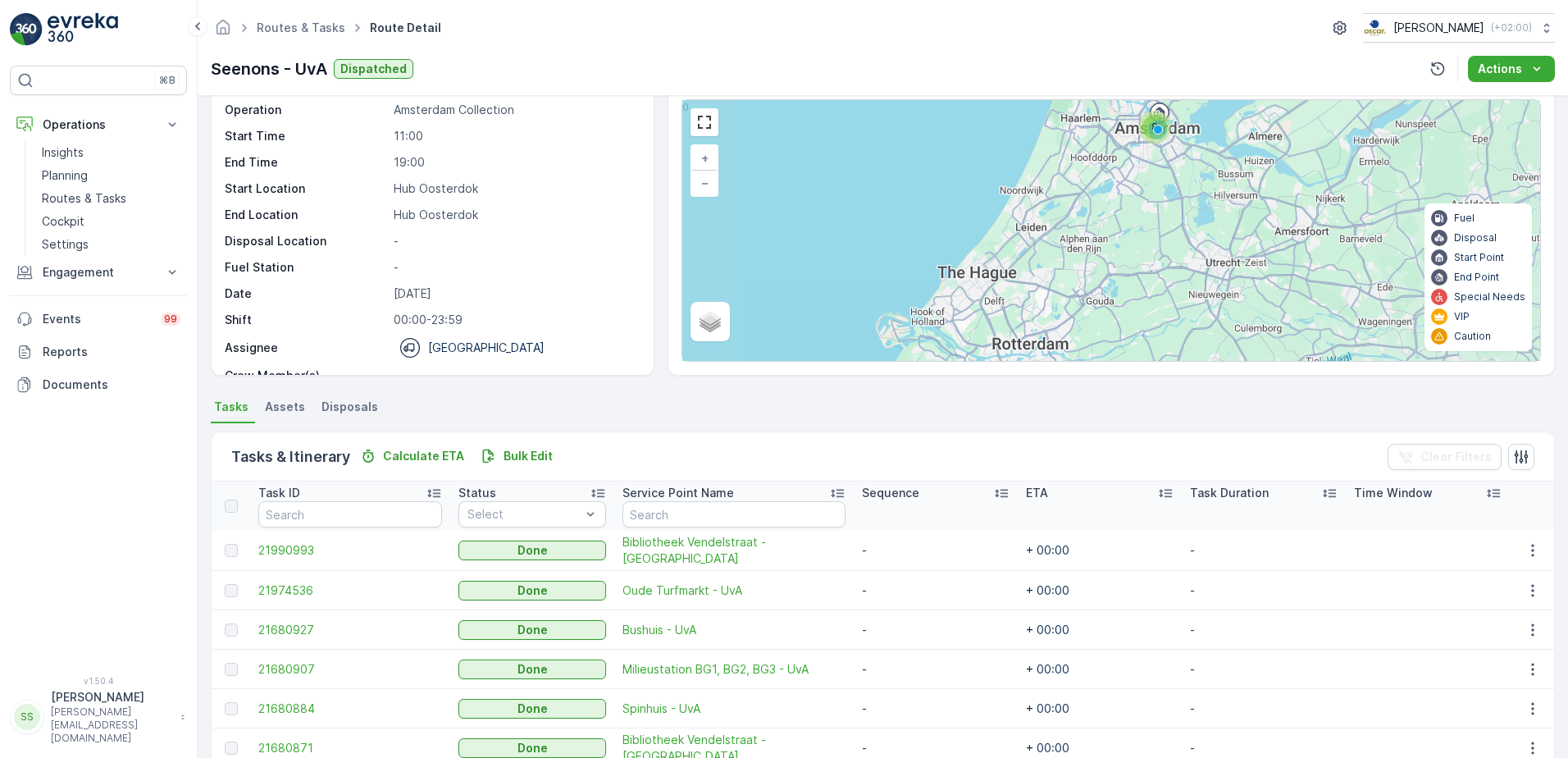
scroll to position [219, 0]
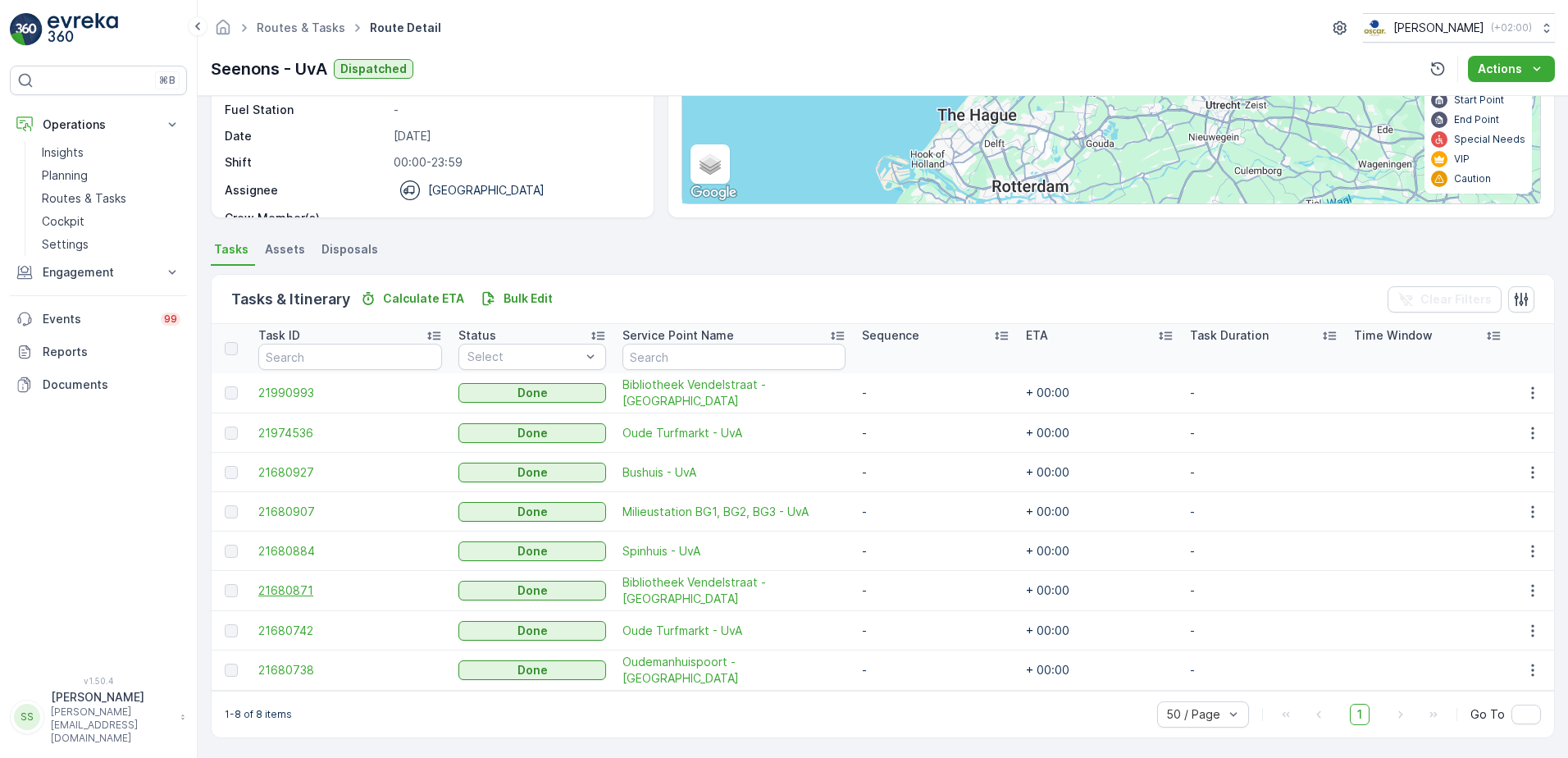
click at [273, 593] on span "21680871" at bounding box center [350, 591] width 184 height 17
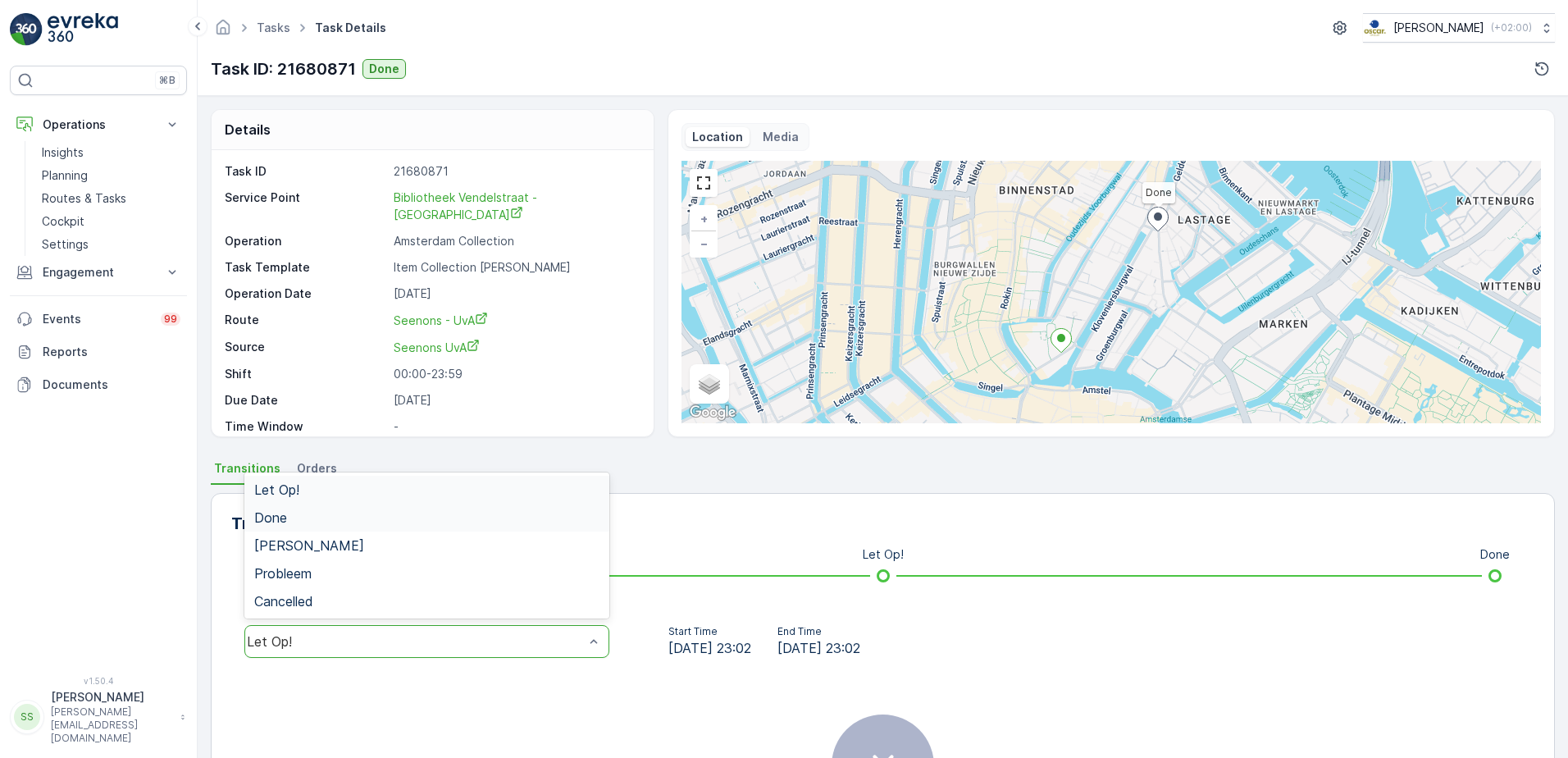
click at [297, 523] on div "Done" at bounding box center [426, 518] width 345 height 15
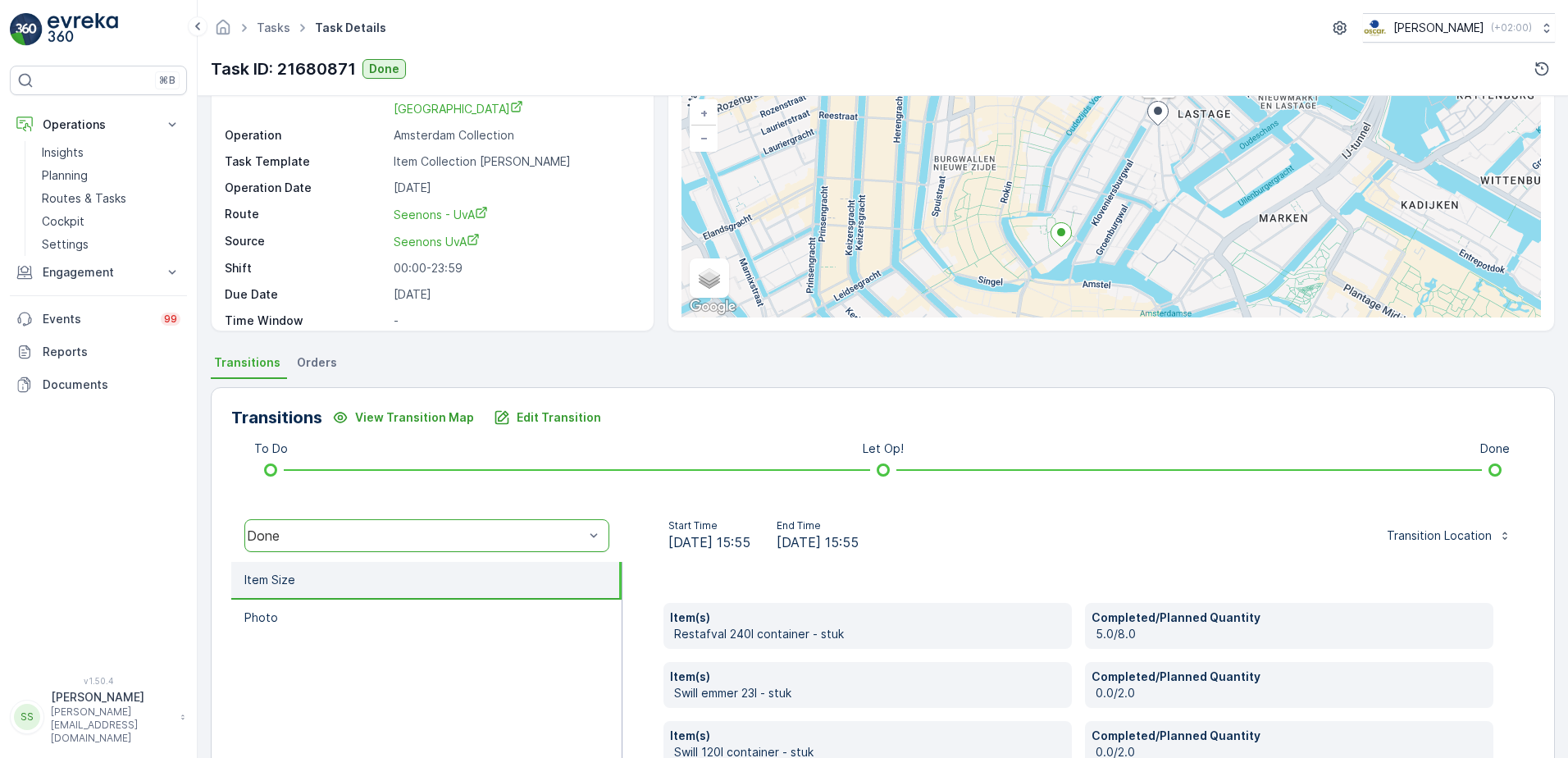
scroll to position [385, 0]
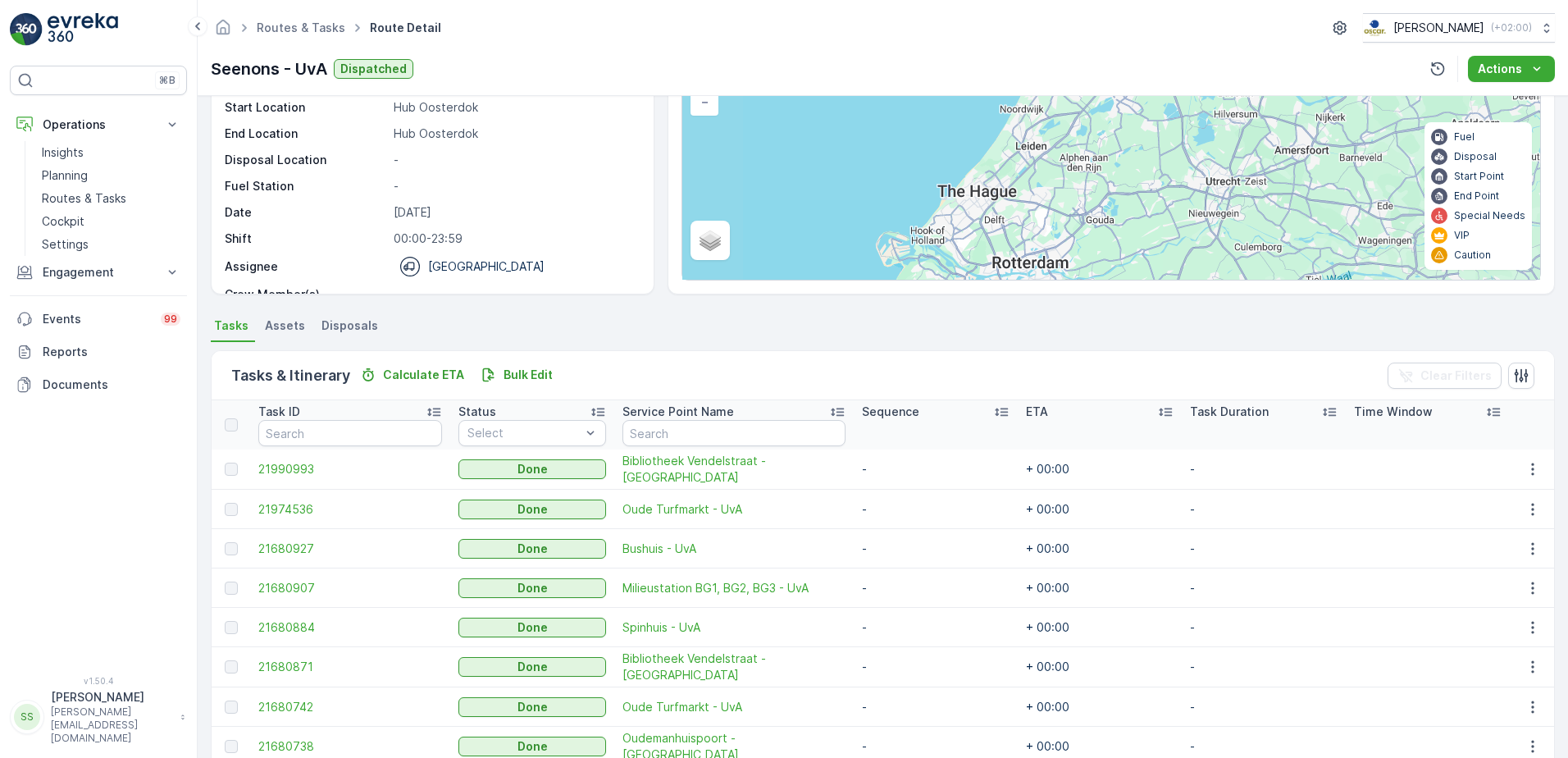
scroll to position [219, 0]
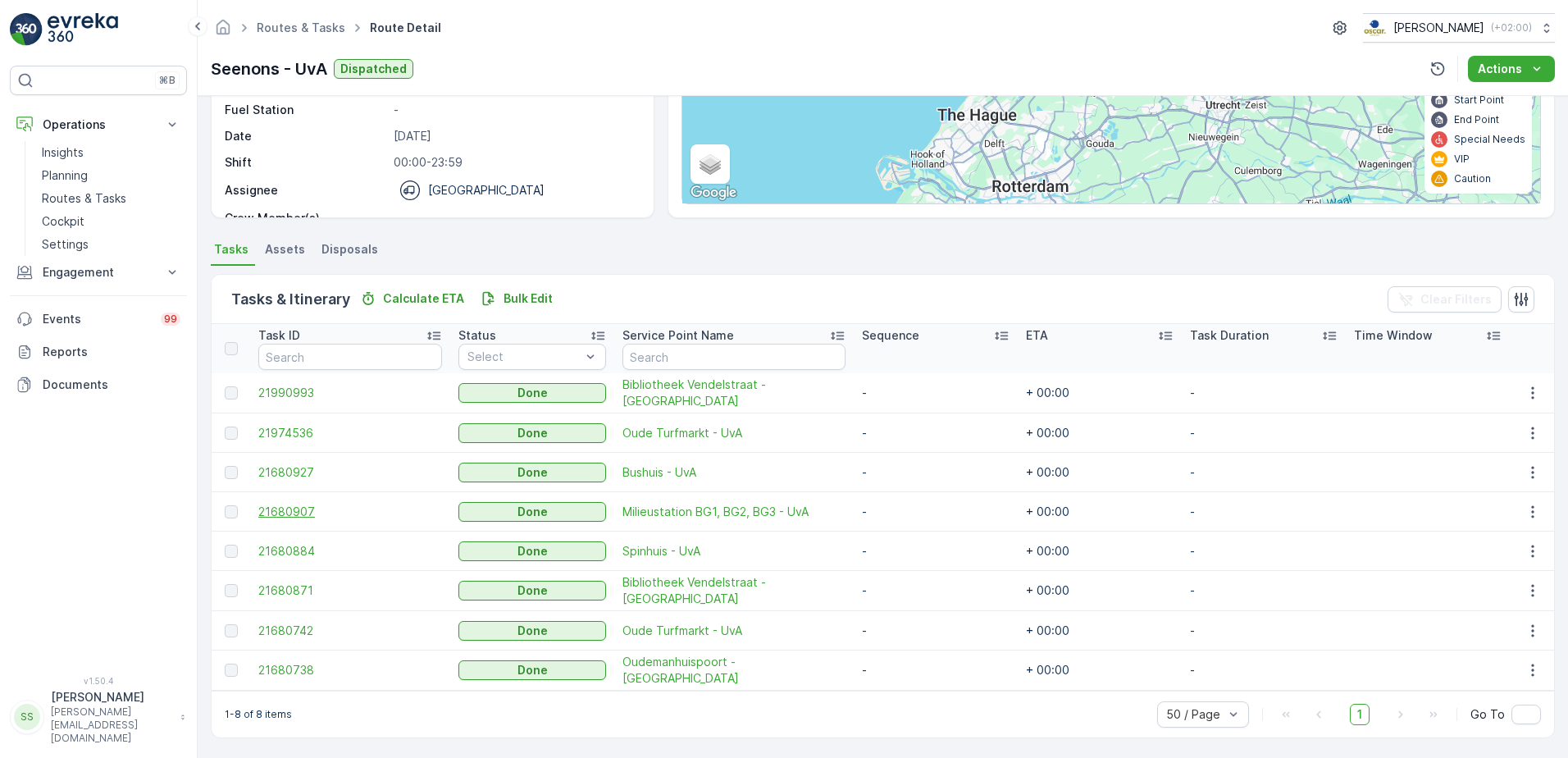
click at [295, 514] on span "21680907" at bounding box center [350, 512] width 184 height 17
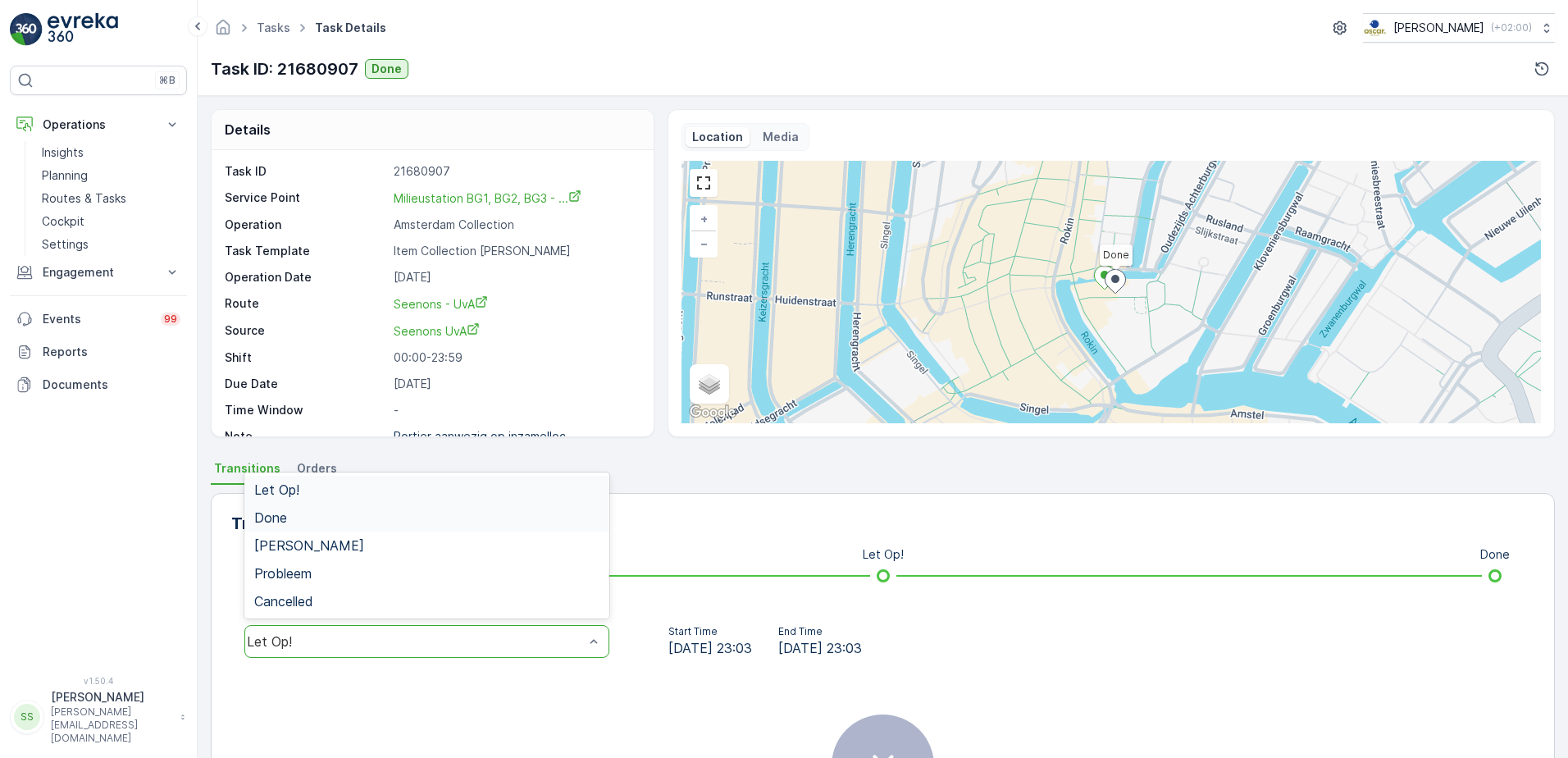
click at [275, 523] on span "Done" at bounding box center [270, 518] width 32 height 15
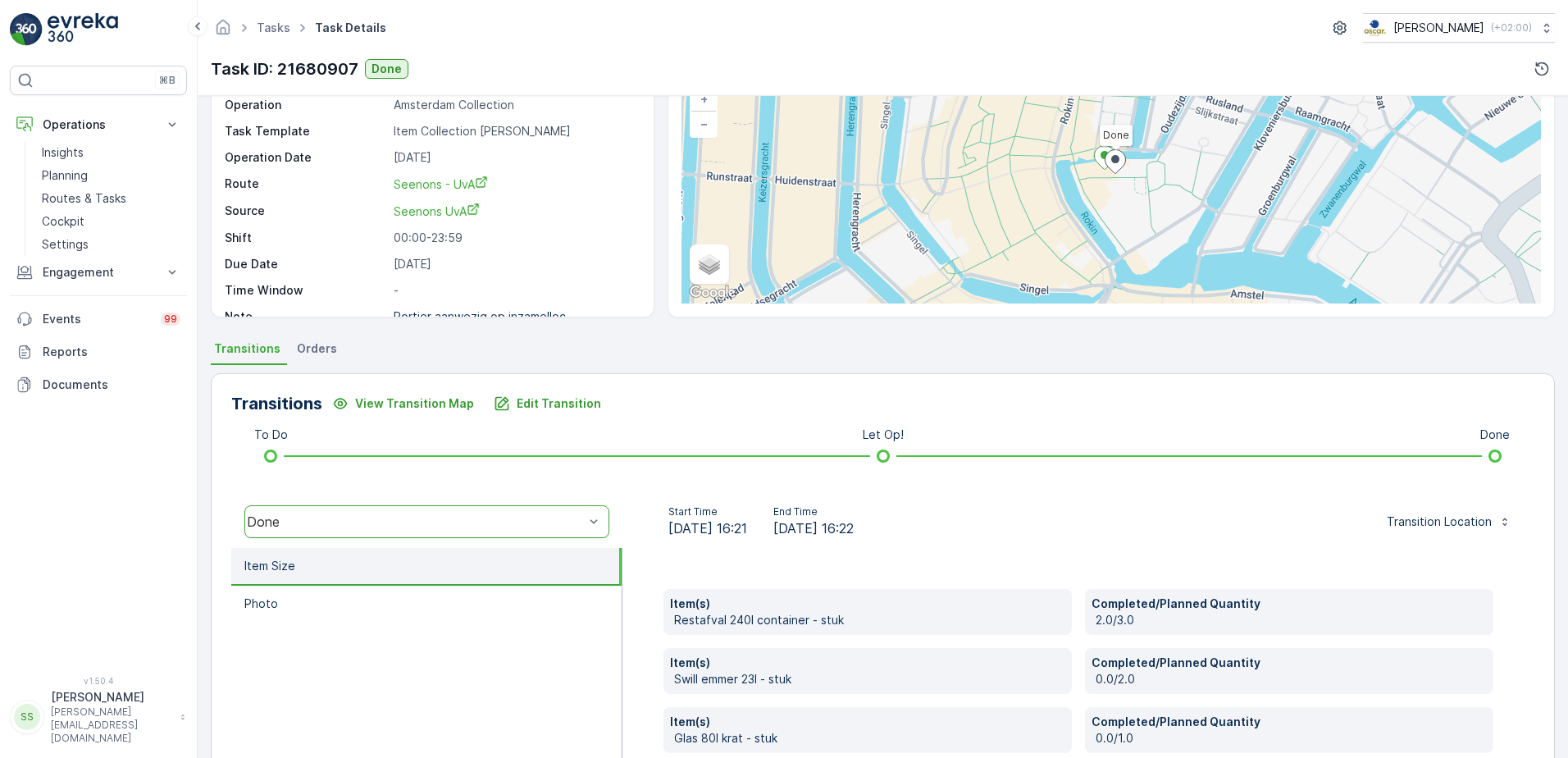
scroll to position [326, 0]
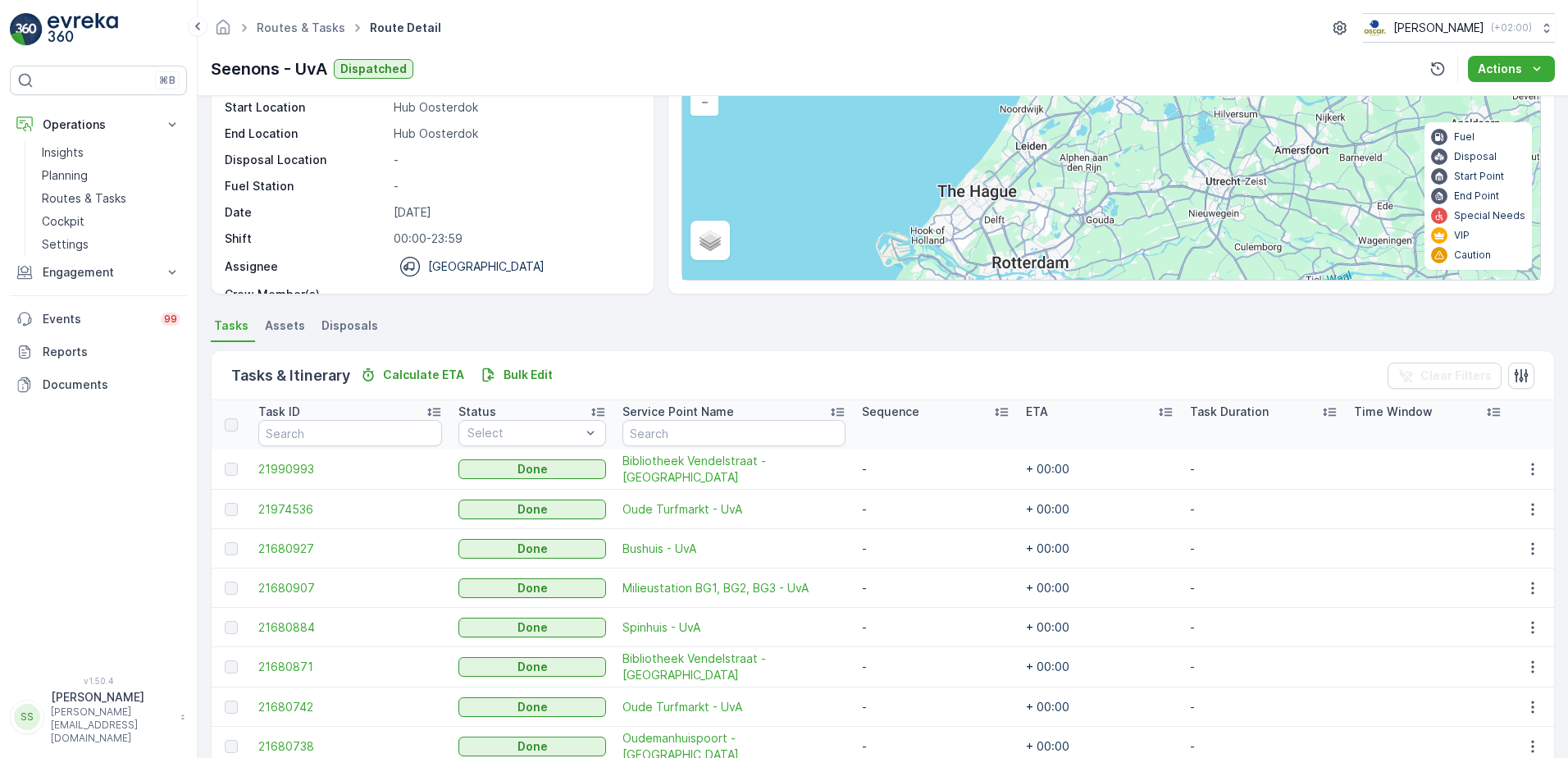
scroll to position [219, 0]
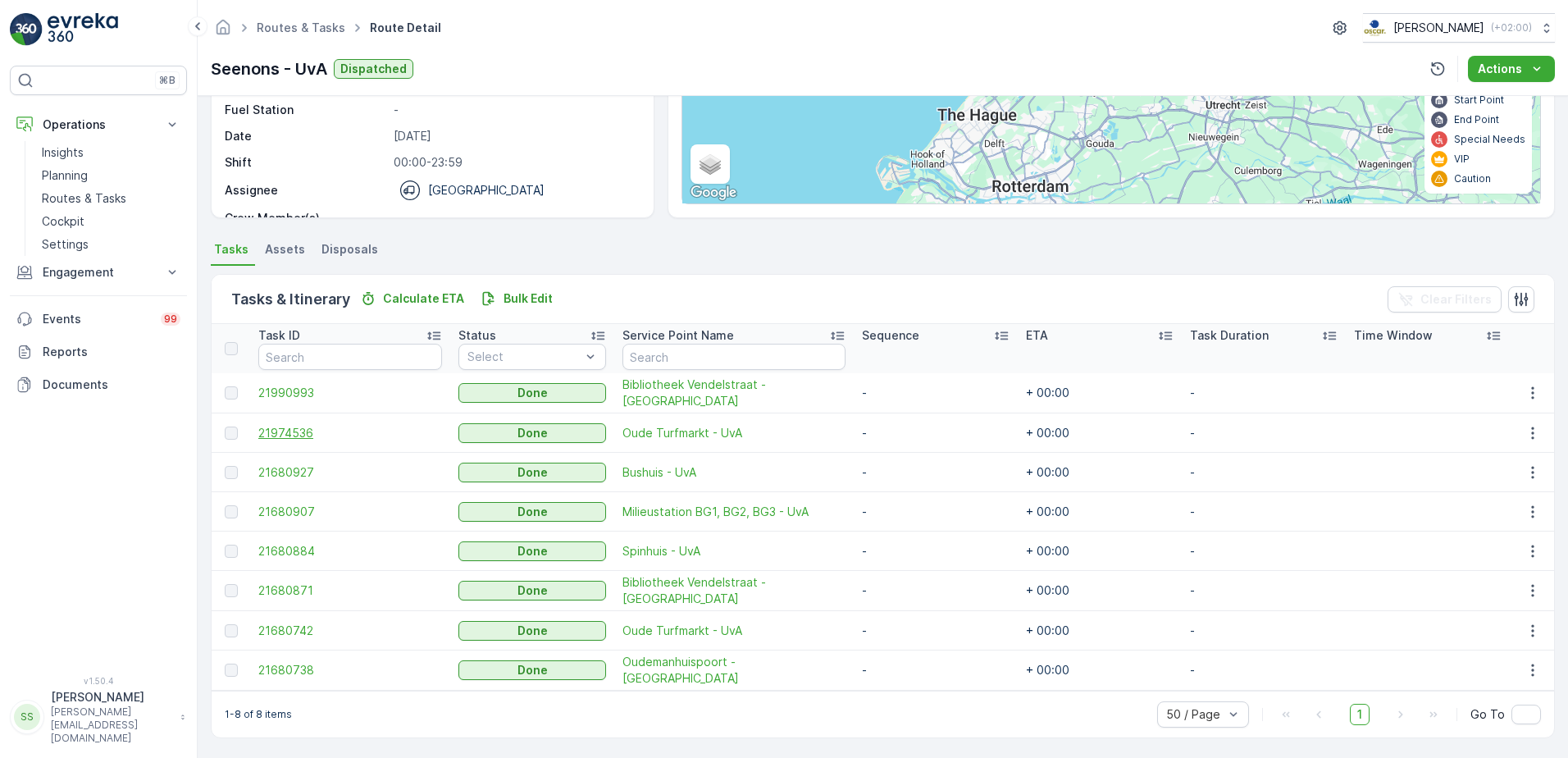
click at [272, 431] on span "21974536" at bounding box center [350, 433] width 184 height 17
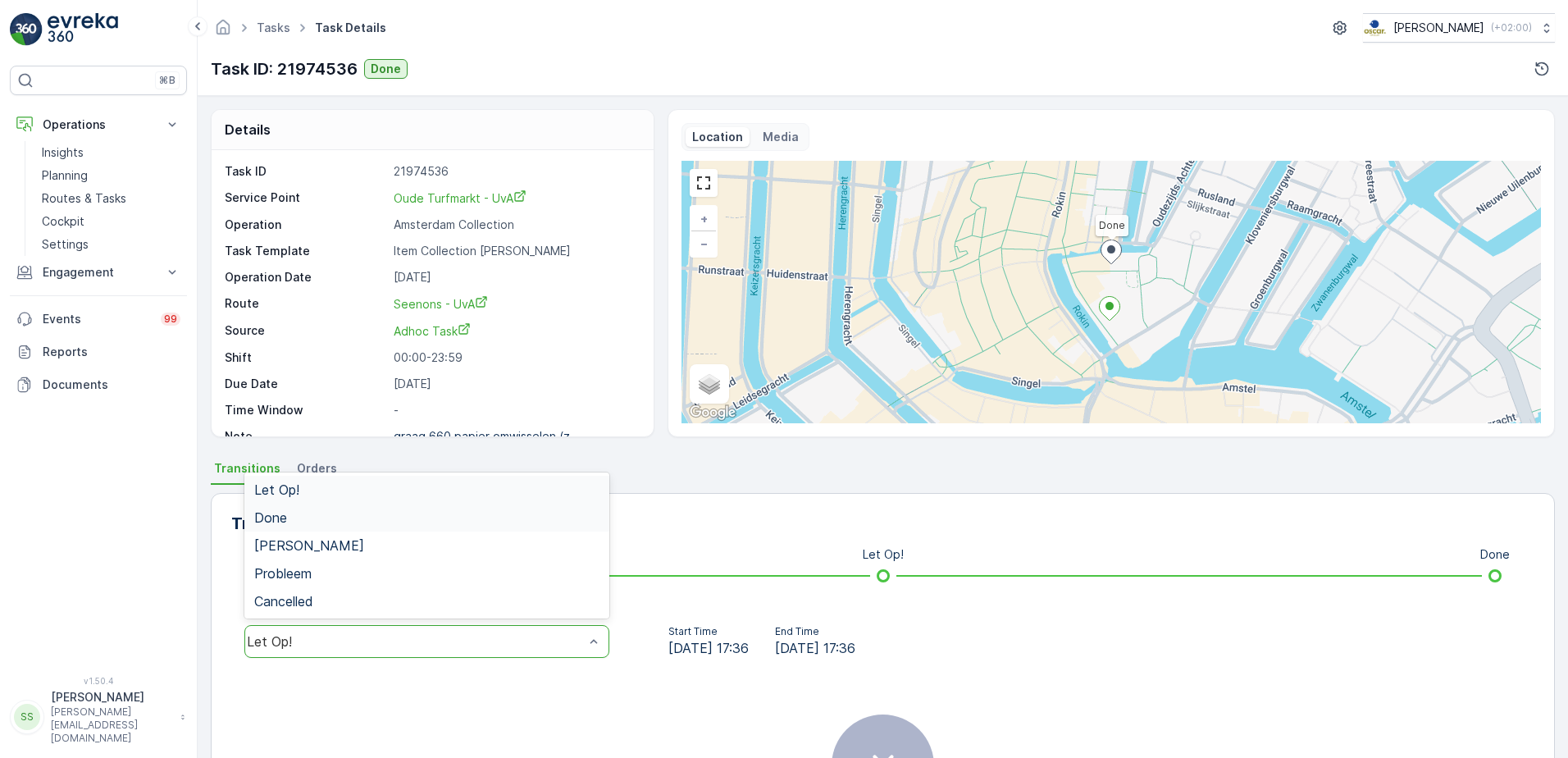
click at [300, 514] on div "Done" at bounding box center [426, 518] width 345 height 15
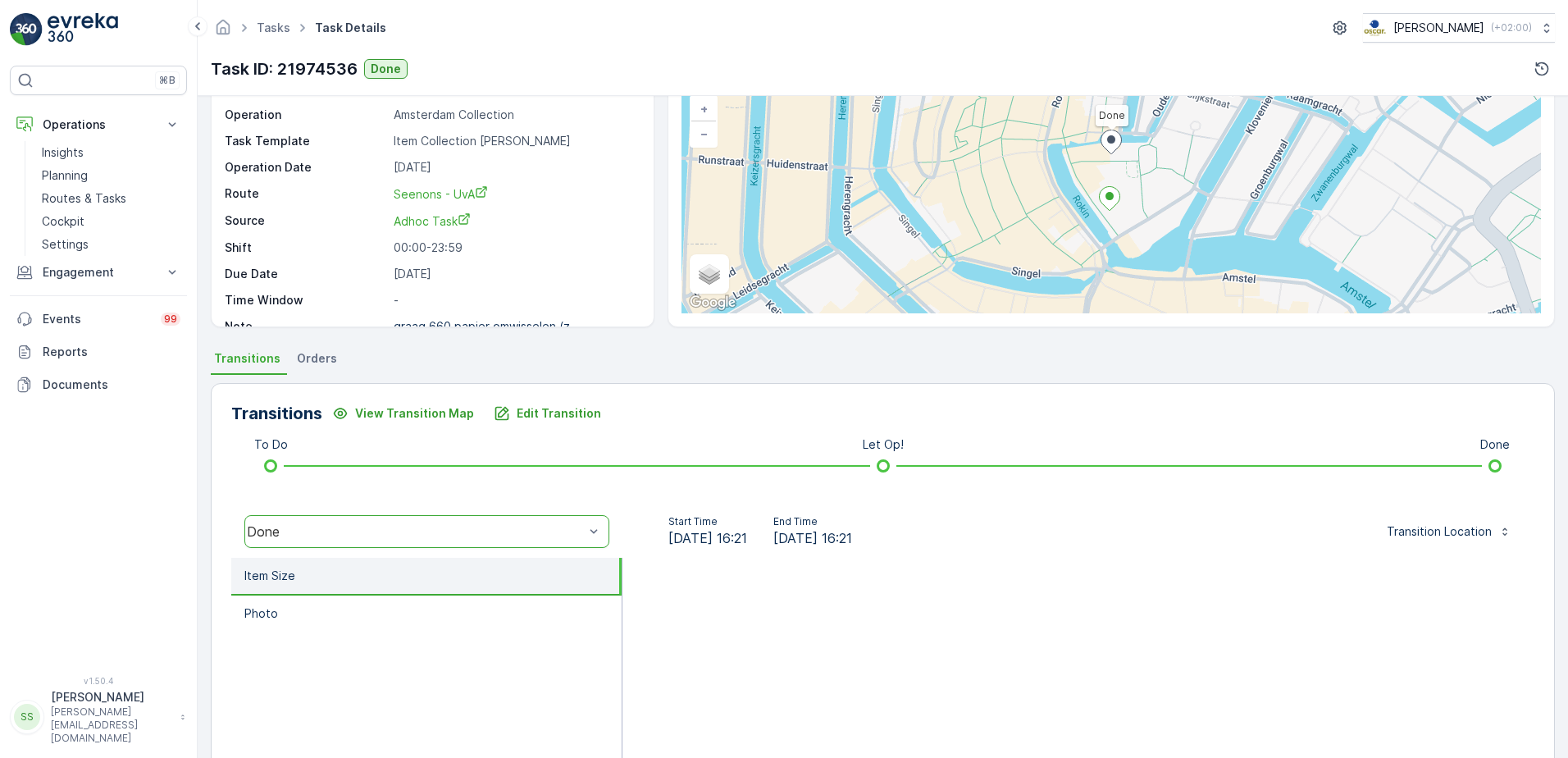
scroll to position [277, 0]
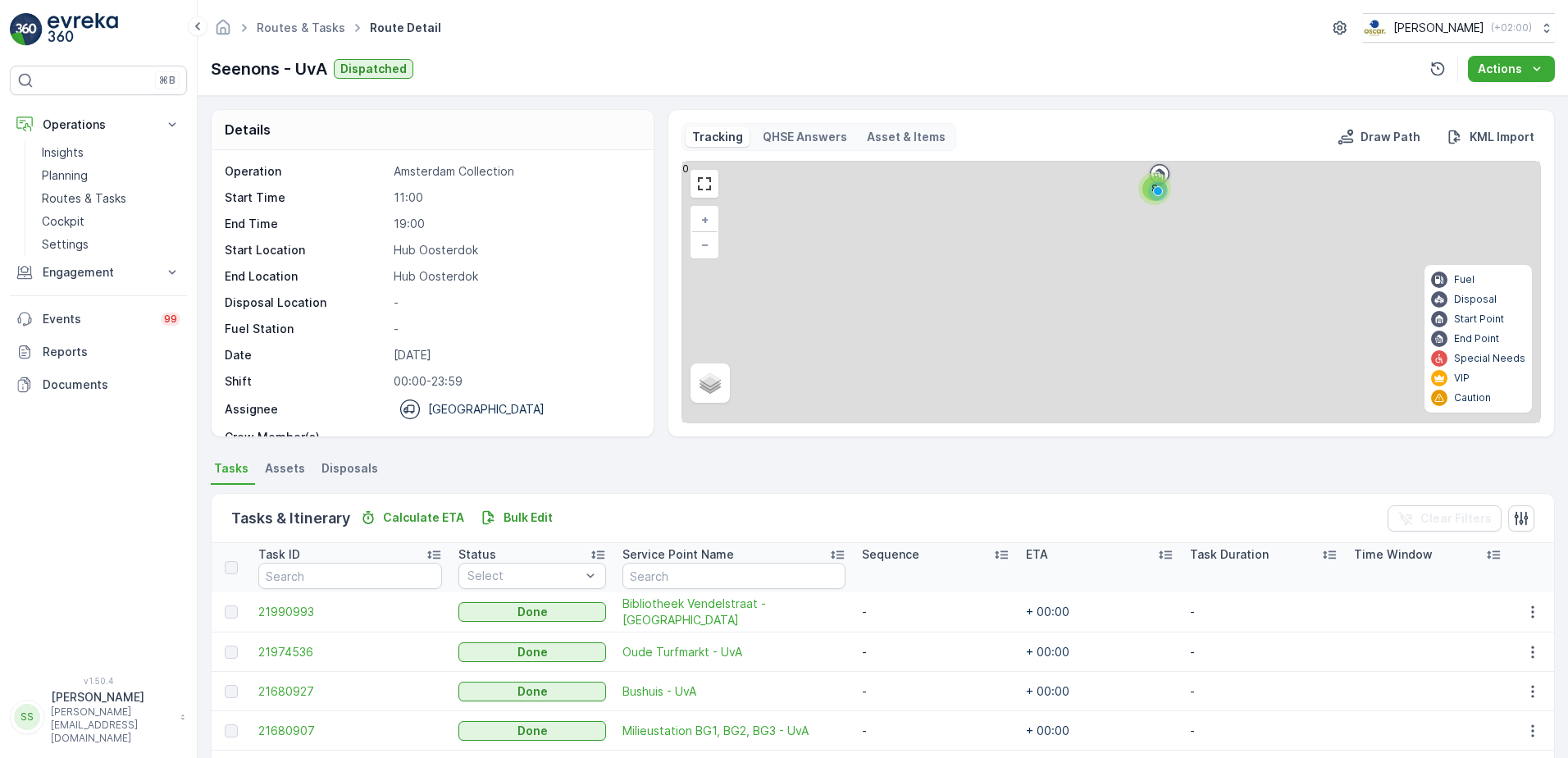
scroll to position [219, 0]
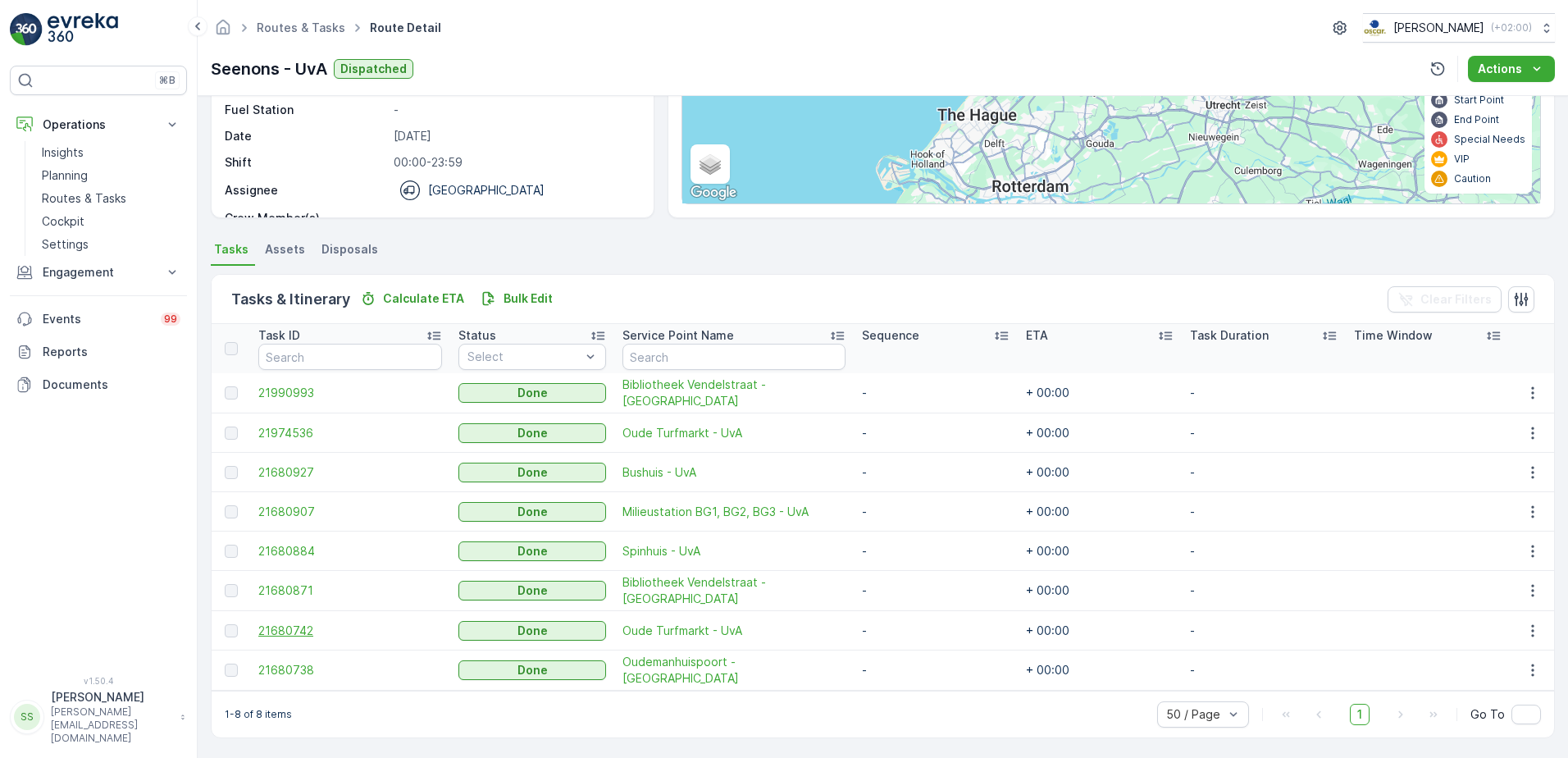
click at [273, 625] on span "21680742" at bounding box center [350, 631] width 184 height 17
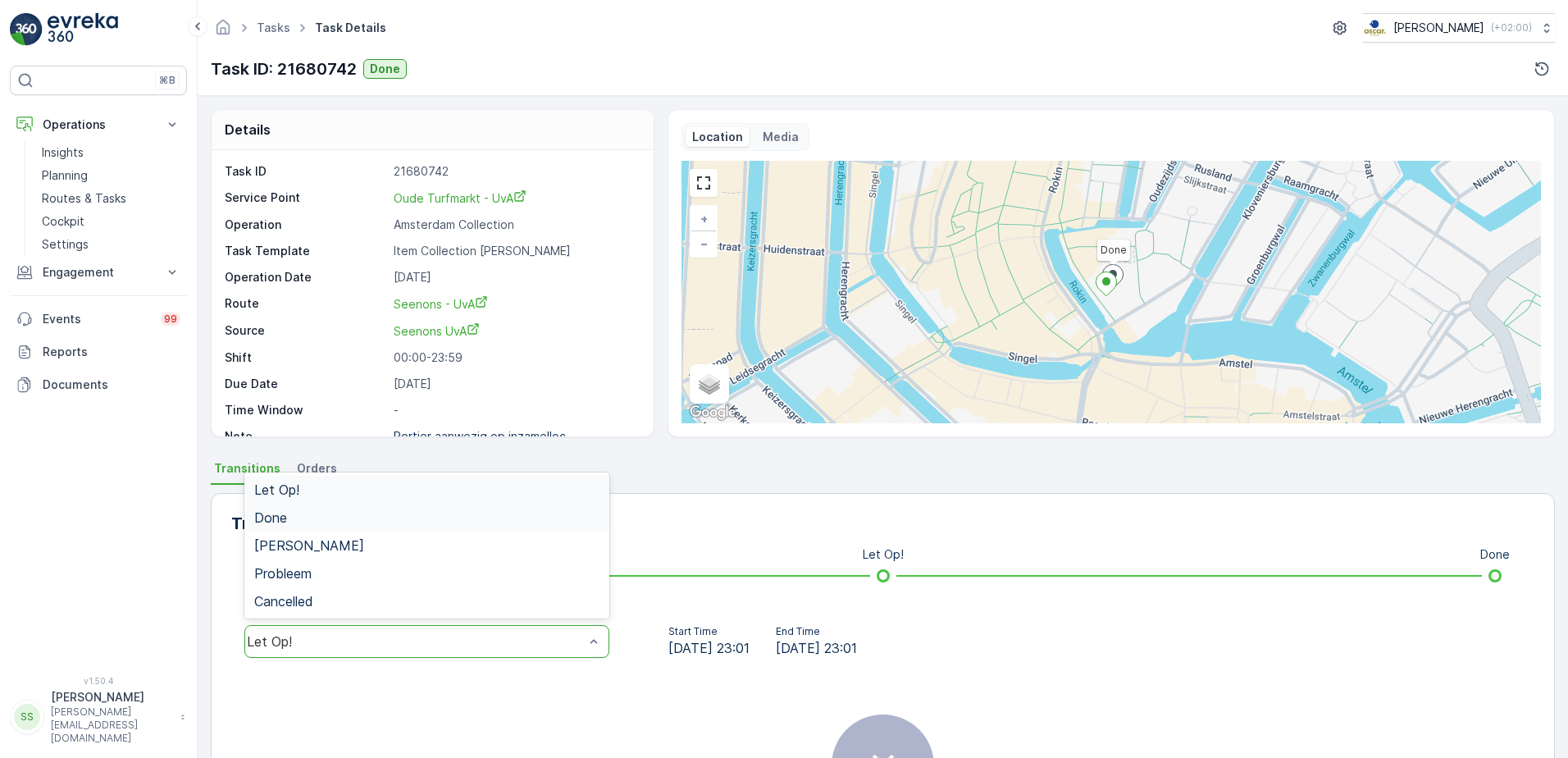
click at [294, 509] on div "Done" at bounding box center [426, 518] width 365 height 28
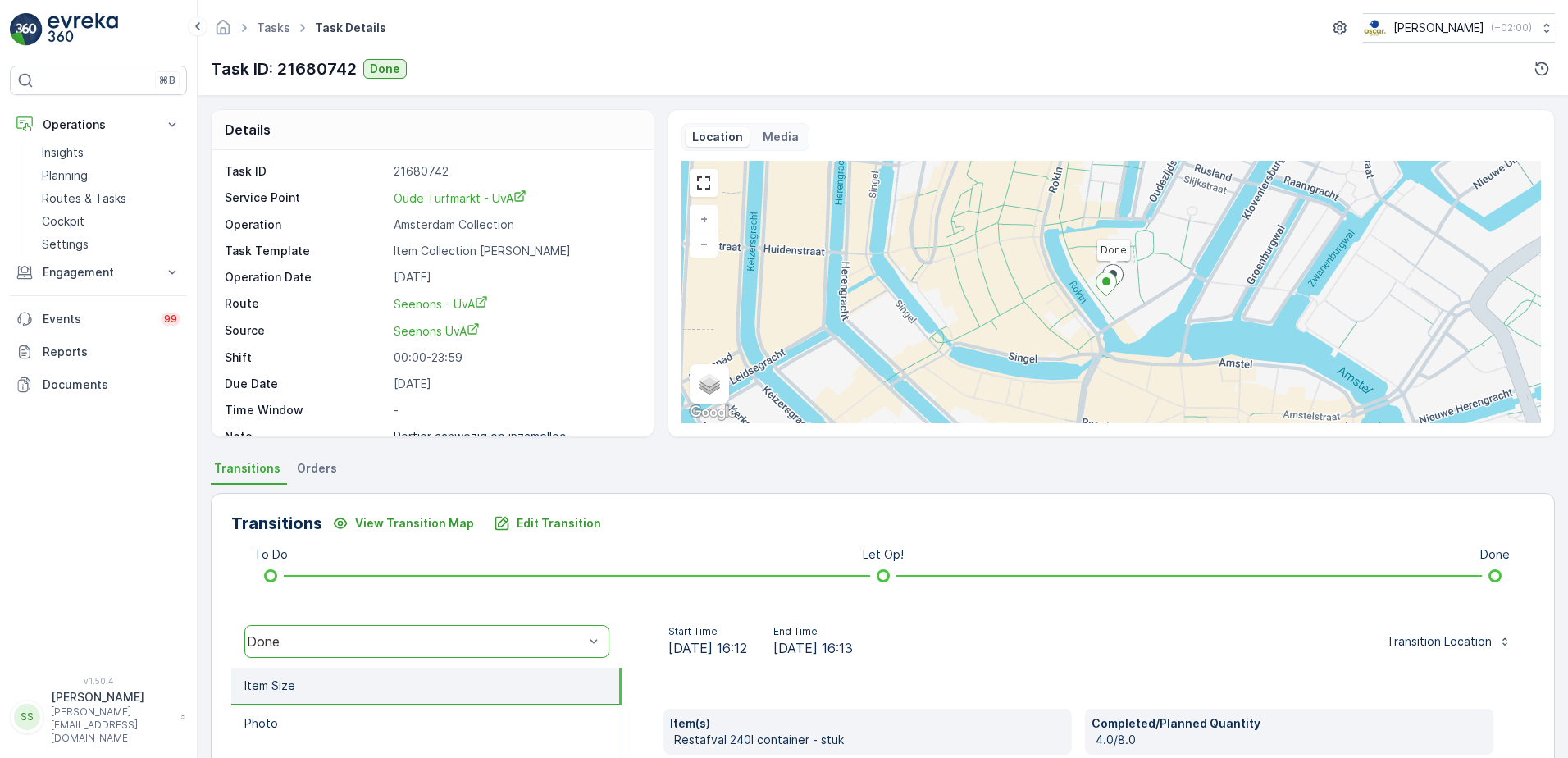
scroll to position [385, 0]
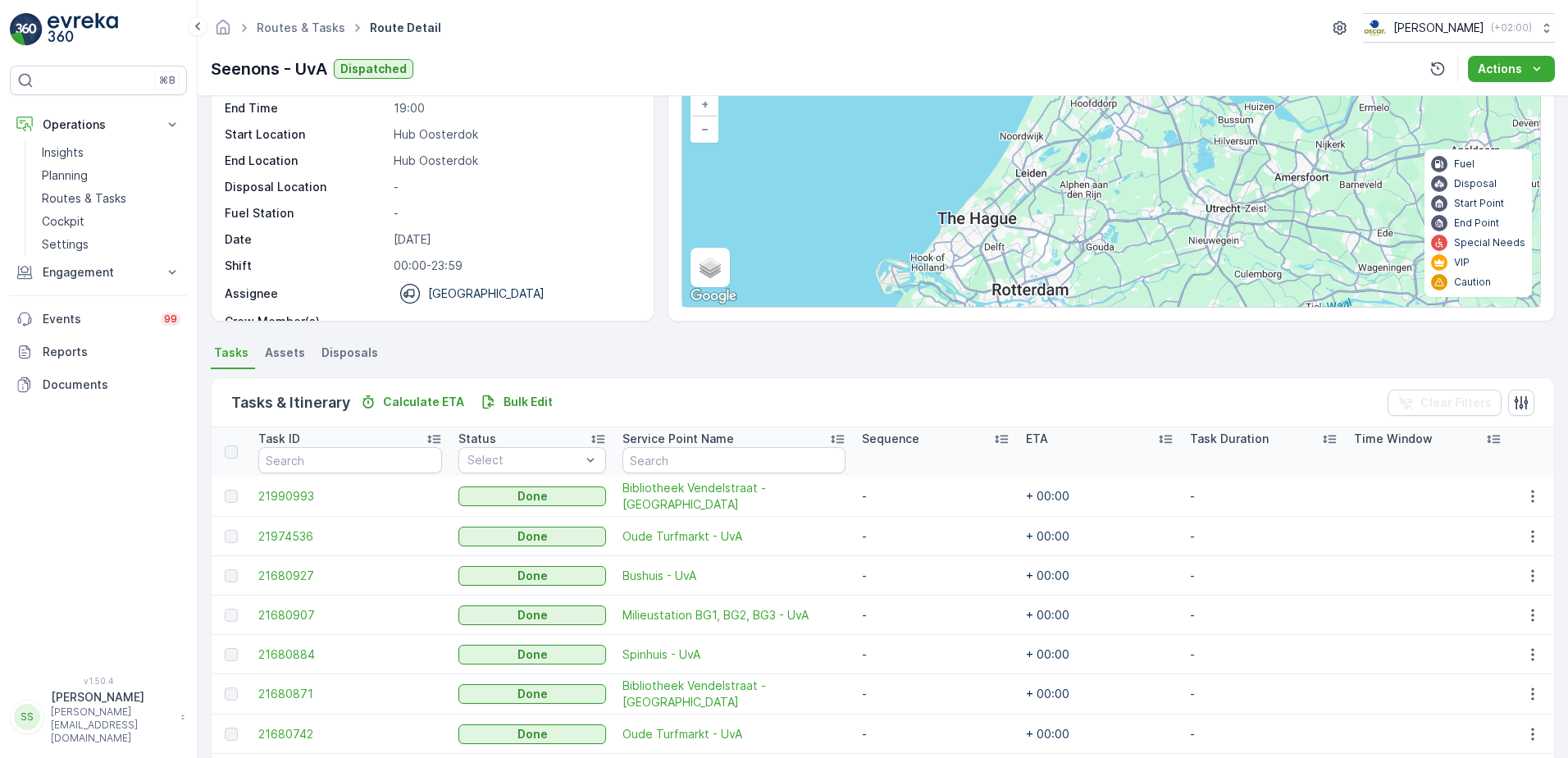
scroll to position [219, 0]
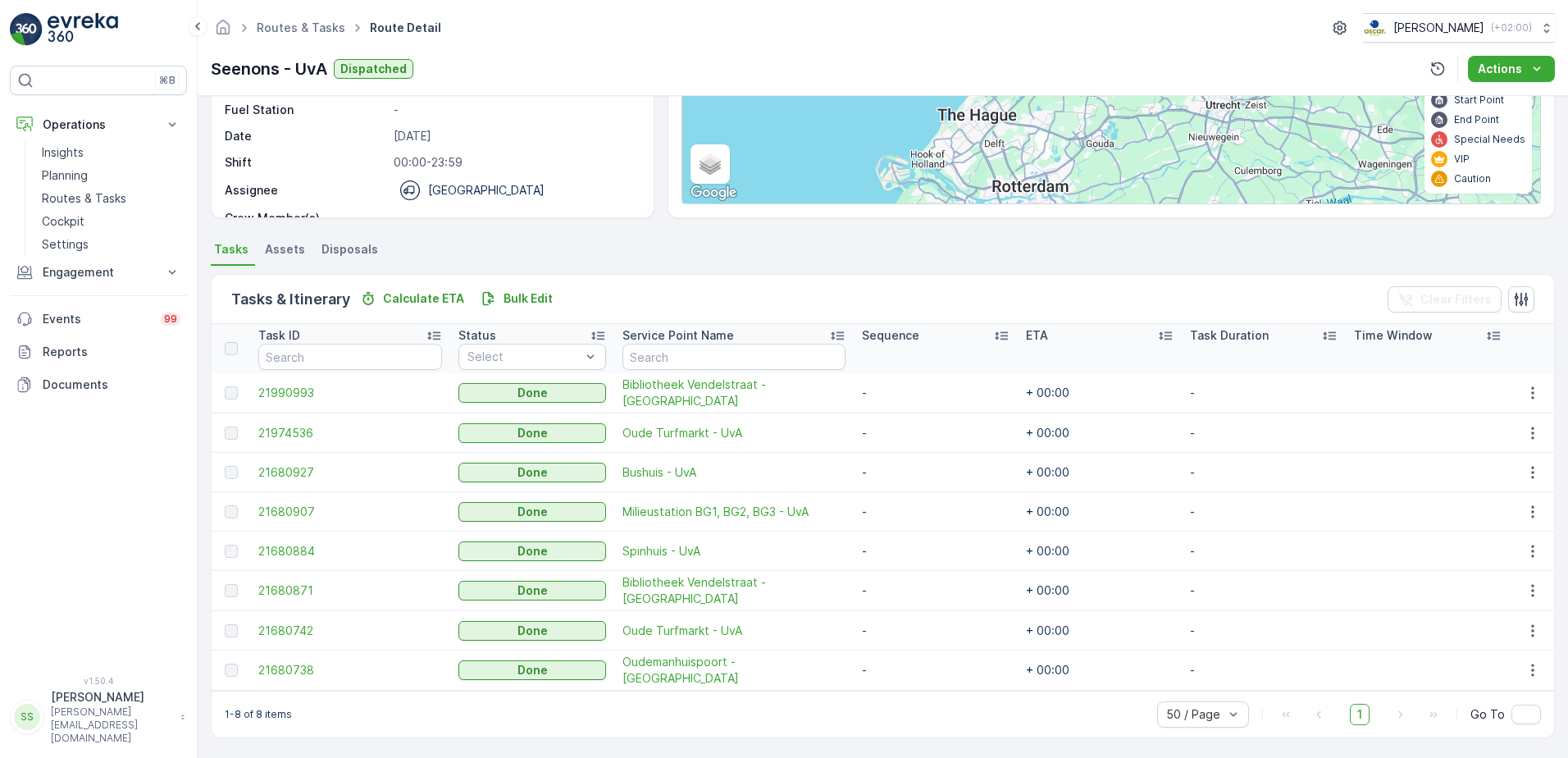
click at [283, 539] on td "21680884" at bounding box center [350, 550] width 200 height 39
click at [283, 557] on span "21680884" at bounding box center [350, 551] width 184 height 17
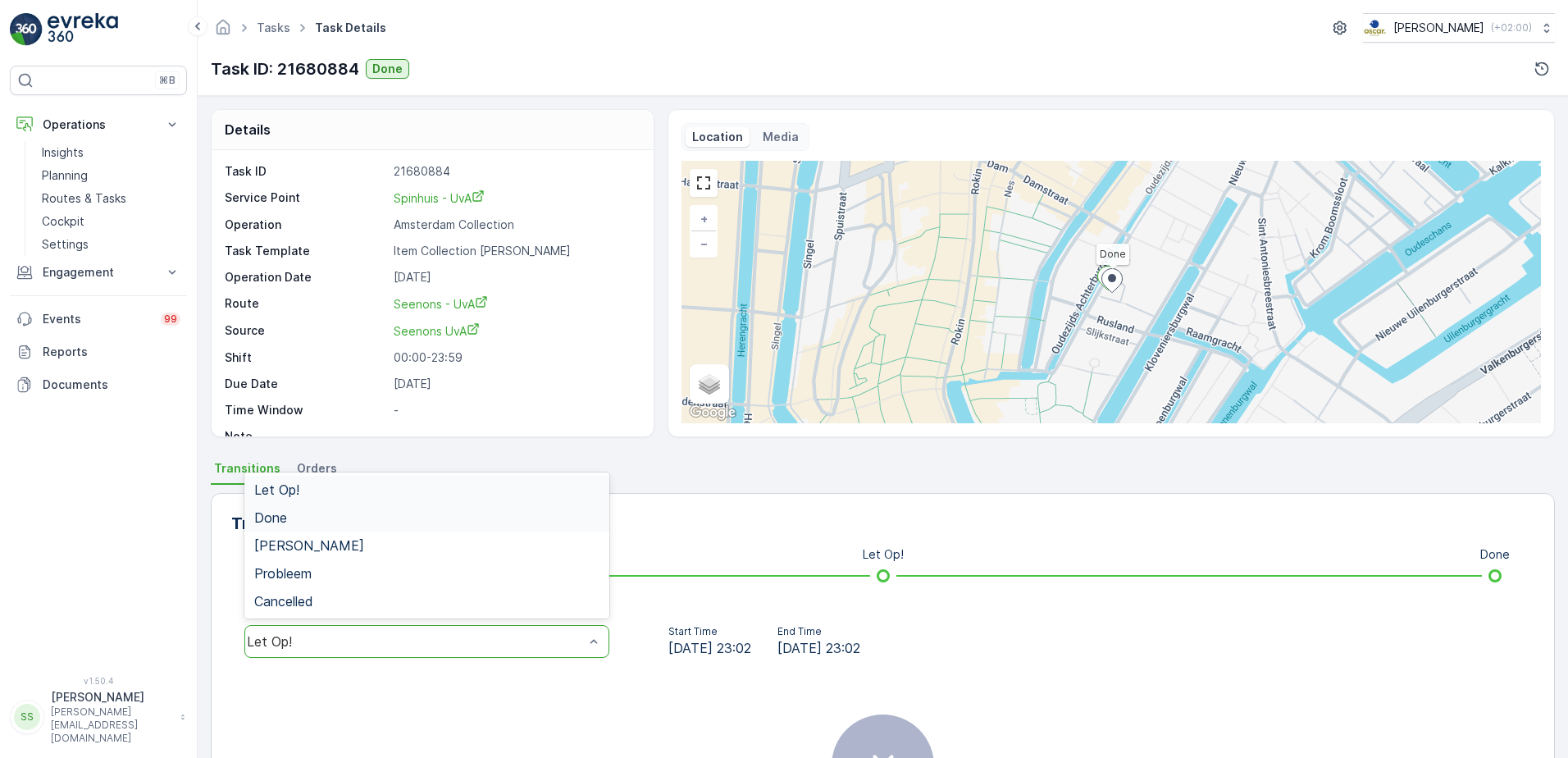
click at [285, 518] on span "Done" at bounding box center [270, 518] width 32 height 15
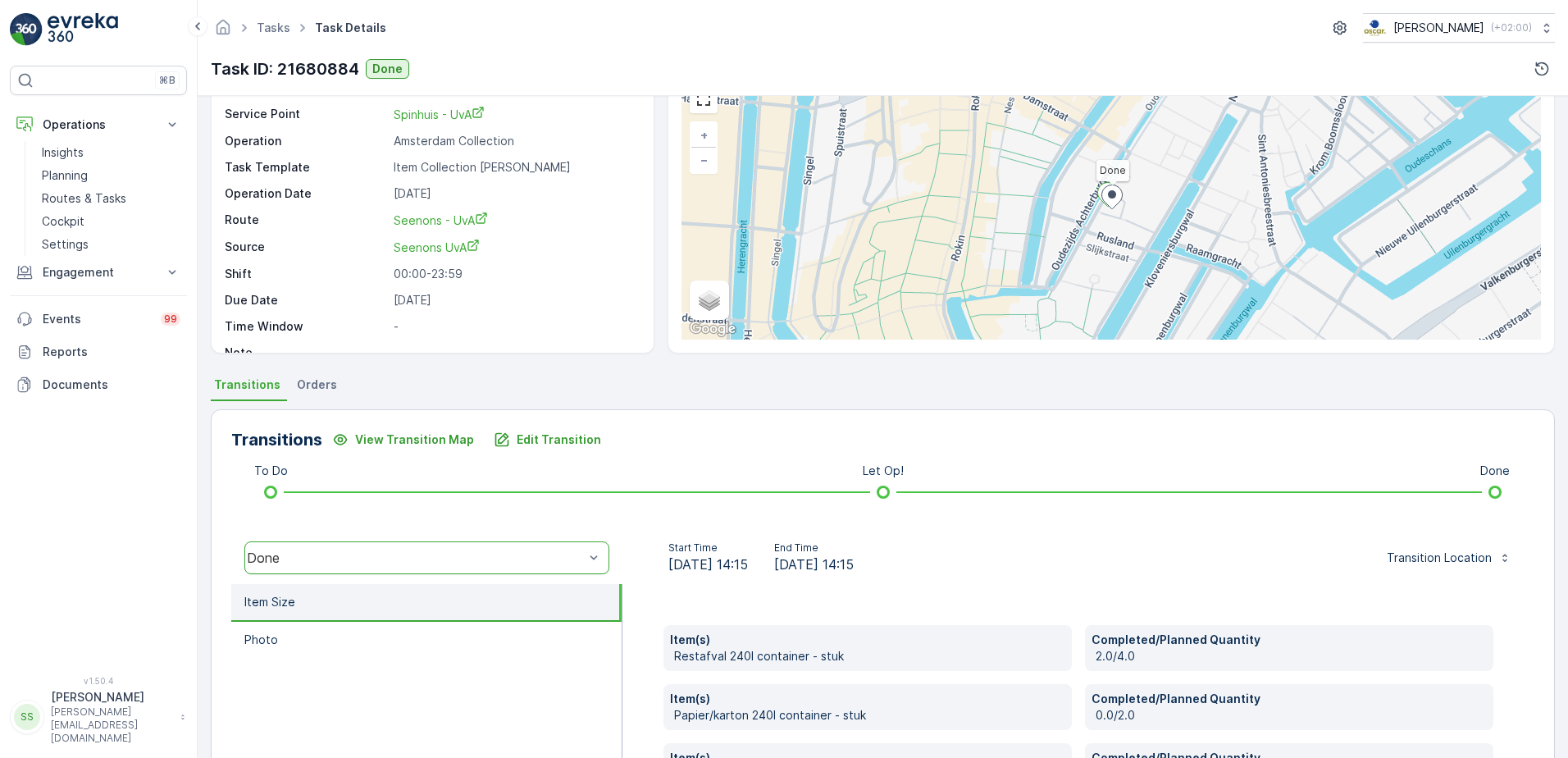
scroll to position [326, 0]
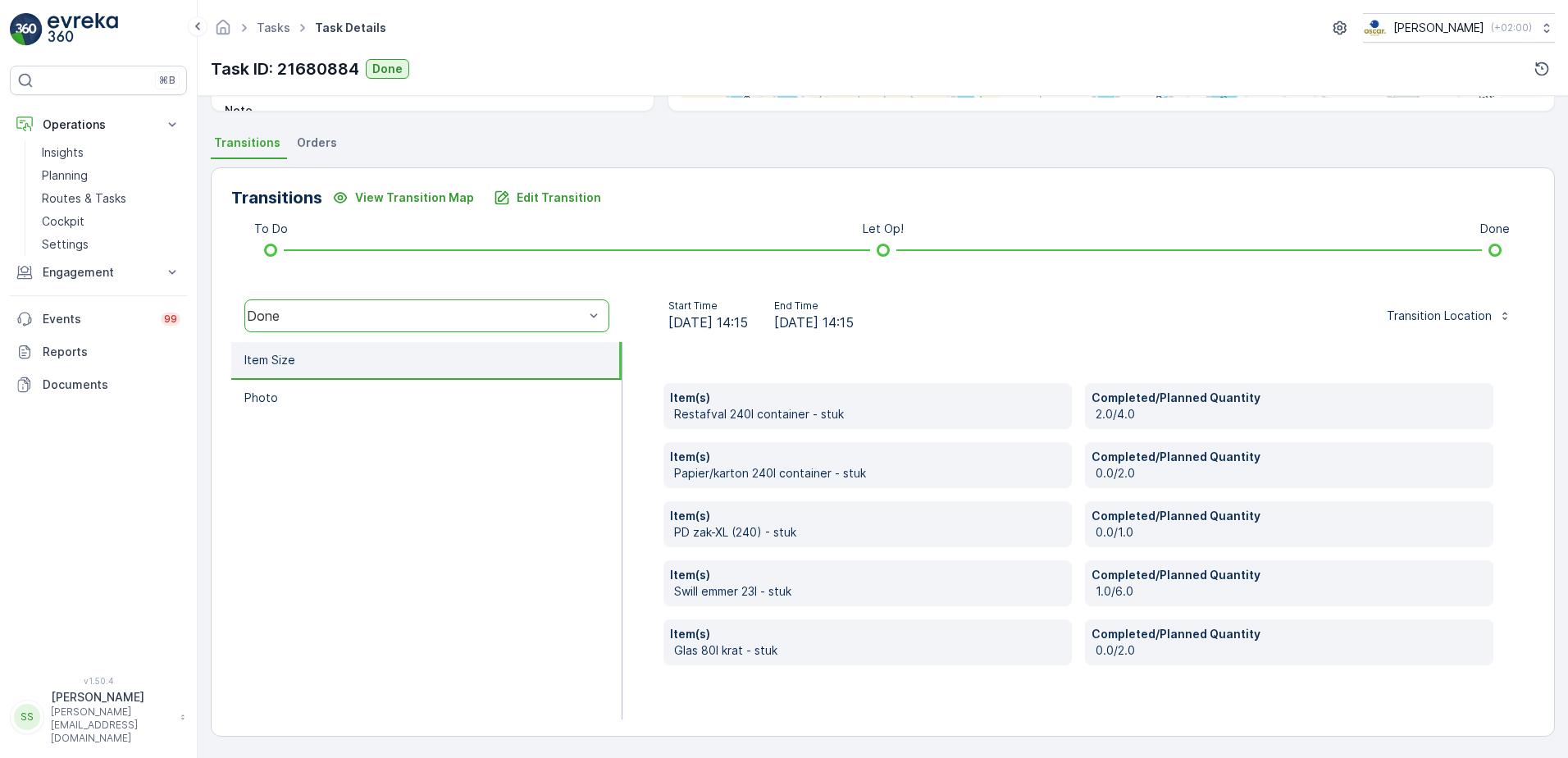
drag, startPoint x: 222, startPoint y: 581, endPoint x: 433, endPoint y: 582, distance: 211.0
click at [223, 581] on div "Transitions View Transition Map Edit Transition To Do Let Op! Done option Done,…" at bounding box center [882, 451] width 1344 height 569
click at [476, 583] on ul "Item Size Photo" at bounding box center [426, 530] width 391 height 377
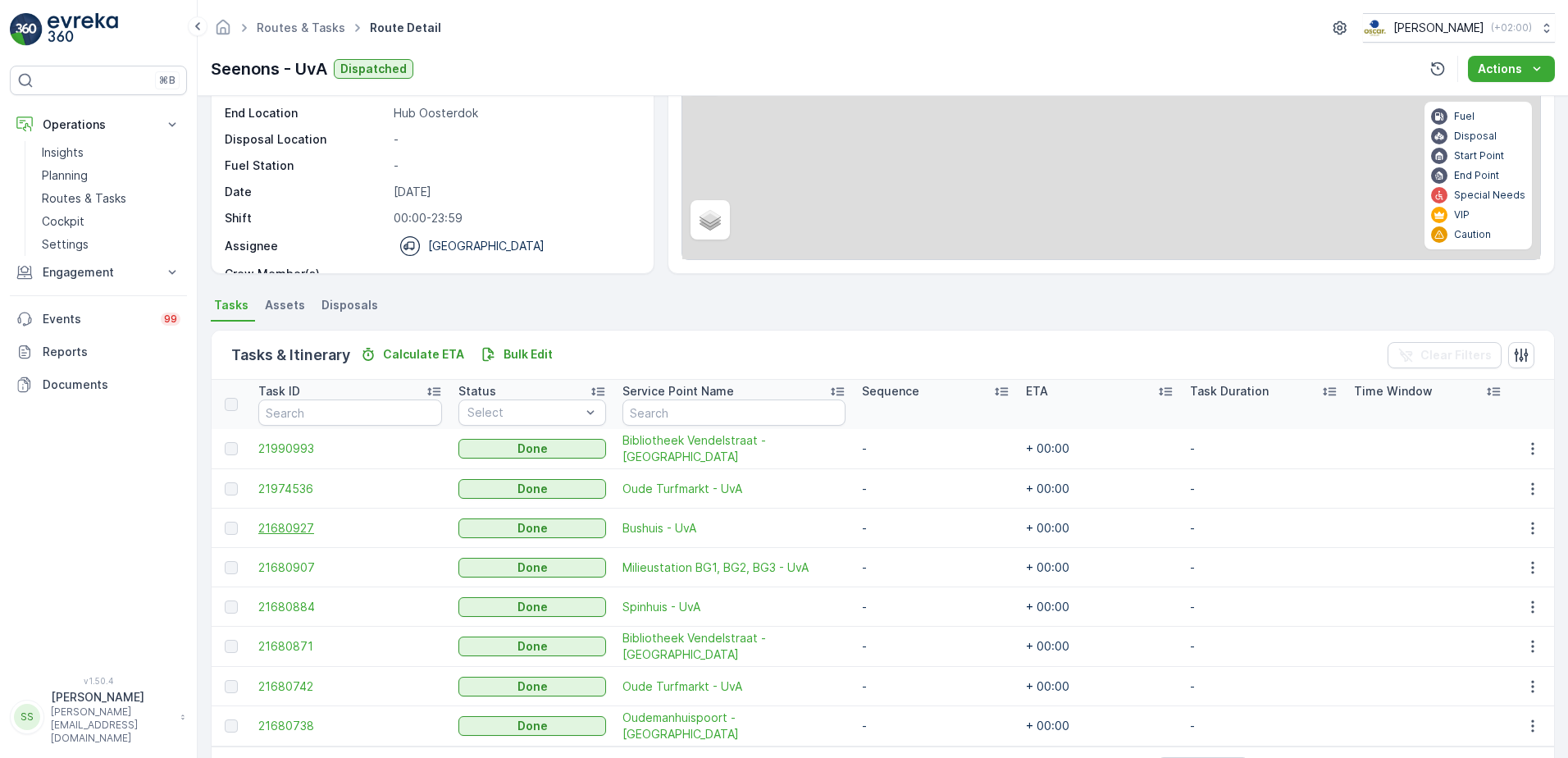
scroll to position [219, 0]
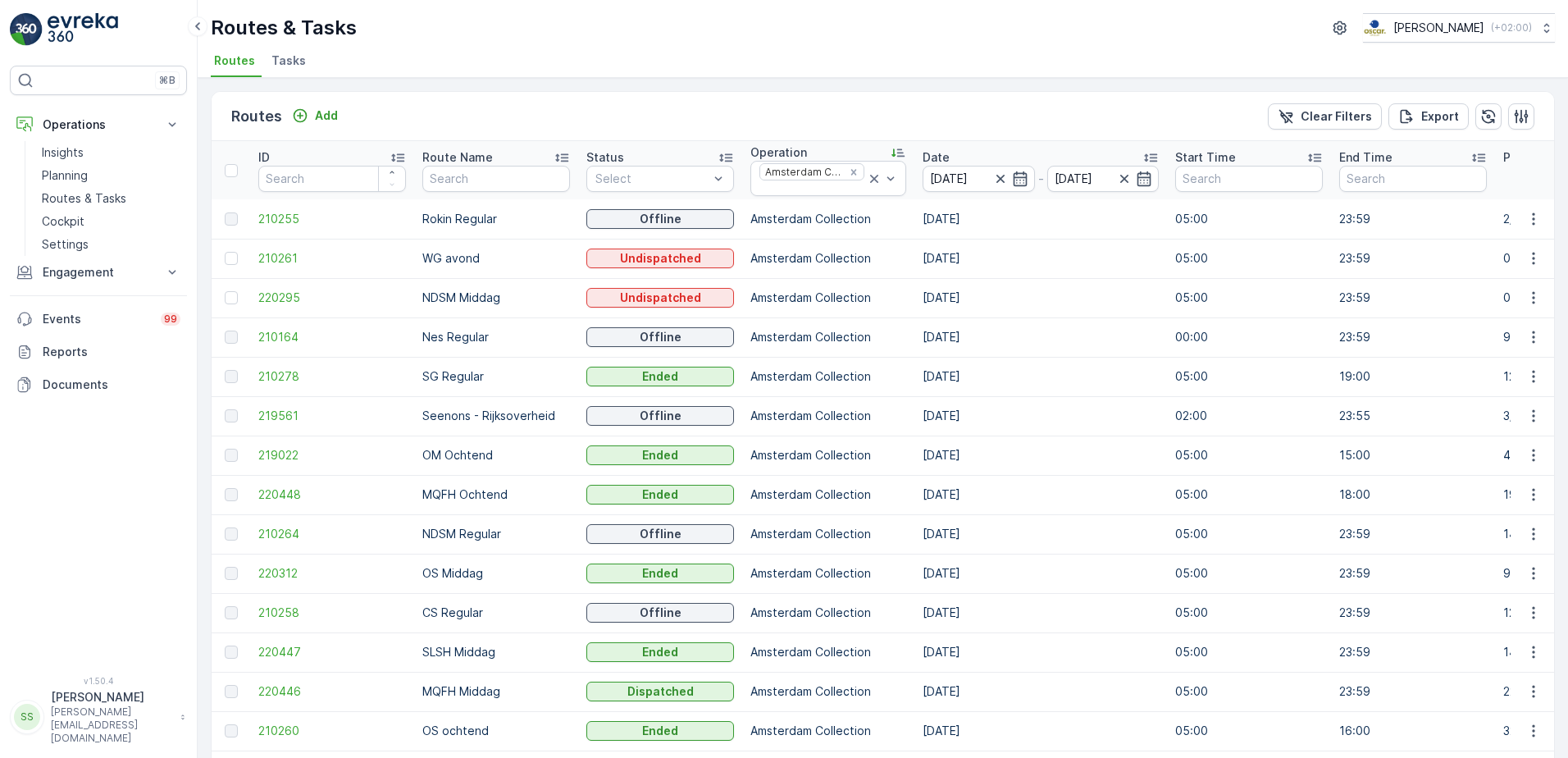
click at [828, 117] on div "Routes Add Clear Filters Export" at bounding box center [882, 116] width 1342 height 49
drag, startPoint x: 828, startPoint y: 118, endPoint x: 731, endPoint y: 118, distance: 97.0
click at [731, 118] on div "Routes Add Clear Filters Export" at bounding box center [882, 116] width 1342 height 49
click at [725, 38] on div "Routes & Tasks Oscar Circulair ( +02:00 )" at bounding box center [882, 28] width 1344 height 30
click at [543, 37] on div "Routes & Tasks Oscar Circulair ( +02:00 )" at bounding box center [882, 28] width 1344 height 30
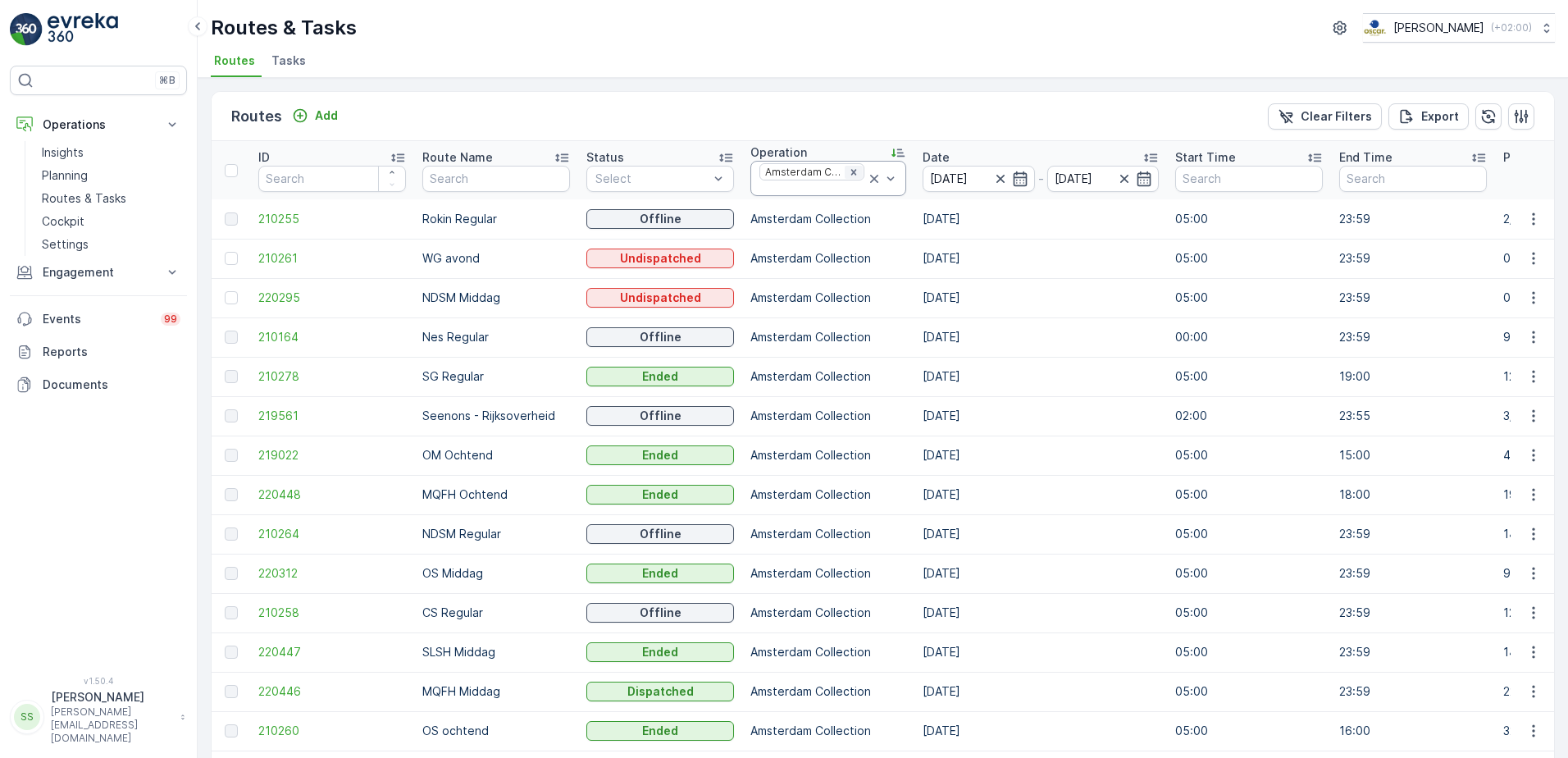
click at [845, 165] on div "Remove Amsterdam Collection" at bounding box center [853, 172] width 18 height 13
click at [818, 102] on div "Routes Add Clear Filters Export" at bounding box center [882, 116] width 1342 height 49
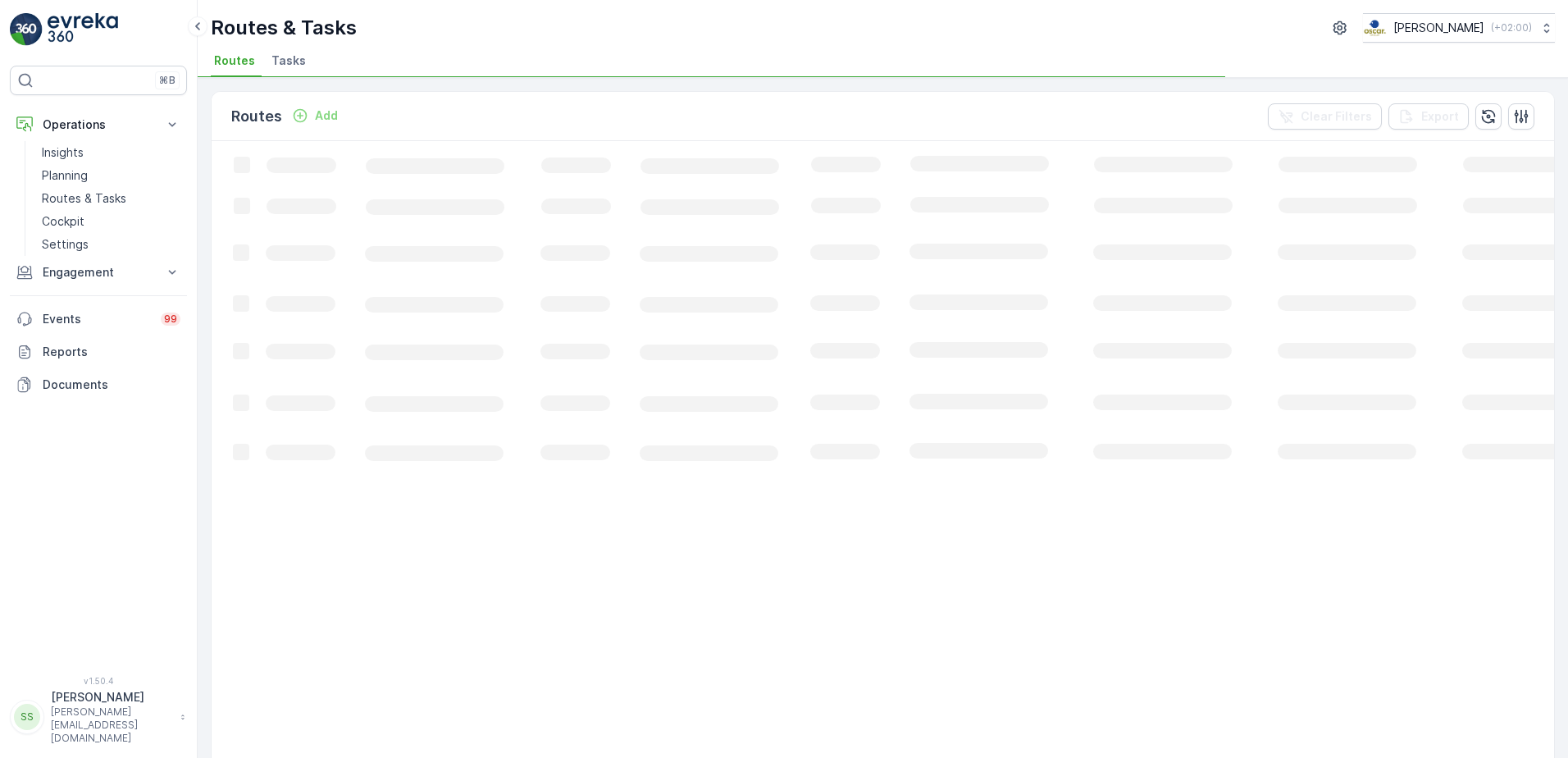
click at [814, 119] on div "Routes Add Clear Filters Export" at bounding box center [882, 116] width 1342 height 49
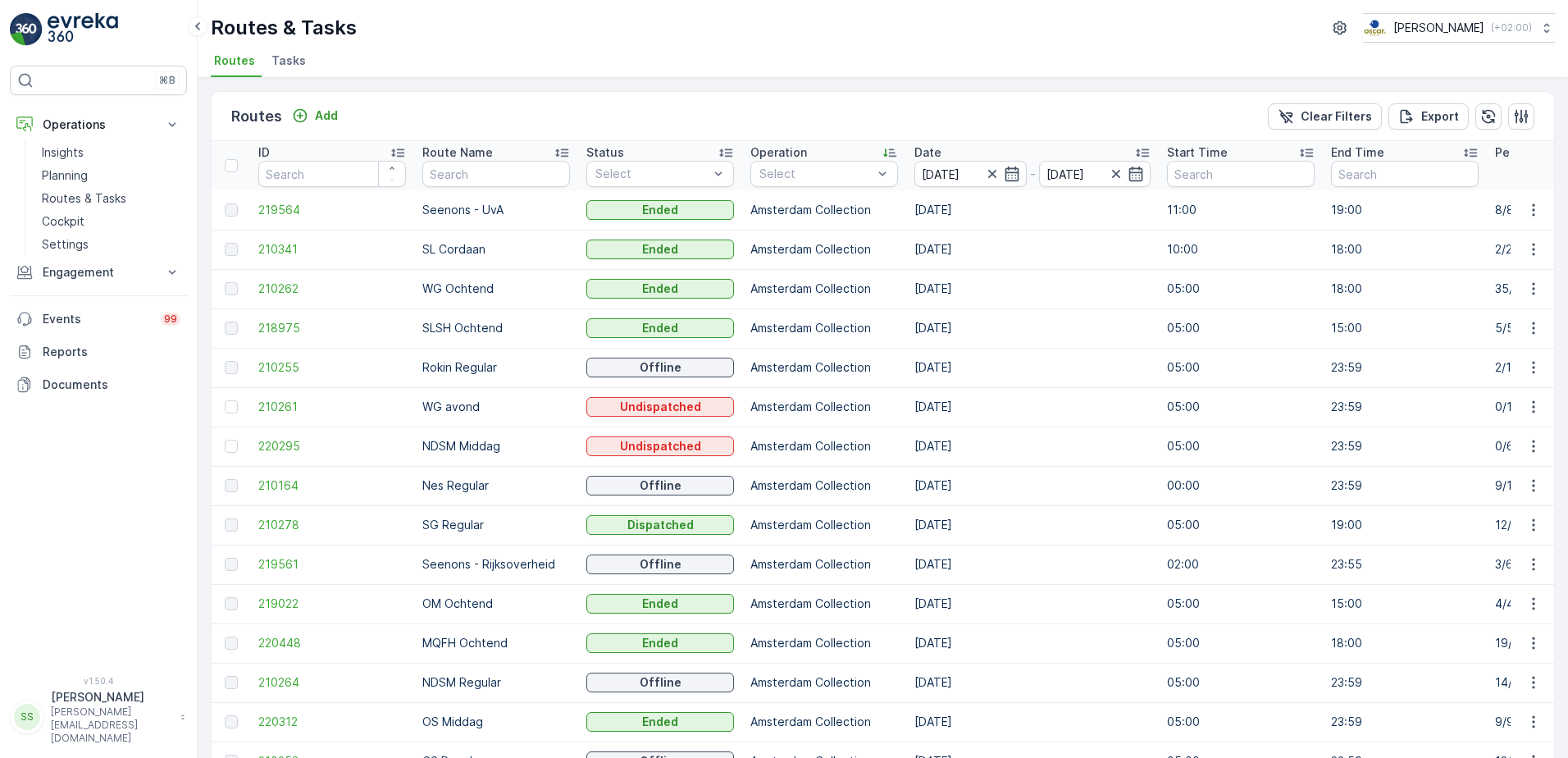
click at [809, 121] on div "Routes Add Clear Filters Export" at bounding box center [882, 116] width 1342 height 49
click at [764, 352] on div at bounding box center [767, 349] width 13 height 13
click at [818, 121] on div "Routes Add Clear Filters Export" at bounding box center [882, 116] width 1342 height 49
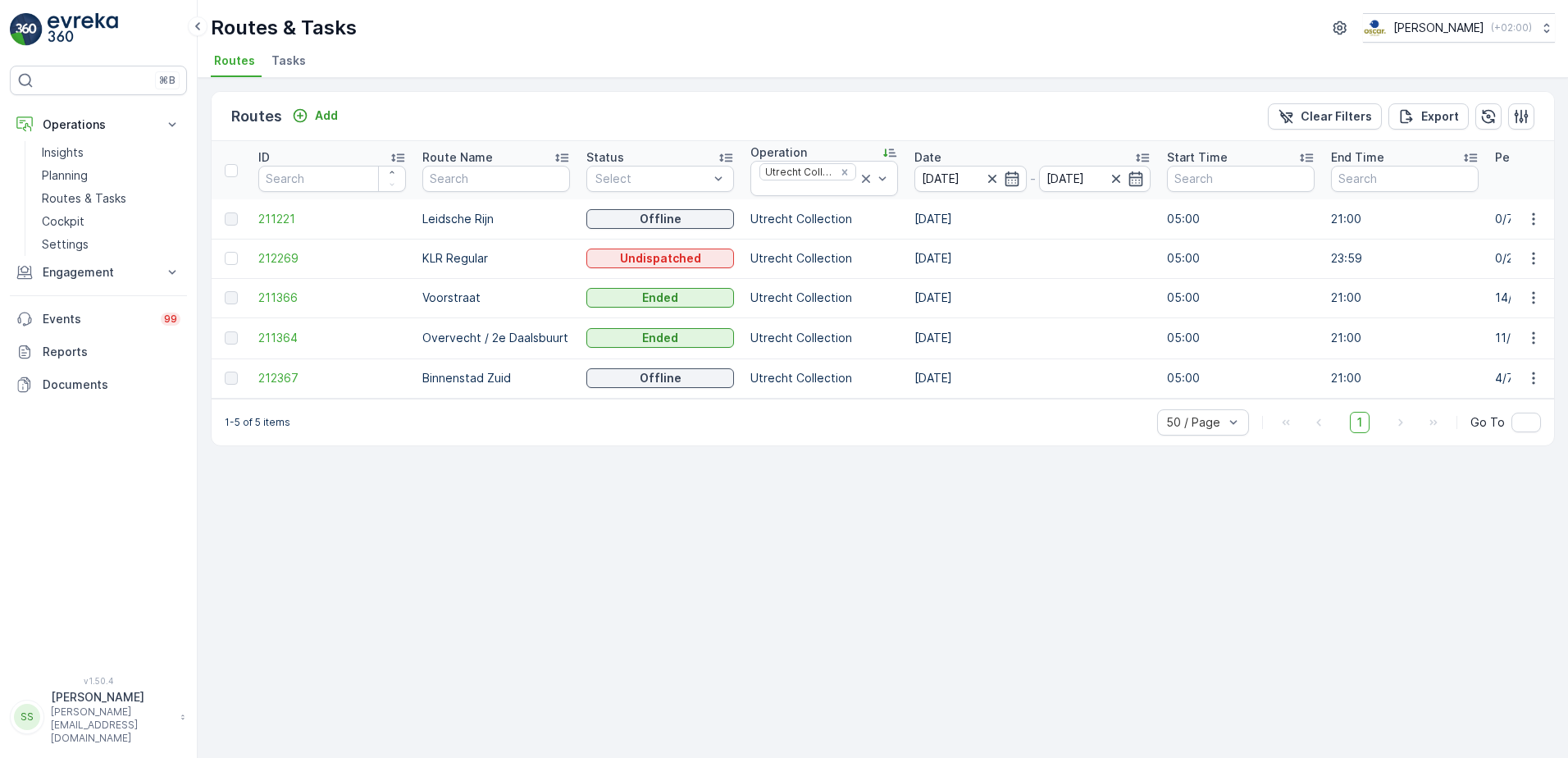
click at [463, 379] on p "Binnenstad Zuid" at bounding box center [496, 378] width 148 height 17
drag, startPoint x: 463, startPoint y: 379, endPoint x: 525, endPoint y: 441, distance: 87.7
click at [525, 441] on div "1-5 of 5 items 50 / Page 1 Go To" at bounding box center [882, 422] width 1342 height 47
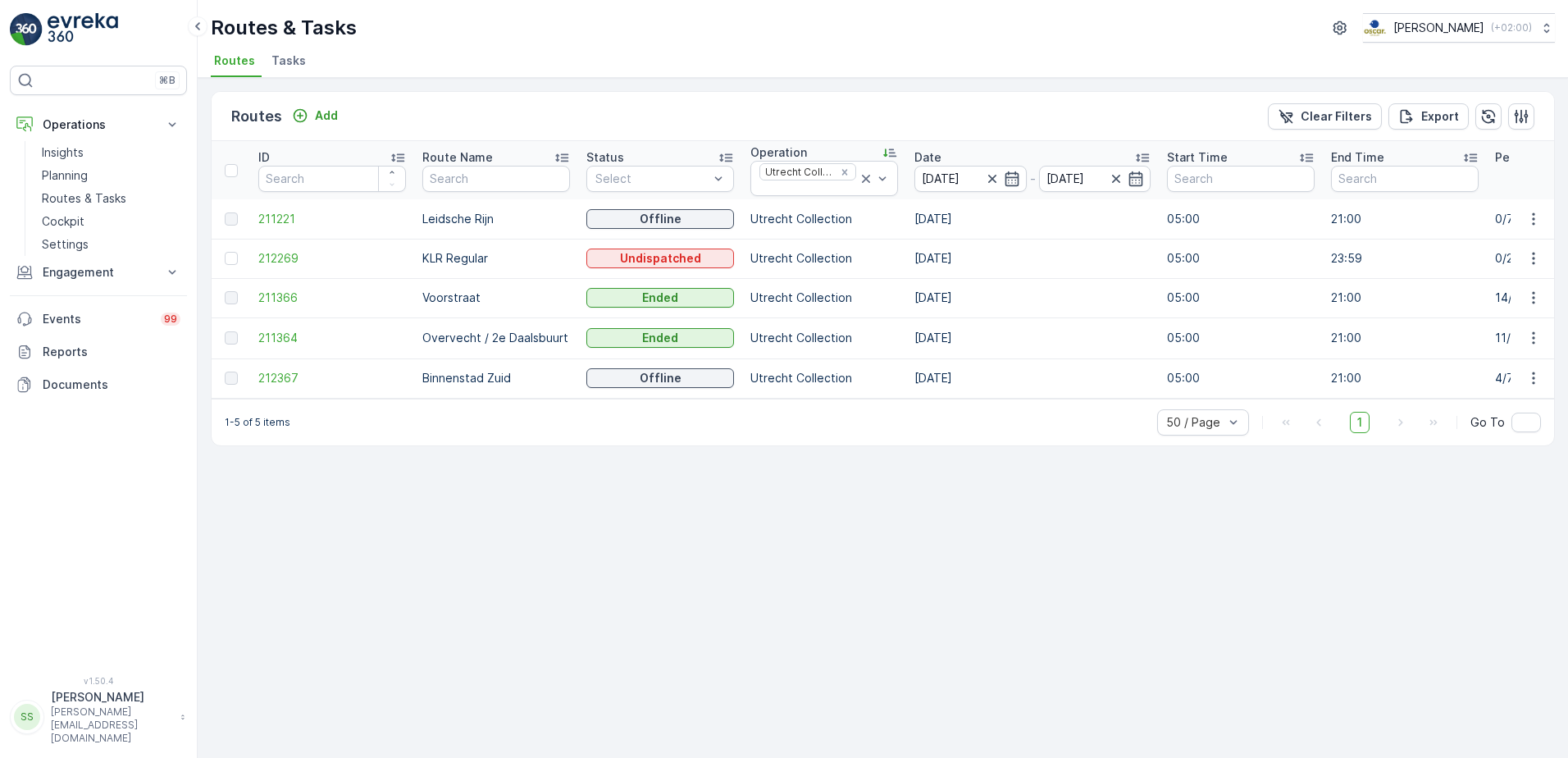
click at [467, 372] on p "Binnenstad Zuid" at bounding box center [496, 378] width 148 height 17
click at [522, 372] on p "Binnenstad Zuid" at bounding box center [496, 378] width 148 height 17
drag, startPoint x: 525, startPoint y: 381, endPoint x: 408, endPoint y: 376, distance: 117.1
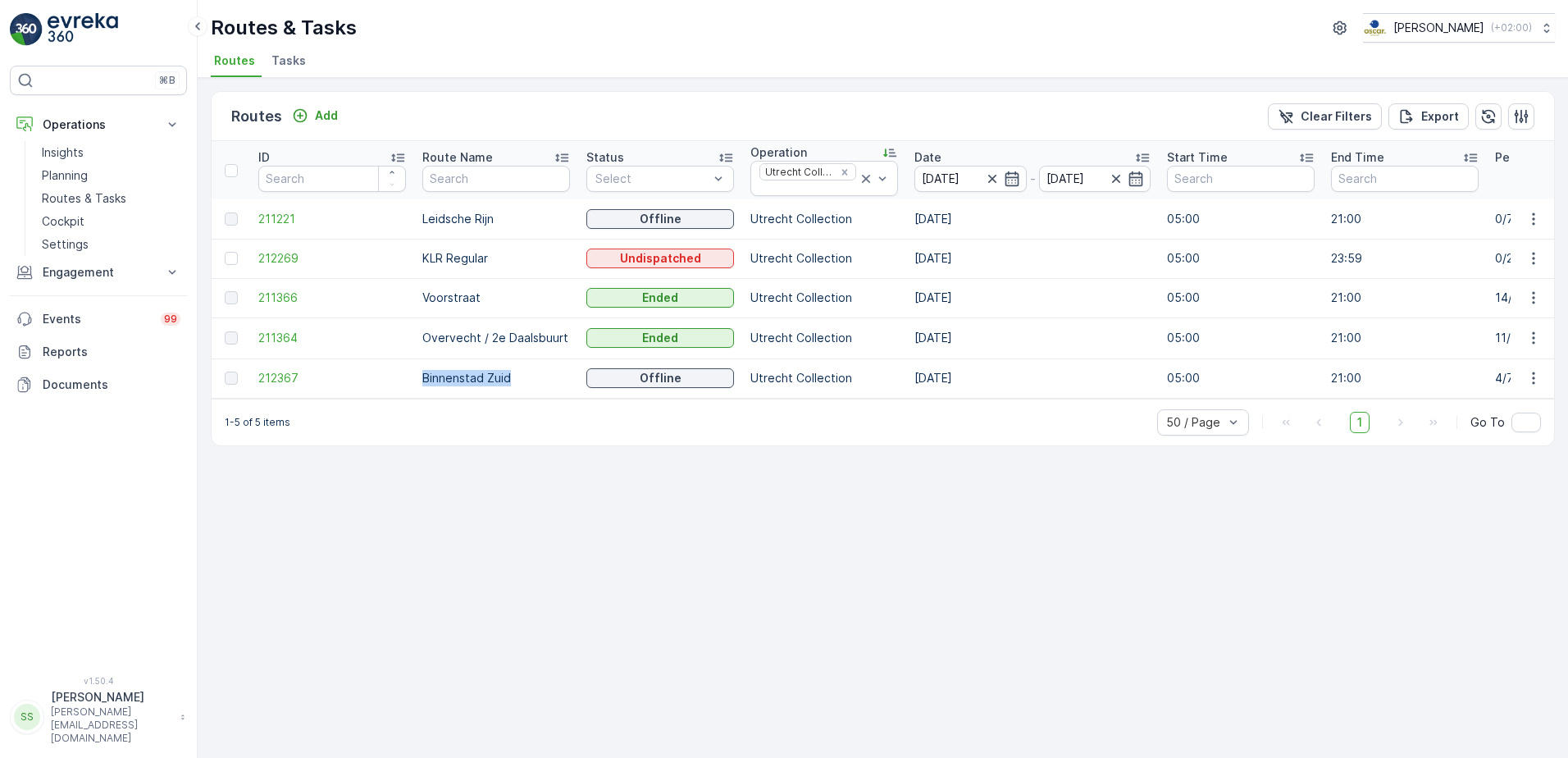
click at [408, 376] on td "212367" at bounding box center [332, 377] width 164 height 39
drag, startPoint x: 418, startPoint y: 375, endPoint x: 543, endPoint y: 377, distance: 125.0
click at [543, 377] on td "Binnenstad Zuid" at bounding box center [495, 377] width 164 height 39
click at [543, 377] on p "Binnenstad Zuid" at bounding box center [496, 378] width 148 height 17
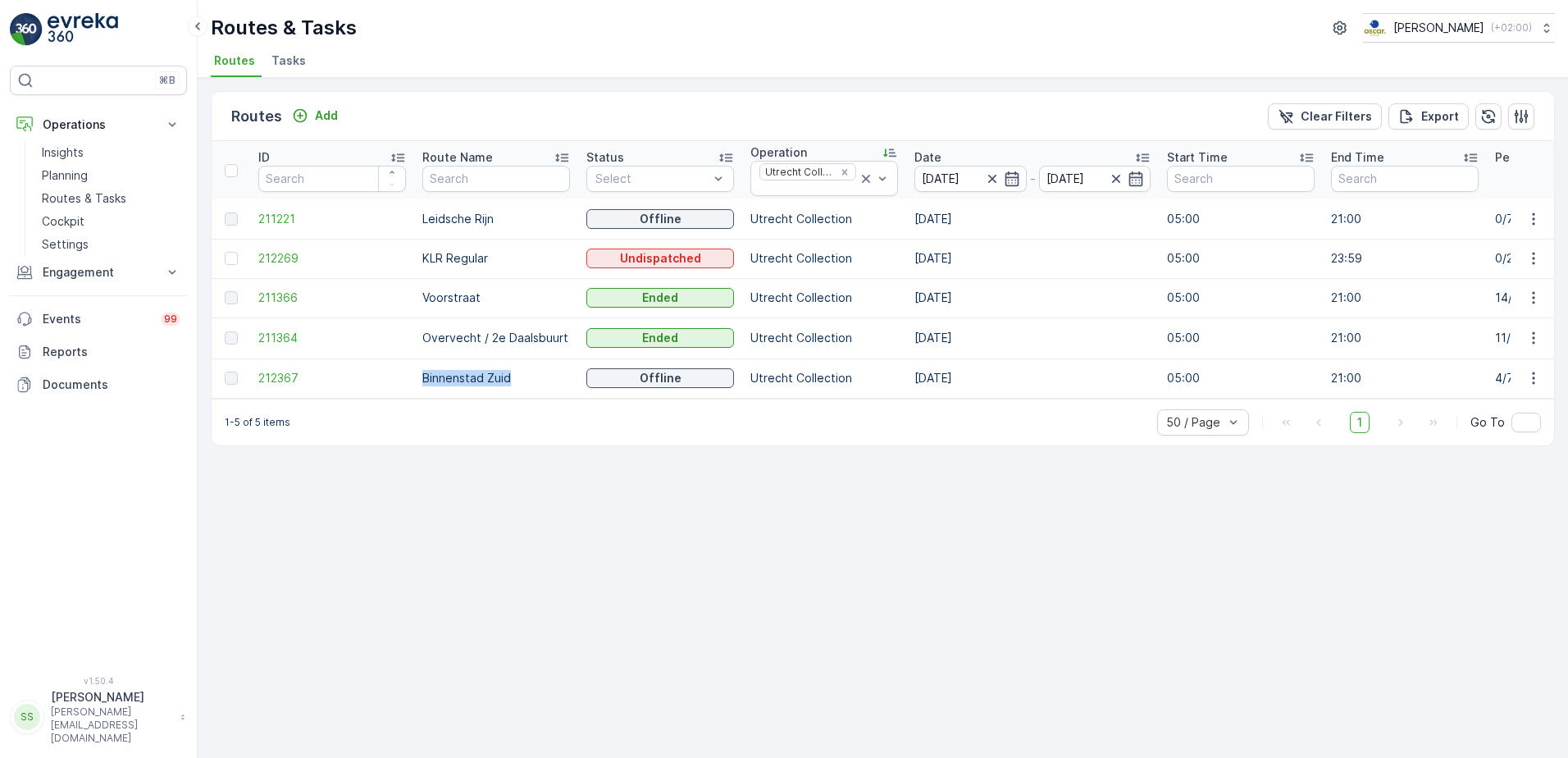
drag, startPoint x: 543, startPoint y: 377, endPoint x: 414, endPoint y: 373, distance: 129.1
click at [414, 373] on td "Binnenstad Zuid" at bounding box center [495, 377] width 164 height 39
drag, startPoint x: 414, startPoint y: 373, endPoint x: 541, endPoint y: 380, distance: 127.2
click at [541, 380] on p "Binnenstad Zuid" at bounding box center [496, 378] width 148 height 17
drag, startPoint x: 565, startPoint y: 339, endPoint x: 408, endPoint y: 339, distance: 157.0
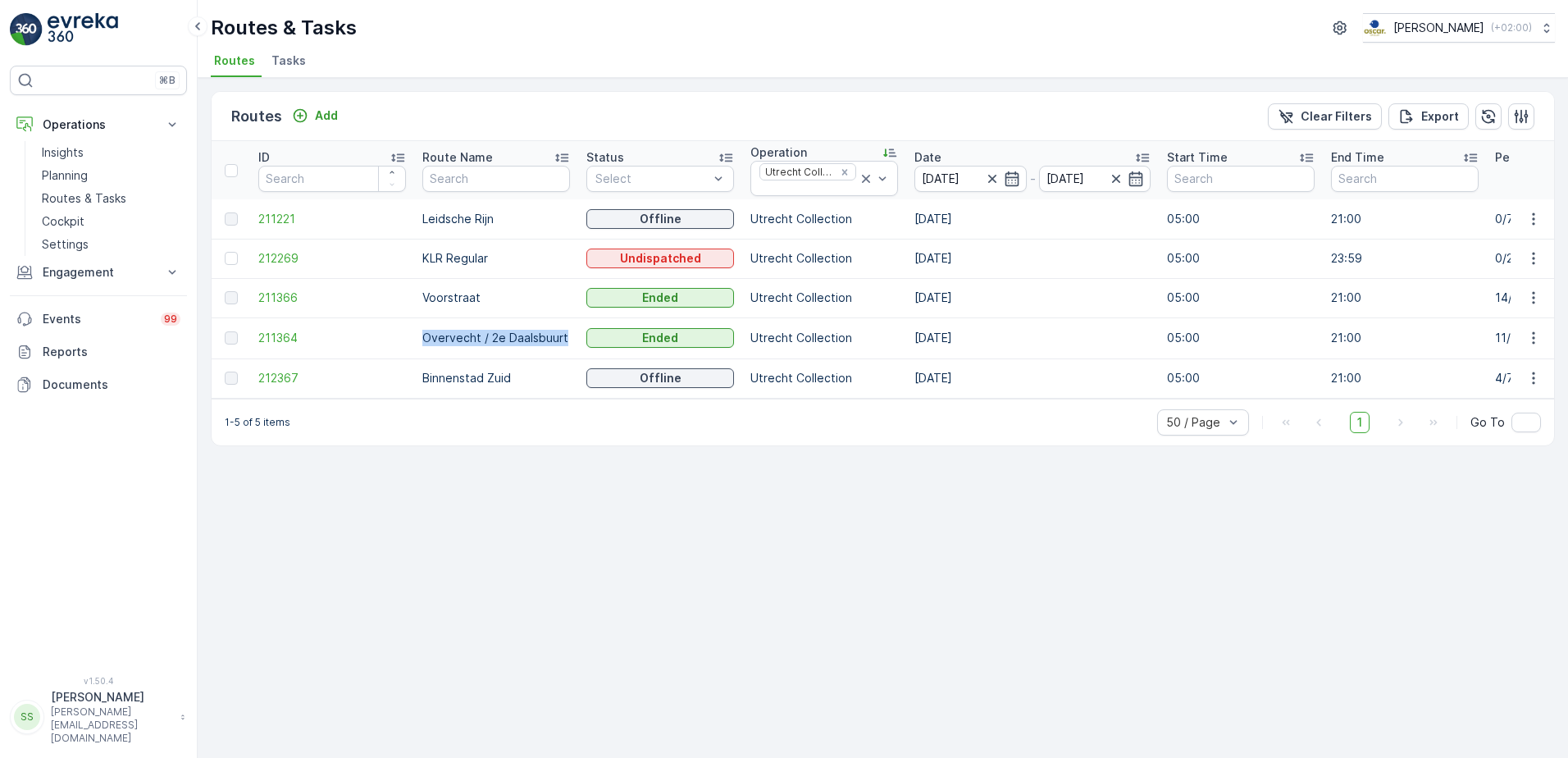
drag, startPoint x: 408, startPoint y: 339, endPoint x: 461, endPoint y: 377, distance: 65.2
click at [448, 377] on p "Binnenstad Zuid" at bounding box center [496, 378] width 148 height 17
drag, startPoint x: 561, startPoint y: 338, endPoint x: 423, endPoint y: 279, distance: 150.1
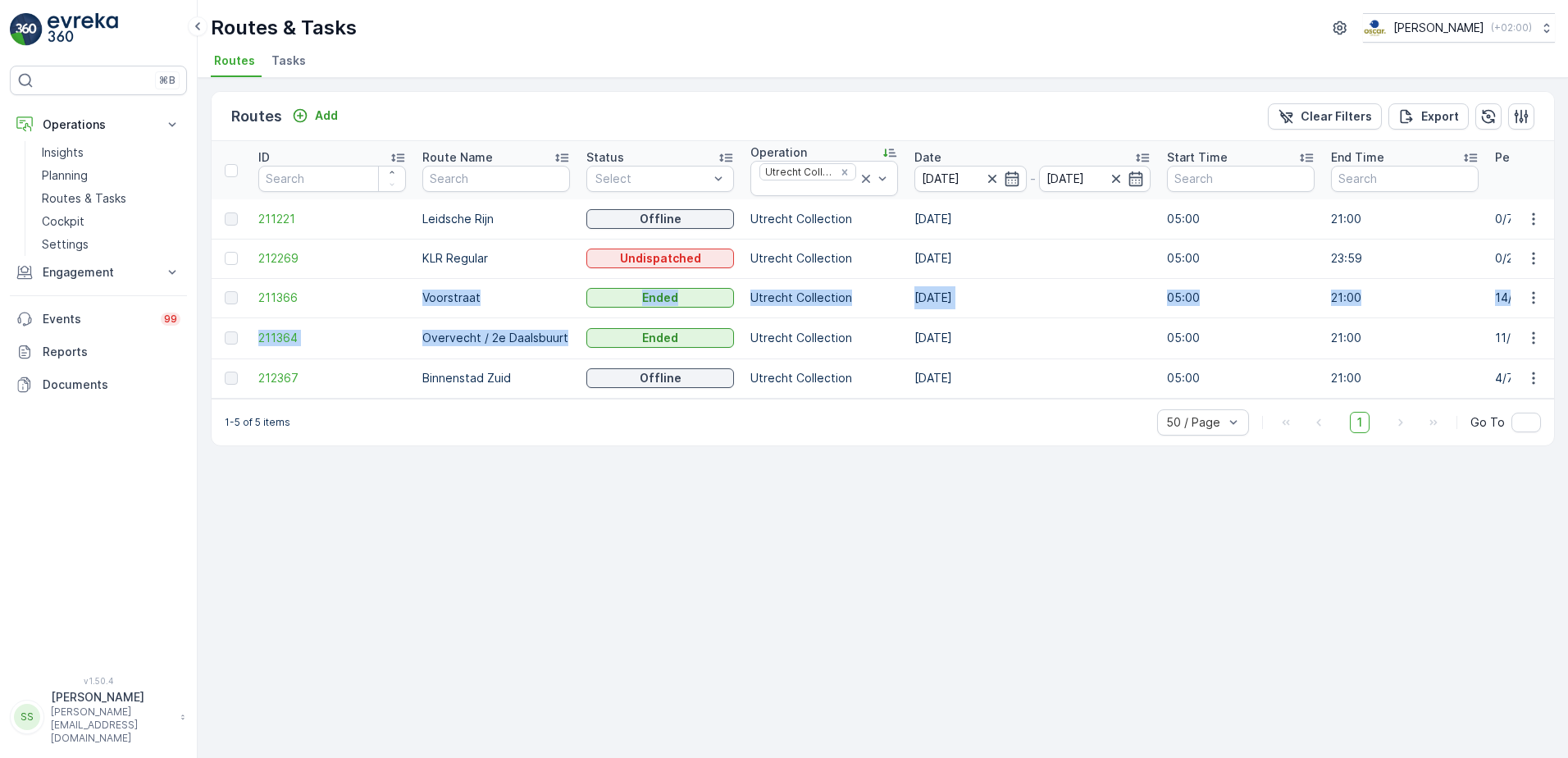
drag, startPoint x: 423, startPoint y: 279, endPoint x: 484, endPoint y: 335, distance: 82.8
click at [484, 335] on p "Overvecht / 2e Daalsbuurt" at bounding box center [496, 338] width 148 height 17
drag, startPoint x: 482, startPoint y: 290, endPoint x: 420, endPoint y: 294, distance: 62.1
click at [420, 294] on td "Voorstraat" at bounding box center [495, 298] width 164 height 39
drag, startPoint x: 420, startPoint y: 294, endPoint x: 493, endPoint y: 298, distance: 73.1
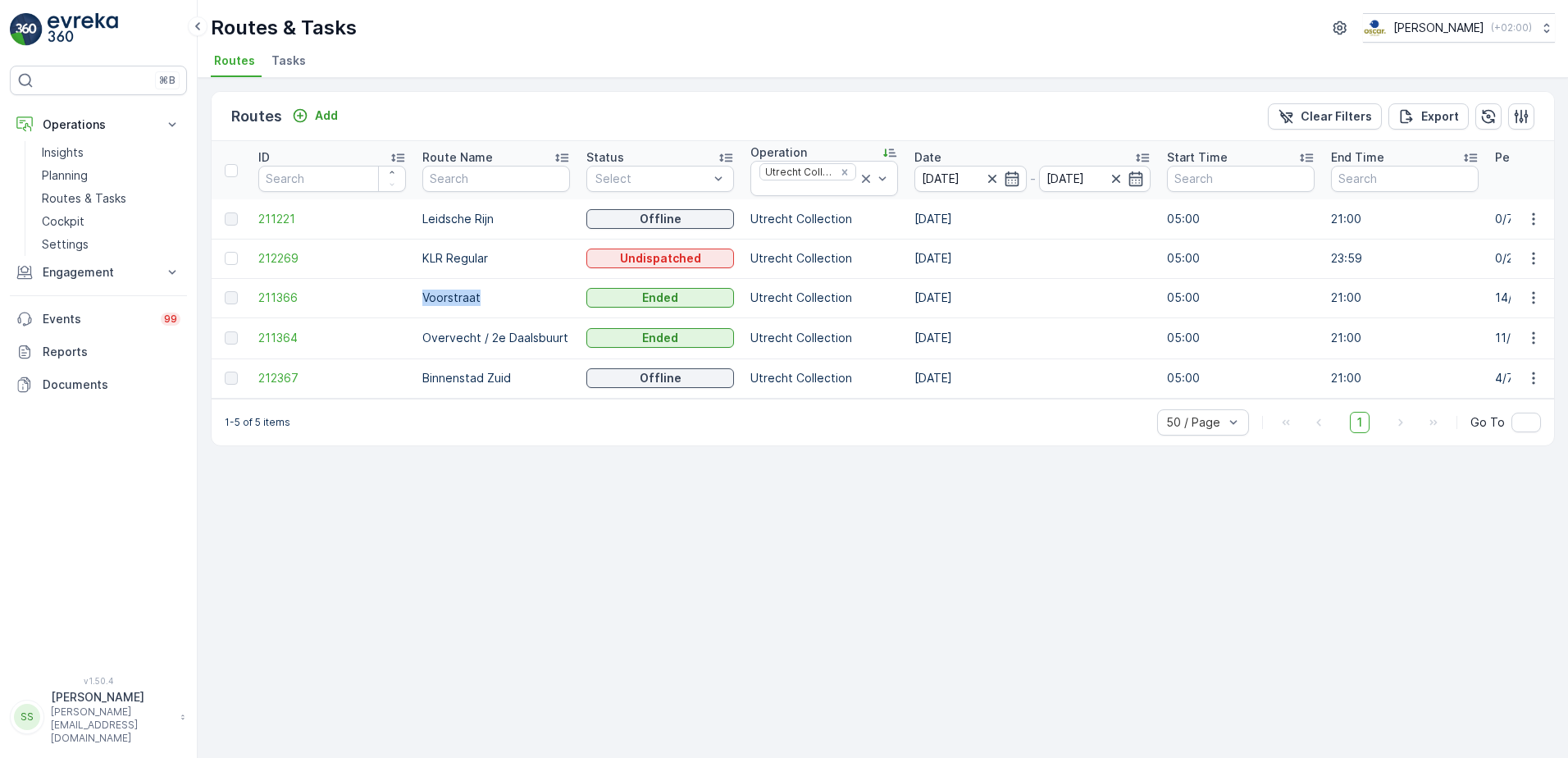
click at [493, 298] on p "Voorstraat" at bounding box center [496, 298] width 148 height 17
click at [853, 170] on div "Remove Utrecht Collection" at bounding box center [844, 172] width 18 height 13
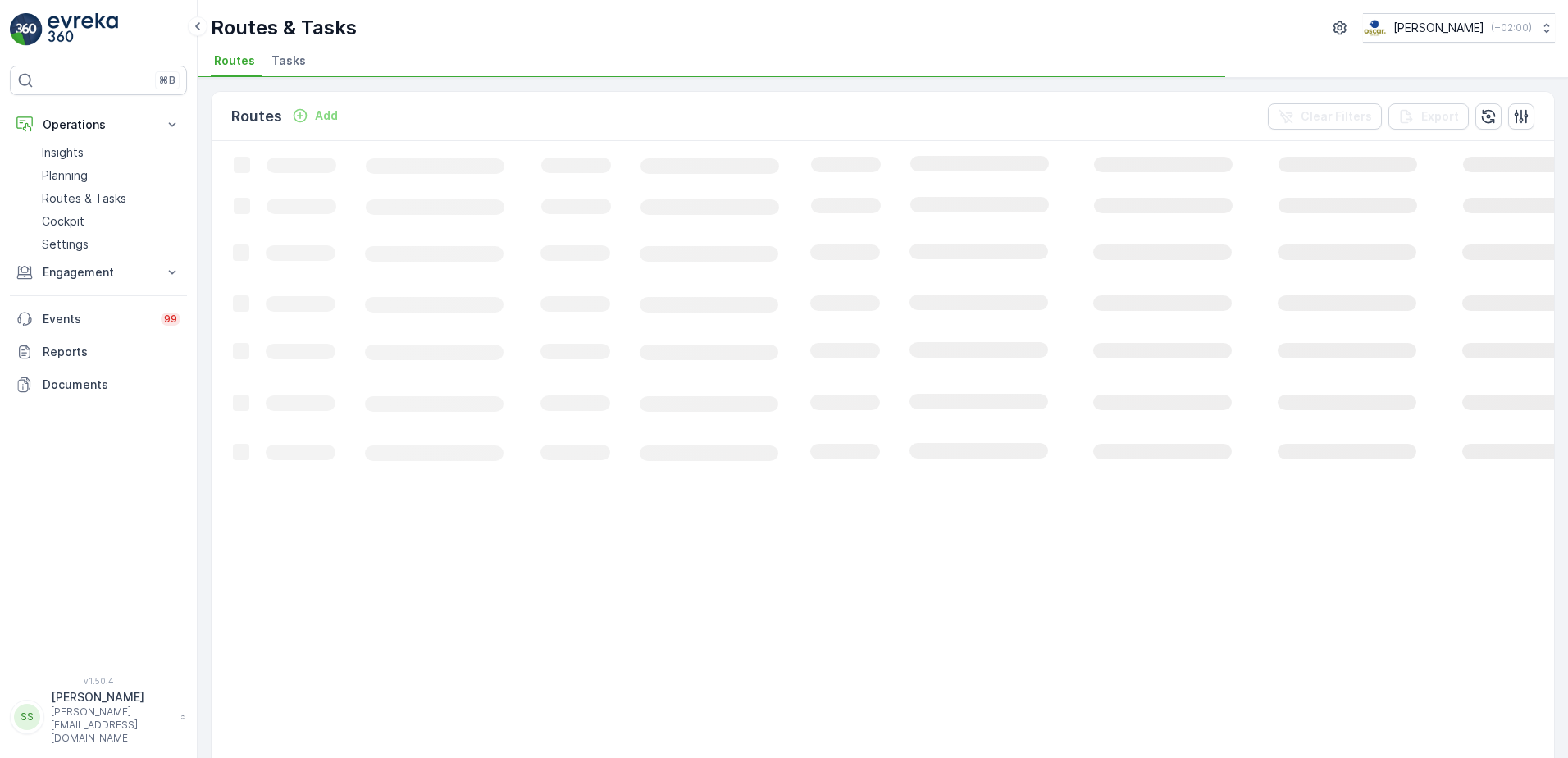
click at [827, 122] on div "Routes Add Clear Filters Export" at bounding box center [882, 116] width 1342 height 49
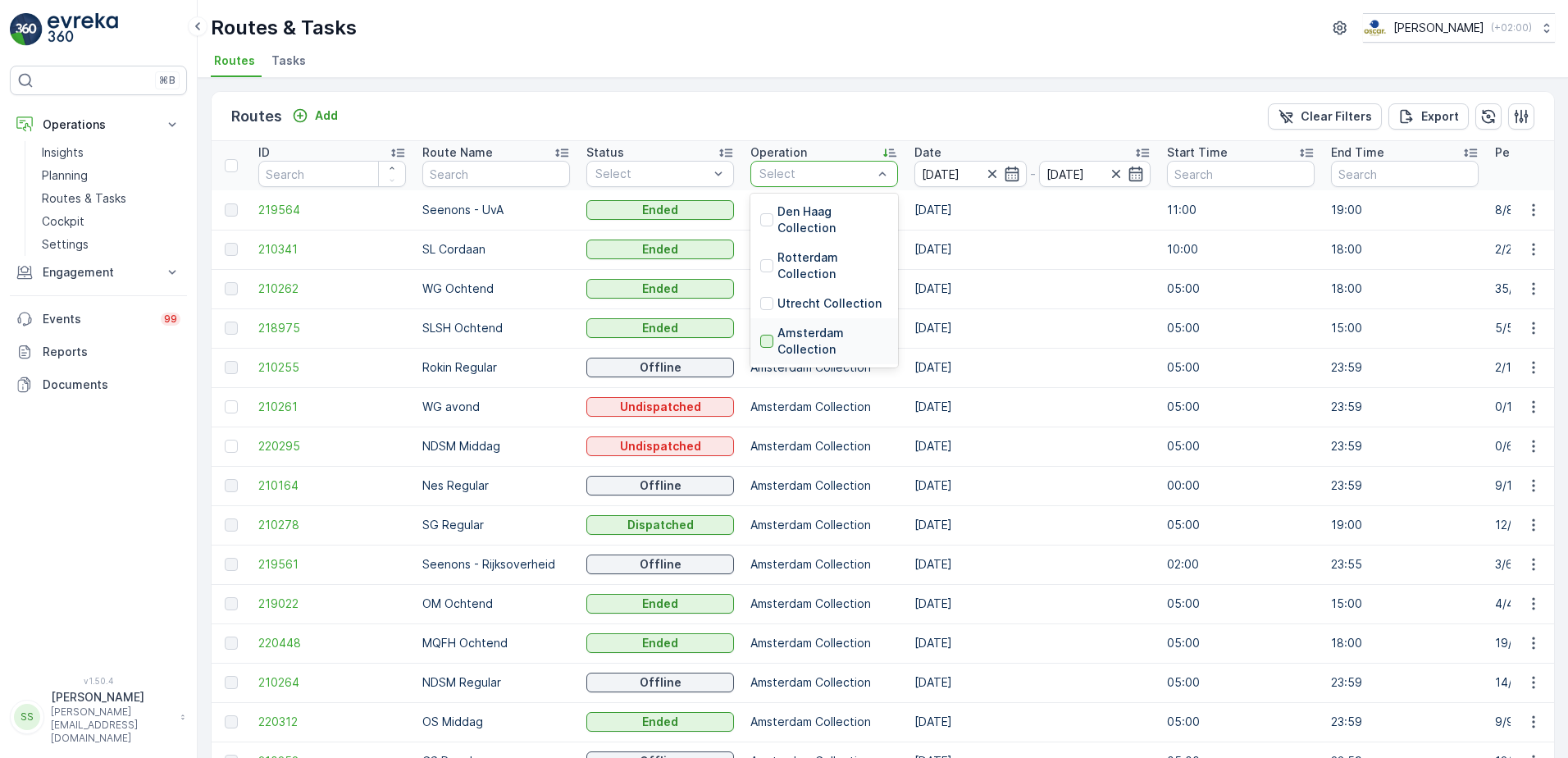
click at [767, 341] on div at bounding box center [767, 342] width 13 height 13
click at [735, 97] on div "Routes Add Clear Filters Export" at bounding box center [882, 116] width 1342 height 49
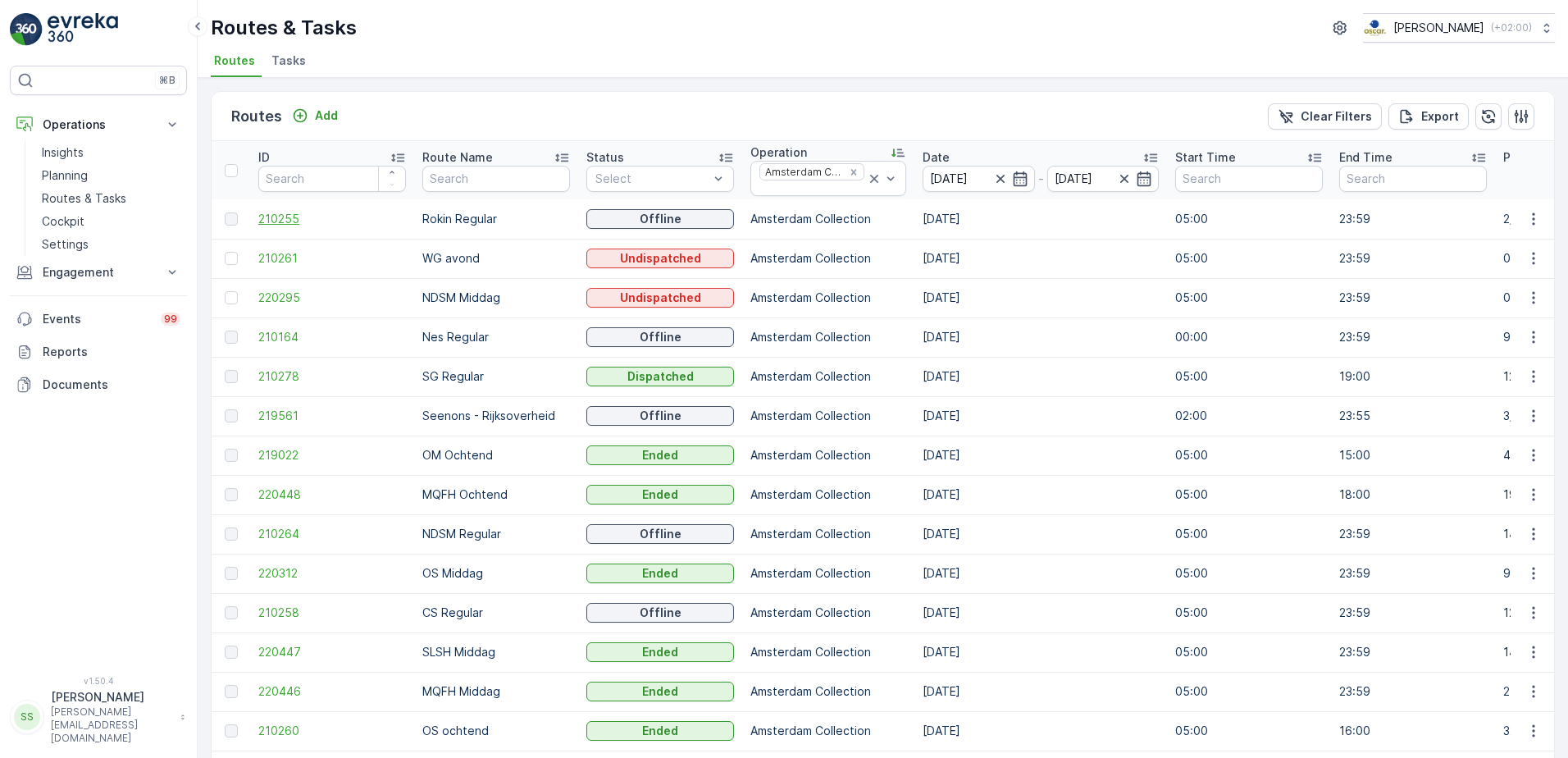
click at [280, 219] on span "210255" at bounding box center [332, 219] width 148 height 17
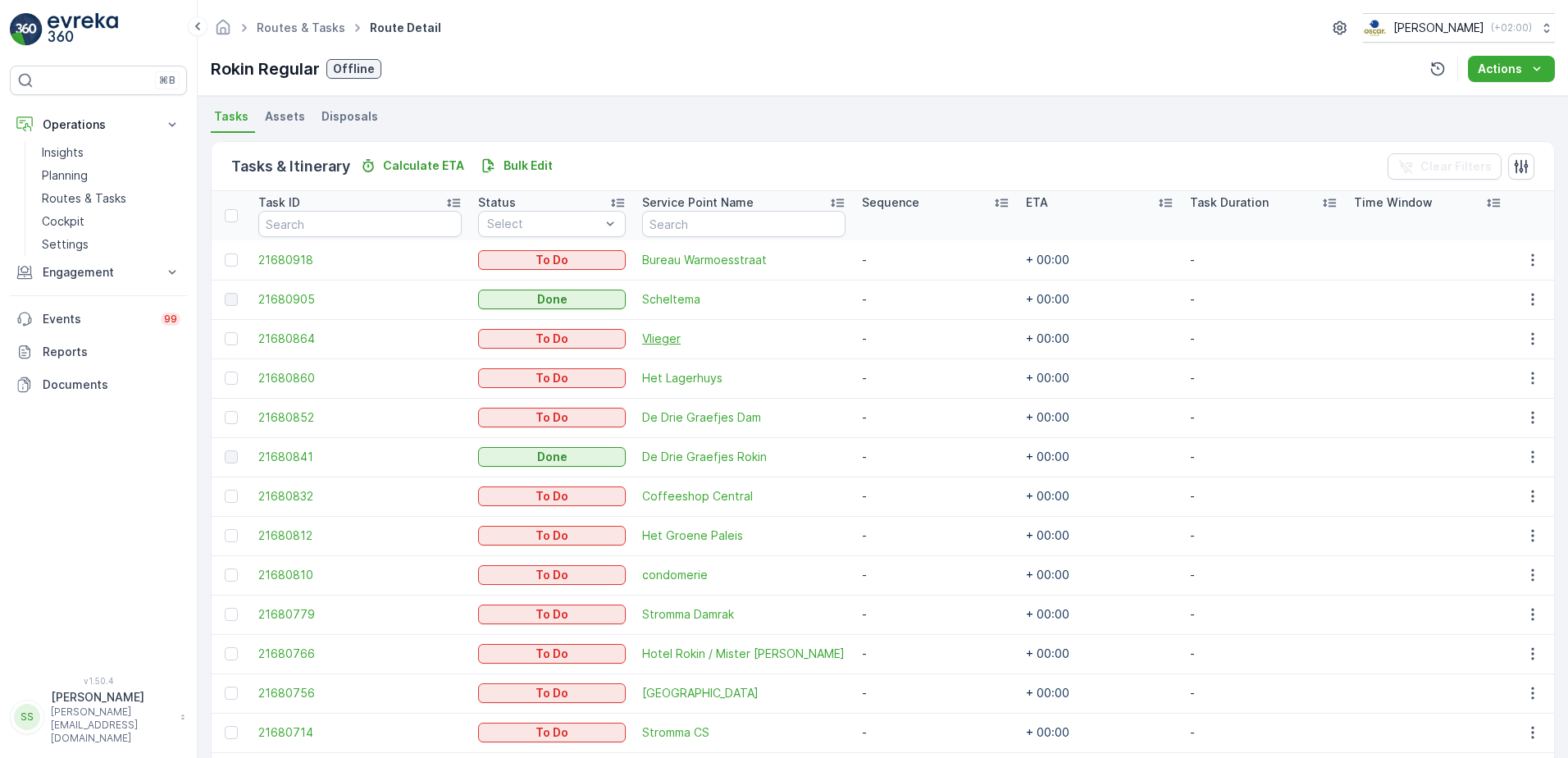
scroll to position [291, 0]
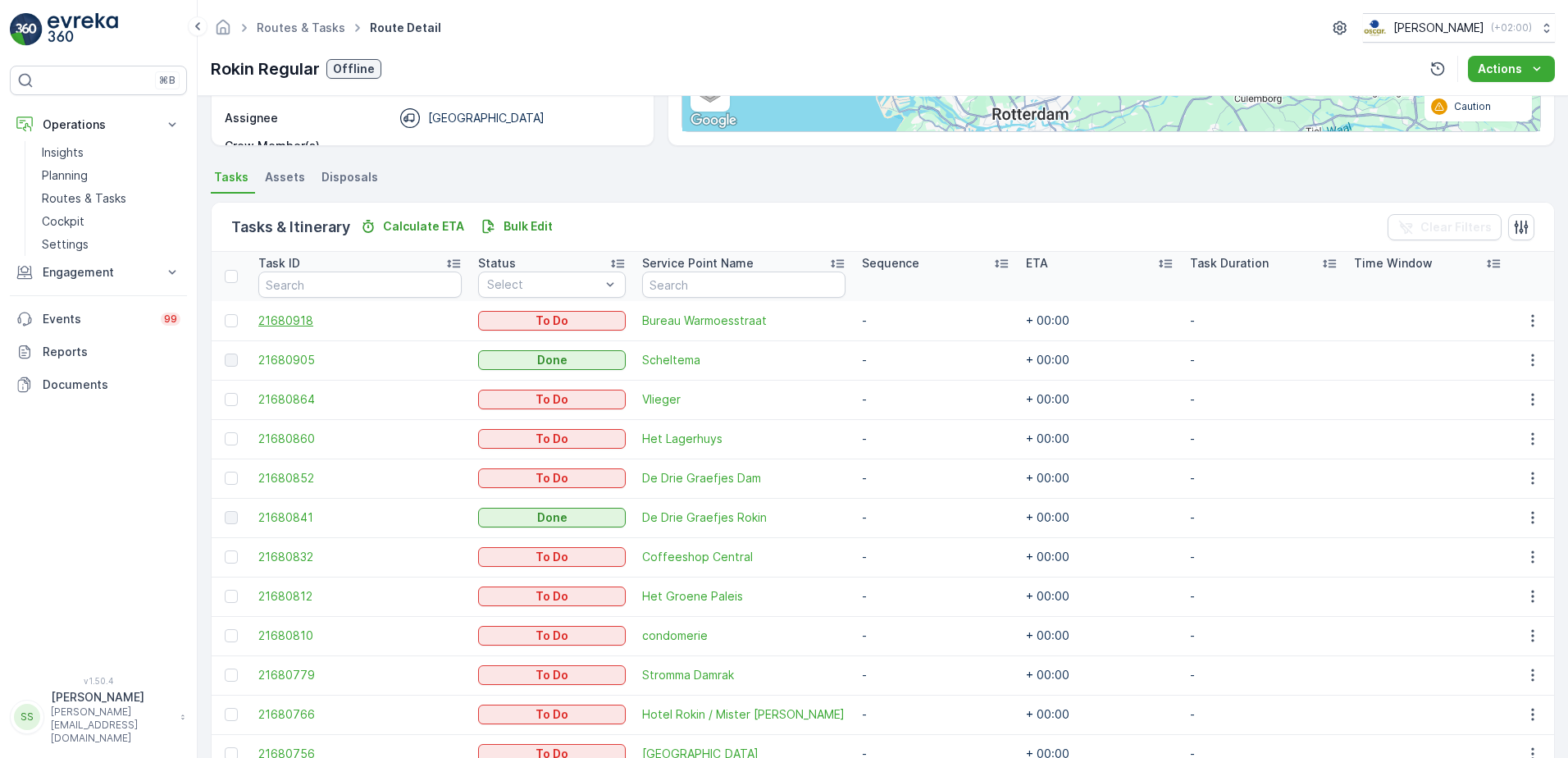
click at [283, 318] on span "21680918" at bounding box center [360, 321] width 204 height 17
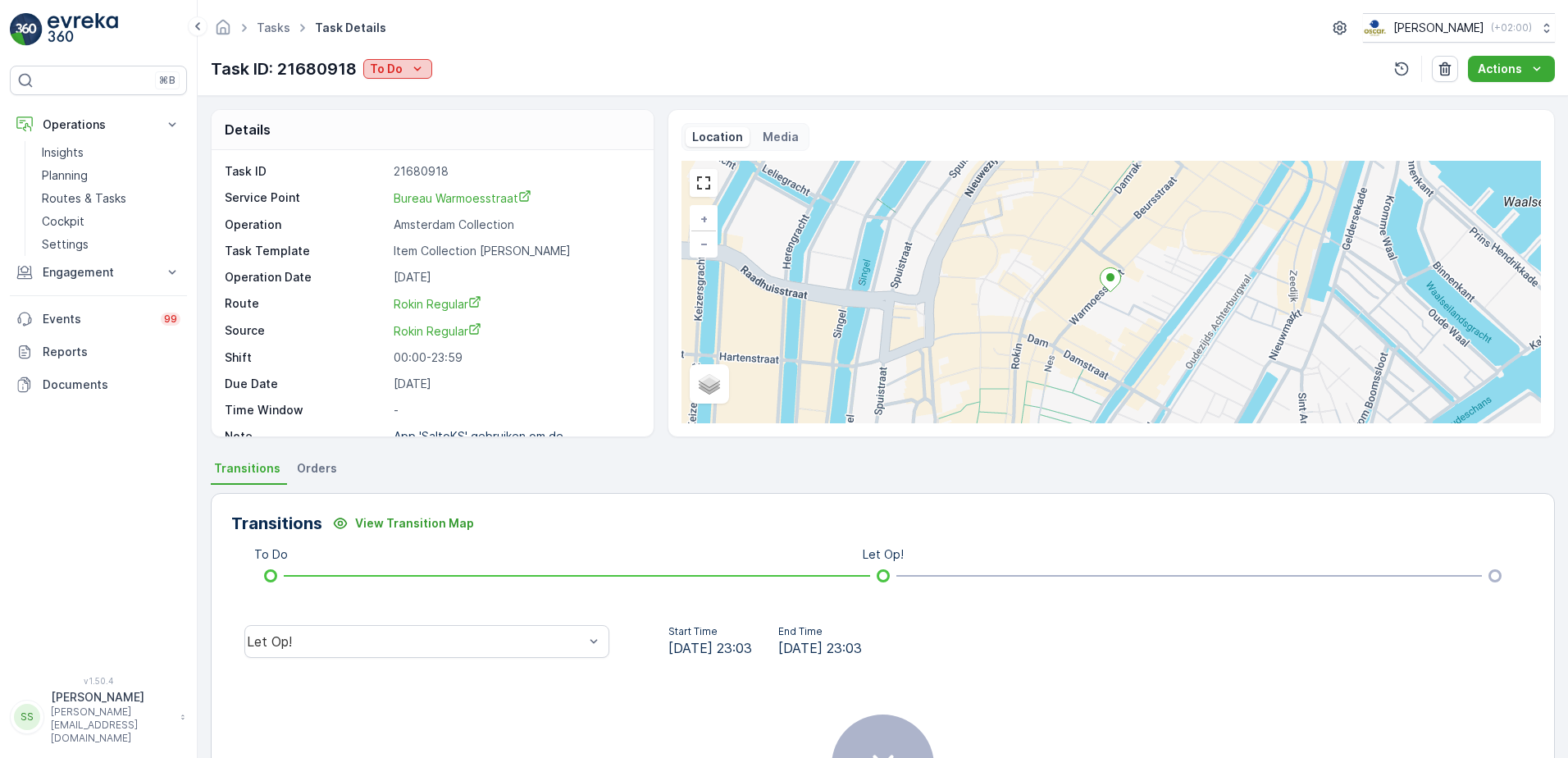
click at [391, 67] on p "To Do" at bounding box center [386, 69] width 32 height 17
click at [406, 163] on span "Cancelled" at bounding box center [401, 163] width 55 height 17
click at [283, 99] on div "Details Task ID 21680918 Service Point Bureau Warmoesstraat Operation Amsterdam…" at bounding box center [882, 426] width 1370 height 662
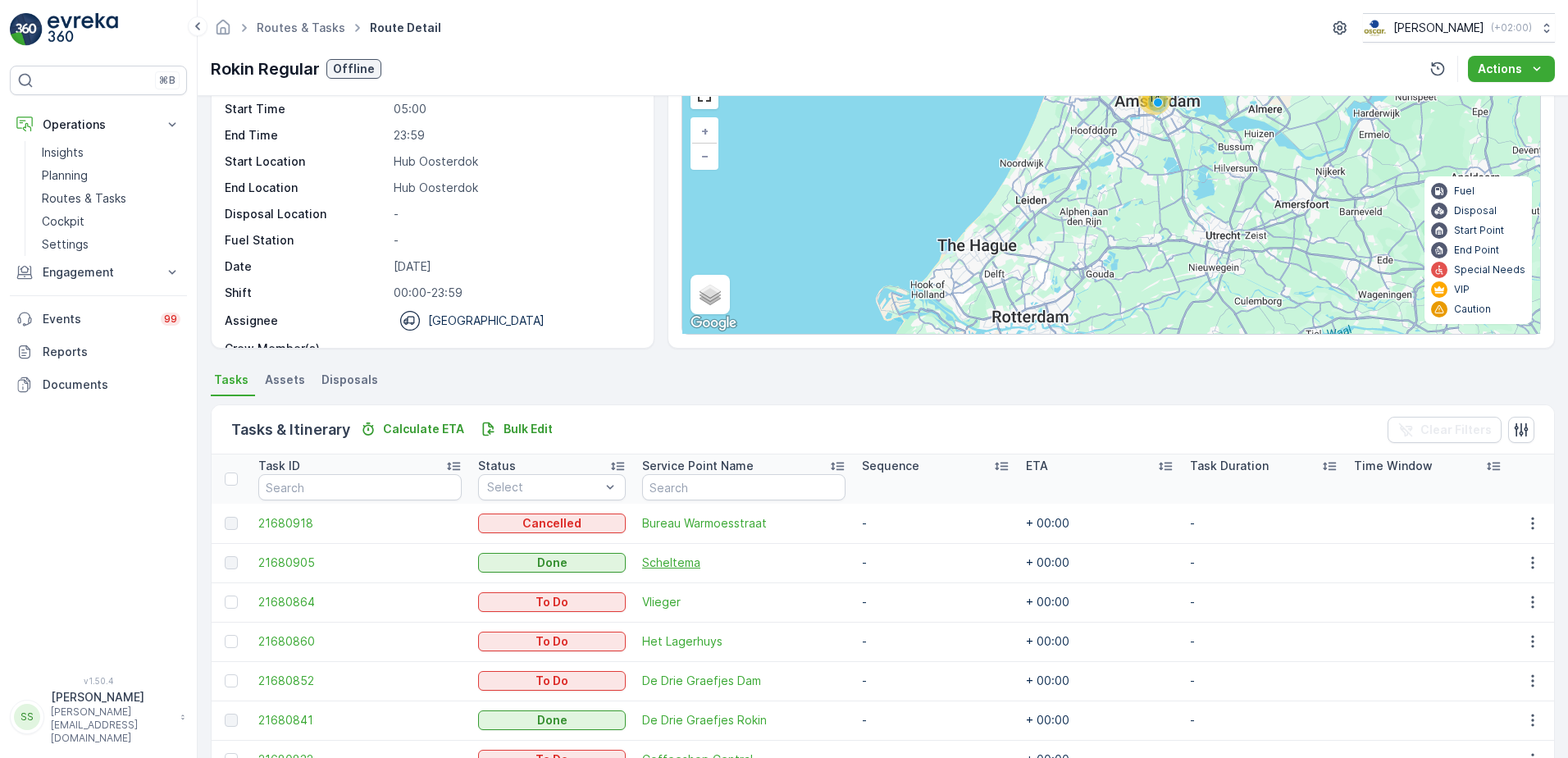
scroll to position [246, 0]
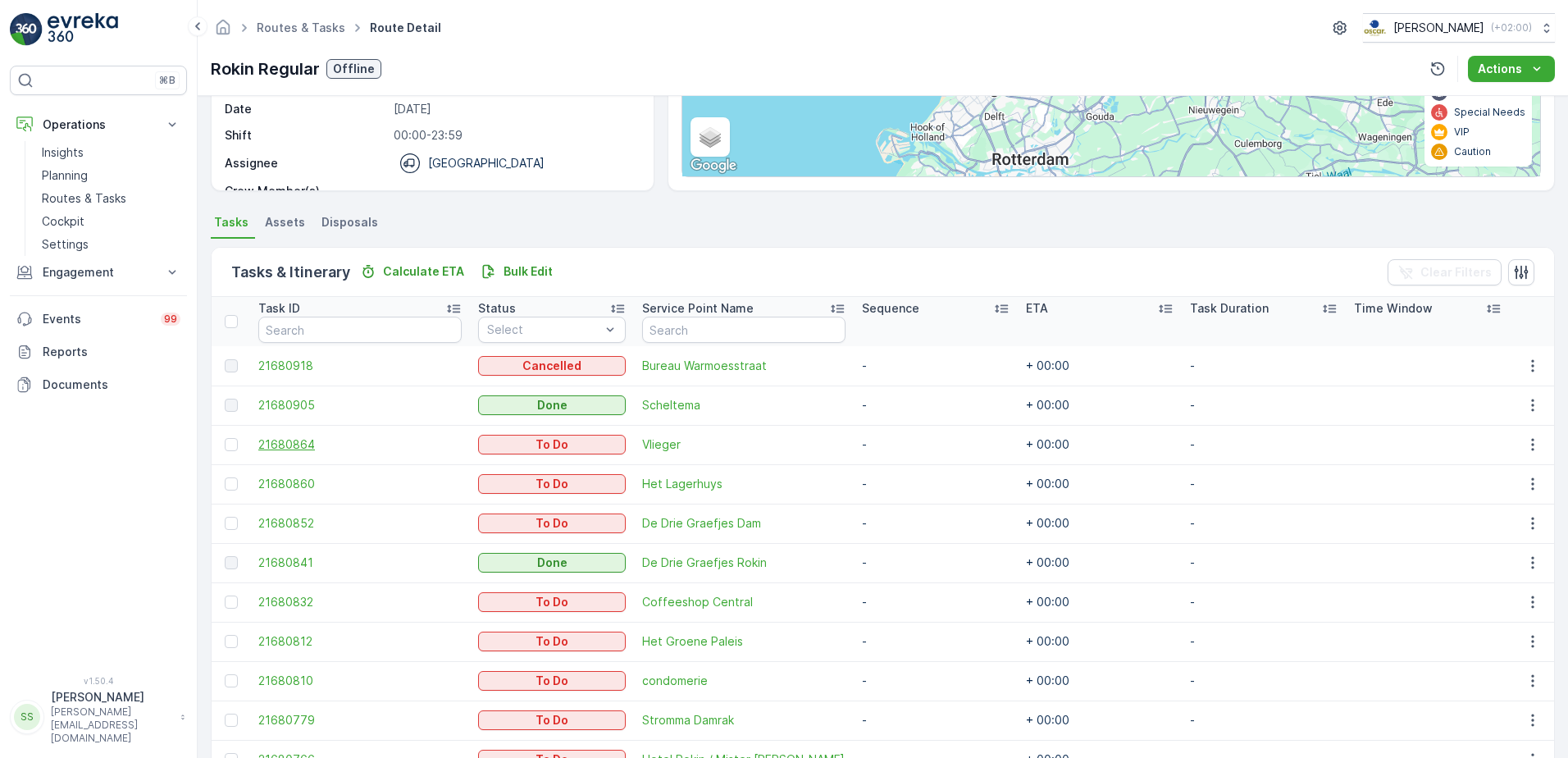
click at [307, 444] on span "21680864" at bounding box center [360, 445] width 204 height 17
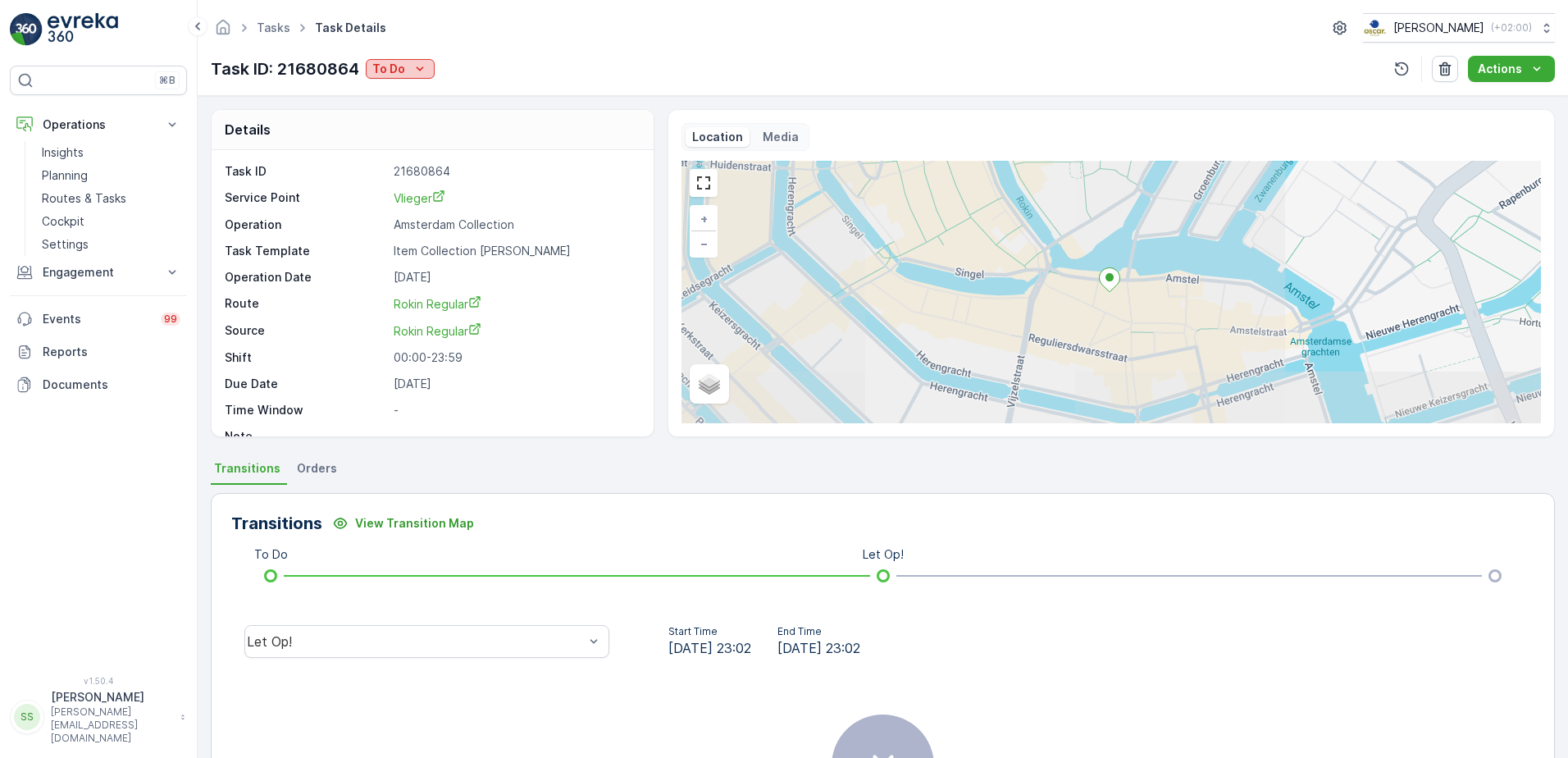
click at [409, 65] on div "To Do" at bounding box center [400, 69] width 56 height 17
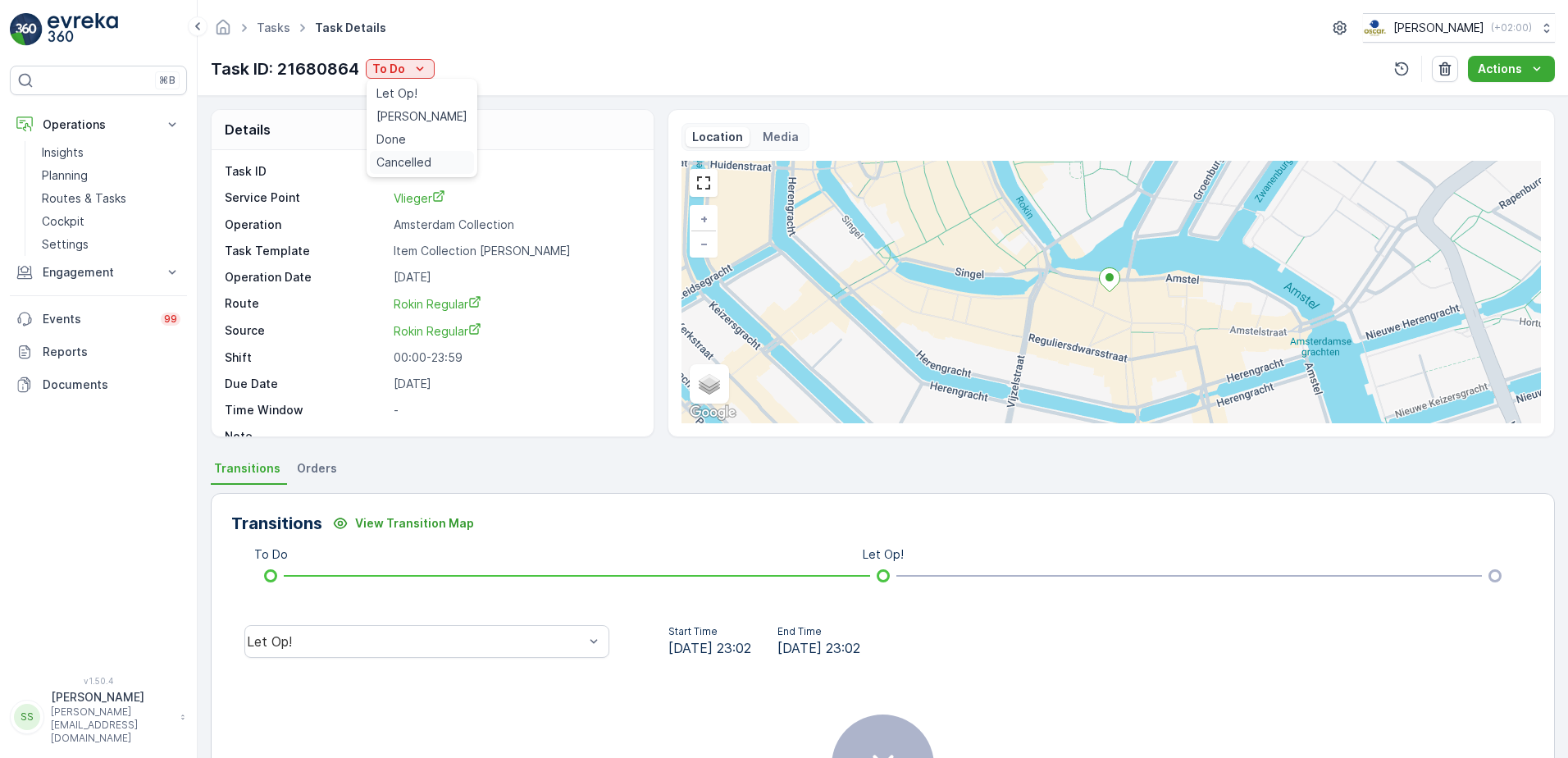
click at [394, 170] on span "Cancelled" at bounding box center [404, 163] width 55 height 17
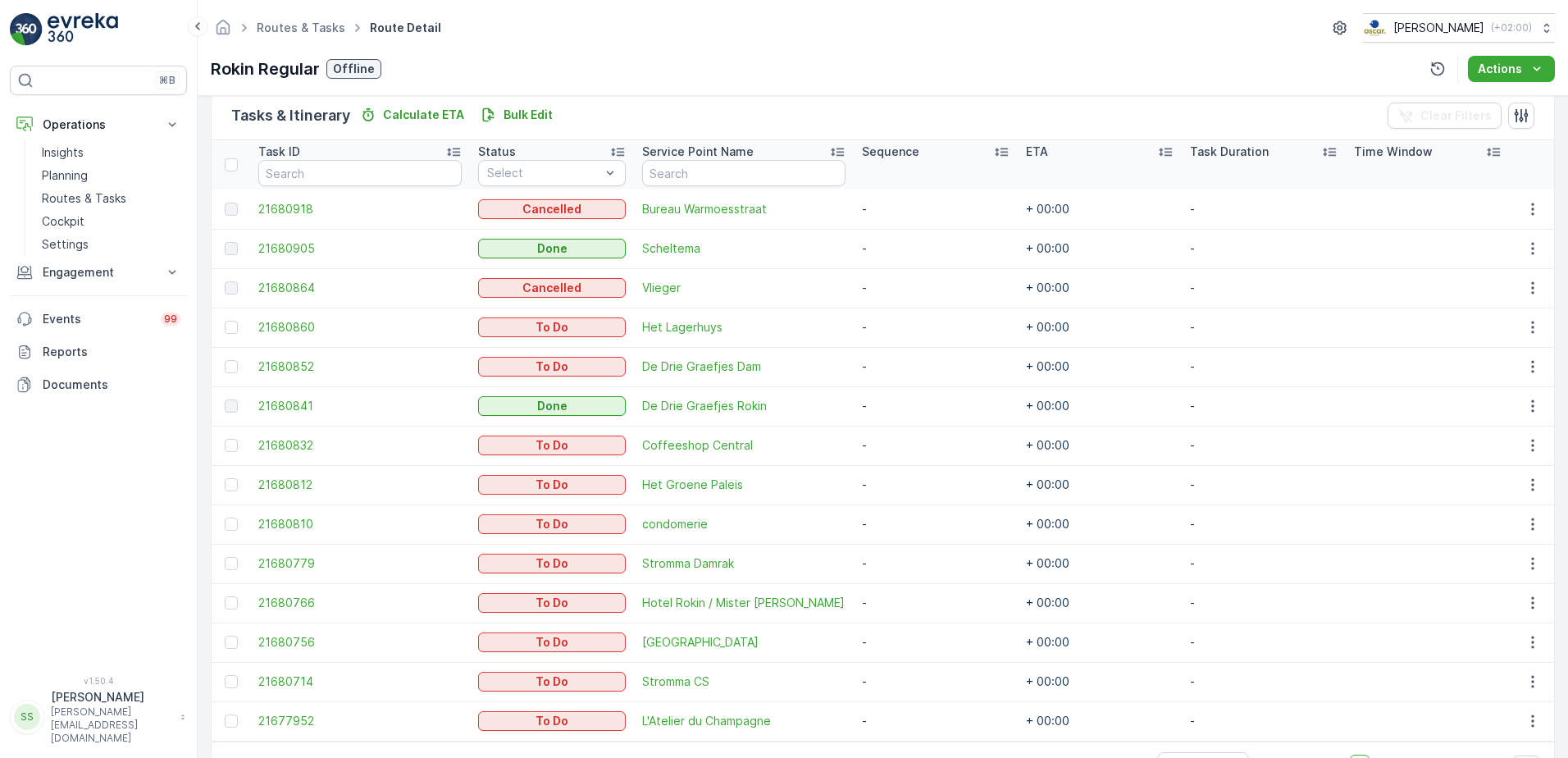
scroll to position [373, 0]
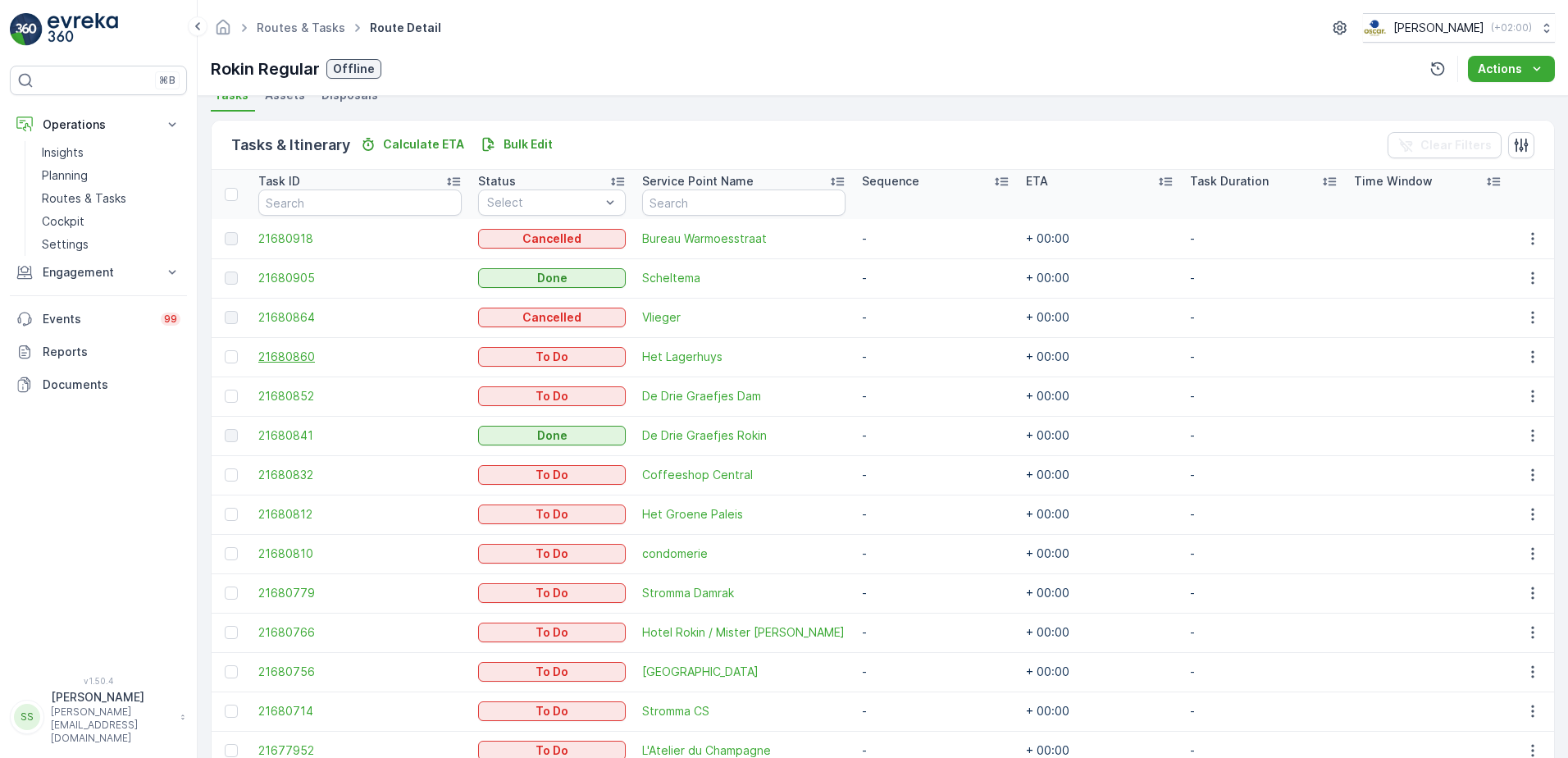
click at [289, 355] on span "21680860" at bounding box center [360, 357] width 204 height 17
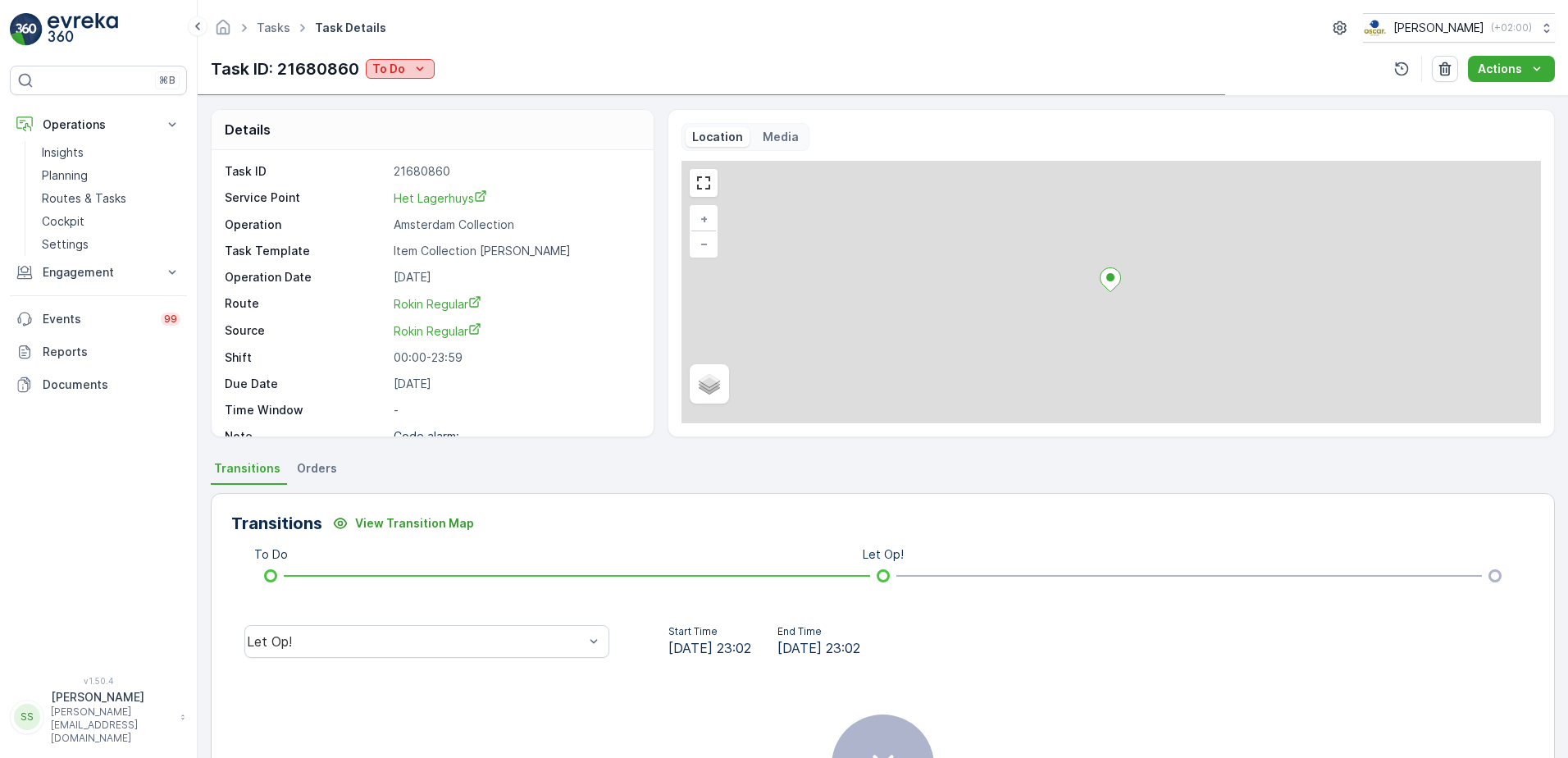
click at [401, 67] on p "To Do" at bounding box center [388, 69] width 32 height 17
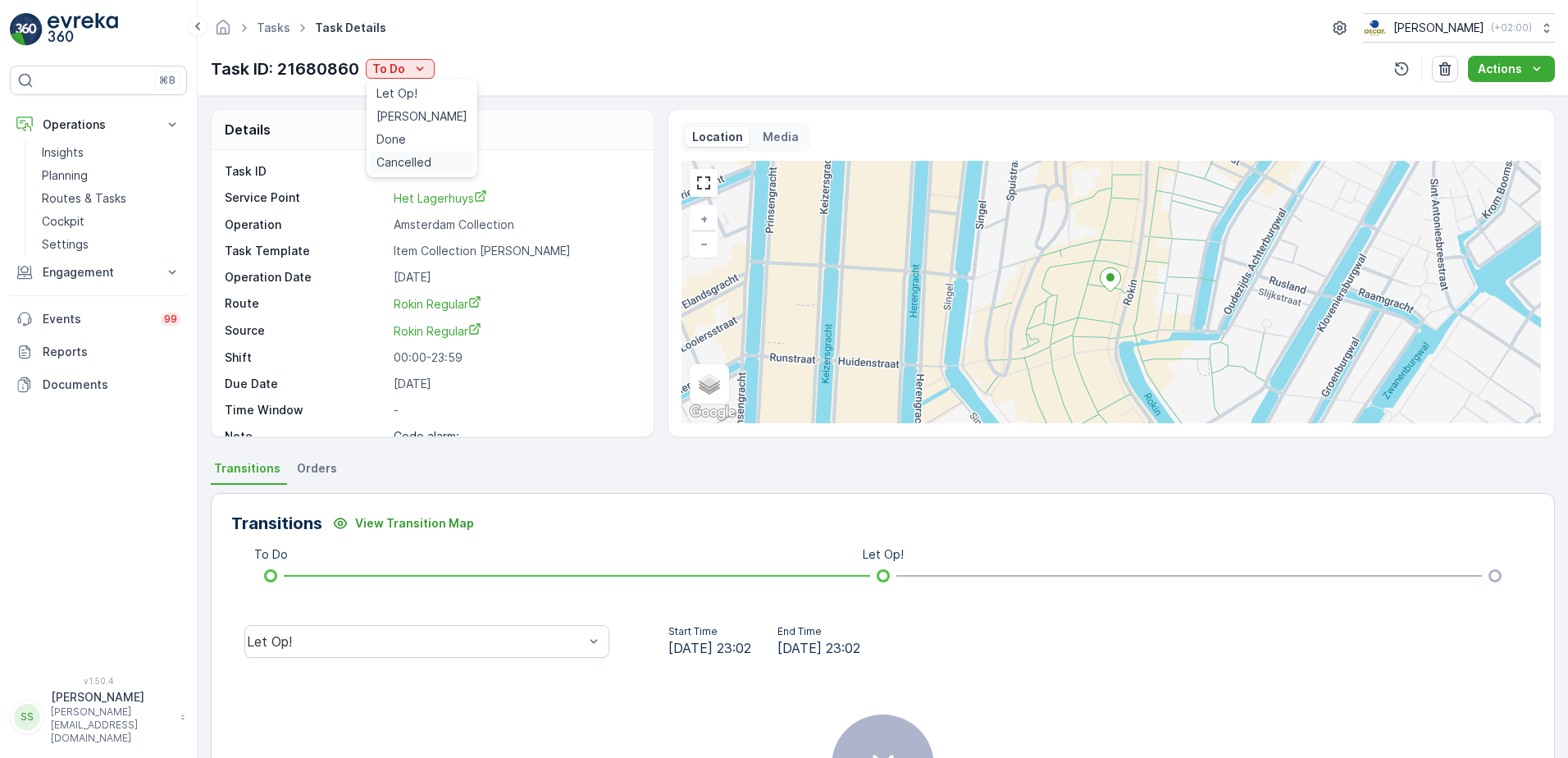
click at [401, 160] on span "Cancelled" at bounding box center [404, 163] width 55 height 17
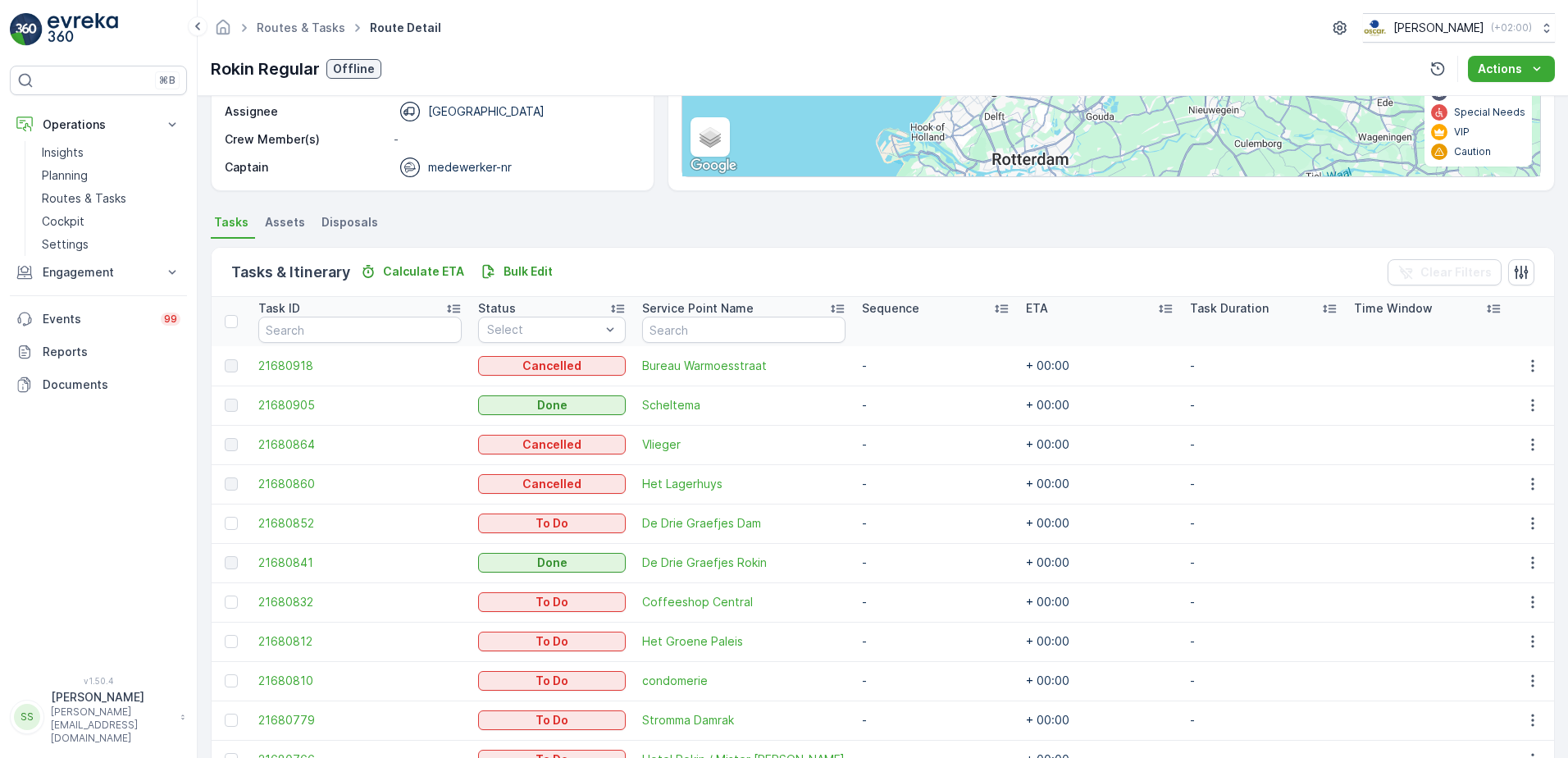
scroll to position [410, 0]
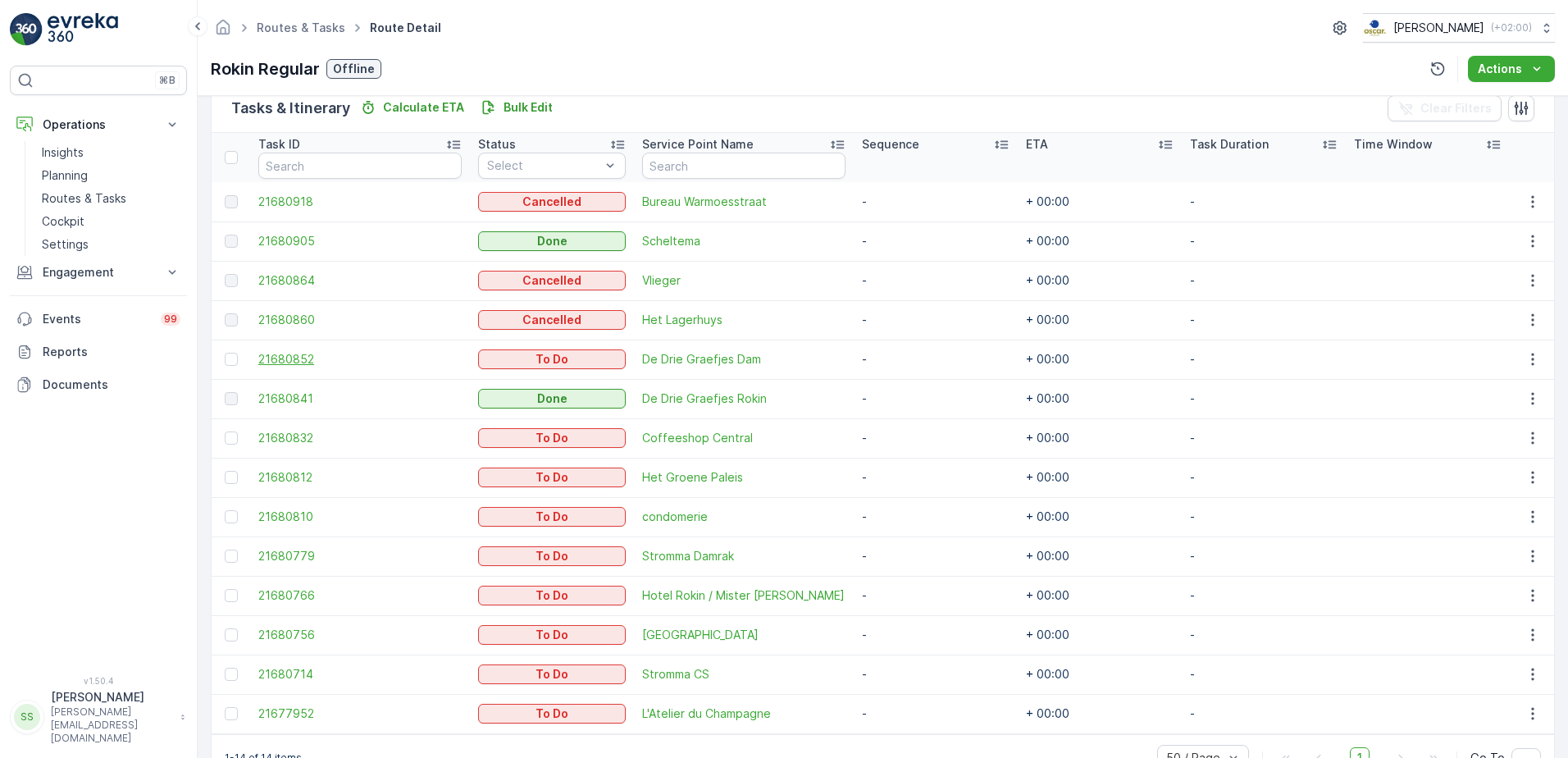
click at [309, 359] on span "21680852" at bounding box center [360, 359] width 204 height 17
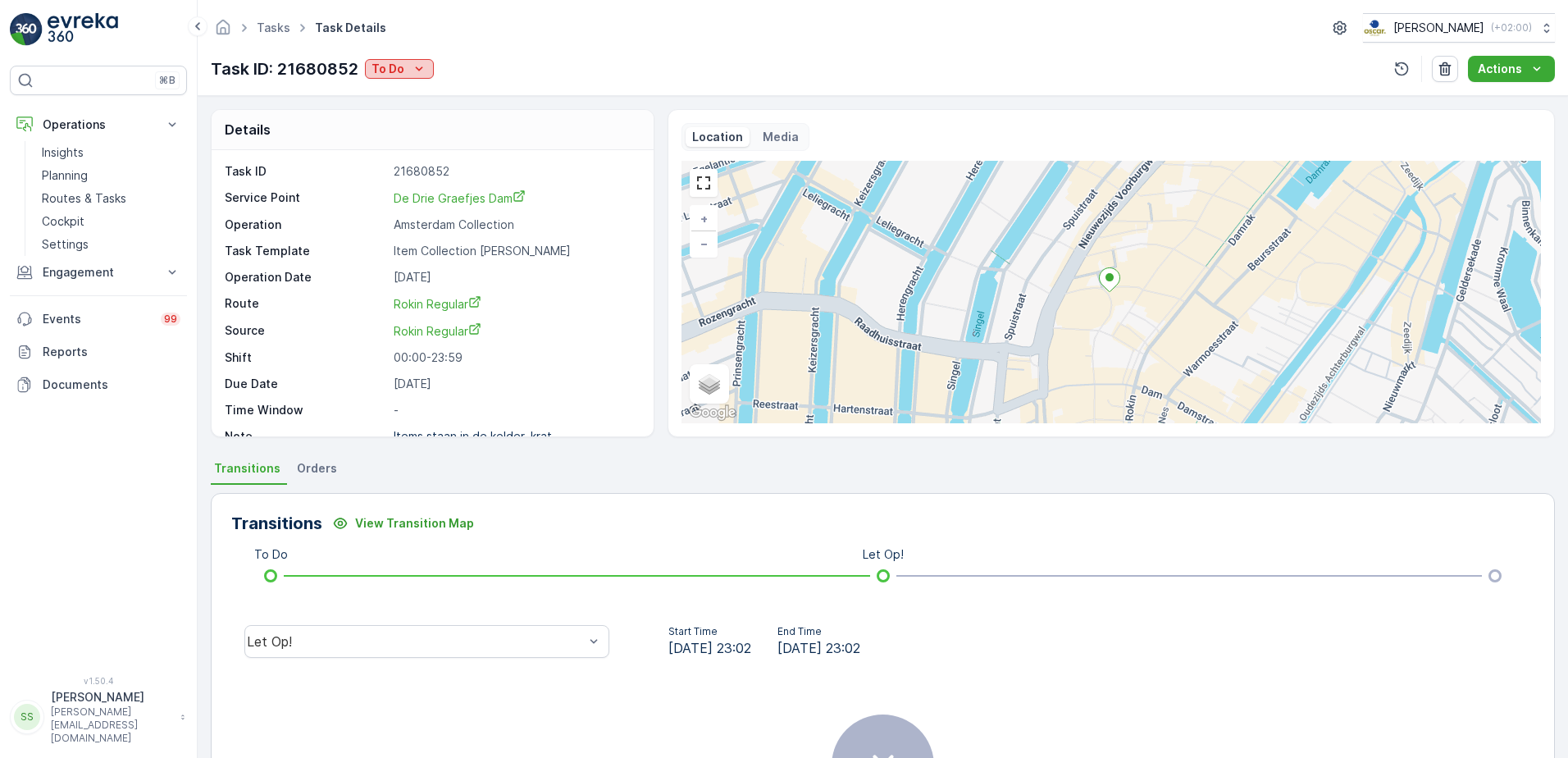
click at [392, 71] on p "To Do" at bounding box center [387, 69] width 32 height 17
click at [396, 160] on span "Cancelled" at bounding box center [403, 163] width 55 height 17
click at [552, 131] on div "Details" at bounding box center [433, 130] width 442 height 40
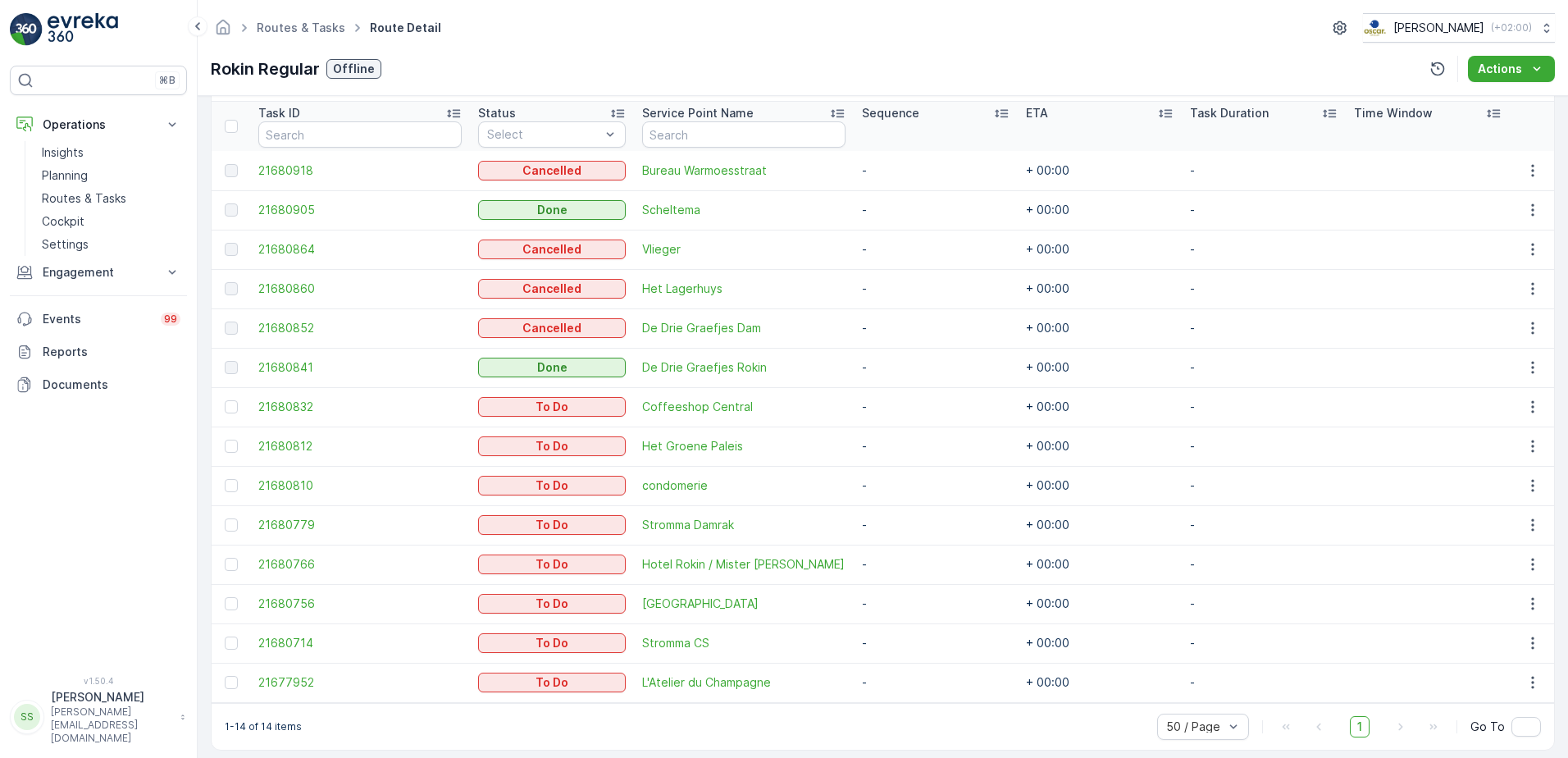
scroll to position [455, 0]
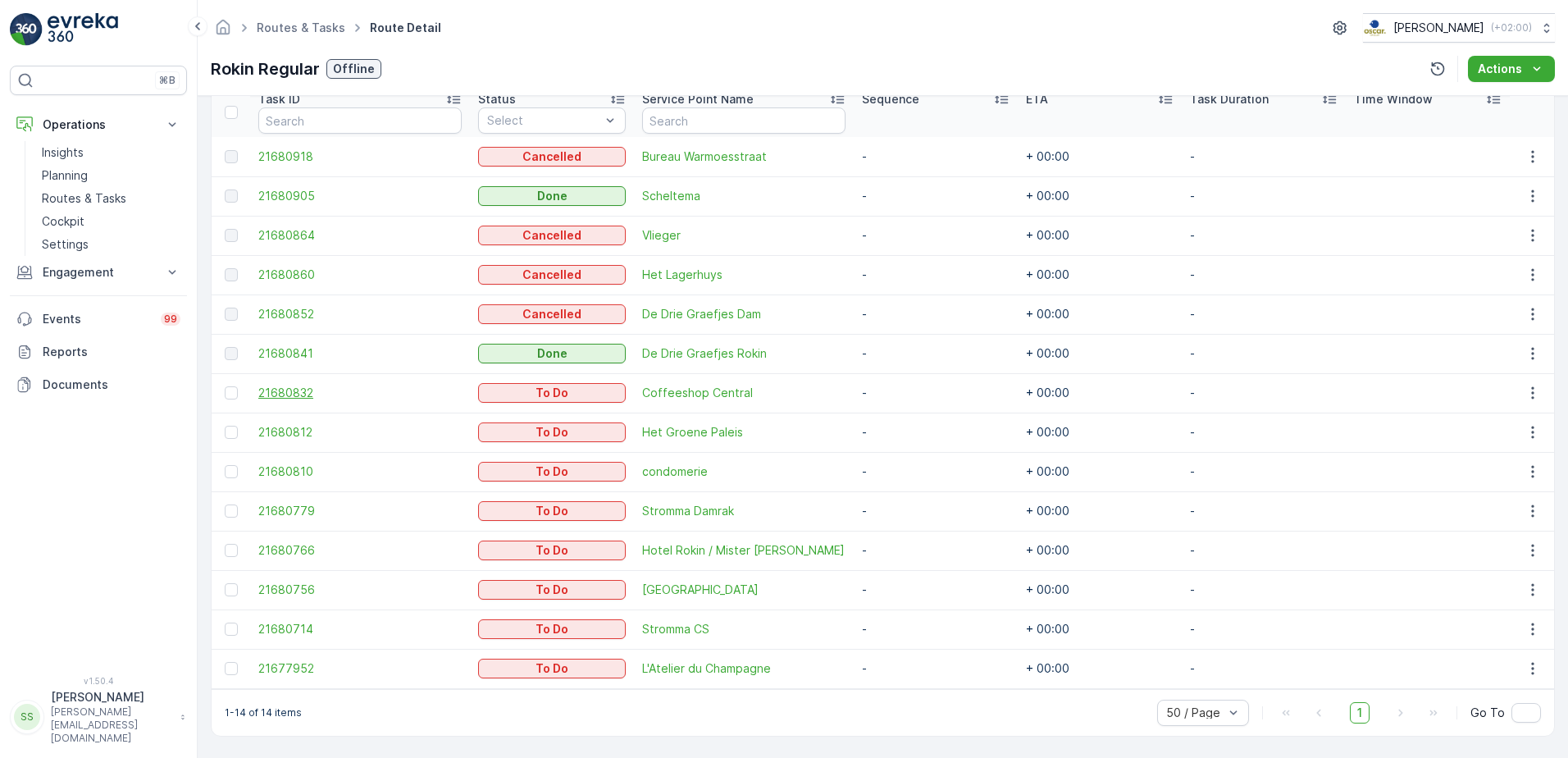
click at [295, 391] on span "21680832" at bounding box center [360, 393] width 204 height 17
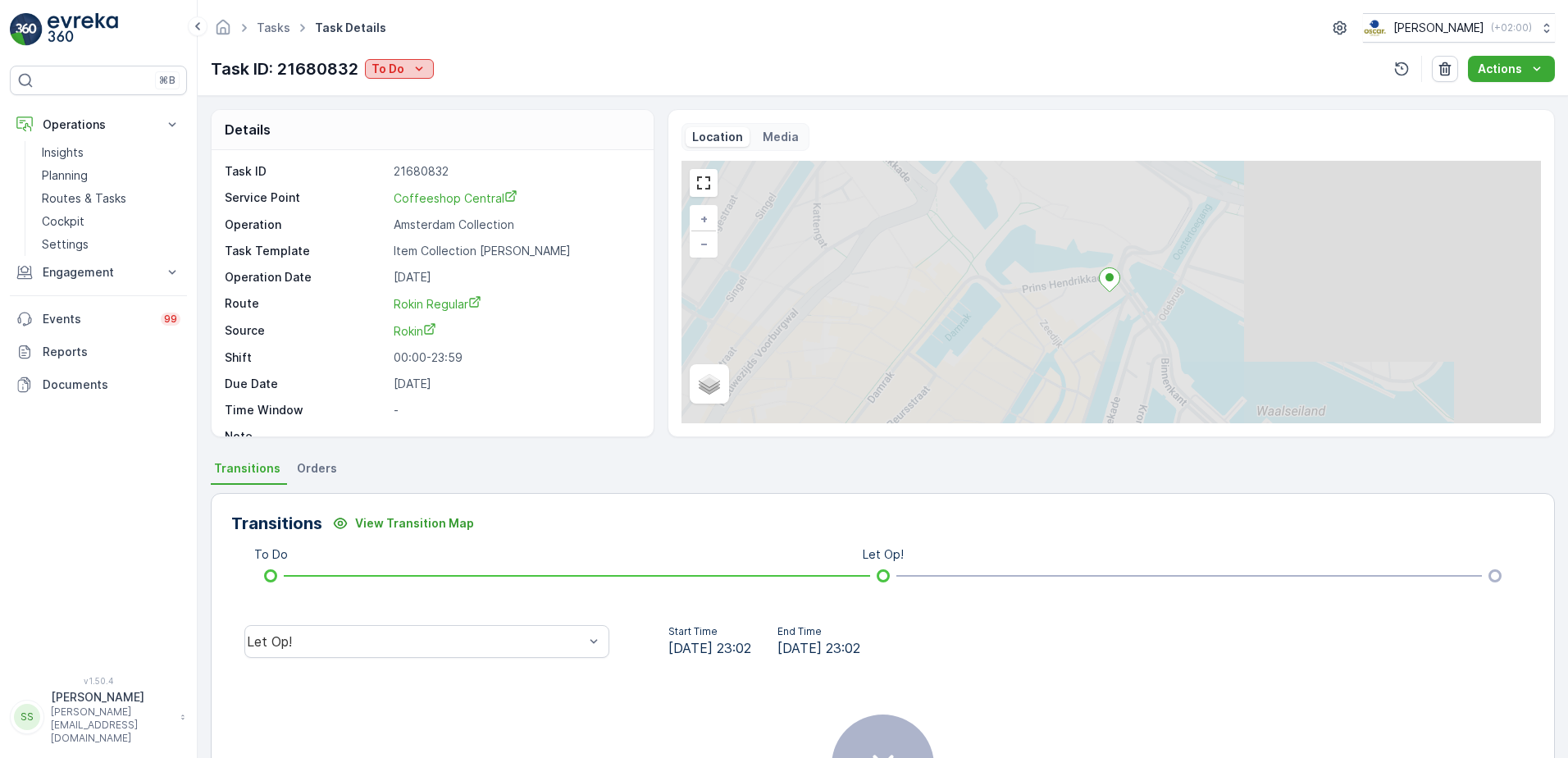
click at [419, 72] on icon "To Do" at bounding box center [419, 69] width 17 height 17
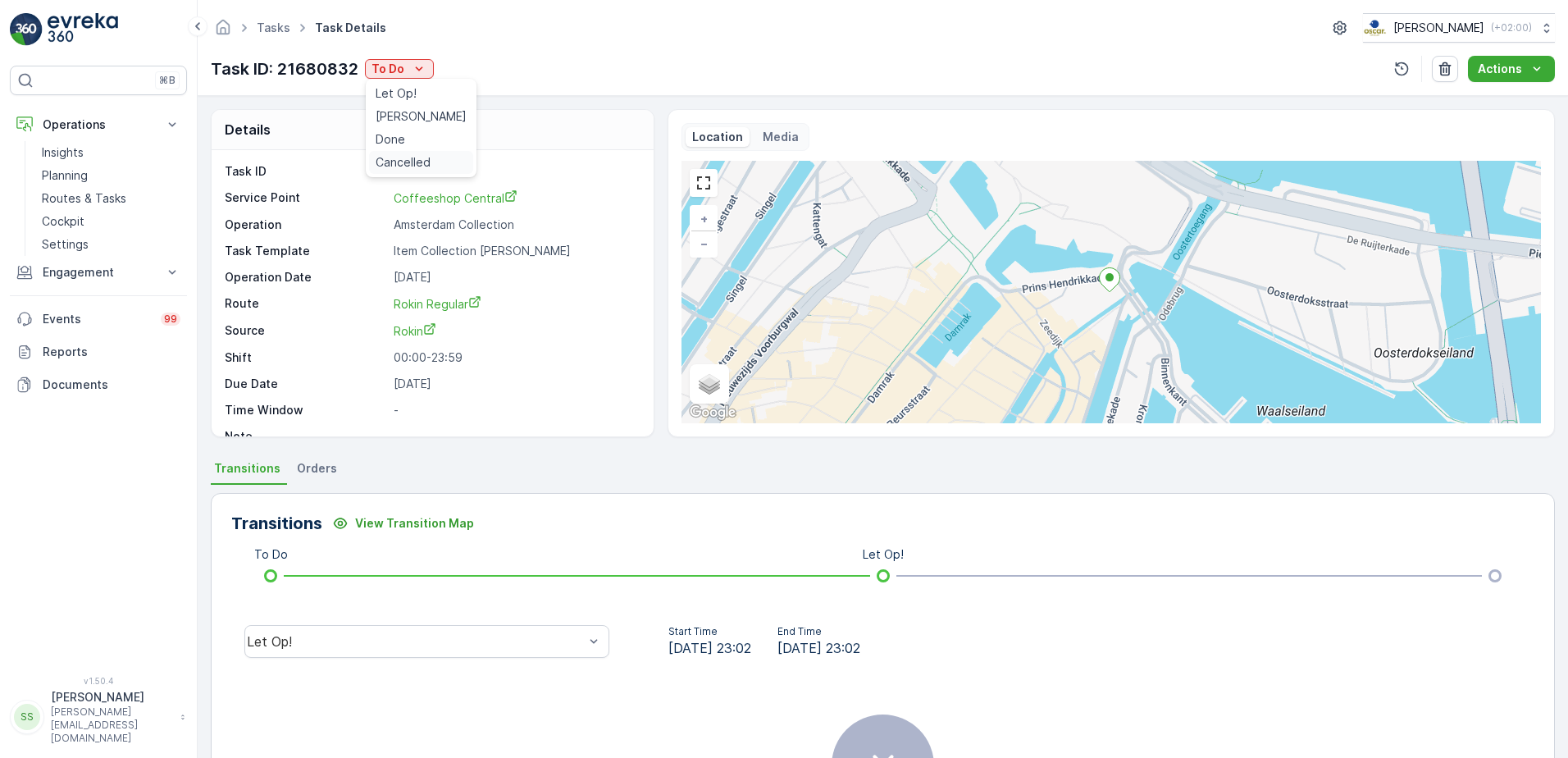
click at [415, 158] on span "Cancelled" at bounding box center [403, 163] width 55 height 17
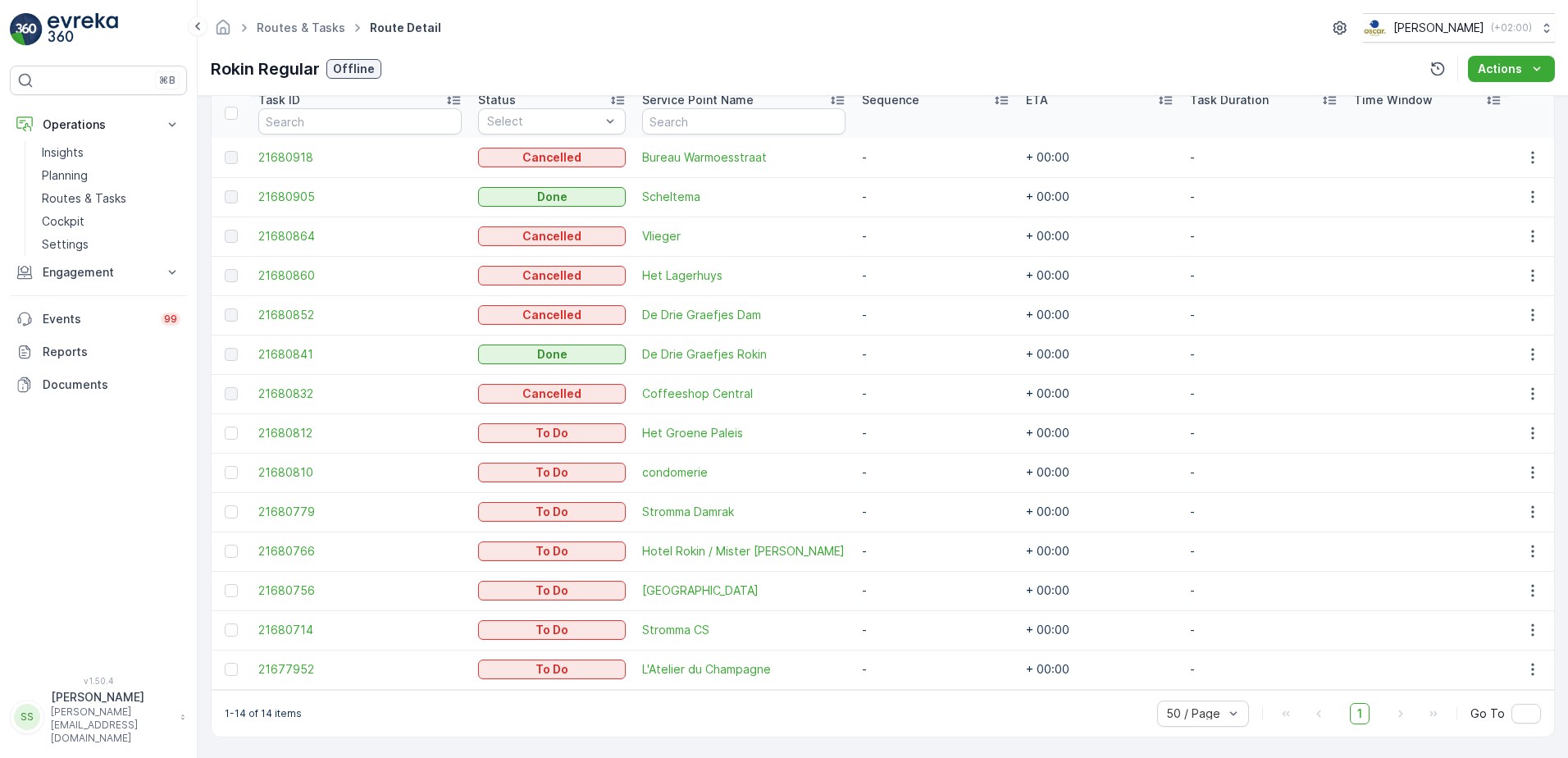
scroll to position [455, 0]
click at [294, 430] on span "21680812" at bounding box center [360, 432] width 204 height 17
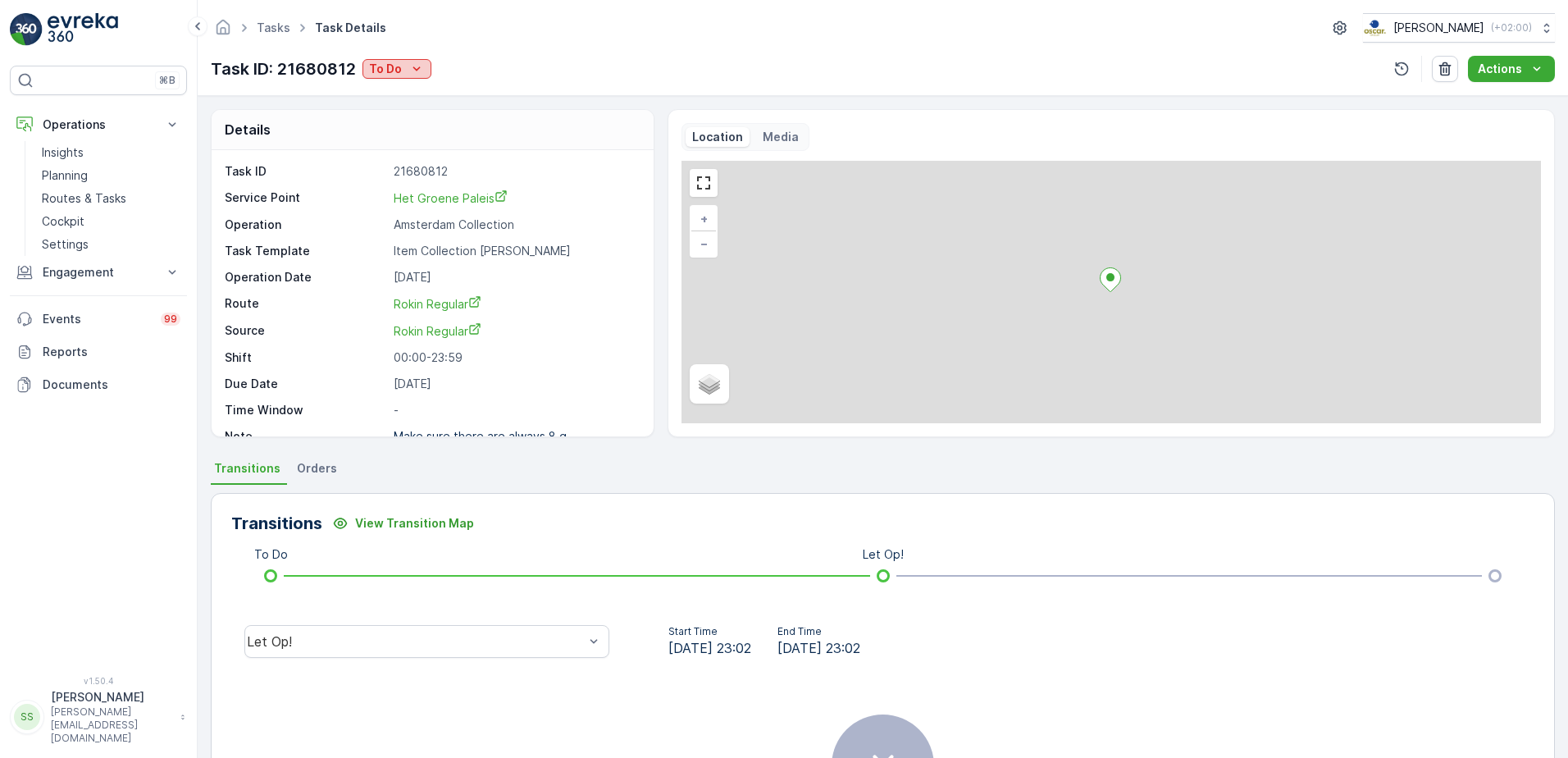
click at [400, 62] on p "To Do" at bounding box center [385, 69] width 32 height 17
click at [391, 158] on span "Cancelled" at bounding box center [401, 163] width 55 height 17
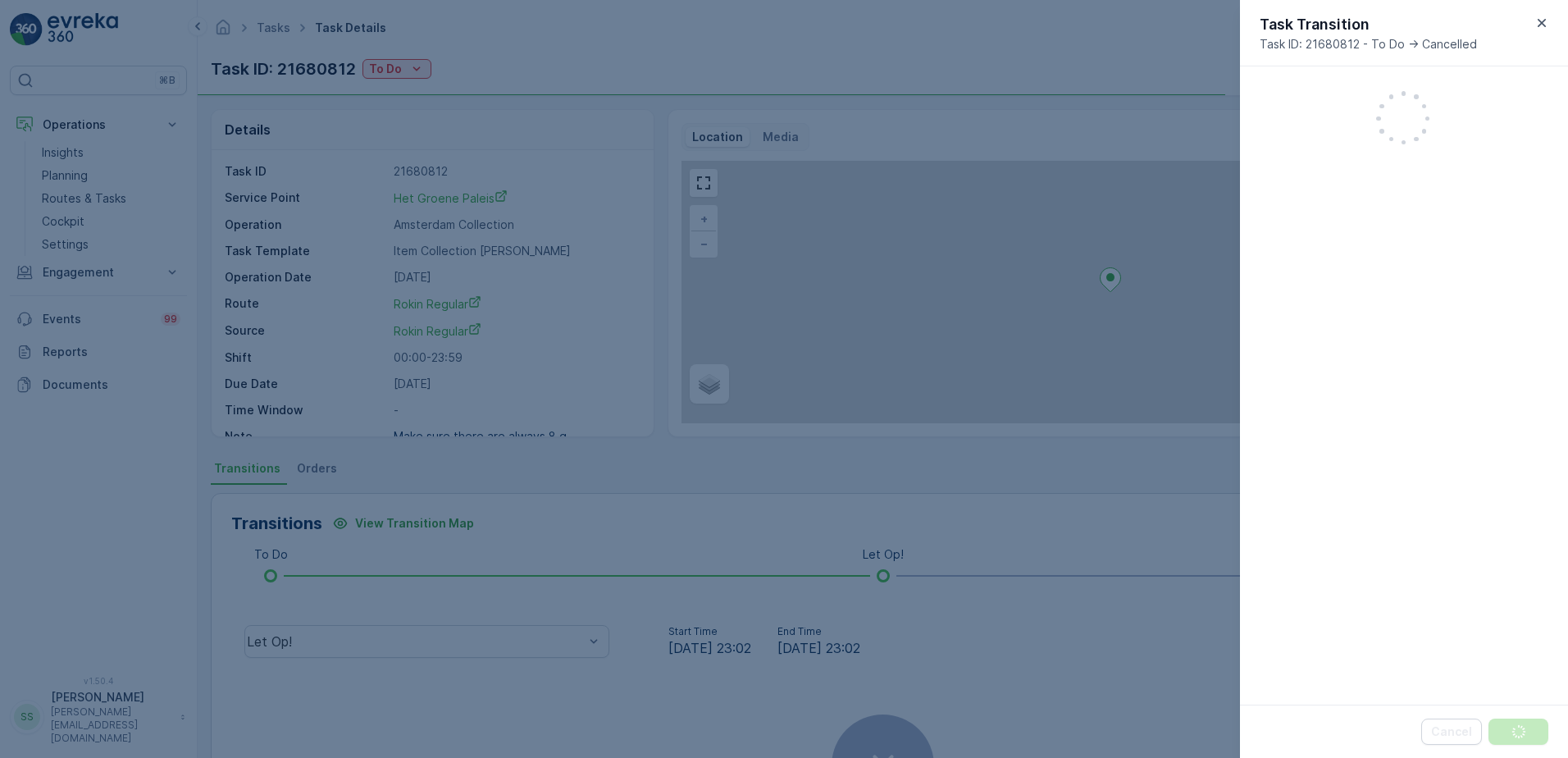
click at [632, 126] on div at bounding box center [784, 379] width 1568 height 758
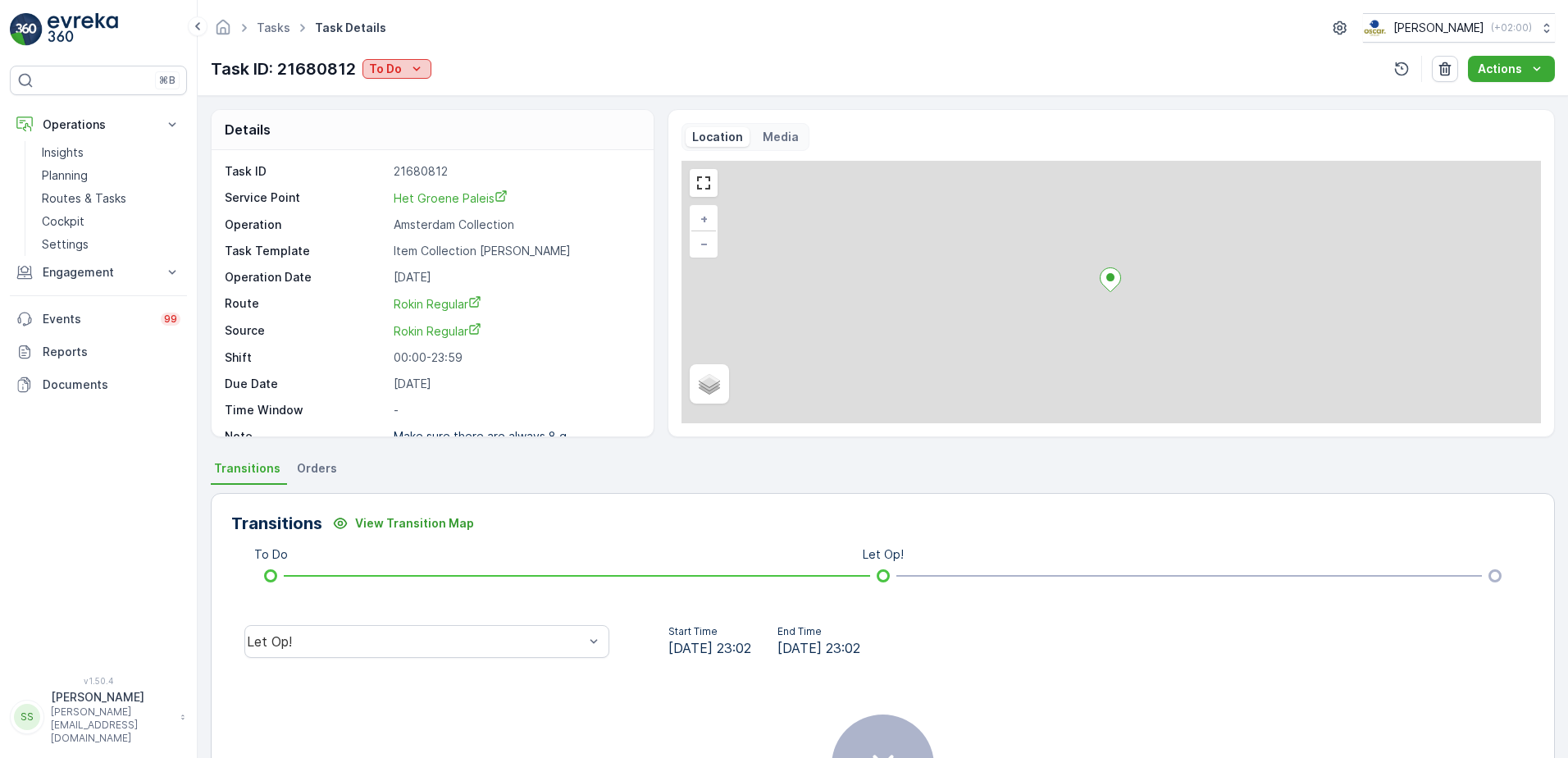
click at [415, 66] on icon "To Do" at bounding box center [416, 69] width 17 height 17
click at [396, 160] on span "Cancelled" at bounding box center [401, 163] width 55 height 17
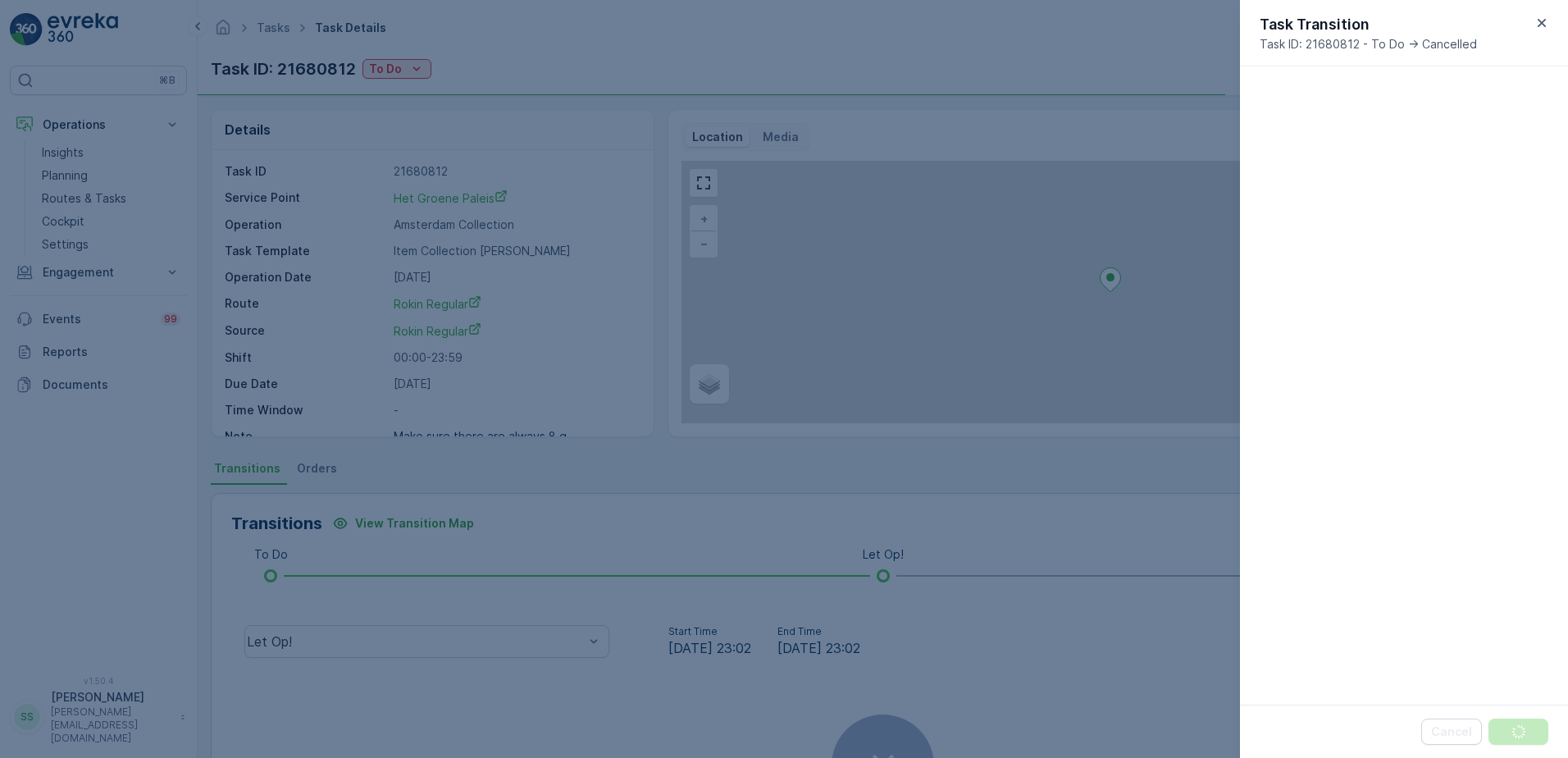
click at [562, 83] on div at bounding box center [784, 379] width 1568 height 758
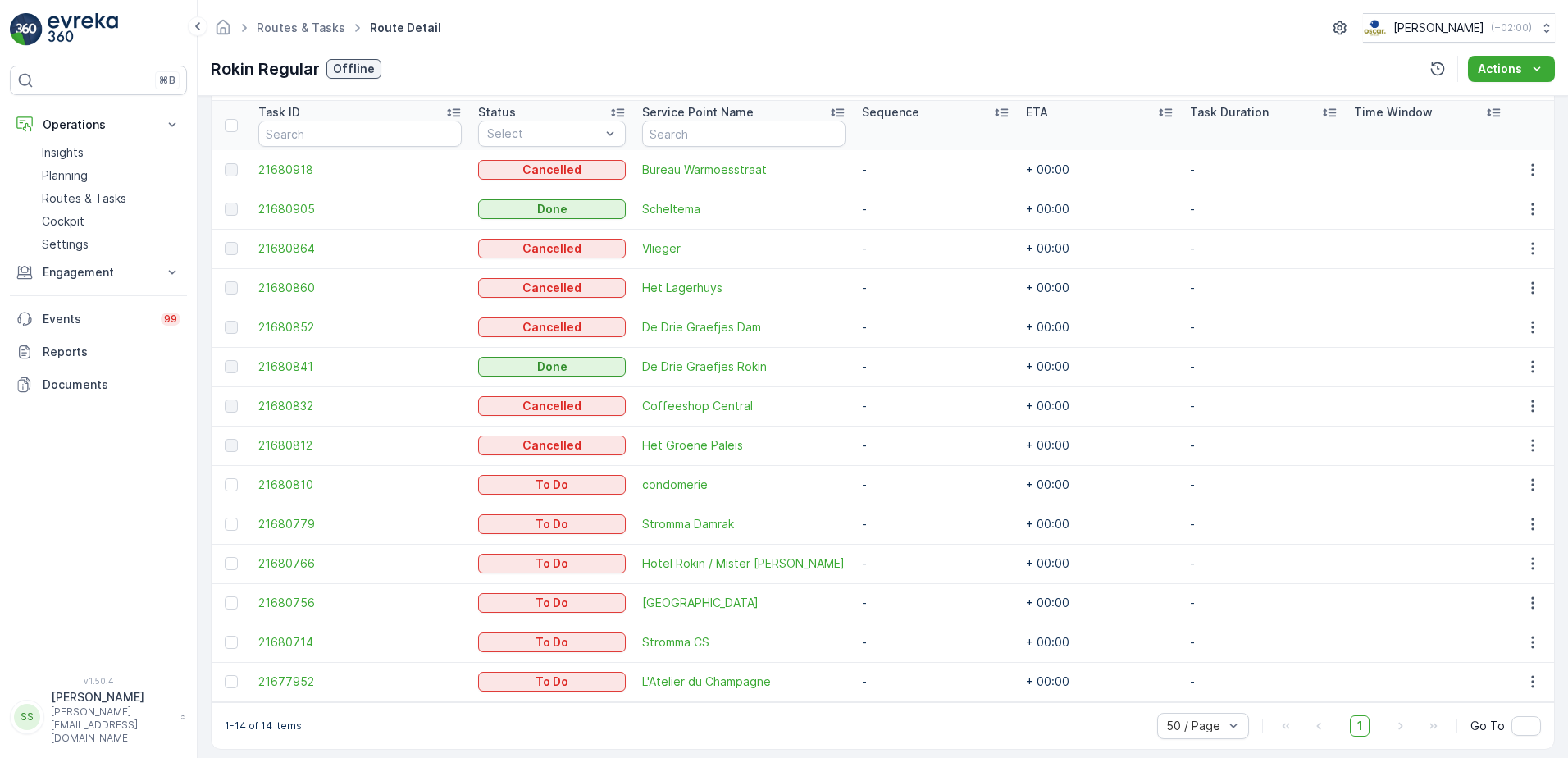
scroll to position [455, 0]
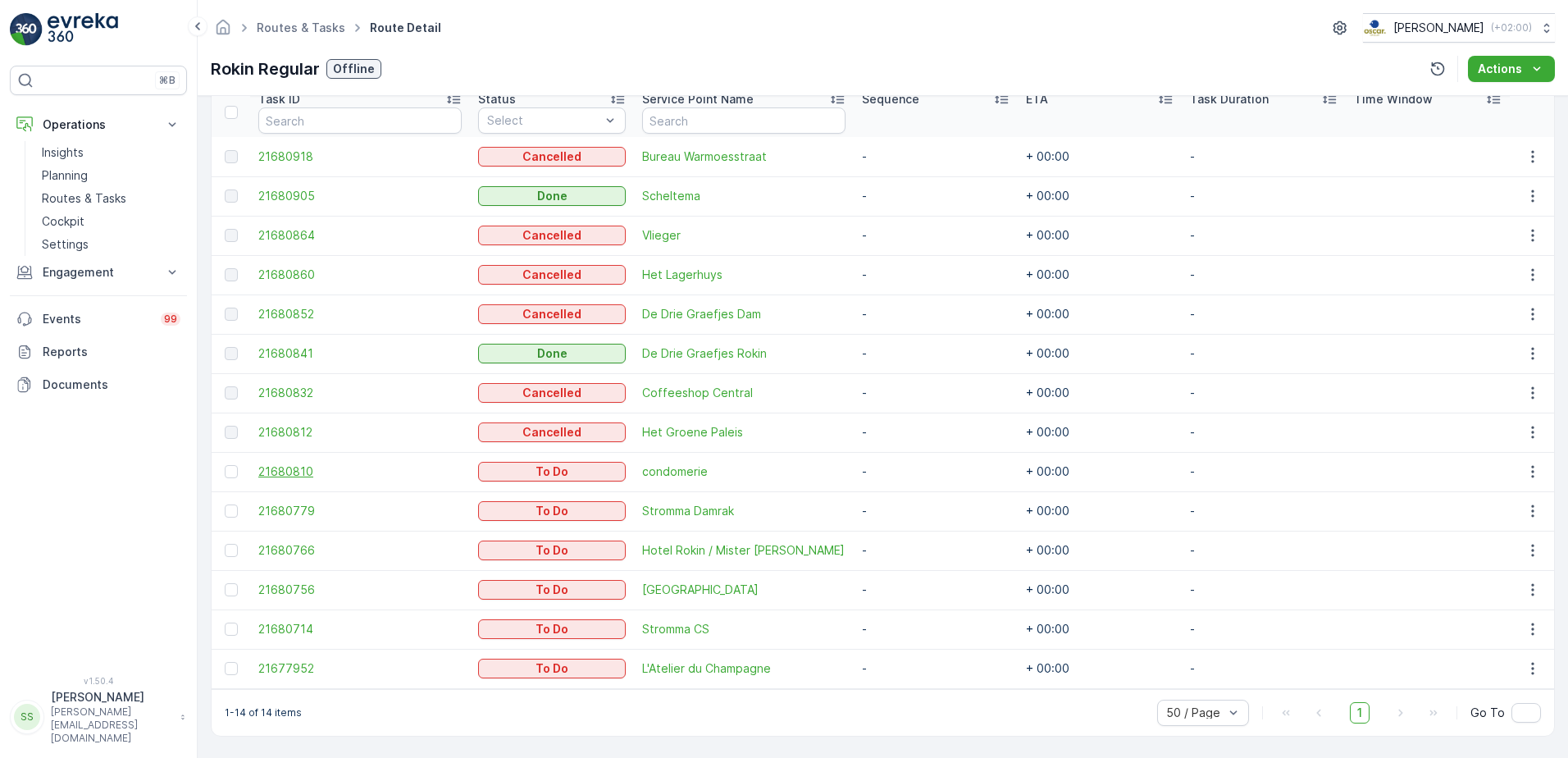
click at [291, 469] on span "21680810" at bounding box center [360, 472] width 204 height 17
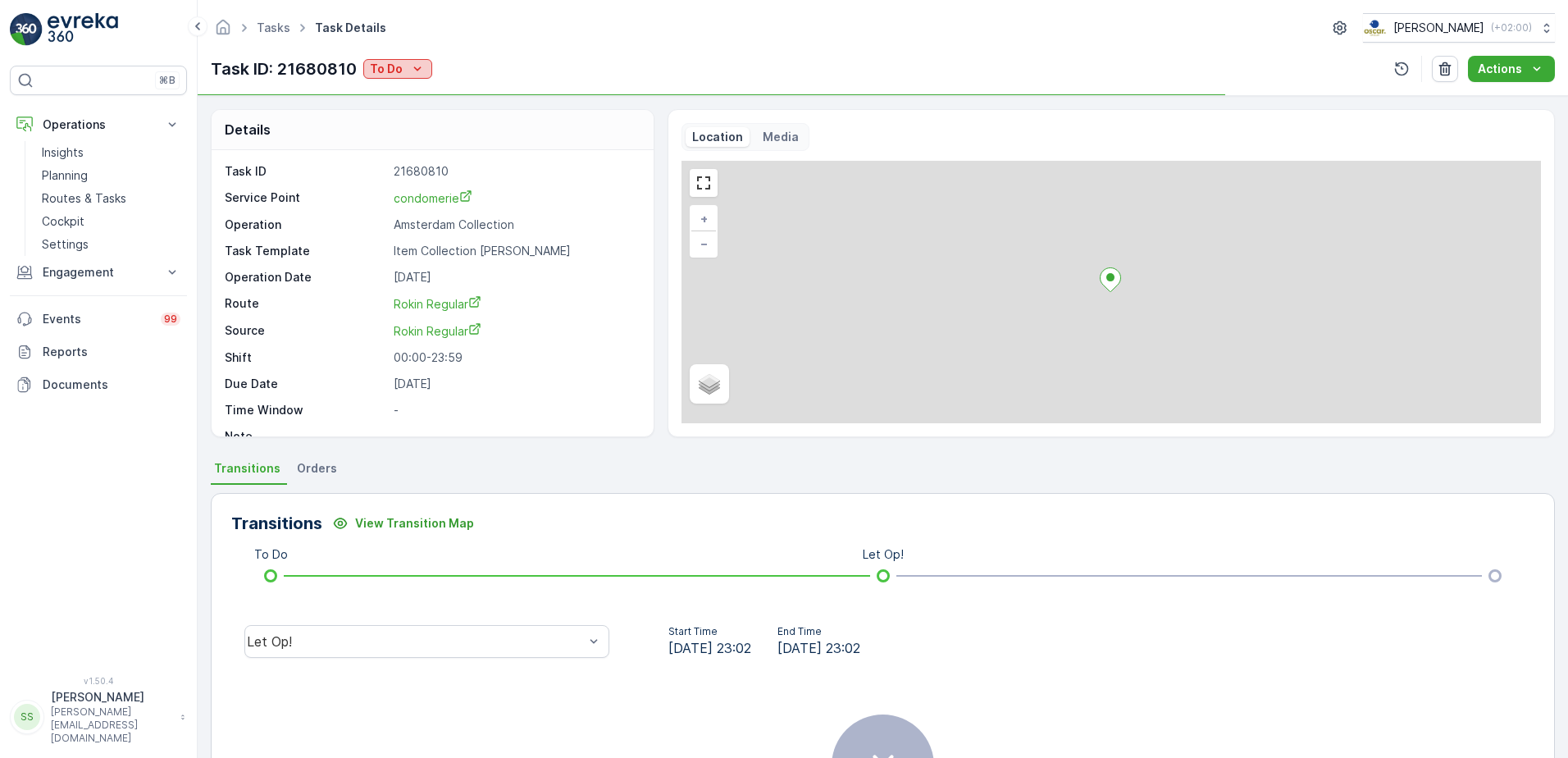
click at [411, 65] on icon "To Do" at bounding box center [417, 69] width 17 height 17
click at [401, 156] on span "Cancelled" at bounding box center [401, 163] width 55 height 17
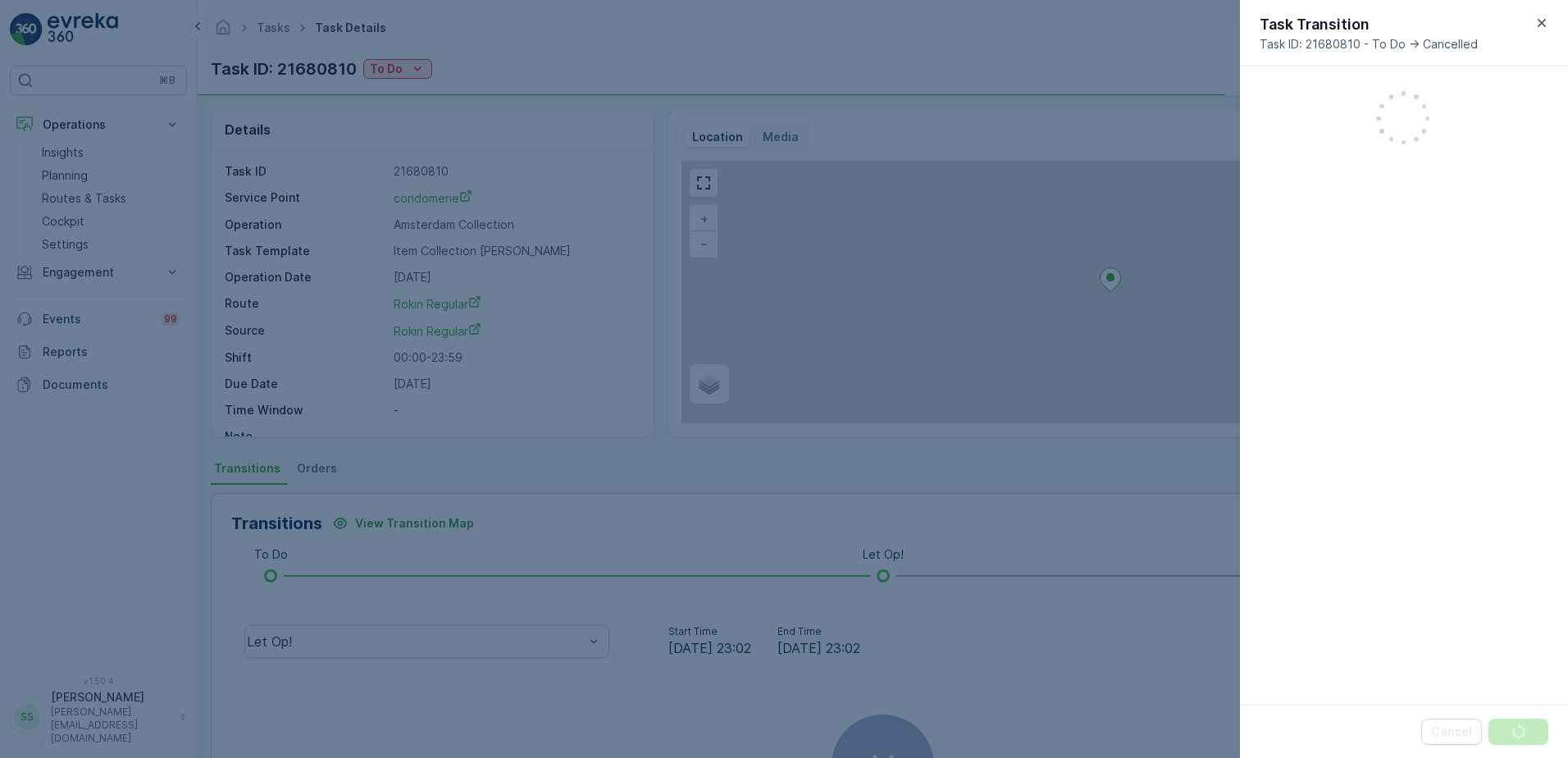
click at [589, 119] on div at bounding box center [784, 379] width 1568 height 758
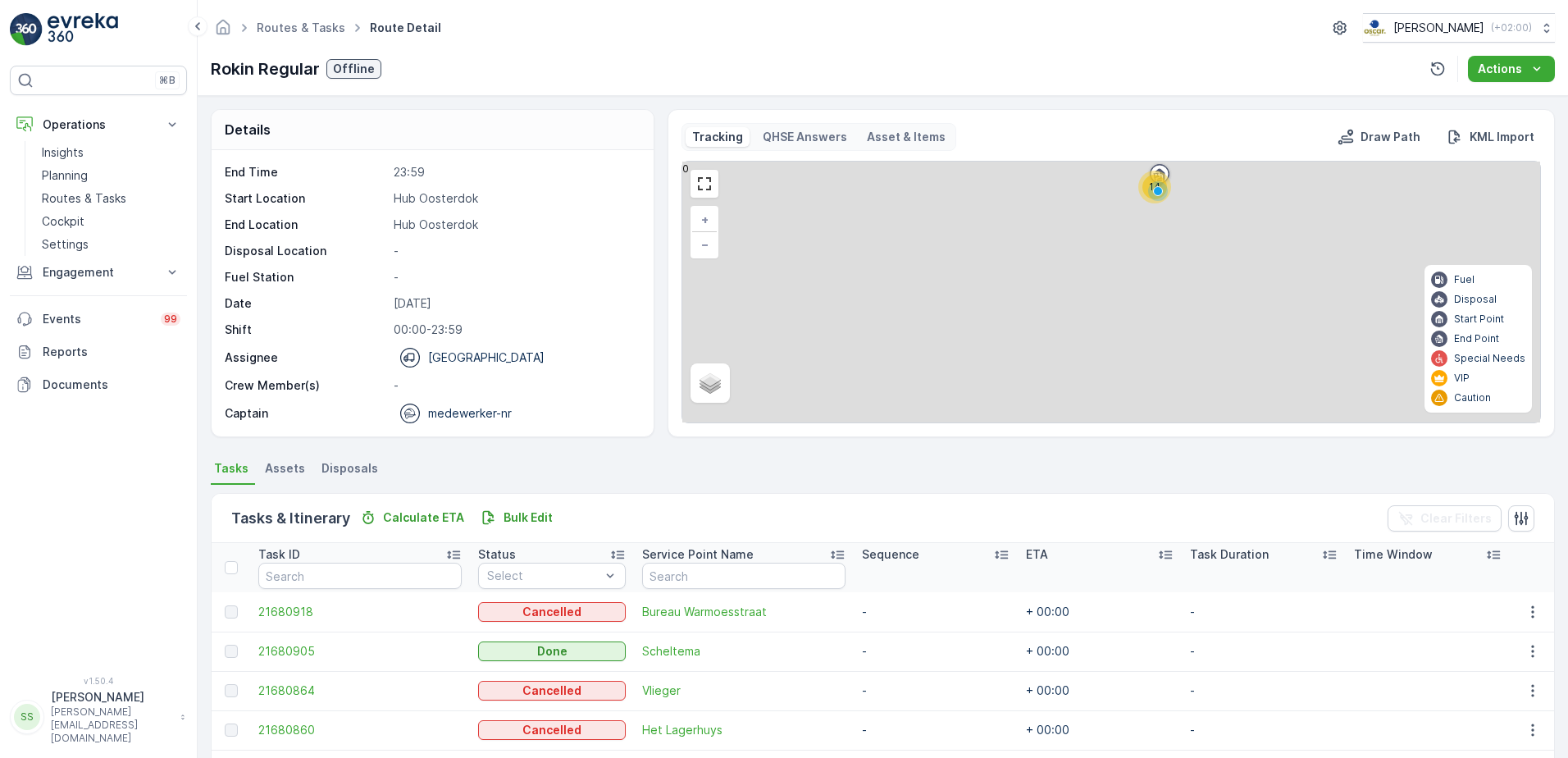
scroll to position [455, 0]
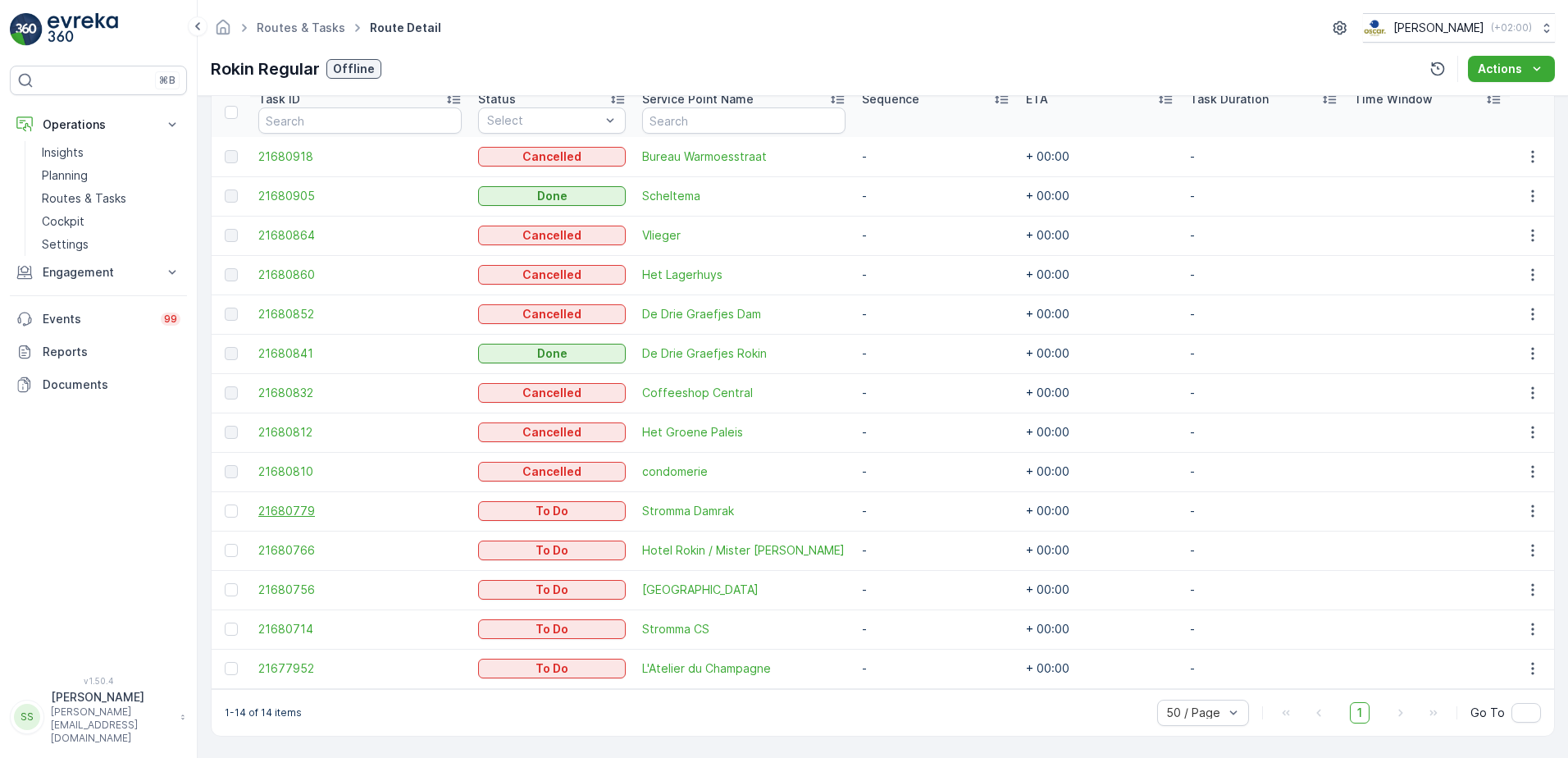
click at [297, 509] on span "21680779" at bounding box center [360, 511] width 204 height 17
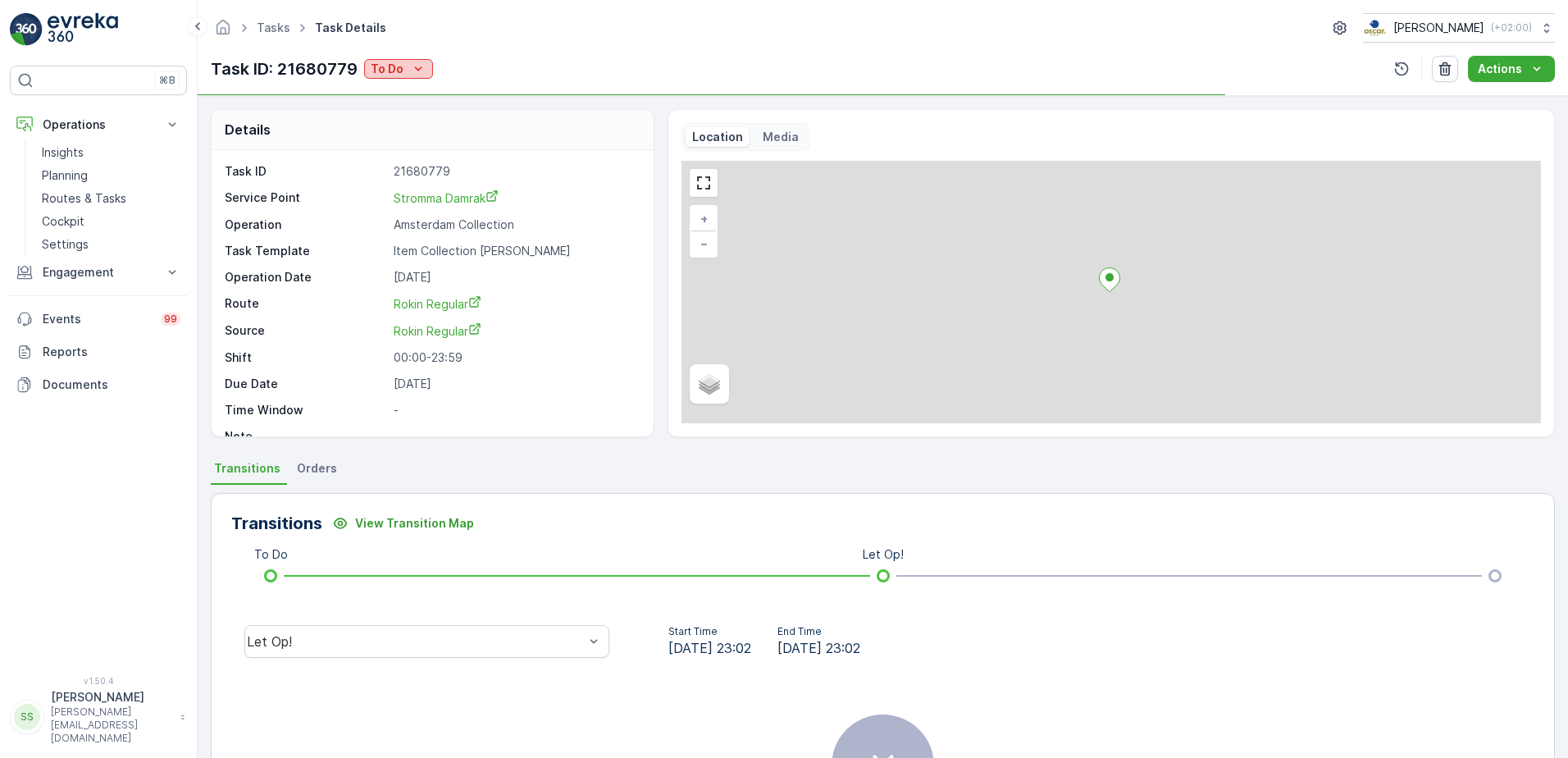
click at [401, 68] on p "To Do" at bounding box center [386, 69] width 32 height 17
click at [386, 157] on span "Cancelled" at bounding box center [401, 163] width 55 height 17
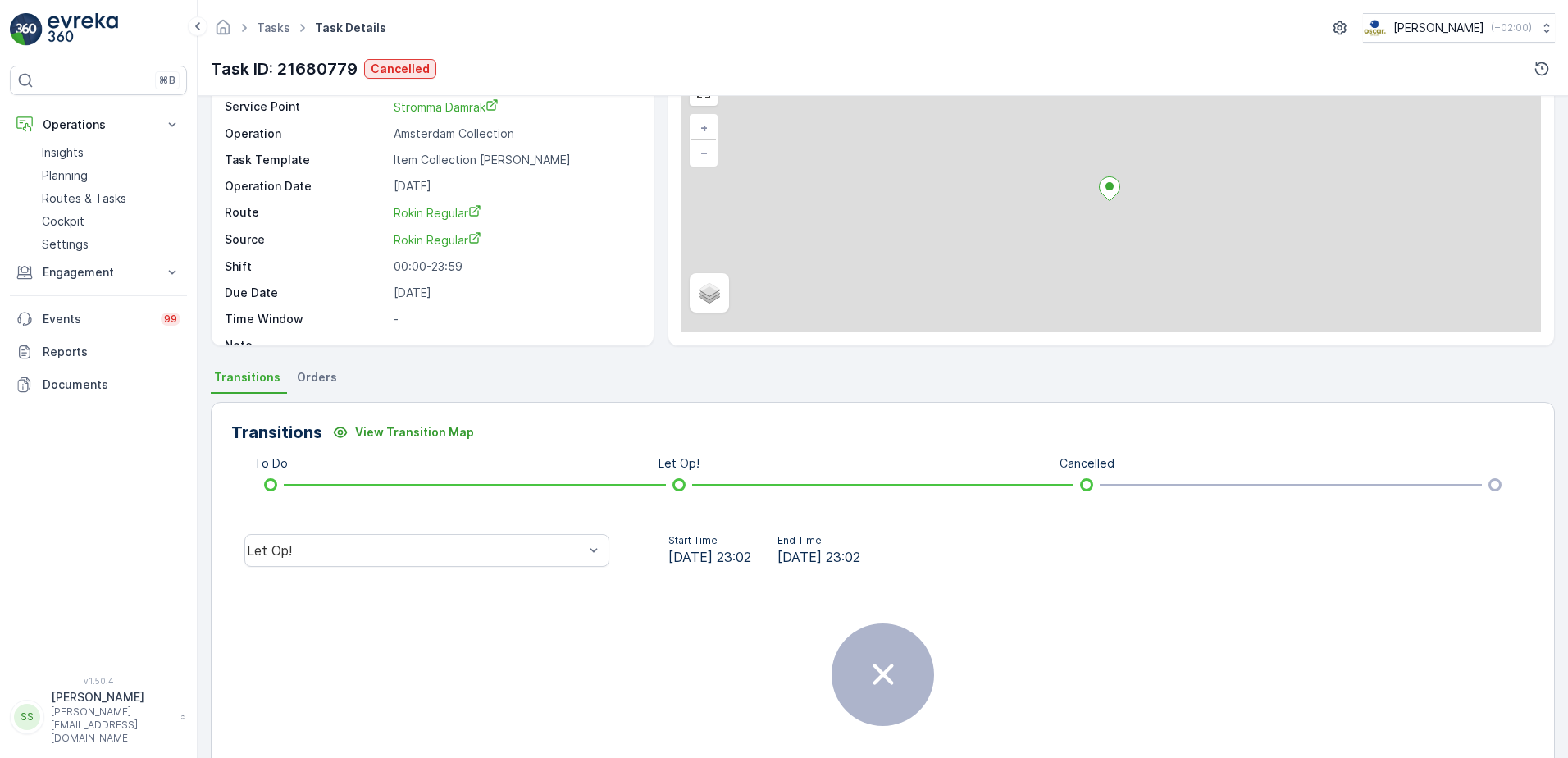
scroll to position [194, 0]
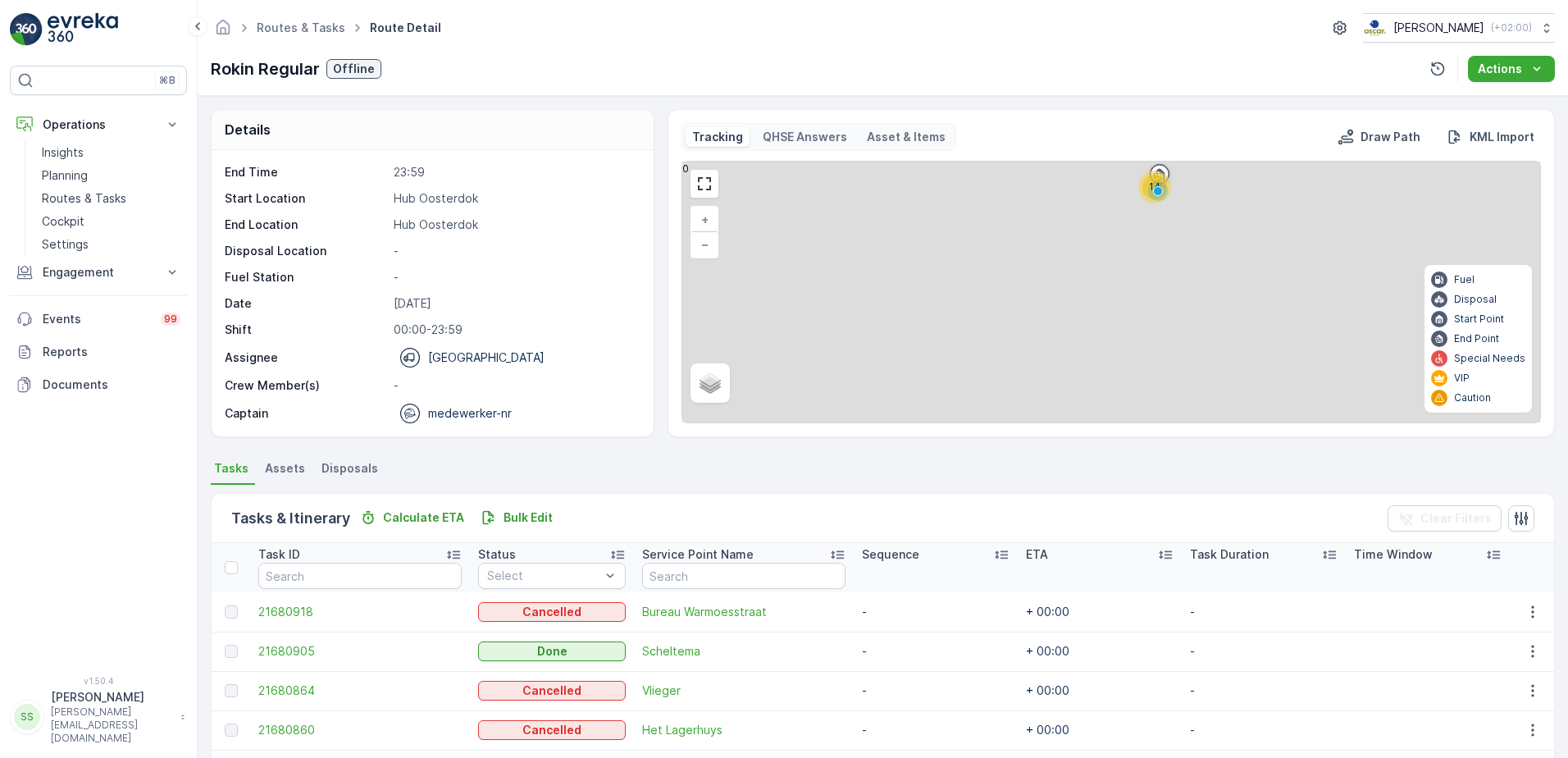
scroll to position [455, 0]
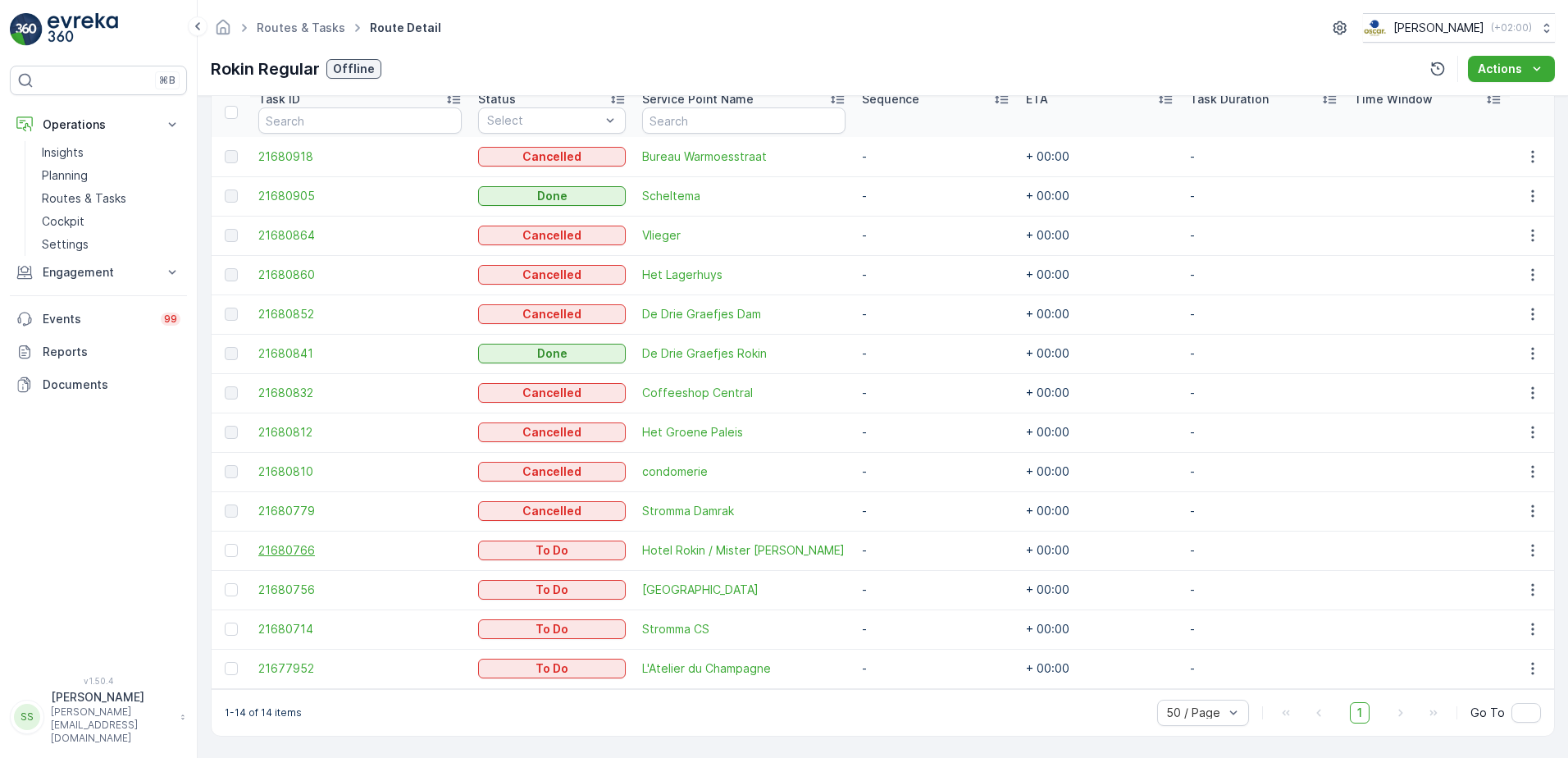
click at [265, 550] on span "21680766" at bounding box center [360, 550] width 204 height 17
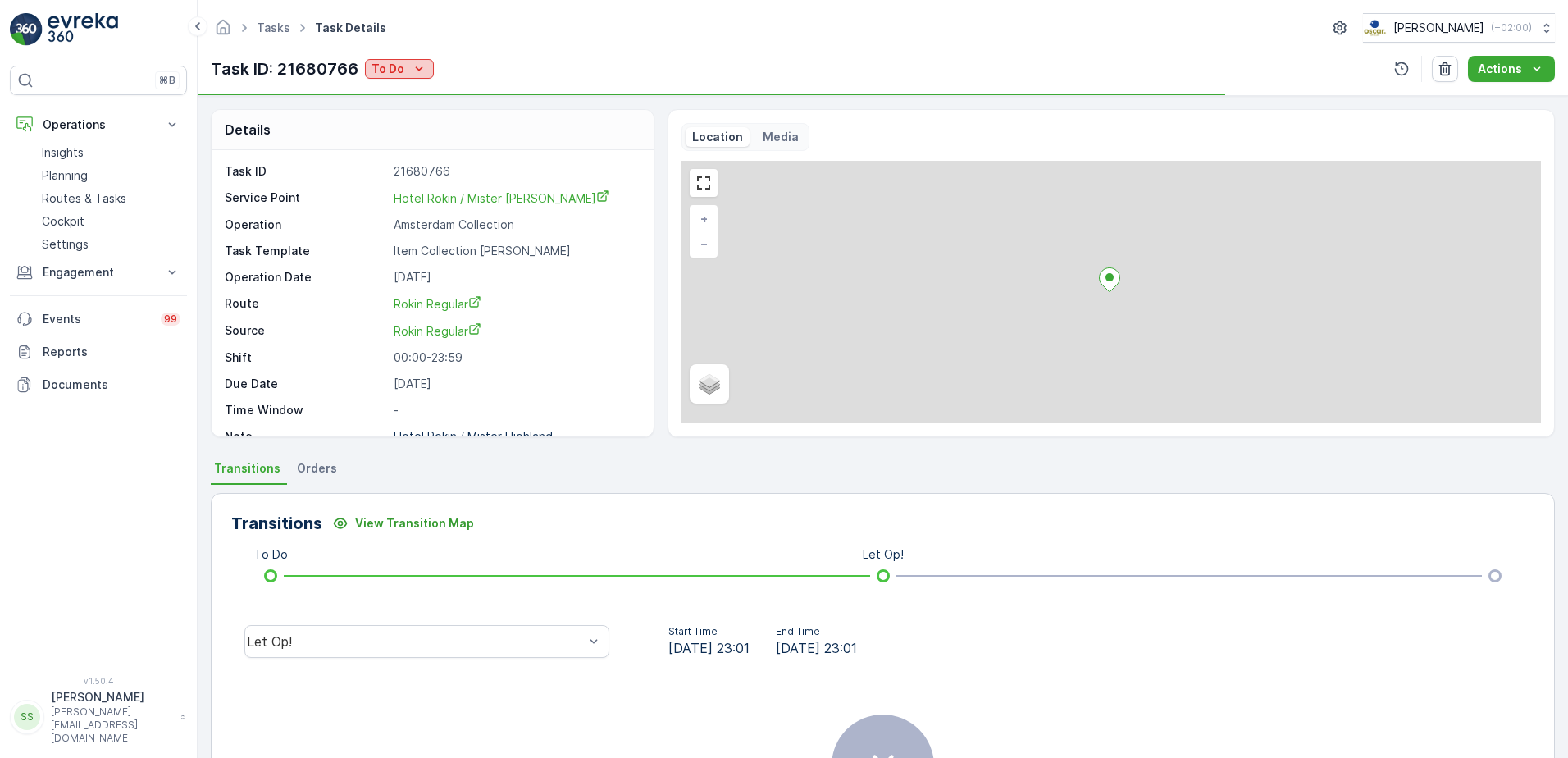
click at [418, 63] on icon "To Do" at bounding box center [419, 69] width 17 height 17
click at [386, 160] on span "Cancelled" at bounding box center [402, 163] width 55 height 17
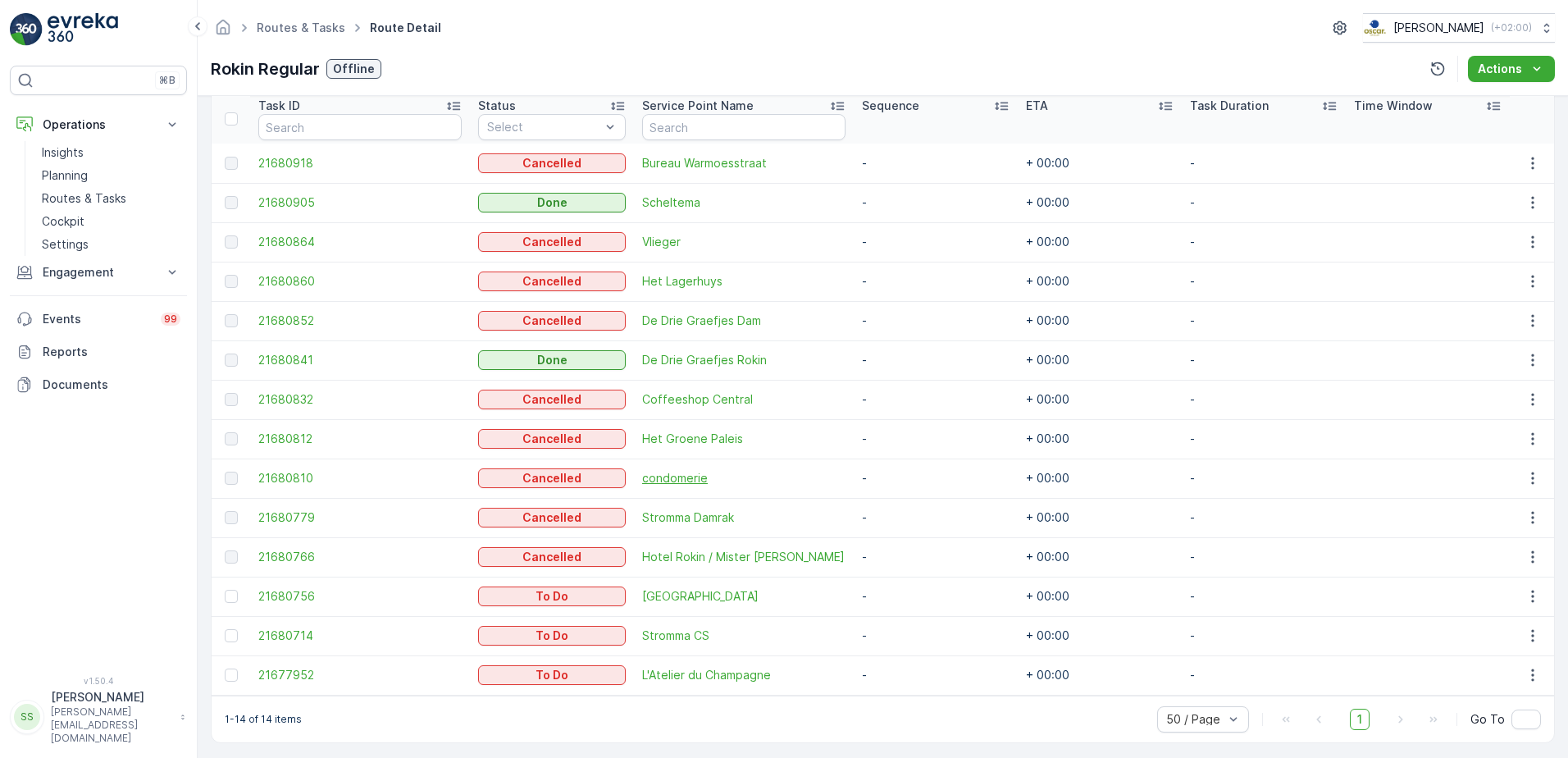
scroll to position [455, 0]
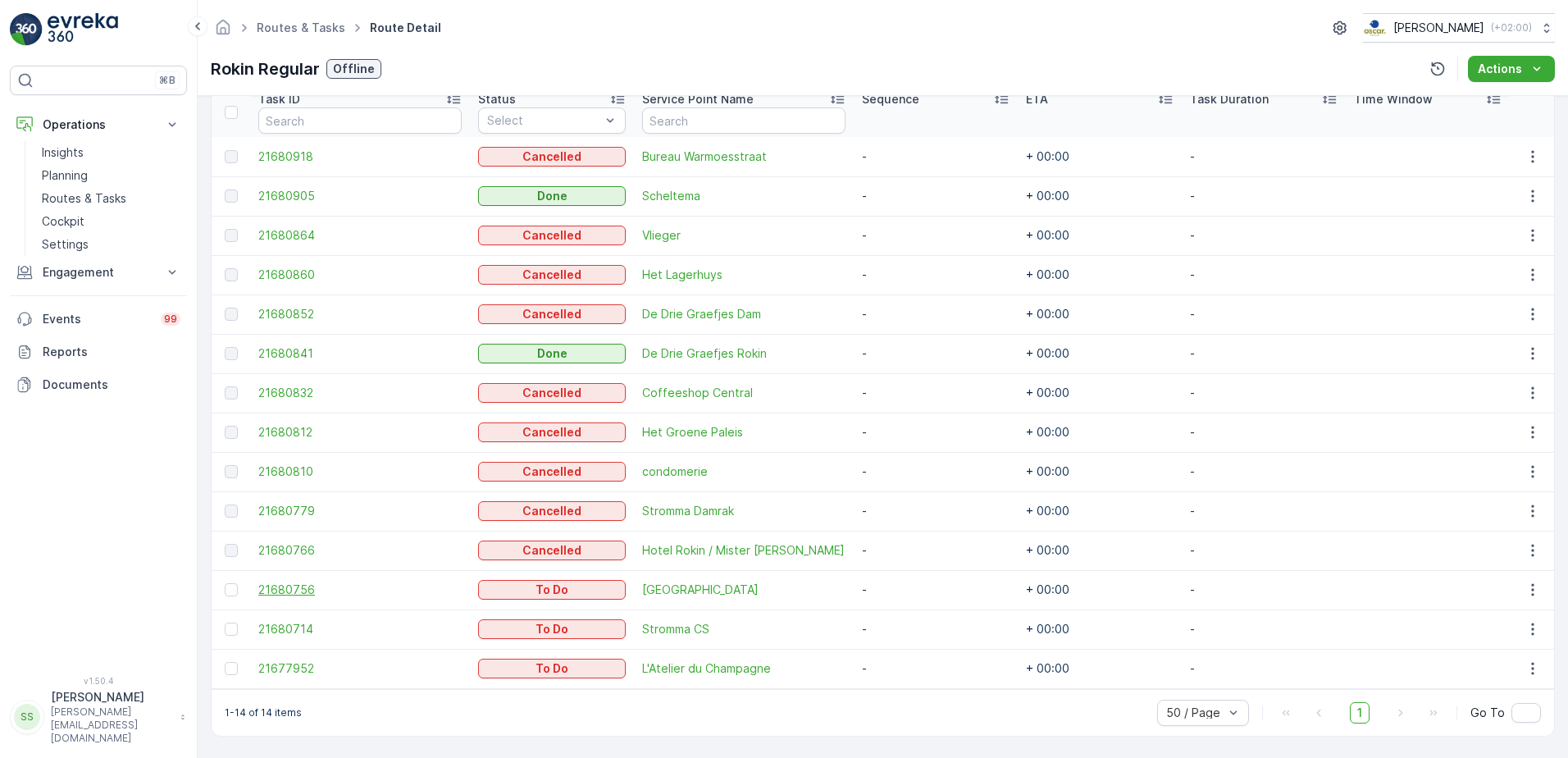
click at [292, 587] on span "21680756" at bounding box center [360, 590] width 204 height 17
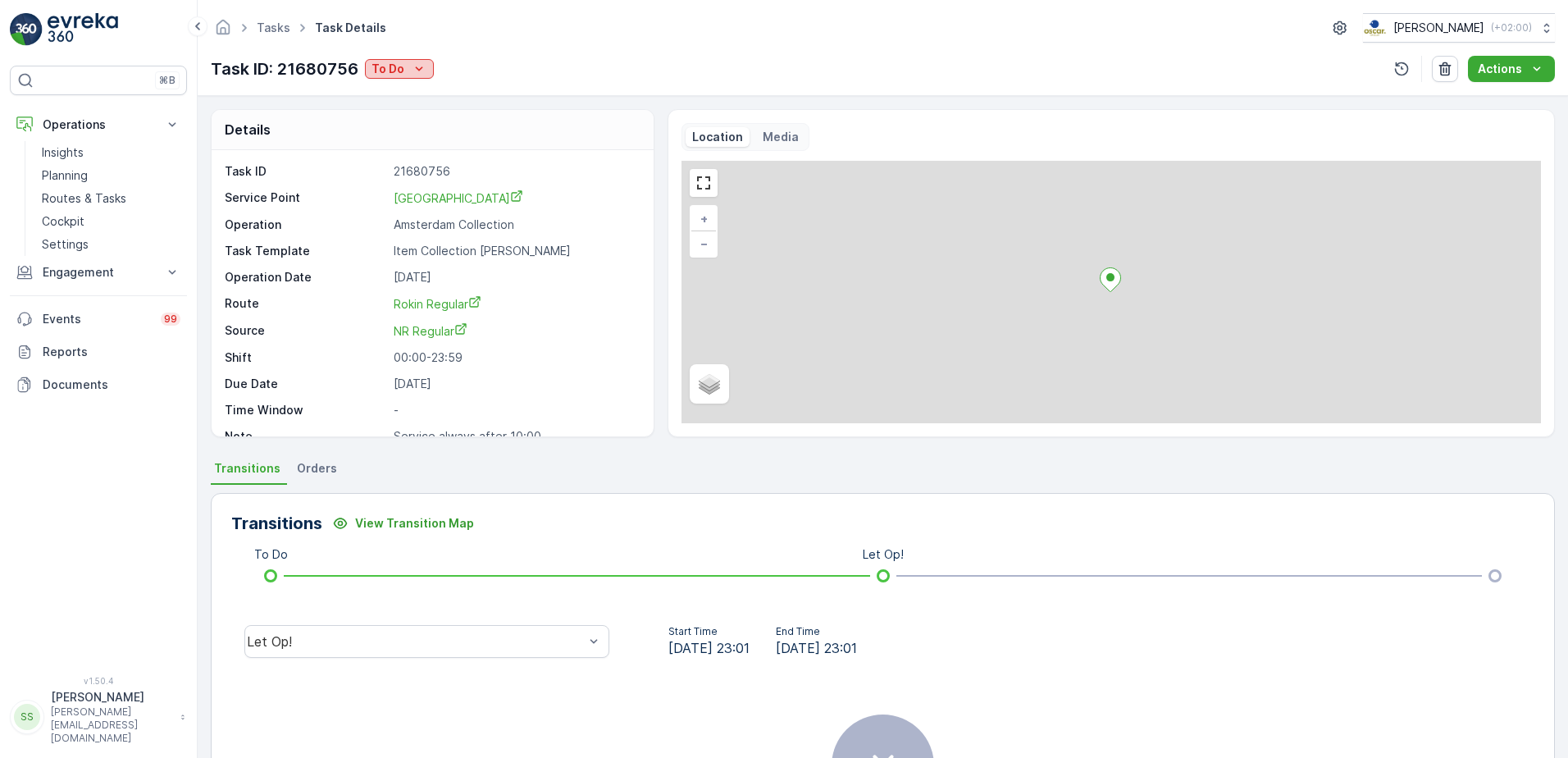
click at [401, 68] on p "To Do" at bounding box center [387, 69] width 32 height 17
click at [386, 159] on span "Cancelled" at bounding box center [401, 163] width 55 height 17
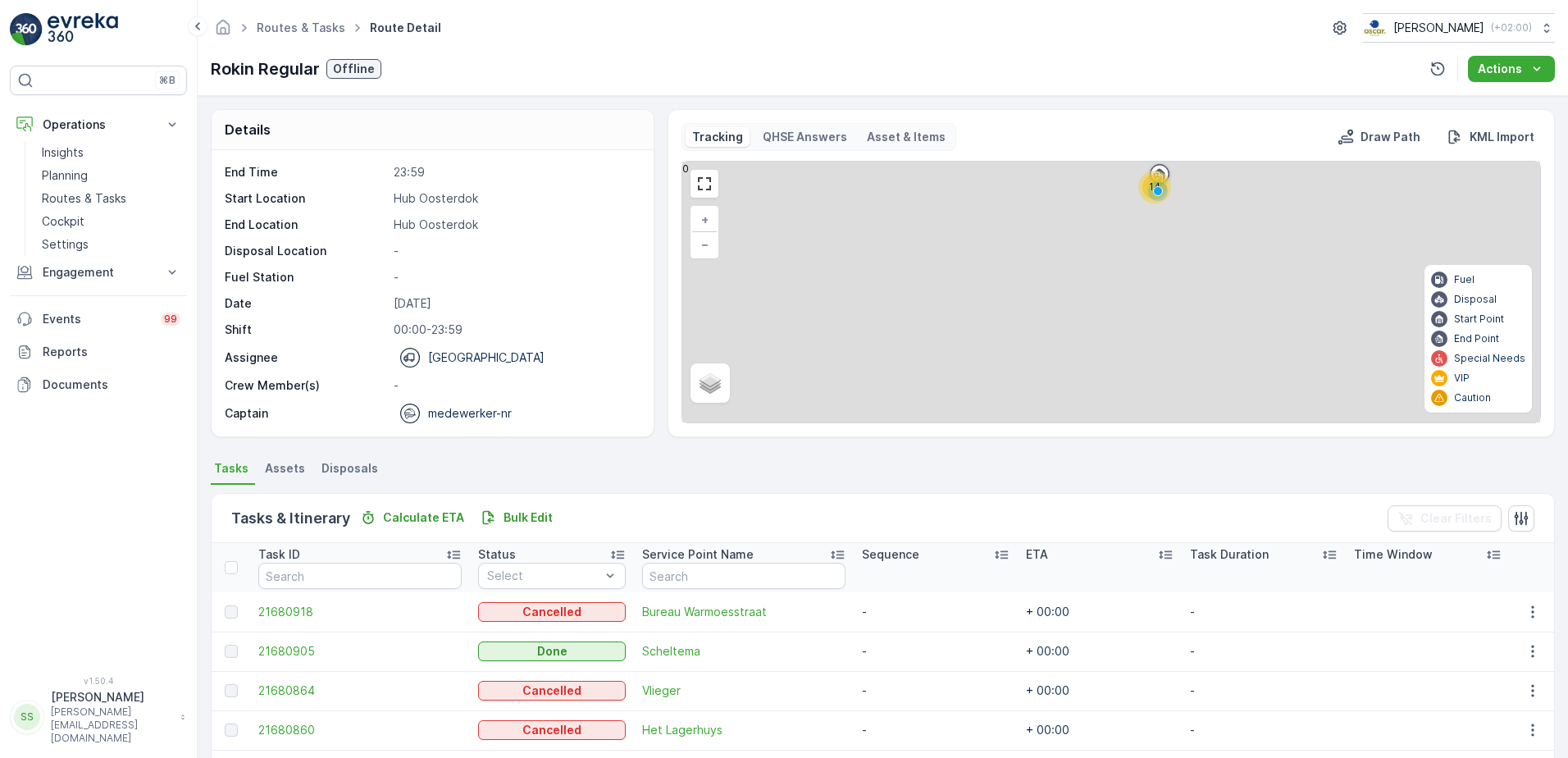
scroll to position [455, 0]
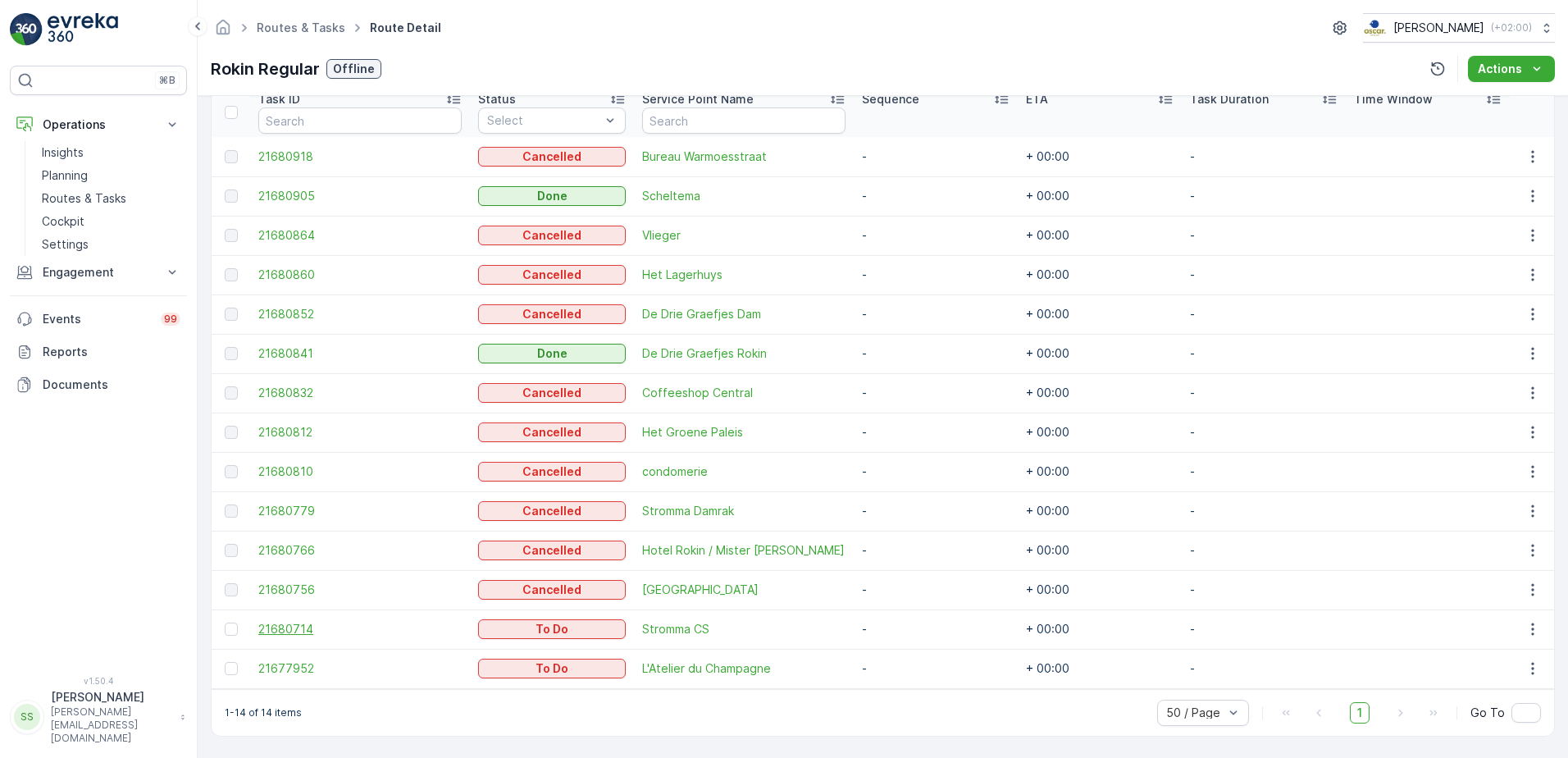
click at [281, 625] on span "21680714" at bounding box center [360, 629] width 204 height 17
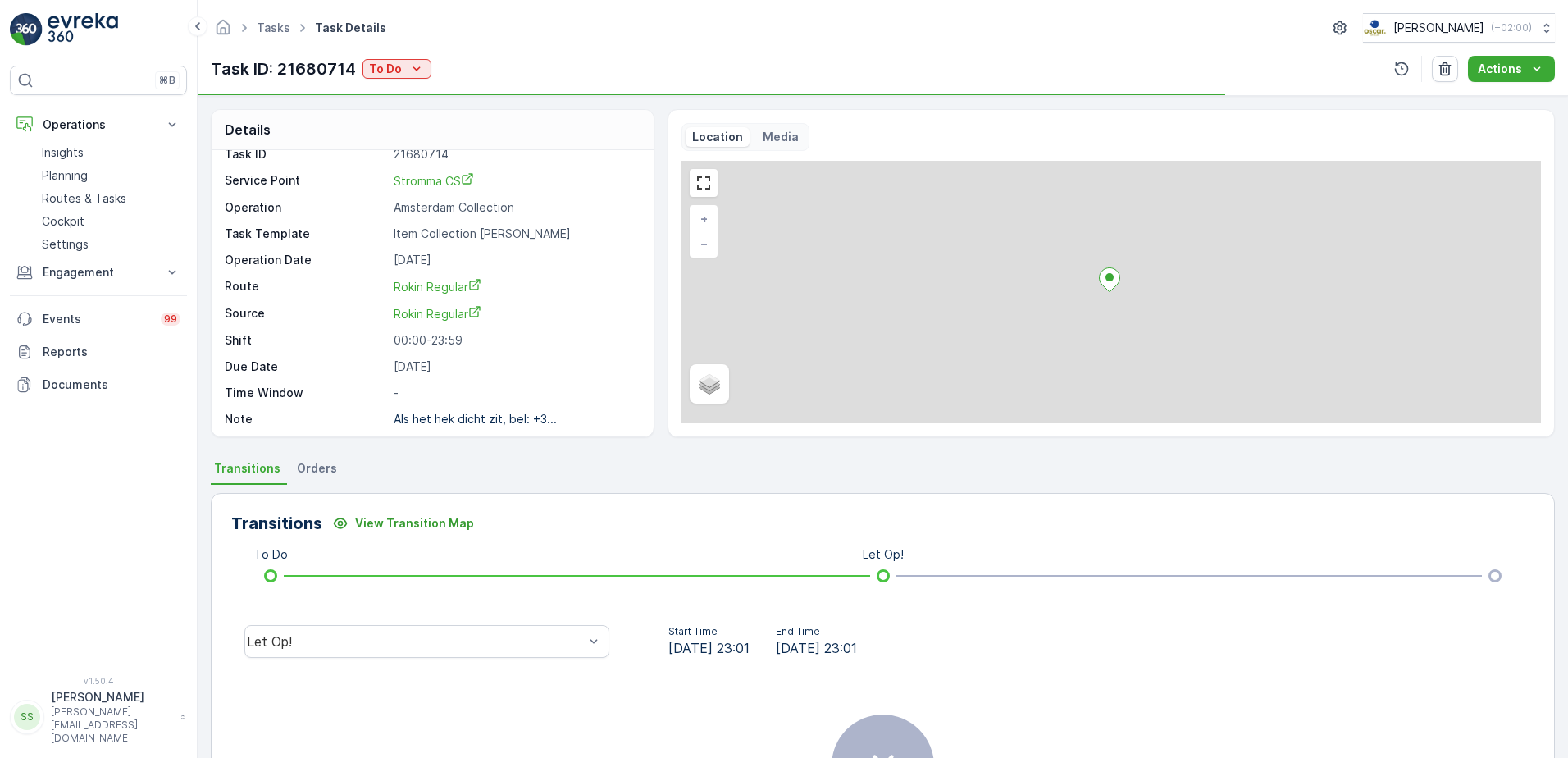
scroll to position [22, 0]
click at [391, 67] on p "To Do" at bounding box center [385, 69] width 32 height 17
click at [387, 156] on span "Cancelled" at bounding box center [400, 163] width 55 height 17
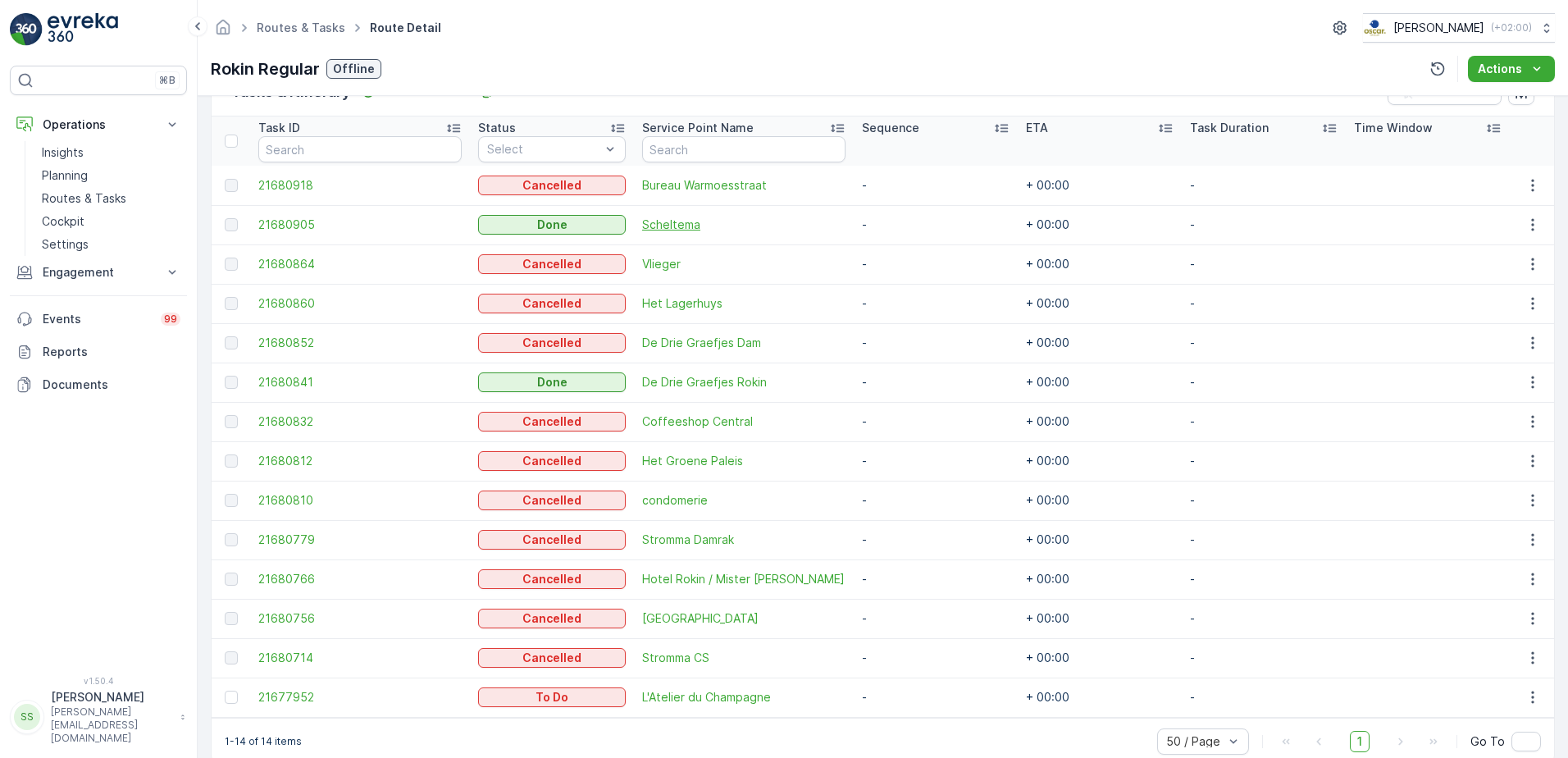
scroll to position [455, 0]
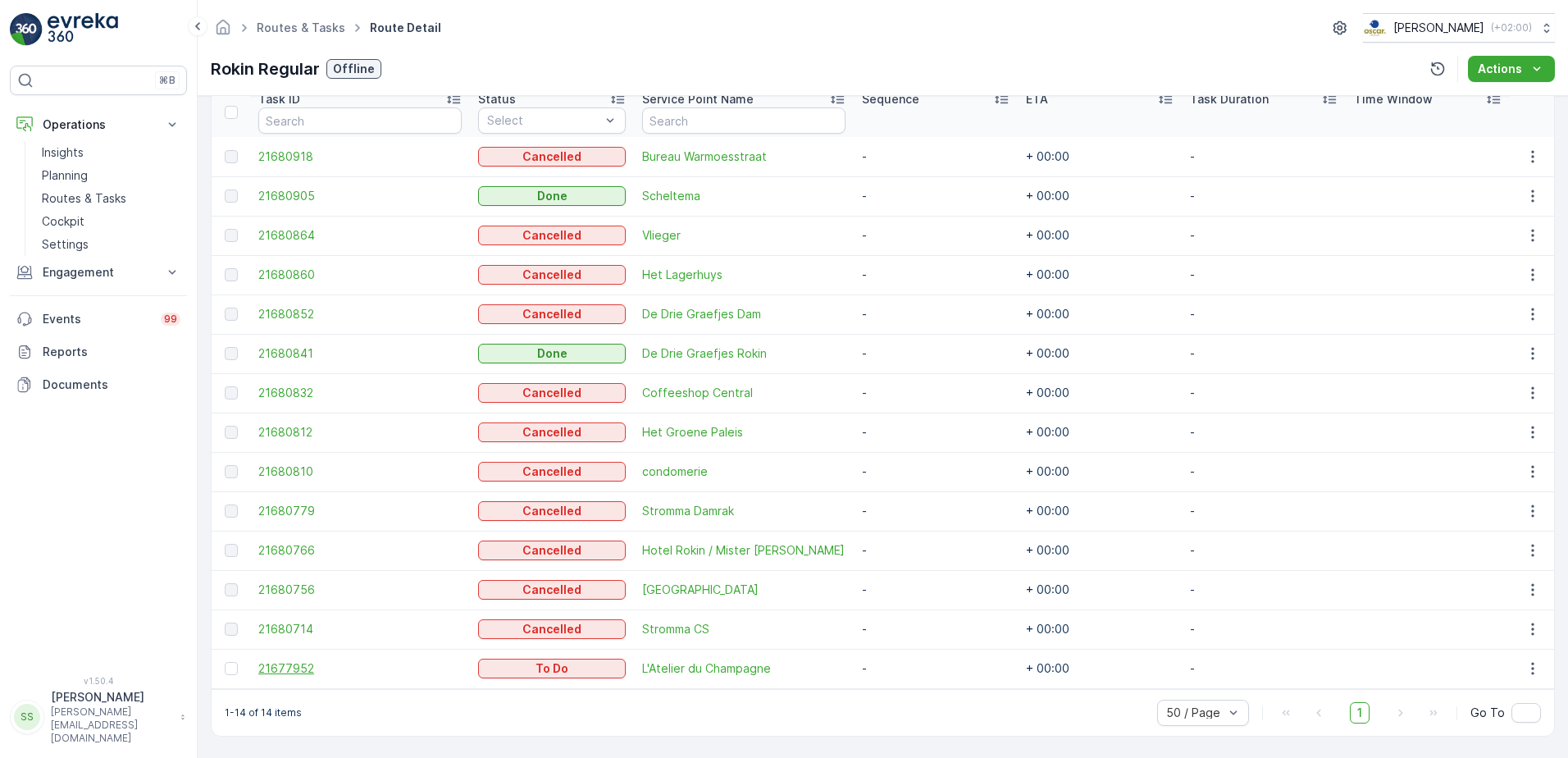
click at [293, 671] on span "21677952" at bounding box center [360, 668] width 204 height 17
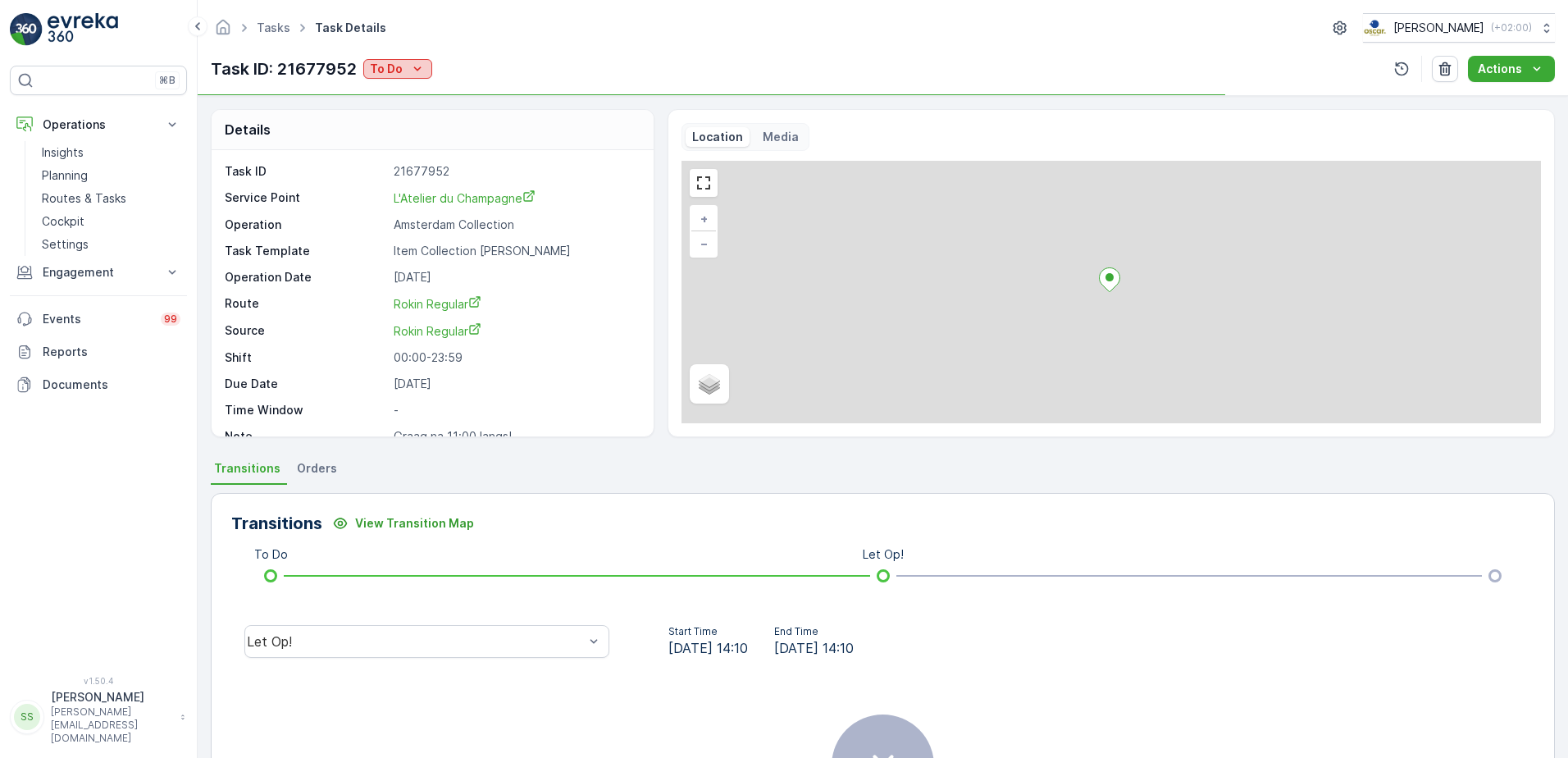
click at [392, 64] on p "To Do" at bounding box center [386, 69] width 32 height 17
click at [381, 160] on span "Cancelled" at bounding box center [401, 163] width 55 height 17
drag, startPoint x: 468, startPoint y: 63, endPoint x: 358, endPoint y: 0, distance: 126.8
click at [467, 63] on div "Task ID: 21677952 Cancelled" at bounding box center [882, 69] width 1344 height 27
click at [480, 66] on div "Task ID: 21677952 Cancelled" at bounding box center [882, 69] width 1344 height 27
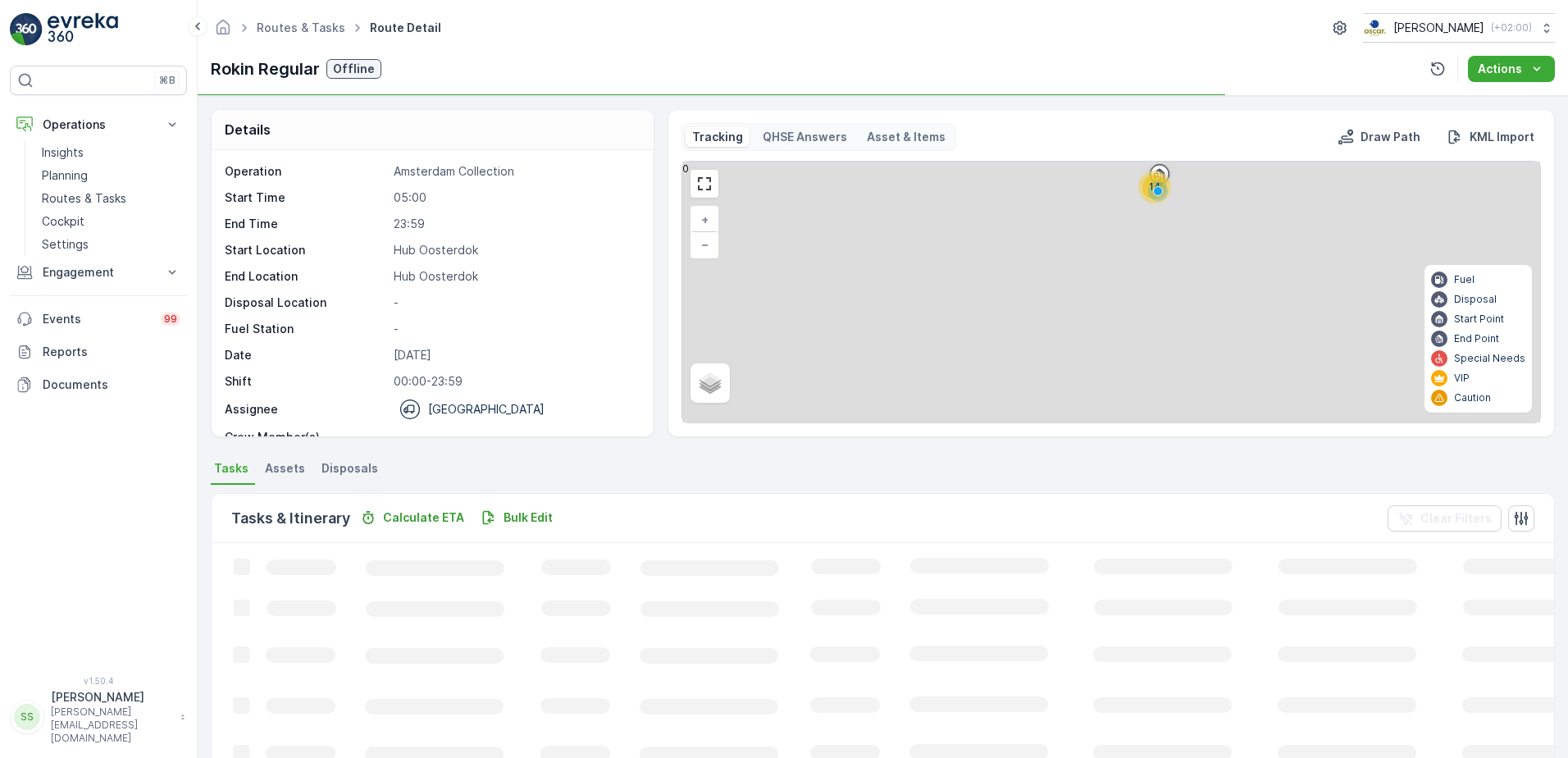
click at [556, 81] on div "Rokin Regular Offline Actions" at bounding box center [882, 69] width 1344 height 27
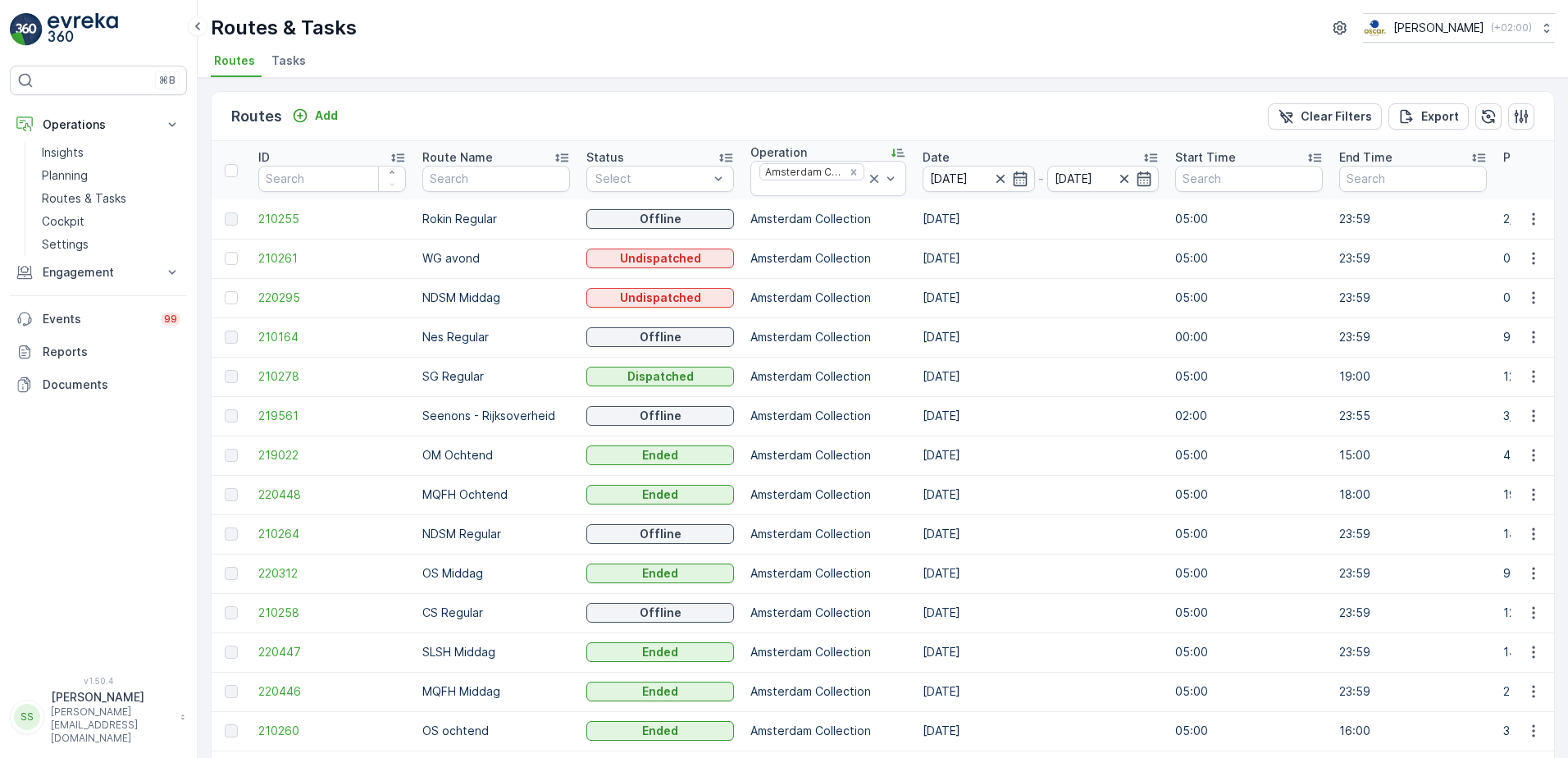
drag, startPoint x: 358, startPoint y: 25, endPoint x: 375, endPoint y: 25, distance: 17.0
click at [375, 25] on div "Routes & Tasks Oscar Circulair ( +02:00 )" at bounding box center [882, 28] width 1344 height 30
drag, startPoint x: 407, startPoint y: 25, endPoint x: 216, endPoint y: 27, distance: 191.0
click at [216, 27] on div "Routes & Tasks Oscar Circulair ( +02:00 )" at bounding box center [882, 28] width 1344 height 30
drag, startPoint x: 216, startPoint y: 27, endPoint x: 452, endPoint y: 27, distance: 236.0
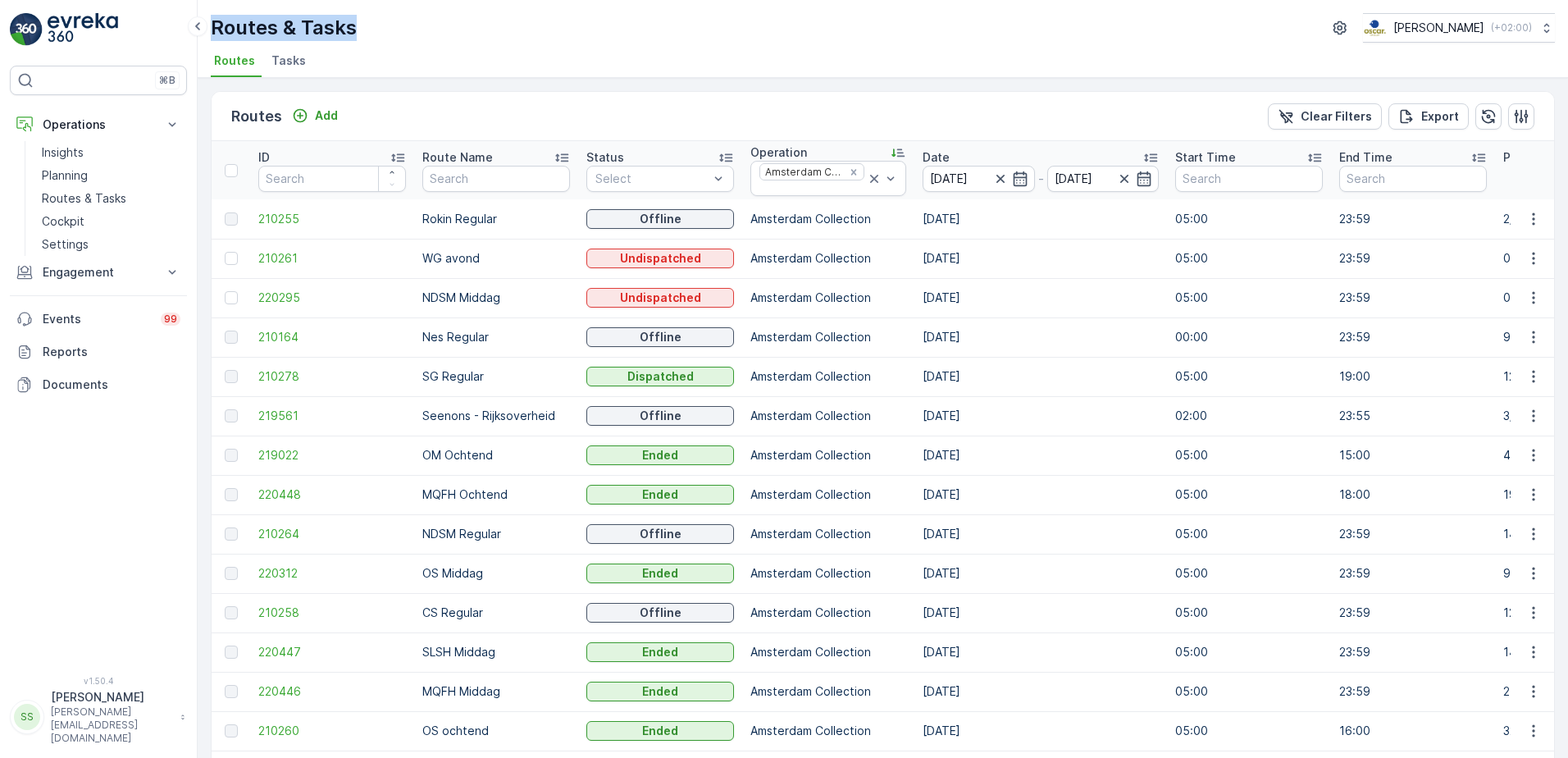
click at [452, 27] on div "Routes & Tasks Oscar Circulair ( +02:00 )" at bounding box center [882, 28] width 1344 height 30
click at [355, 27] on div "Routes & Tasks Oscar Circulair ( +02:00 )" at bounding box center [882, 28] width 1344 height 30
drag, startPoint x: 355, startPoint y: 27, endPoint x: 306, endPoint y: 24, distance: 49.1
click at [306, 24] on p "Routes & Tasks" at bounding box center [284, 28] width 146 height 27
drag, startPoint x: 306, startPoint y: 24, endPoint x: 632, endPoint y: 28, distance: 326.0
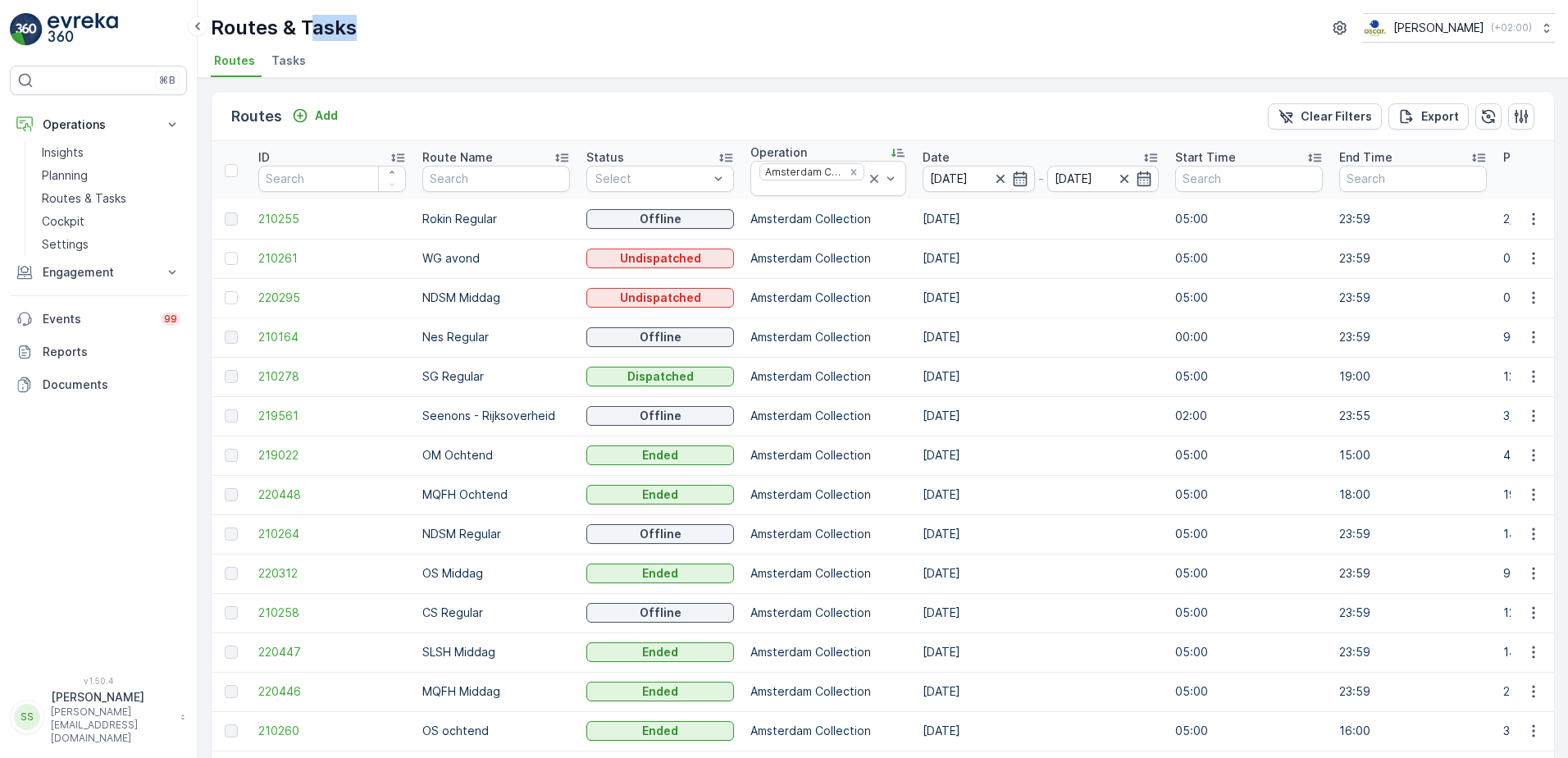
click at [637, 29] on div "Routes & Tasks Oscar Circulair ( +02:00 )" at bounding box center [882, 28] width 1344 height 30
click at [537, 66] on ul "Routes Tasks" at bounding box center [876, 63] width 1330 height 28
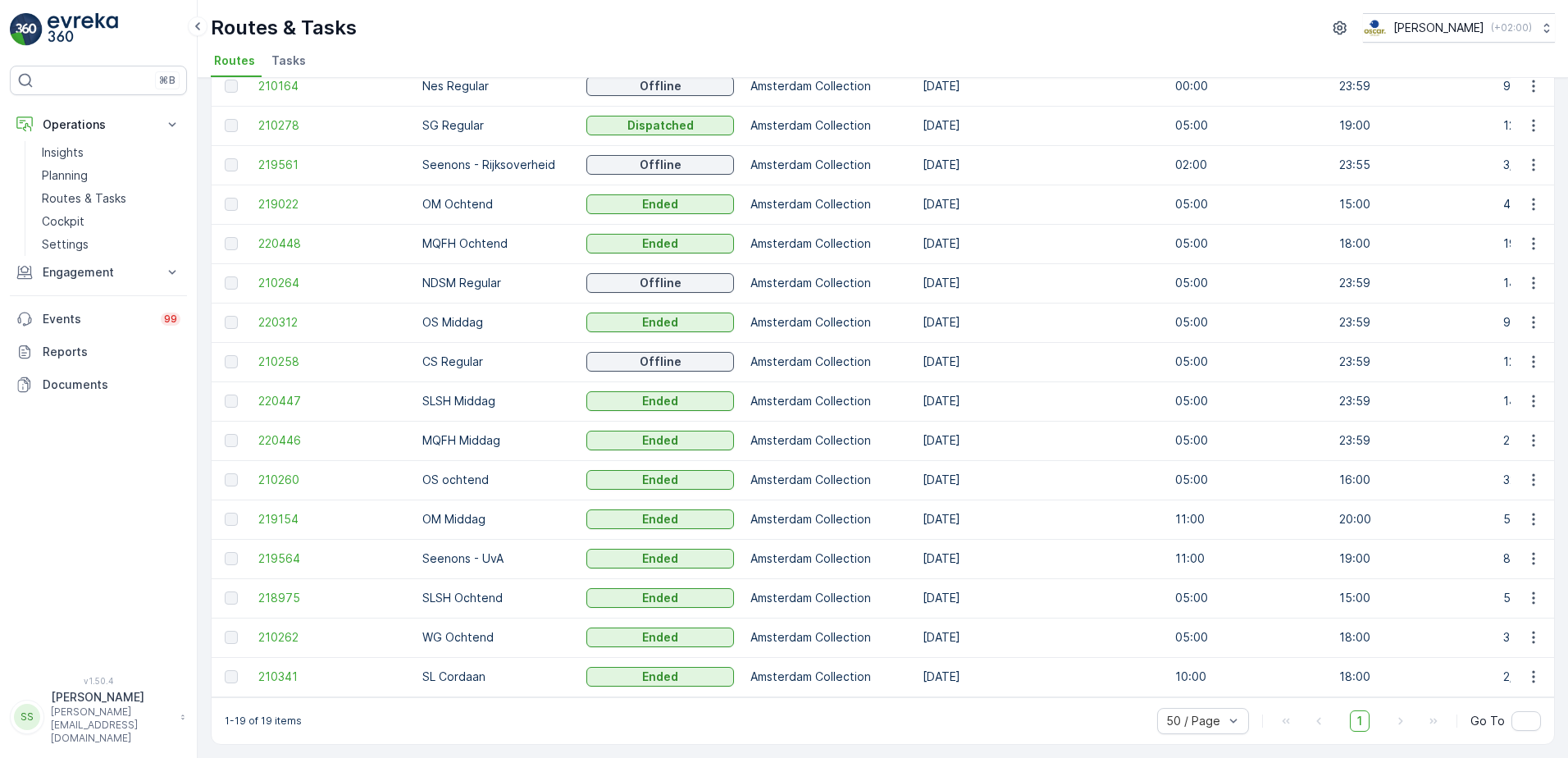
scroll to position [259, 0]
click at [275, 394] on span "220447" at bounding box center [332, 401] width 148 height 17
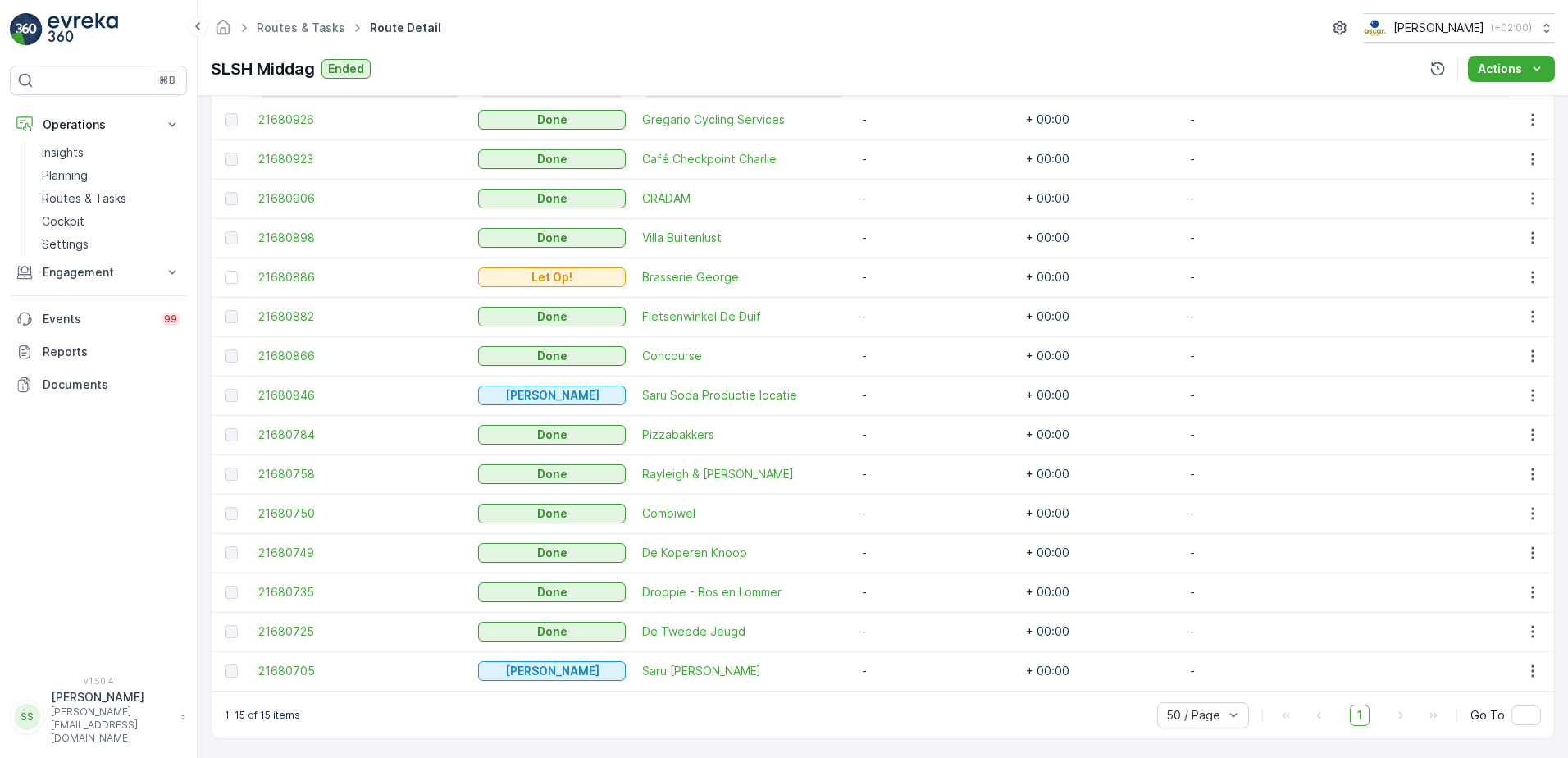
scroll to position [495, 0]
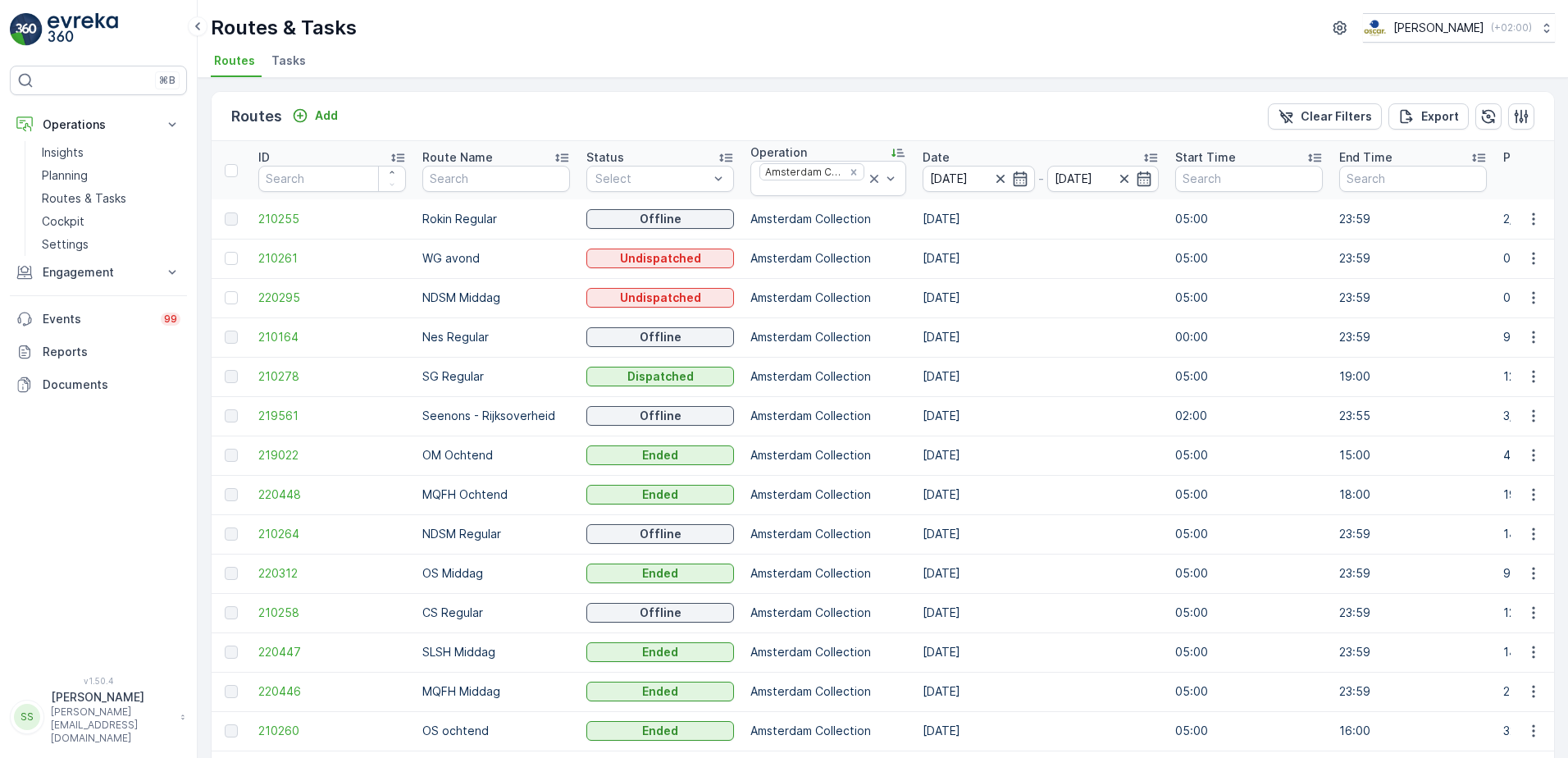
click at [200, 113] on div "Routes Add Clear Filters Export ID Route Name Status Select Operation Amsterdam…" at bounding box center [882, 418] width 1370 height 680
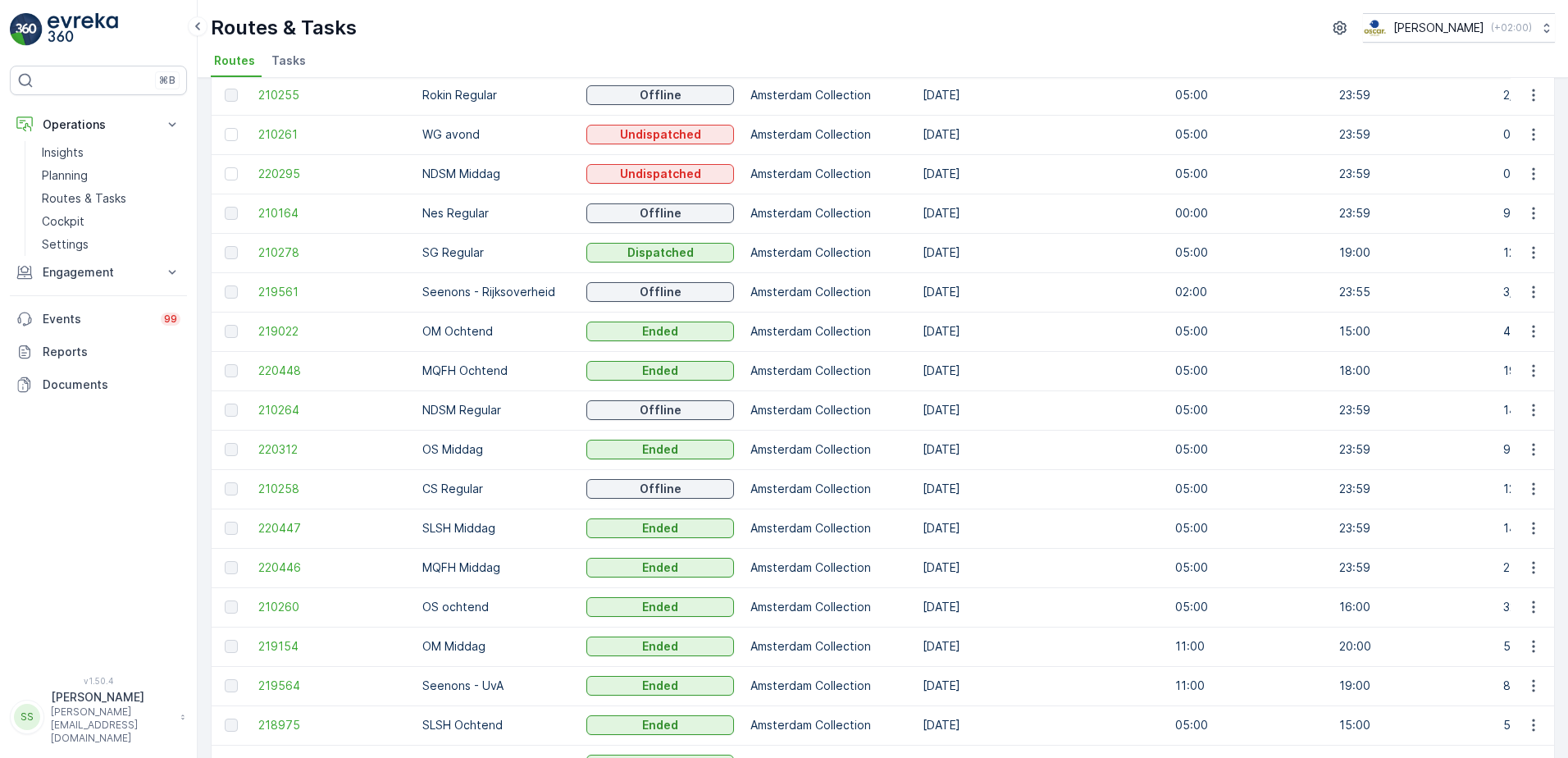
scroll to position [259, 0]
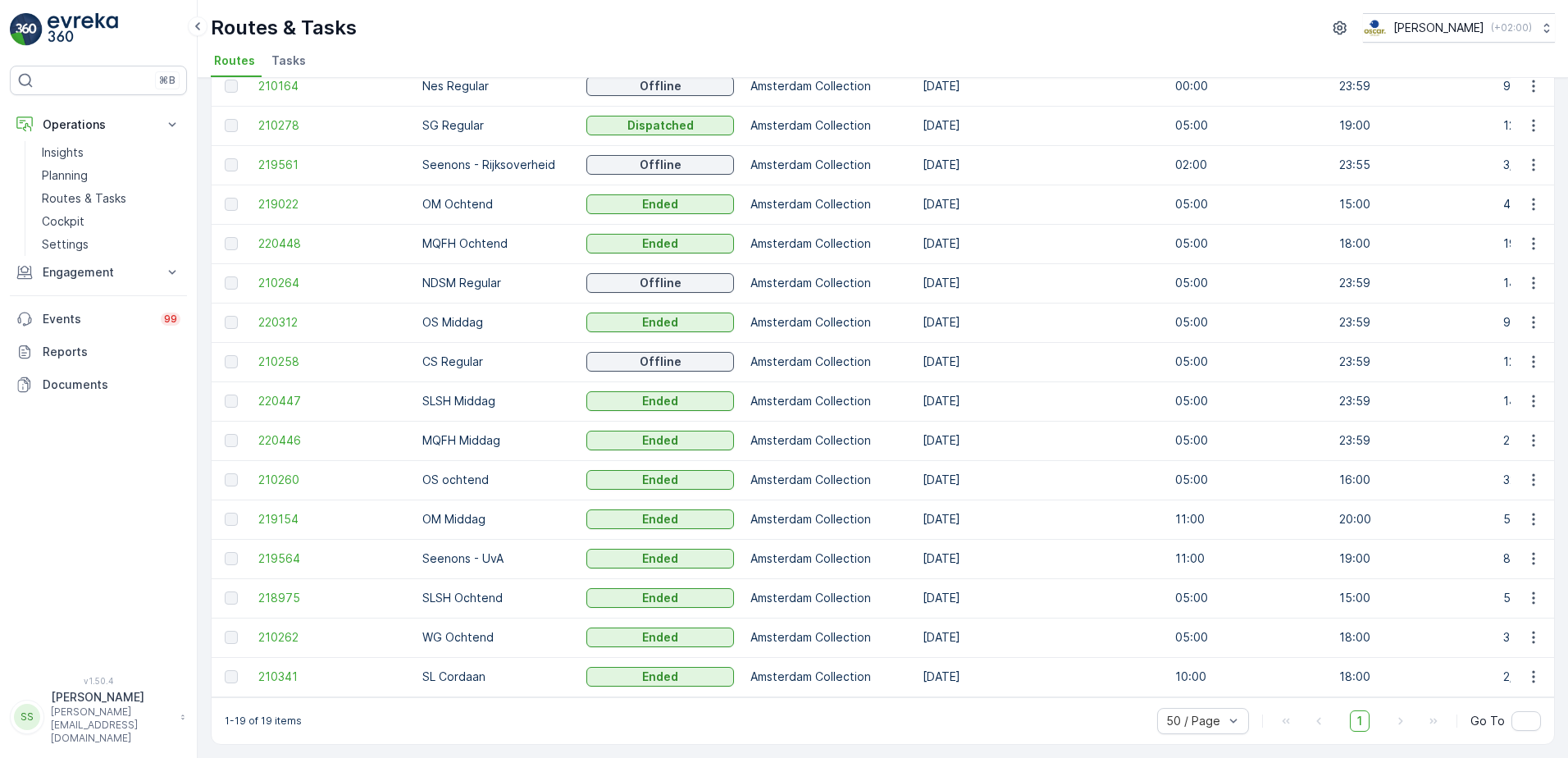
click at [485, 355] on p "CS Regular" at bounding box center [496, 362] width 148 height 17
click at [456, 354] on p "CS Regular" at bounding box center [496, 362] width 148 height 17
drag, startPoint x: 456, startPoint y: 354, endPoint x: 538, endPoint y: 367, distance: 83.0
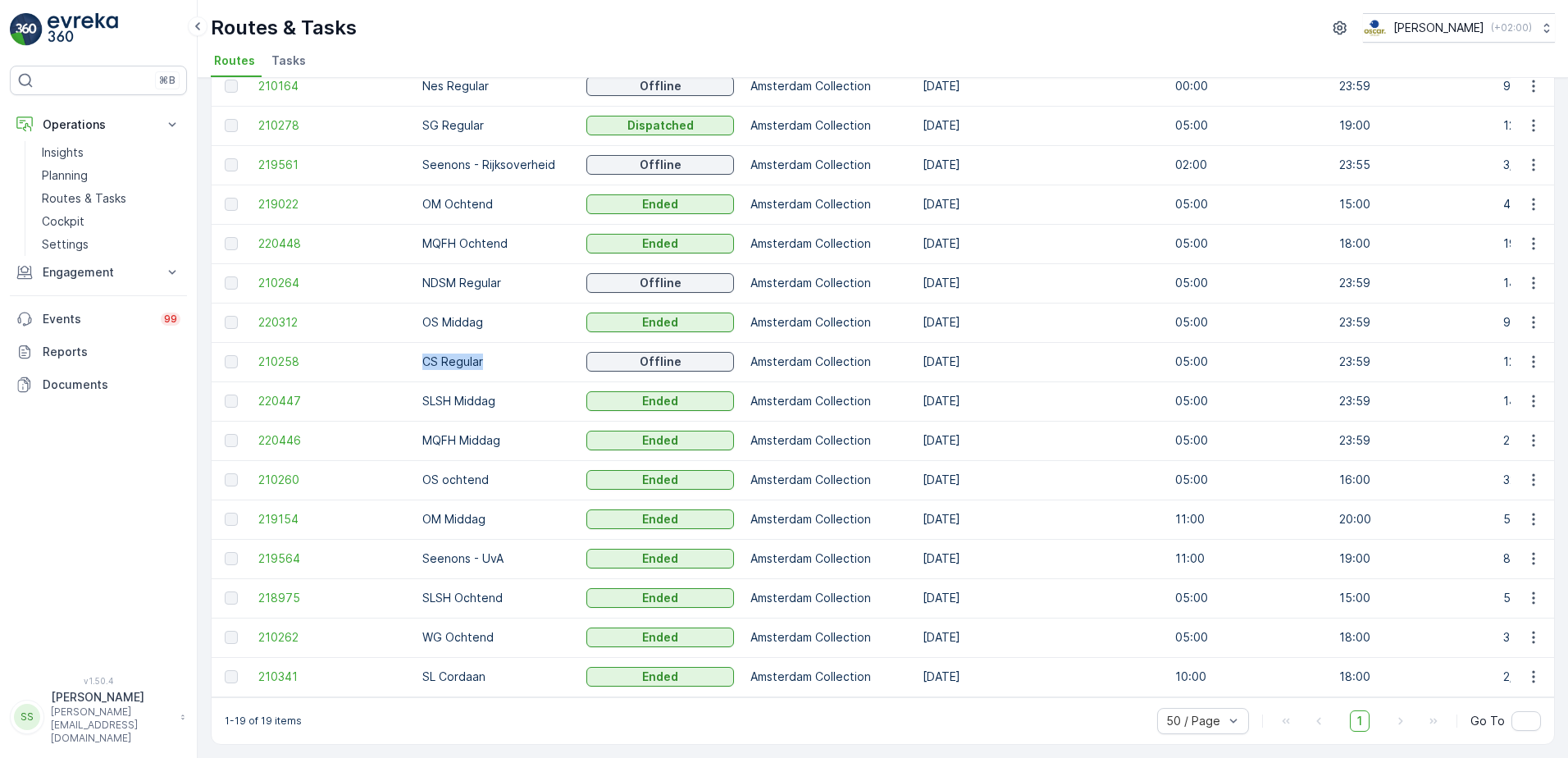
click at [538, 367] on td "CS Regular" at bounding box center [495, 361] width 164 height 39
click at [475, 354] on p "CS Regular" at bounding box center [496, 362] width 148 height 17
drag, startPoint x: 475, startPoint y: 354, endPoint x: 514, endPoint y: 358, distance: 39.2
click at [518, 356] on p "CS Regular" at bounding box center [496, 362] width 148 height 17
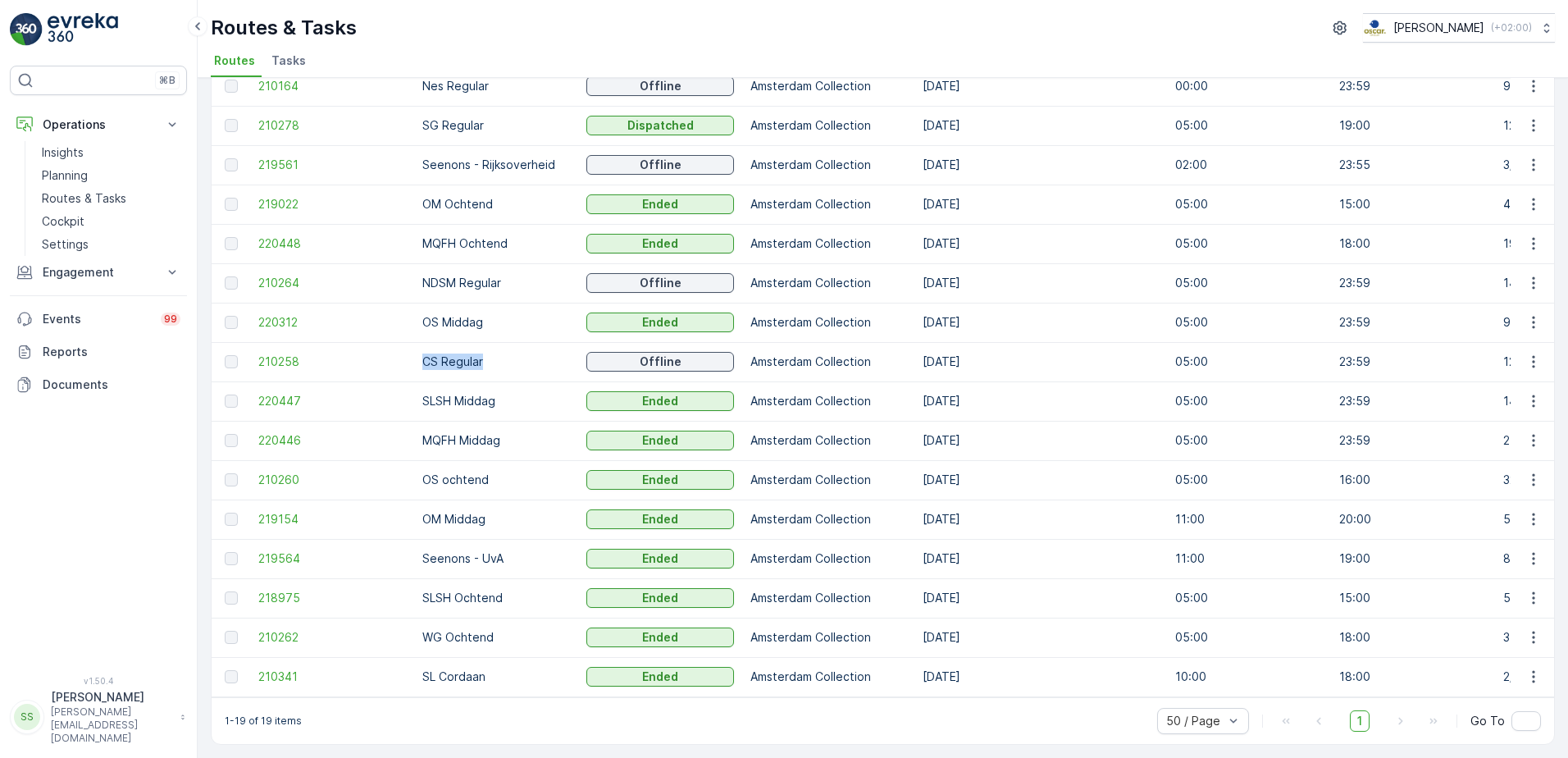
drag, startPoint x: 420, startPoint y: 352, endPoint x: 518, endPoint y: 351, distance: 98.0
click at [518, 351] on td "CS Regular" at bounding box center [495, 361] width 164 height 39
click at [519, 353] on p "CS Regular" at bounding box center [496, 362] width 148 height 17
drag, startPoint x: 486, startPoint y: 351, endPoint x: 416, endPoint y: 357, distance: 70.3
click at [416, 357] on td "CS Regular" at bounding box center [495, 361] width 164 height 39
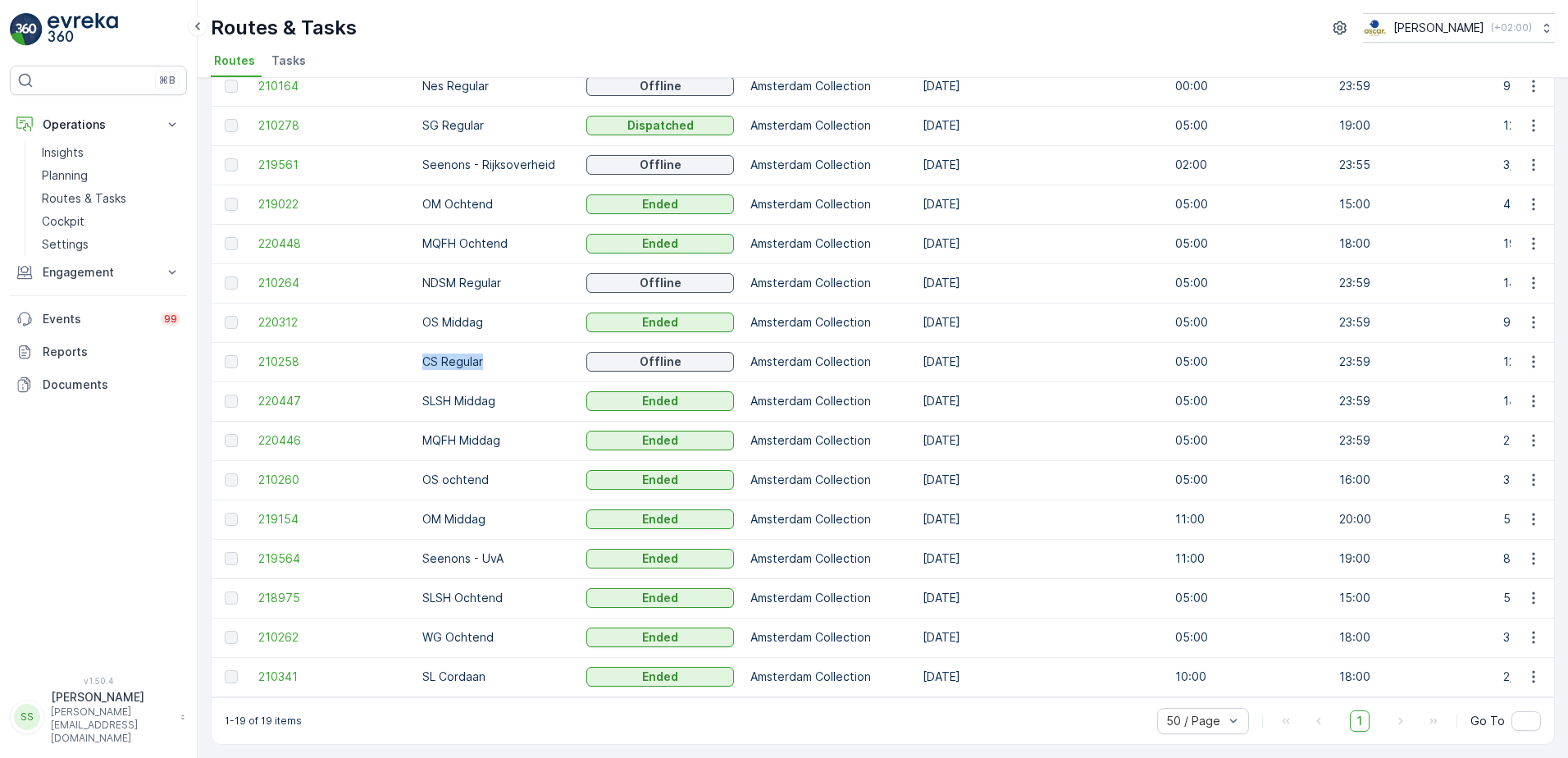
drag, startPoint x: 416, startPoint y: 357, endPoint x: 489, endPoint y: 364, distance: 73.3
click at [489, 364] on td "CS Regular" at bounding box center [495, 361] width 164 height 39
drag, startPoint x: 456, startPoint y: 349, endPoint x: 524, endPoint y: 348, distance: 68.0
click at [524, 348] on td "CS Regular" at bounding box center [495, 361] width 164 height 39
drag, startPoint x: 524, startPoint y: 348, endPoint x: 523, endPoint y: 371, distance: 23.0
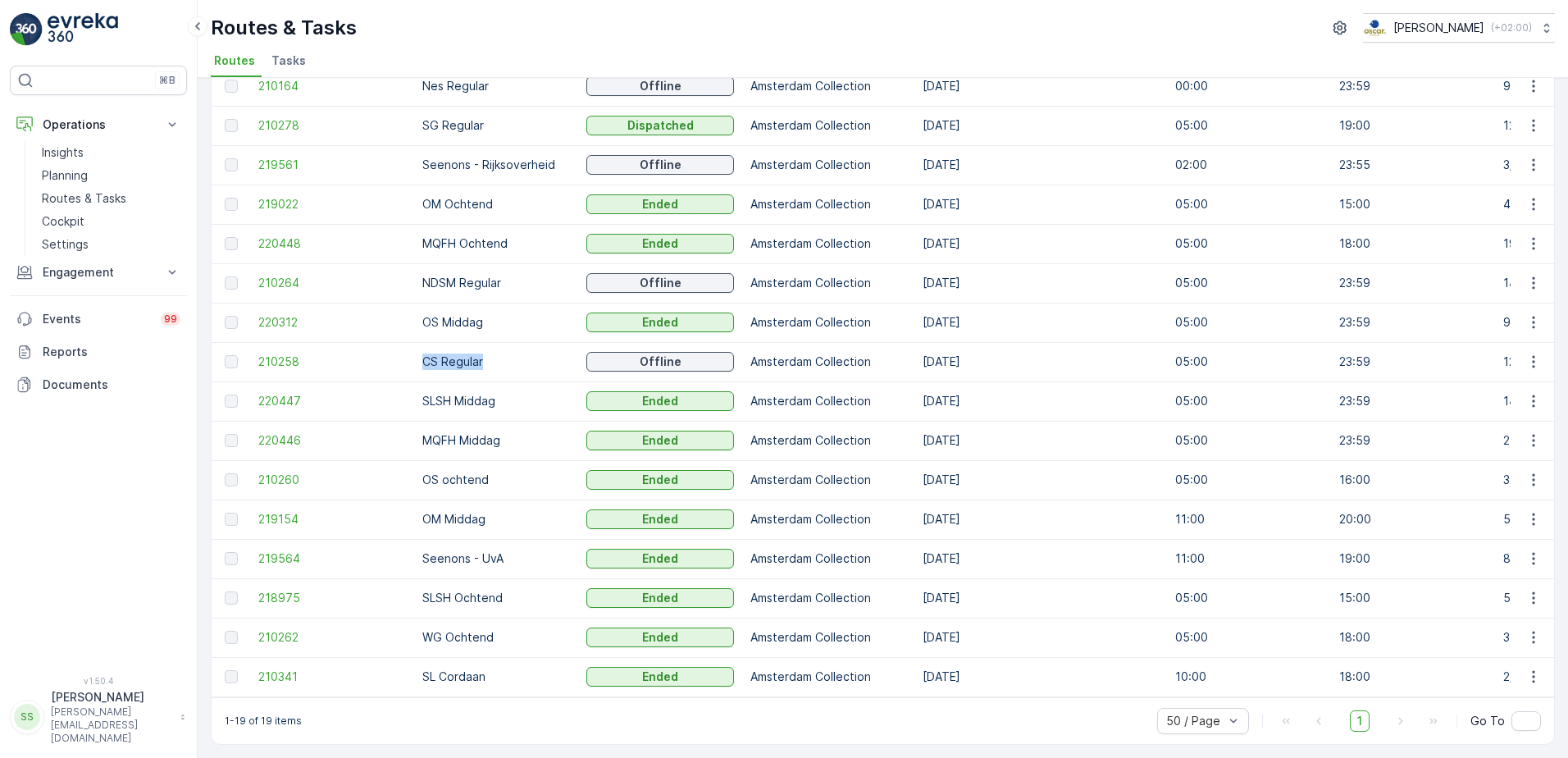
click at [524, 371] on td "CS Regular" at bounding box center [495, 361] width 164 height 39
click at [493, 362] on p "CS Regular" at bounding box center [496, 362] width 148 height 17
click at [523, 354] on p "CS Regular" at bounding box center [496, 362] width 148 height 17
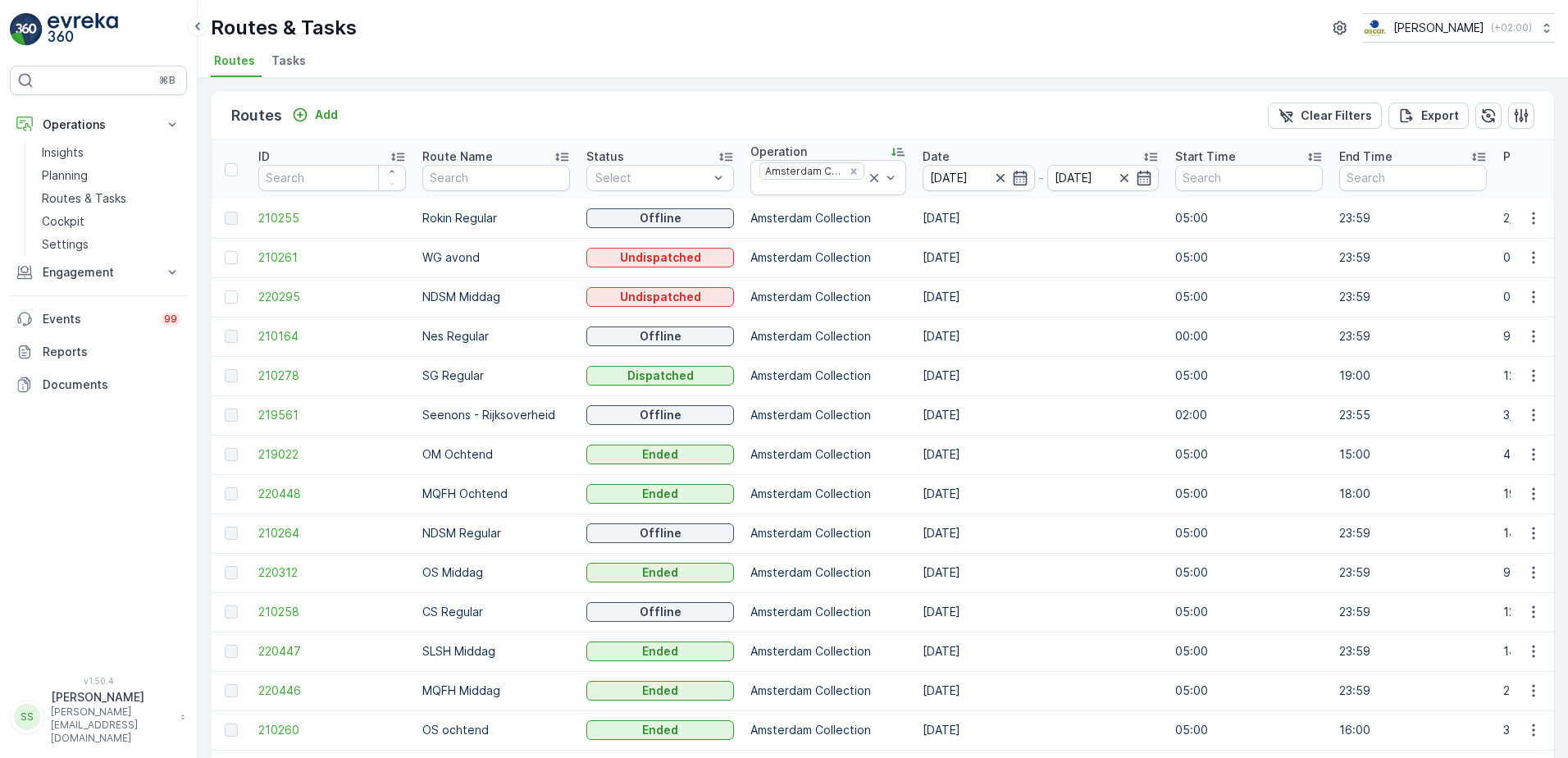
scroll to position [0, 0]
click at [526, 126] on div "Routes Add Clear Filters Export" at bounding box center [882, 116] width 1342 height 49
click at [425, 35] on div "Routes & Tasks Oscar Circulair ( +02:00 )" at bounding box center [882, 28] width 1344 height 30
click at [848, 169] on icon "Remove Amsterdam Collection" at bounding box center [853, 172] width 12 height 12
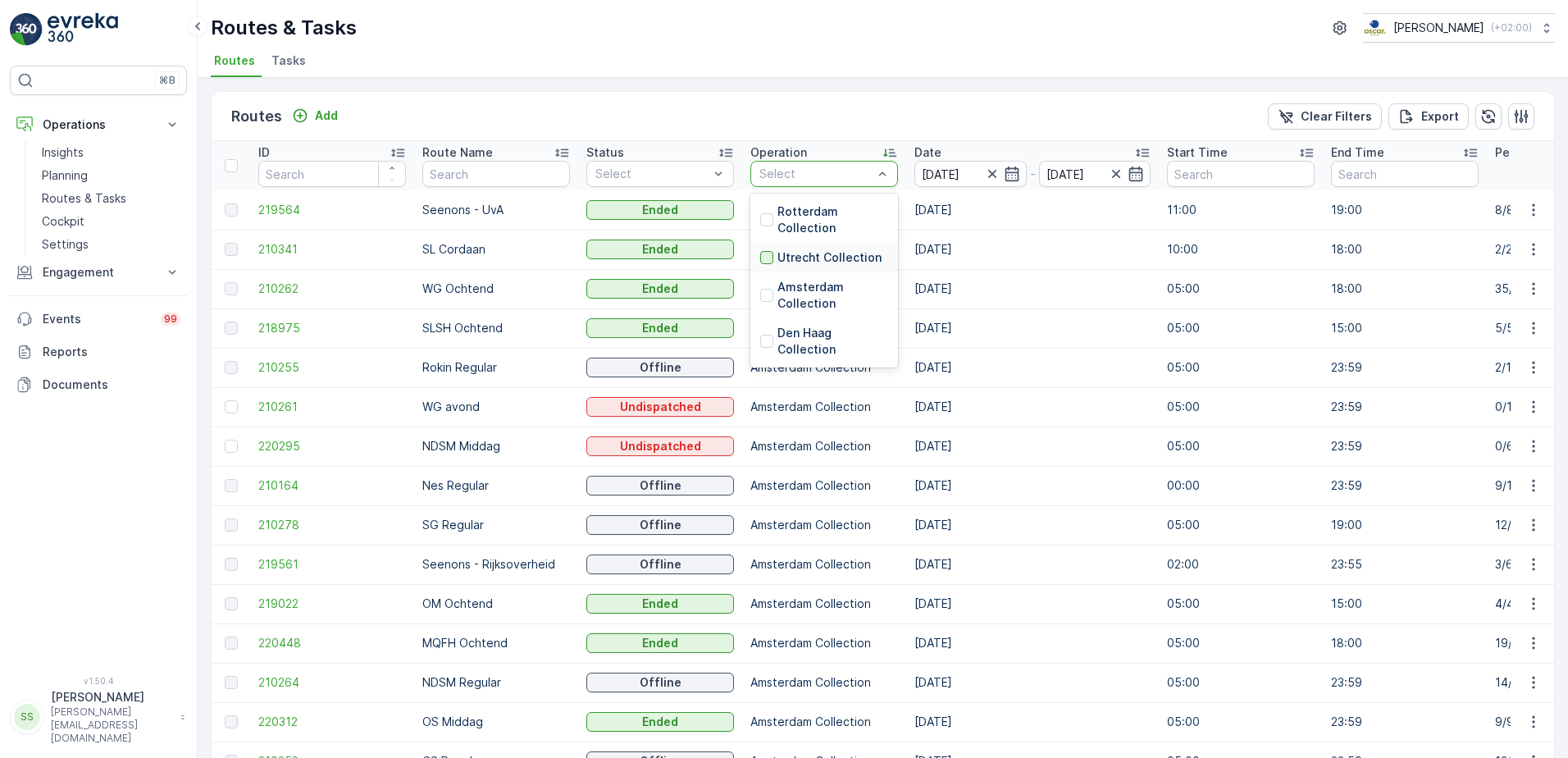
click at [766, 252] on div at bounding box center [767, 258] width 13 height 13
click at [634, 116] on div "Routes Add Clear Filters Export" at bounding box center [882, 116] width 1342 height 49
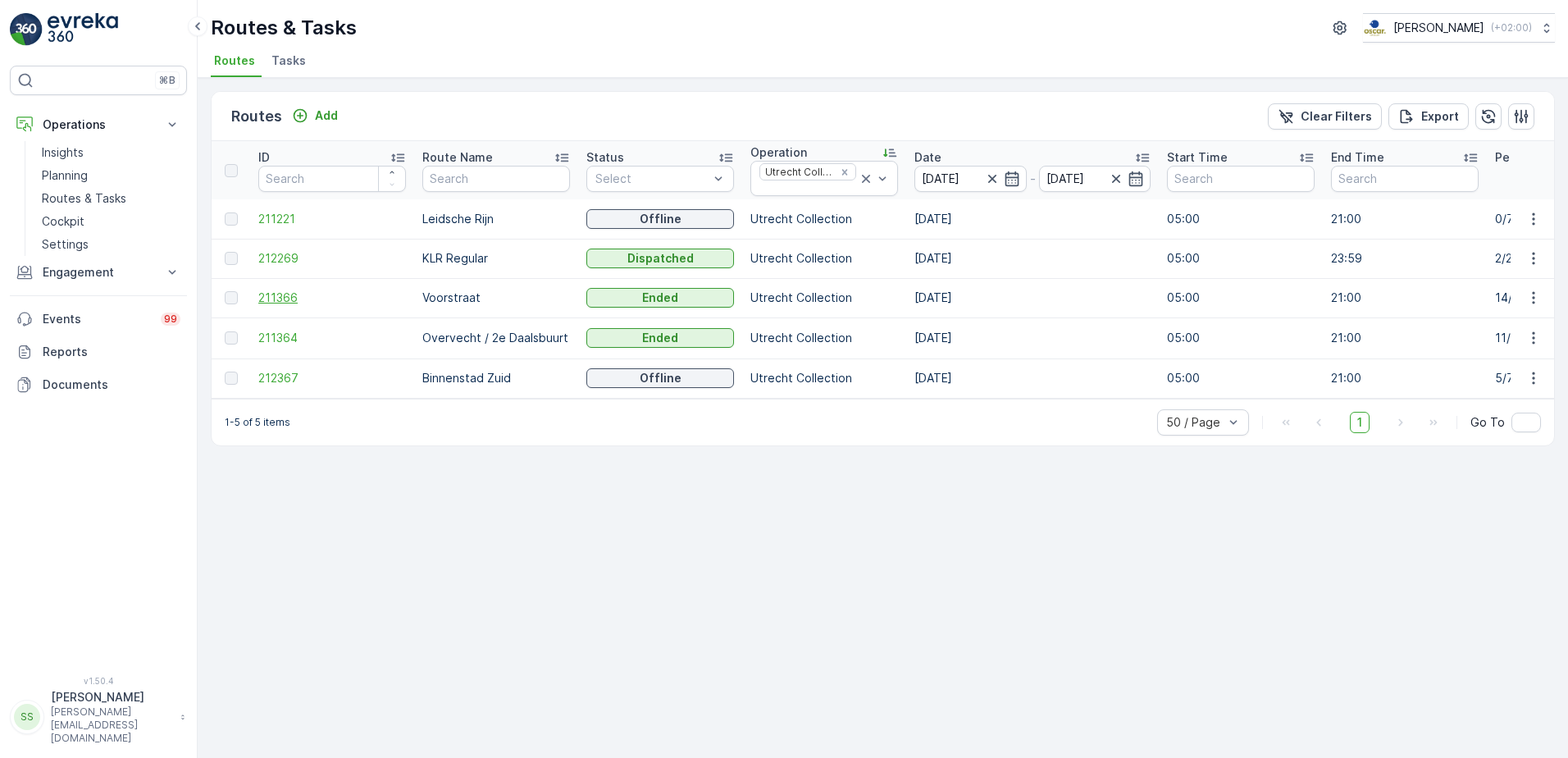
click at [280, 298] on span "211366" at bounding box center [332, 298] width 148 height 17
click at [986, 177] on icon "button" at bounding box center [992, 179] width 17 height 17
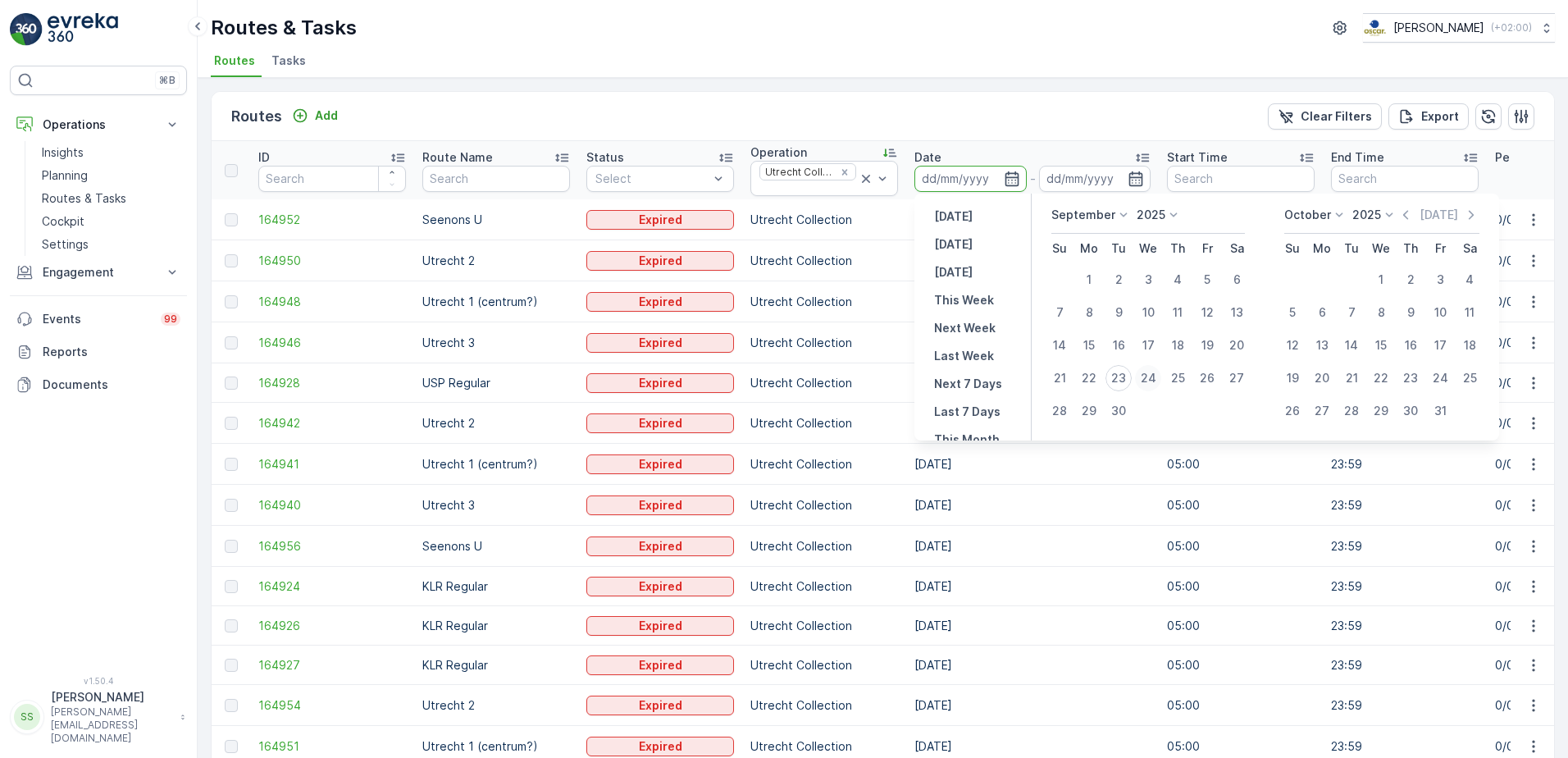
click at [1149, 377] on div "24" at bounding box center [1148, 378] width 27 height 27
type input "[DATE]"
click at [722, 105] on div "Routes Add Clear Filters Export" at bounding box center [882, 116] width 1342 height 49
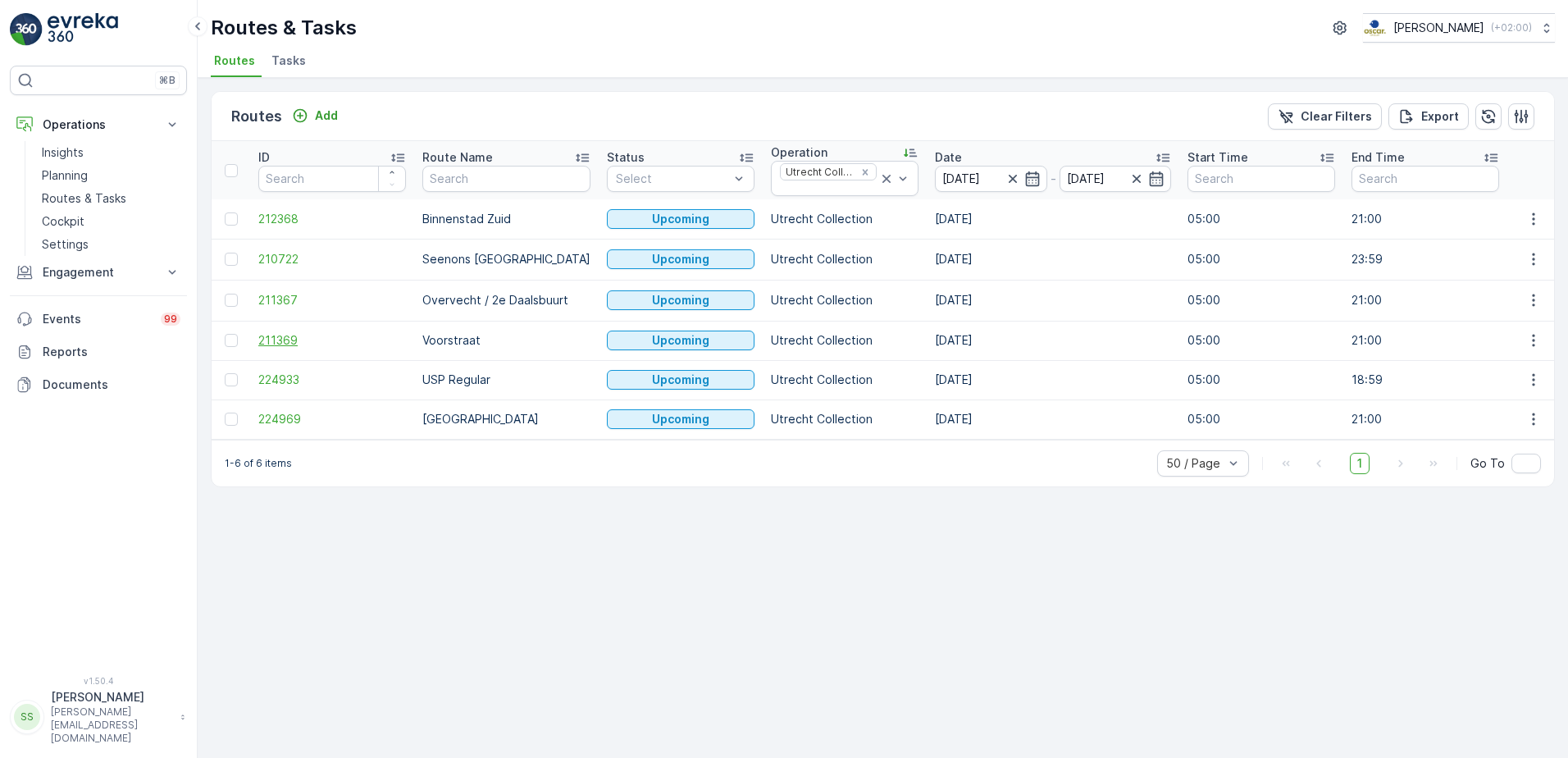
click at [279, 338] on span "211369" at bounding box center [332, 341] width 148 height 17
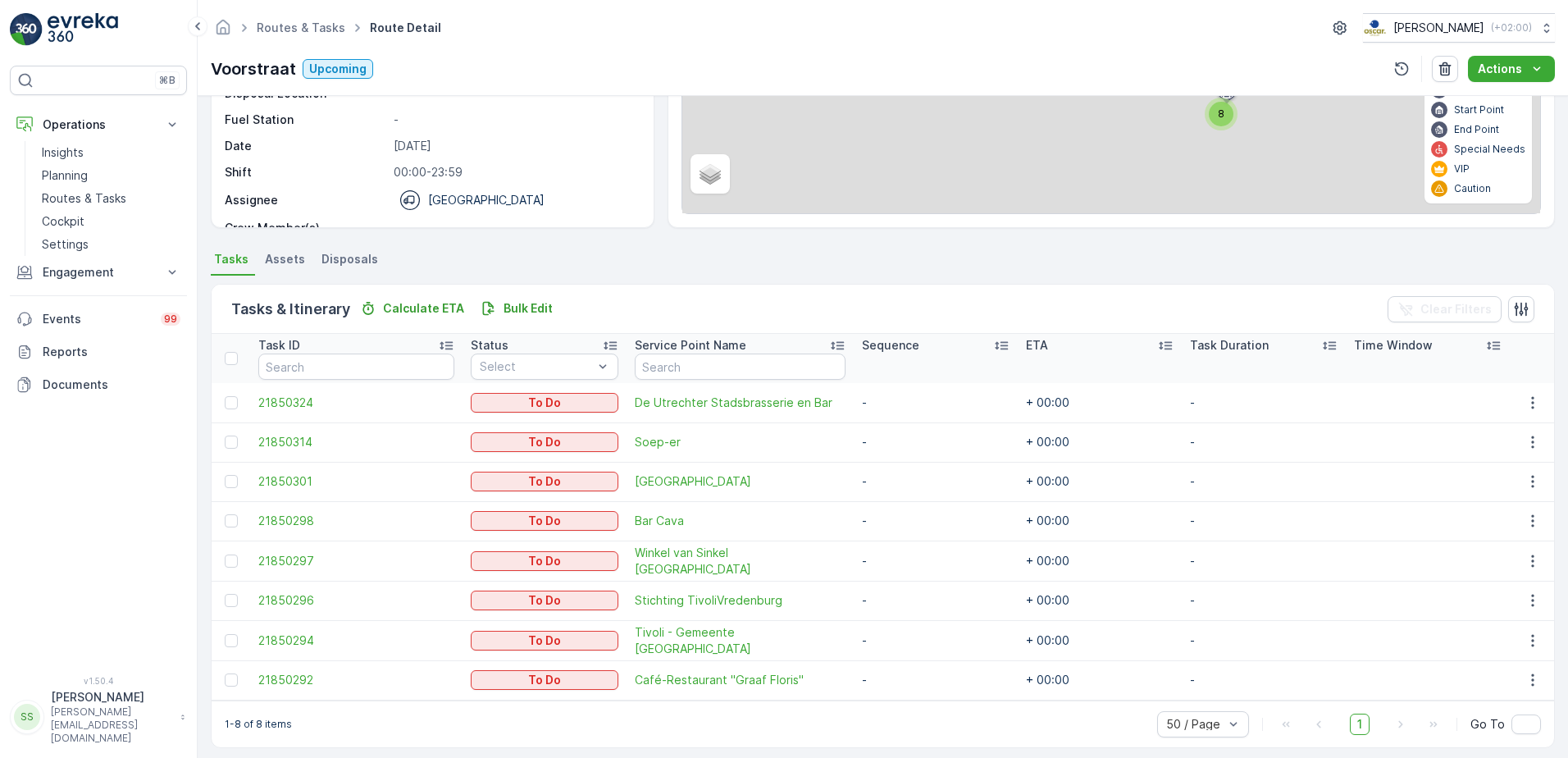
scroll to position [219, 0]
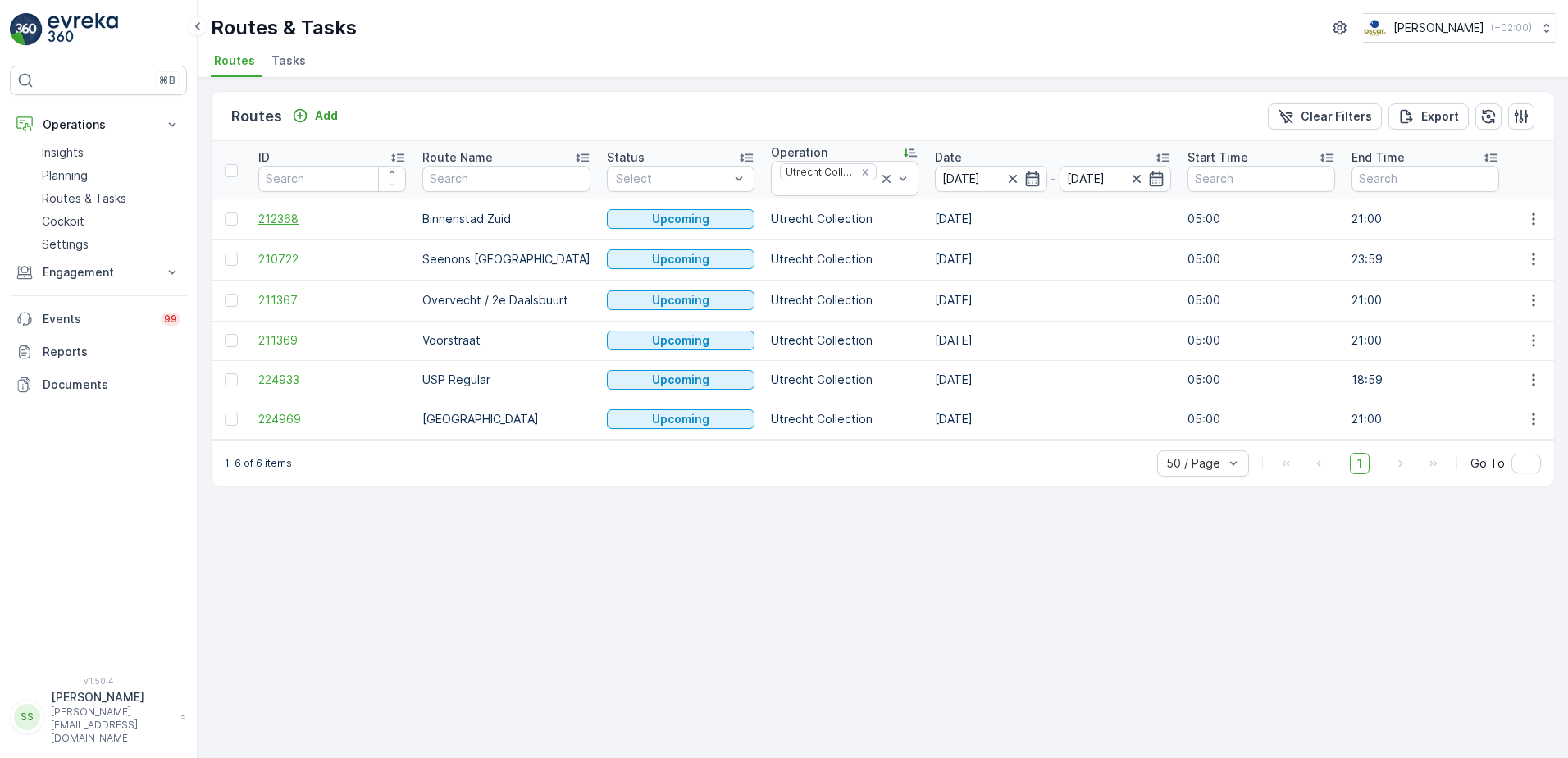
click at [284, 219] on span "212368" at bounding box center [332, 219] width 148 height 17
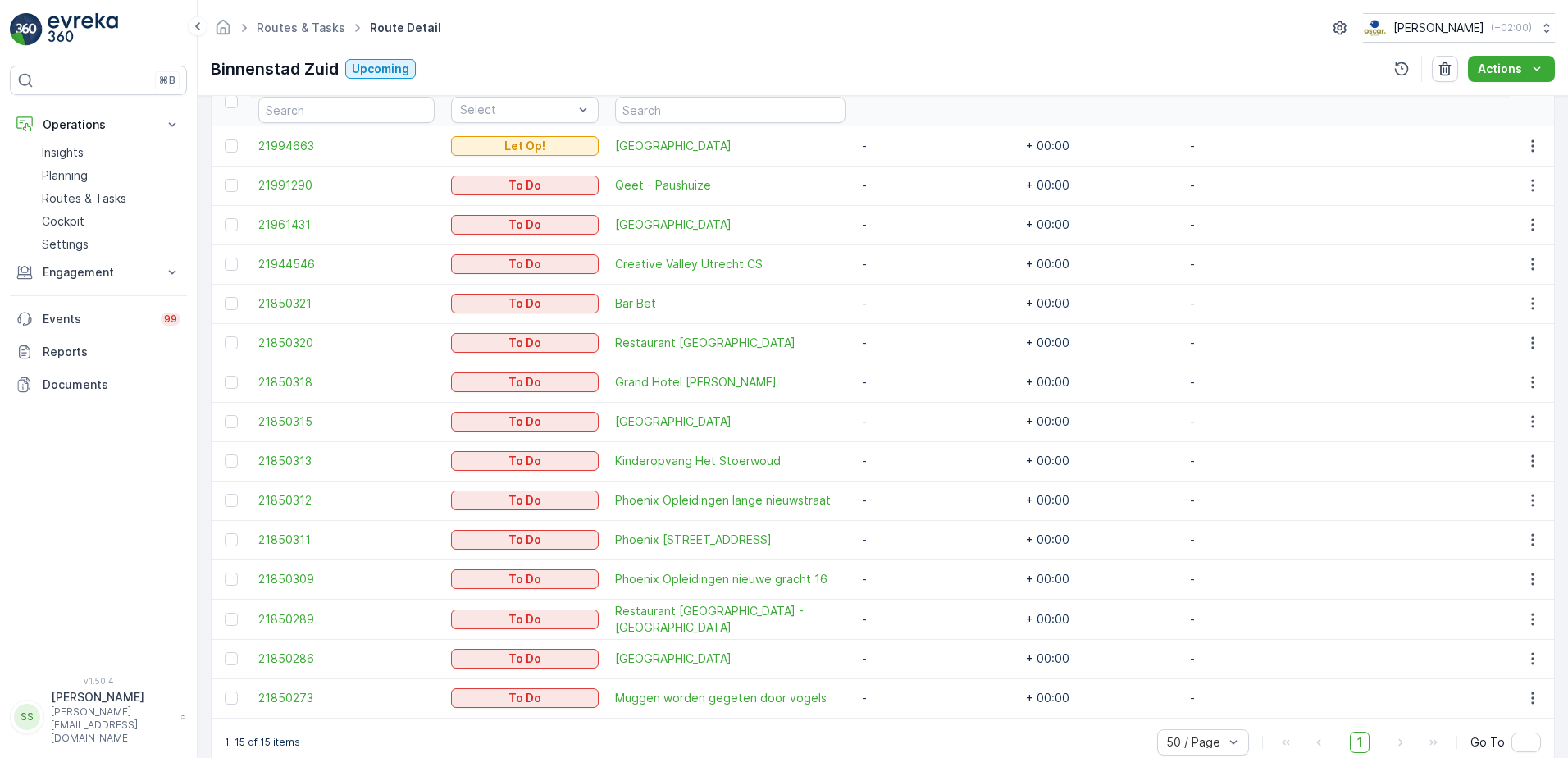
scroll to position [495, 0]
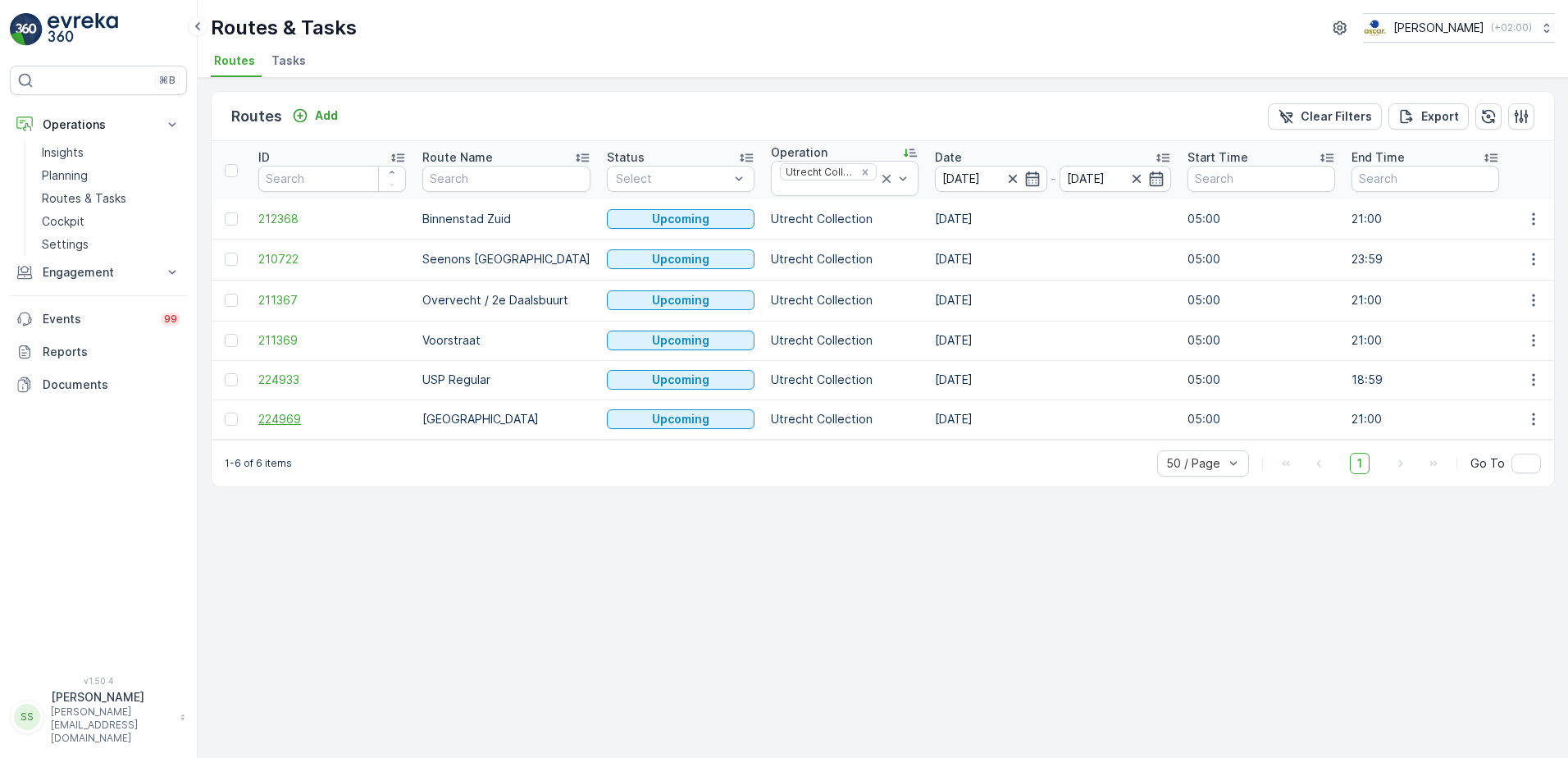
drag, startPoint x: 258, startPoint y: 411, endPoint x: 268, endPoint y: 413, distance: 10.2
click at [258, 411] on td "224969" at bounding box center [332, 419] width 164 height 39
click at [273, 413] on span "224969" at bounding box center [332, 419] width 148 height 17
click at [281, 377] on span "224933" at bounding box center [332, 380] width 148 height 17
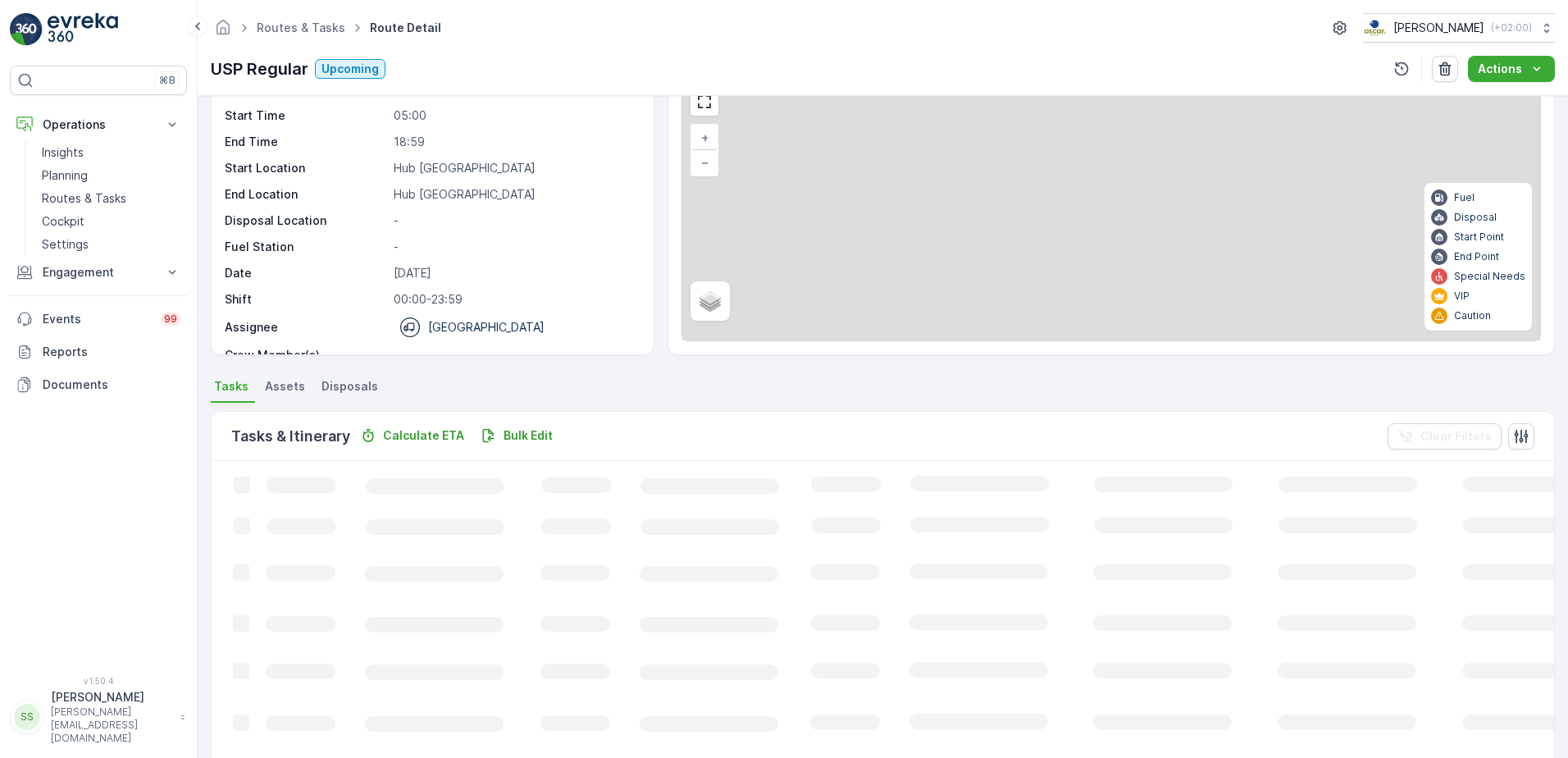
scroll to position [410, 0]
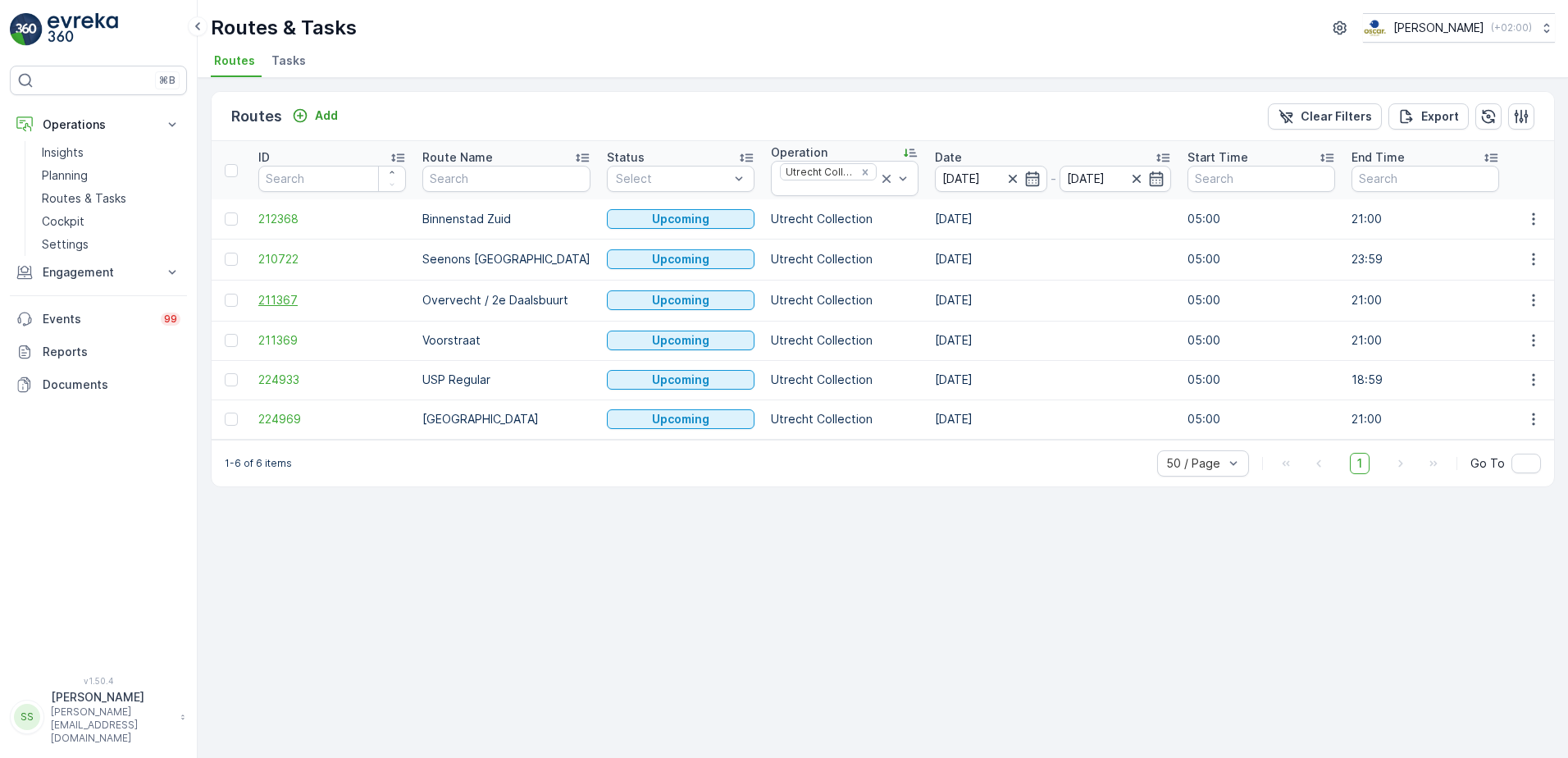
click at [315, 295] on span "211367" at bounding box center [332, 300] width 148 height 17
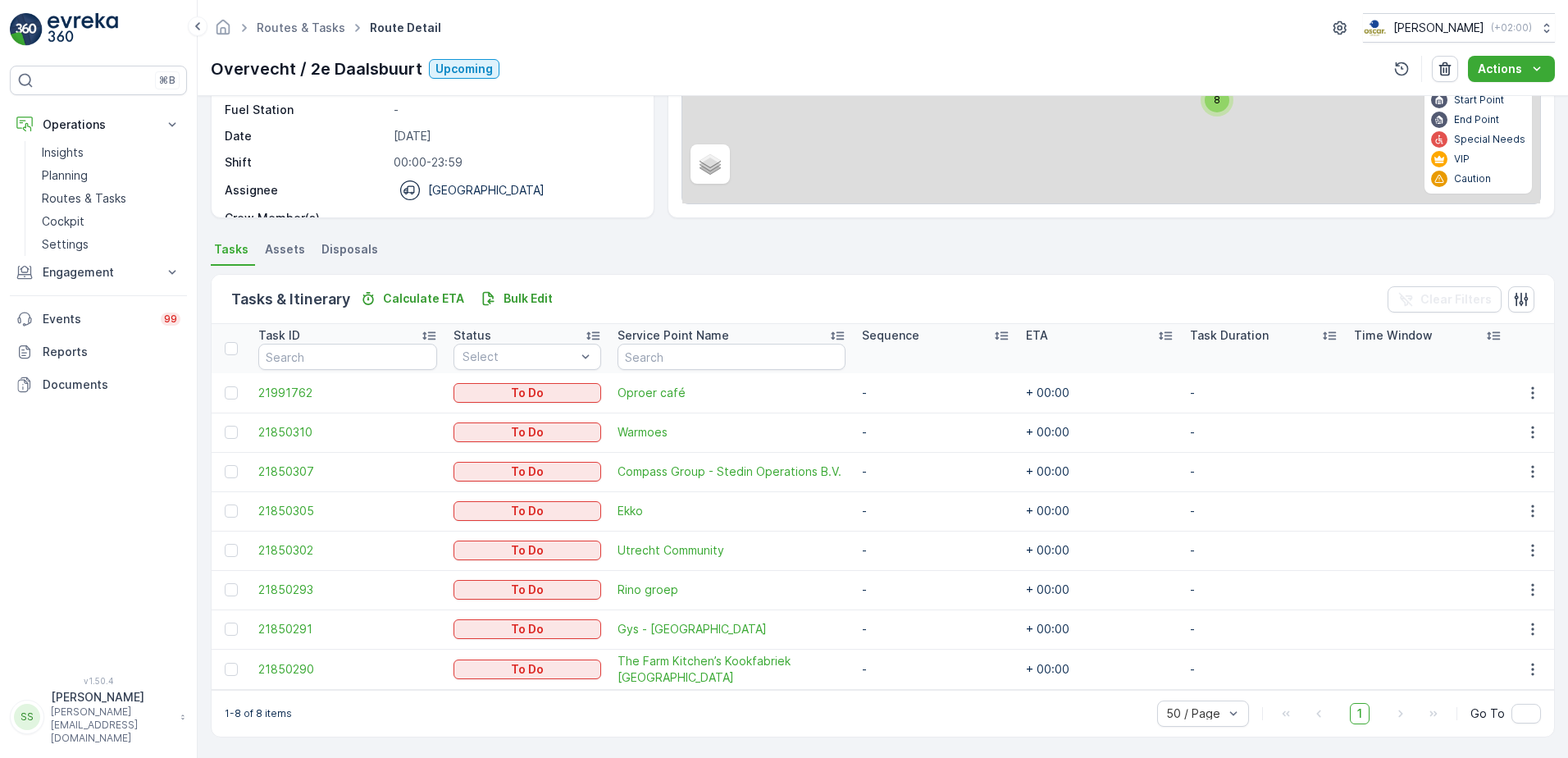
scroll to position [219, 0]
